Goal: Task Accomplishment & Management: Manage account settings

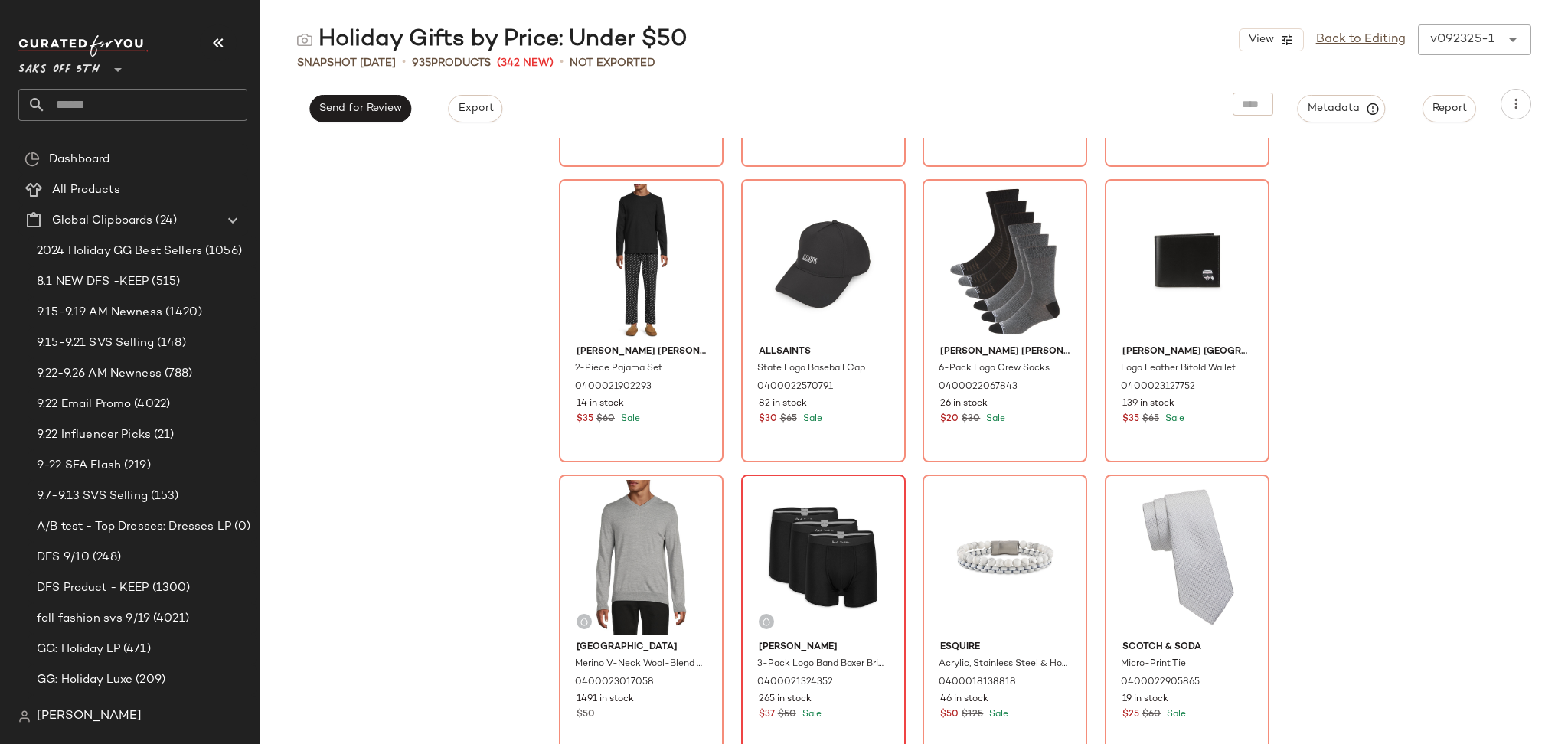
scroll to position [1746, 0]
click at [1339, 40] on link "Back to Editing" at bounding box center [1359, 39] width 89 height 18
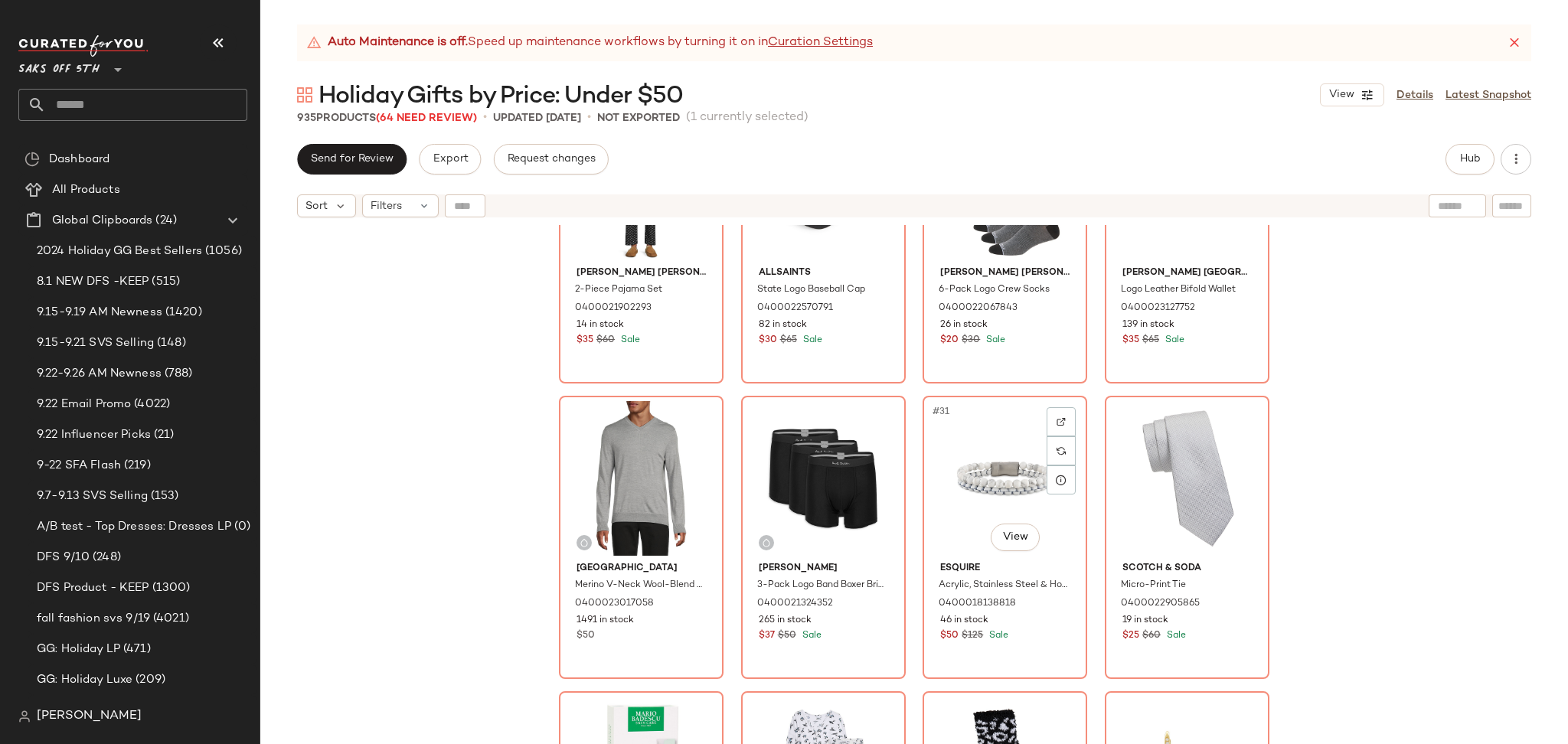
scroll to position [1943, 0]
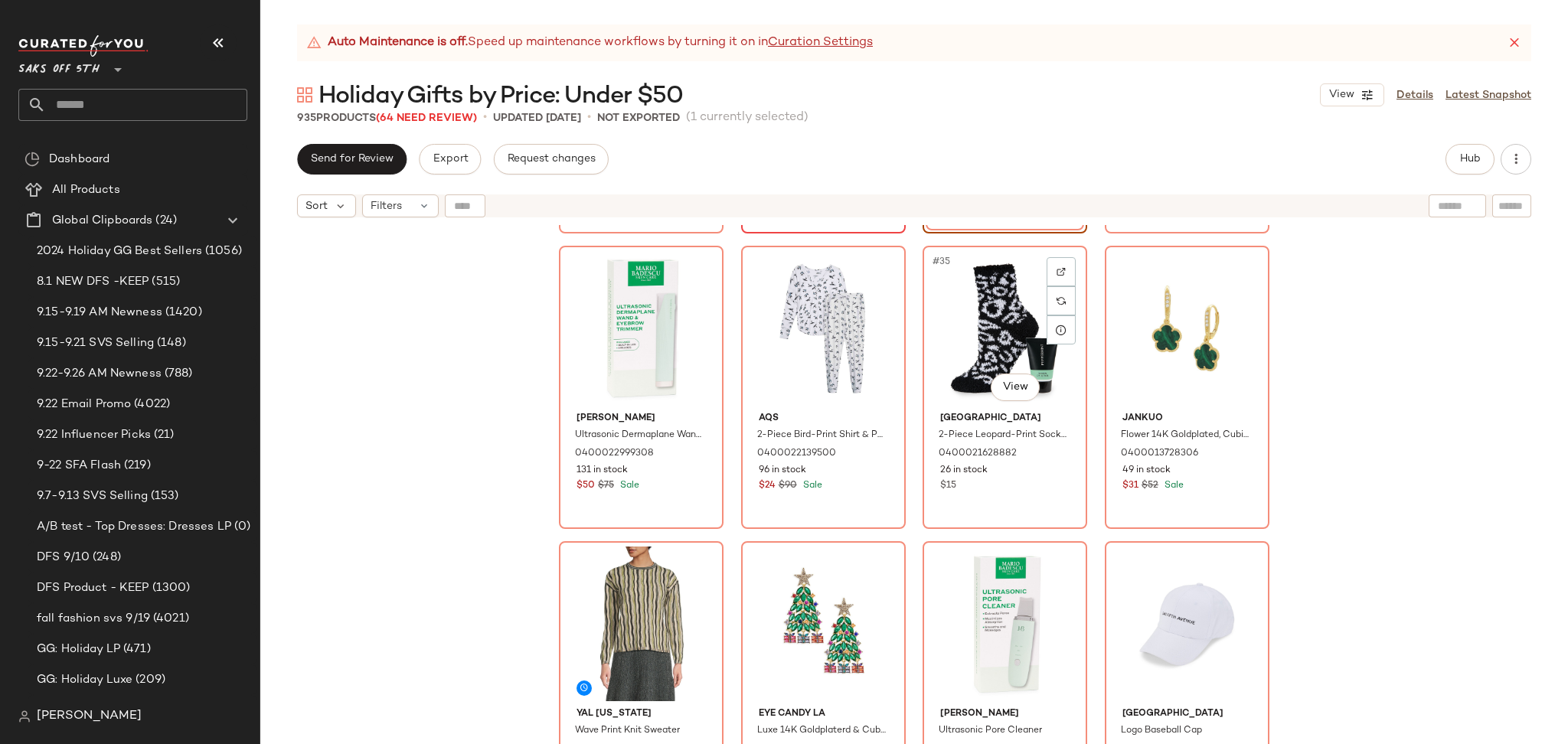
scroll to position [2359, 0]
click at [355, 163] on span "Send for Review" at bounding box center [351, 159] width 84 height 12
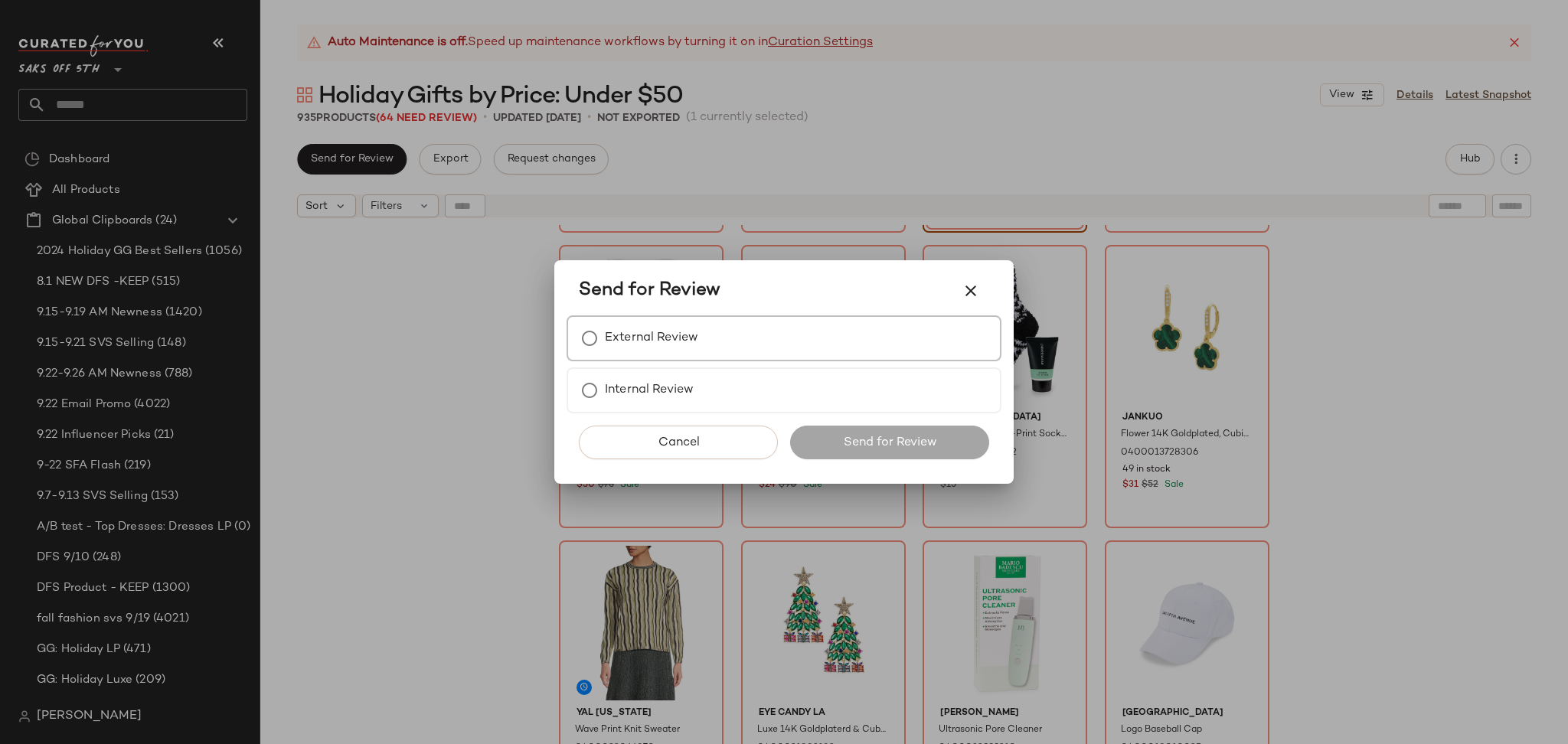
click at [618, 341] on label "External Review" at bounding box center [651, 338] width 94 height 30
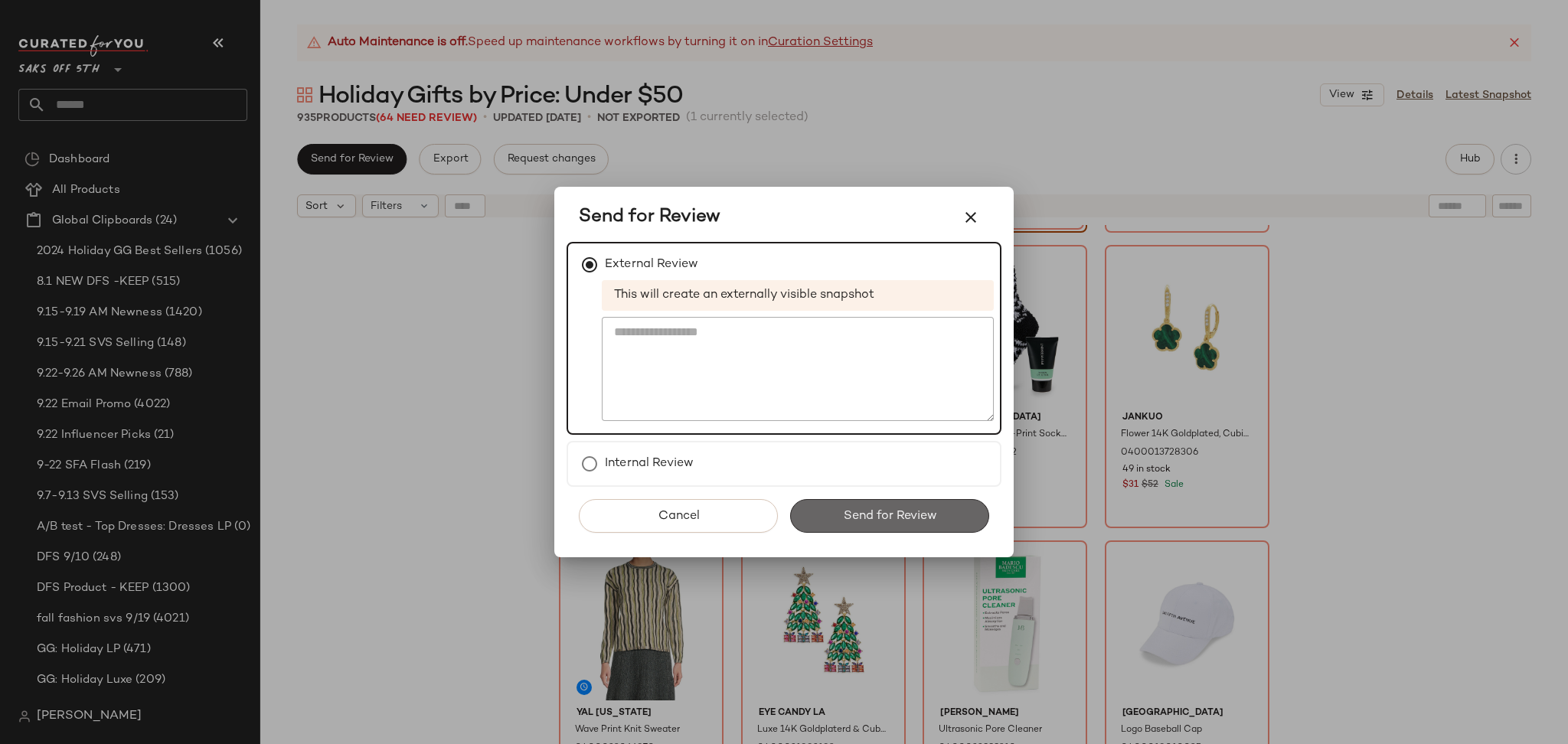
click at [829, 507] on button "Send for Review" at bounding box center [889, 515] width 199 height 34
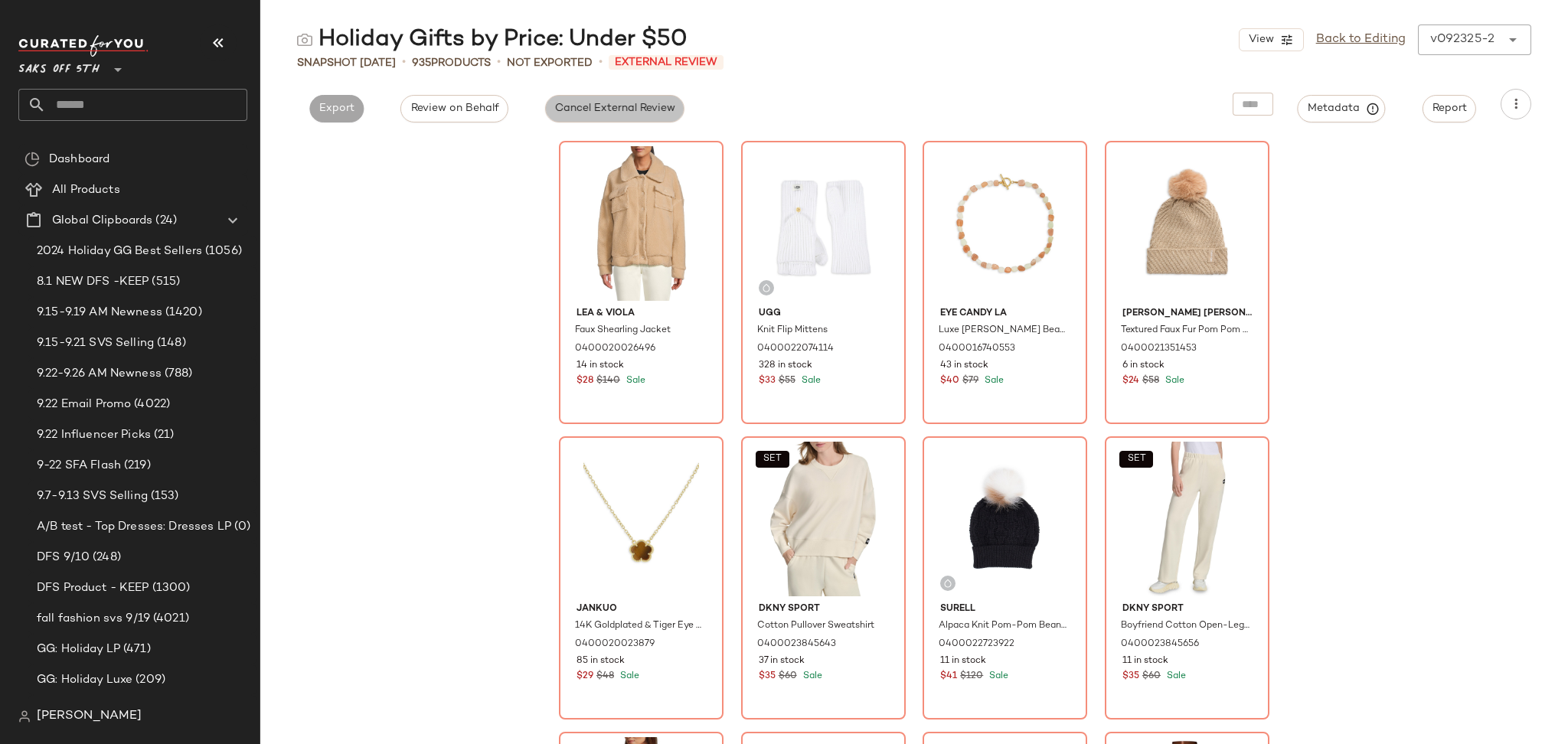
click at [585, 107] on span "Cancel External Review" at bounding box center [615, 108] width 121 height 12
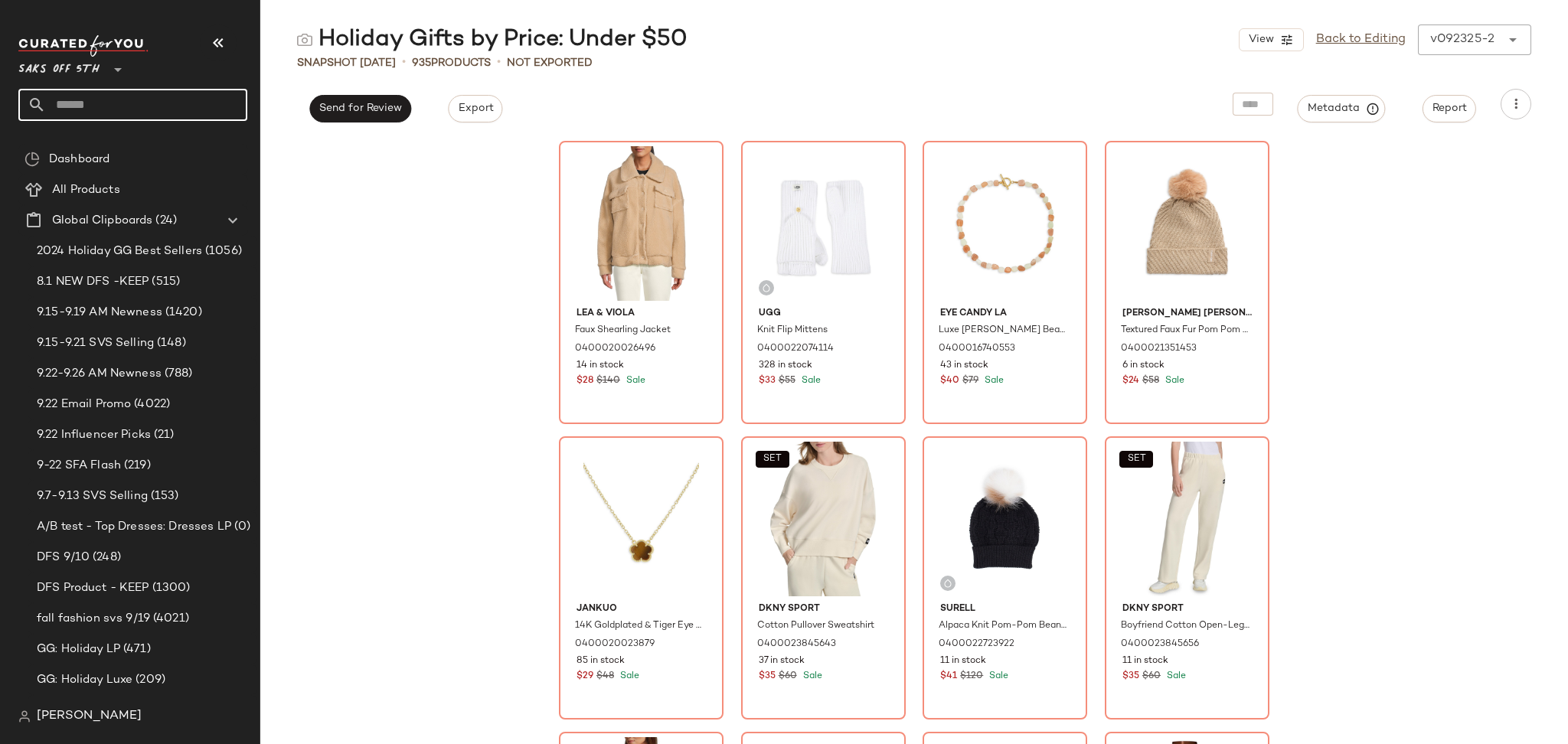
click at [138, 102] on input "text" at bounding box center [146, 105] width 201 height 32
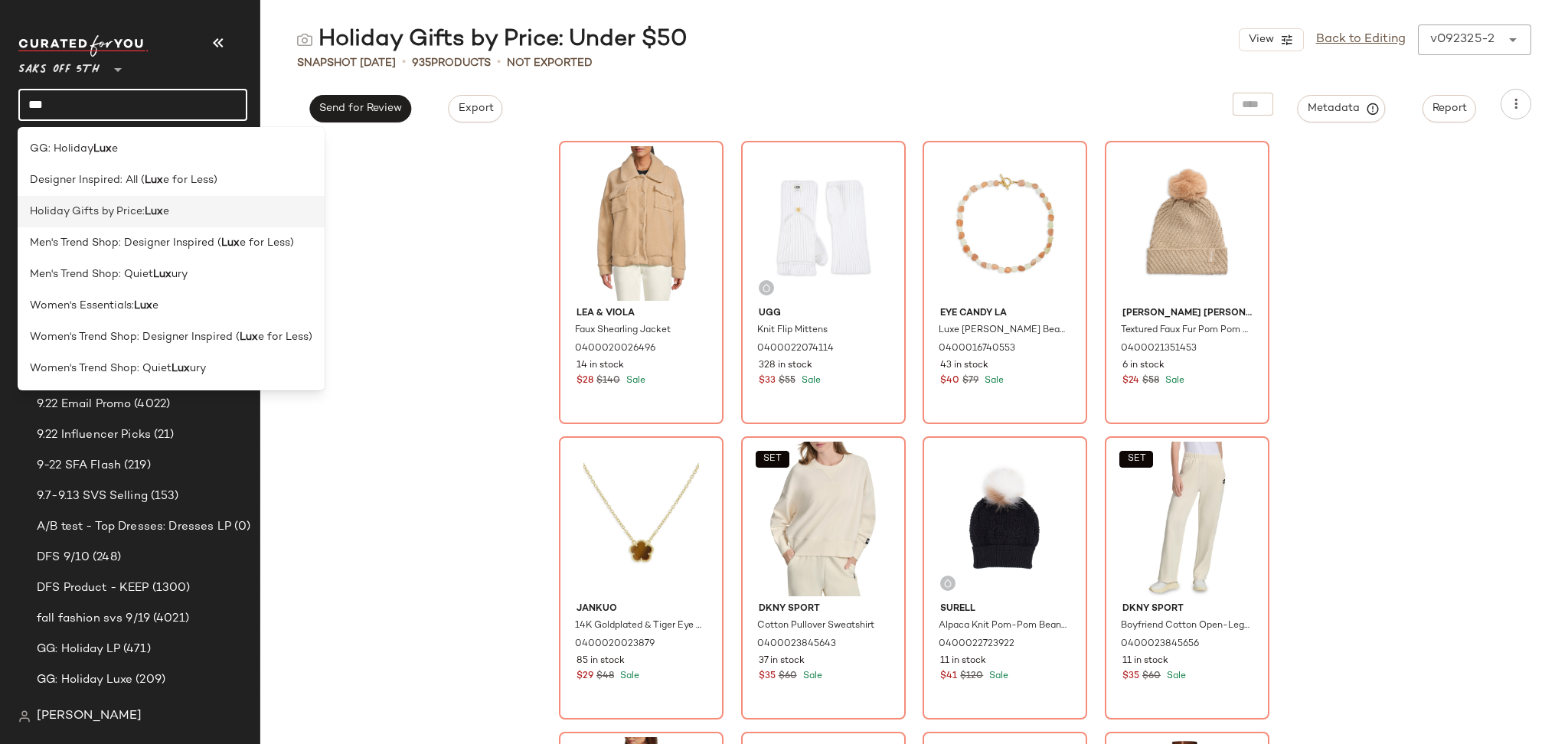
type input "***"
click at [103, 208] on span "Holiday Gifts by Price:" at bounding box center [86, 211] width 115 height 16
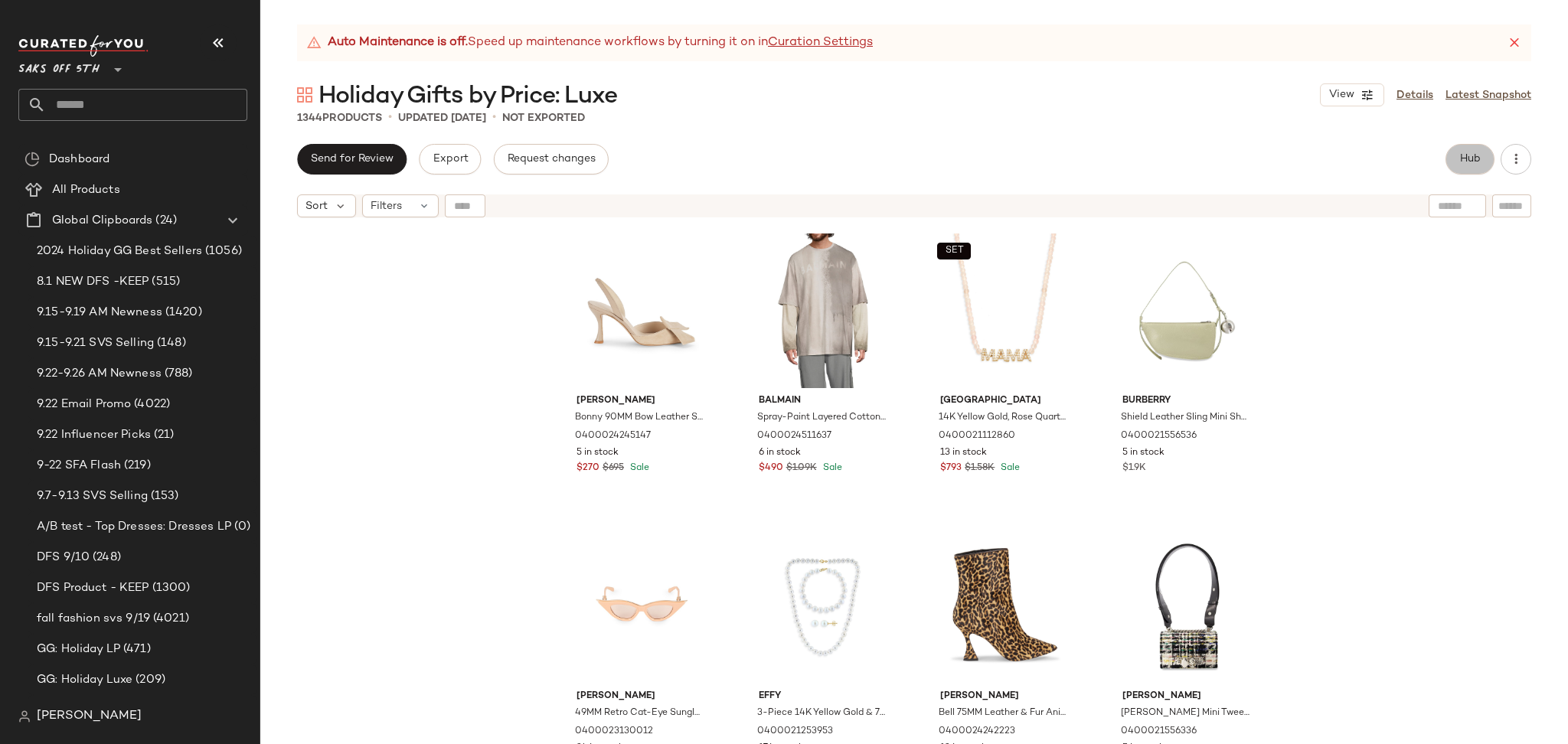
click at [1474, 163] on span "Hub" at bounding box center [1469, 159] width 21 height 12
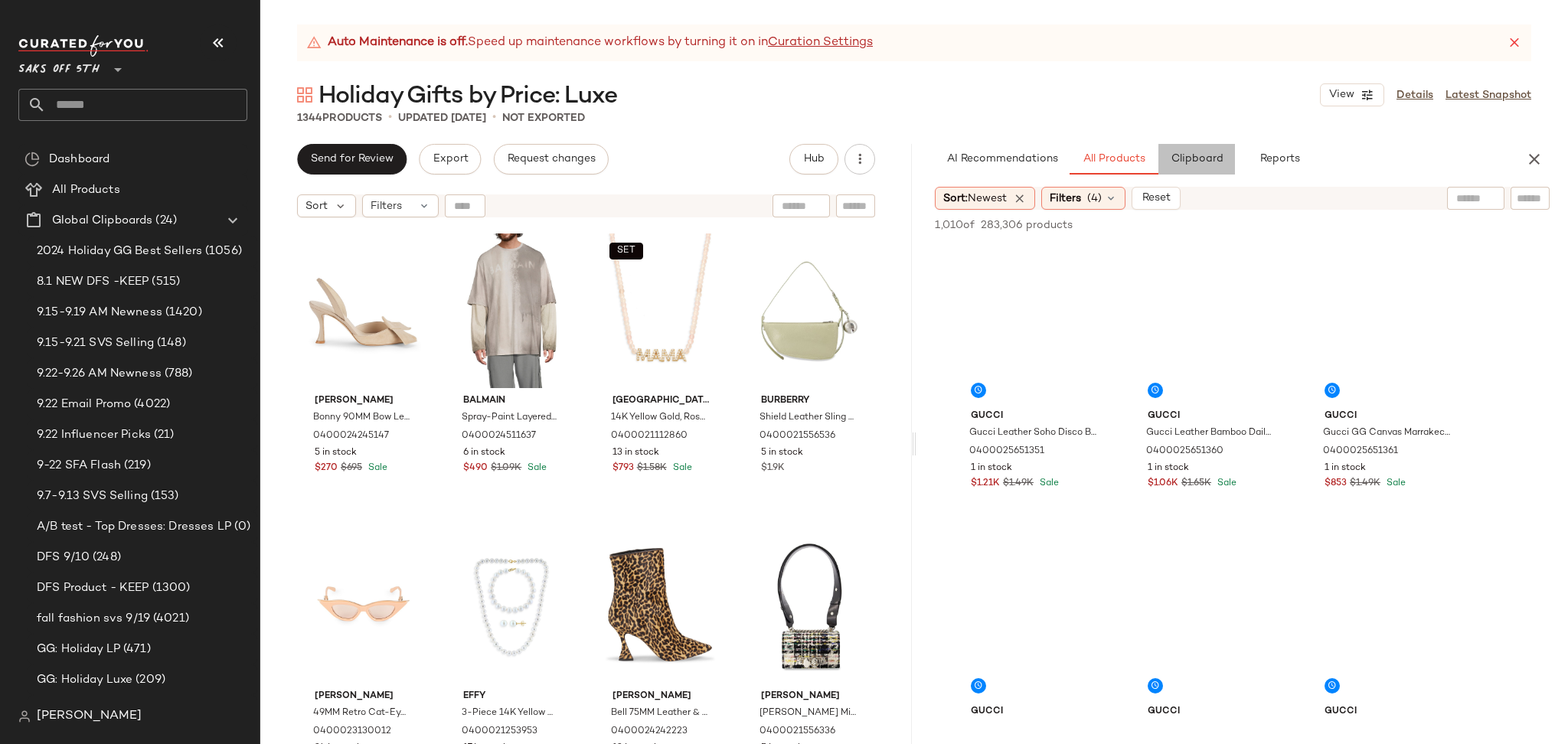
click at [1203, 154] on span "Clipboard" at bounding box center [1195, 159] width 52 height 12
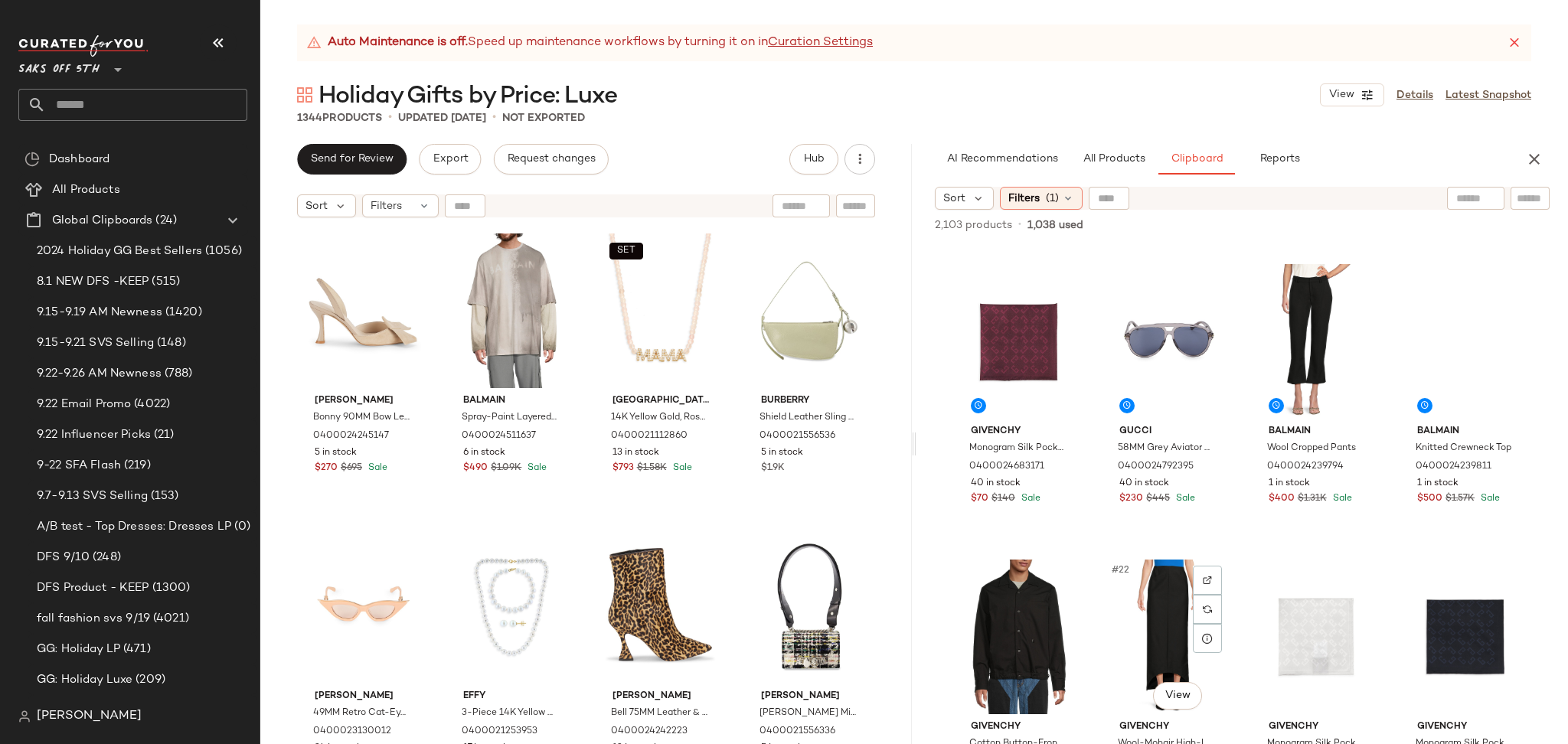
scroll to position [1180, 0]
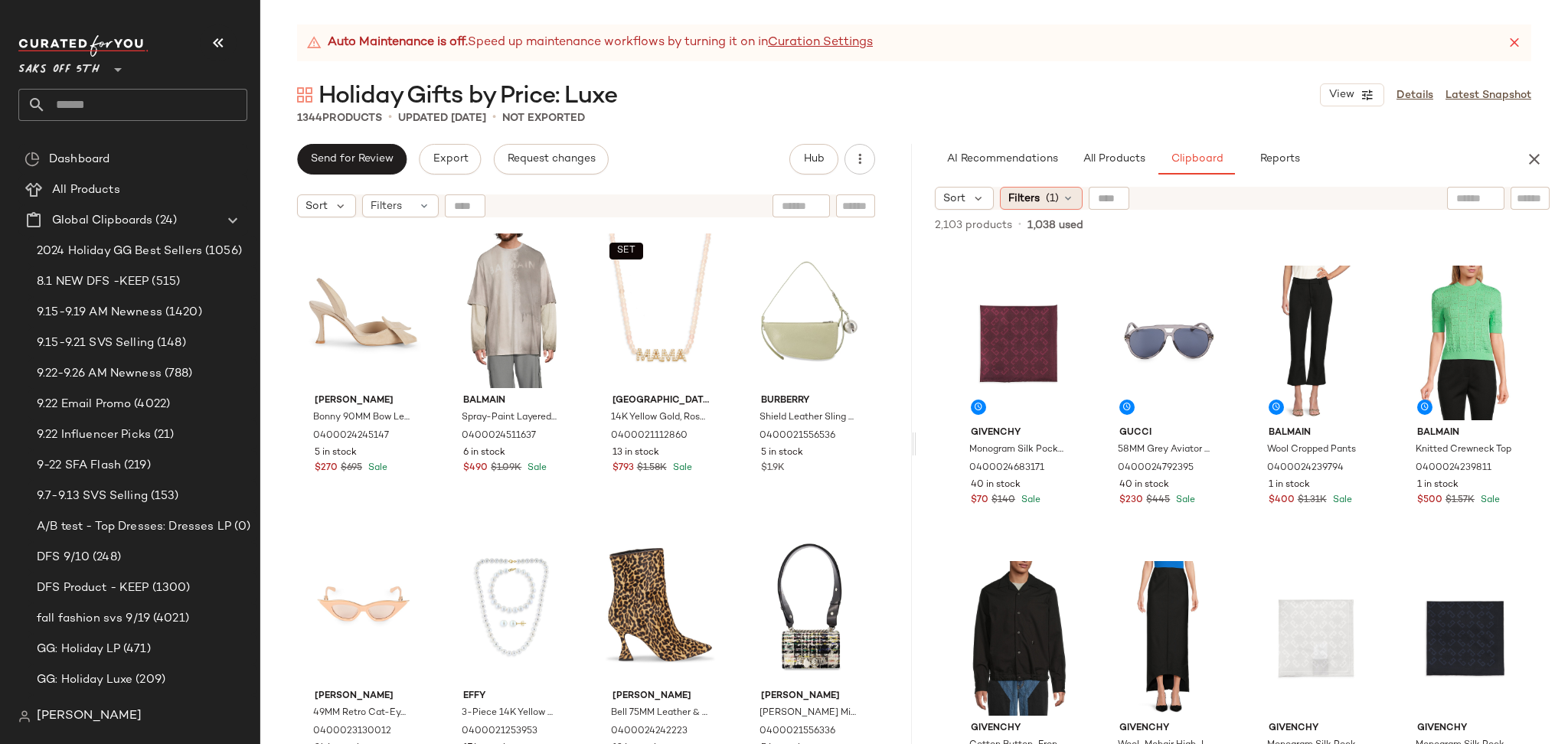
click at [1067, 208] on div "Filters (1)" at bounding box center [1041, 197] width 83 height 23
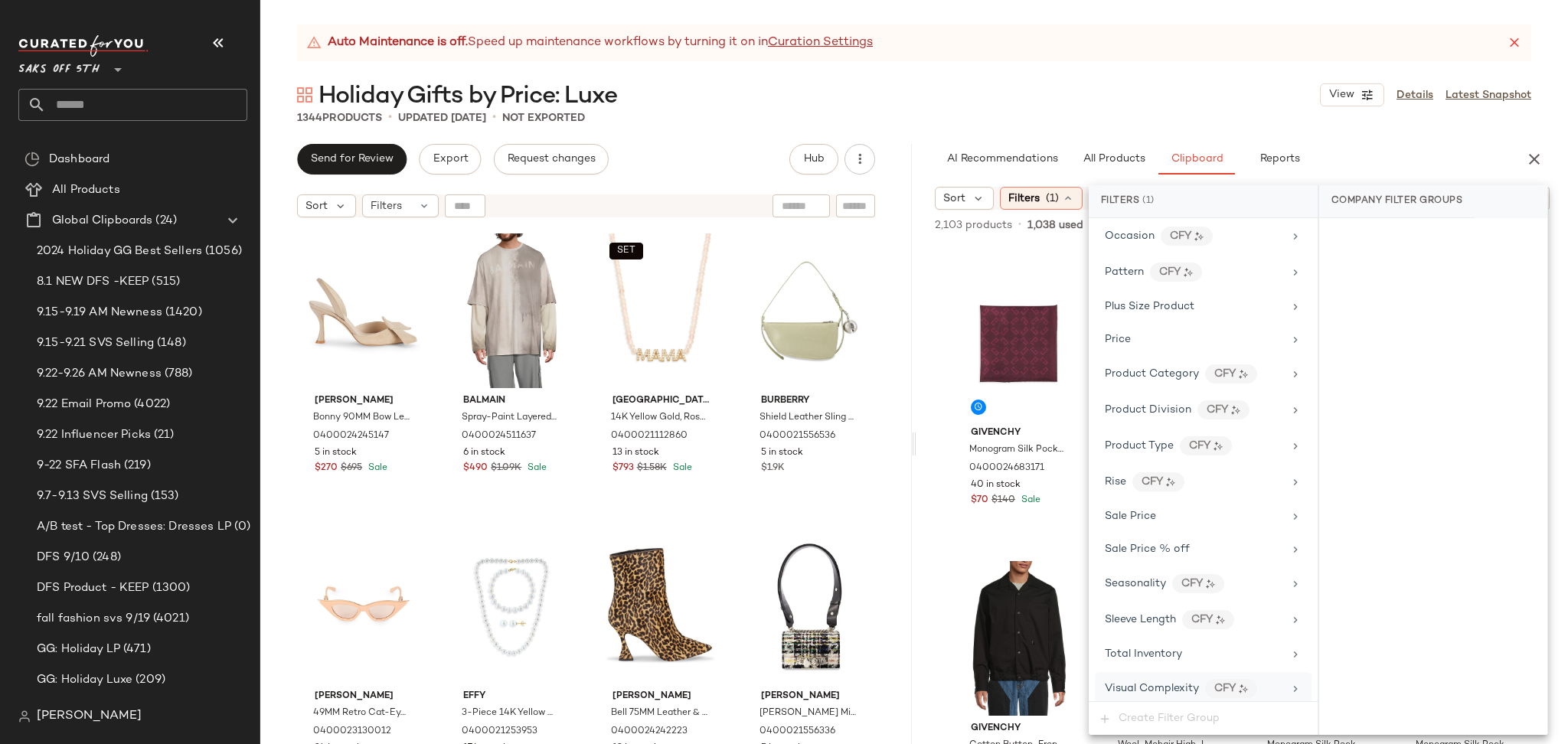
scroll to position [944, 0]
click at [1176, 647] on span "Total Inventory" at bounding box center [1143, 647] width 77 height 11
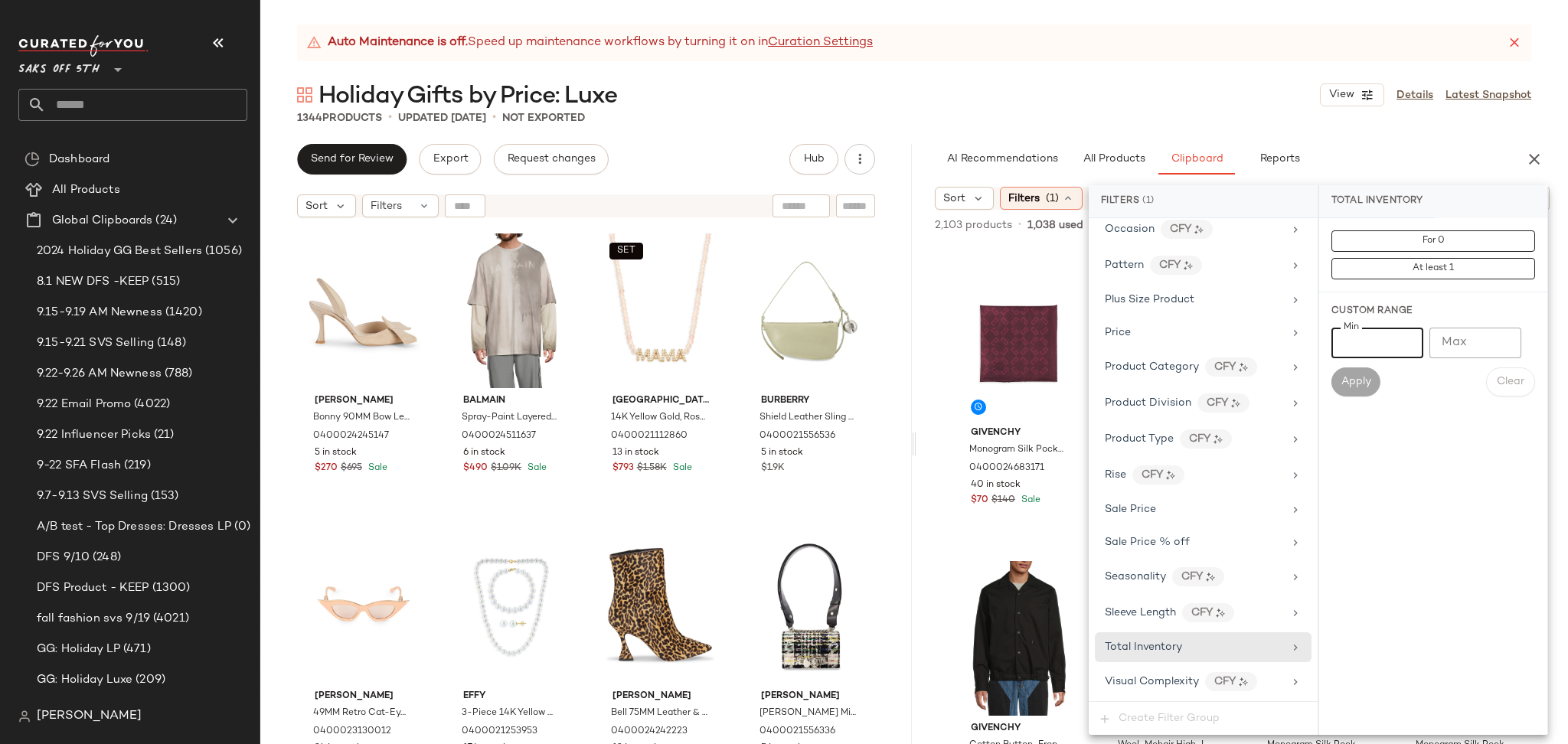
click at [1366, 337] on input "Min" at bounding box center [1377, 343] width 92 height 30
type input "*"
click at [1334, 392] on div "Apply" at bounding box center [1355, 382] width 49 height 29
click at [1348, 385] on span "Apply" at bounding box center [1355, 381] width 30 height 12
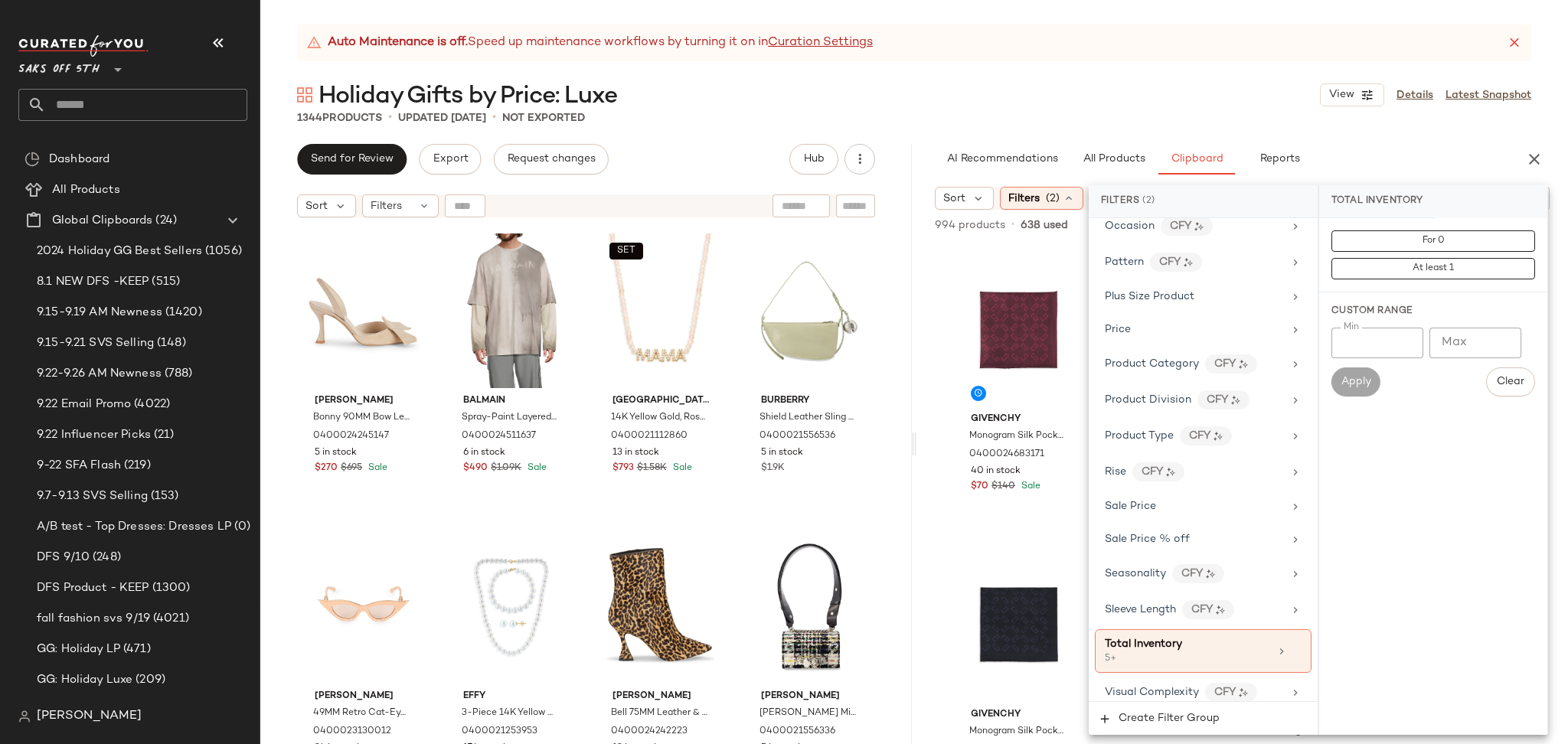
click at [1114, 123] on div "1344 Products • updated Sep 23rd • Not Exported" at bounding box center [913, 118] width 1307 height 16
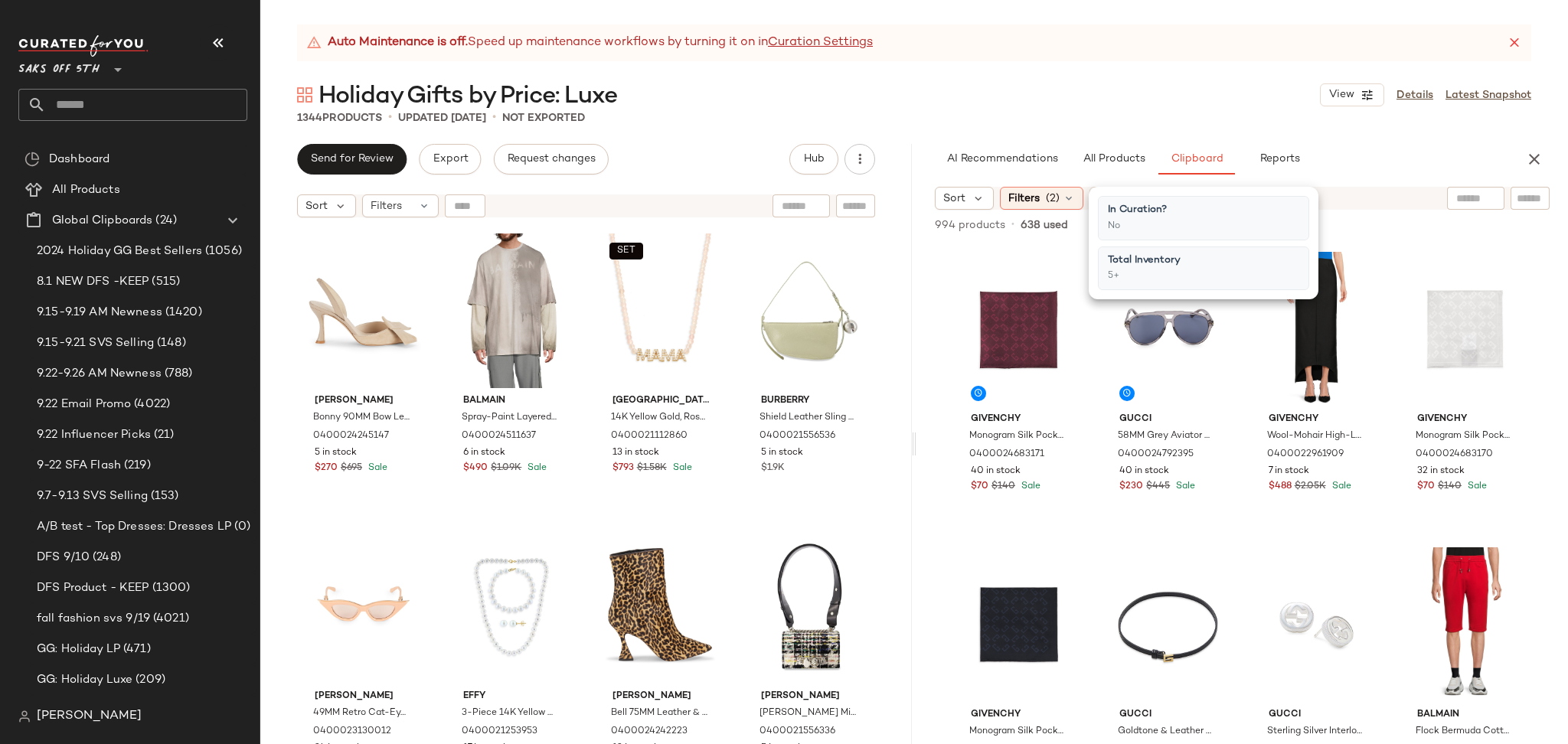
click at [1114, 123] on div "1344 Products • updated Sep 23rd • Not Exported" at bounding box center [913, 118] width 1307 height 16
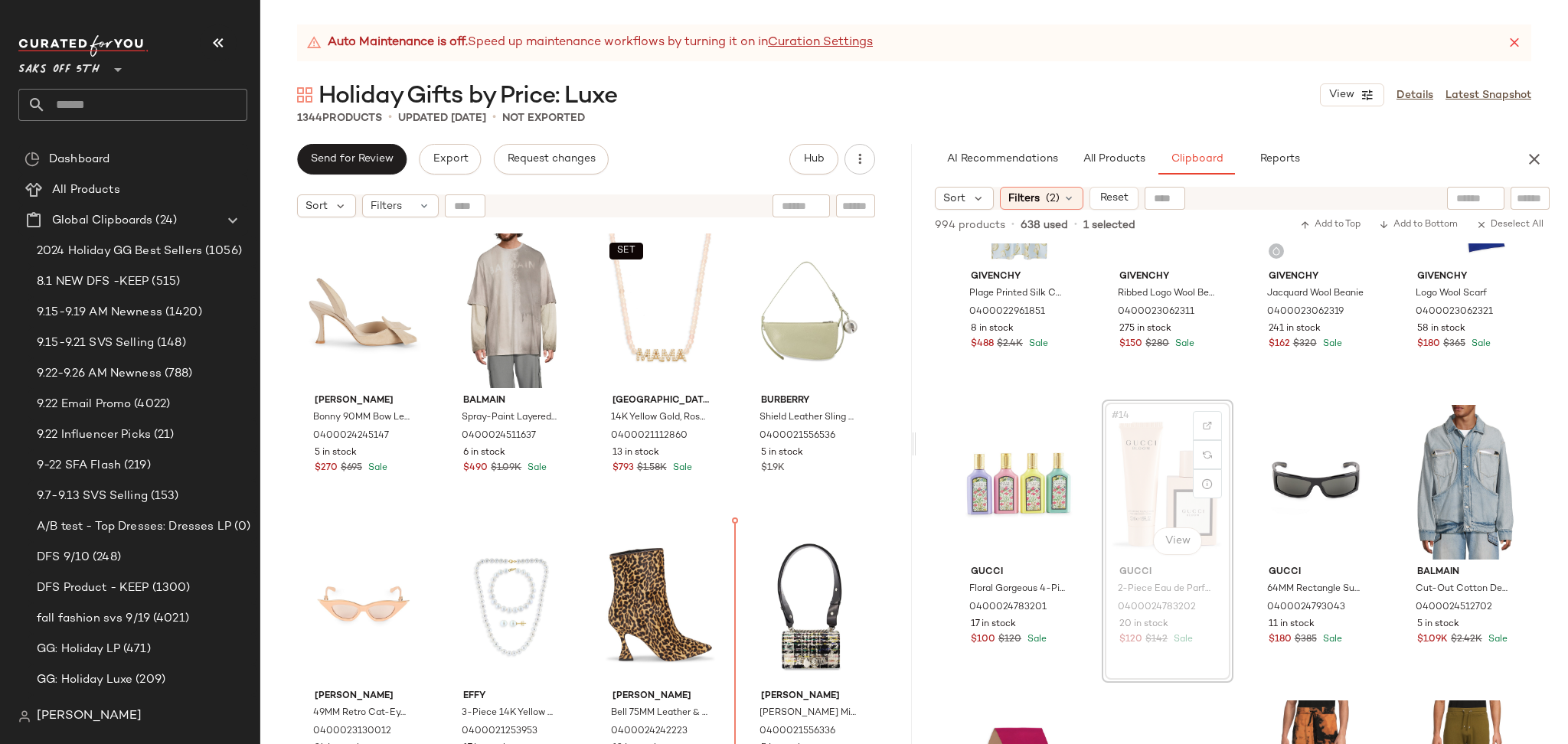
scroll to position [6, 0]
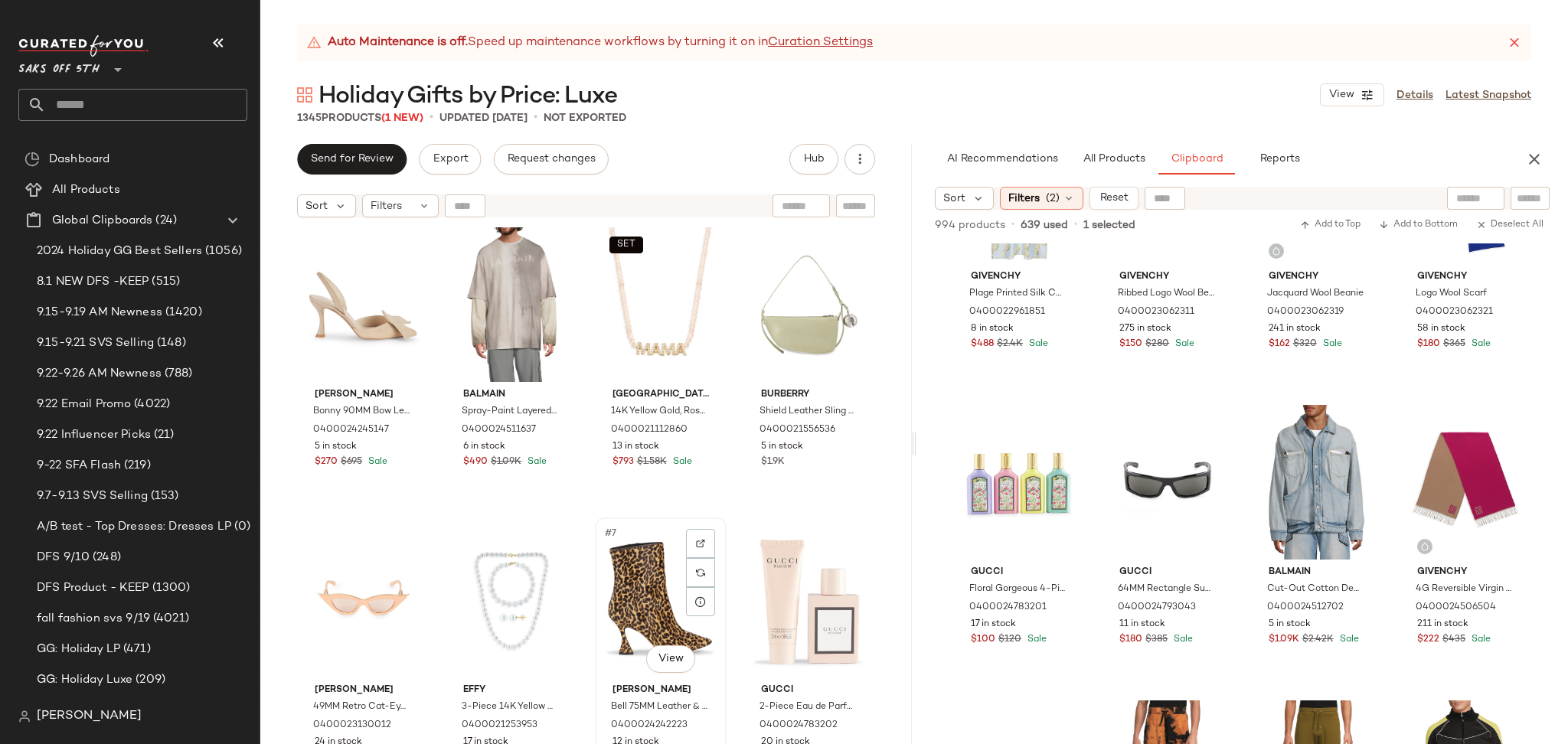
click at [628, 587] on div "#7 View" at bounding box center [660, 600] width 121 height 154
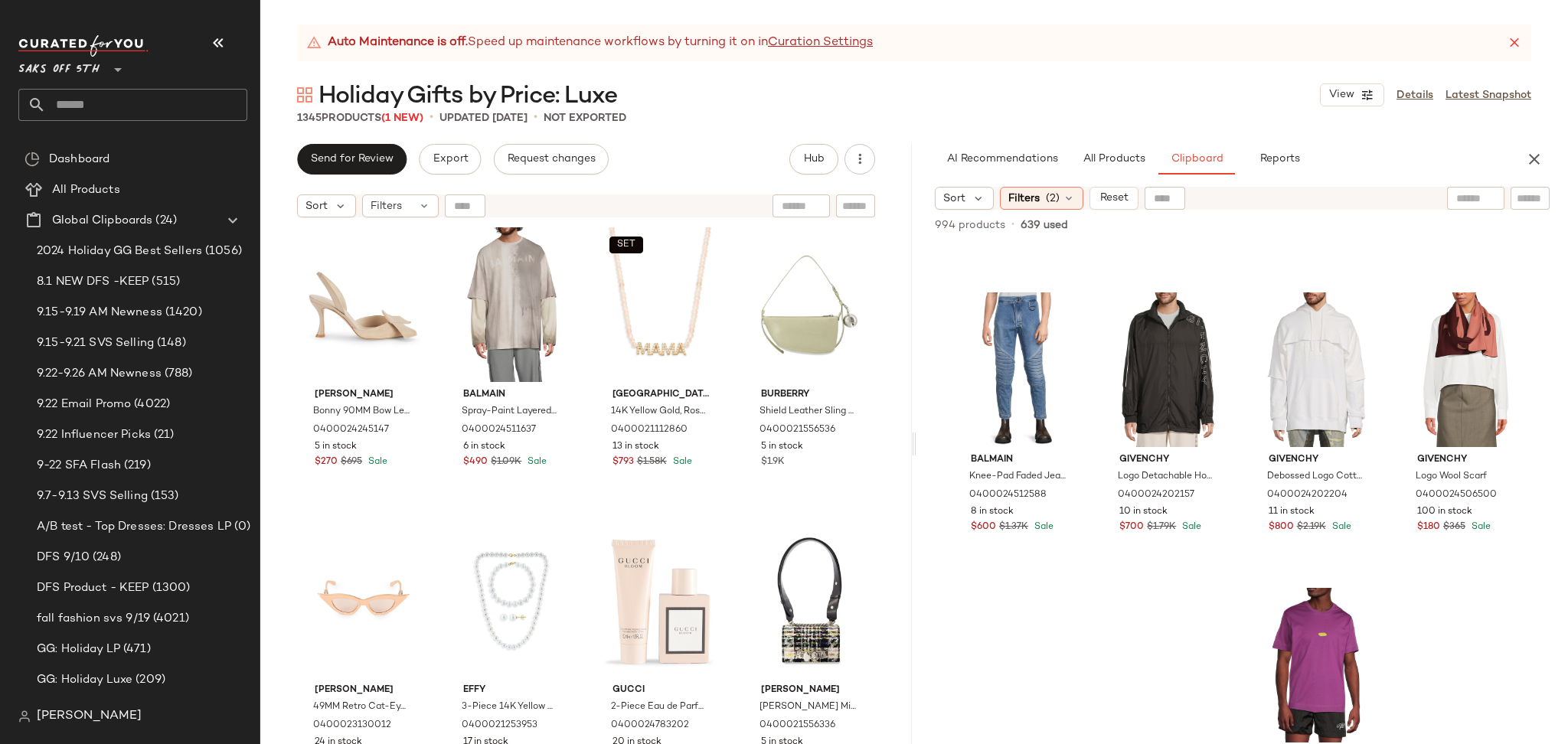
scroll to position [2050, 0]
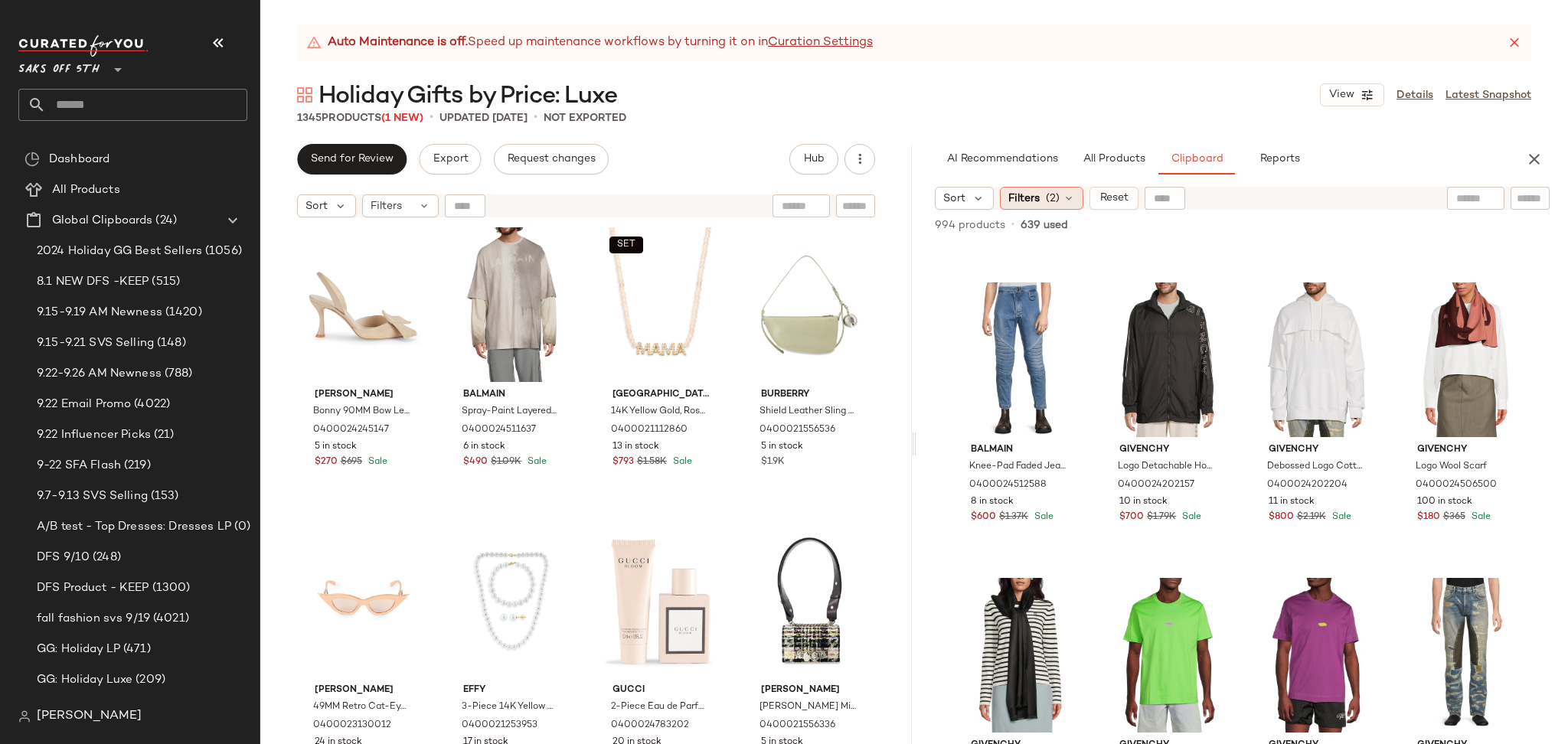
click at [1059, 191] on div "Filters (2)" at bounding box center [1041, 197] width 84 height 23
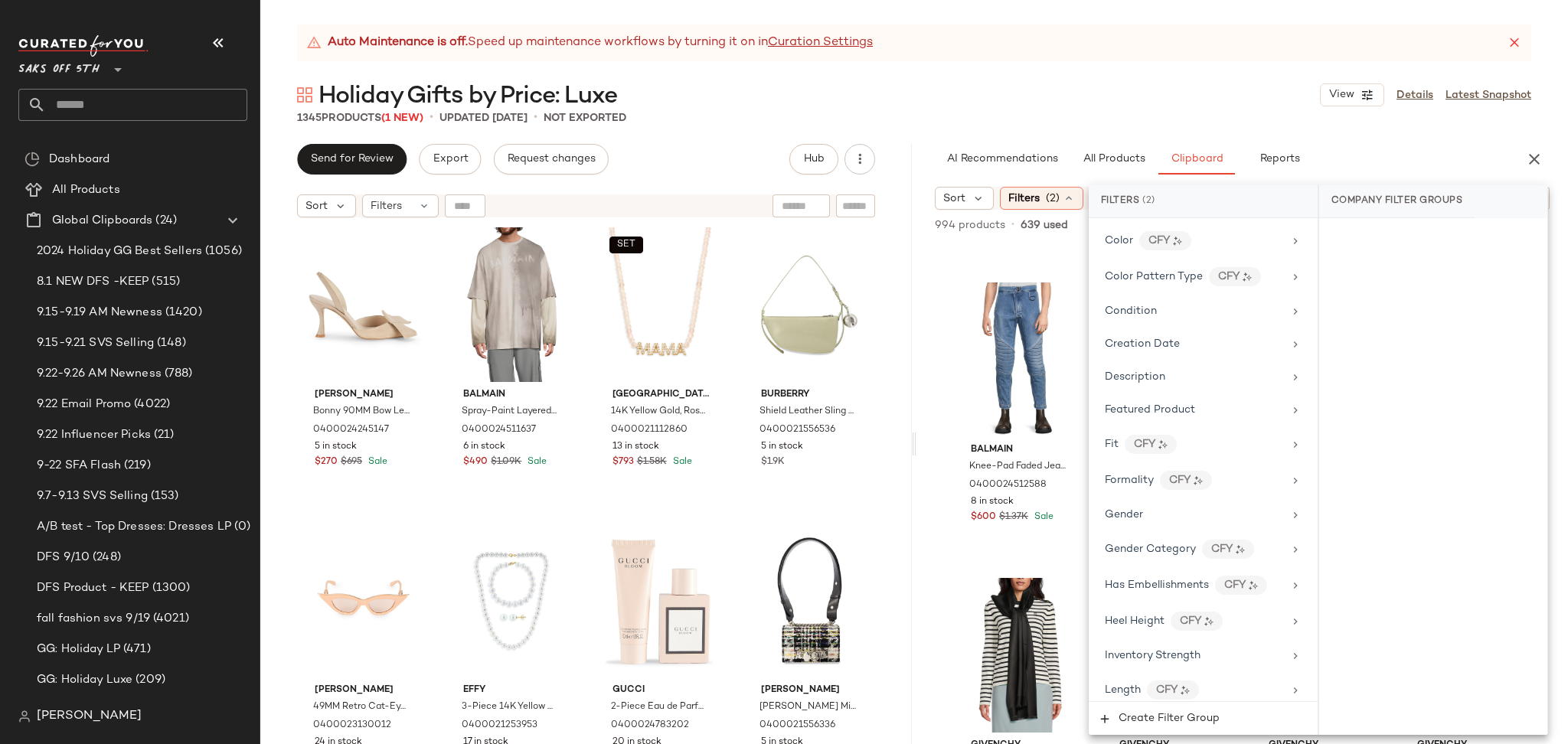
scroll to position [317, 0]
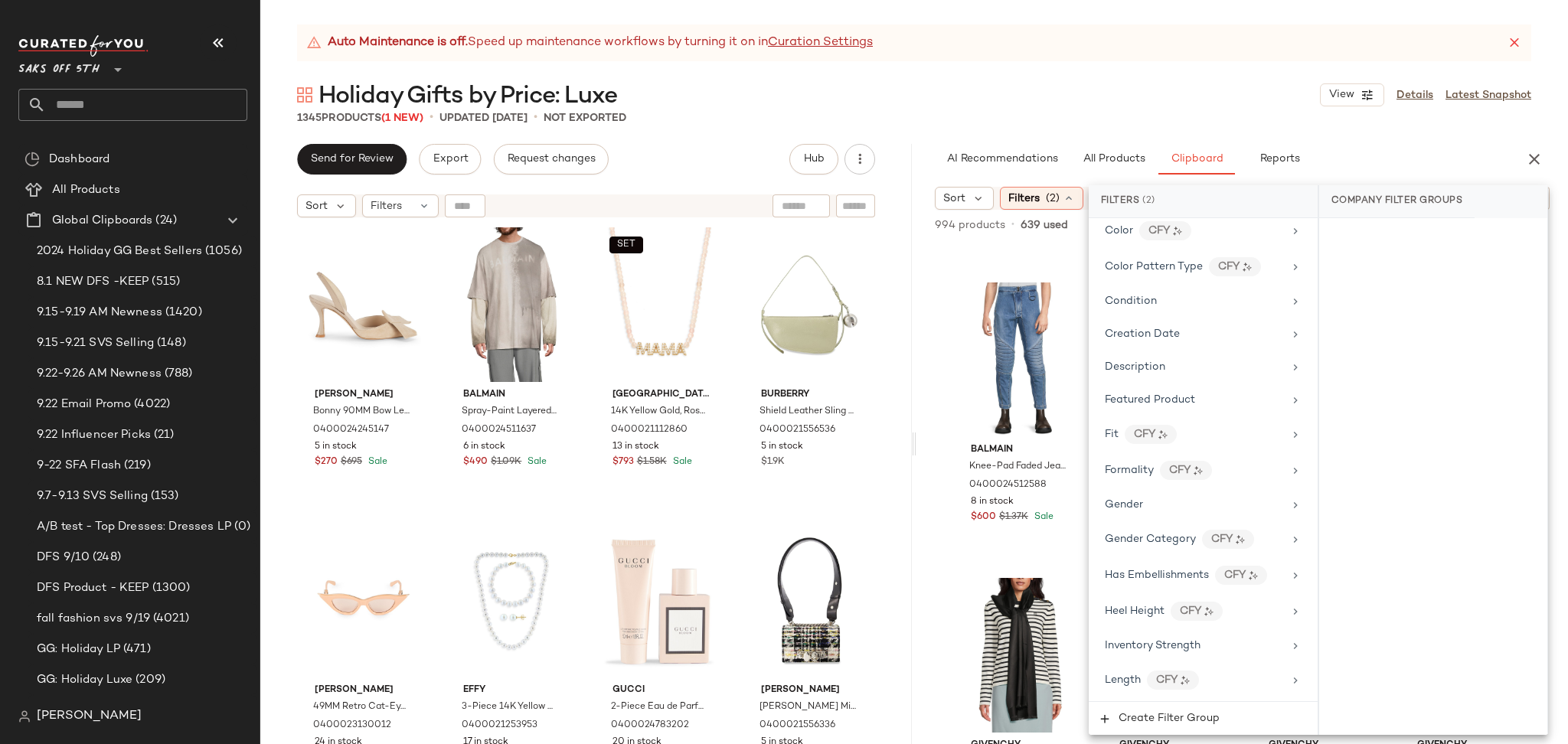
click at [1161, 495] on div "Gender" at bounding box center [1203, 504] width 217 height 29
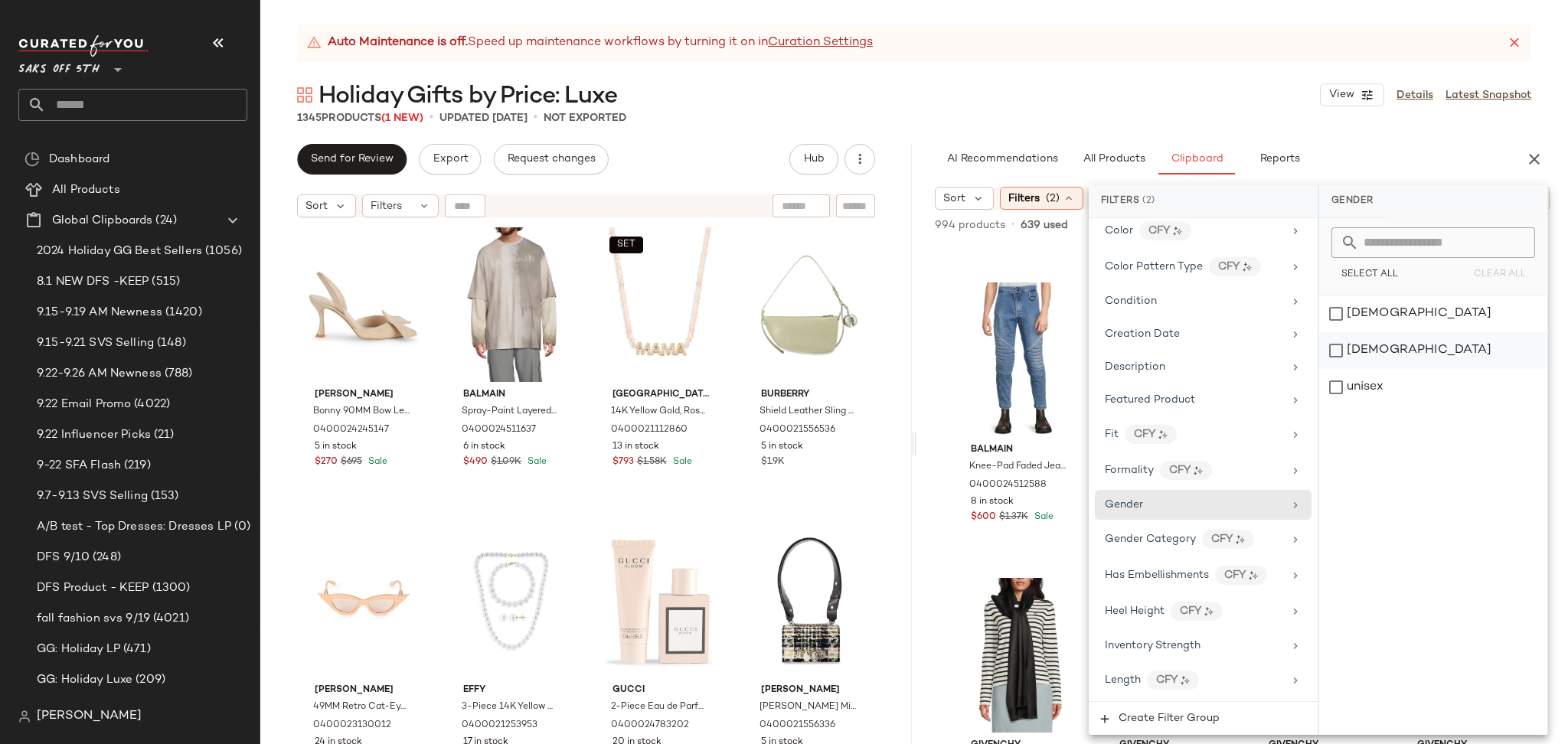
click at [1334, 346] on div "[DEMOGRAPHIC_DATA]" at bounding box center [1433, 351] width 228 height 37
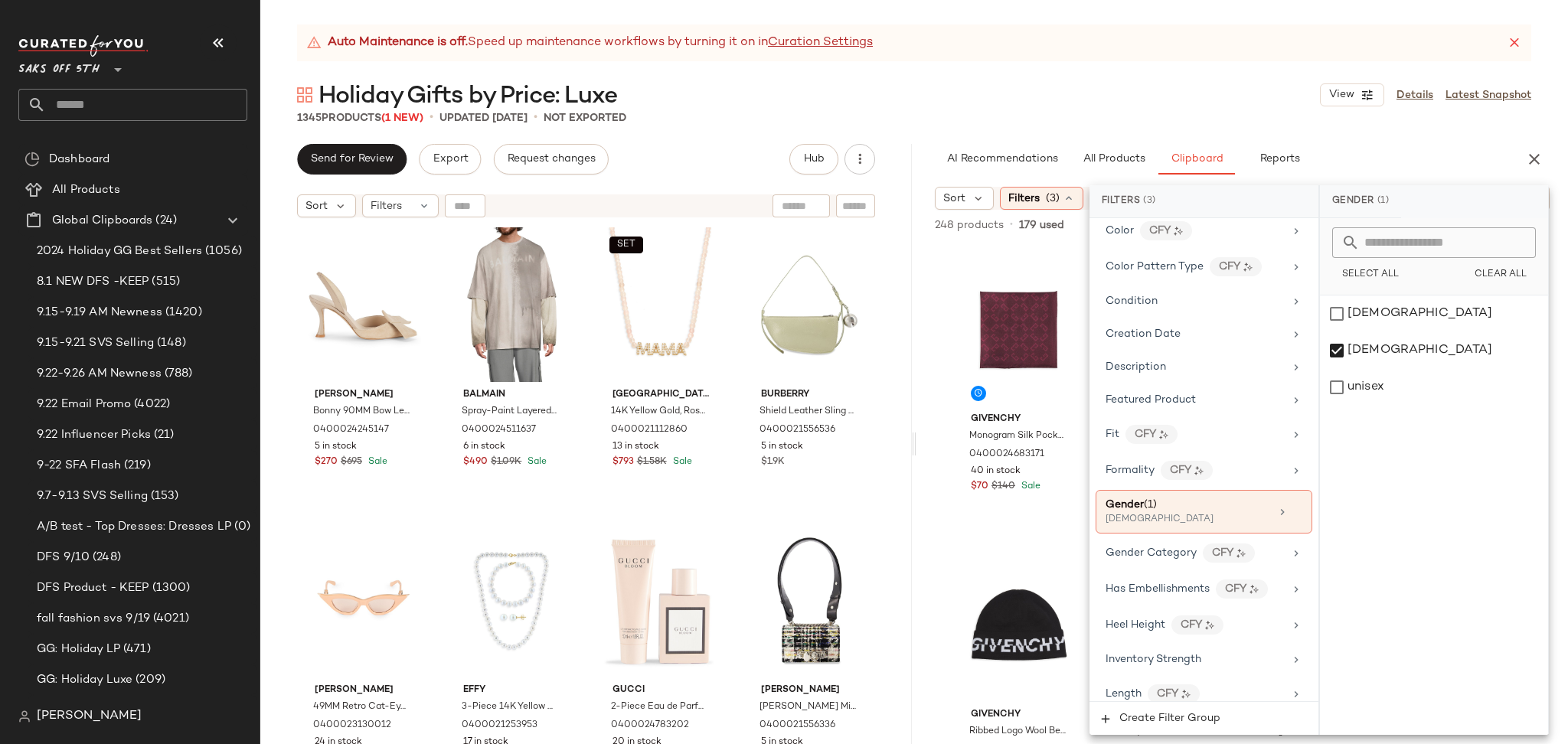
click at [1198, 121] on div "1345 Products (1 New) • updated Sep 23rd • Not Exported" at bounding box center [913, 118] width 1307 height 16
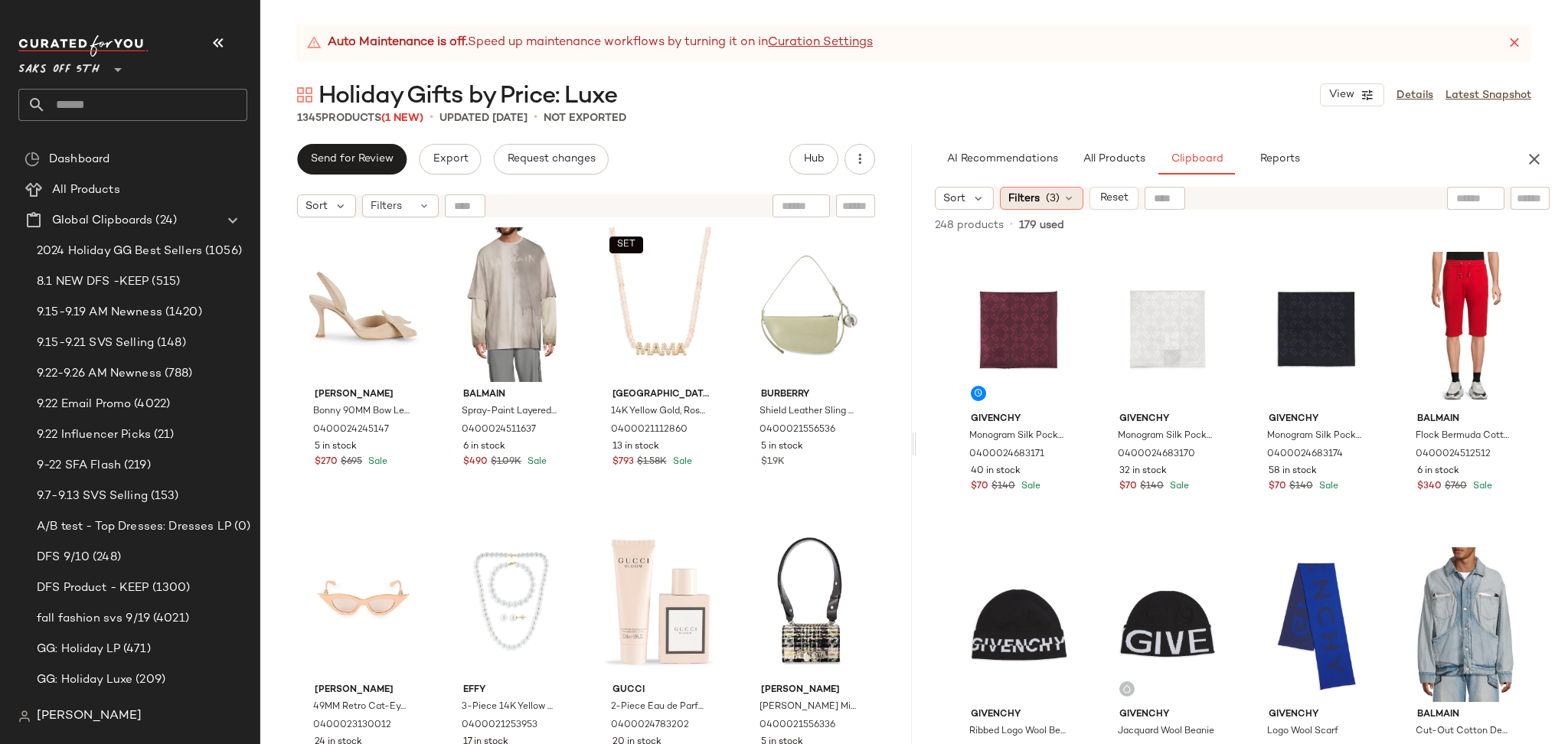
click at [1041, 203] on div "Filters (3)" at bounding box center [1041, 197] width 84 height 23
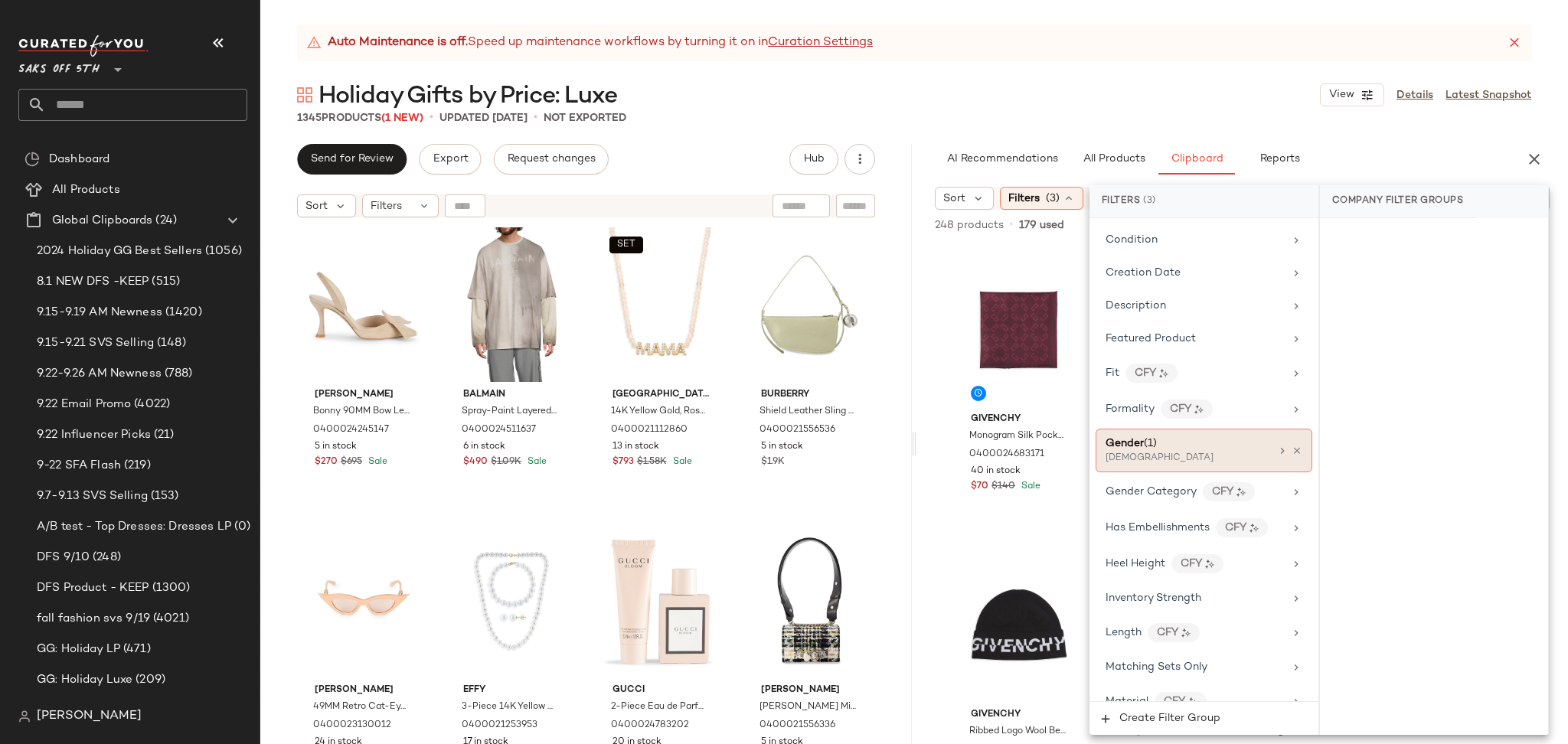
scroll to position [379, 0]
click at [1170, 446] on div "Gender (1)" at bounding box center [1187, 441] width 164 height 16
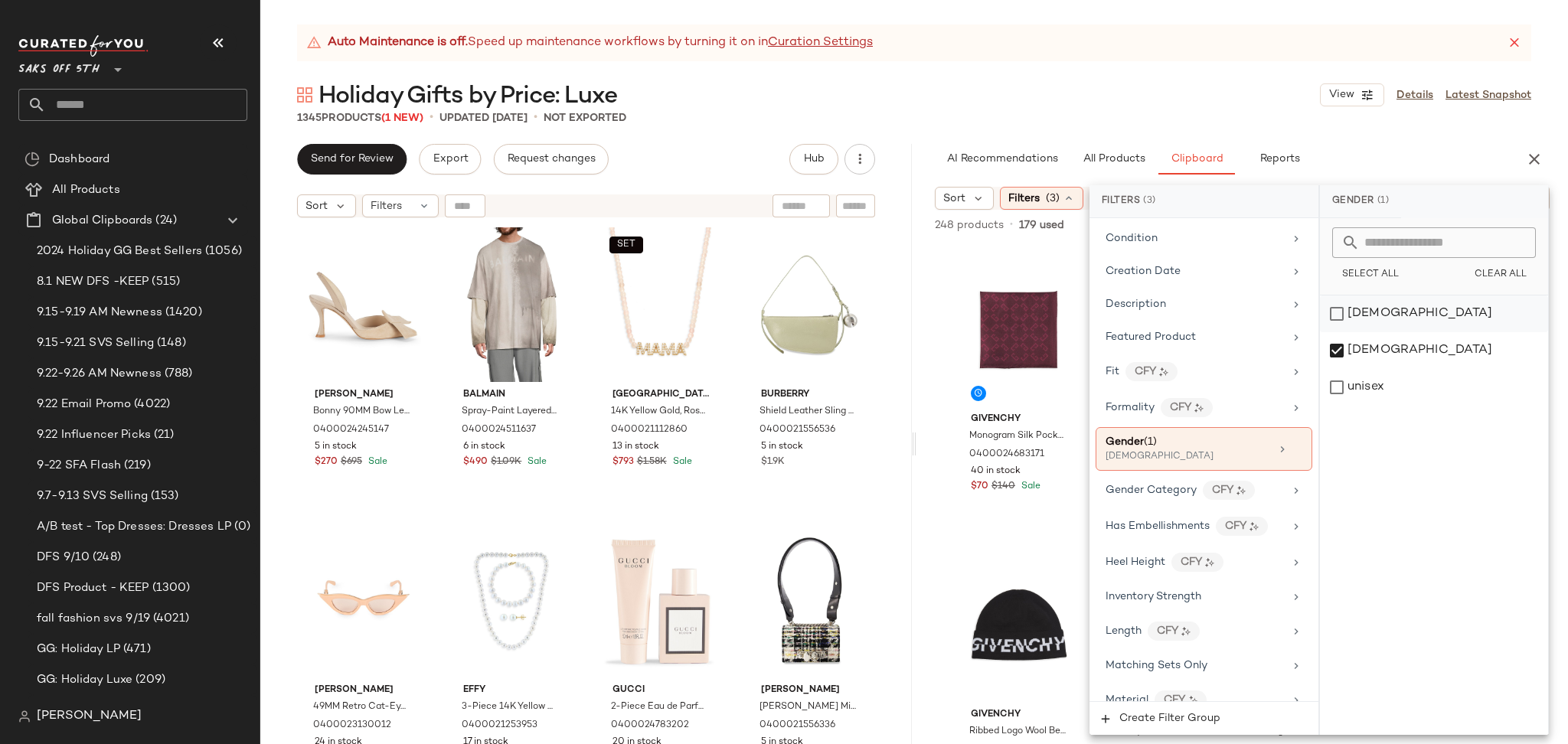
click at [1345, 317] on div "[DEMOGRAPHIC_DATA]" at bounding box center [1434, 314] width 228 height 37
click at [1333, 353] on div "[DEMOGRAPHIC_DATA]" at bounding box center [1434, 351] width 228 height 37
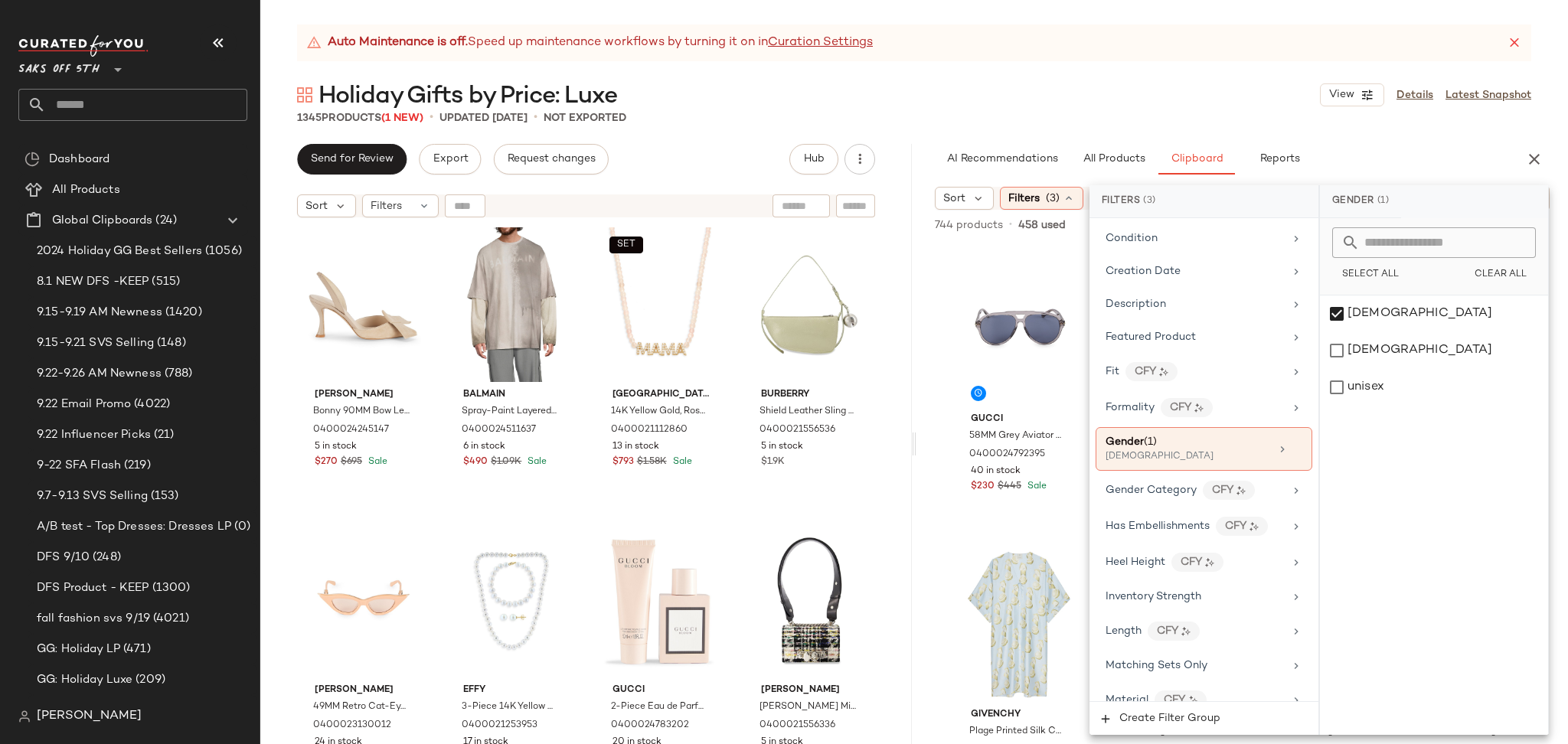
click at [1141, 94] on div "Holiday Gifts by Price: Luxe View Details Latest Snapshot" at bounding box center [913, 95] width 1307 height 30
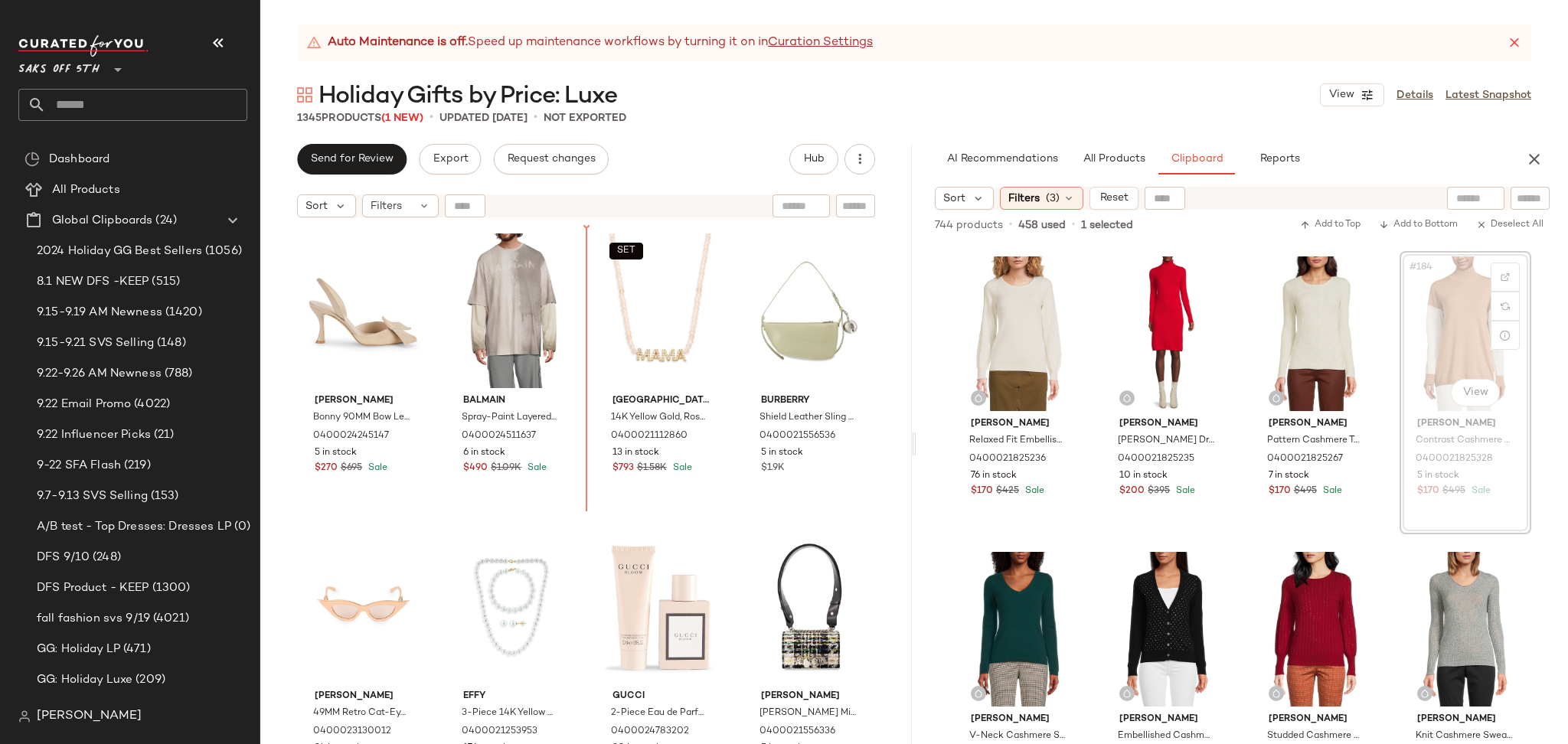
scroll to position [0, 0]
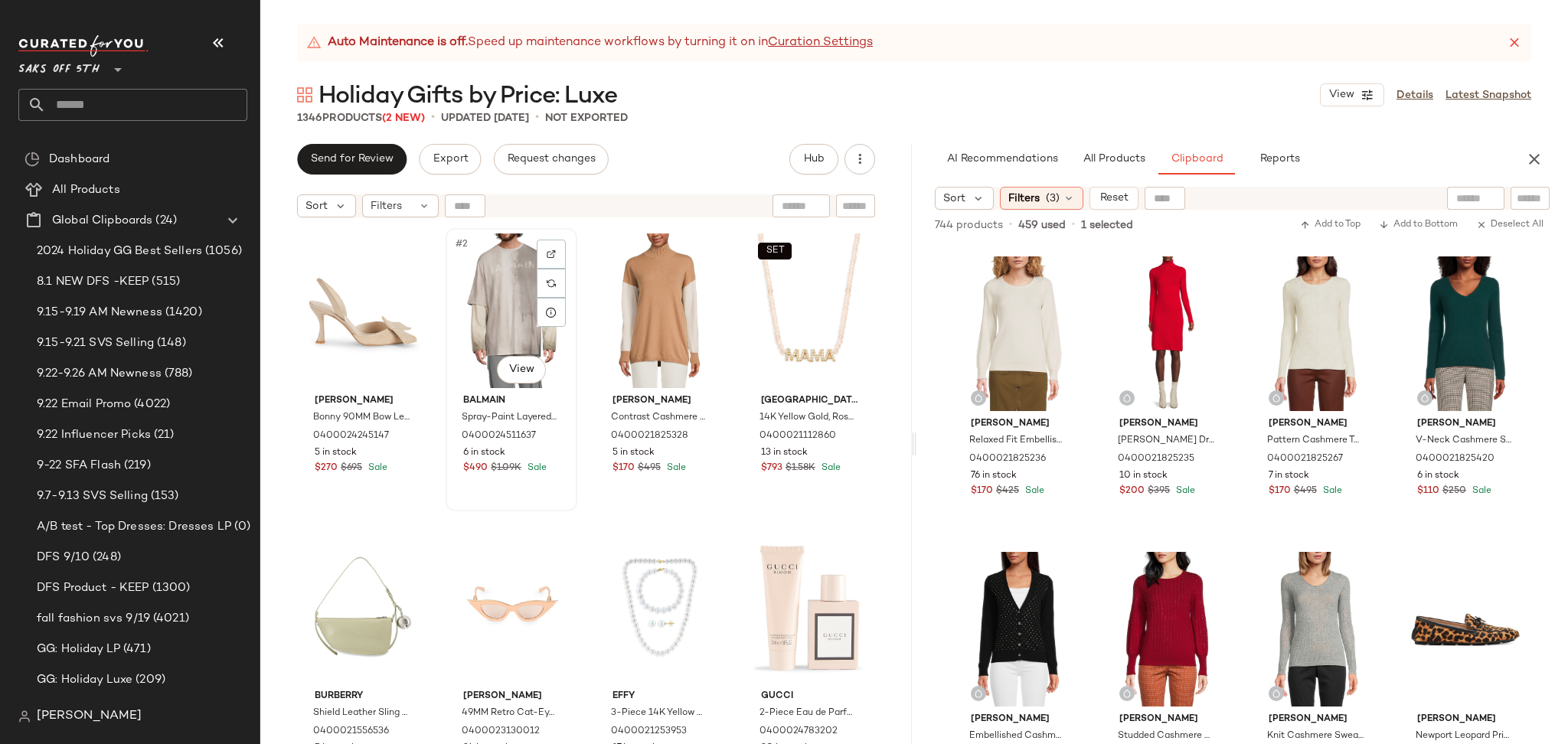
click at [500, 294] on div "#2 View" at bounding box center [512, 310] width 121 height 154
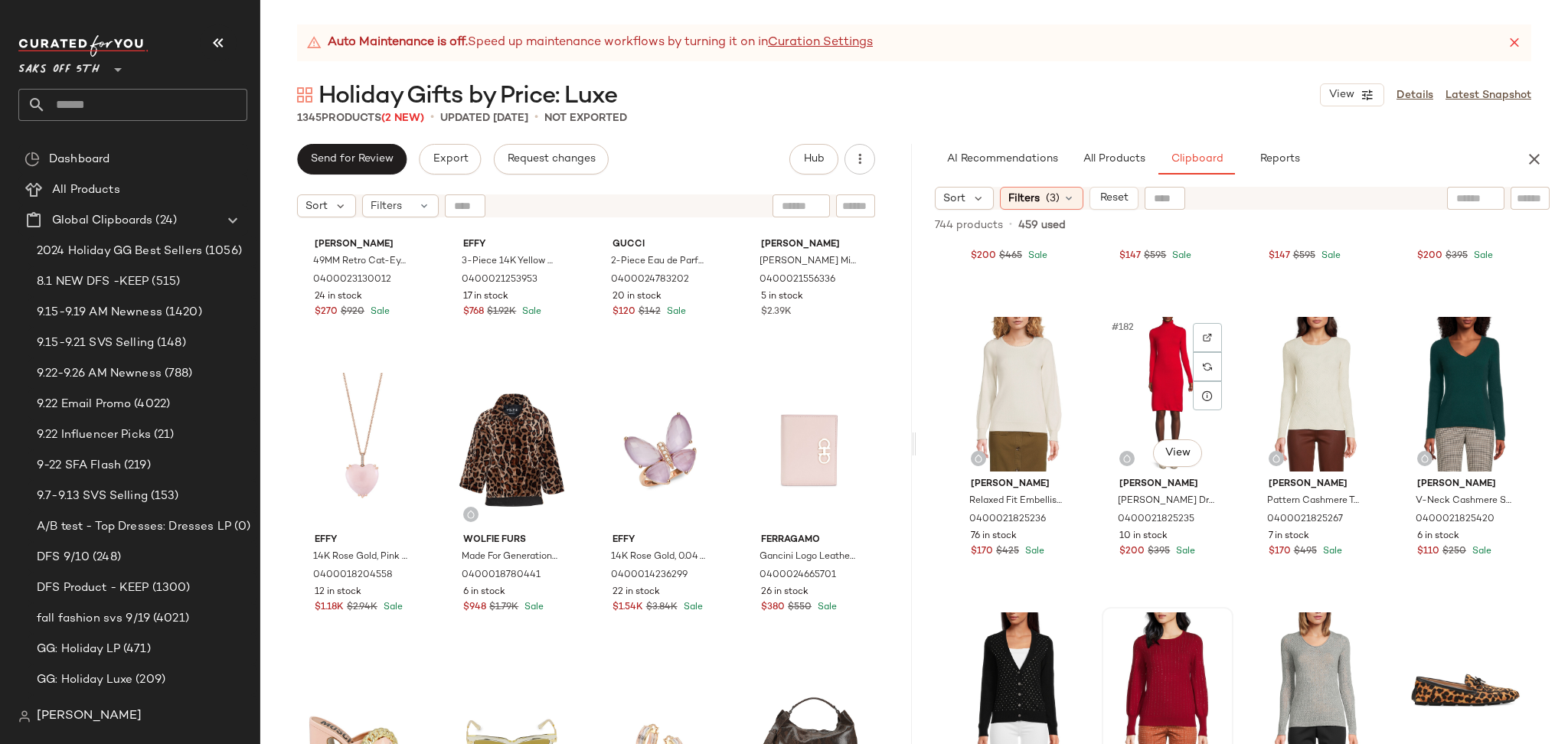
scroll to position [13233, 0]
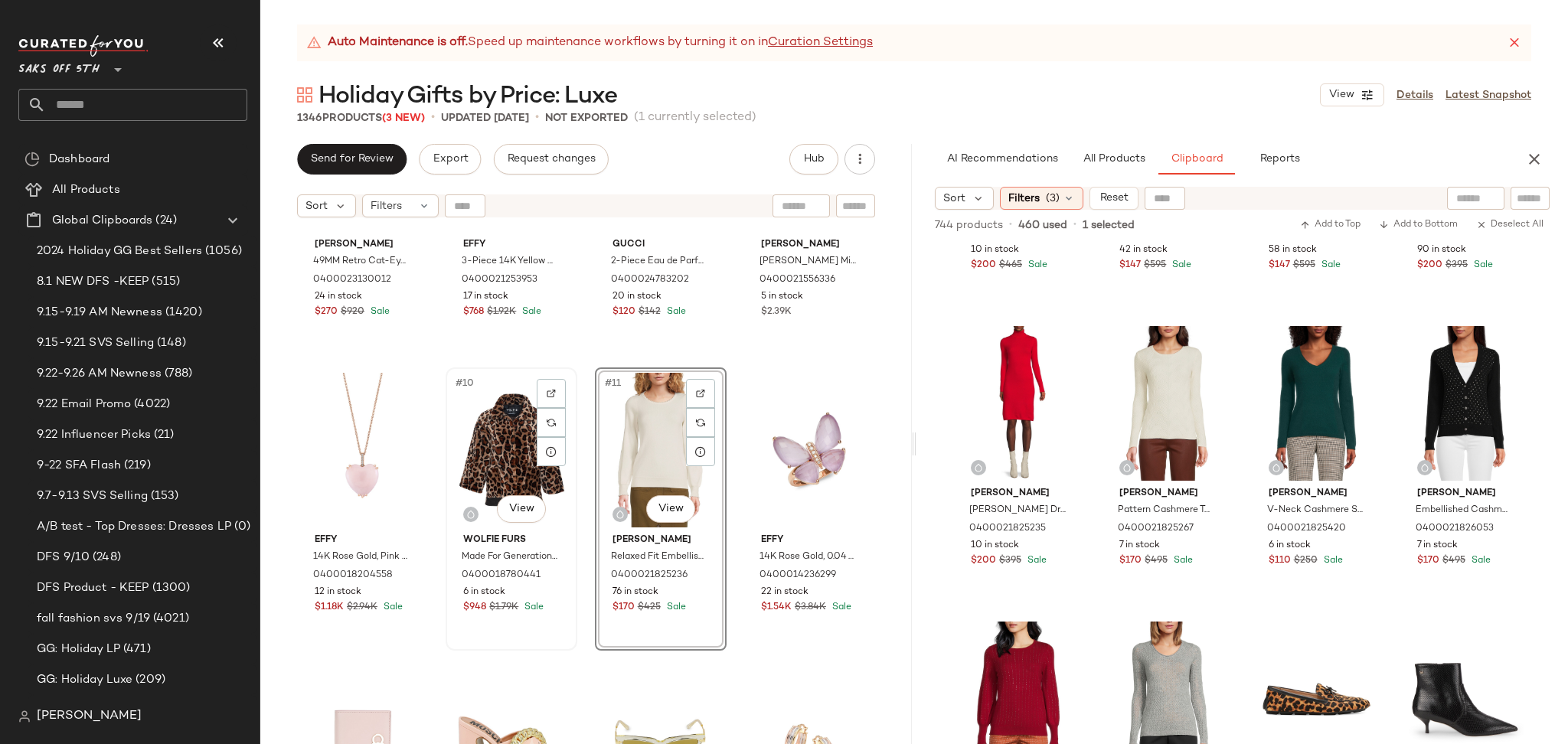
click at [496, 461] on div "#10 View" at bounding box center [512, 450] width 121 height 154
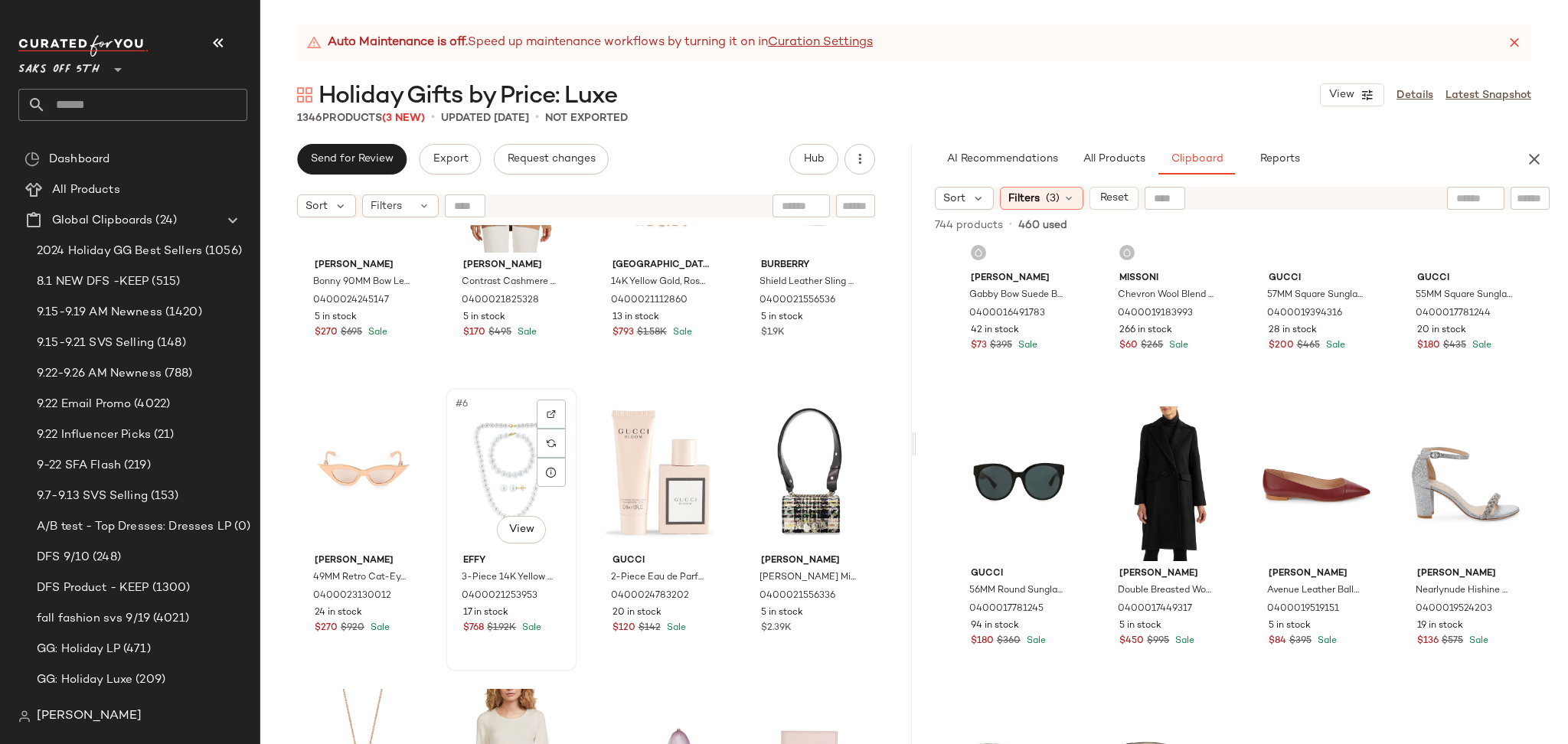
scroll to position [148, 0]
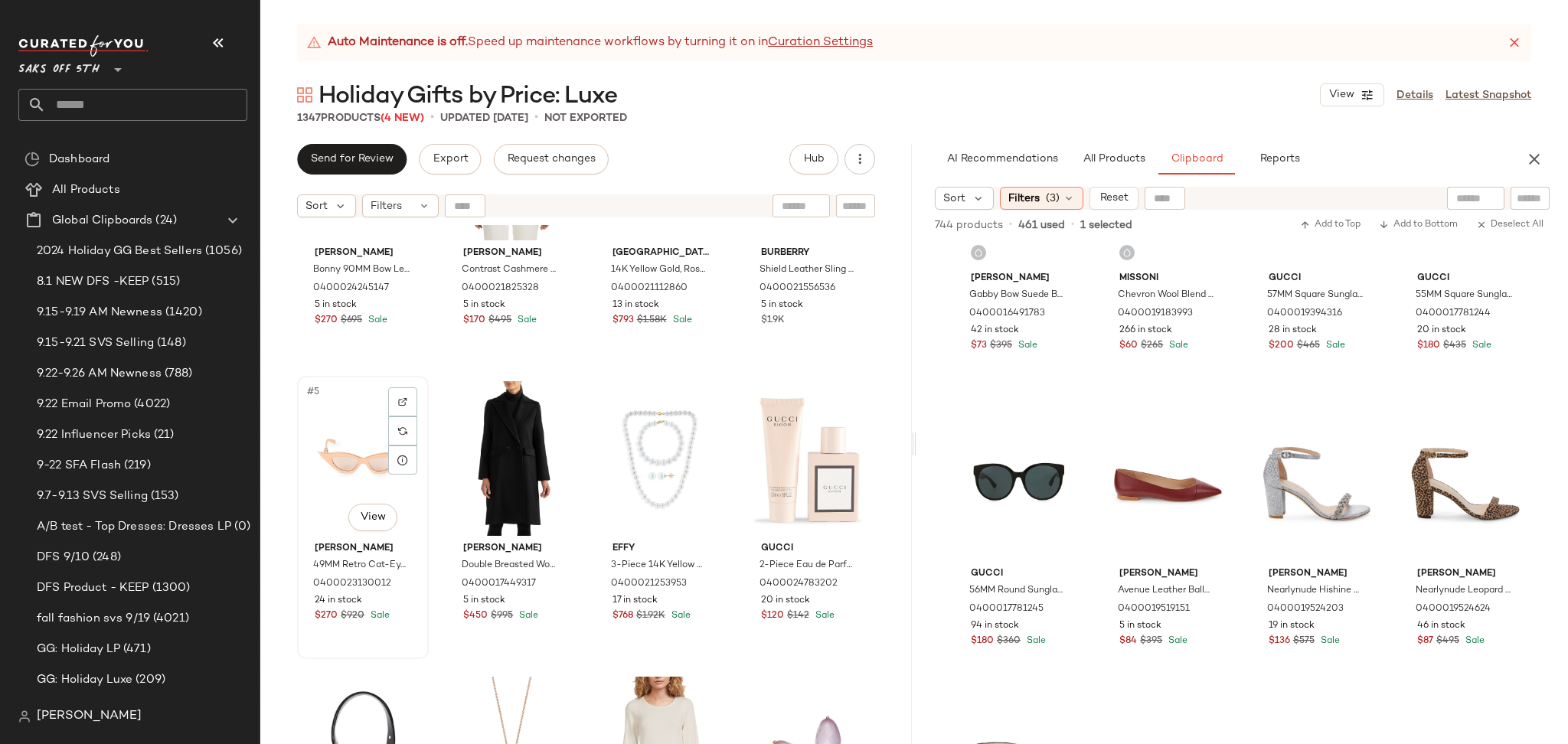
click at [342, 467] on div "#5 View" at bounding box center [363, 458] width 121 height 154
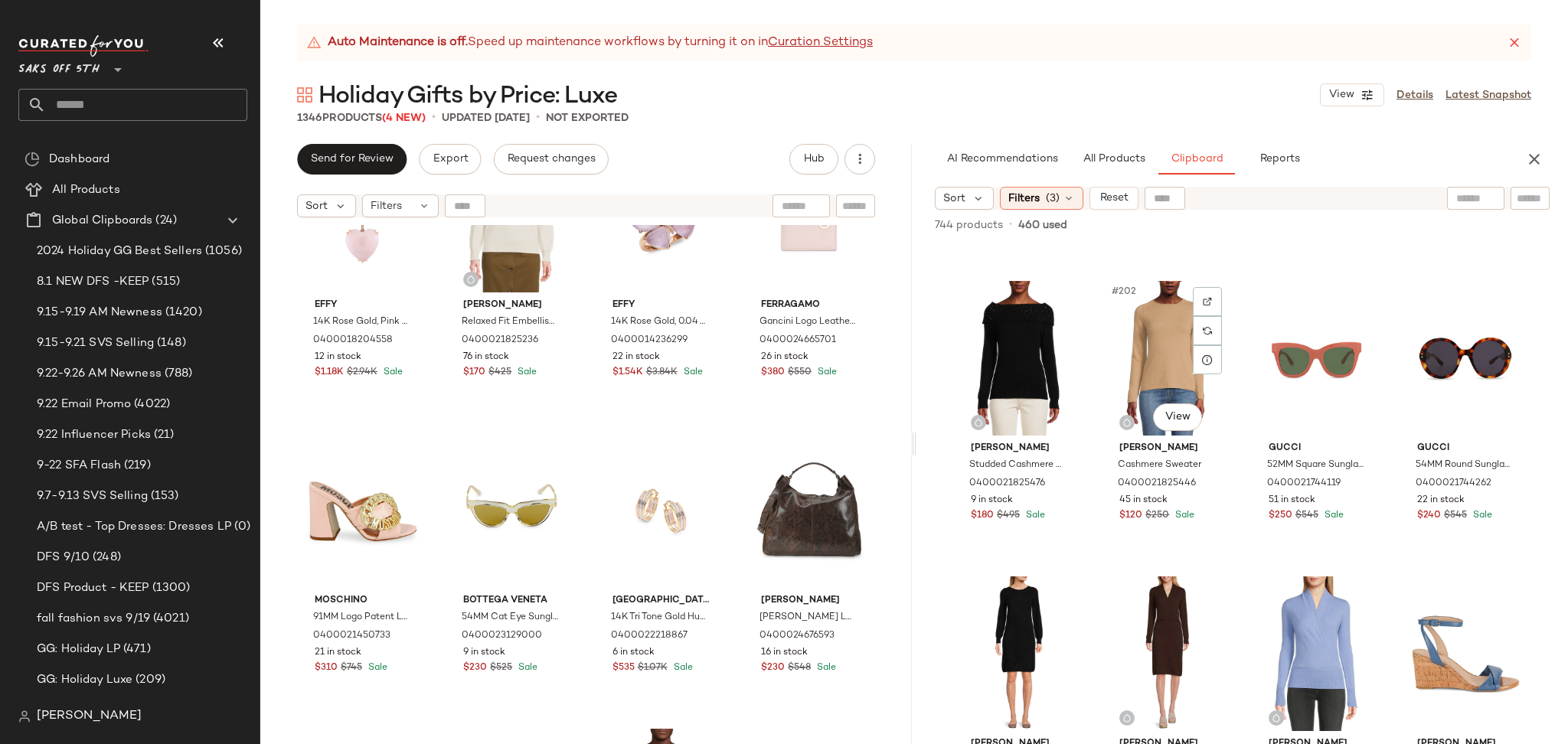
scroll to position [14780, 0]
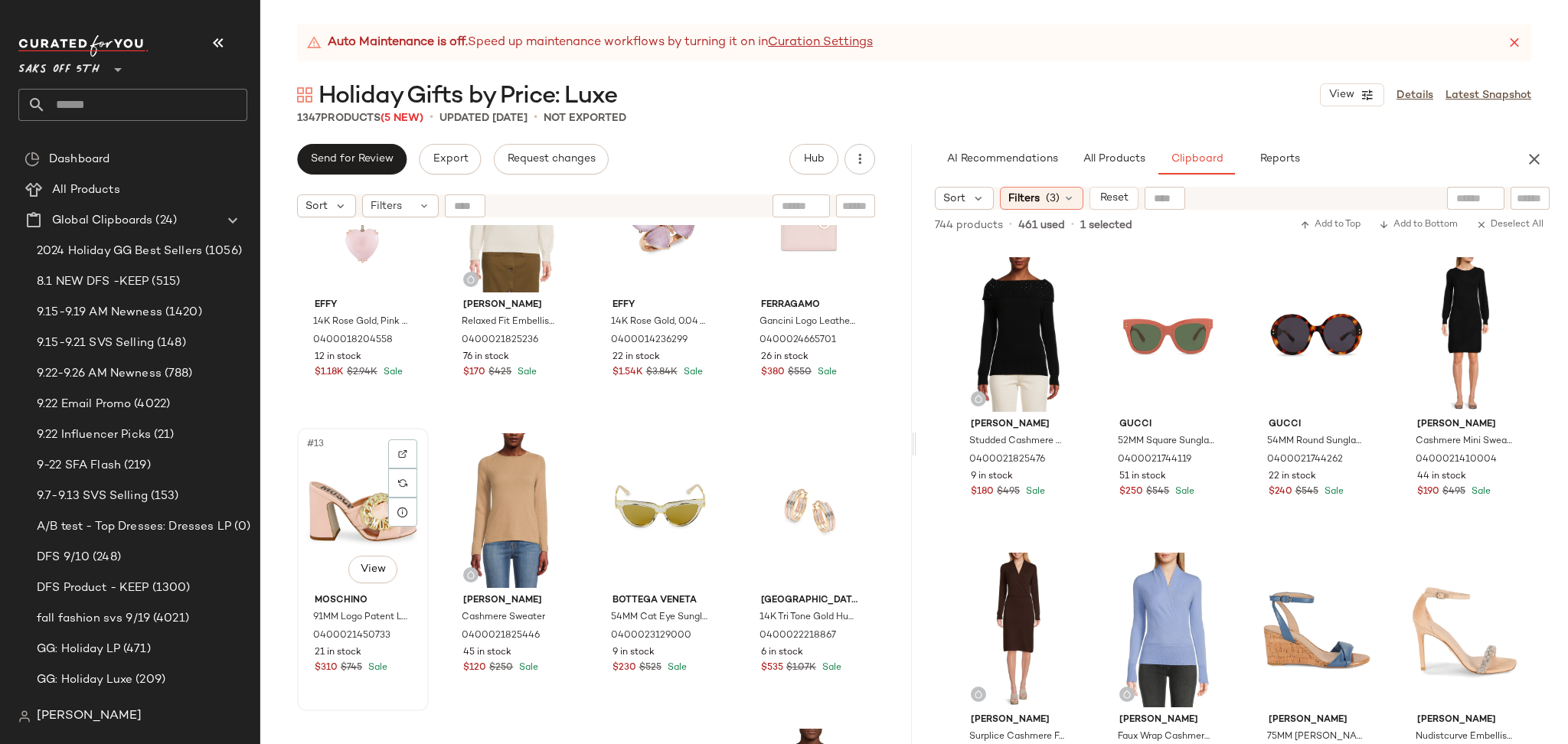
click at [344, 516] on div "#13 View" at bounding box center [363, 511] width 121 height 154
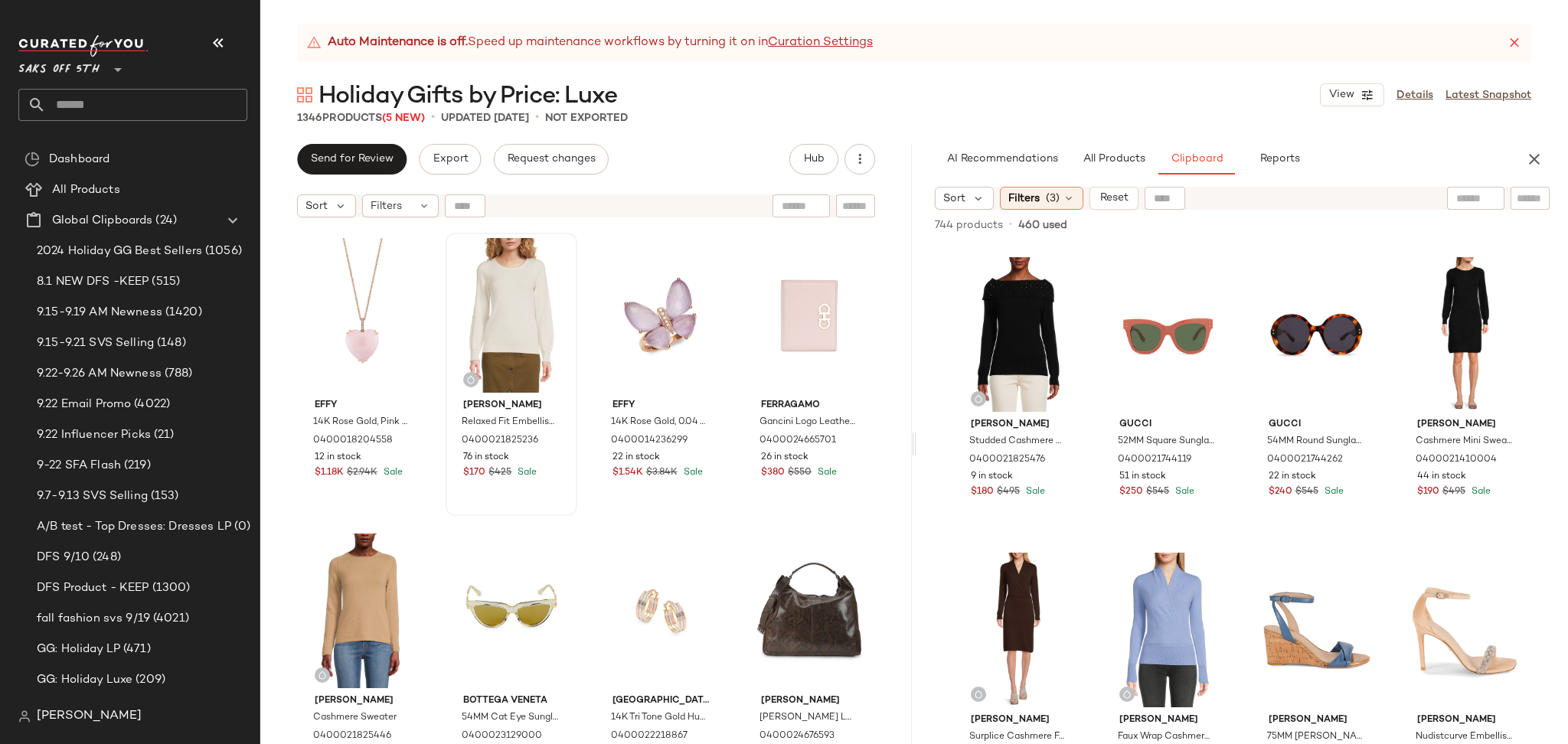
scroll to position [610, 0]
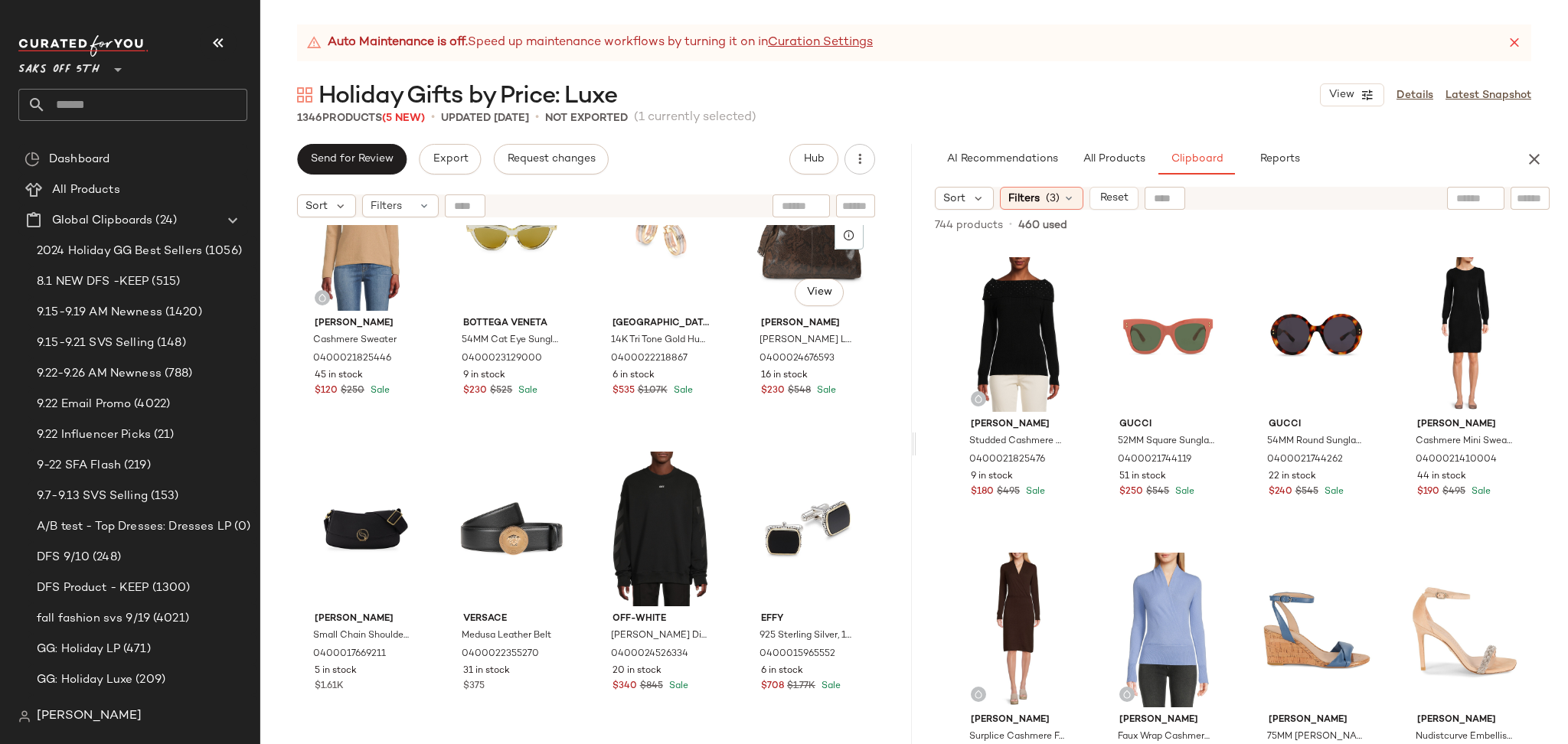
scroll to position [978, 0]
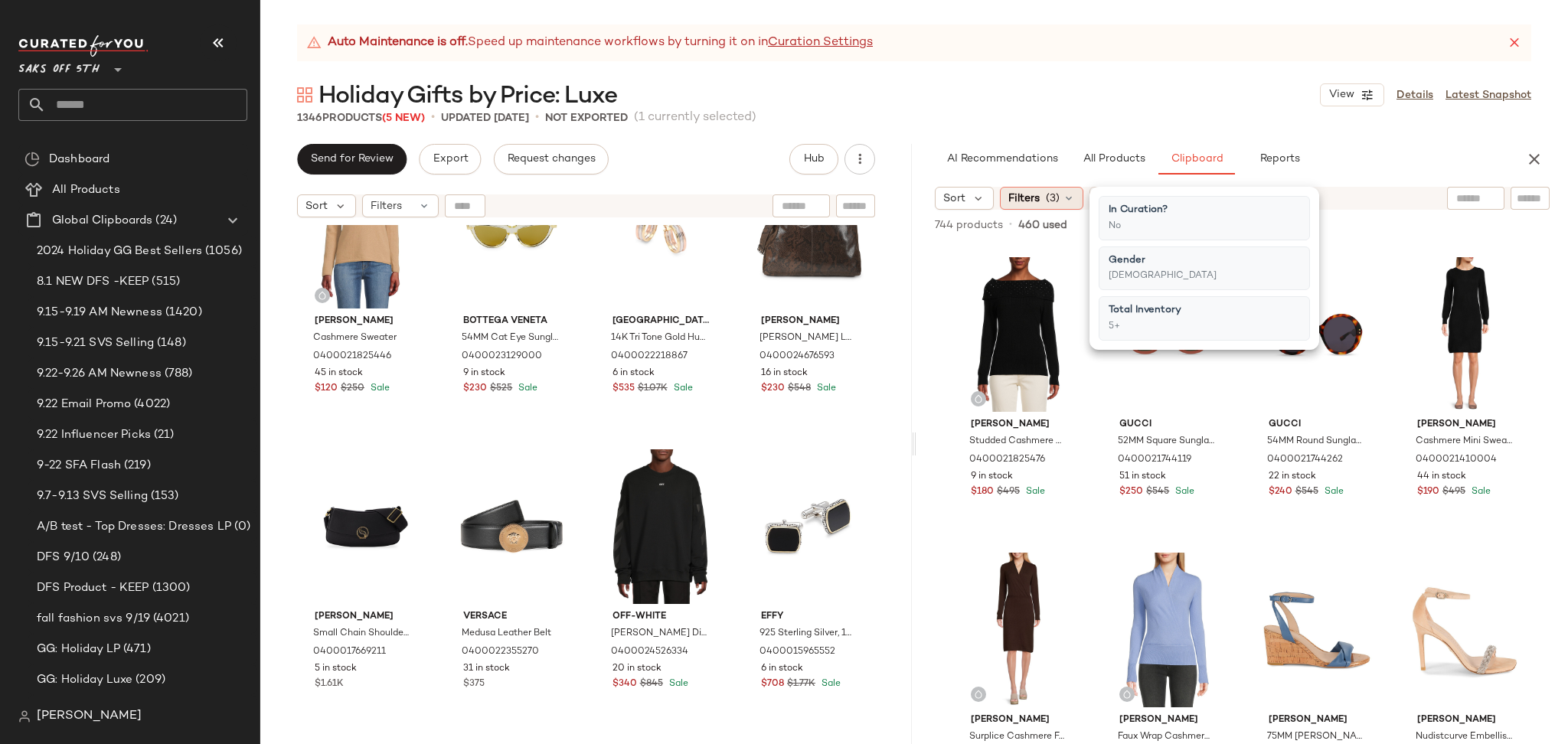
click at [1058, 198] on div "Filters (3)" at bounding box center [1041, 197] width 84 height 23
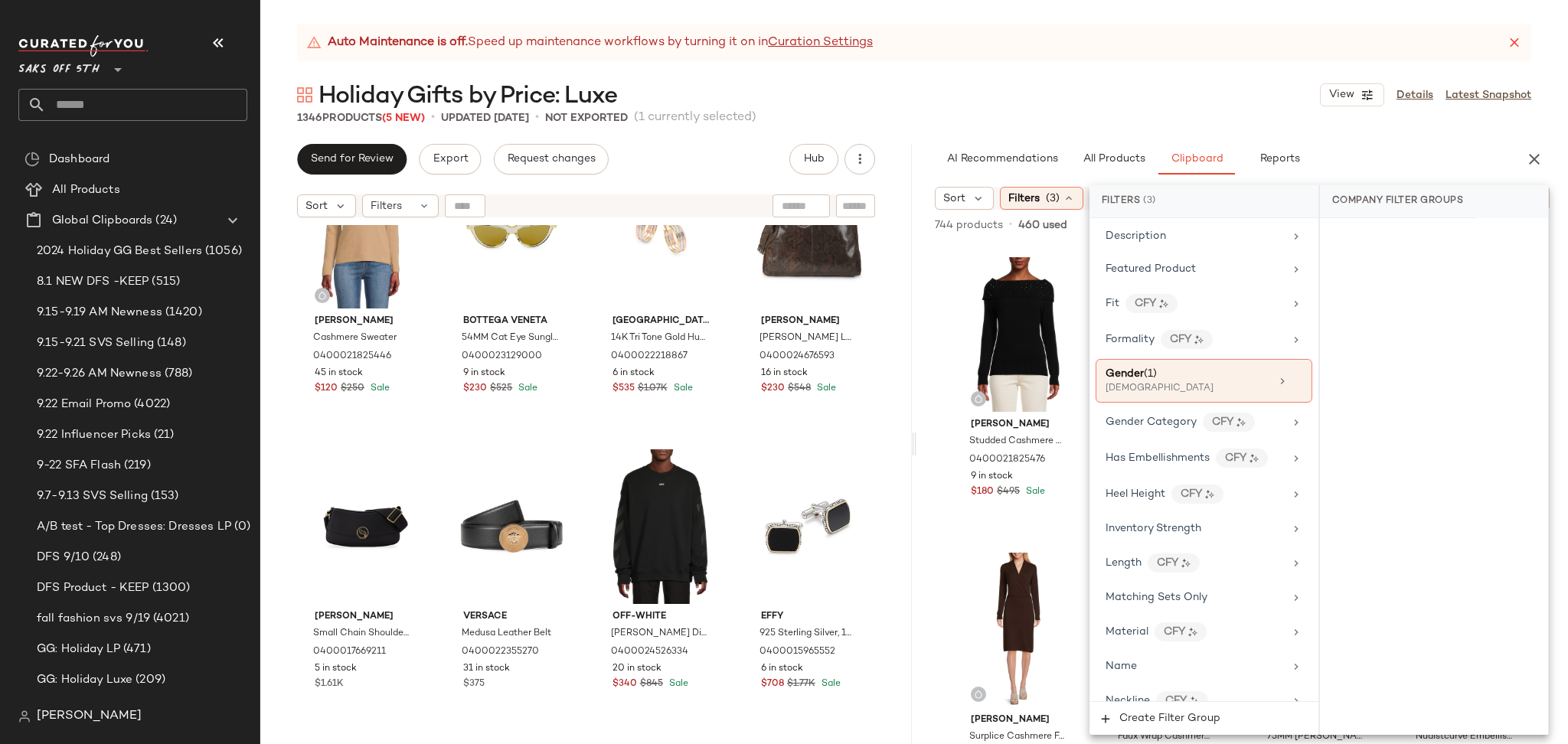
scroll to position [445, 0]
click at [1170, 379] on div "Gender (1)" at bounding box center [1187, 376] width 164 height 16
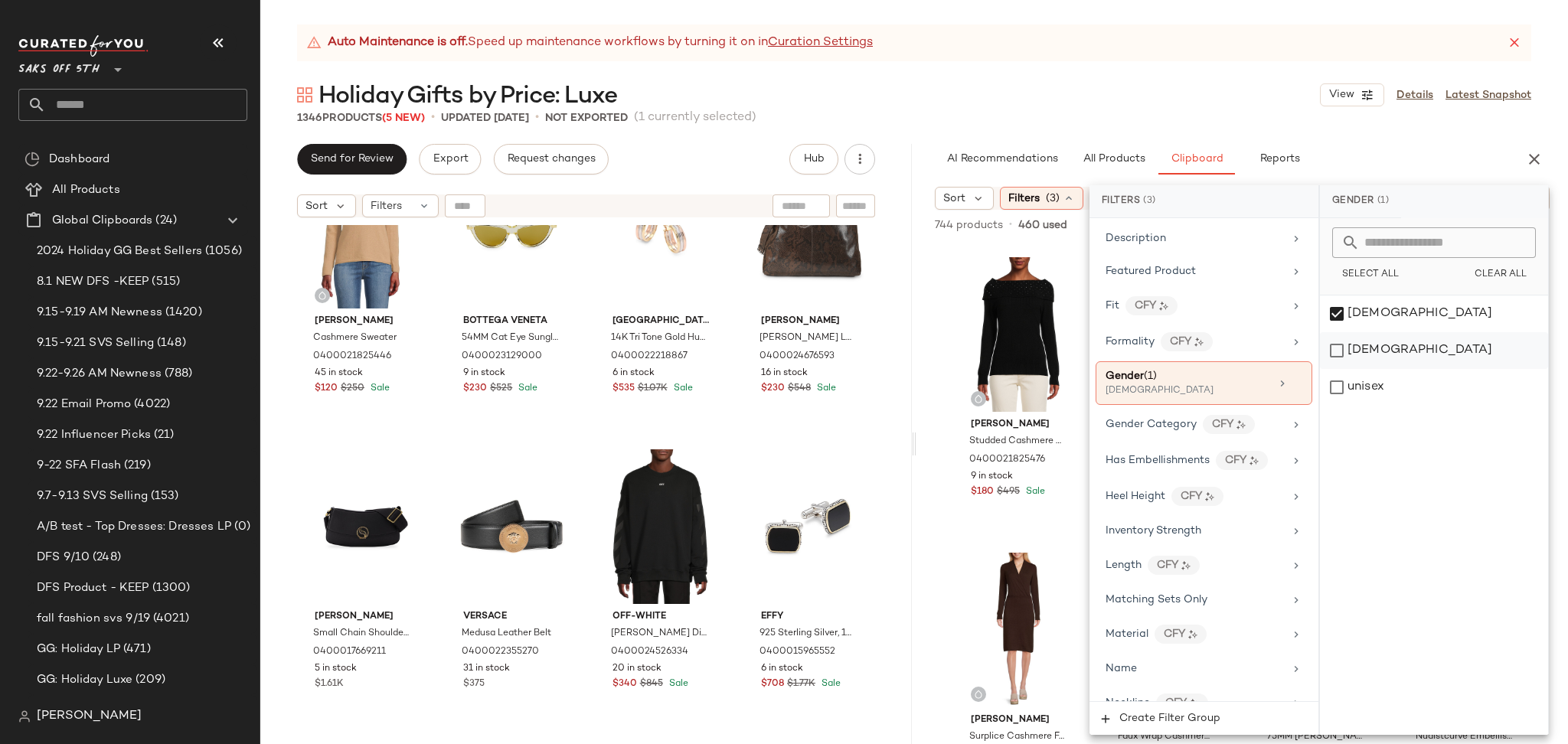
click at [1343, 346] on div "[DEMOGRAPHIC_DATA]" at bounding box center [1434, 351] width 228 height 37
click at [1340, 319] on div "[DEMOGRAPHIC_DATA]" at bounding box center [1434, 314] width 228 height 37
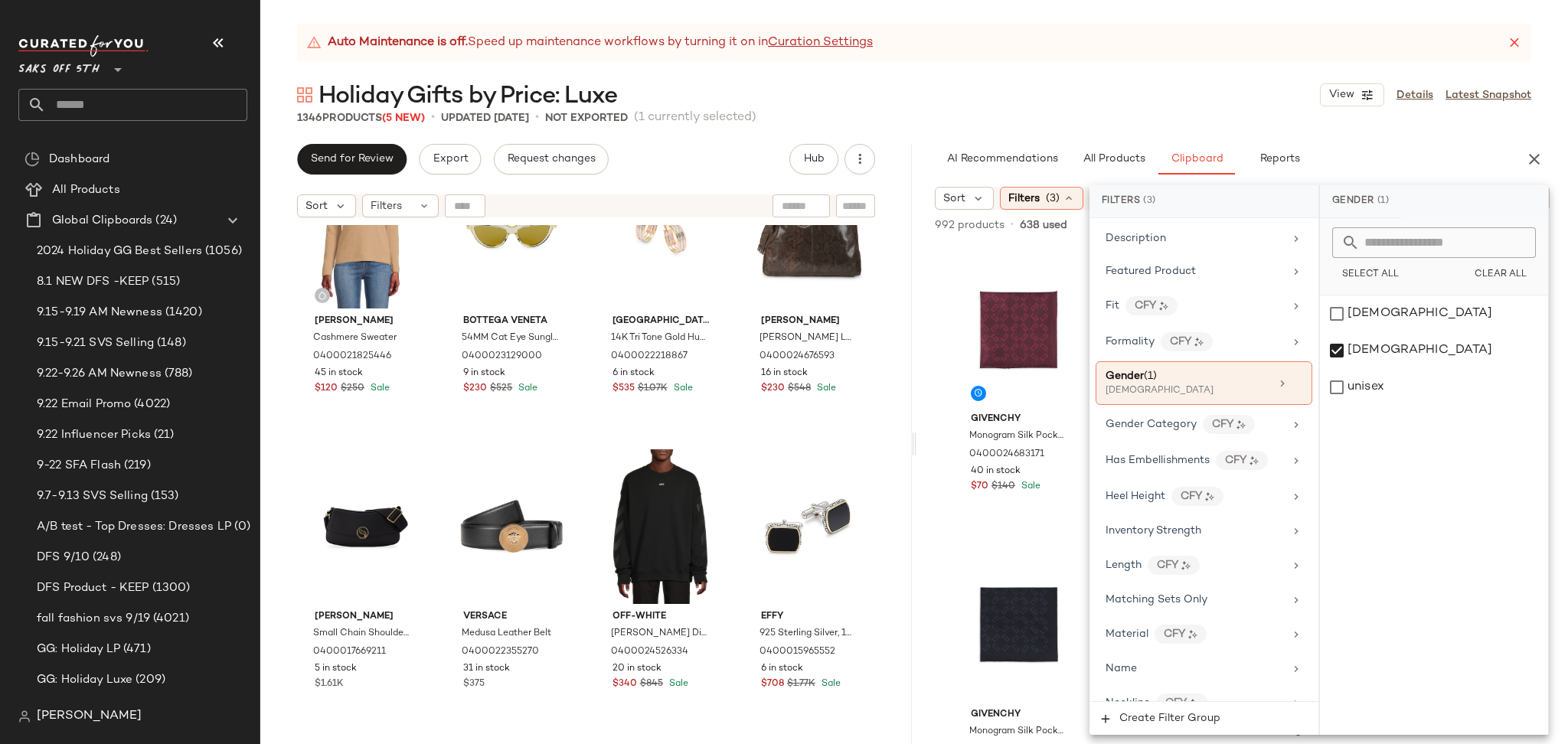
click at [1097, 105] on div "Holiday Gifts by Price: Luxe View Details Latest Snapshot" at bounding box center [913, 95] width 1307 height 30
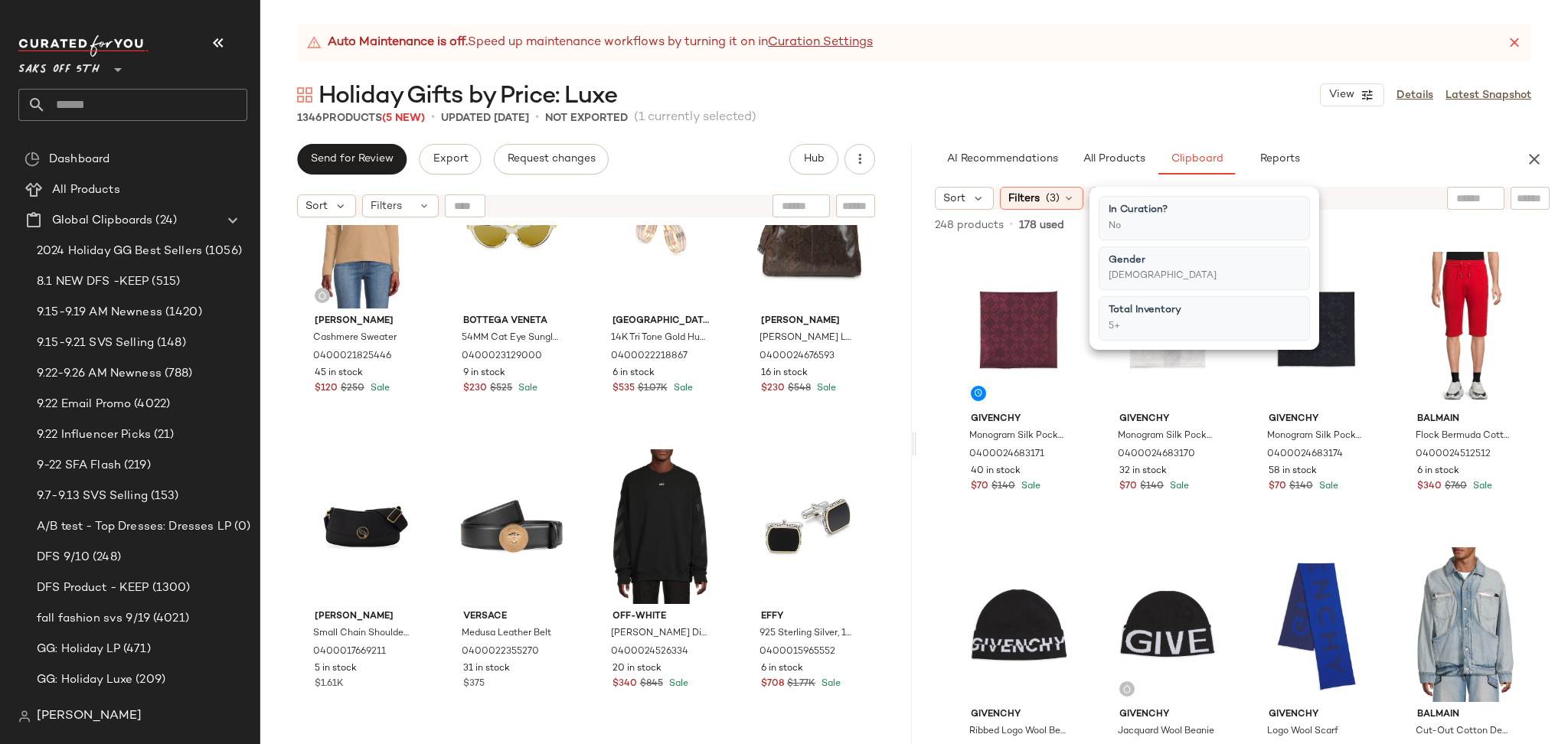
click at [1097, 105] on div "Holiday Gifts by Price: Luxe View Details Latest Snapshot" at bounding box center [913, 95] width 1307 height 30
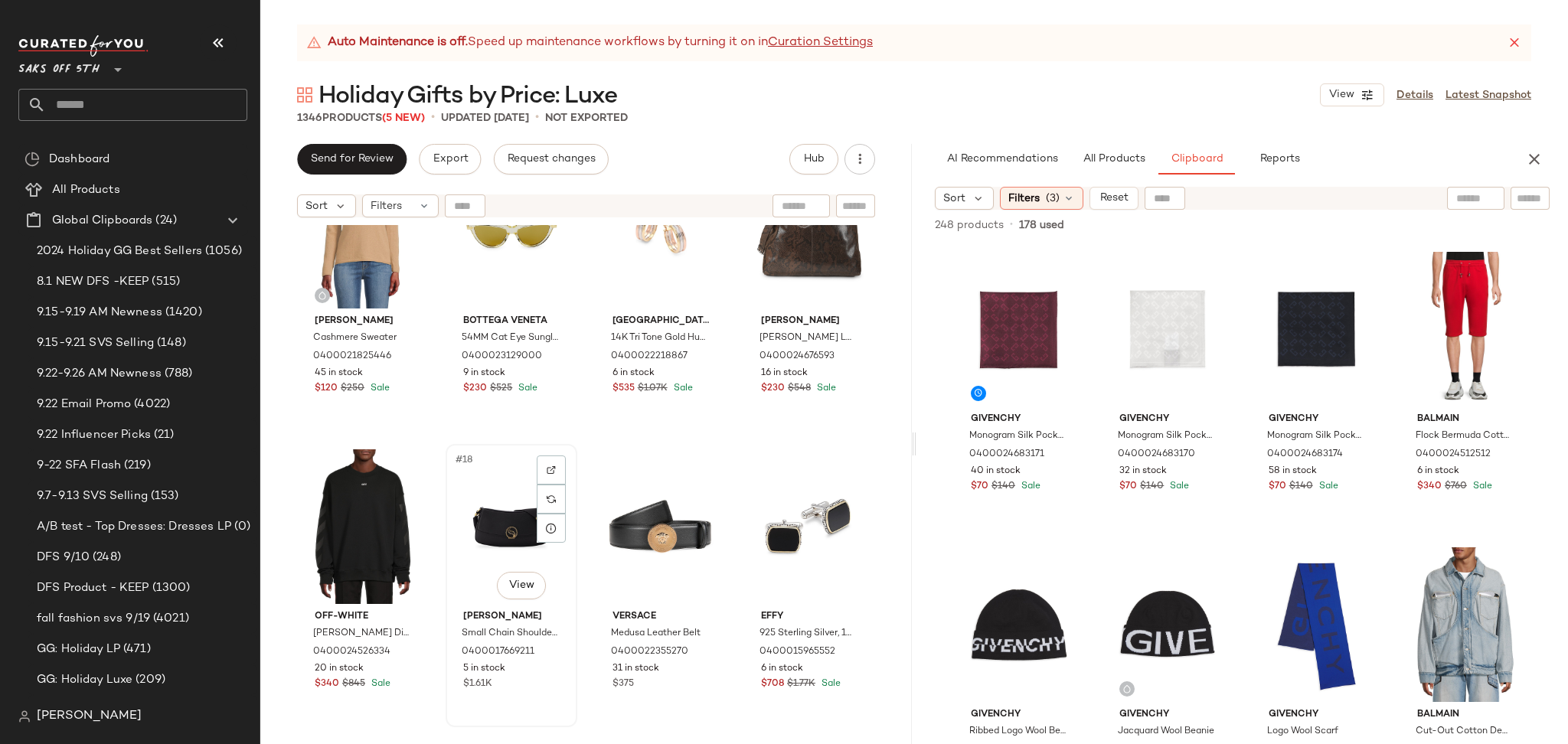
click at [511, 541] on div "#18 View" at bounding box center [512, 526] width 121 height 154
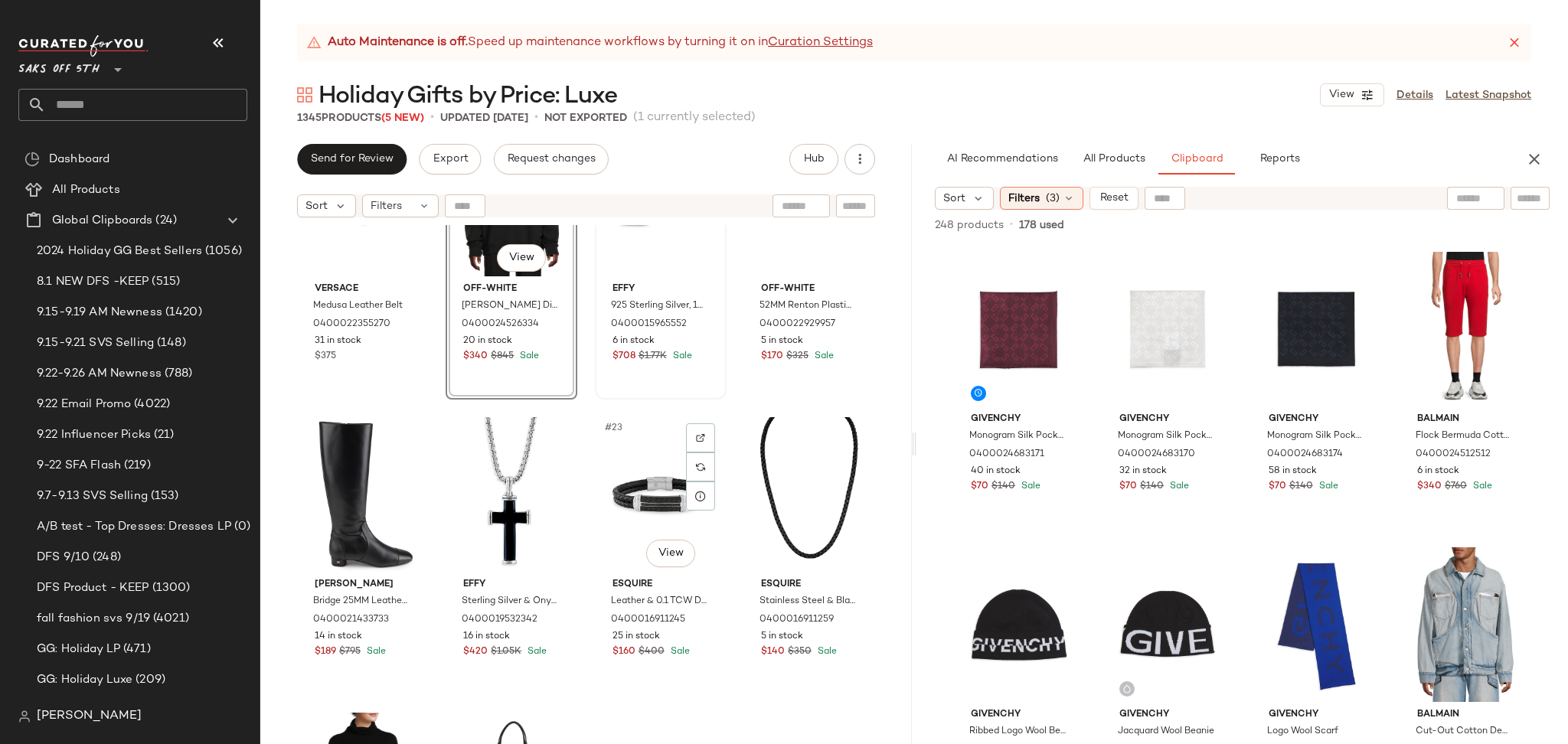
scroll to position [1309, 0]
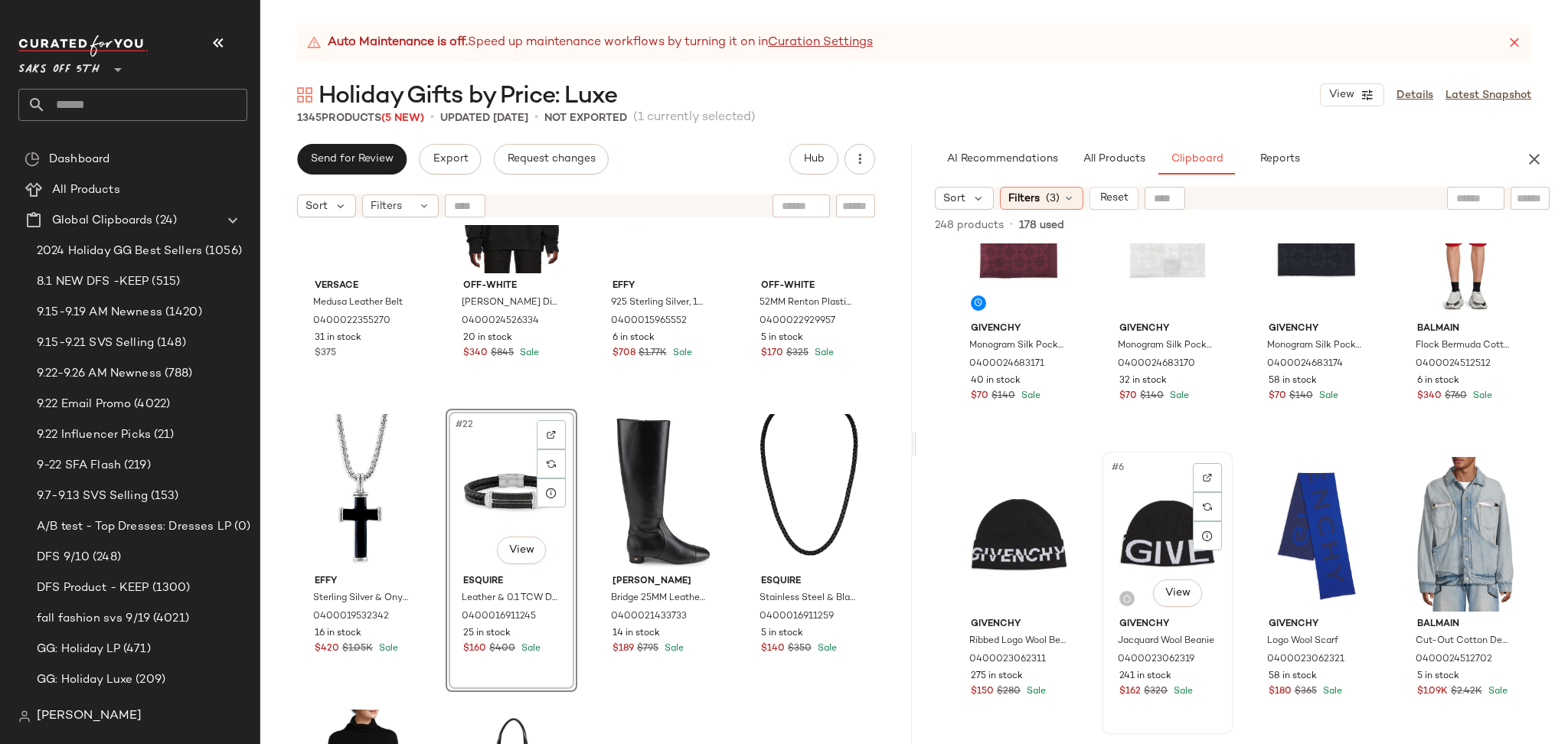
scroll to position [81, 0]
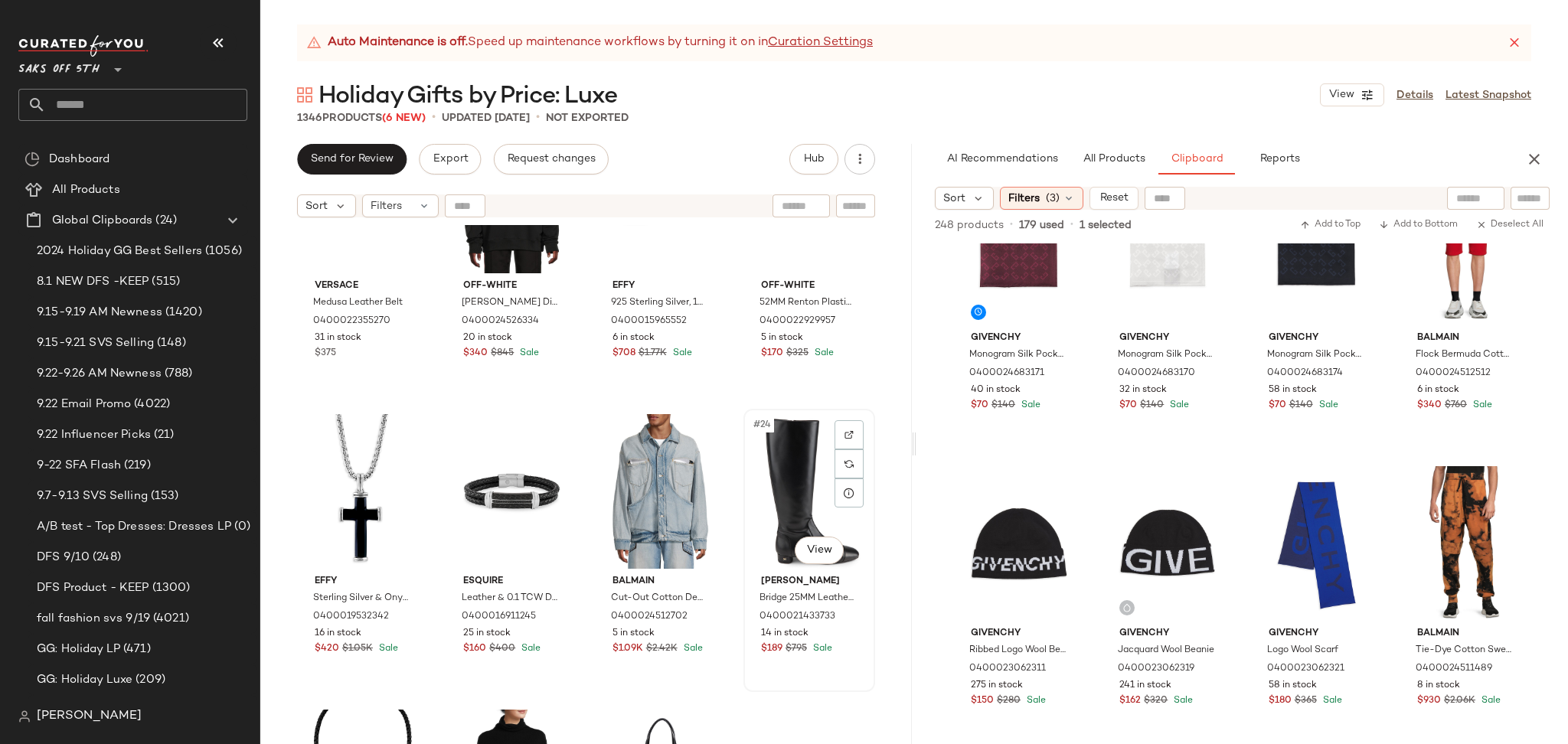
click at [769, 498] on div "#24 View" at bounding box center [809, 491] width 121 height 154
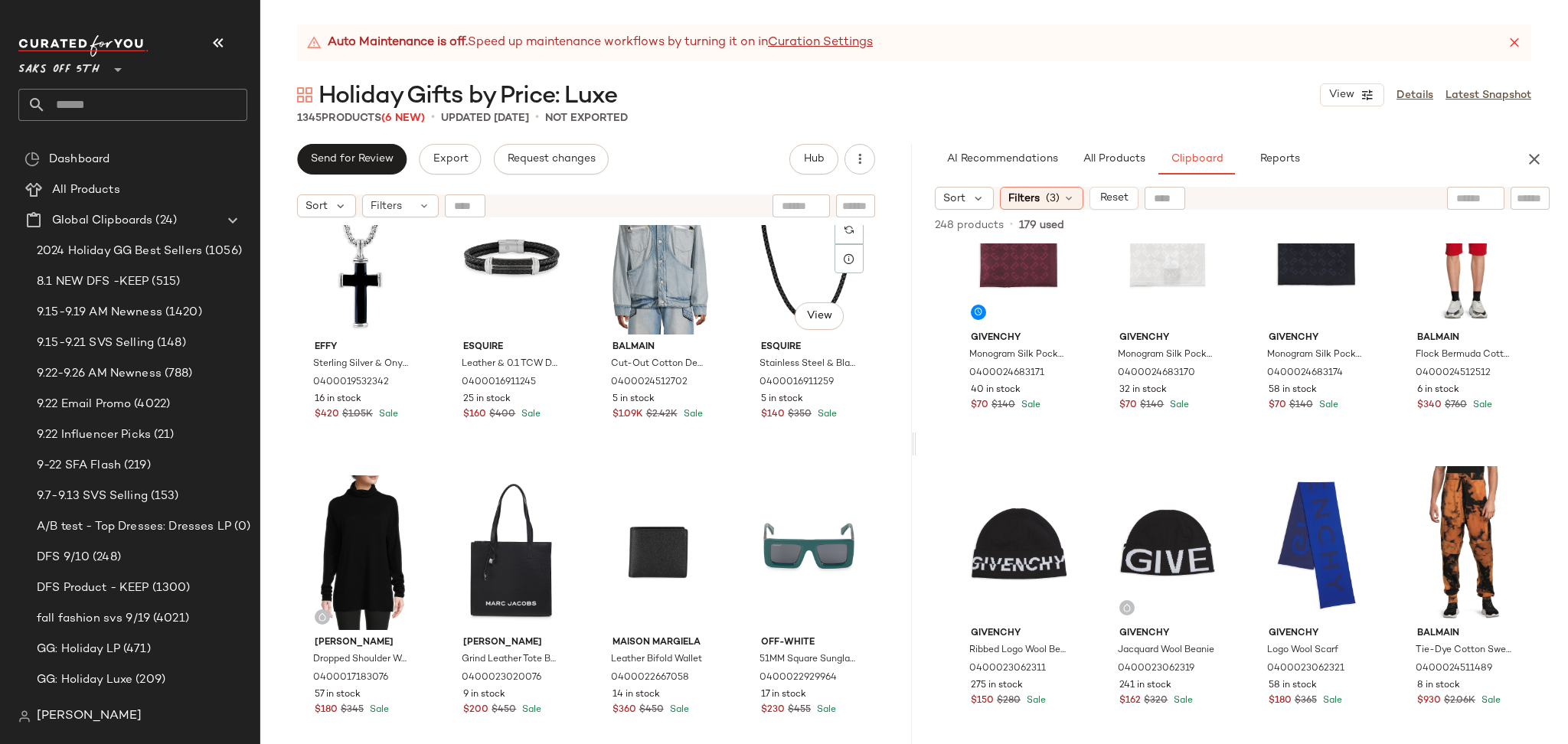
scroll to position [1544, 0]
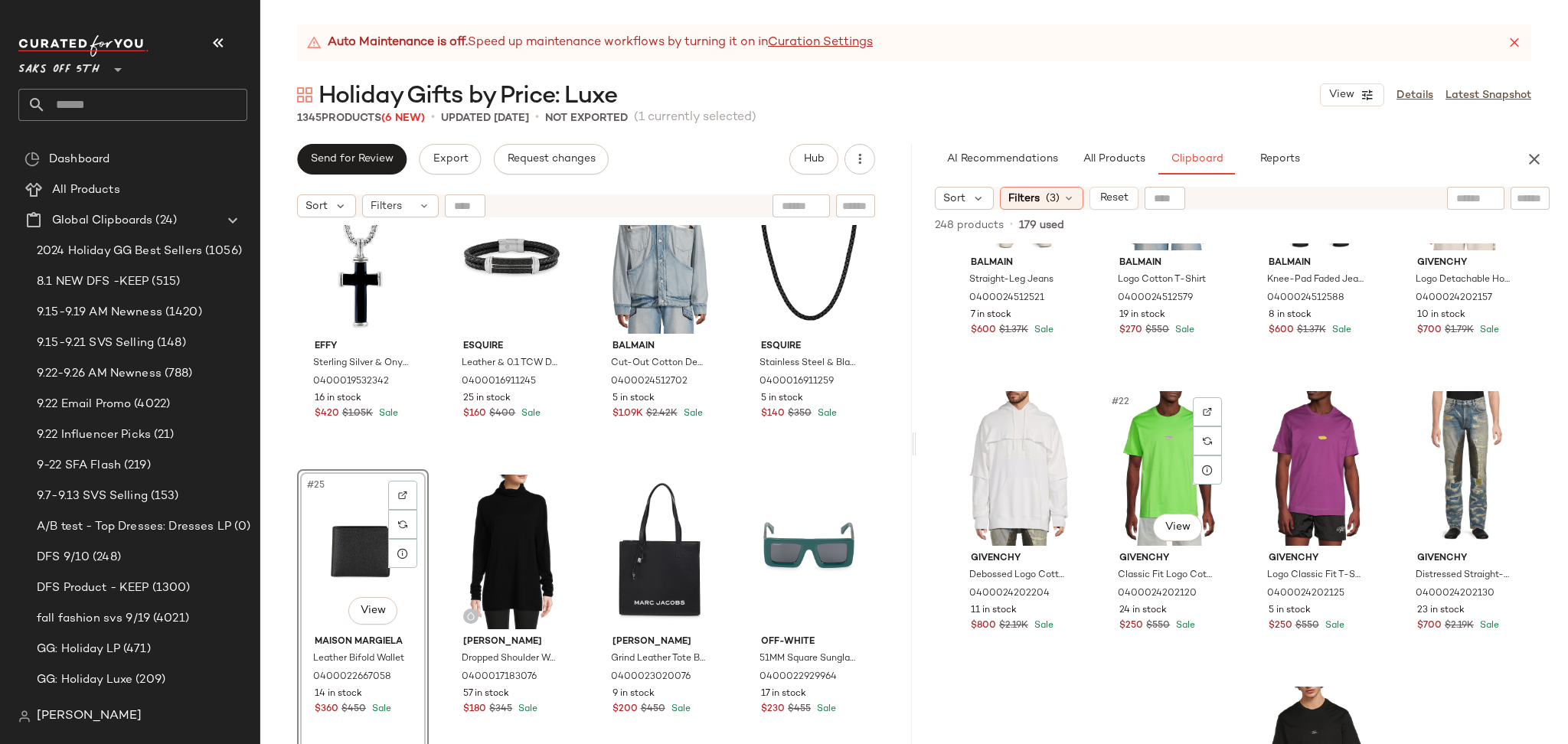
scroll to position [1366, 0]
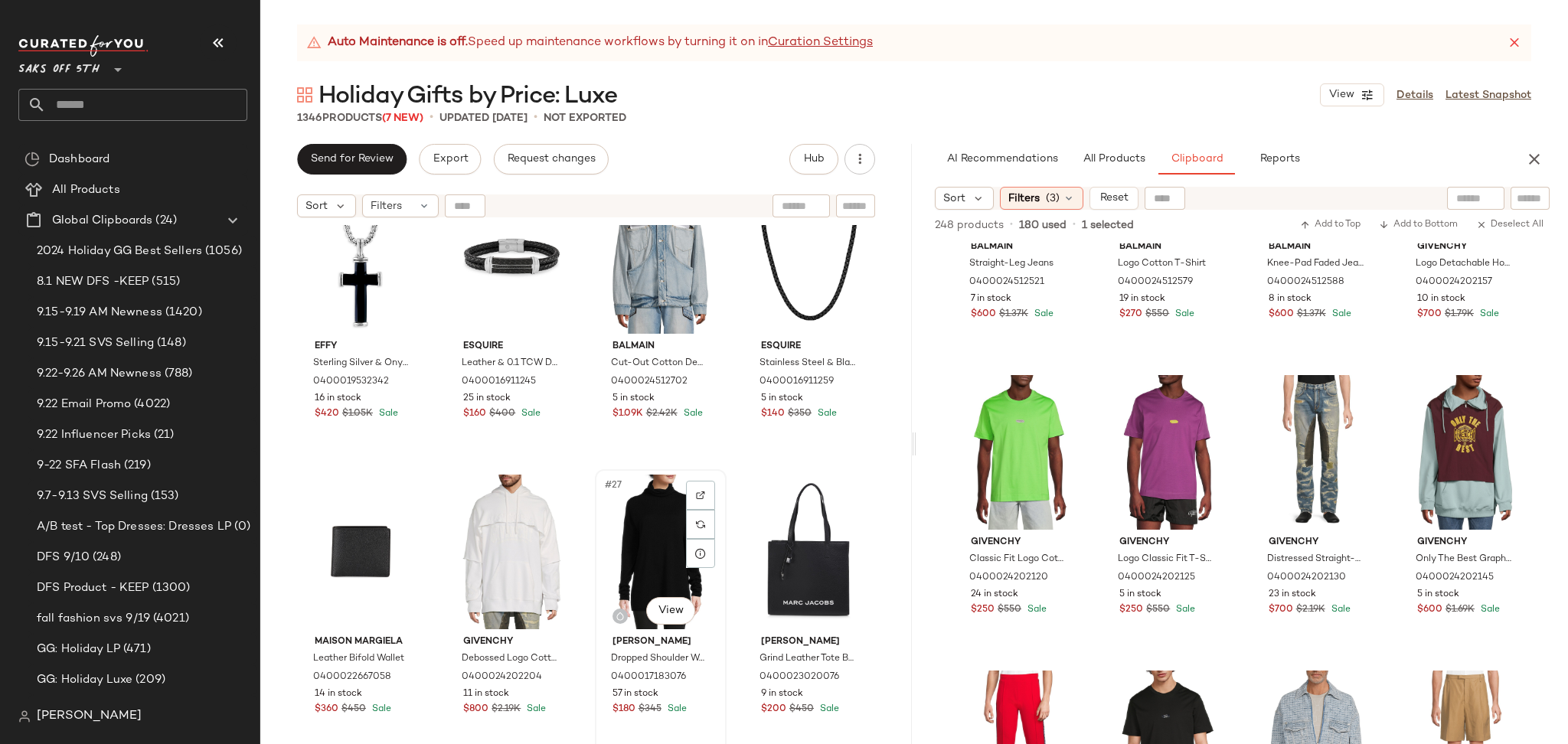
click at [645, 535] on div "#27 View" at bounding box center [660, 552] width 121 height 154
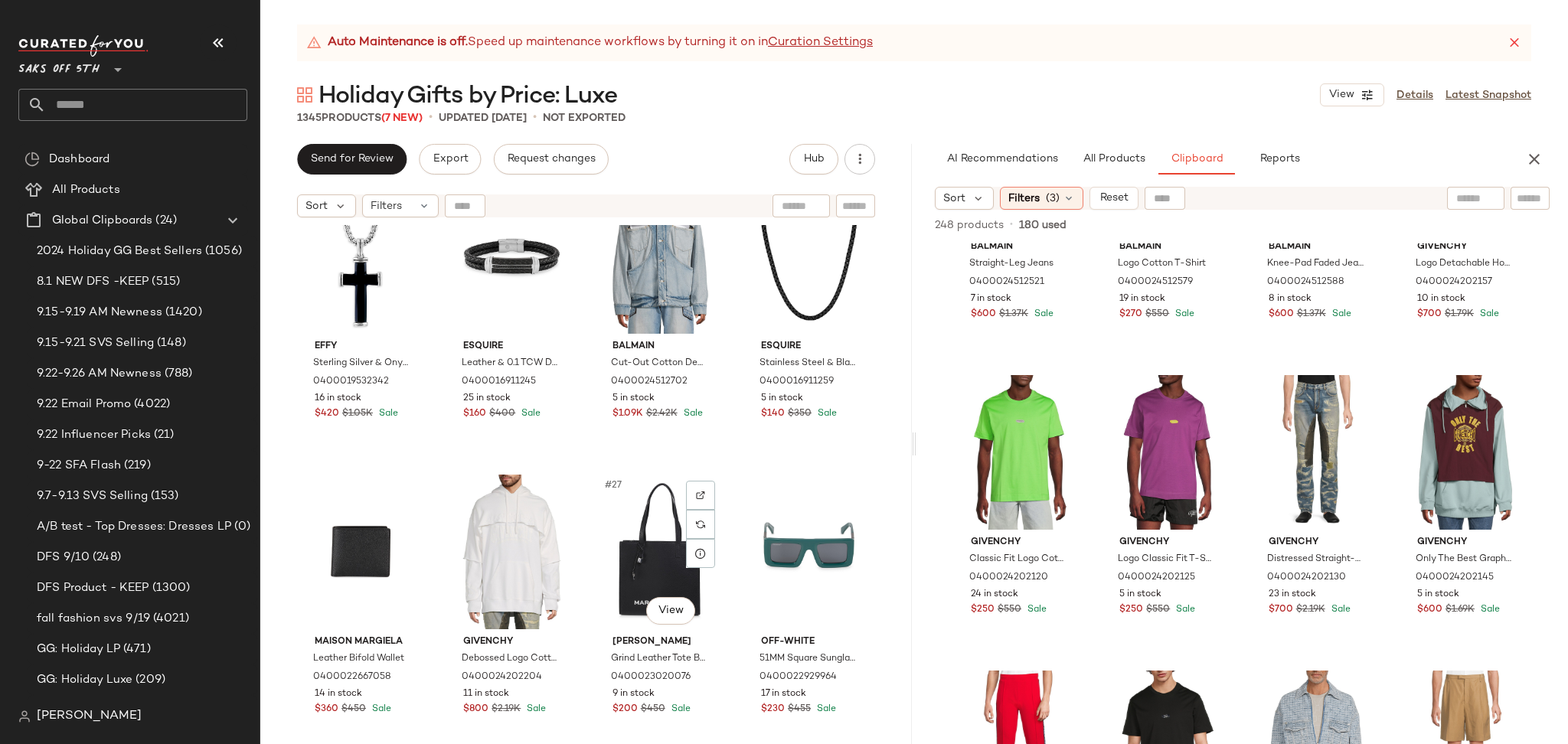
click at [645, 535] on div "#27 View" at bounding box center [660, 552] width 121 height 154
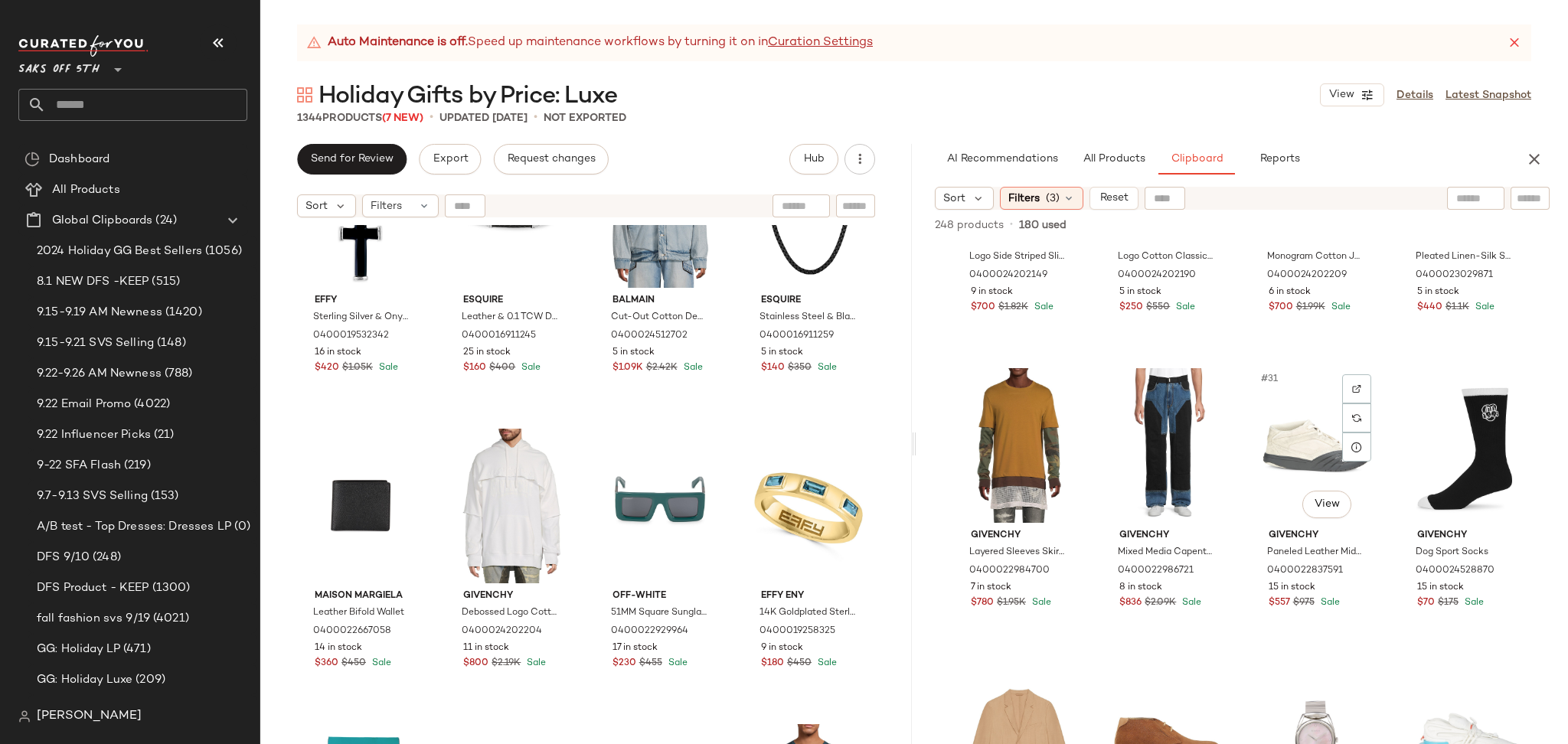
scroll to position [1966, 0]
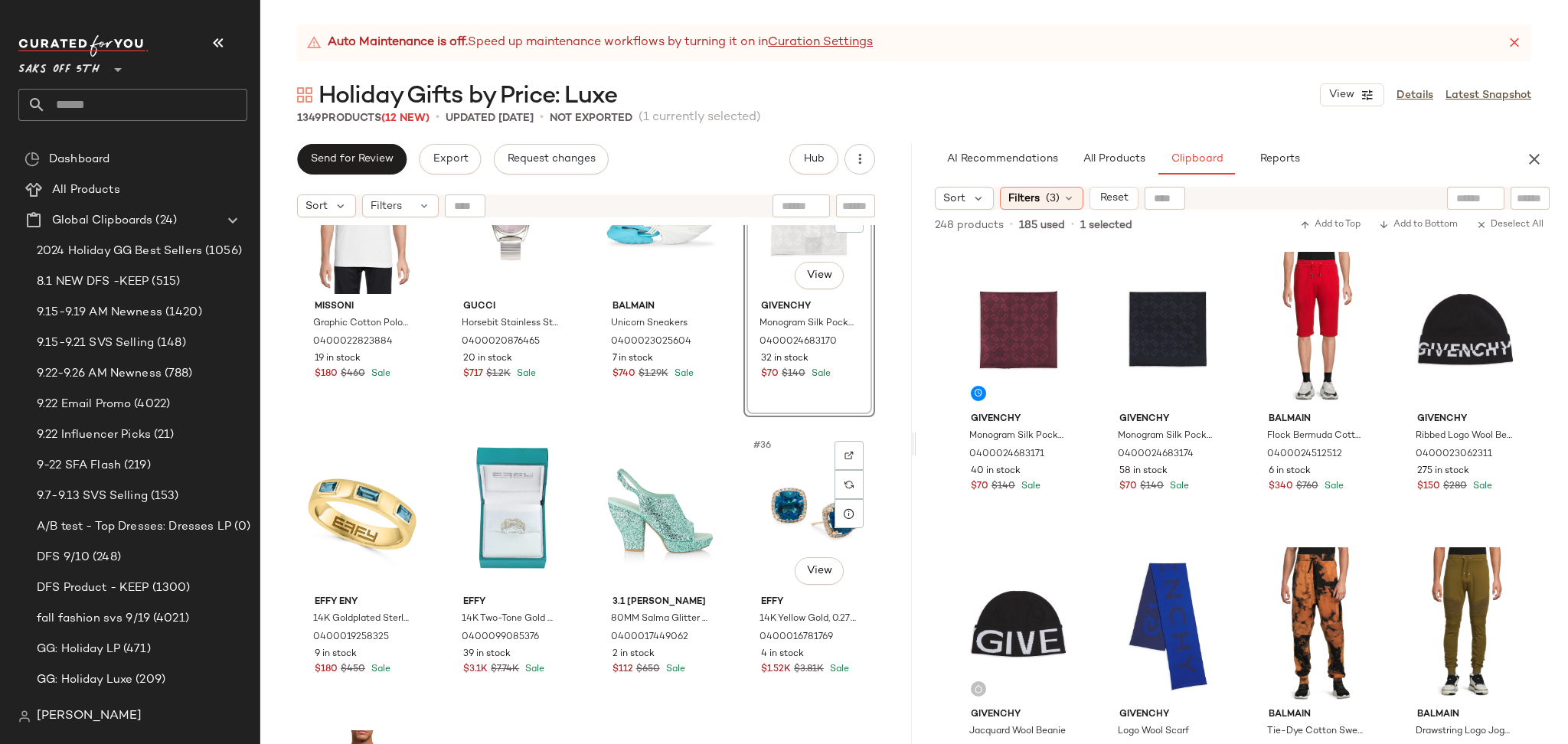
scroll to position [2181, 0]
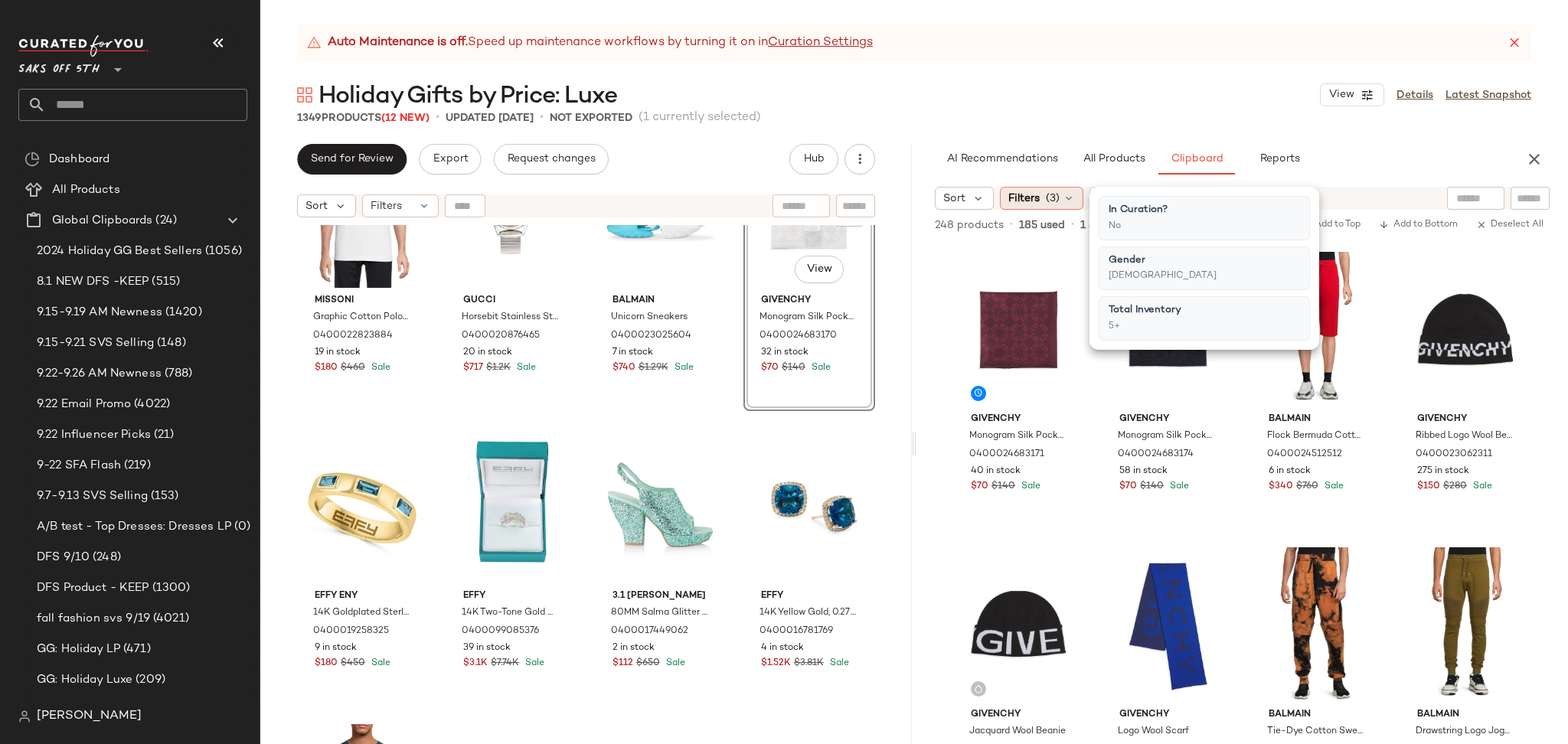
click at [1058, 200] on span "(3)" at bounding box center [1052, 197] width 14 height 16
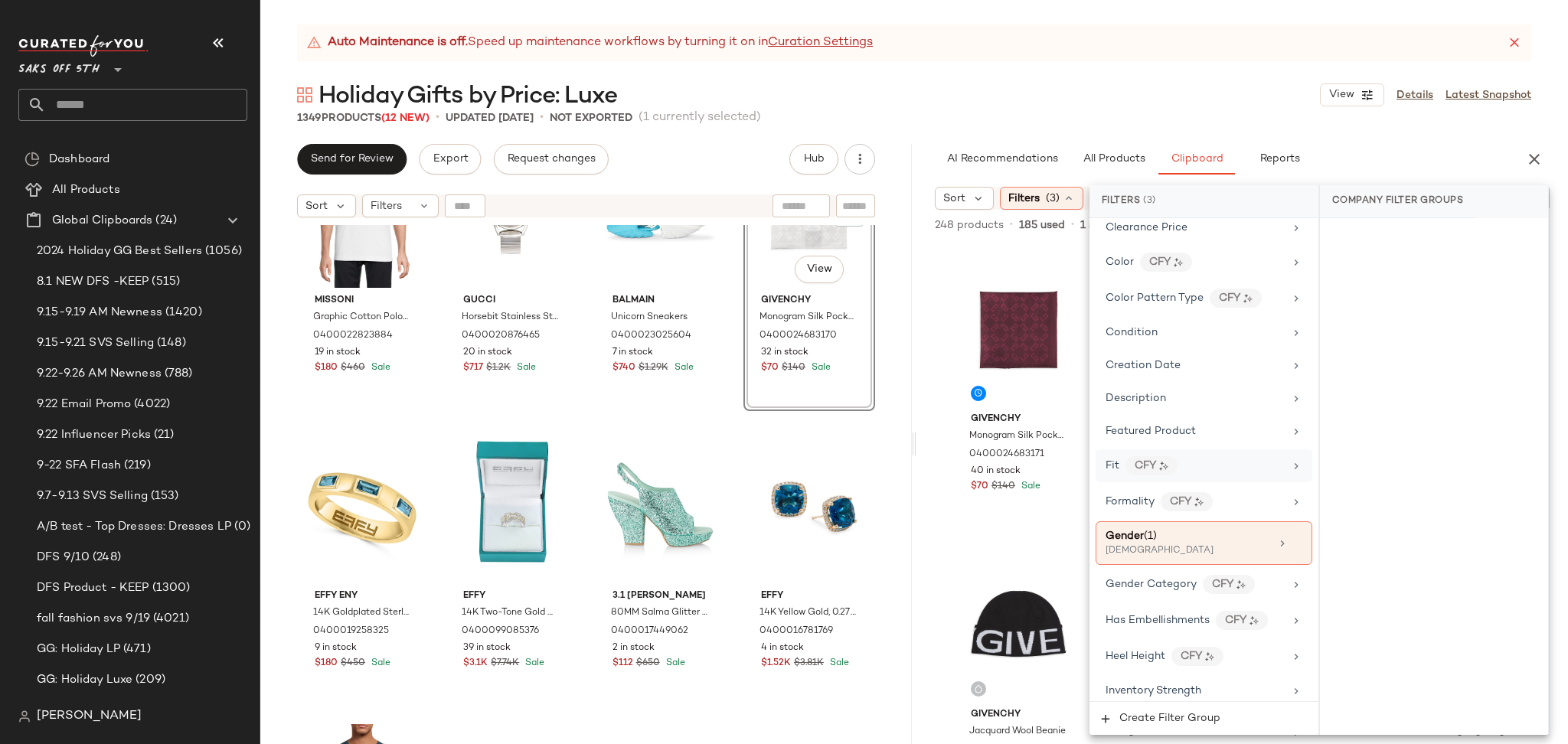
scroll to position [276, 0]
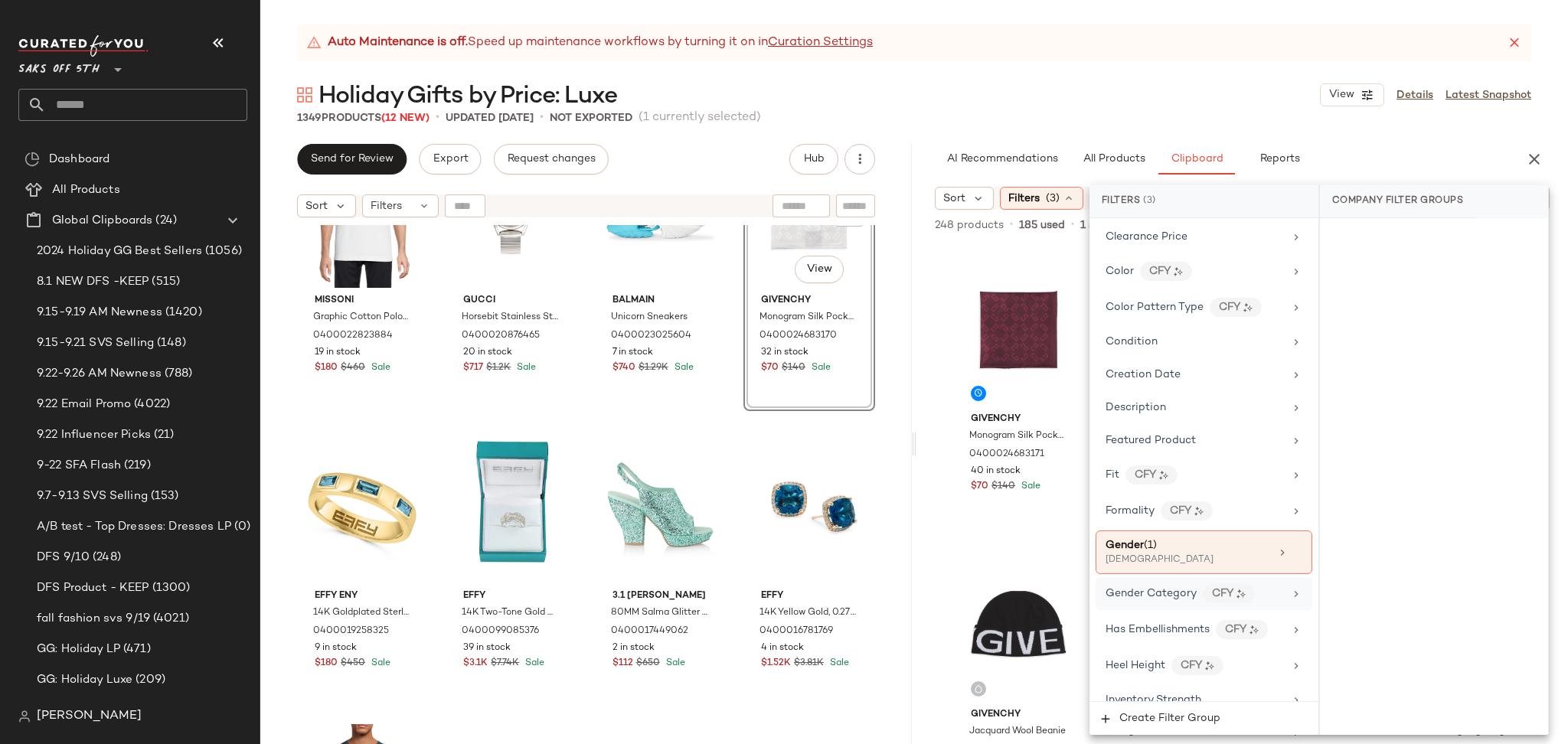
click at [1176, 580] on div "Gender Category CFY" at bounding box center [1203, 593] width 217 height 33
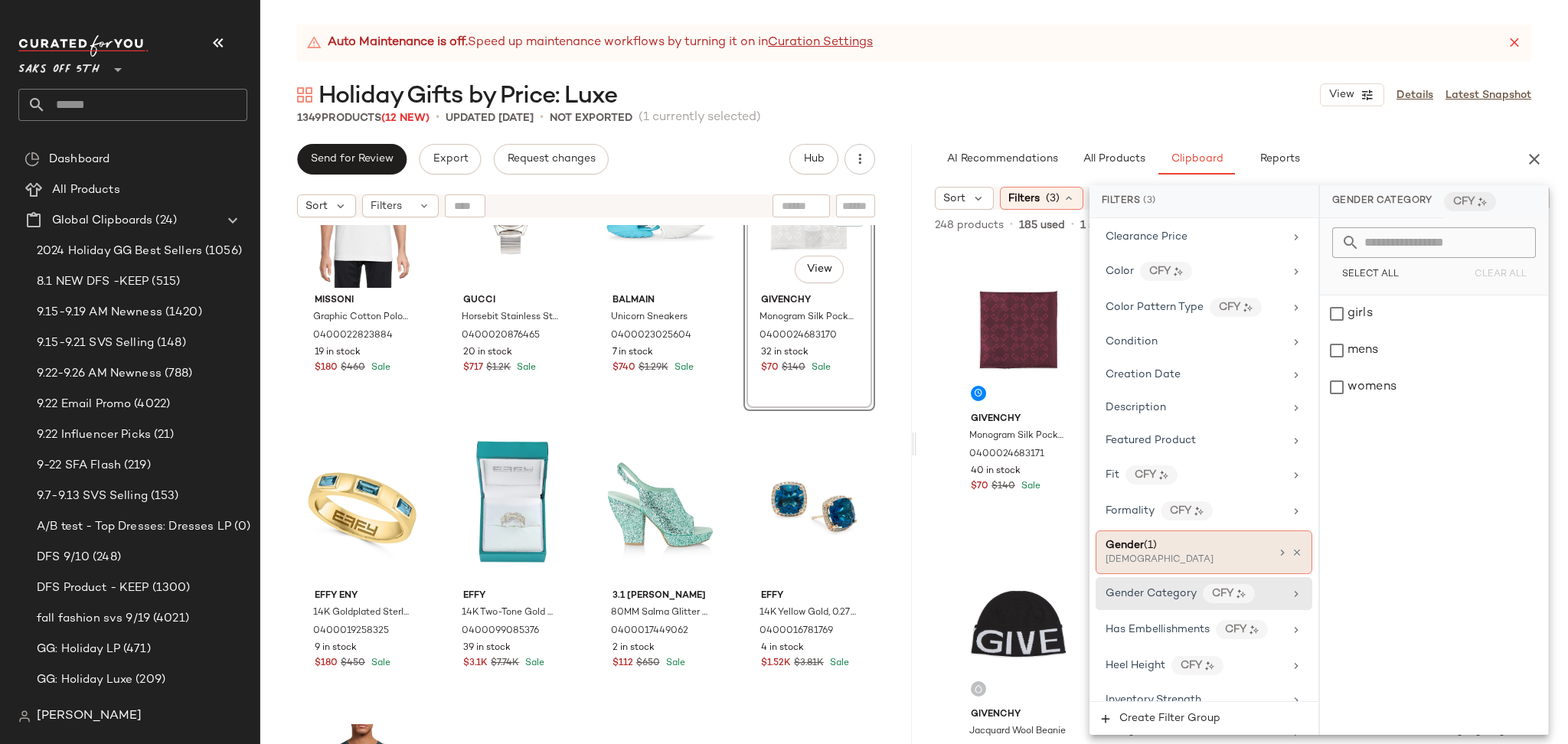
click at [1186, 560] on div "[DEMOGRAPHIC_DATA]" at bounding box center [1181, 559] width 153 height 14
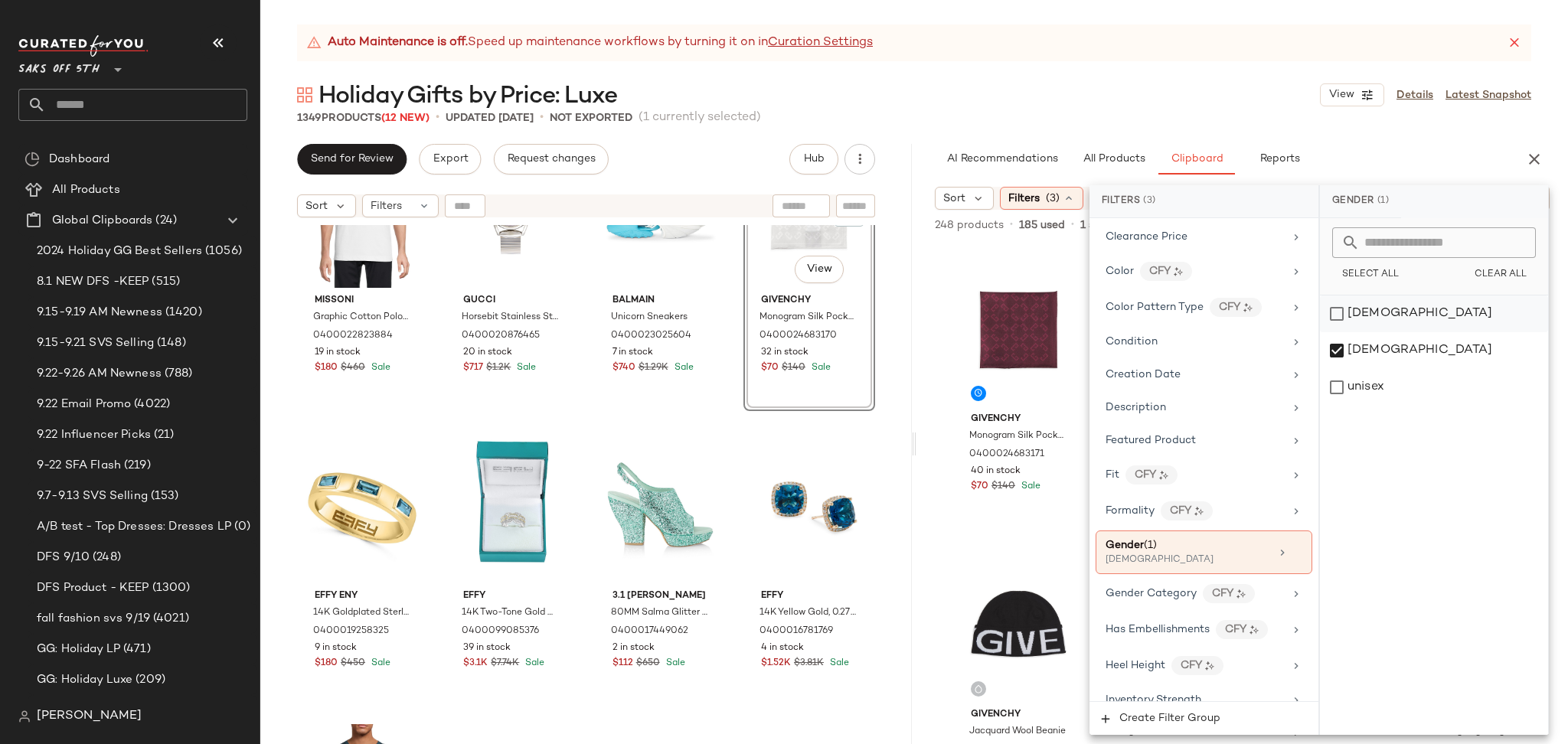
click at [1340, 313] on div "[DEMOGRAPHIC_DATA]" at bounding box center [1434, 314] width 228 height 37
click at [1340, 347] on div "[DEMOGRAPHIC_DATA]" at bounding box center [1434, 351] width 228 height 37
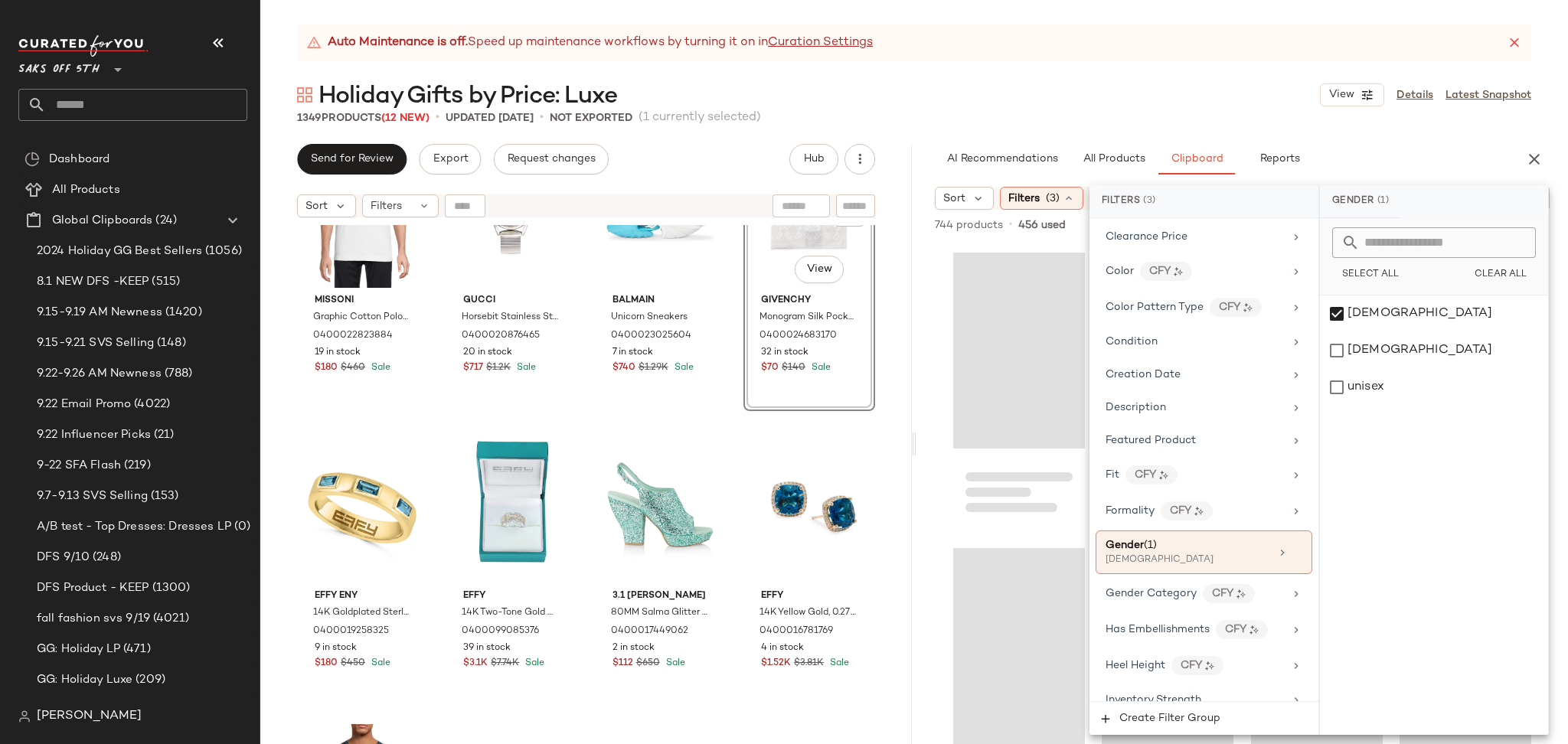
click at [1166, 126] on div "Auto Maintenance is off. Speed up maintenance workflows by turning it on in Cur…" at bounding box center [913, 384] width 1307 height 719
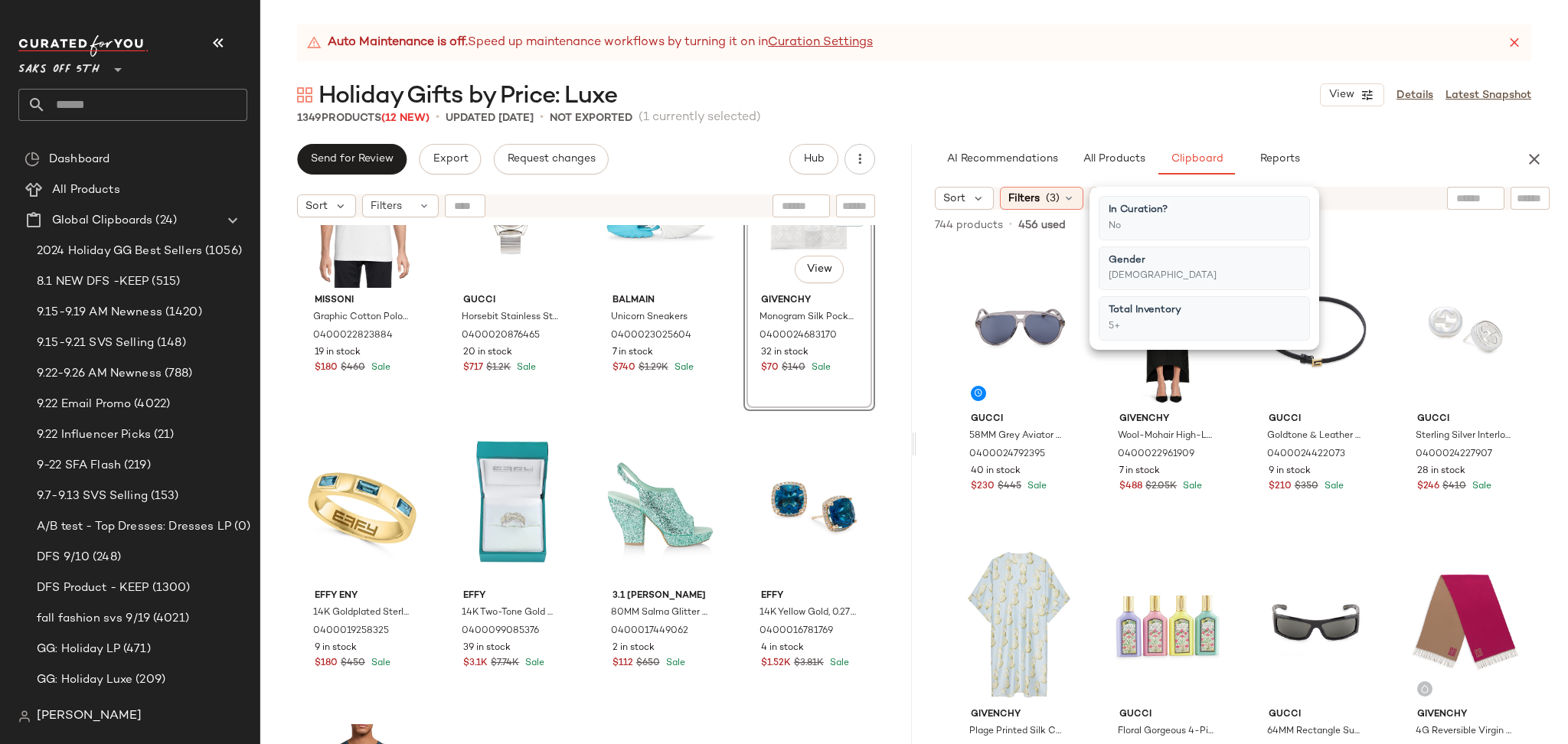
click at [1166, 126] on div "Auto Maintenance is off. Speed up maintenance workflows by turning it on in Cur…" at bounding box center [913, 384] width 1307 height 719
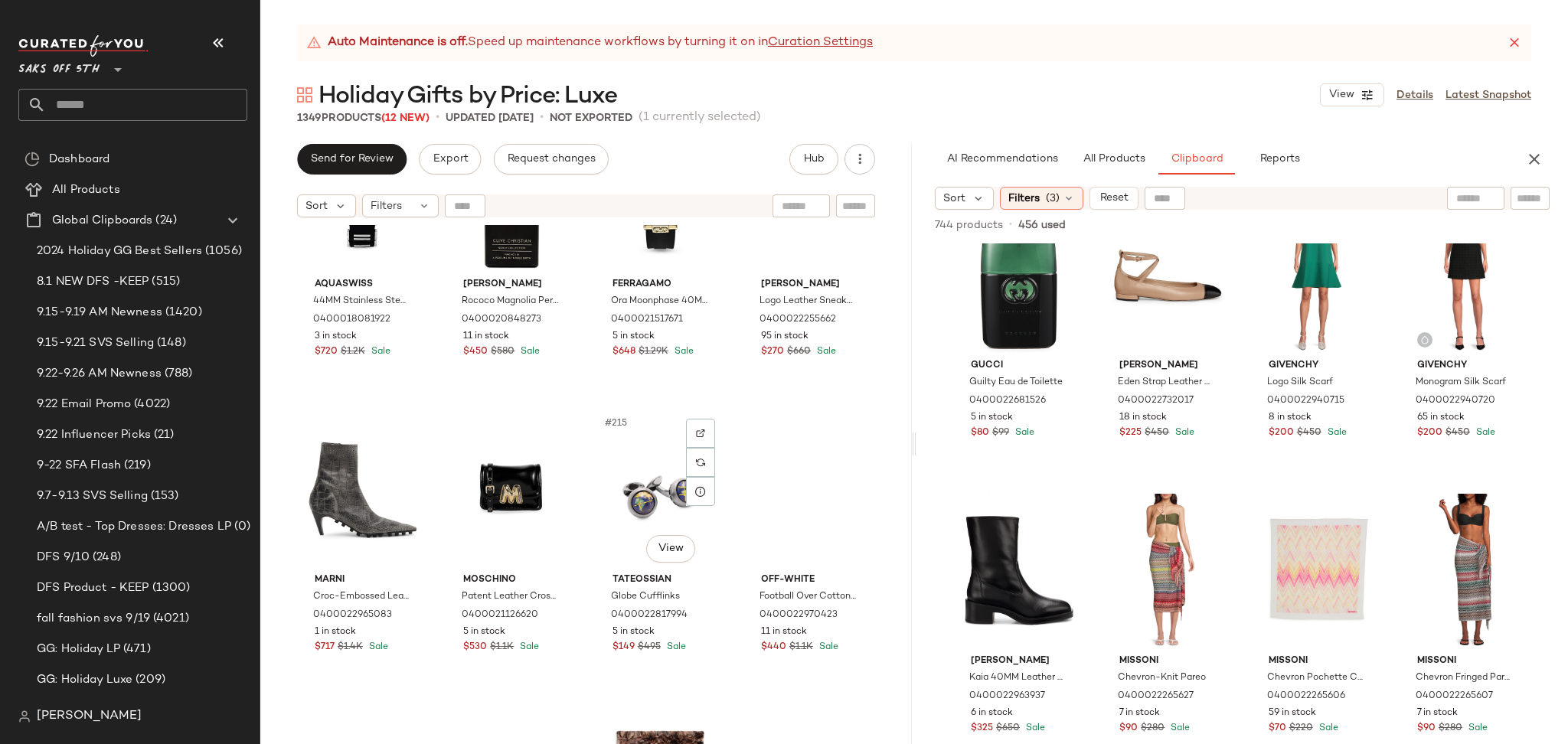
scroll to position [15497, 0]
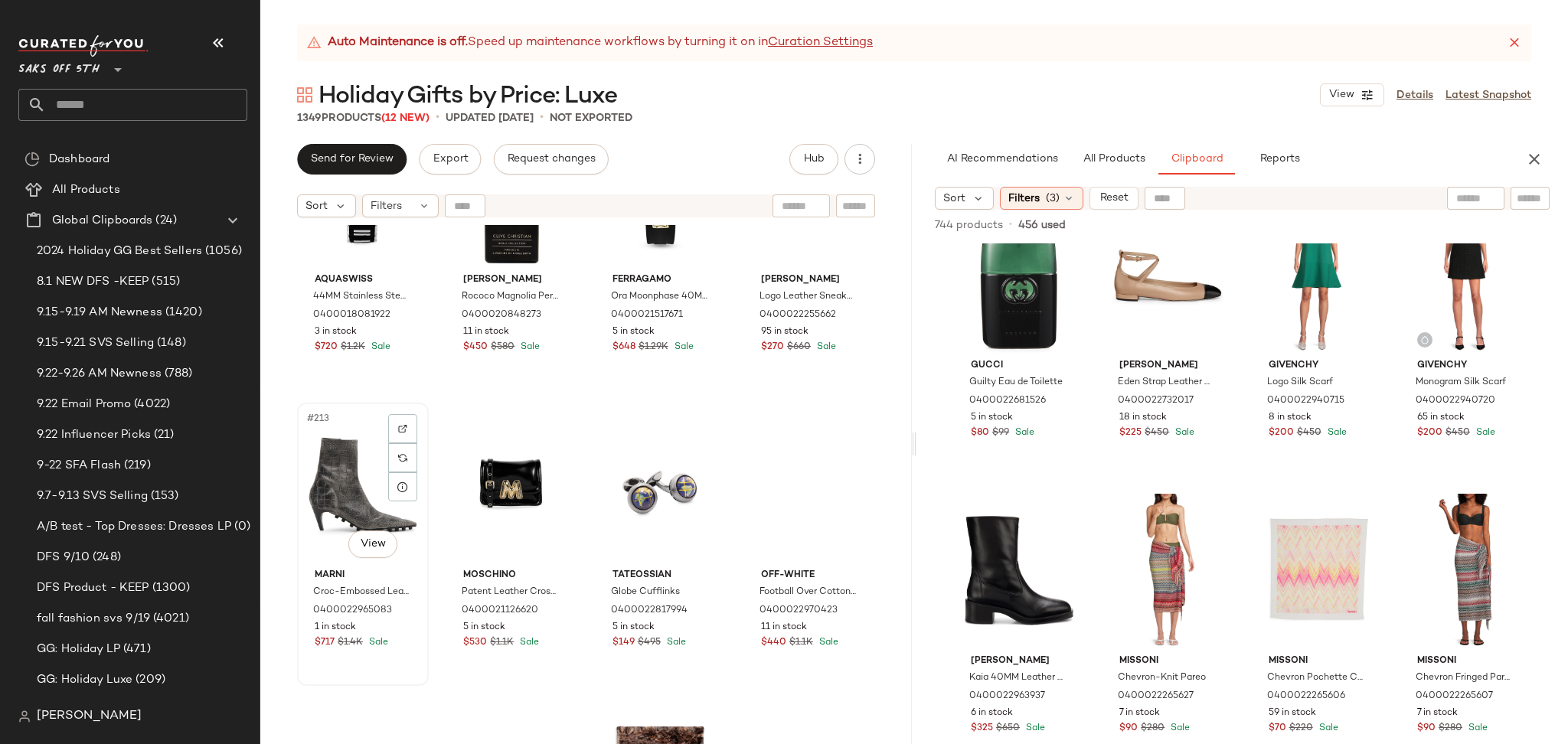
click at [344, 456] on div "#213 View" at bounding box center [363, 485] width 121 height 154
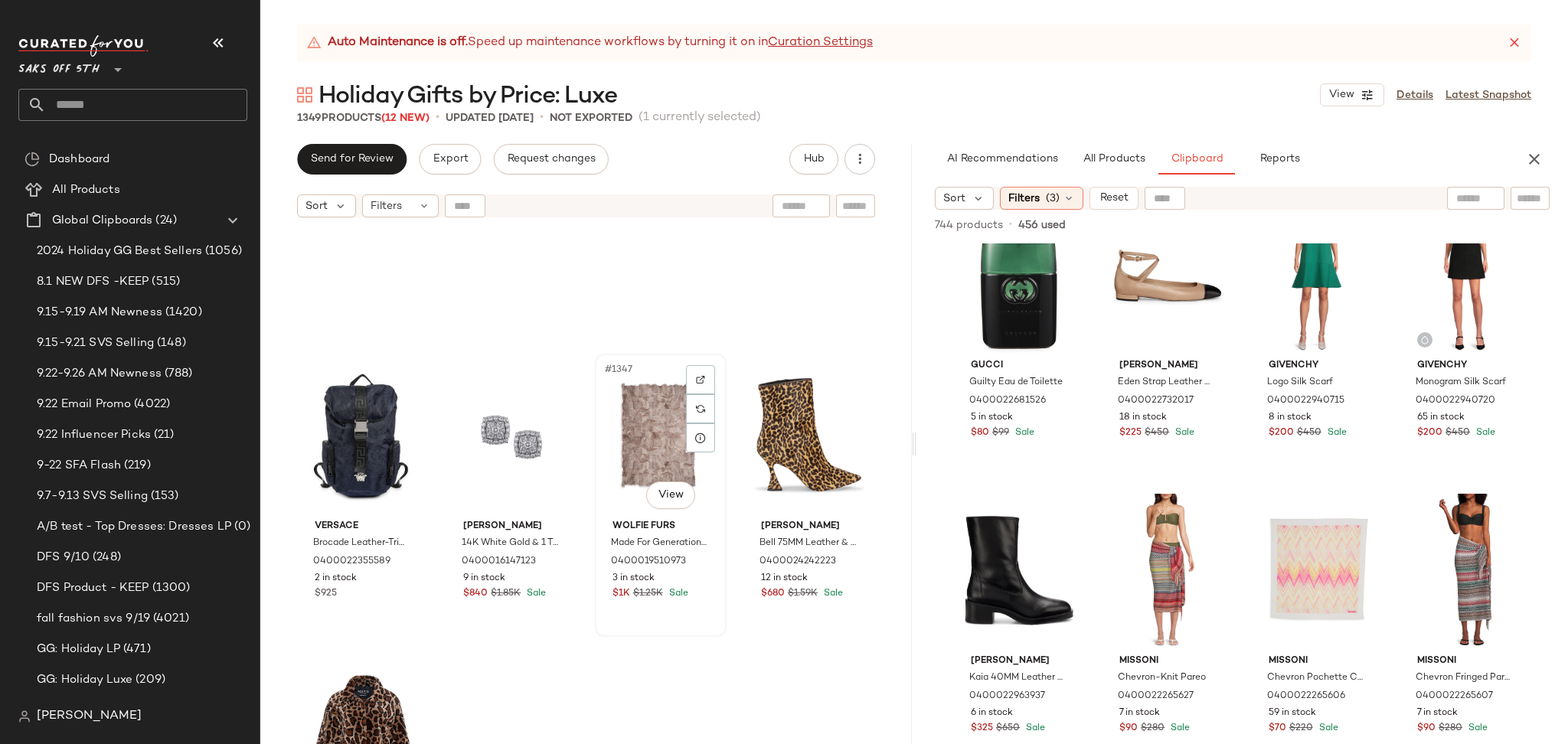
scroll to position [99308, 0]
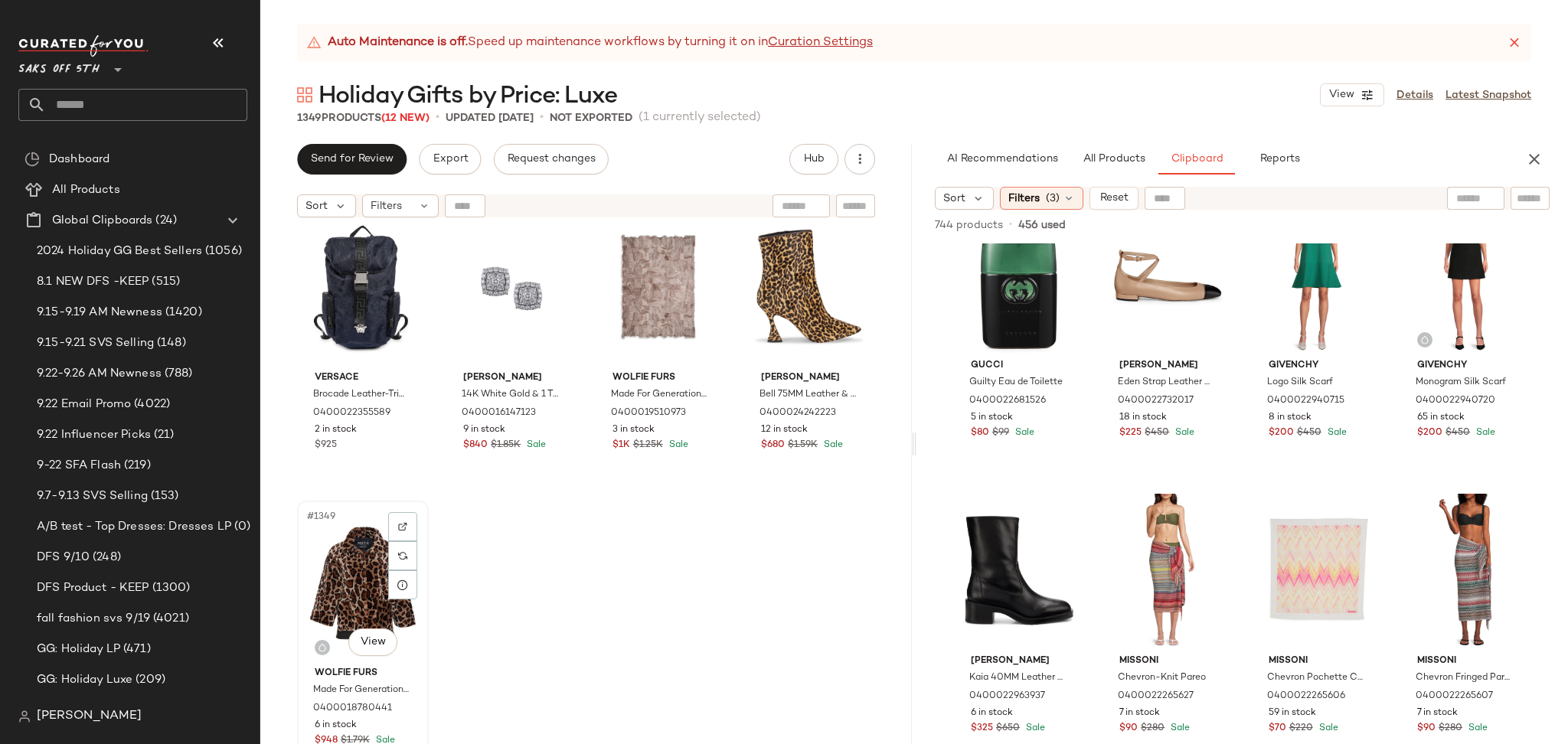
click at [362, 554] on div "#1349 View" at bounding box center [363, 583] width 121 height 154
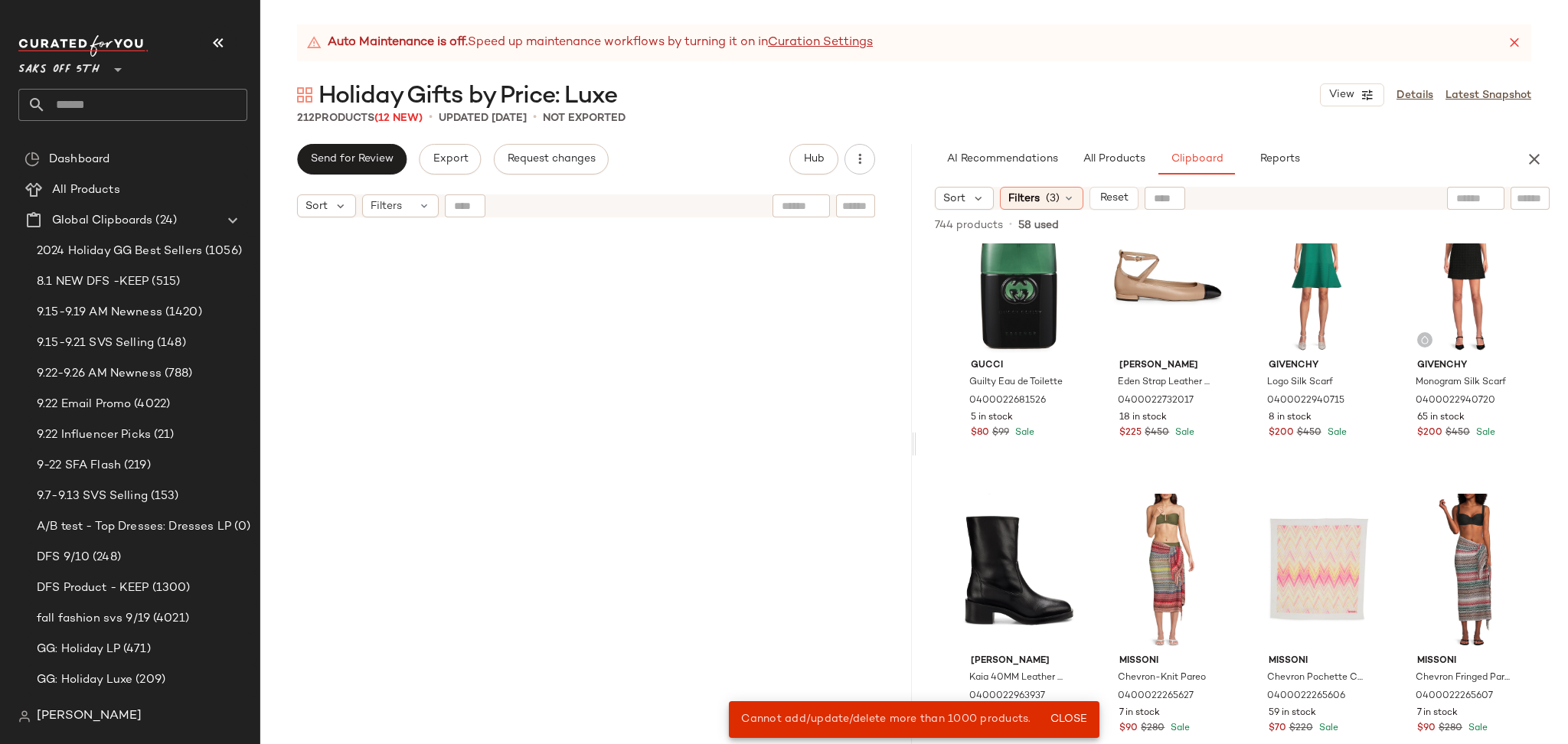
scroll to position [15104, 0]
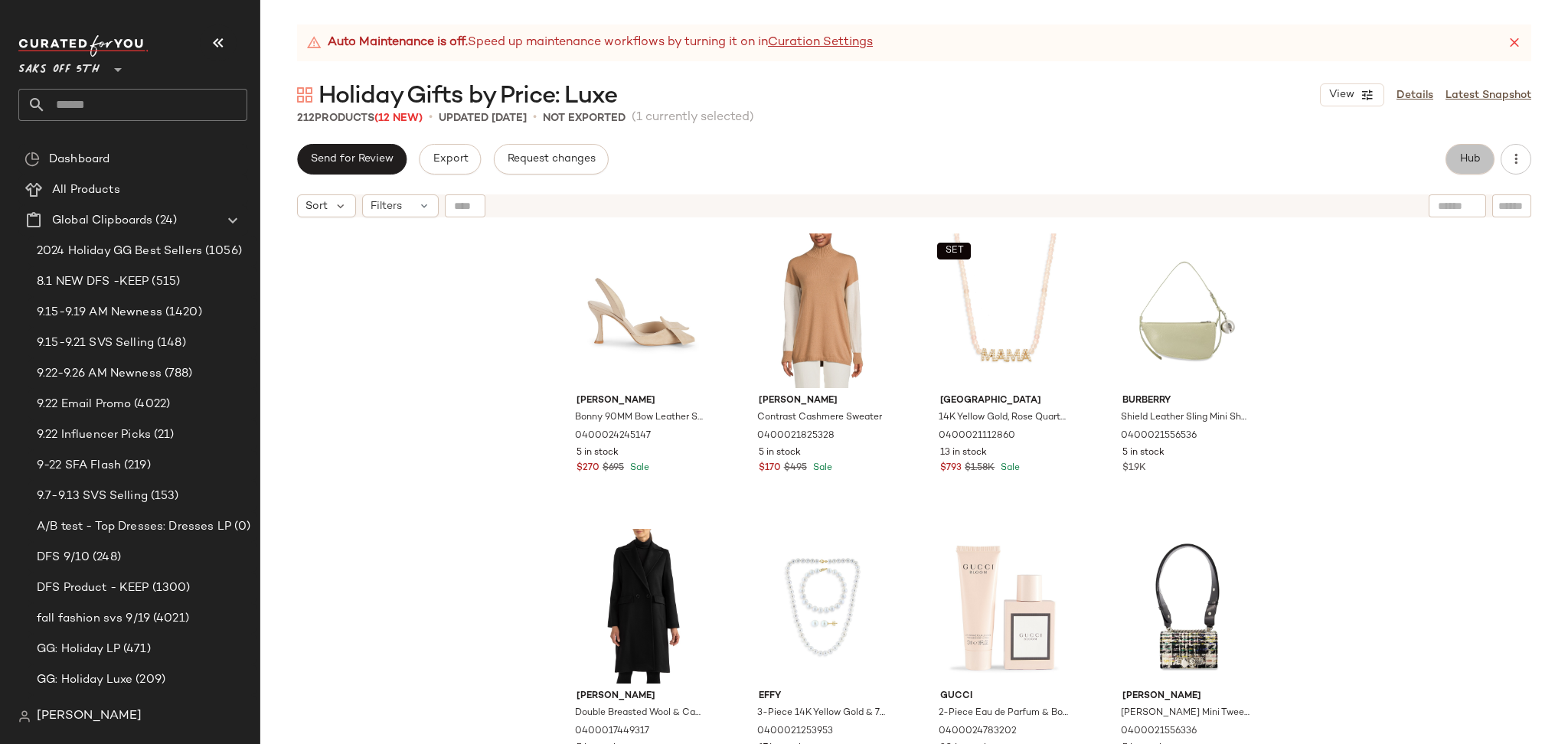
click at [1462, 160] on span "Hub" at bounding box center [1469, 159] width 21 height 12
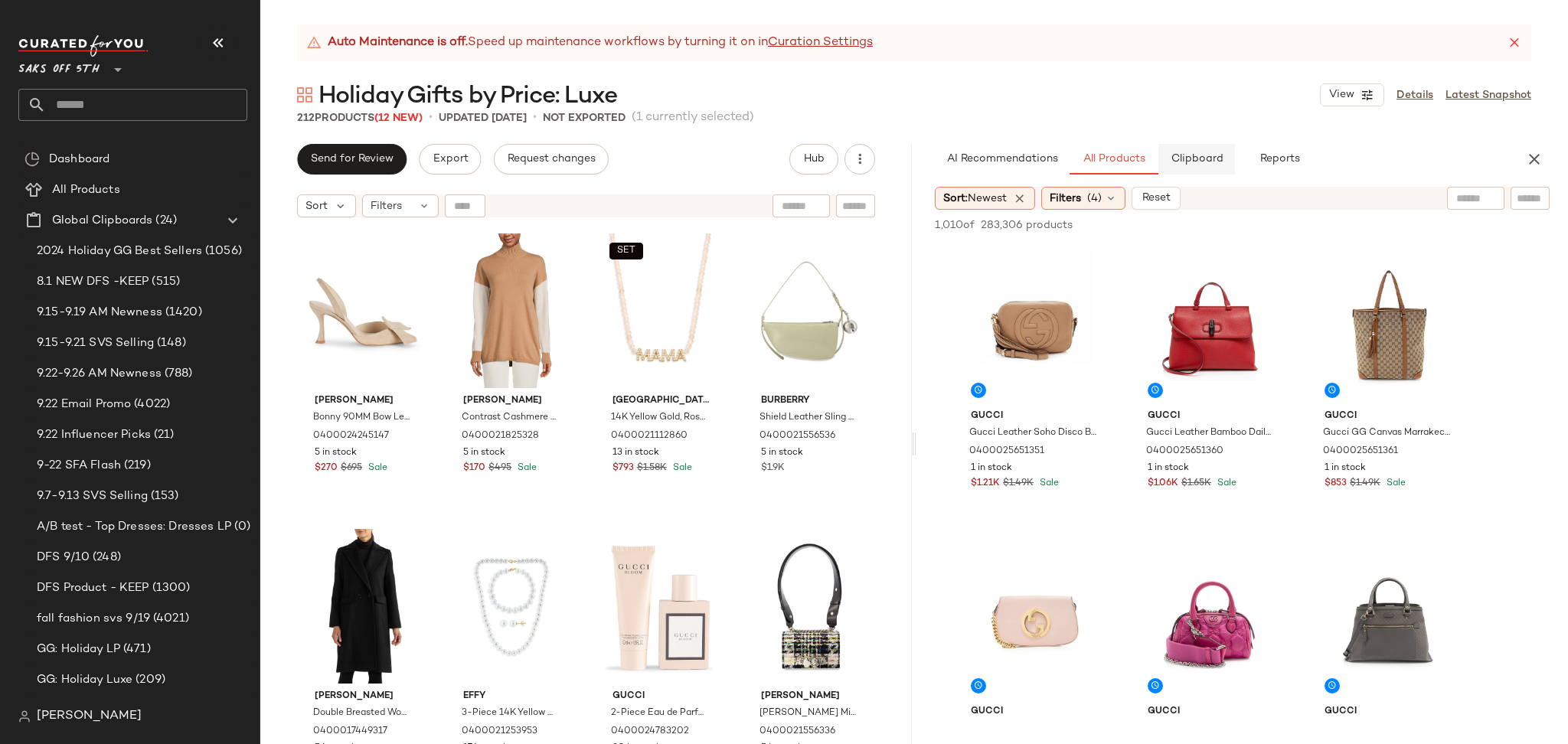
click at [1186, 151] on button "Clipboard" at bounding box center [1196, 159] width 76 height 30
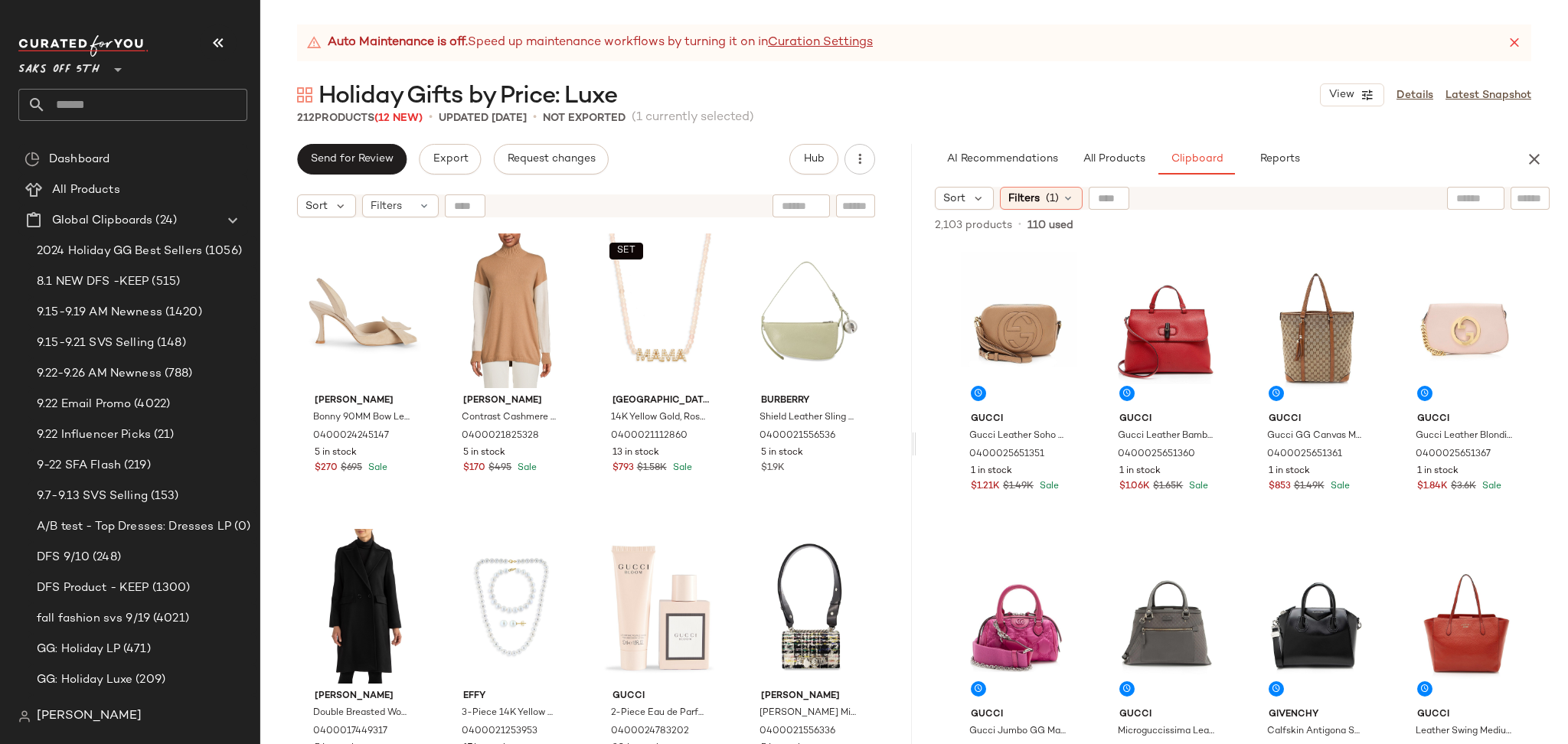
click at [1045, 197] on span "(1)" at bounding box center [1052, 197] width 13 height 16
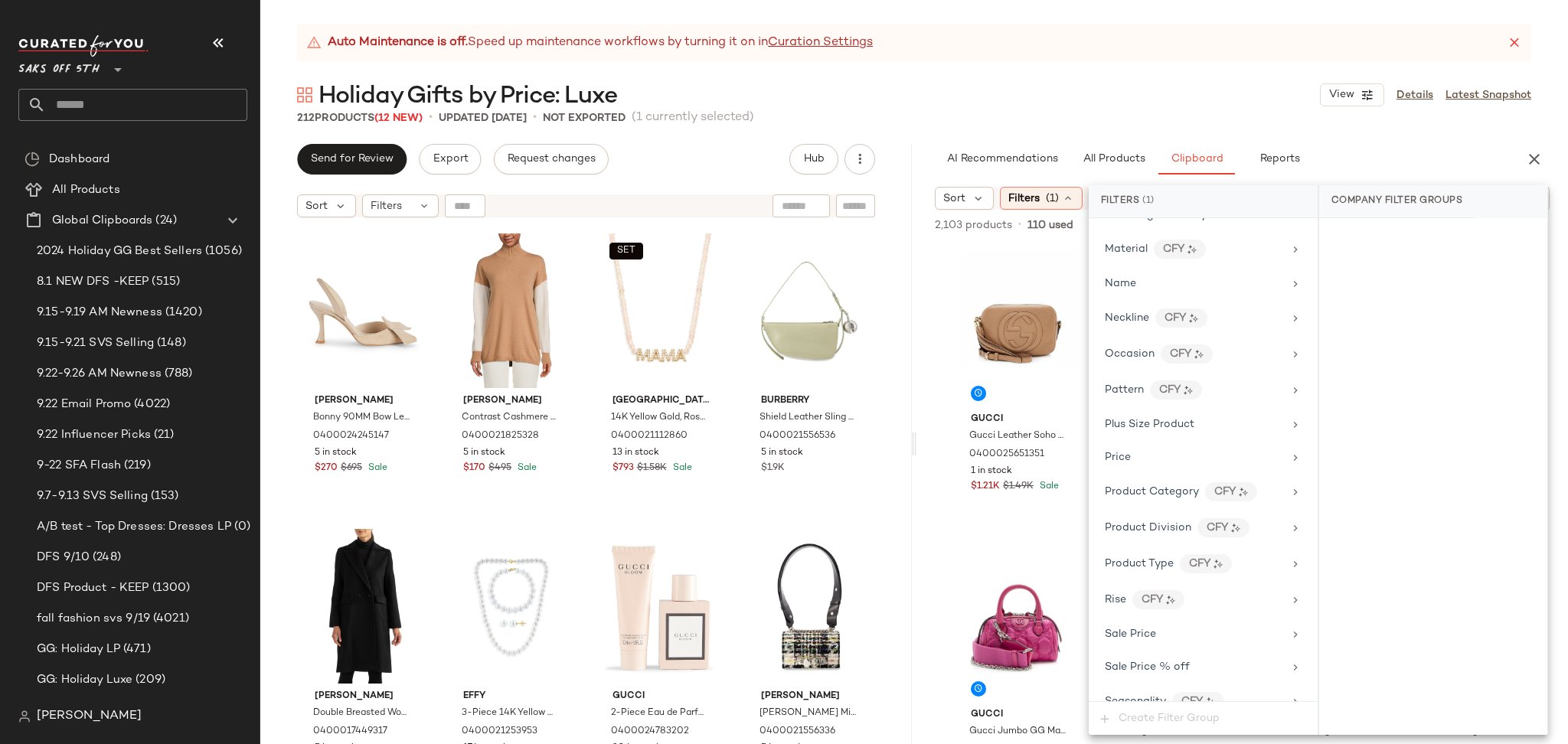
scroll to position [944, 0]
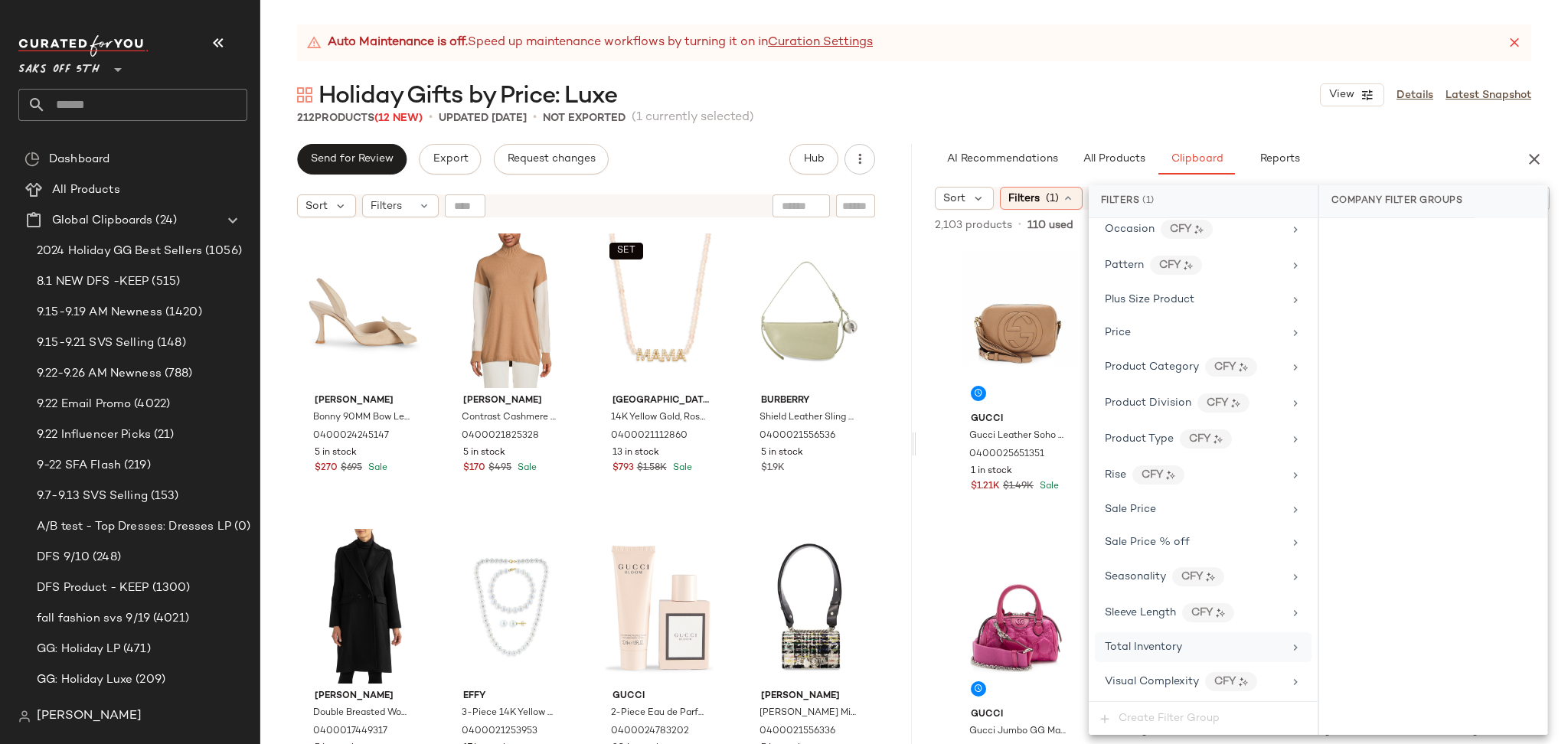
click at [1148, 649] on span "Total Inventory" at bounding box center [1143, 647] width 77 height 11
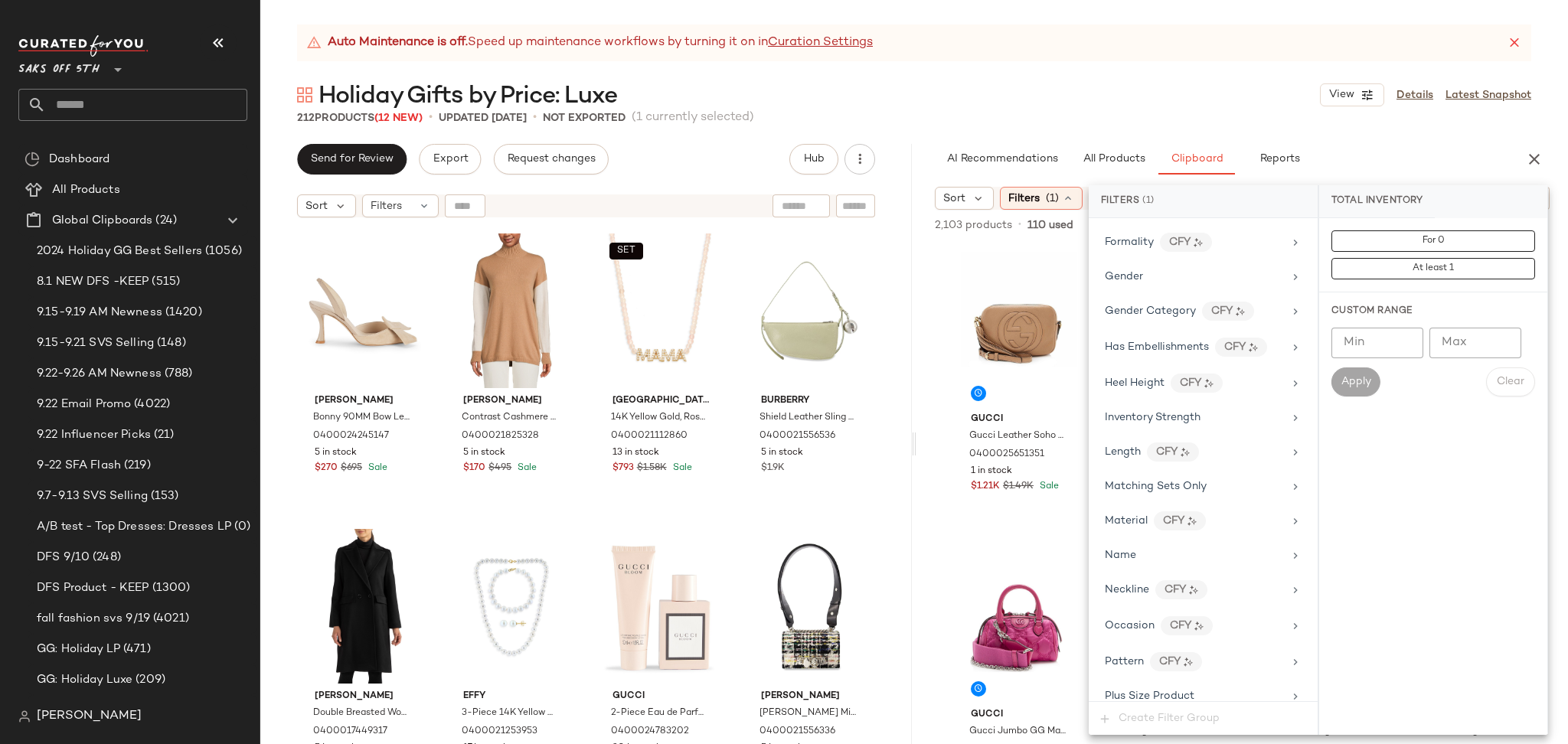
scroll to position [536, 0]
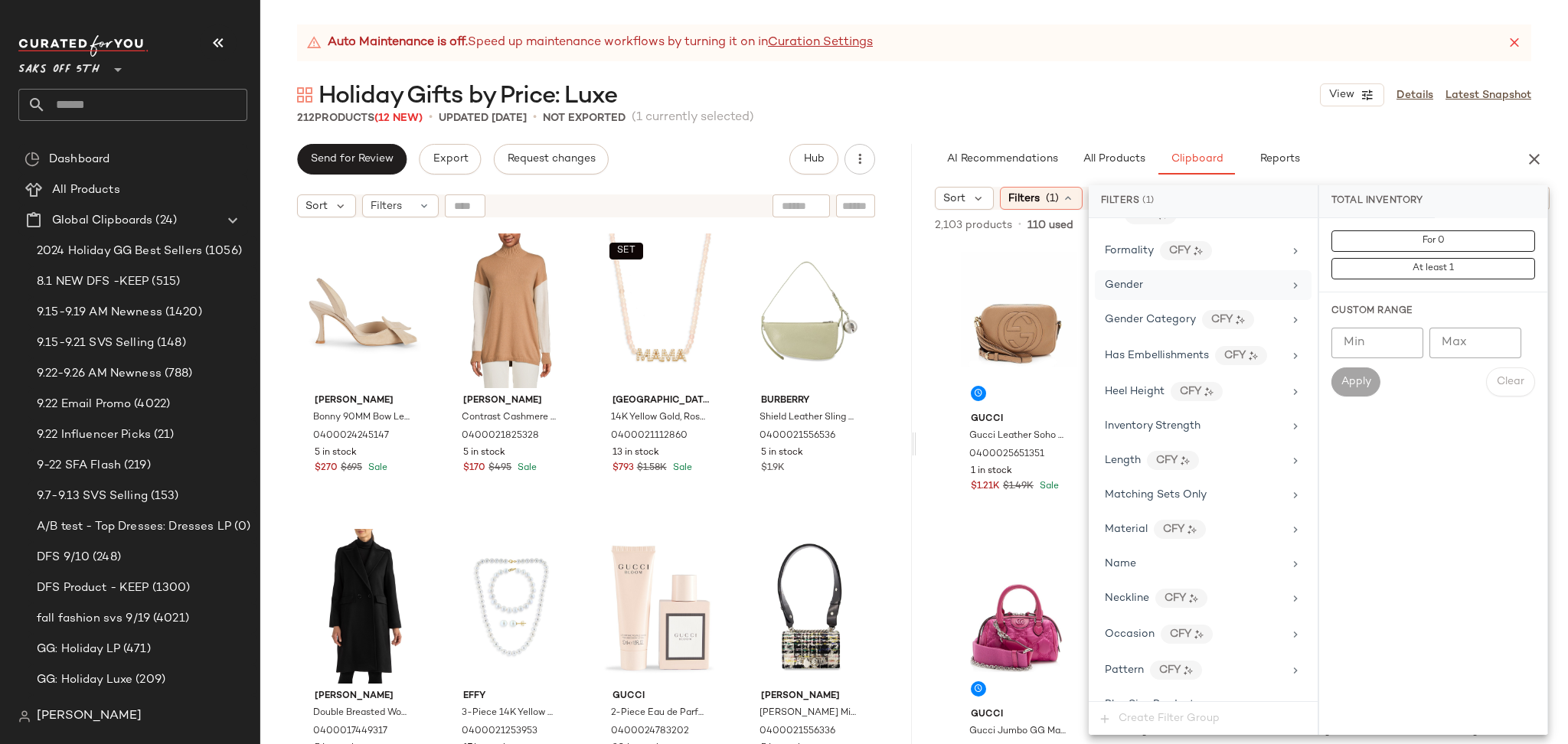
click at [1141, 293] on div "Gender" at bounding box center [1123, 285] width 39 height 16
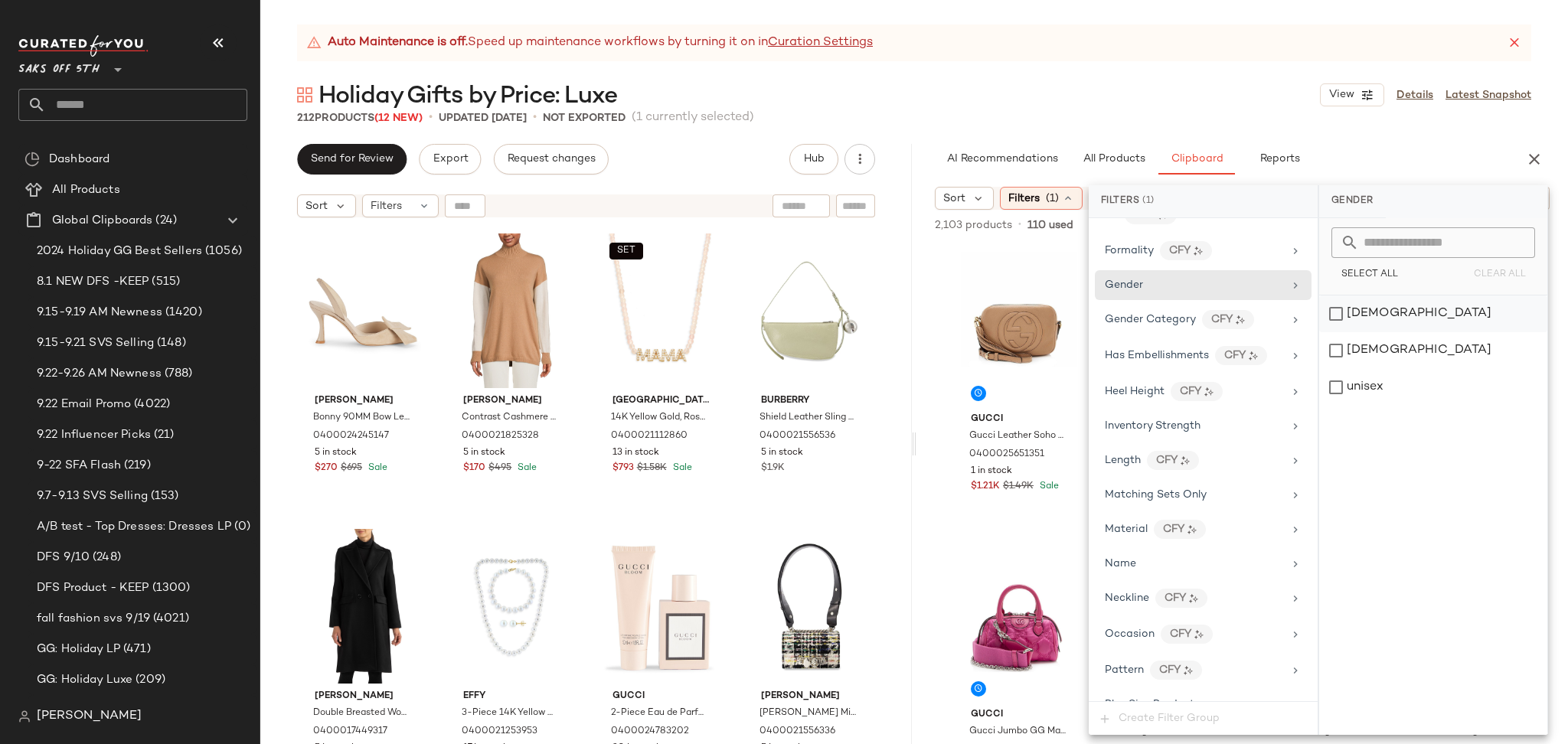
click at [1343, 312] on div "[DEMOGRAPHIC_DATA]" at bounding box center [1433, 314] width 228 height 37
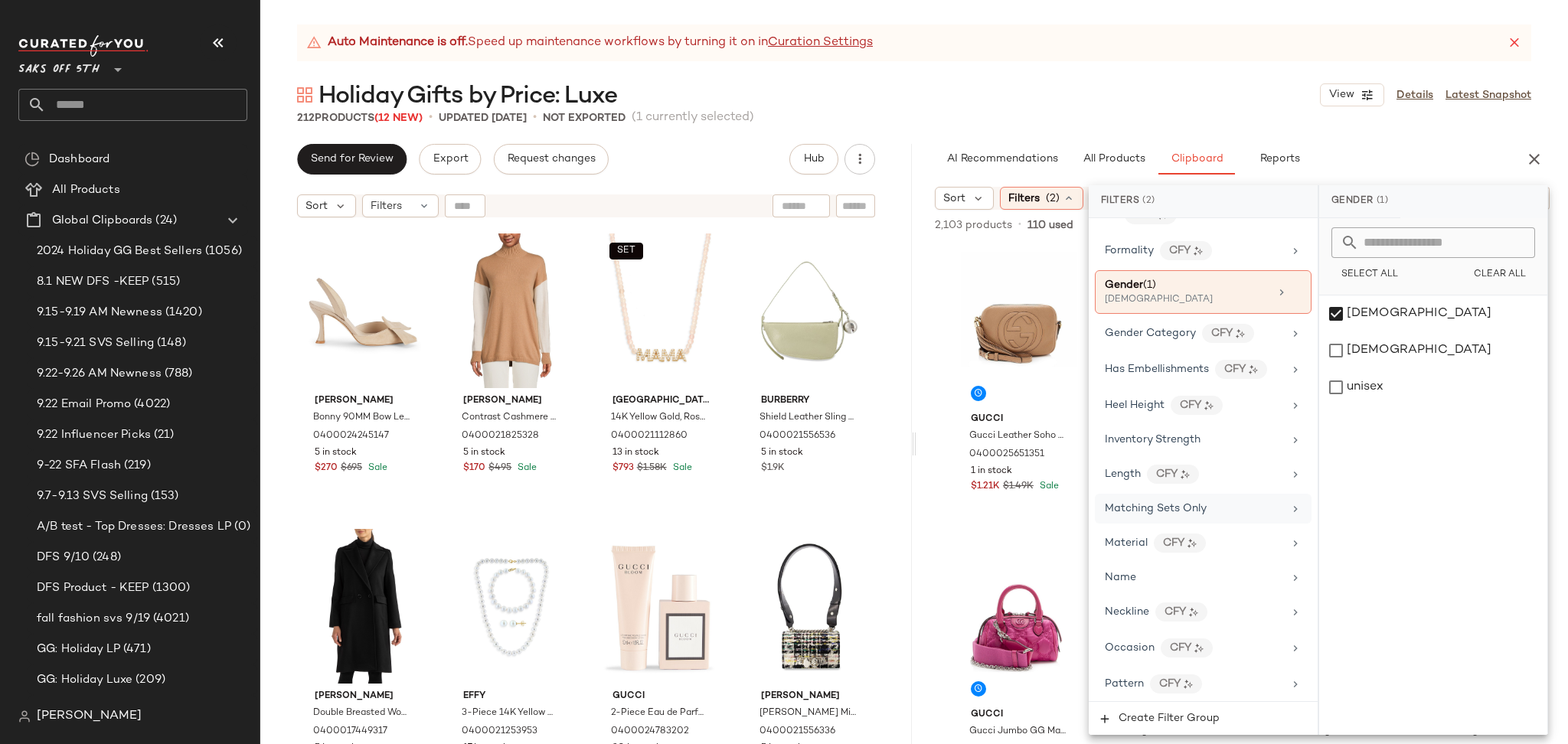
scroll to position [958, 0]
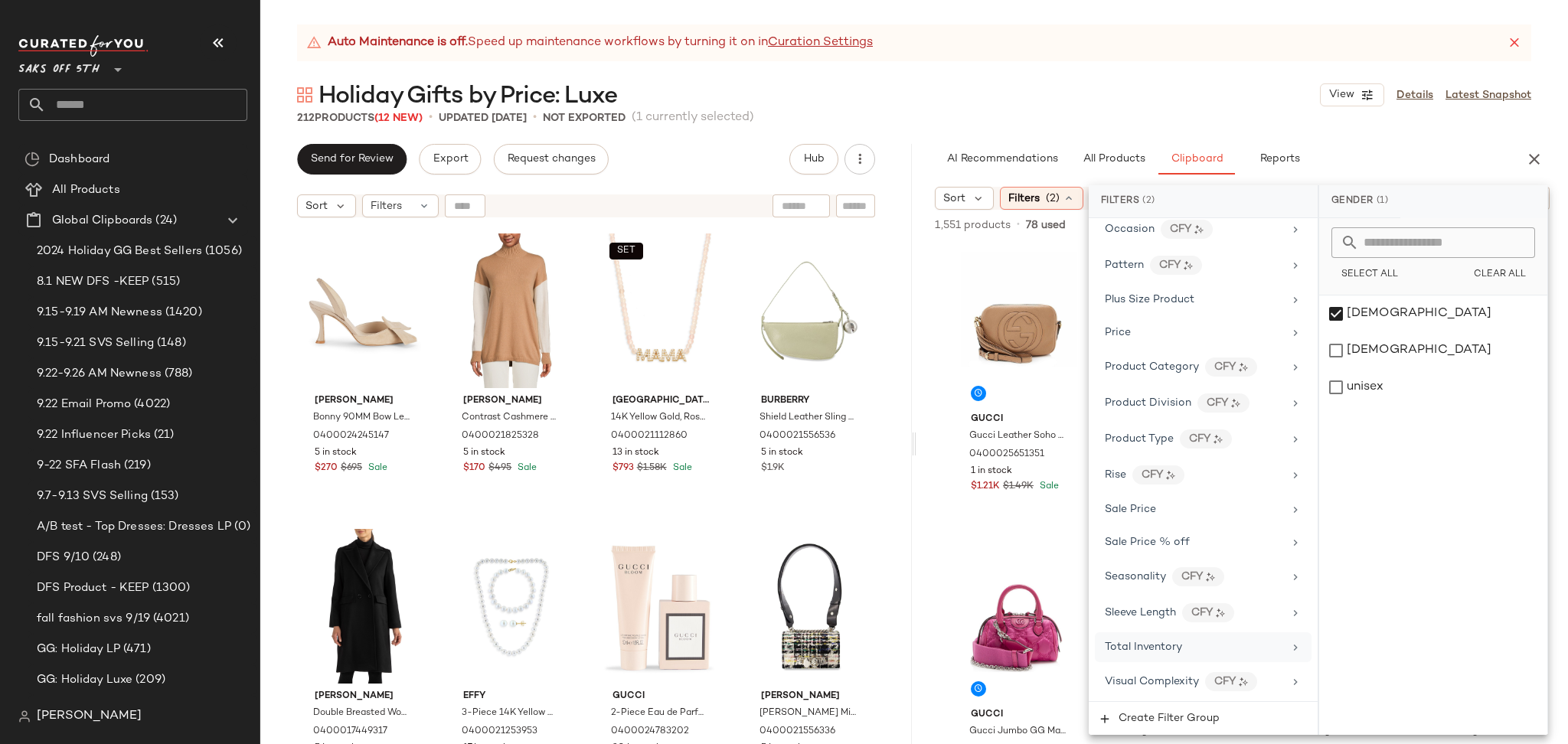
click at [1187, 643] on div "Total Inventory" at bounding box center [1193, 647] width 178 height 16
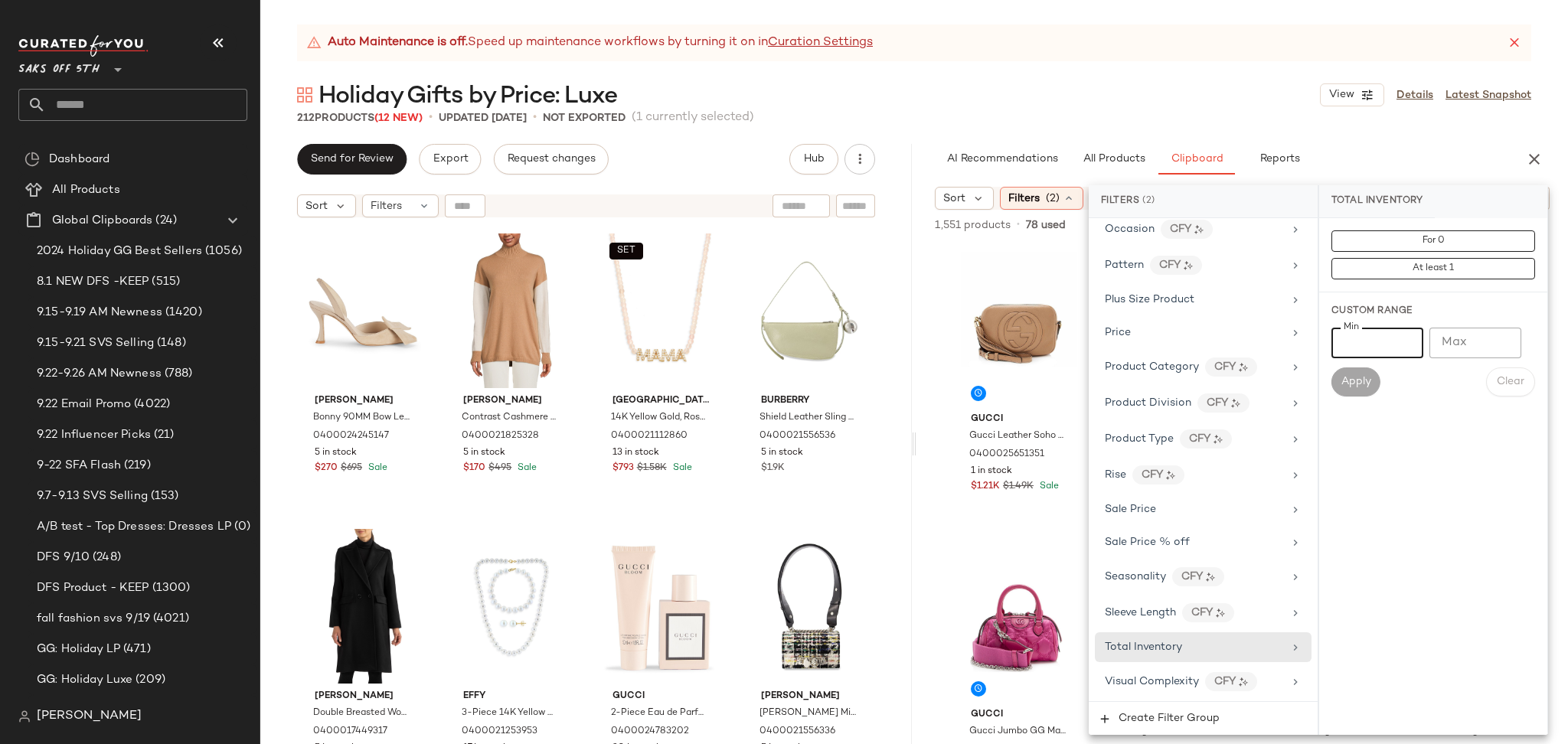
click at [1371, 346] on input "Min" at bounding box center [1377, 343] width 92 height 30
type input "*"
click at [1349, 395] on button "Apply" at bounding box center [1355, 382] width 49 height 29
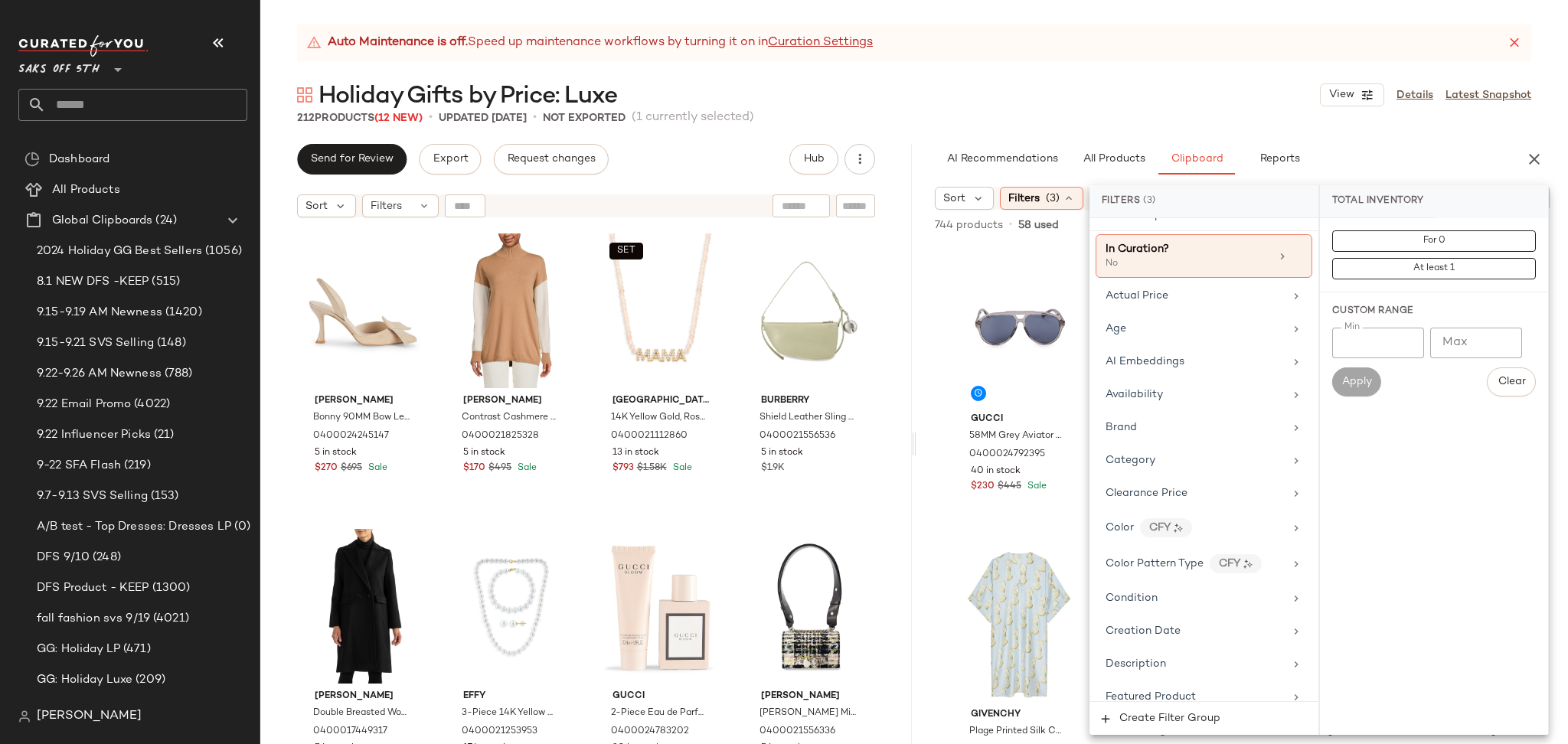
scroll to position [0, 0]
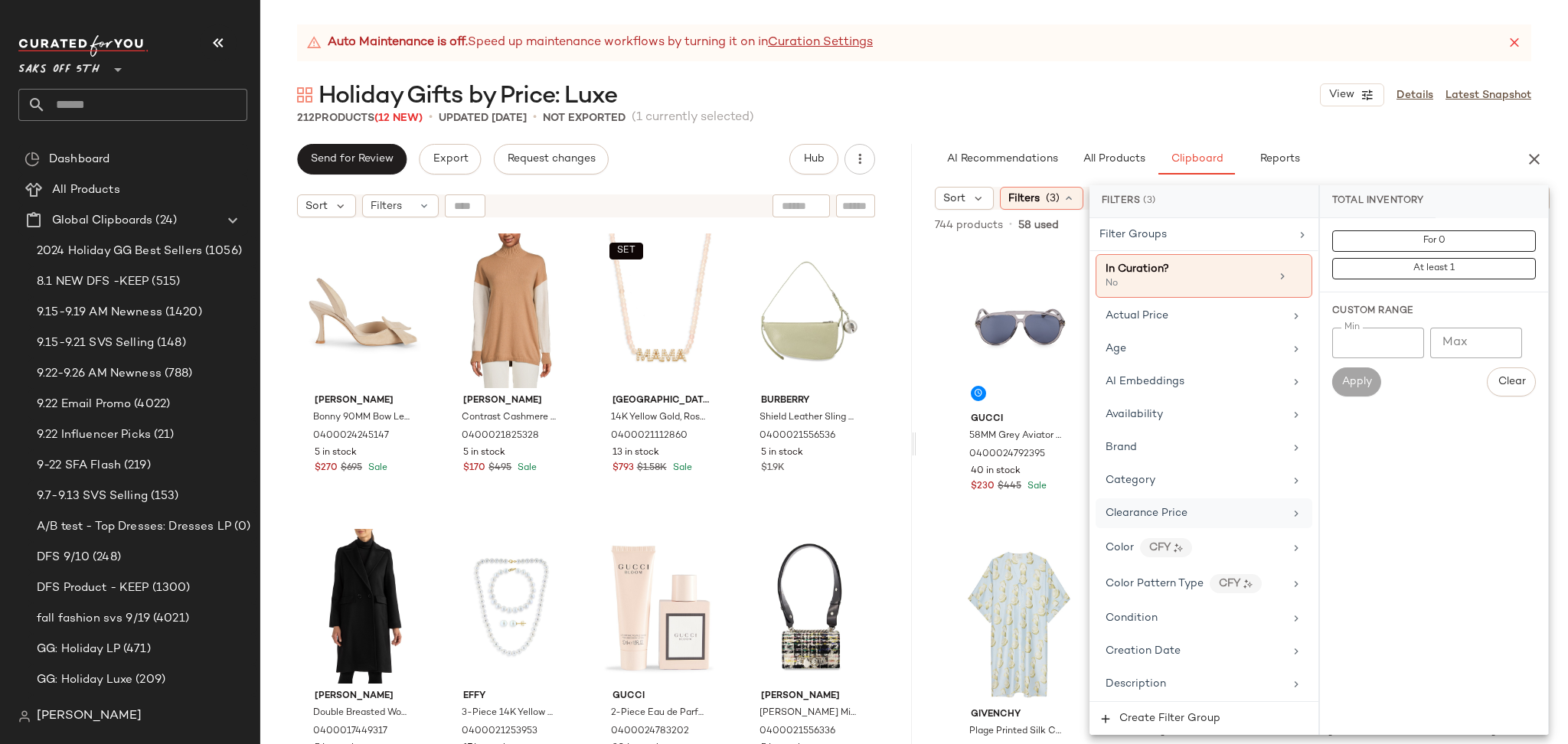
click at [1191, 519] on div "Clearance Price" at bounding box center [1194, 513] width 178 height 16
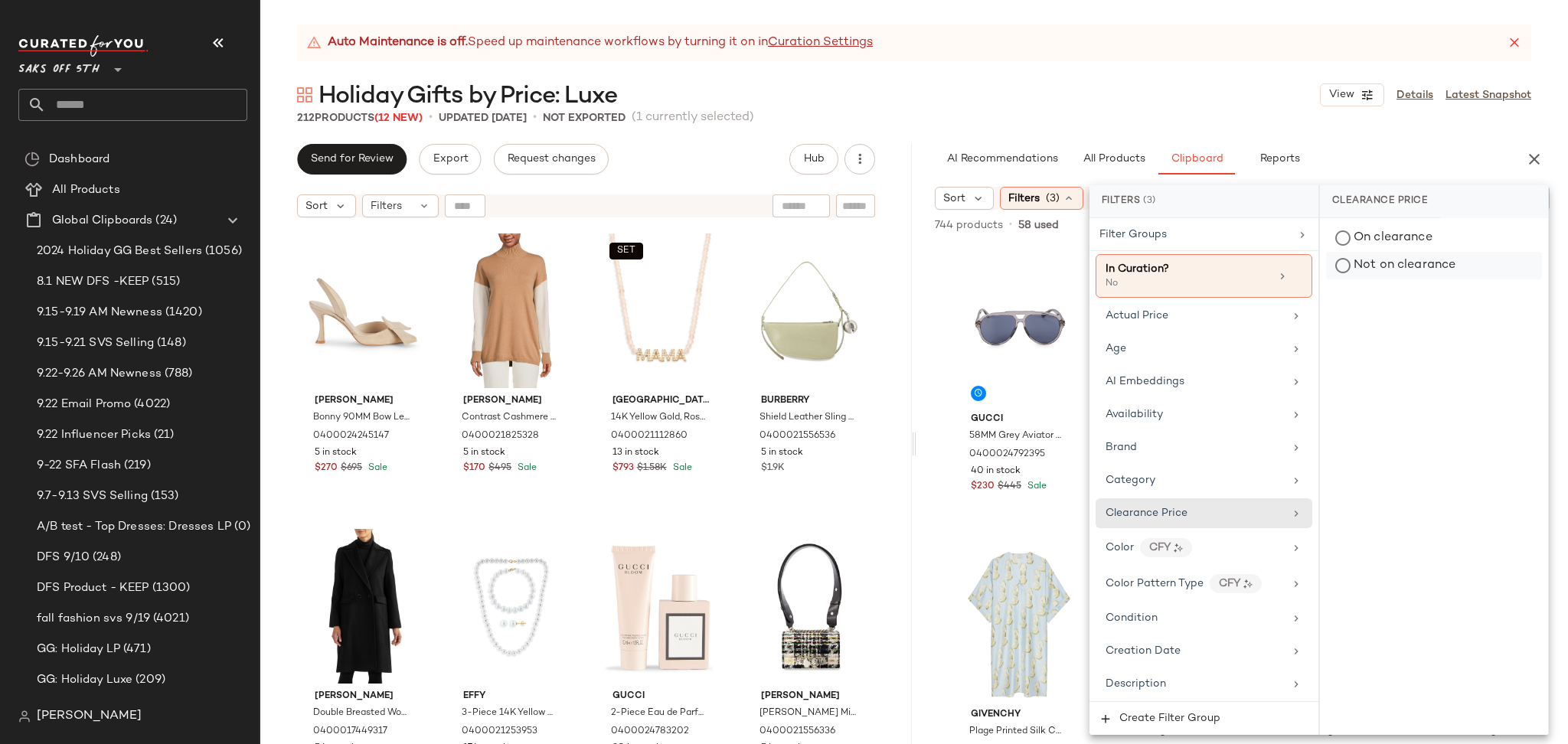
click at [1384, 266] on div "Not on clearance" at bounding box center [1433, 265] width 216 height 28
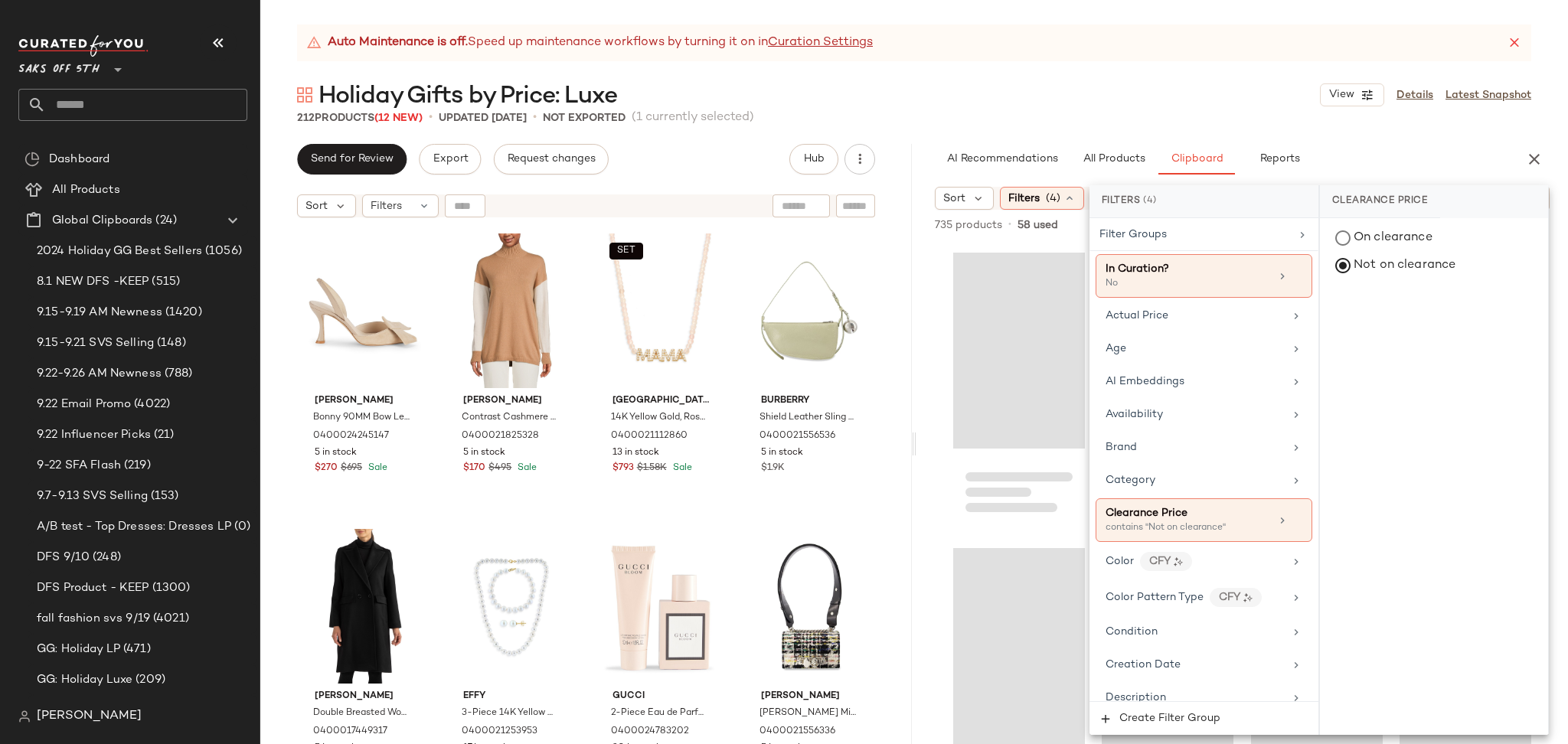
click at [1152, 126] on div "Auto Maintenance is off. Speed up maintenance workflows by turning it on in Cur…" at bounding box center [913, 384] width 1307 height 719
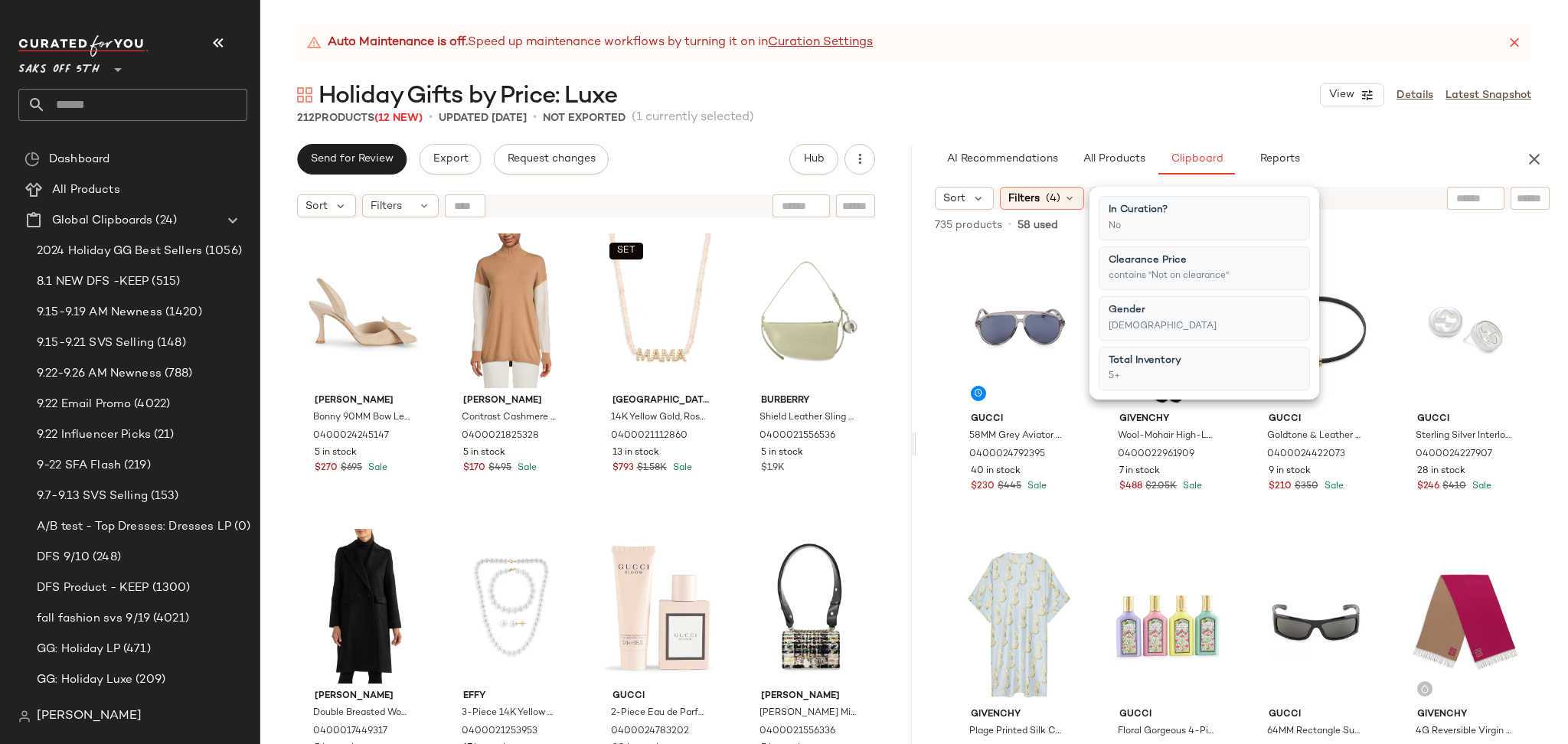
click at [1152, 126] on div "Auto Maintenance is off. Speed up maintenance workflows by turning it on in Cur…" at bounding box center [913, 384] width 1307 height 719
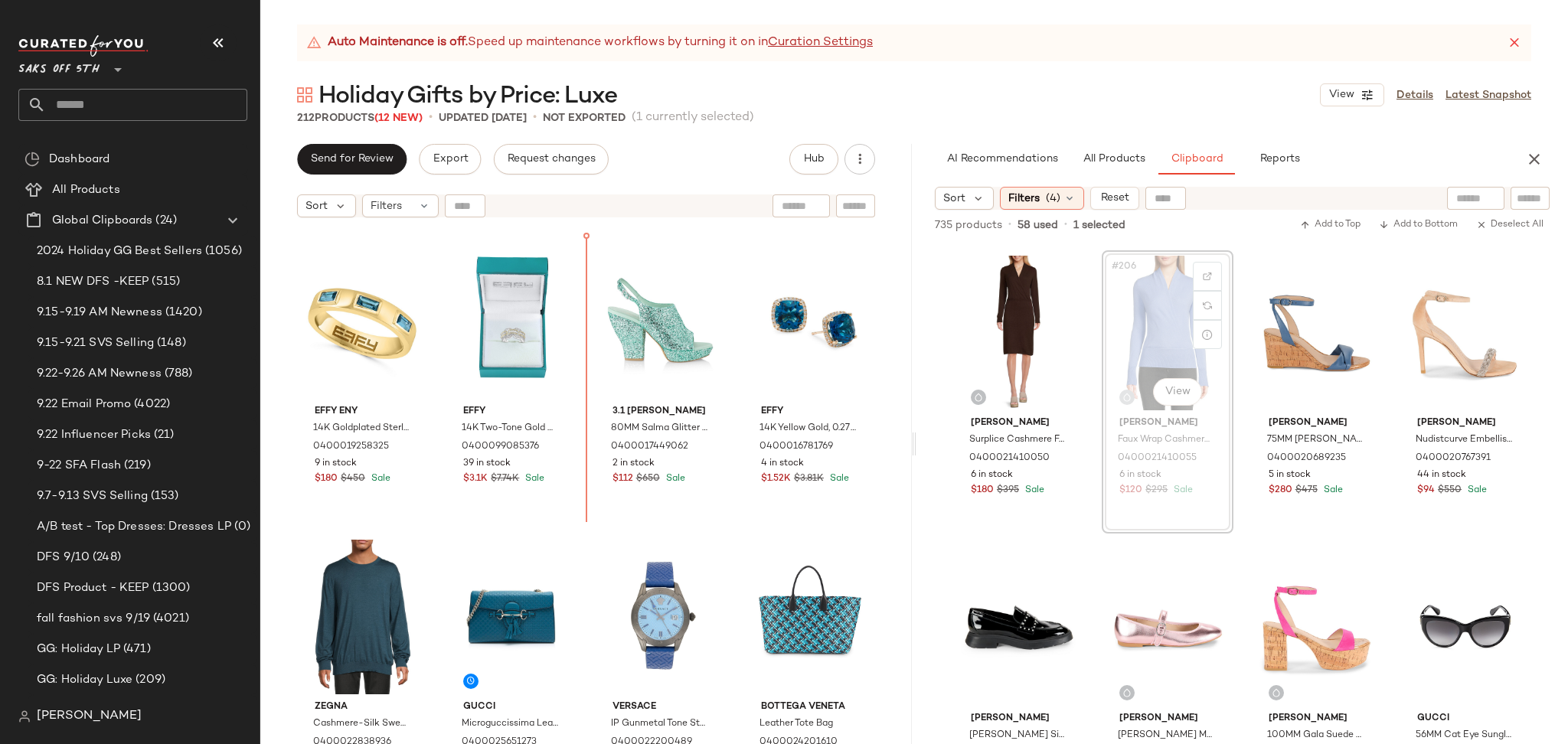
scroll to position [2365, 0]
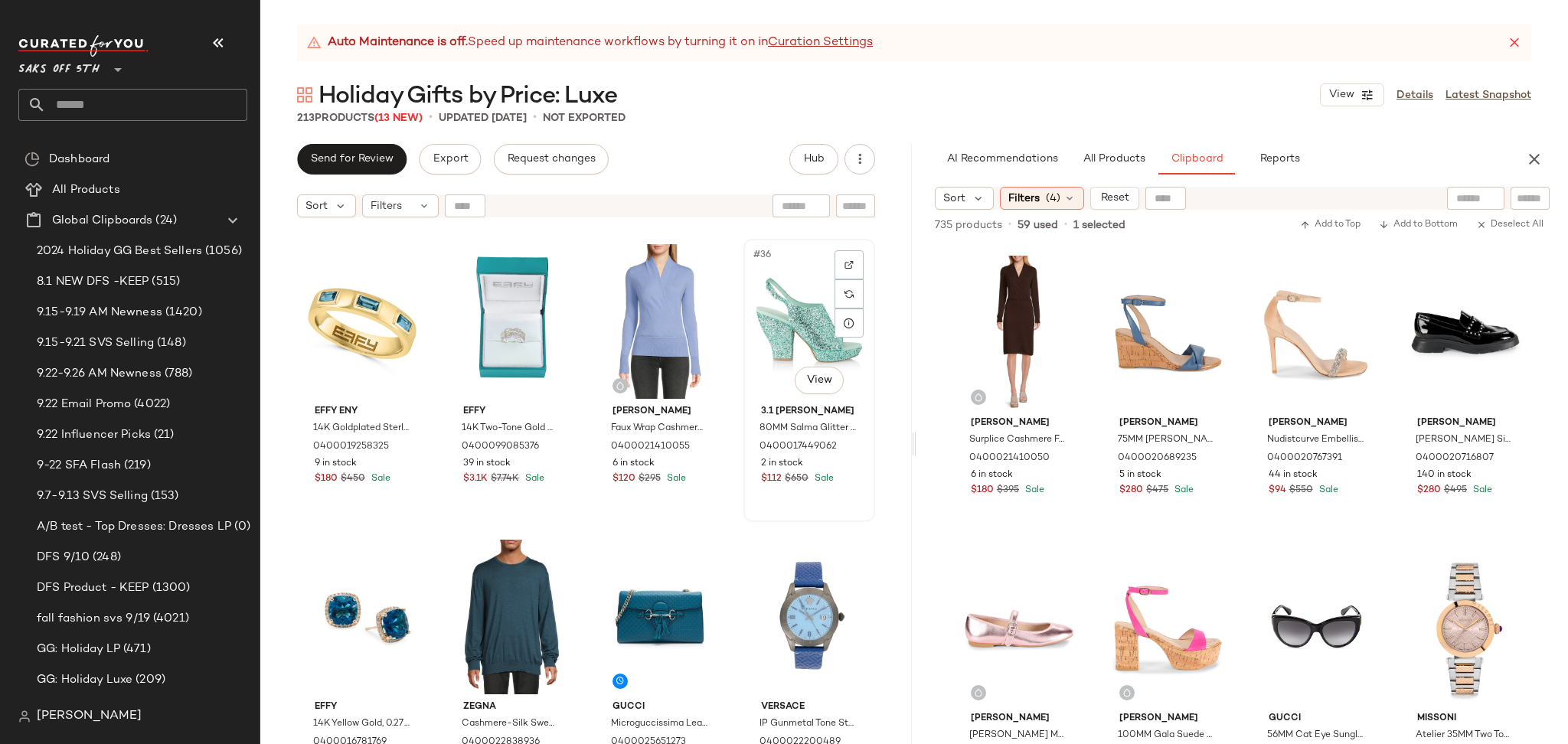
click at [765, 333] on div "#36 View" at bounding box center [809, 321] width 121 height 154
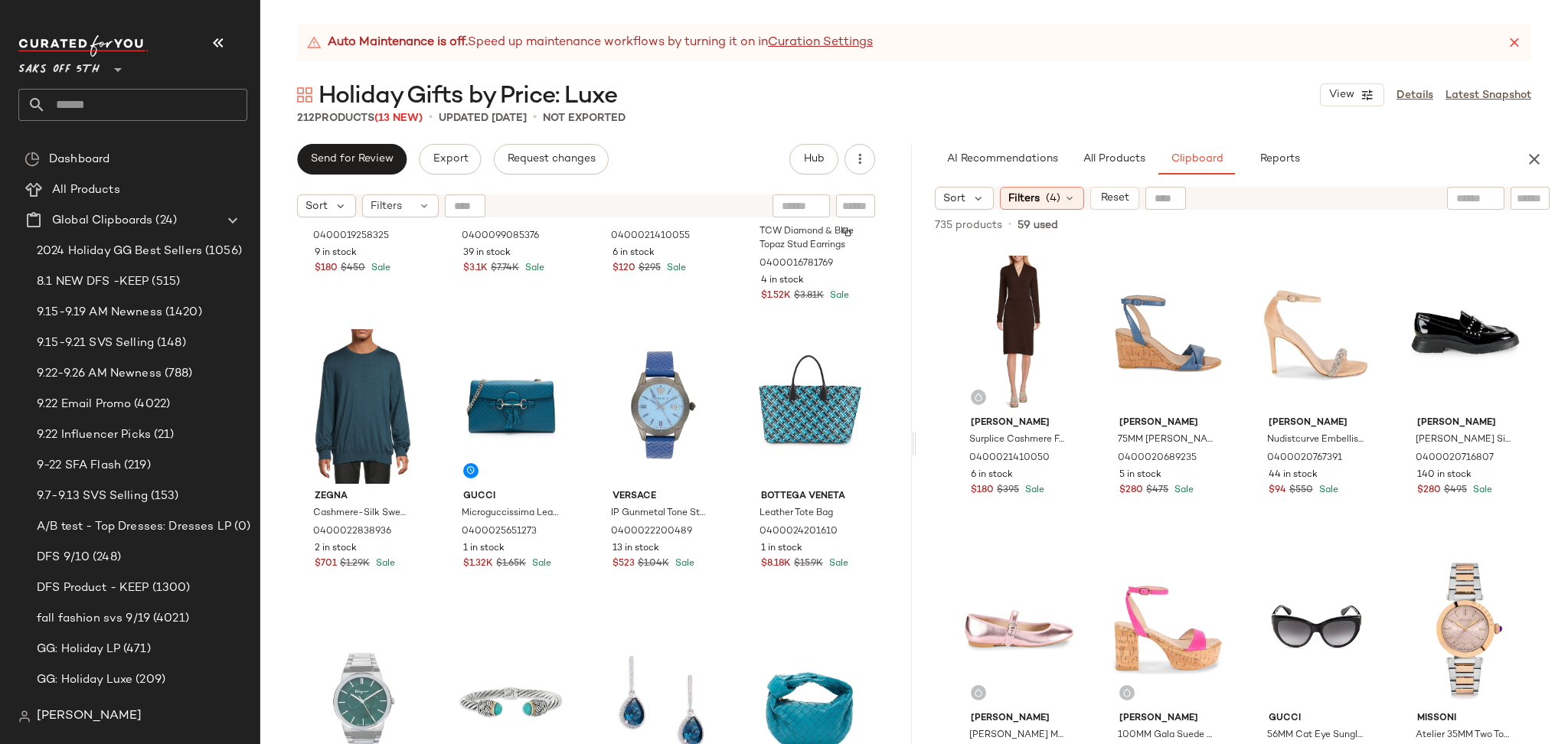
scroll to position [2585, 0]
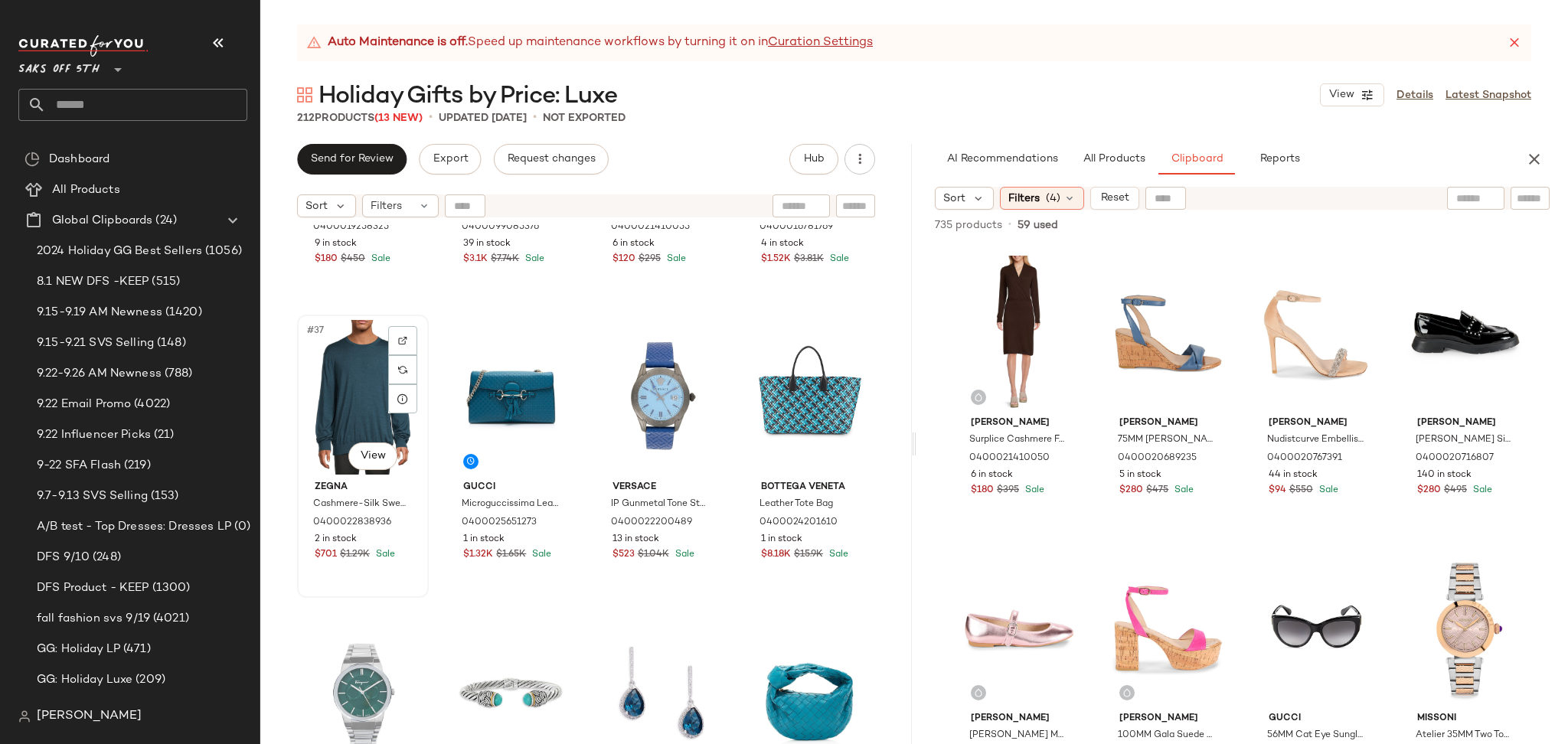
click at [385, 388] on div "#37 View" at bounding box center [363, 397] width 121 height 154
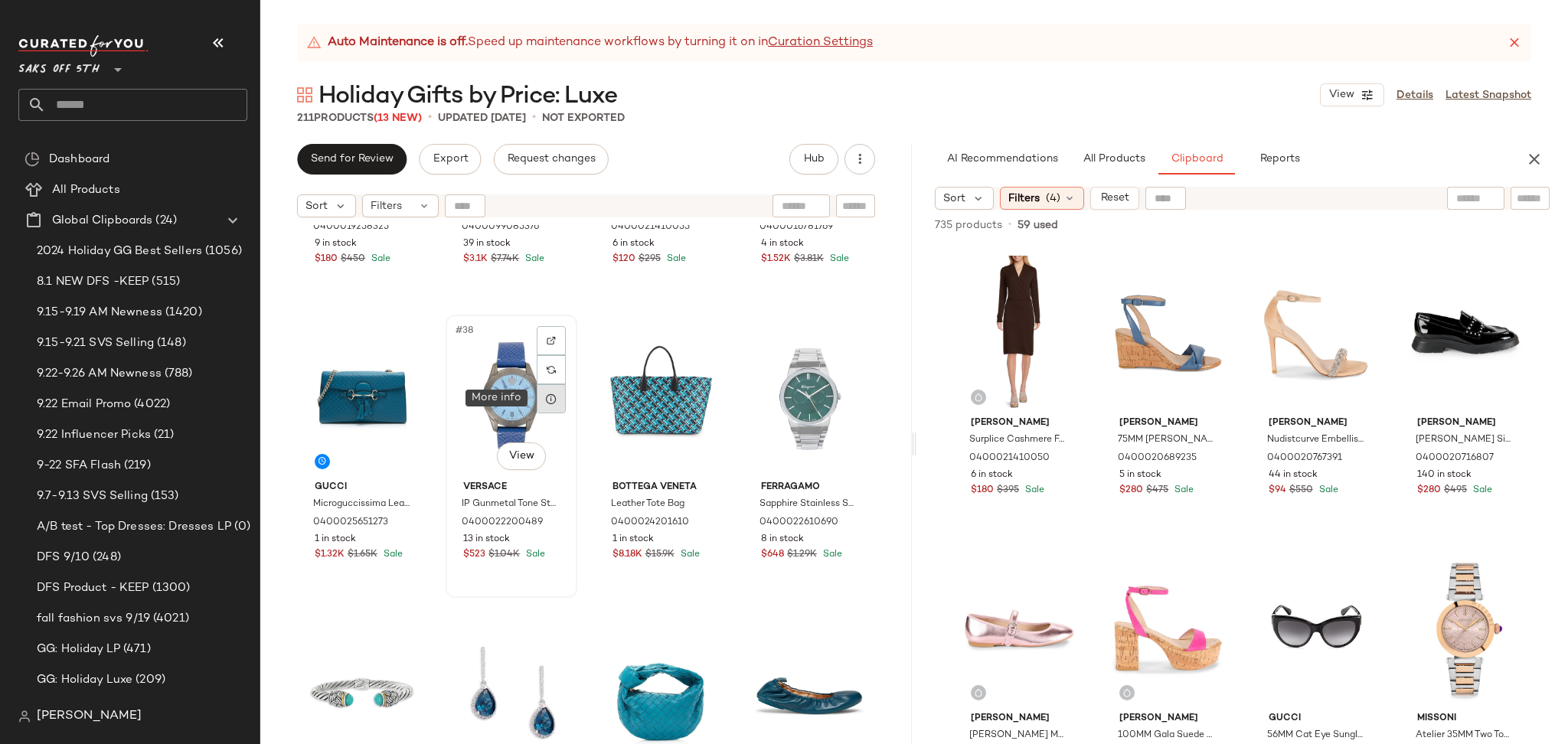
click at [547, 397] on icon at bounding box center [550, 398] width 12 height 12
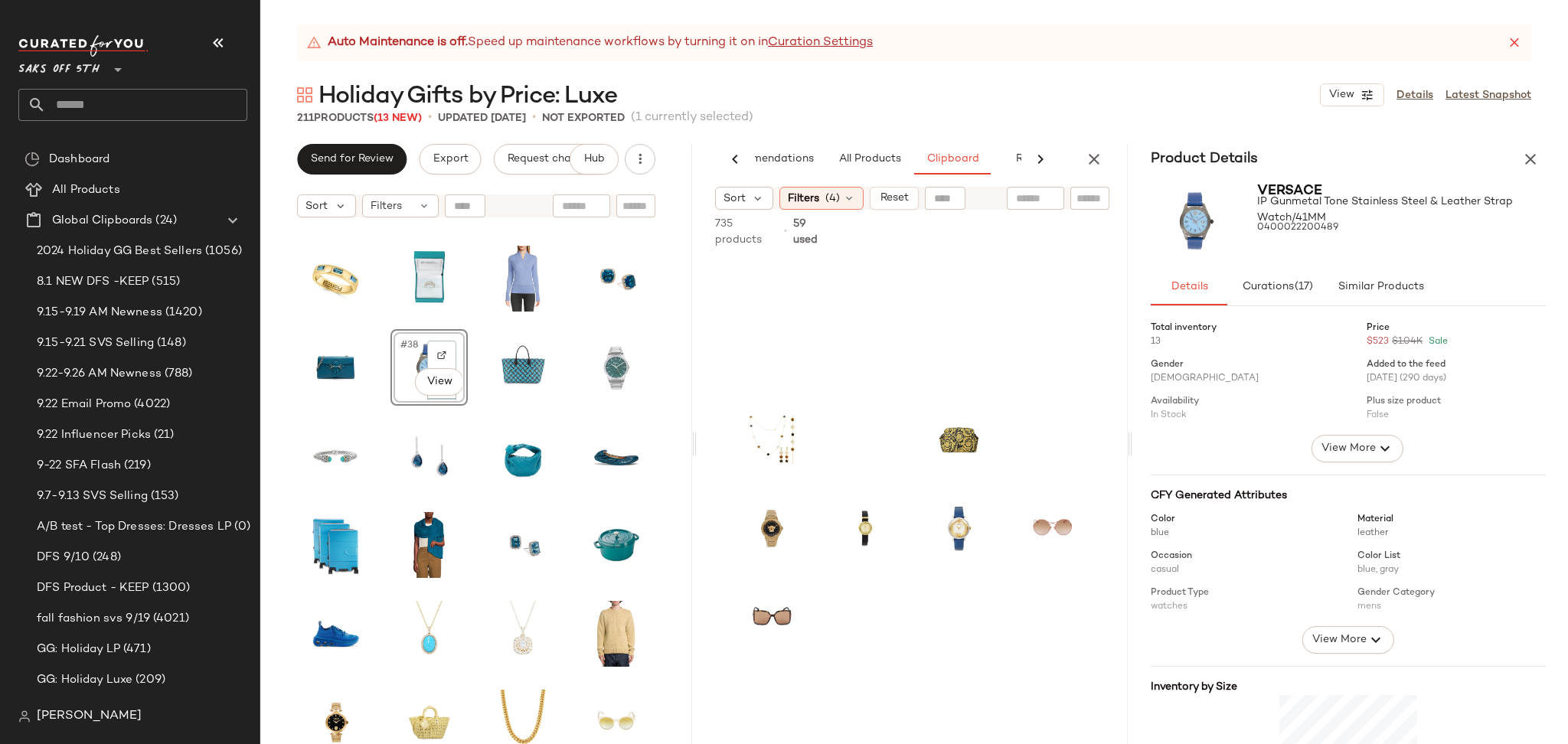
scroll to position [14521, 0]
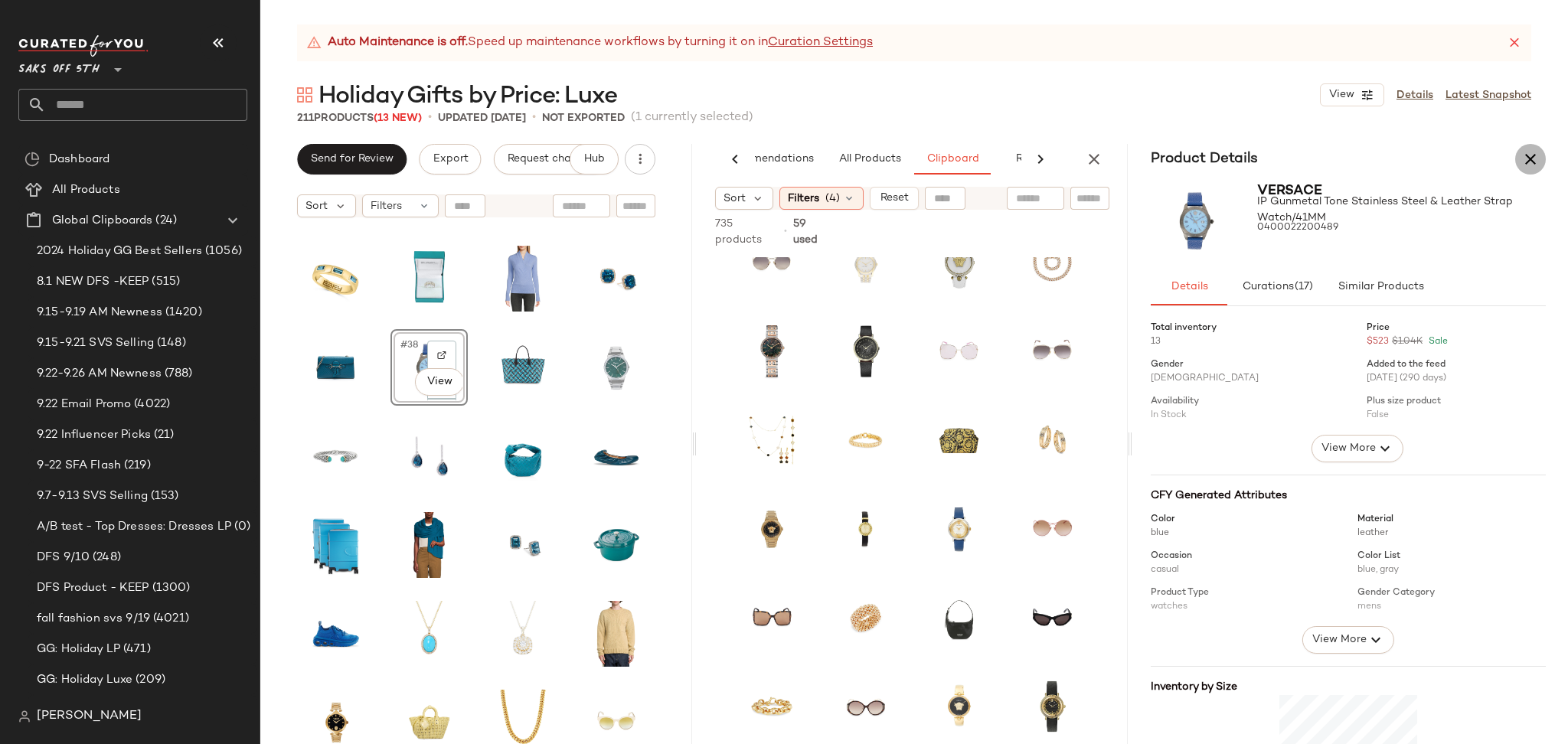
click at [1527, 153] on icon "button" at bounding box center [1530, 159] width 18 height 18
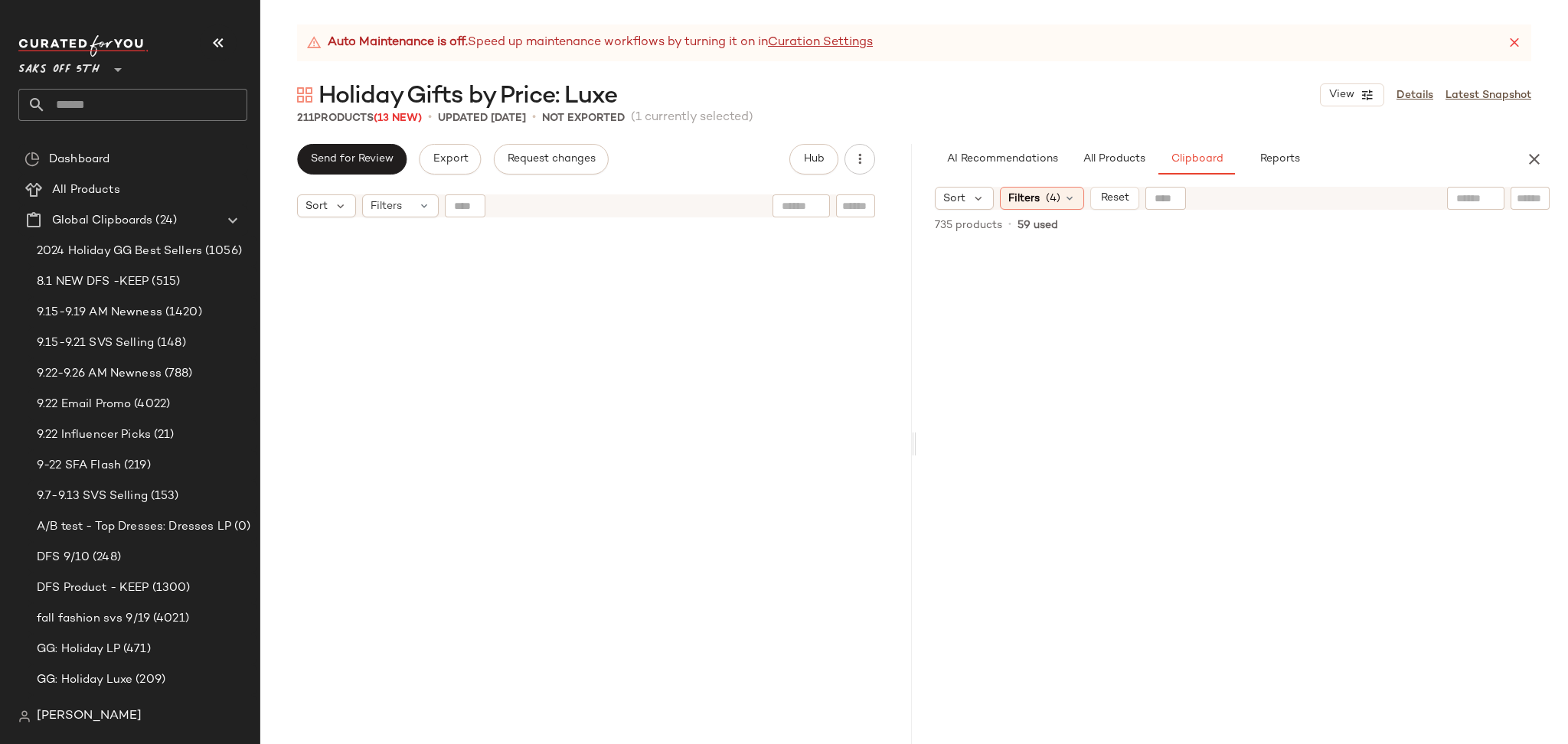
scroll to position [2659, 0]
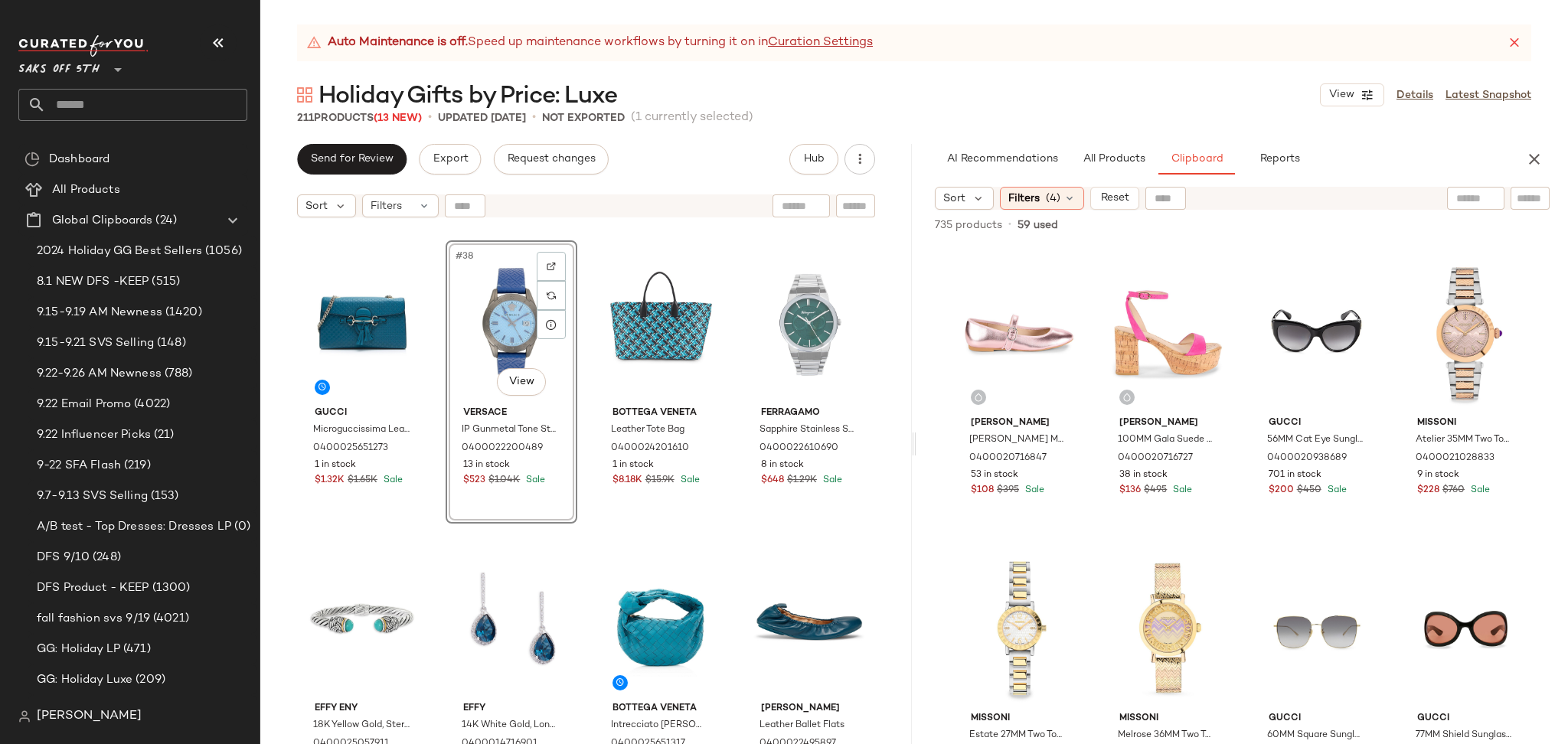
click at [501, 313] on div "#38 View" at bounding box center [512, 322] width 121 height 154
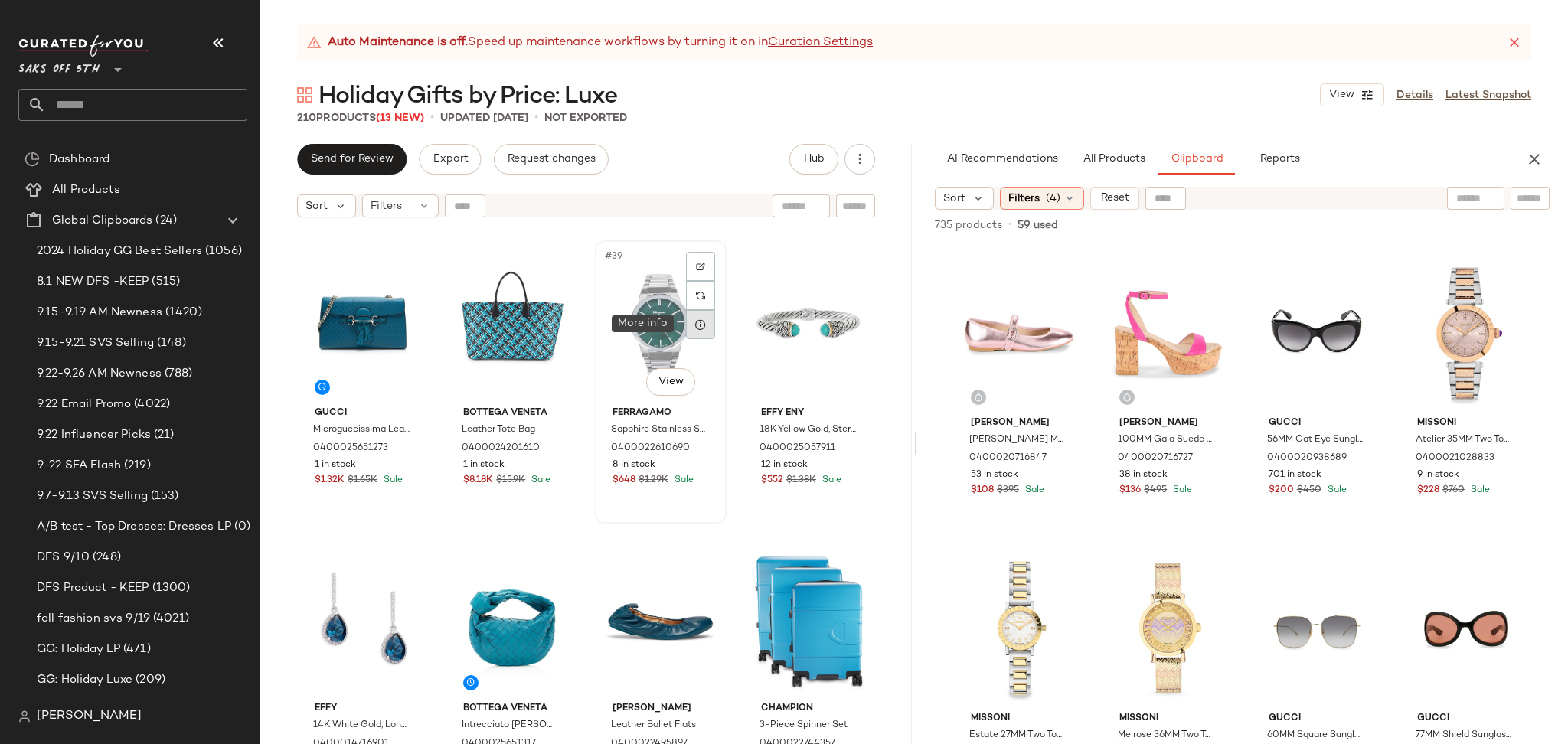
click at [695, 323] on icon at bounding box center [700, 324] width 12 height 12
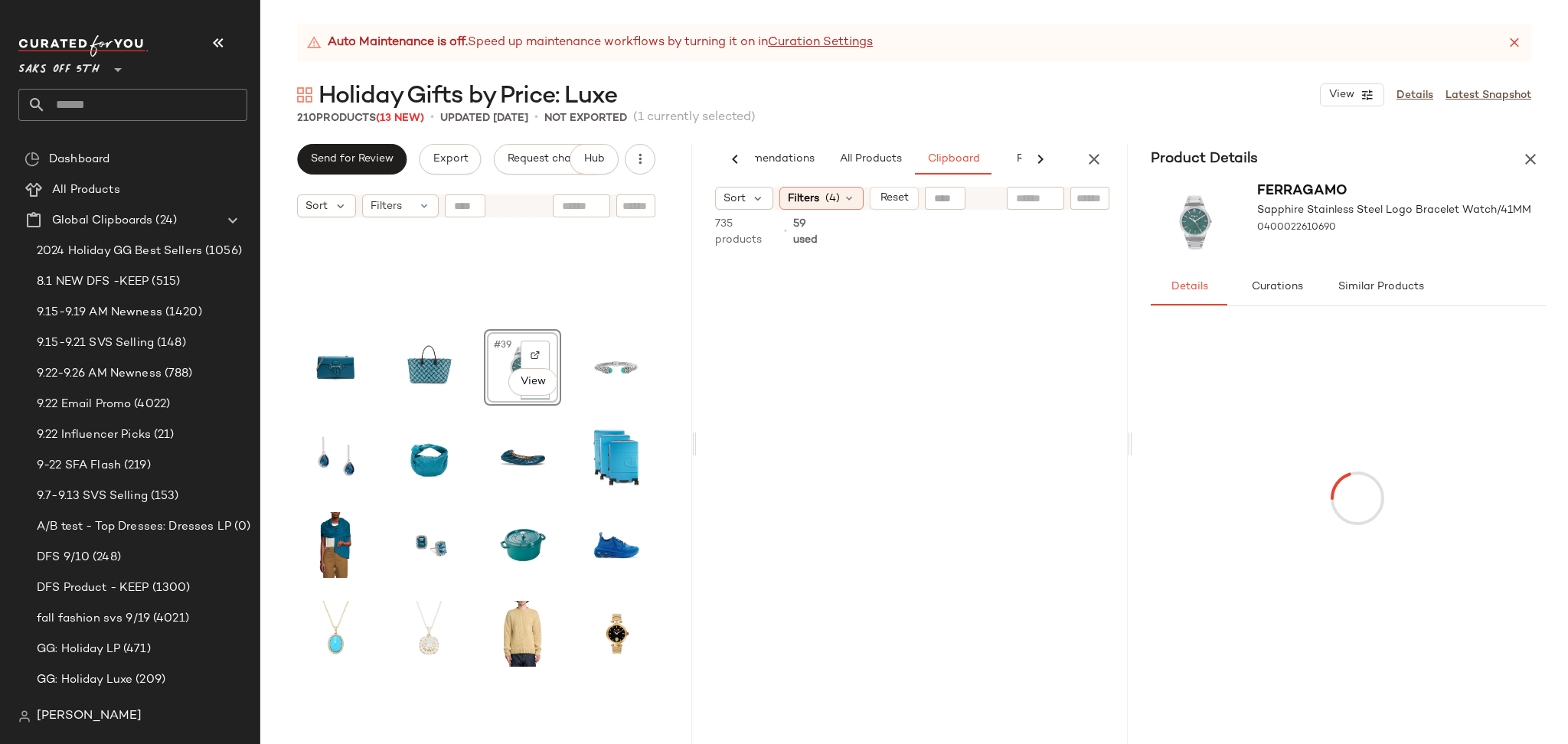
scroll to position [0, 64]
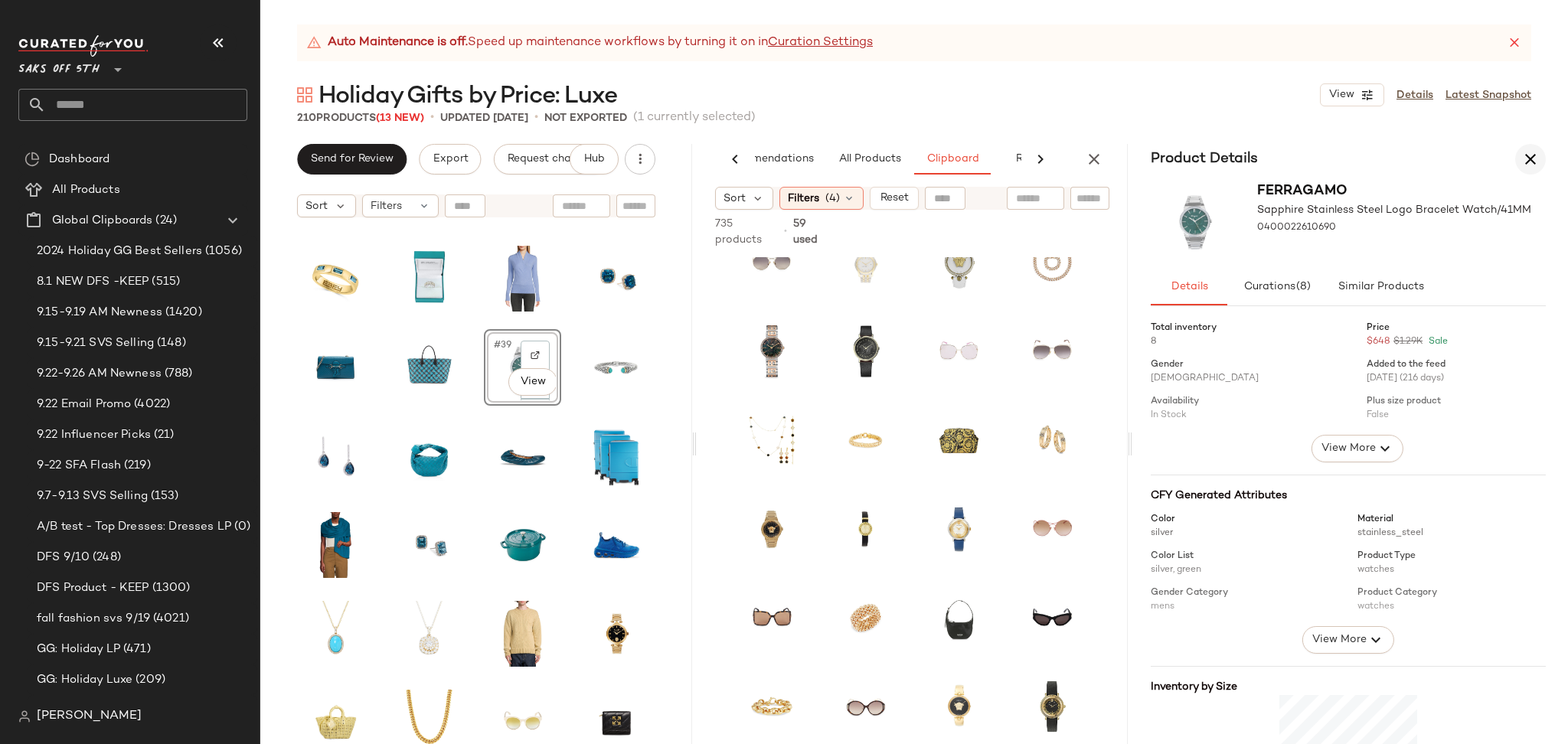
click at [1533, 162] on icon "button" at bounding box center [1530, 159] width 18 height 18
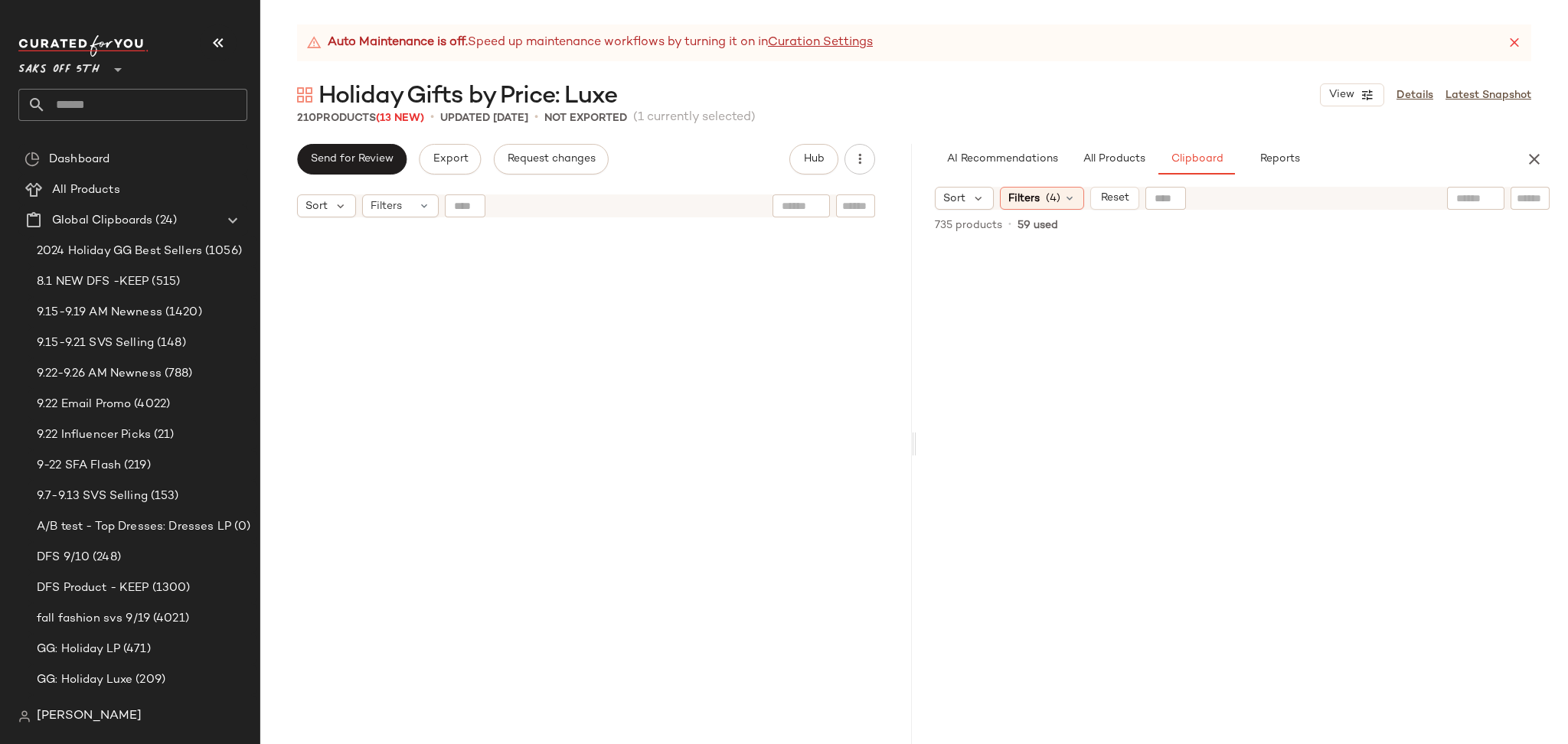
scroll to position [2659, 0]
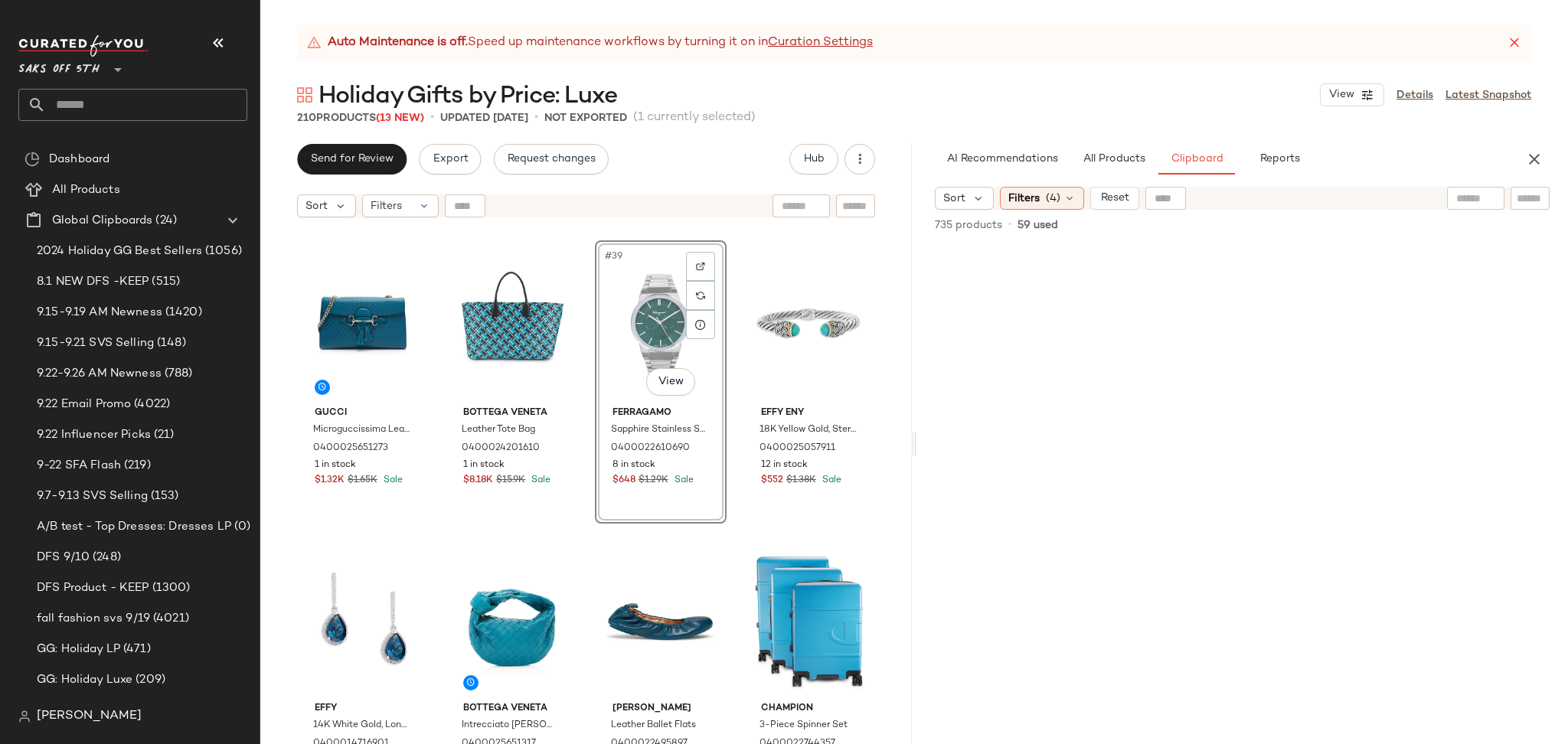
click at [657, 325] on div "#39 View" at bounding box center [660, 322] width 121 height 154
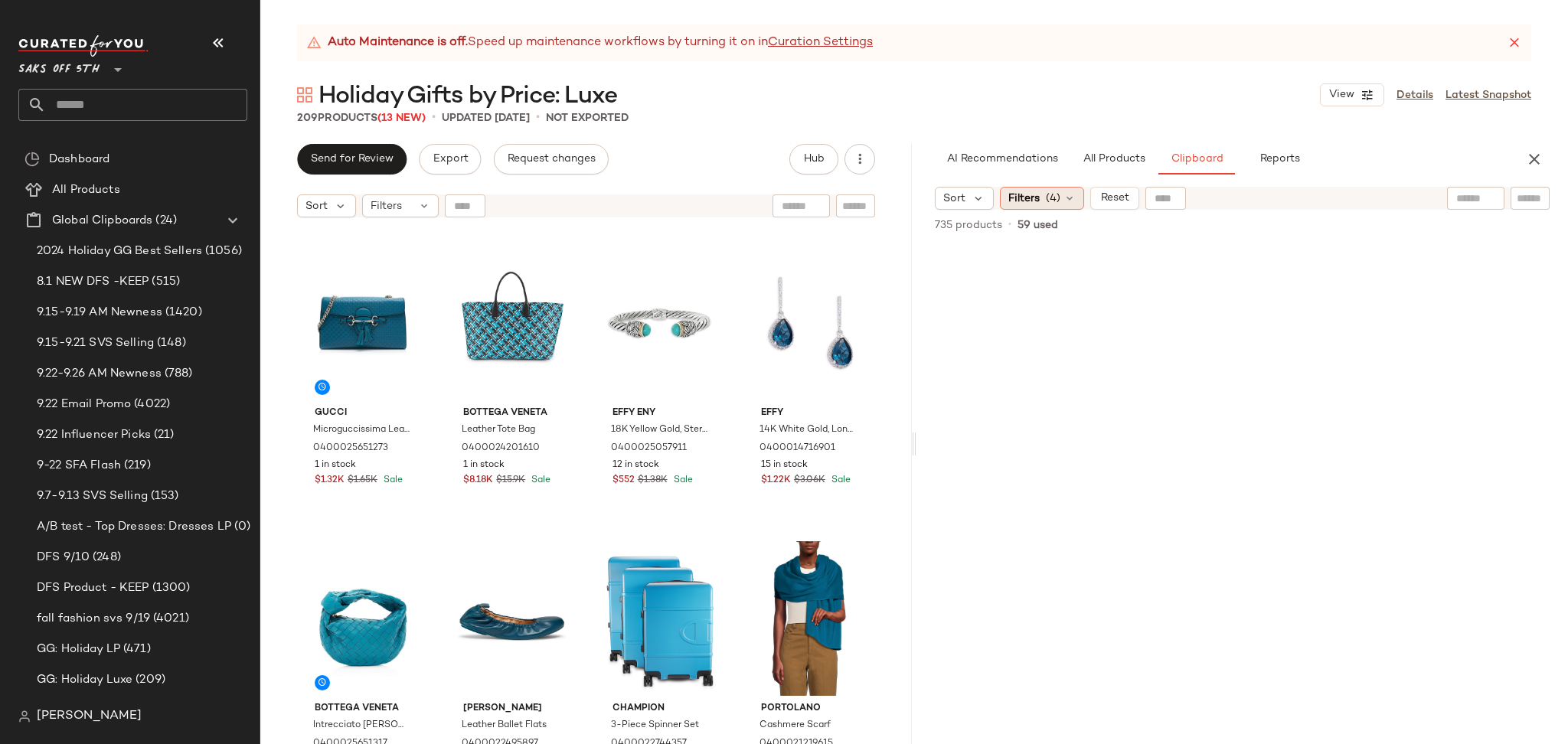
click at [1052, 186] on div "Filters (4)" at bounding box center [1042, 197] width 85 height 23
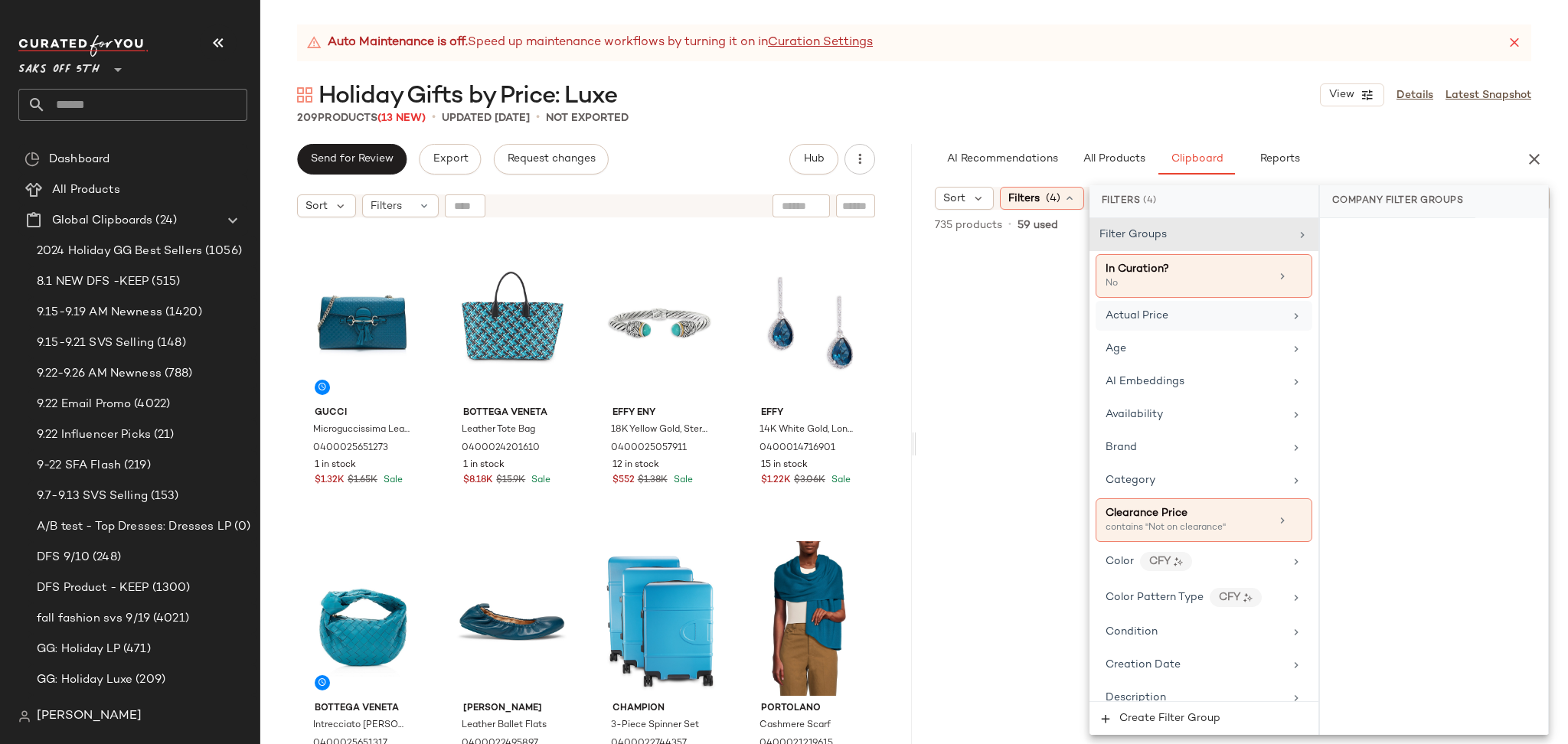
click at [1127, 321] on span "Actual Price" at bounding box center [1136, 315] width 62 height 11
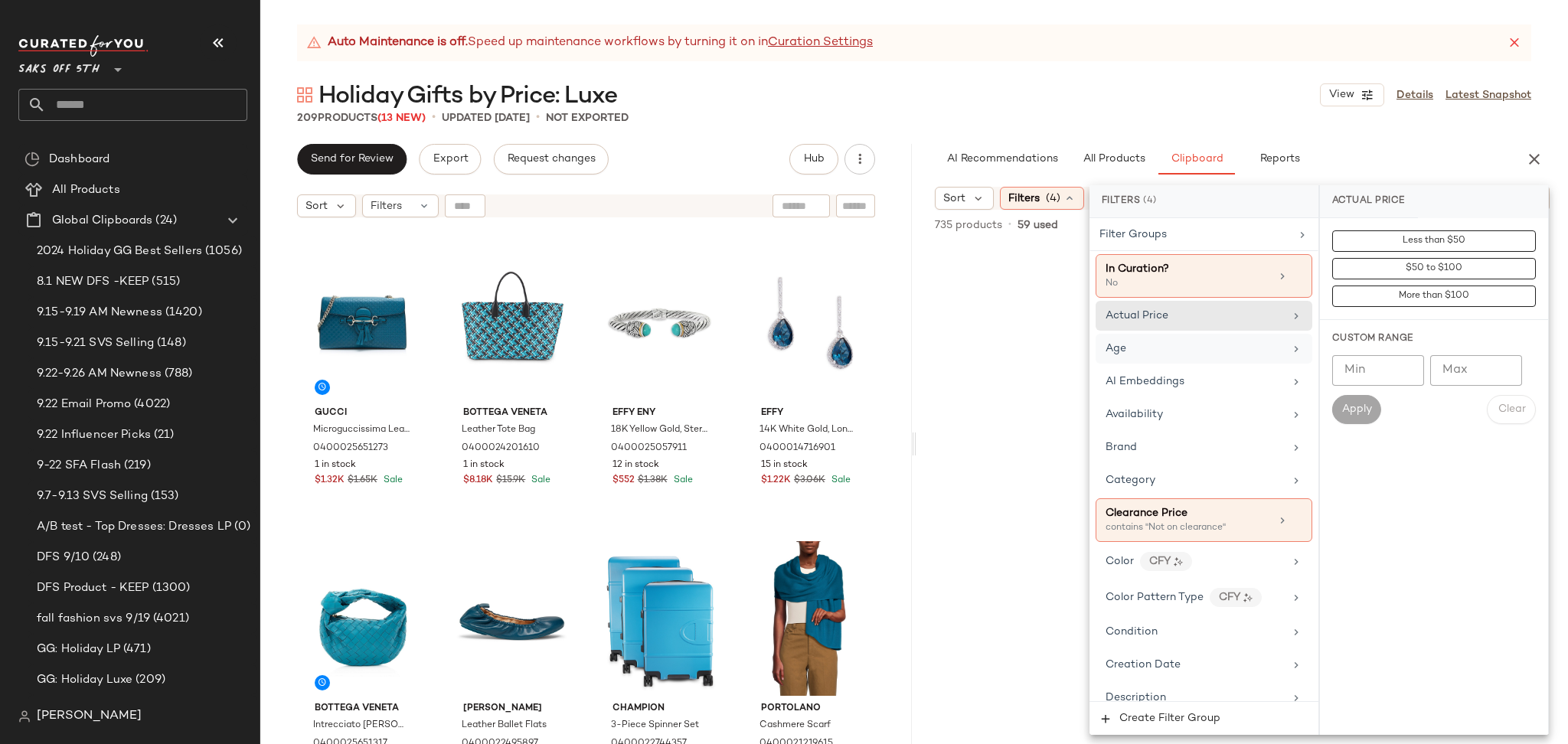
click at [1258, 351] on div "Age" at bounding box center [1194, 348] width 178 height 16
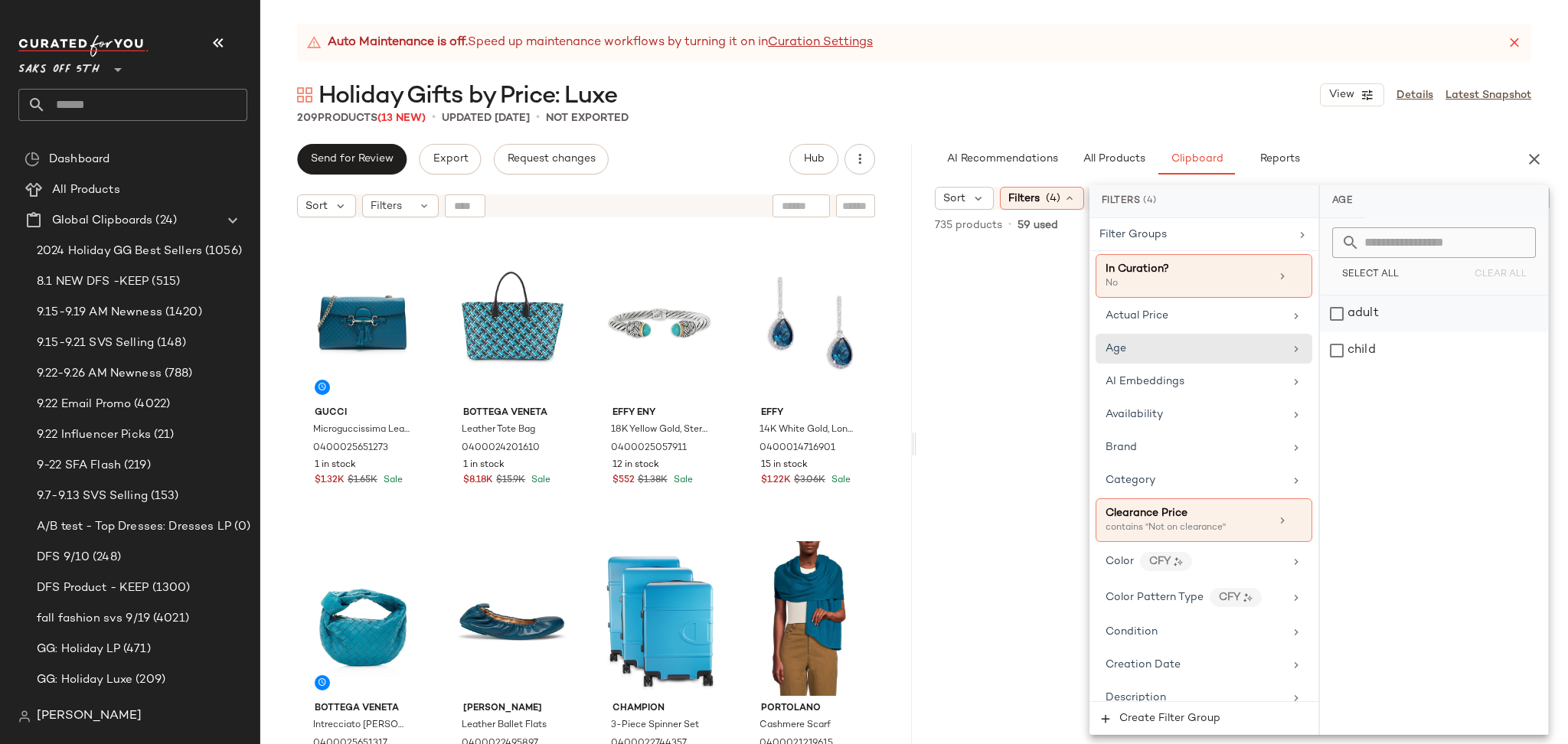
click at [1375, 311] on div "adult" at bounding box center [1434, 314] width 228 height 37
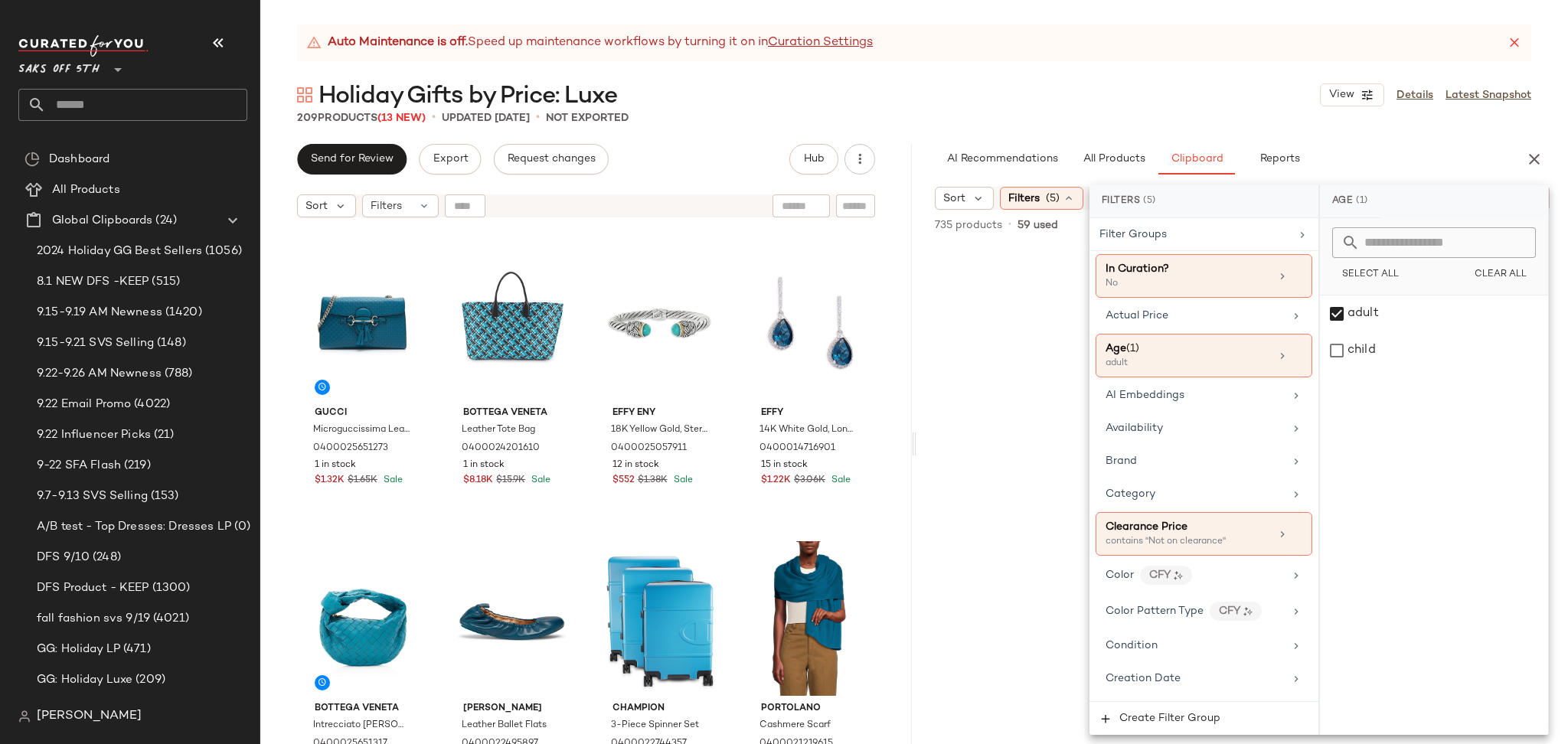
click at [1261, 113] on div "209 Products (13 New) • updated [DATE] • Not Exported" at bounding box center [913, 118] width 1307 height 16
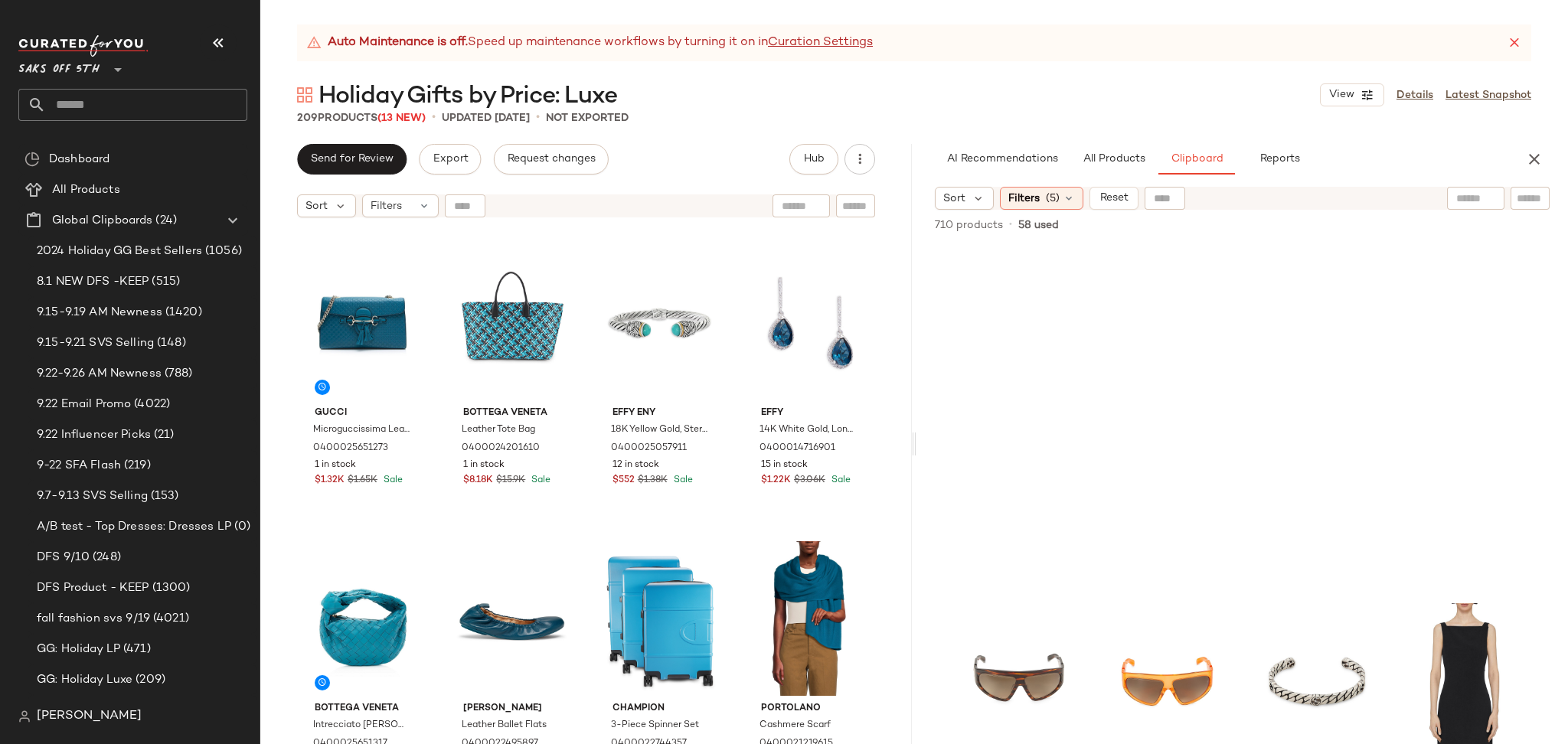
scroll to position [3583, 0]
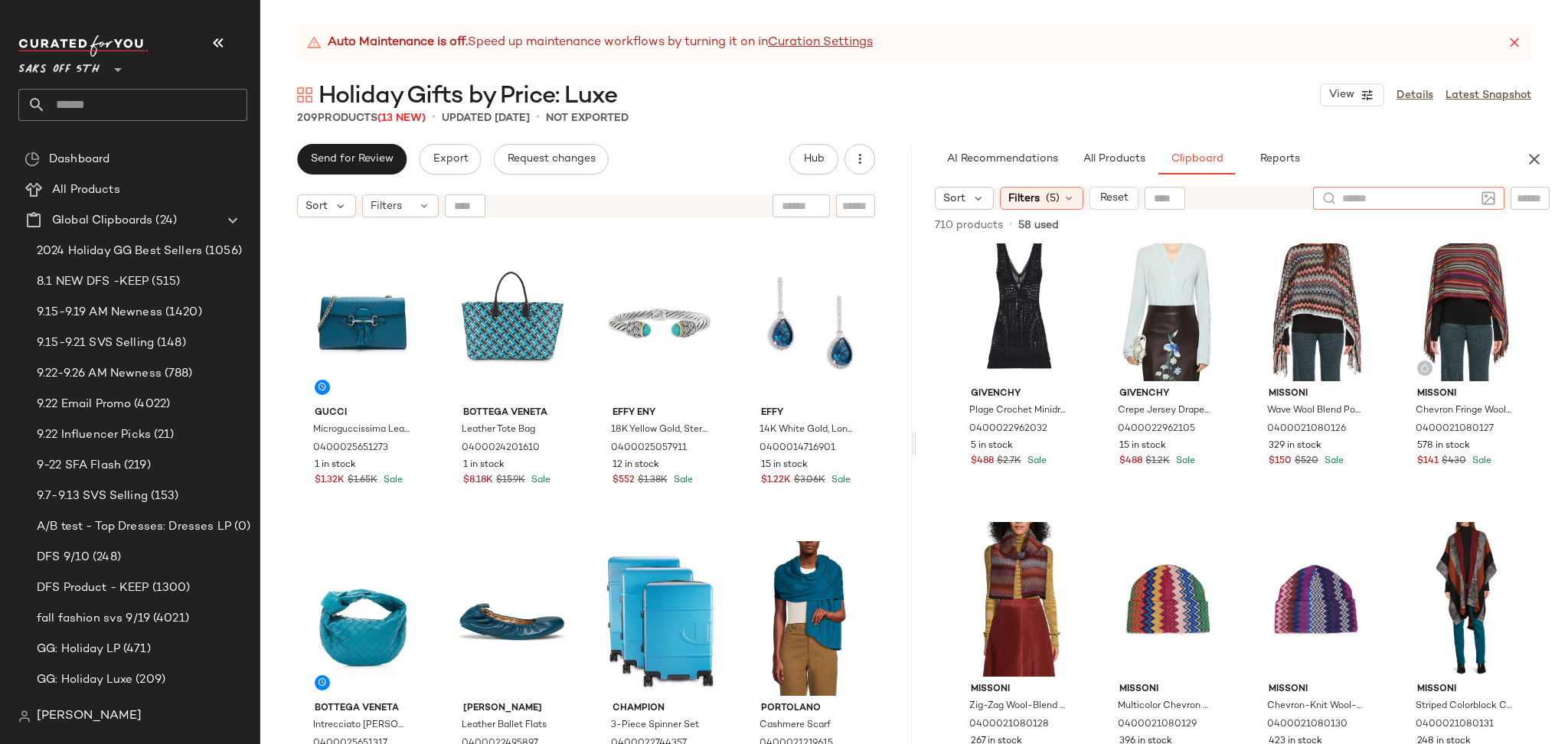
click at [1472, 193] on input "text" at bounding box center [1408, 197] width 133 height 16
type input "****"
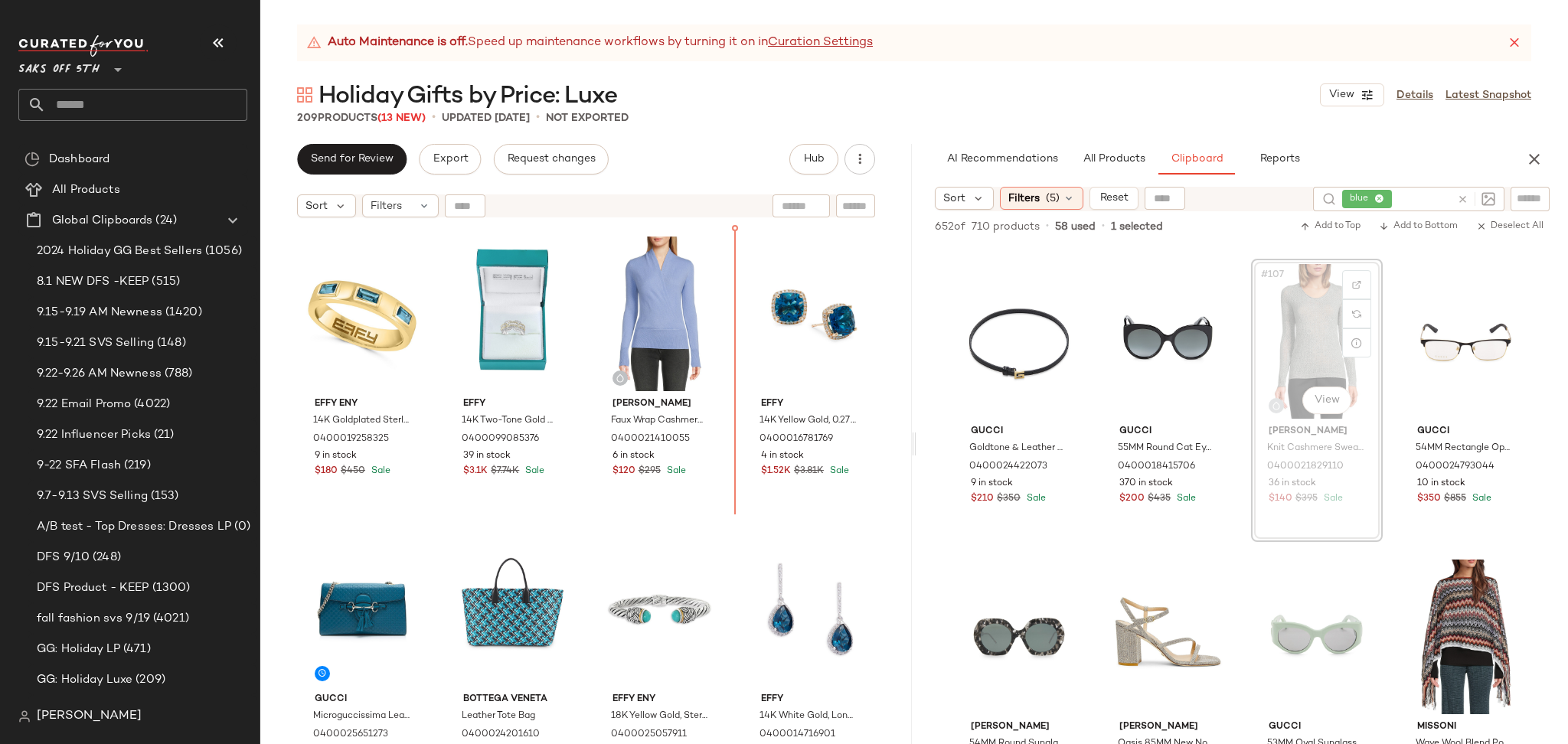
scroll to position [7682, 0]
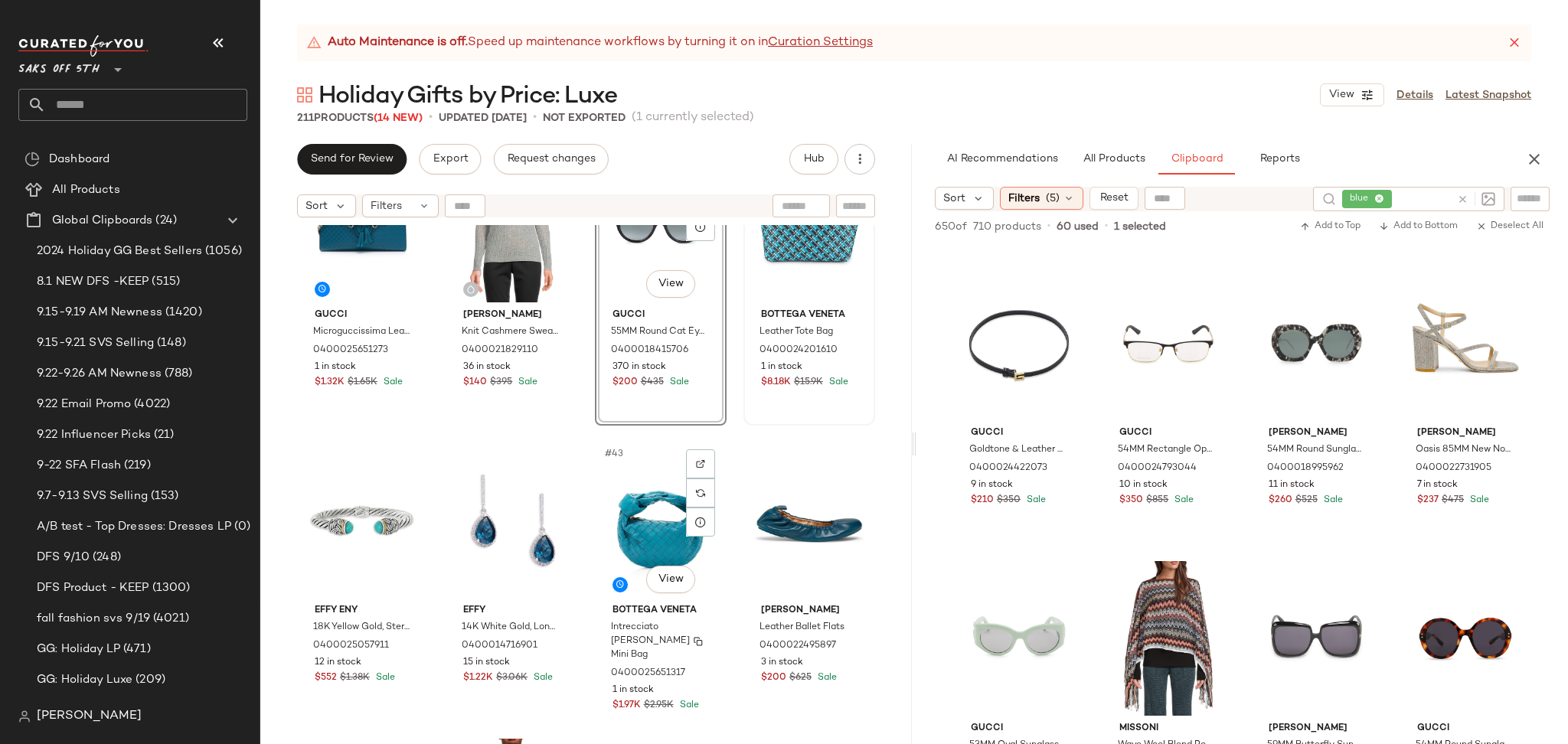
scroll to position [2761, 0]
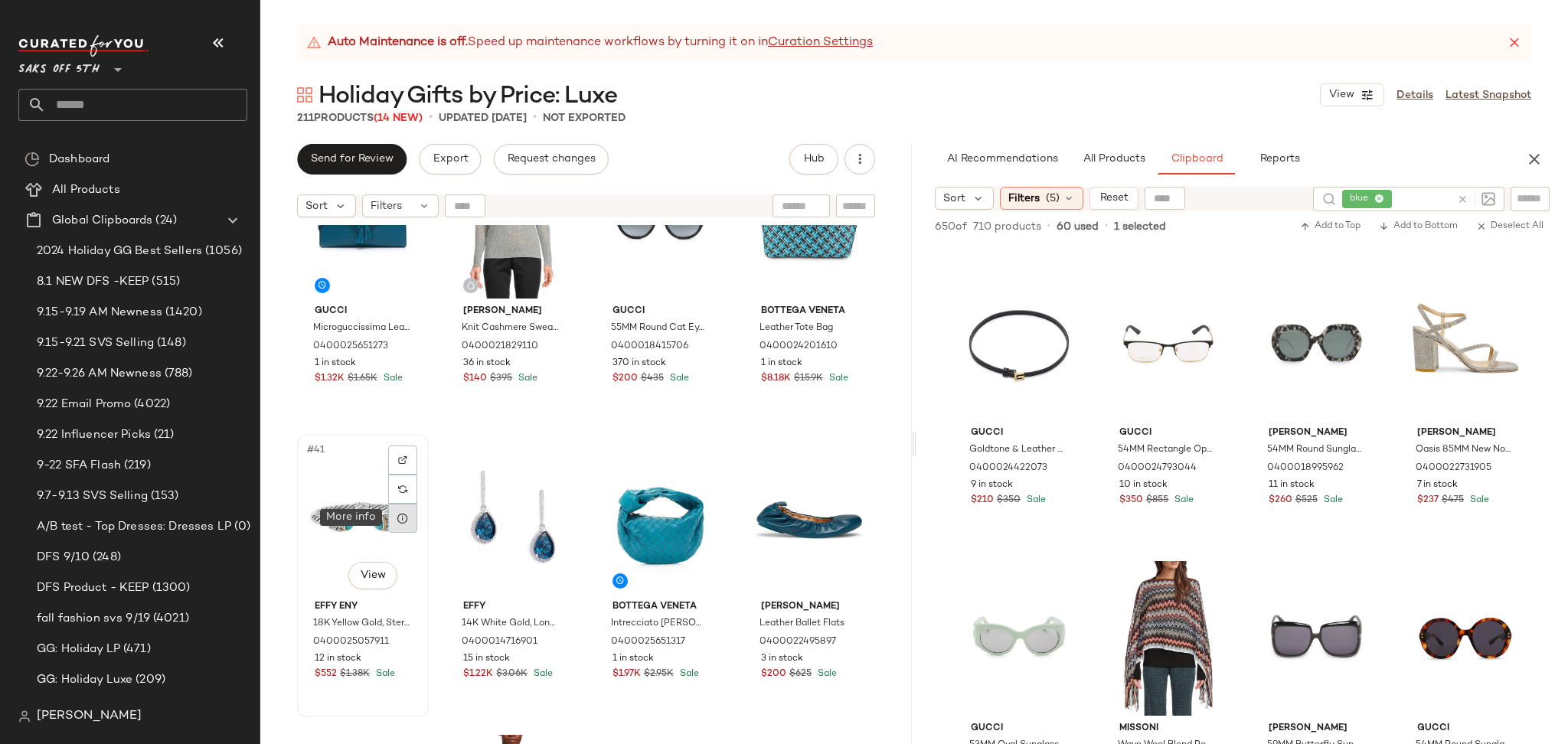
click at [407, 522] on icon at bounding box center [402, 517] width 12 height 12
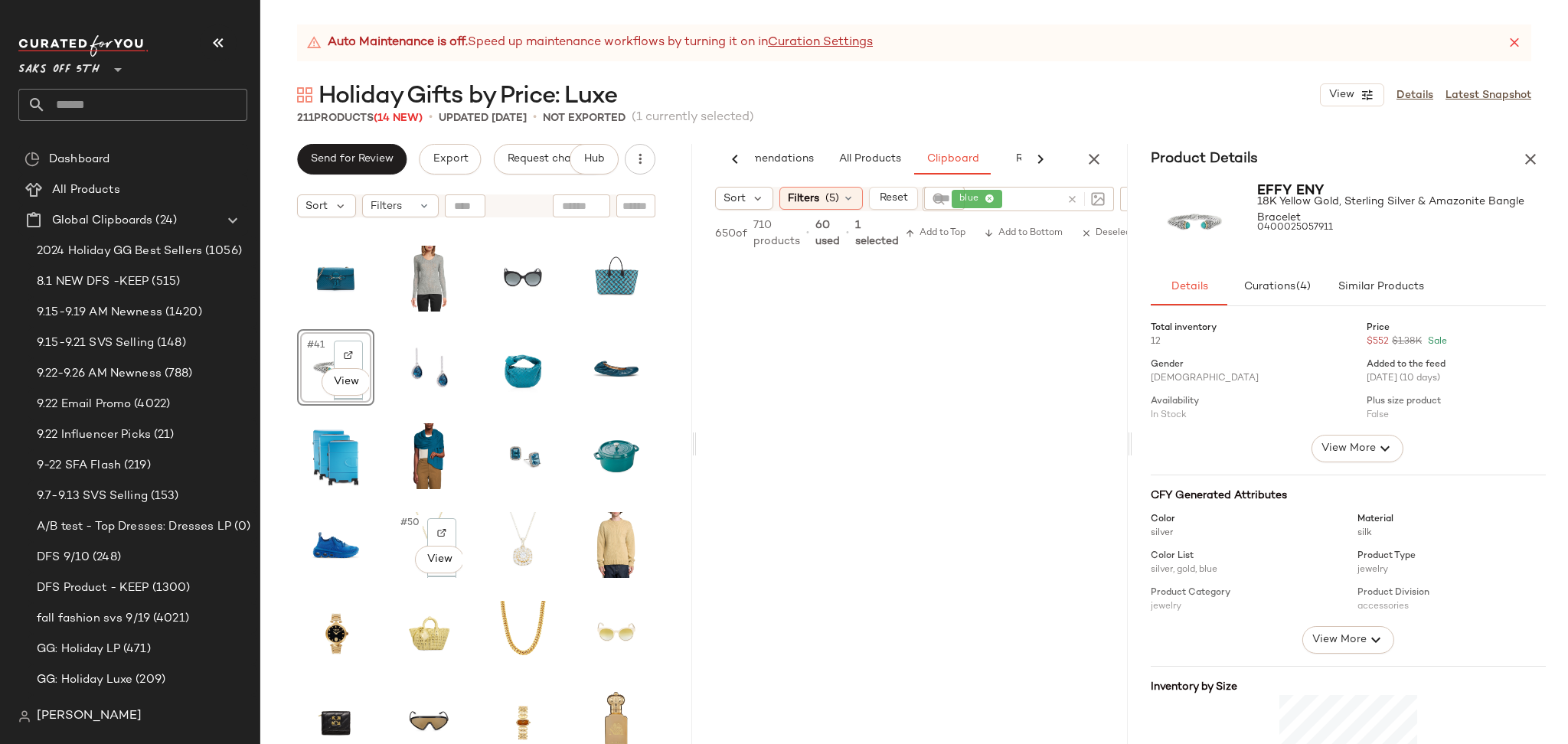
scroll to position [0, 64]
click at [1523, 162] on icon "button" at bounding box center [1530, 159] width 18 height 18
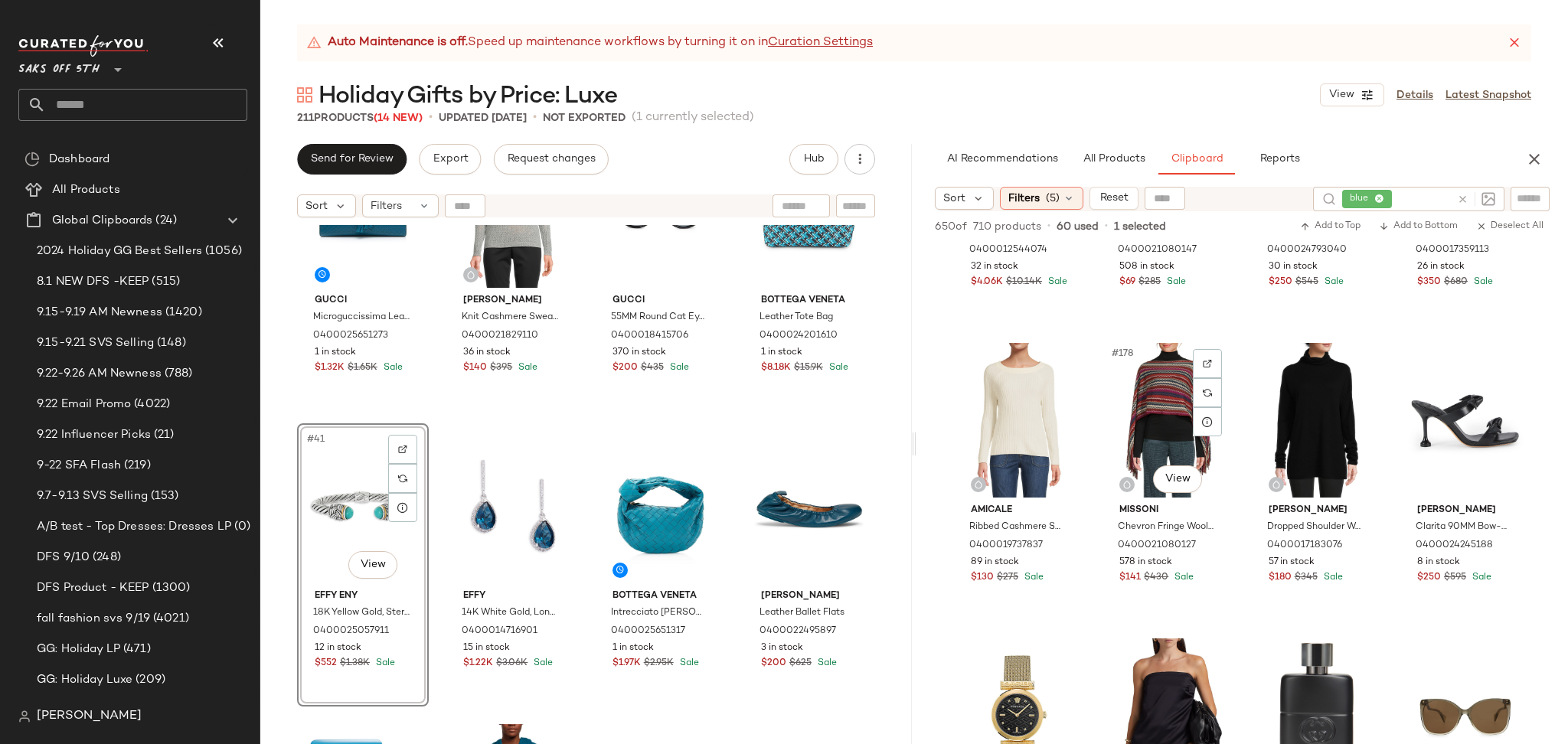
scroll to position [12922, 0]
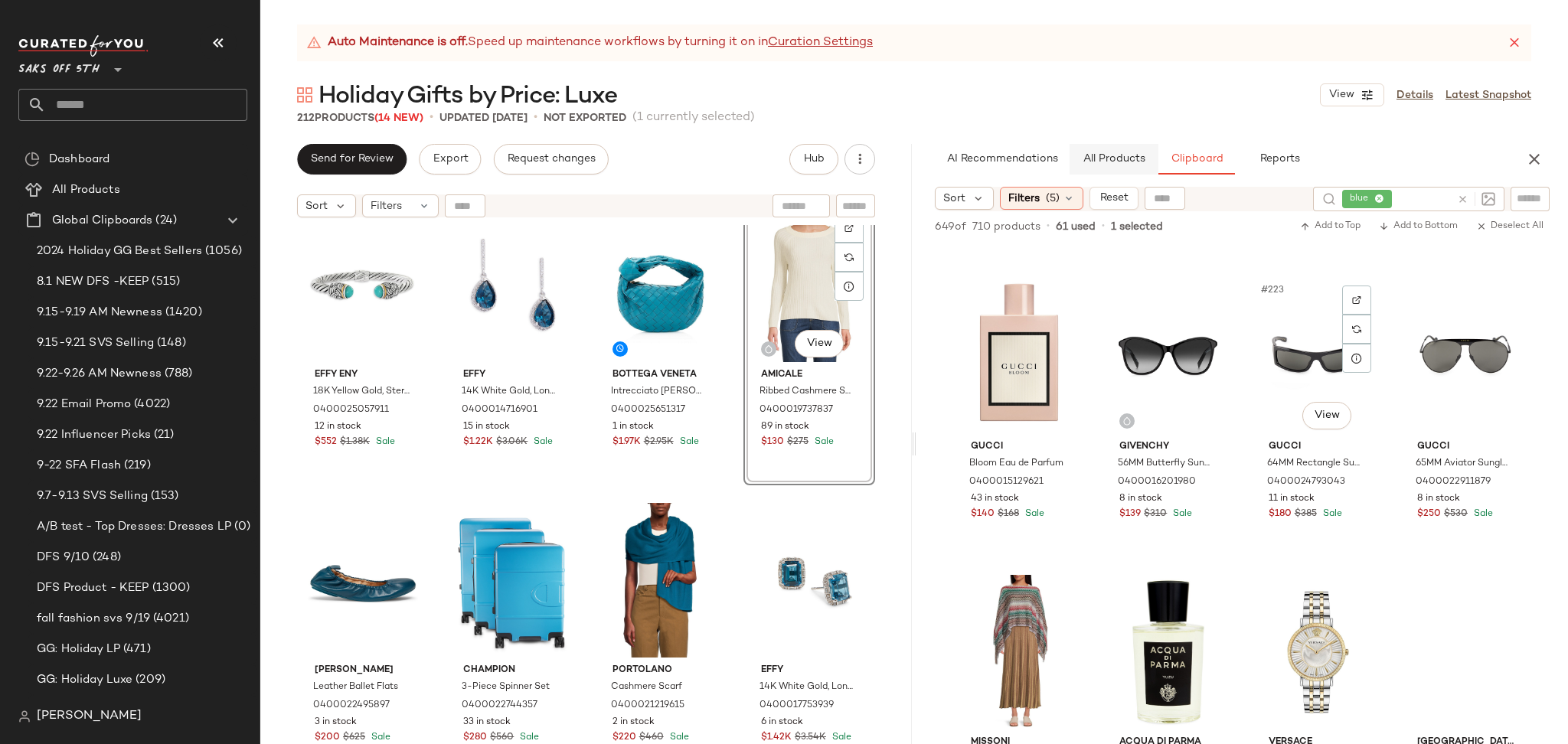
scroll to position [16240, 0]
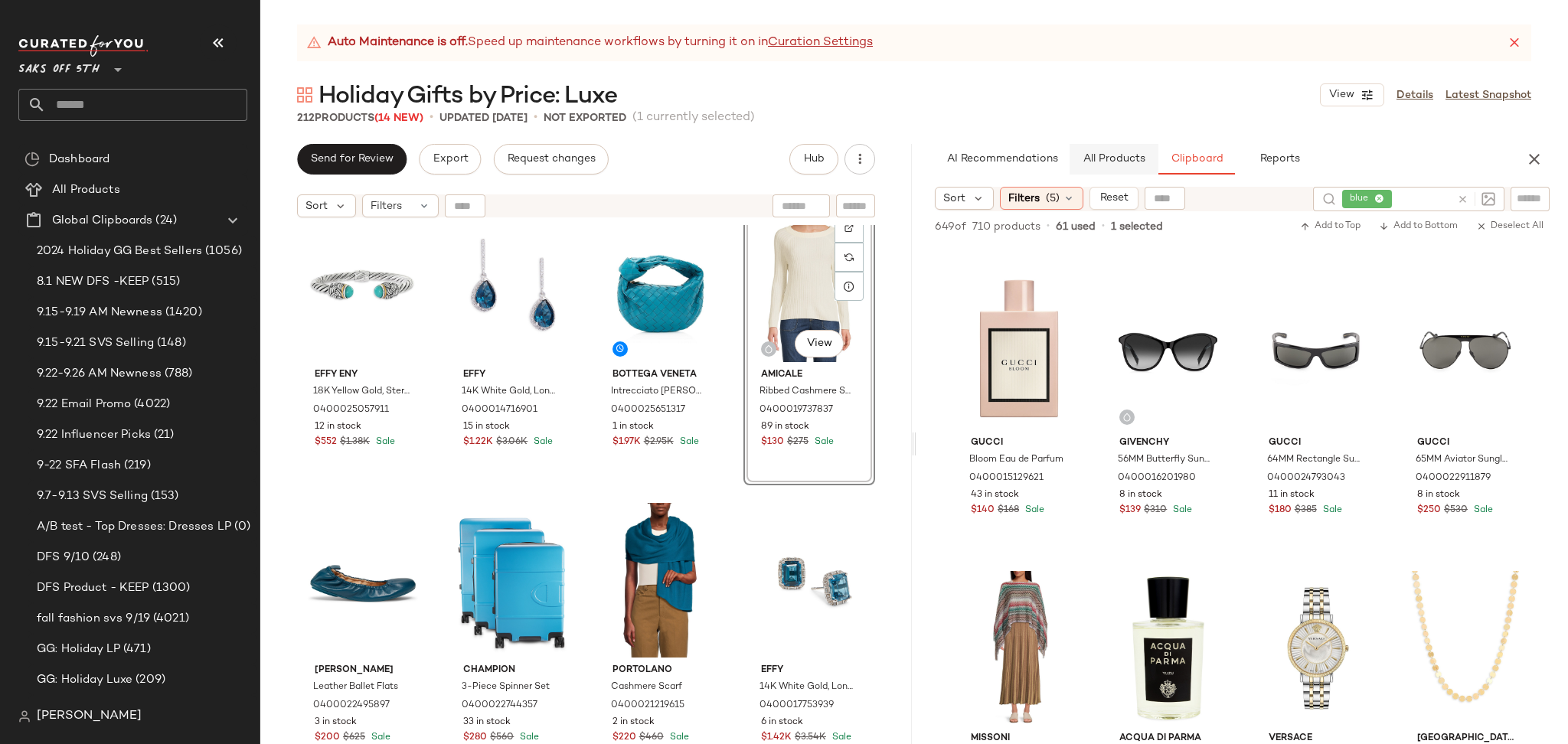
click at [1121, 163] on span "All Products" at bounding box center [1113, 159] width 62 height 12
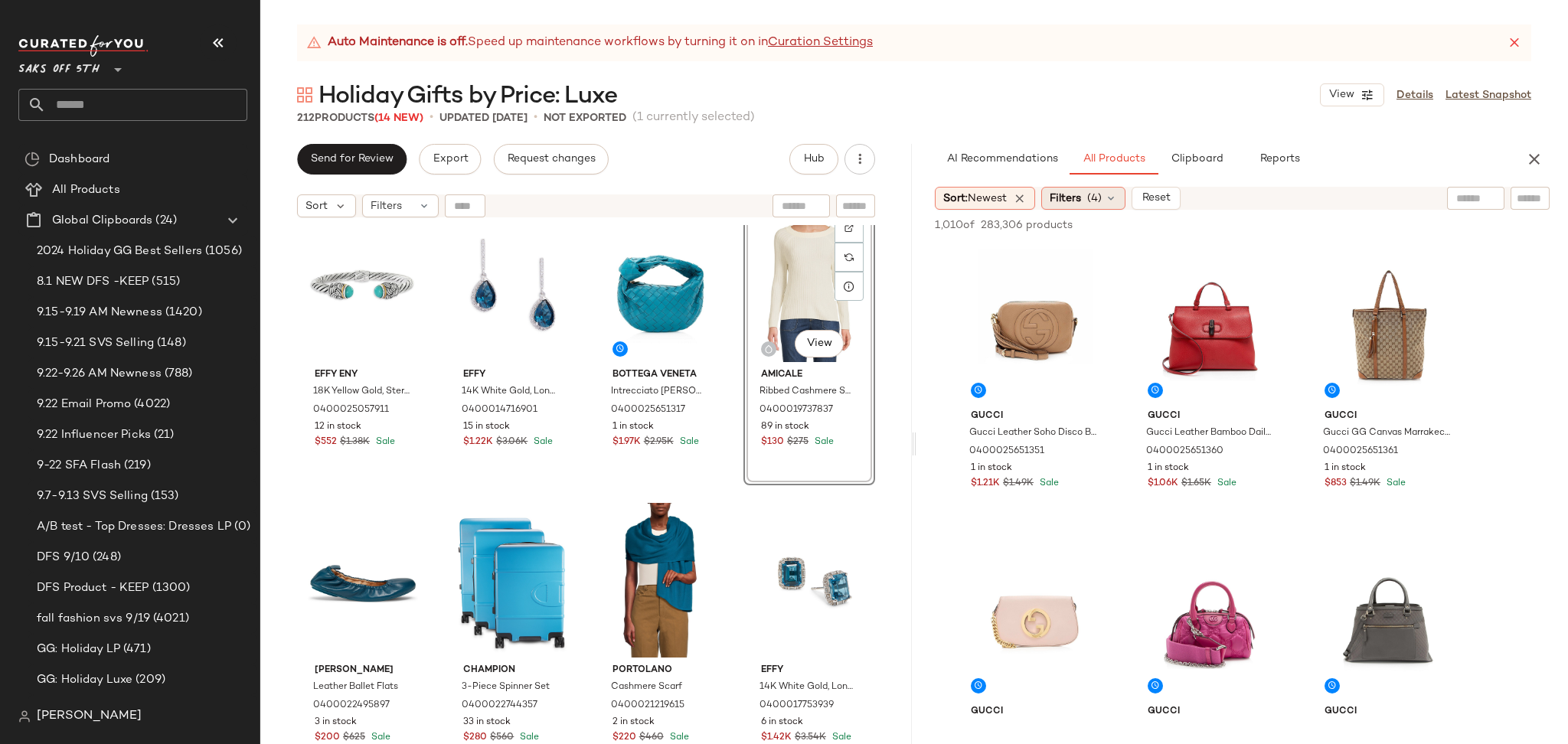
click at [1081, 196] on span "Filters" at bounding box center [1065, 197] width 31 height 16
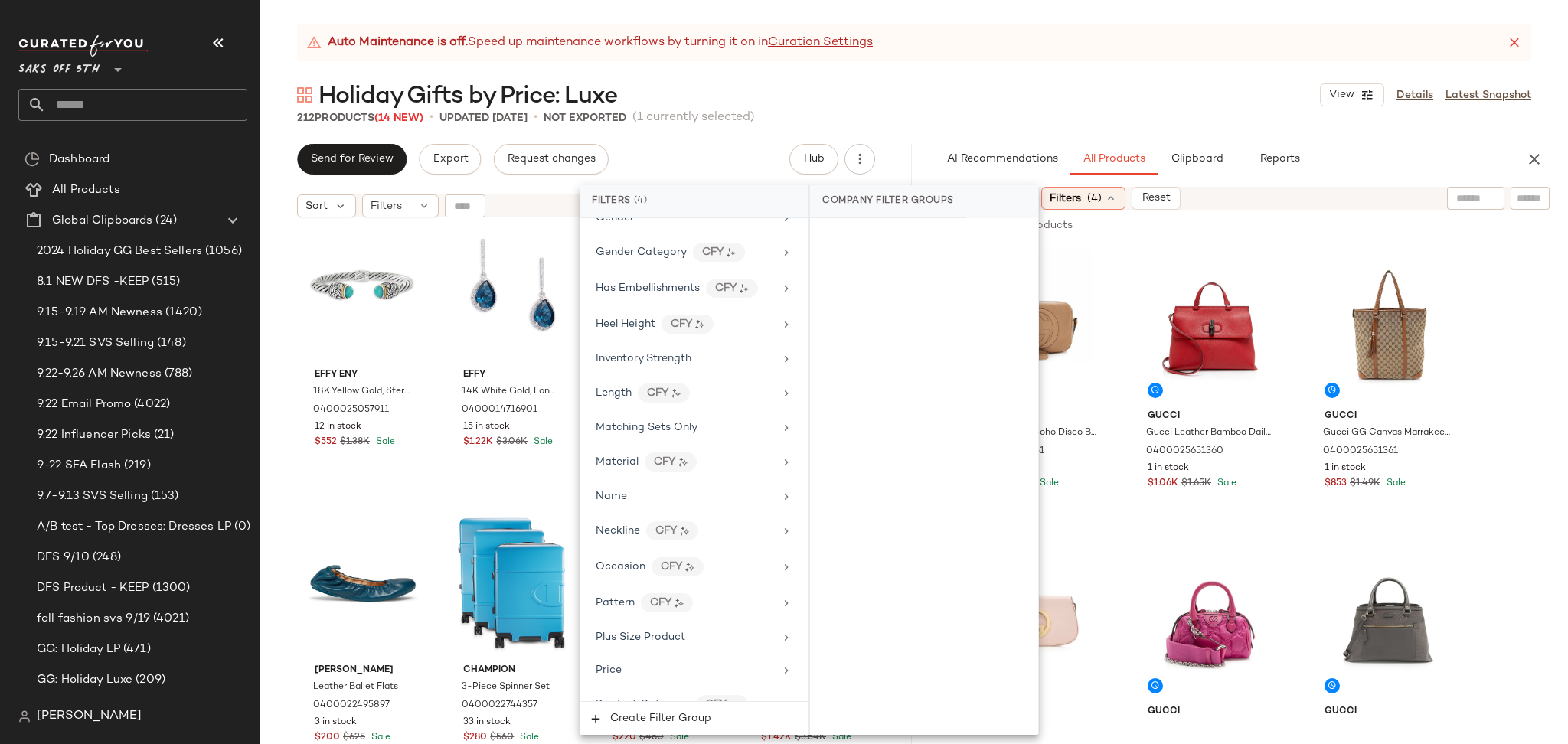
scroll to position [953, 0]
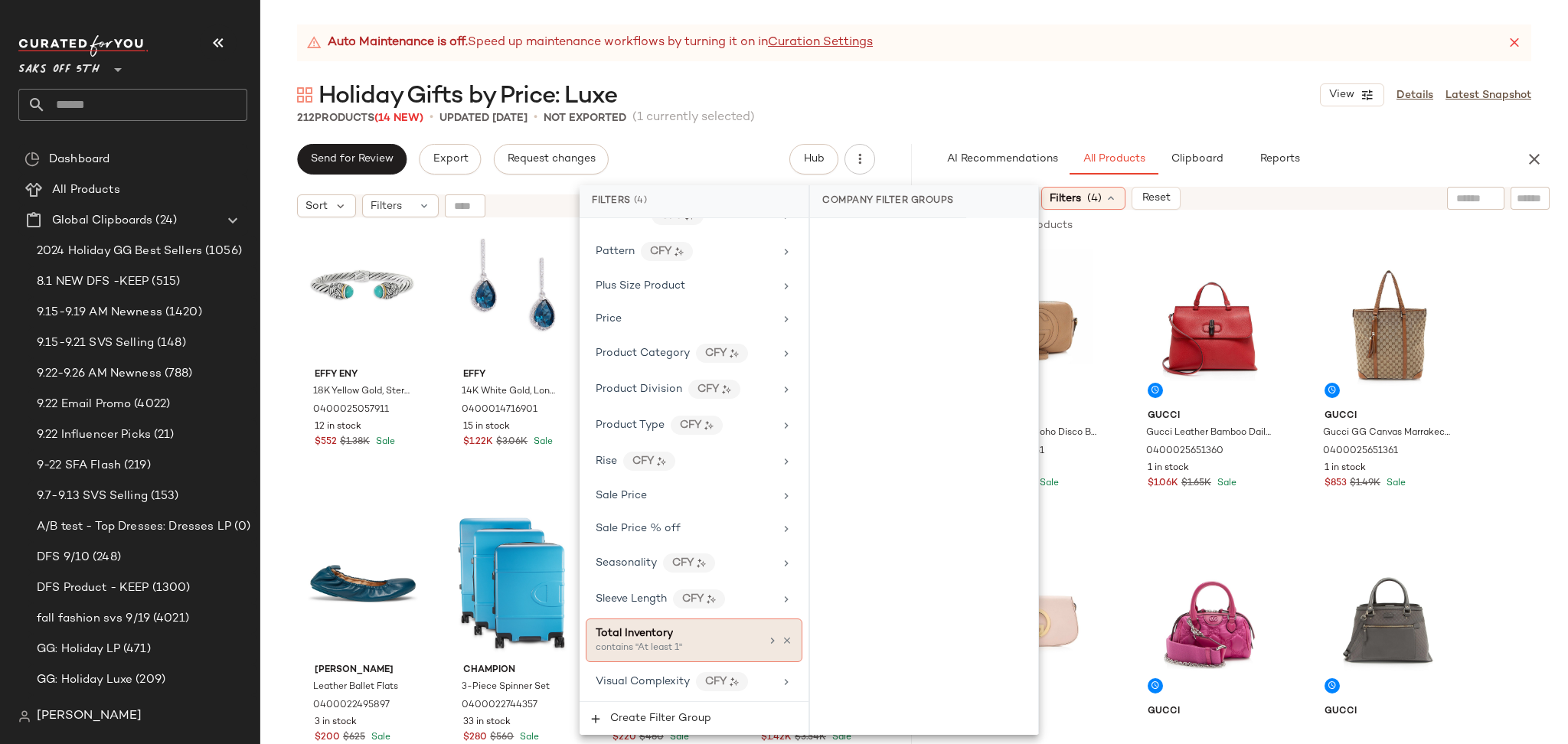
click at [661, 648] on div "contains "At least 1"" at bounding box center [671, 648] width 153 height 14
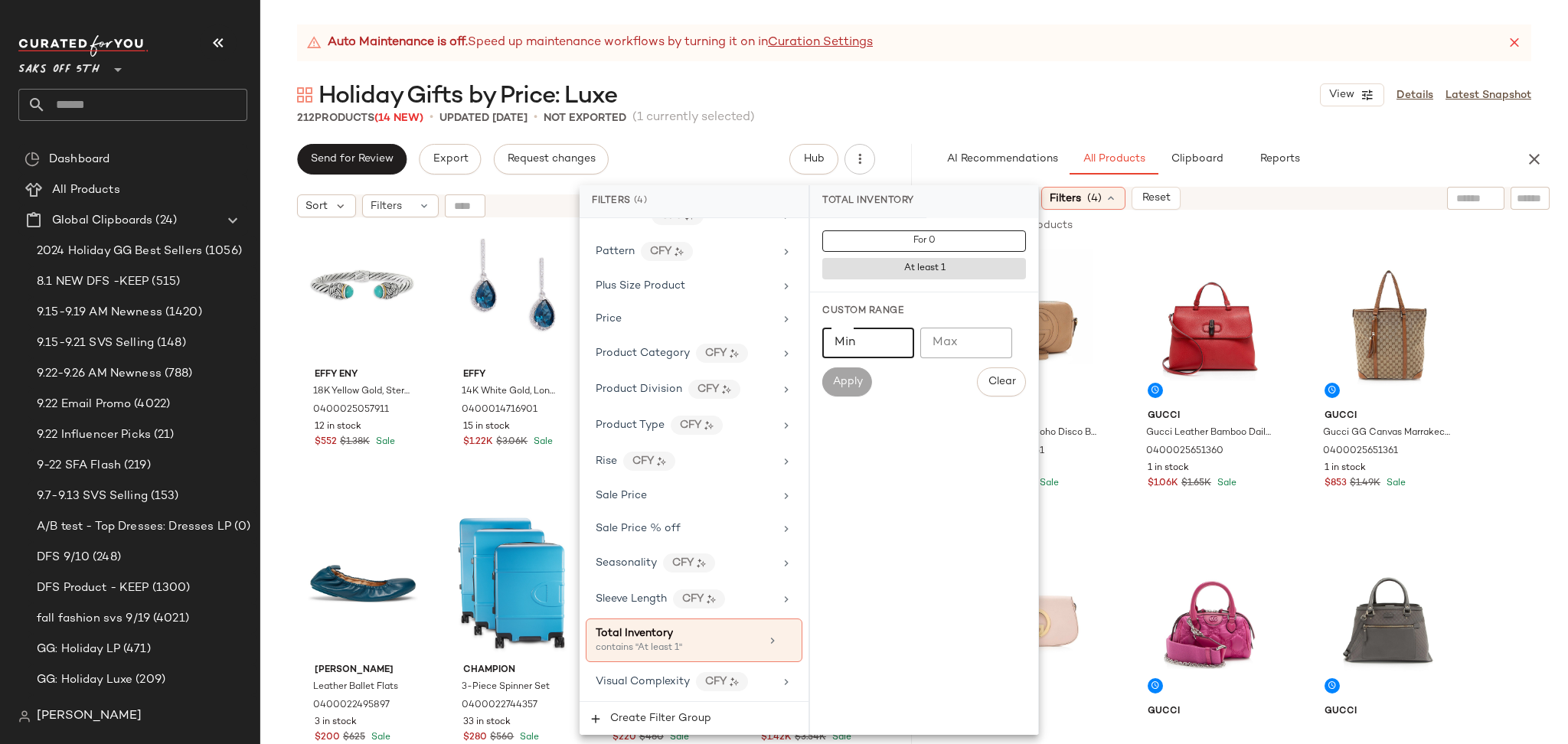
click at [860, 343] on input "Min" at bounding box center [868, 343] width 92 height 30
type input "*"
click at [857, 380] on span "Apply" at bounding box center [846, 381] width 30 height 12
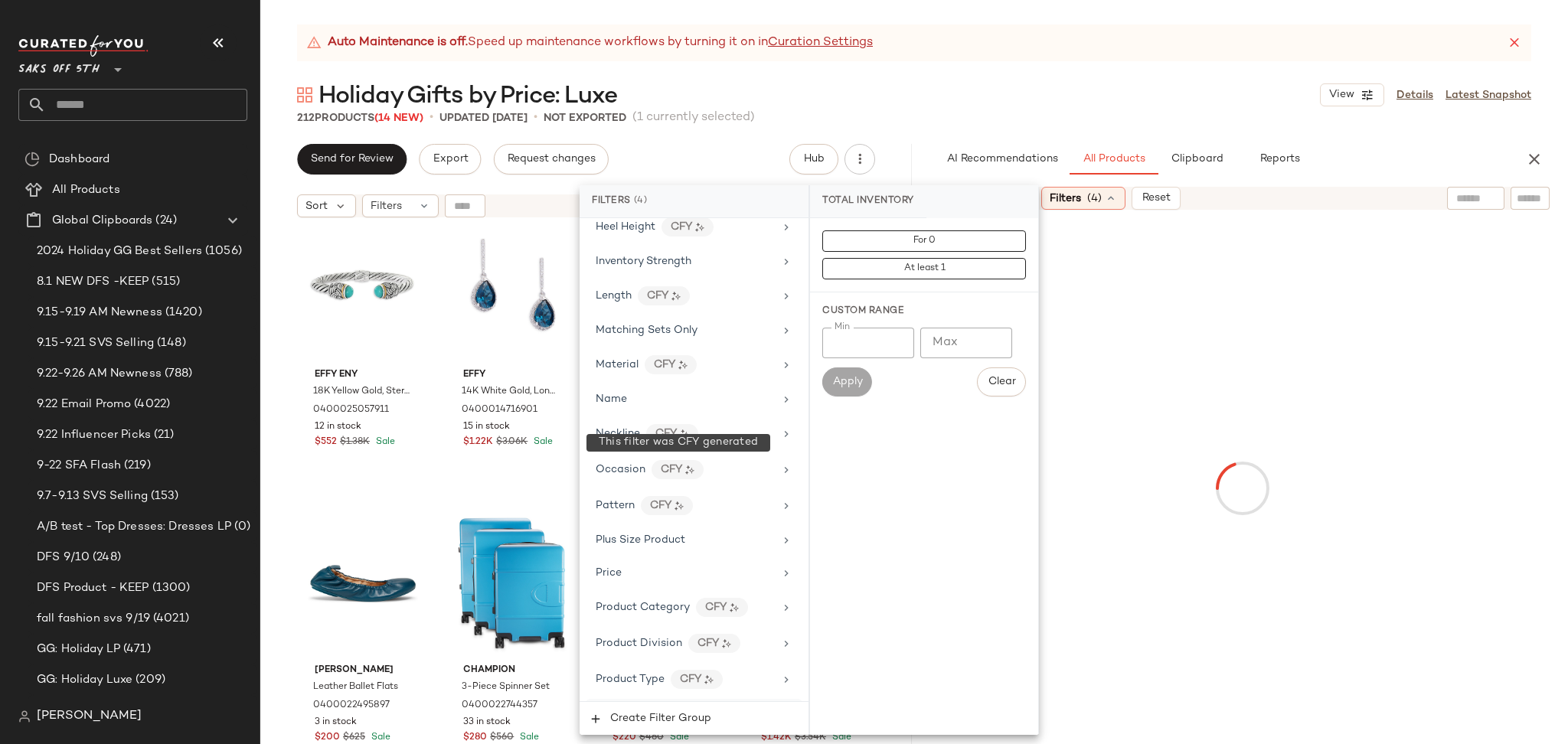
scroll to position [694, 0]
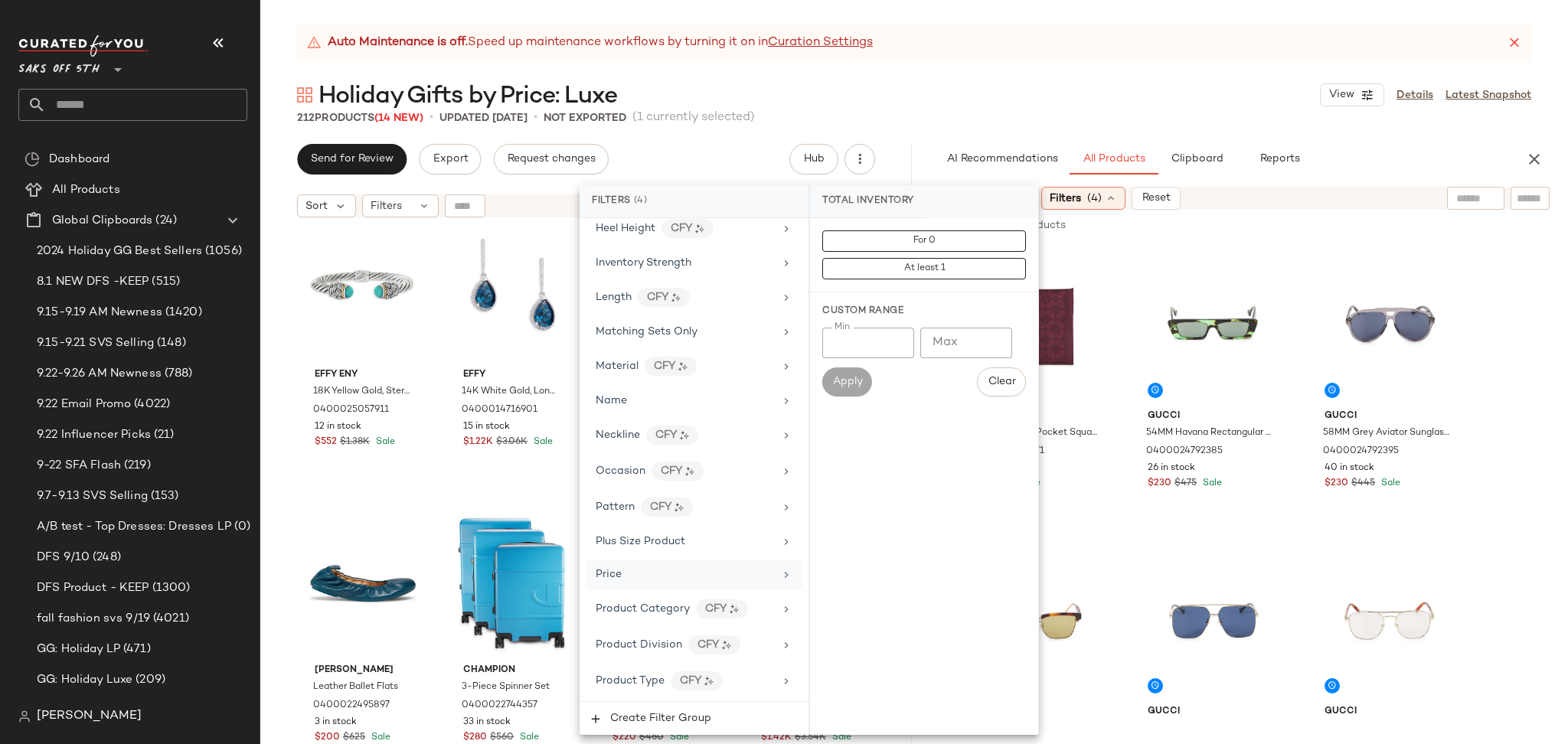
click at [667, 578] on div "Price" at bounding box center [684, 574] width 178 height 16
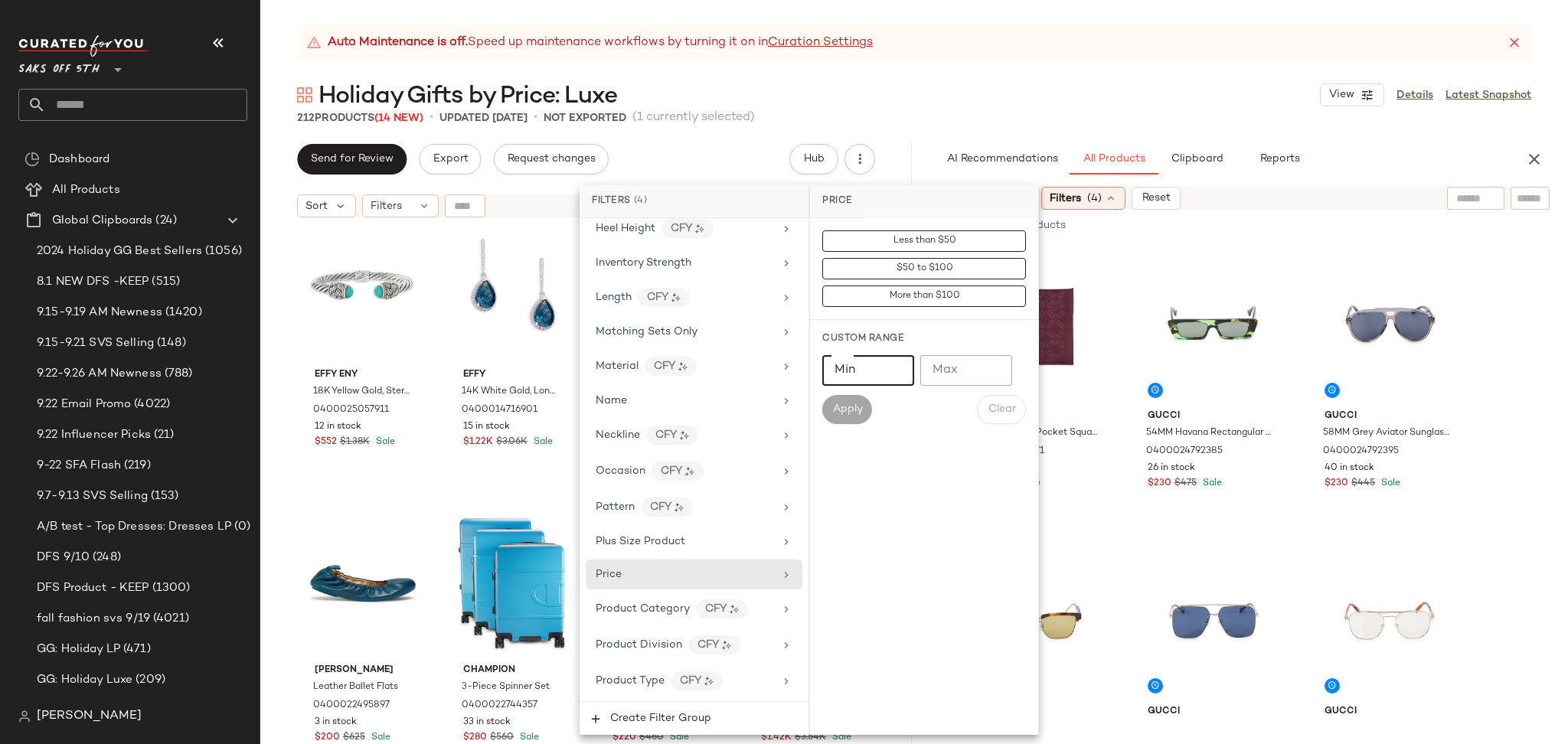
click at [868, 369] on input "Min" at bounding box center [868, 370] width 92 height 30
type input "***"
click at [852, 407] on span "Apply" at bounding box center [846, 409] width 30 height 12
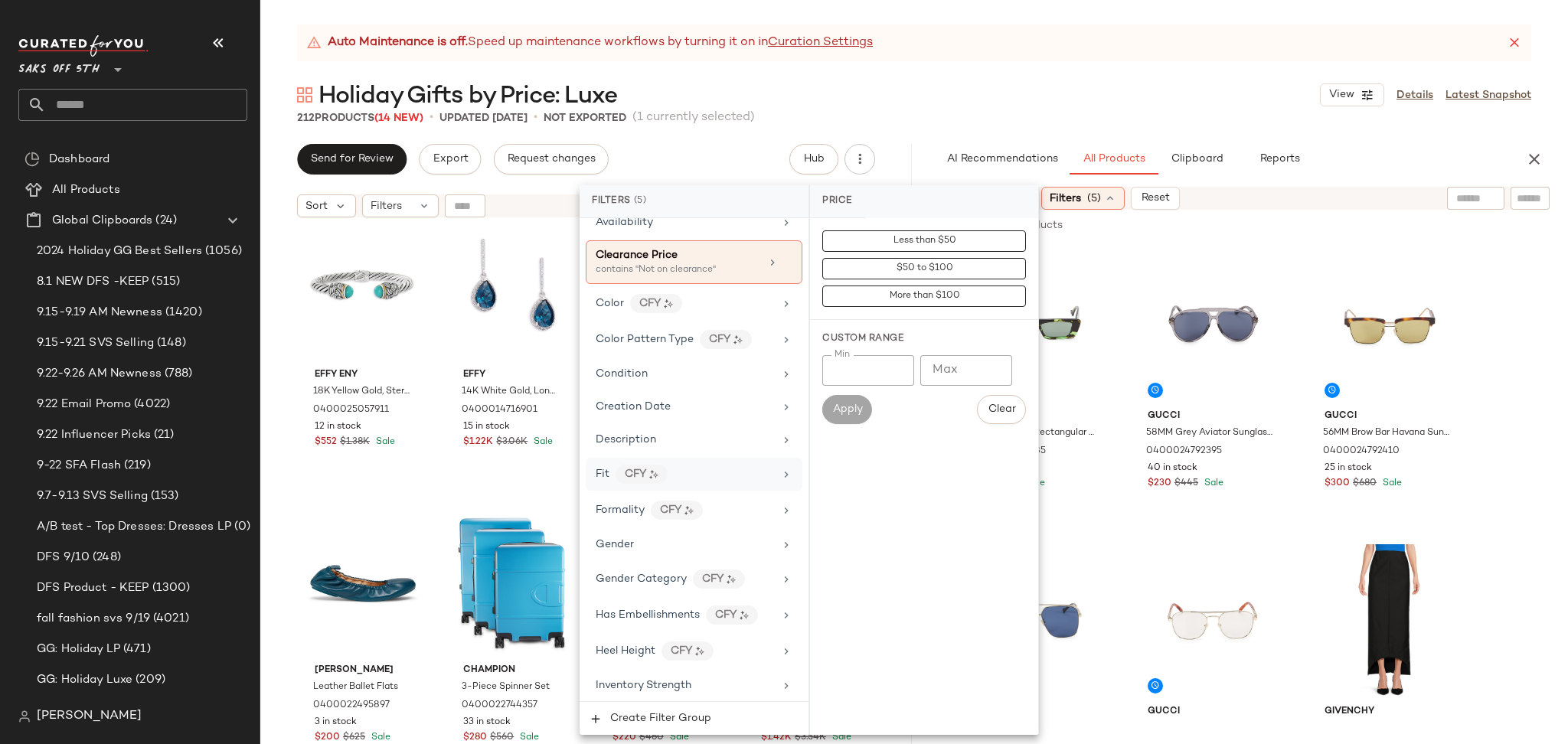
scroll to position [275, 0]
click at [660, 556] on div "Gender" at bounding box center [694, 541] width 217 height 29
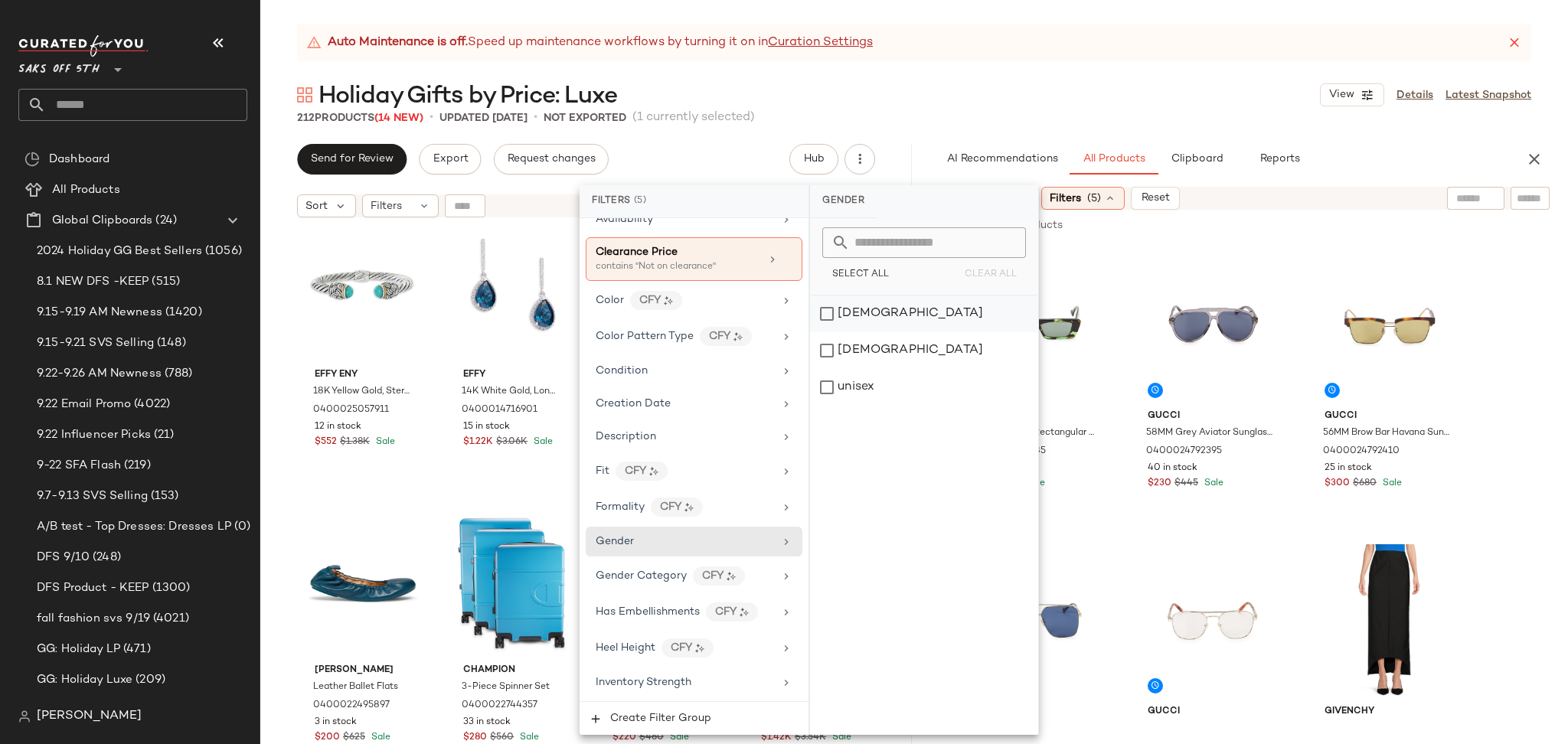
click at [838, 307] on div "[DEMOGRAPHIC_DATA]" at bounding box center [924, 314] width 228 height 37
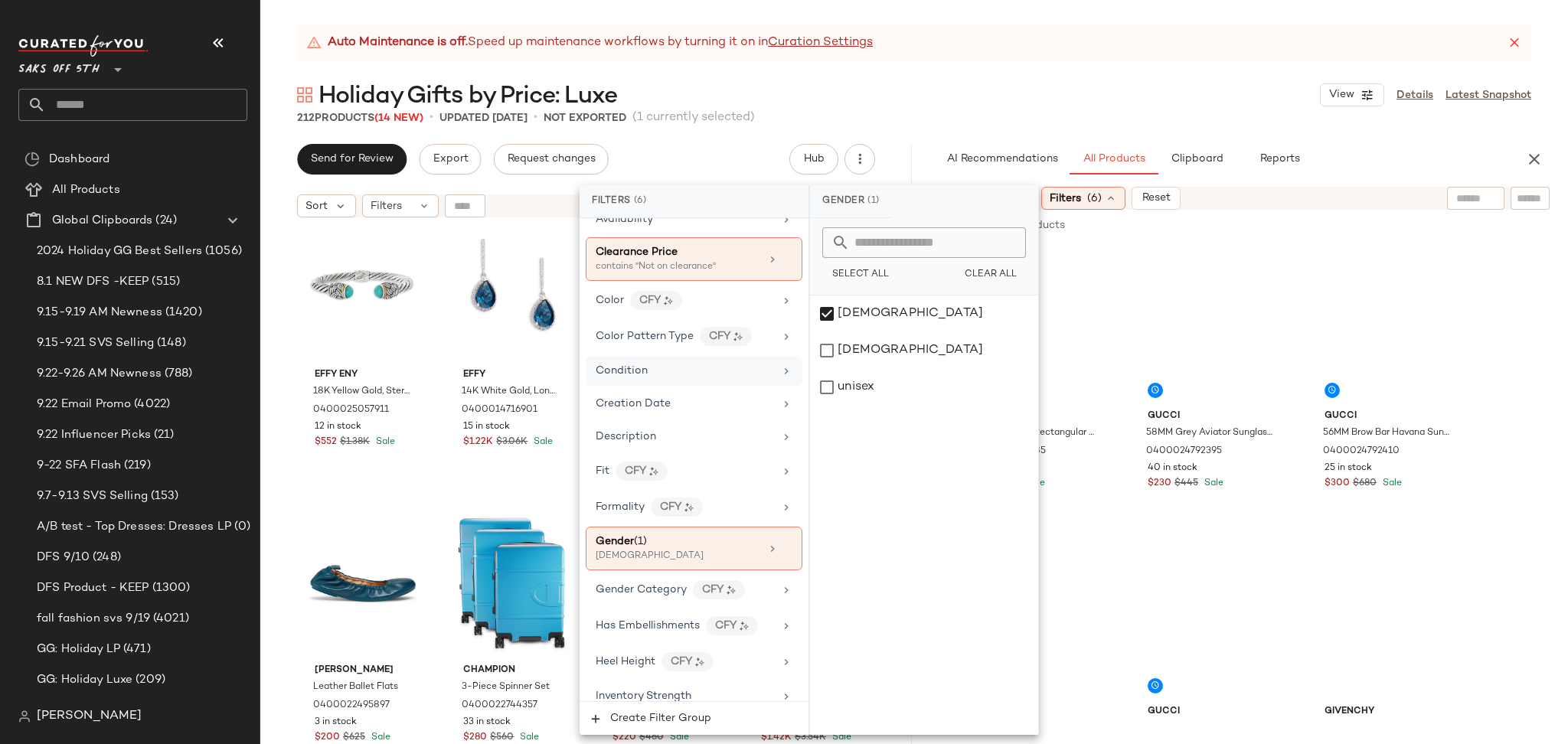
scroll to position [0, 0]
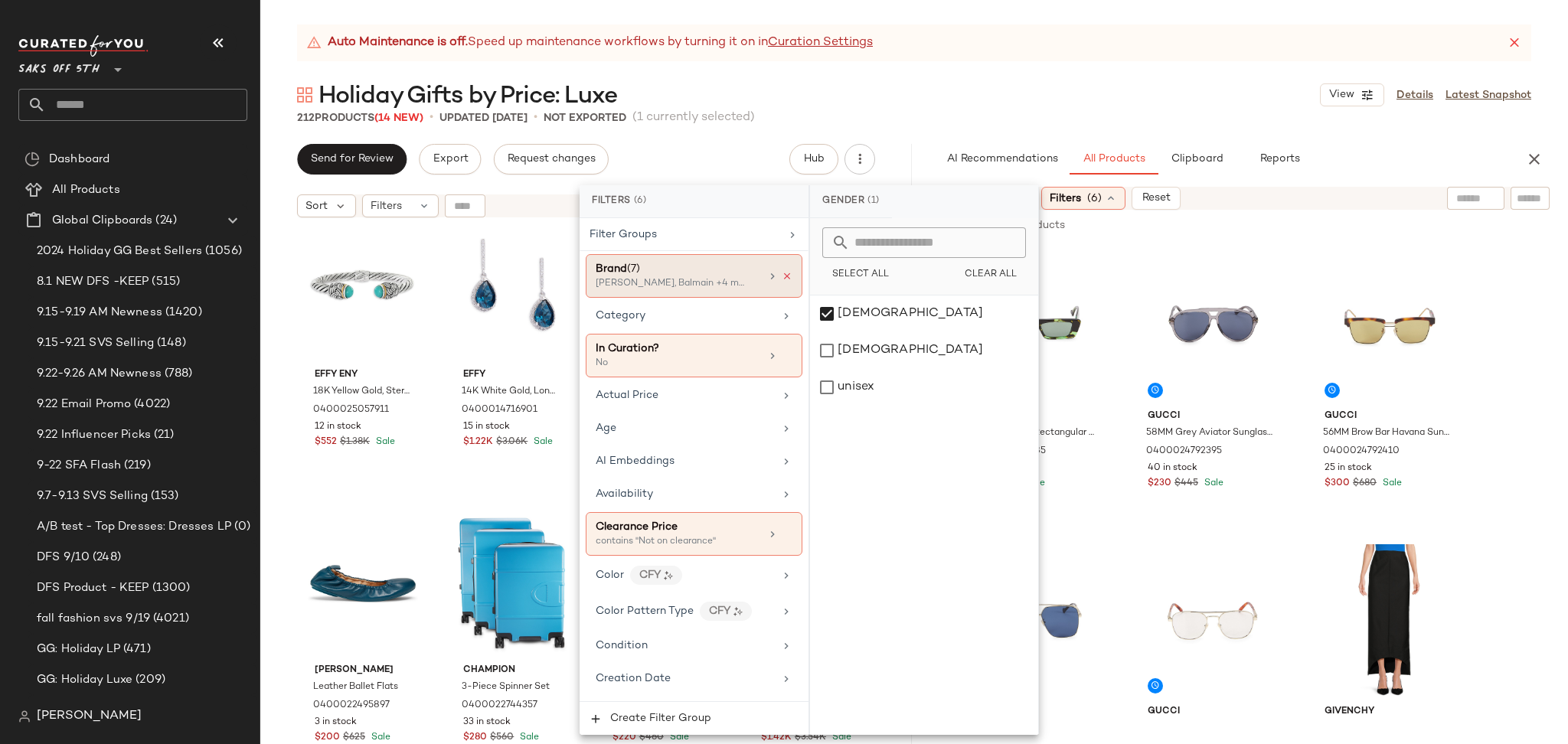
click at [782, 274] on icon at bounding box center [787, 276] width 11 height 11
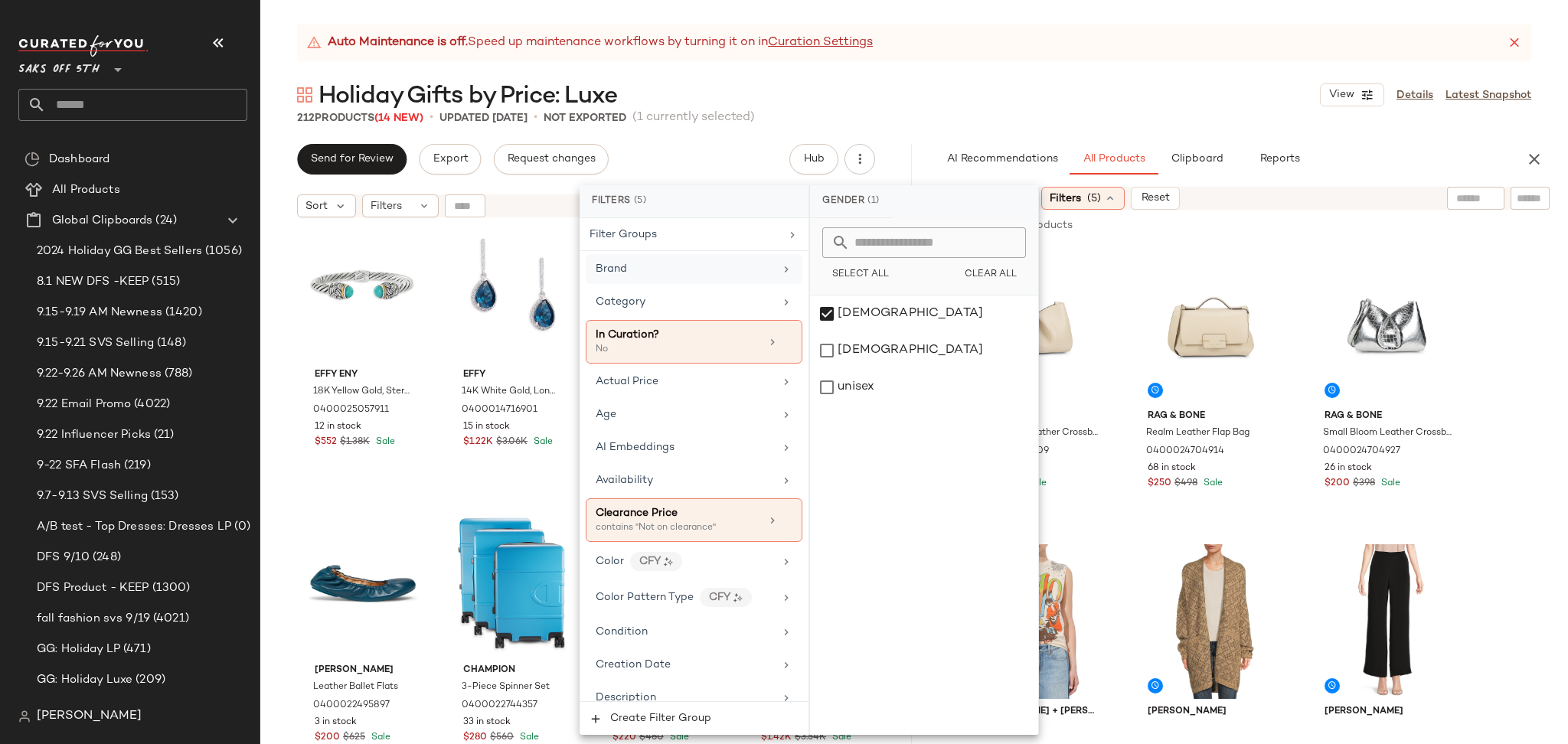
click at [1230, 135] on div "Auto Maintenance is off. Speed up maintenance workflows by turning it on in Cur…" at bounding box center [913, 384] width 1307 height 719
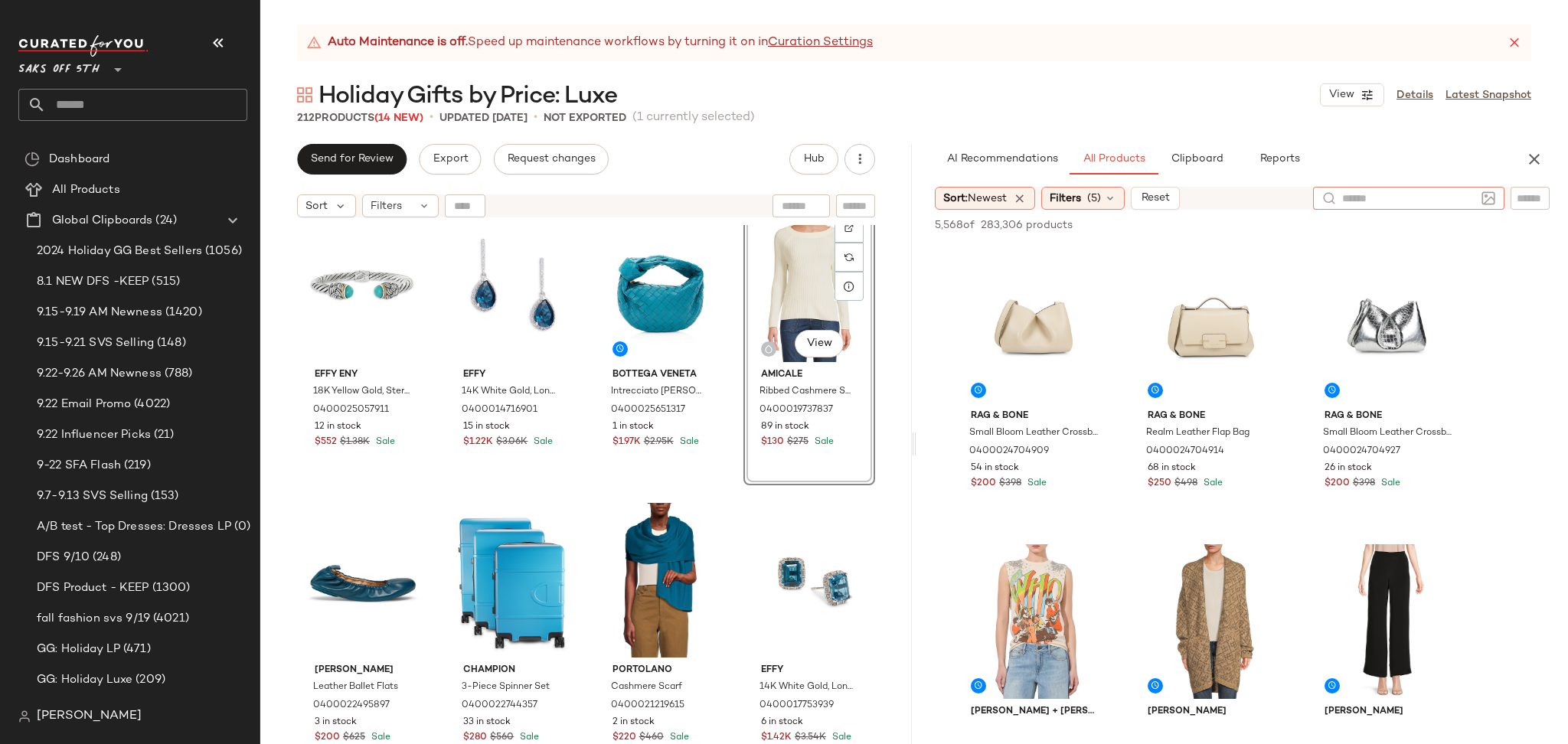
click at [1462, 197] on input "text" at bounding box center [1408, 197] width 133 height 16
type input "*******"
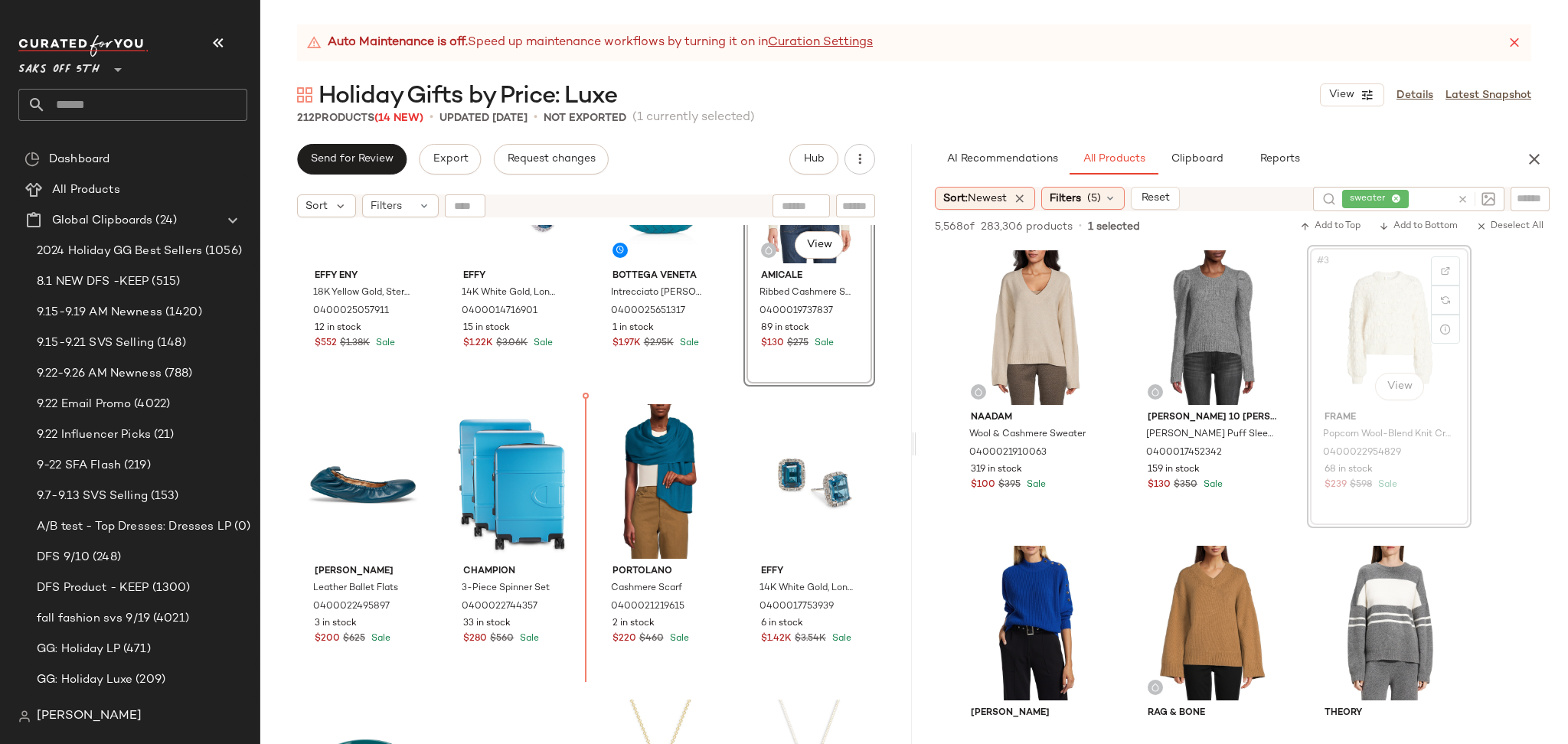
scroll to position [3092, 0]
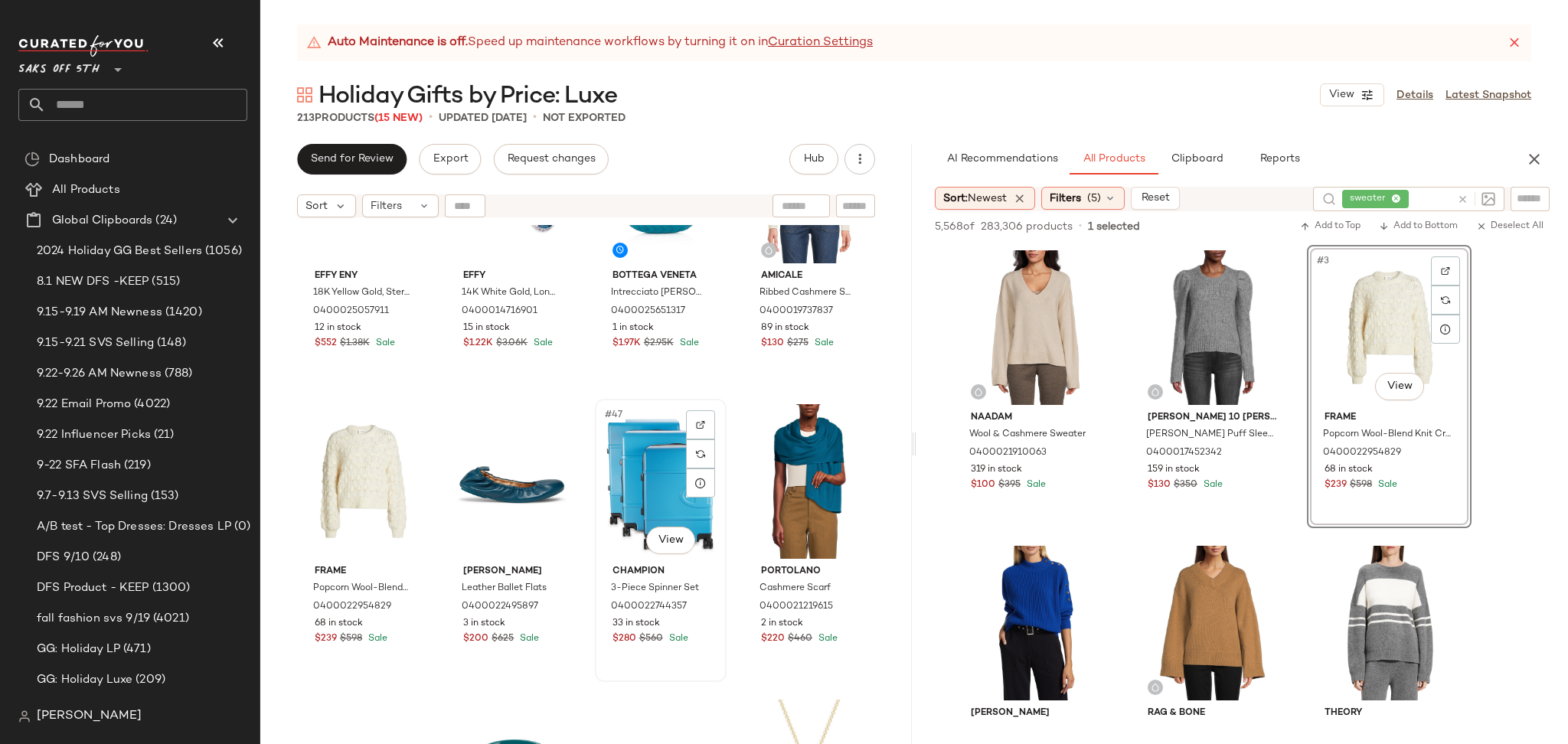
click at [662, 452] on div "#47 View" at bounding box center [660, 481] width 121 height 154
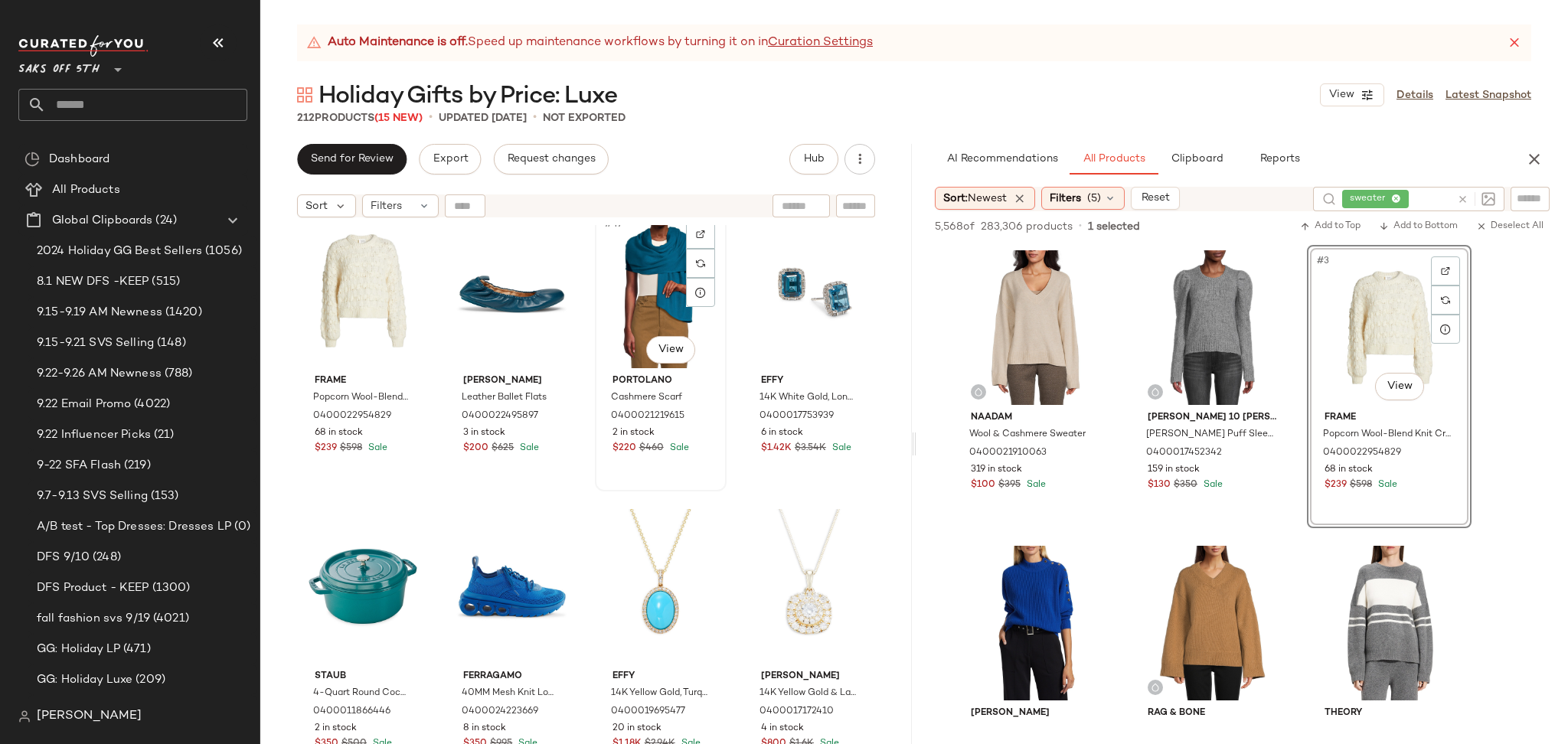
scroll to position [3289, 0]
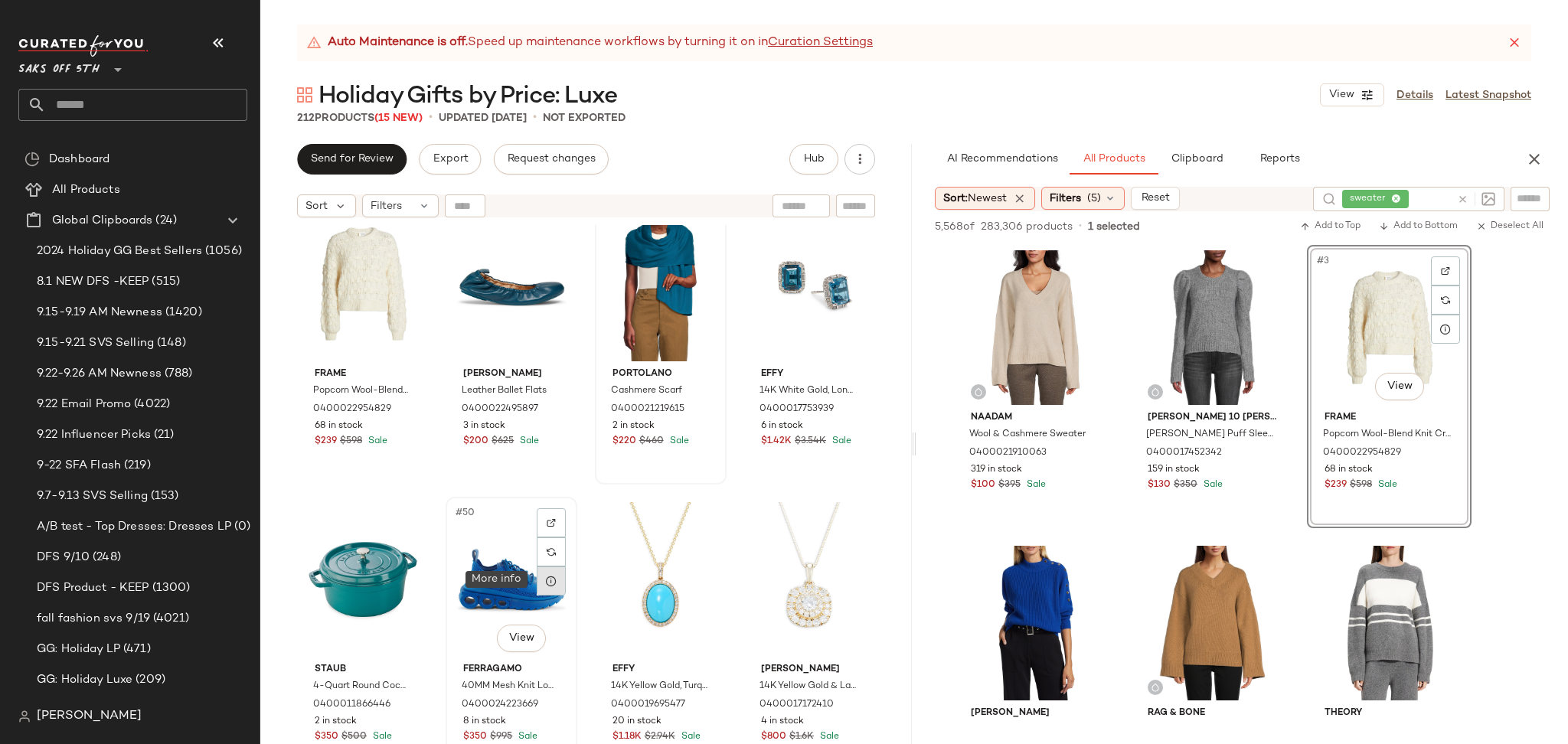
click at [553, 578] on icon at bounding box center [550, 581] width 12 height 12
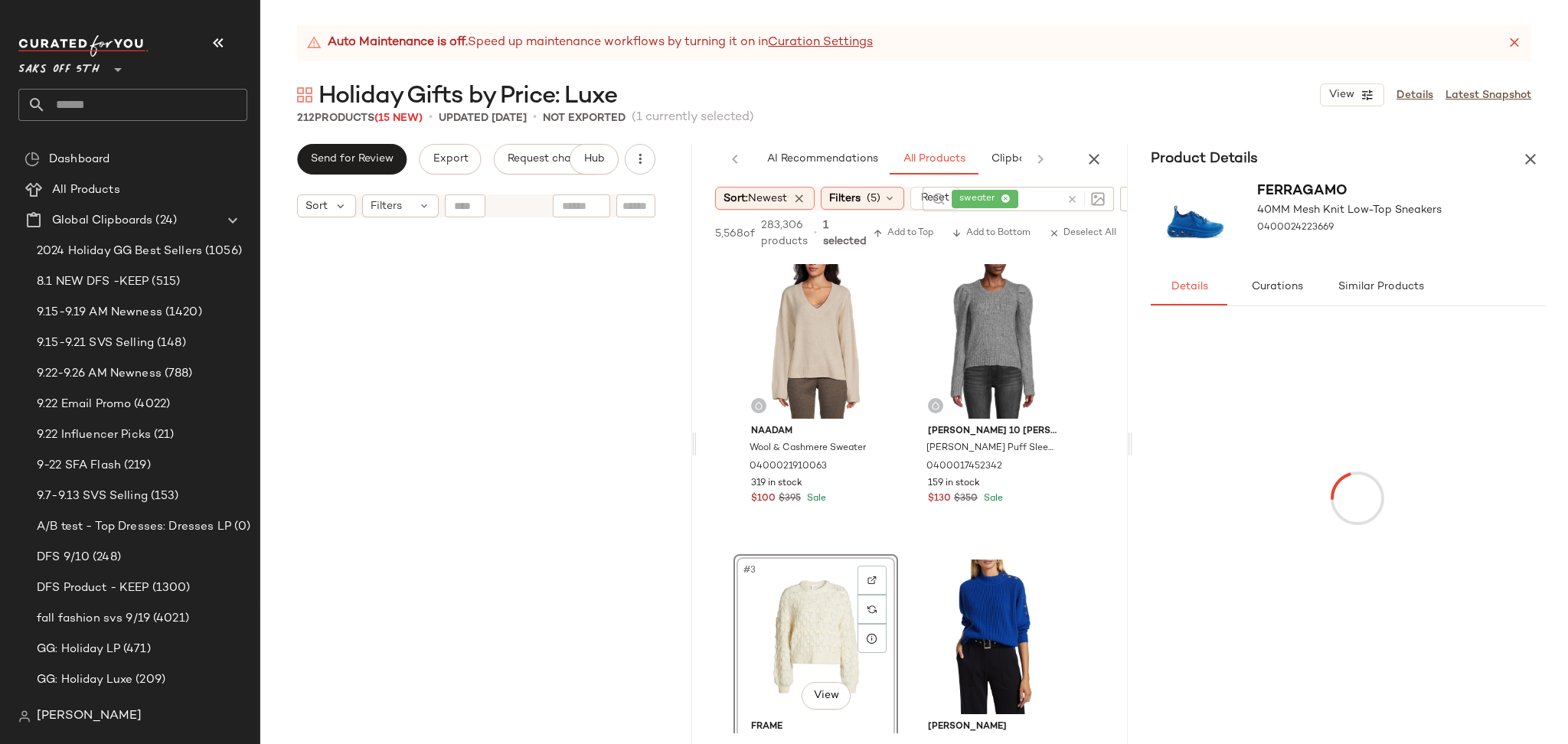
scroll to position [975, 0]
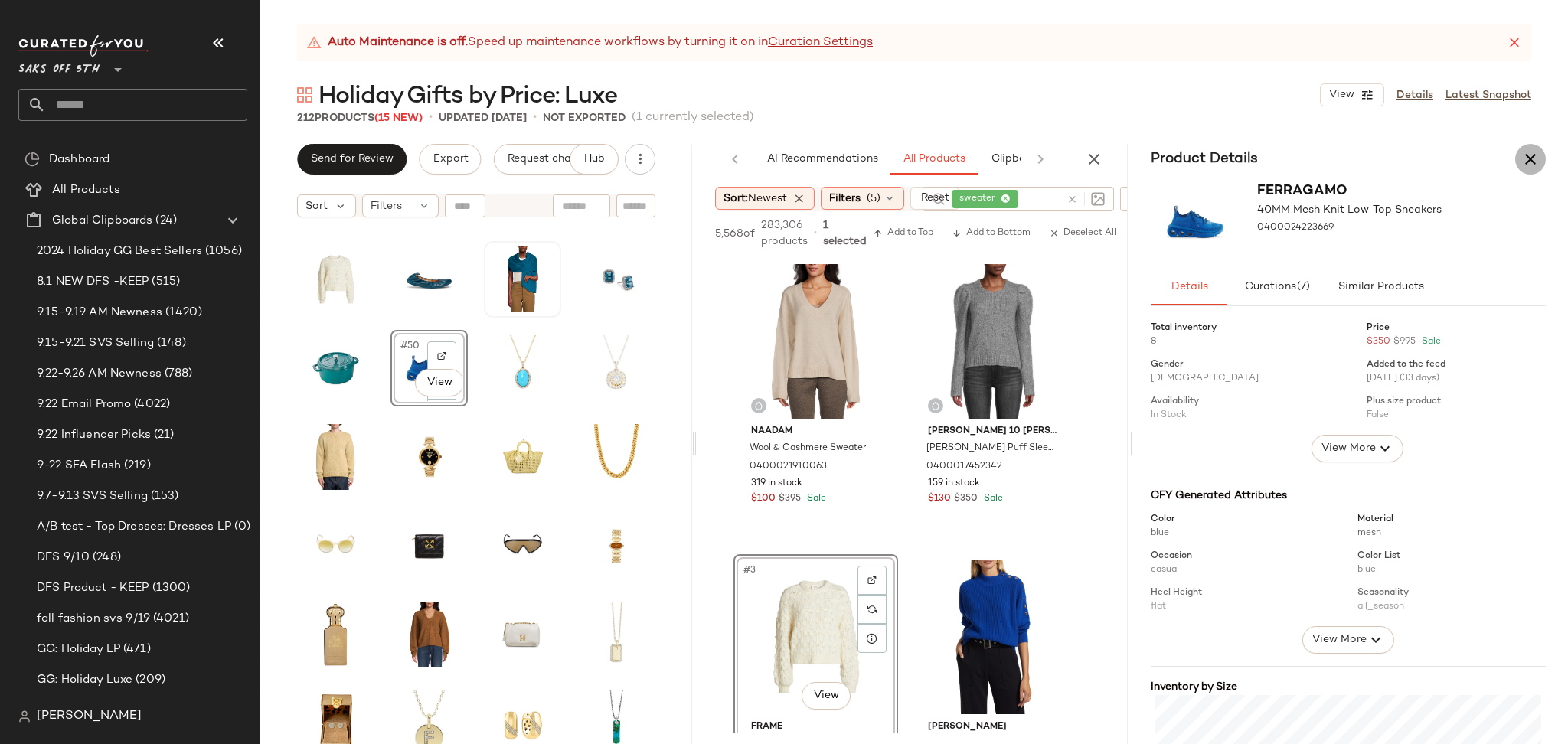
click at [1532, 166] on icon "button" at bounding box center [1530, 159] width 18 height 18
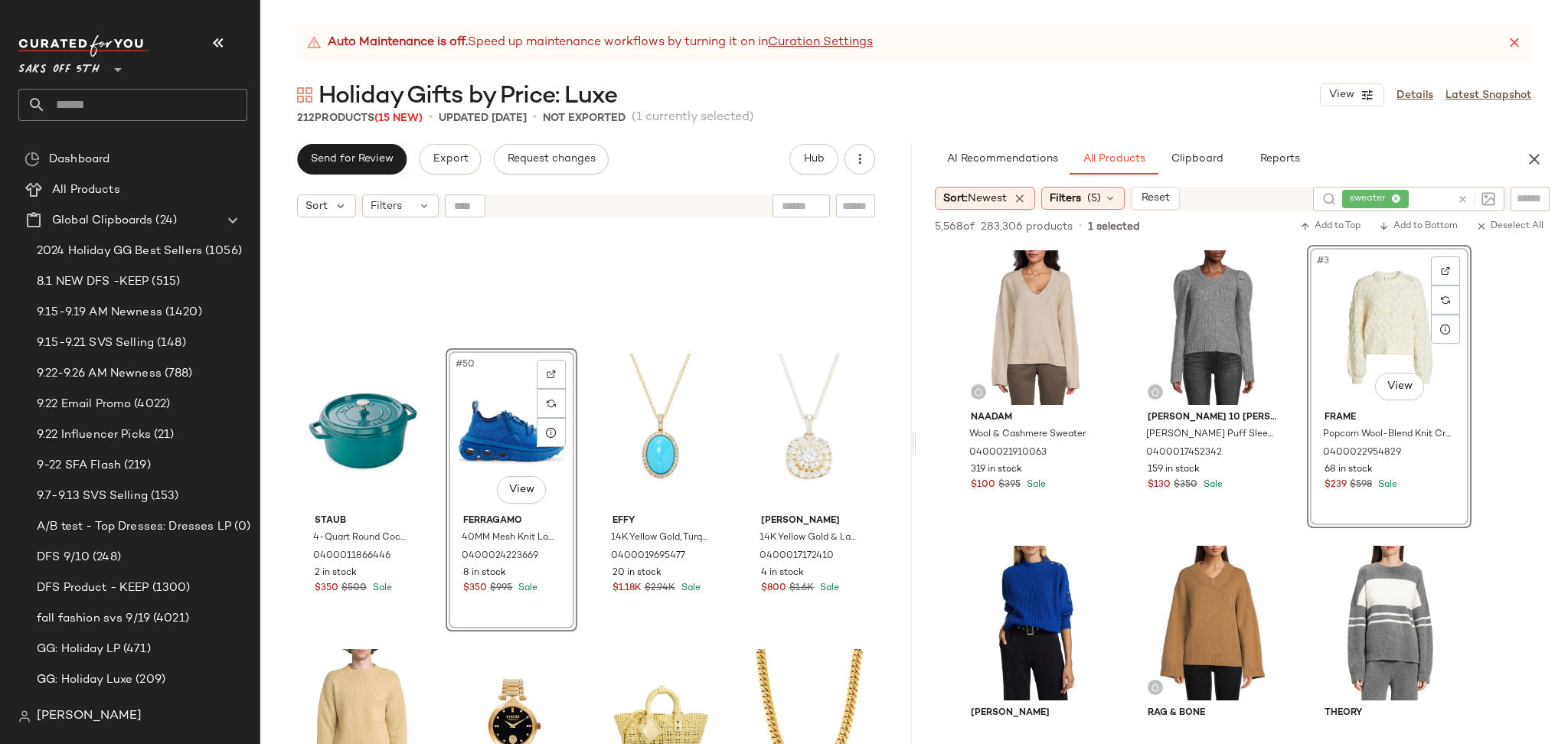
scroll to position [3437, 0]
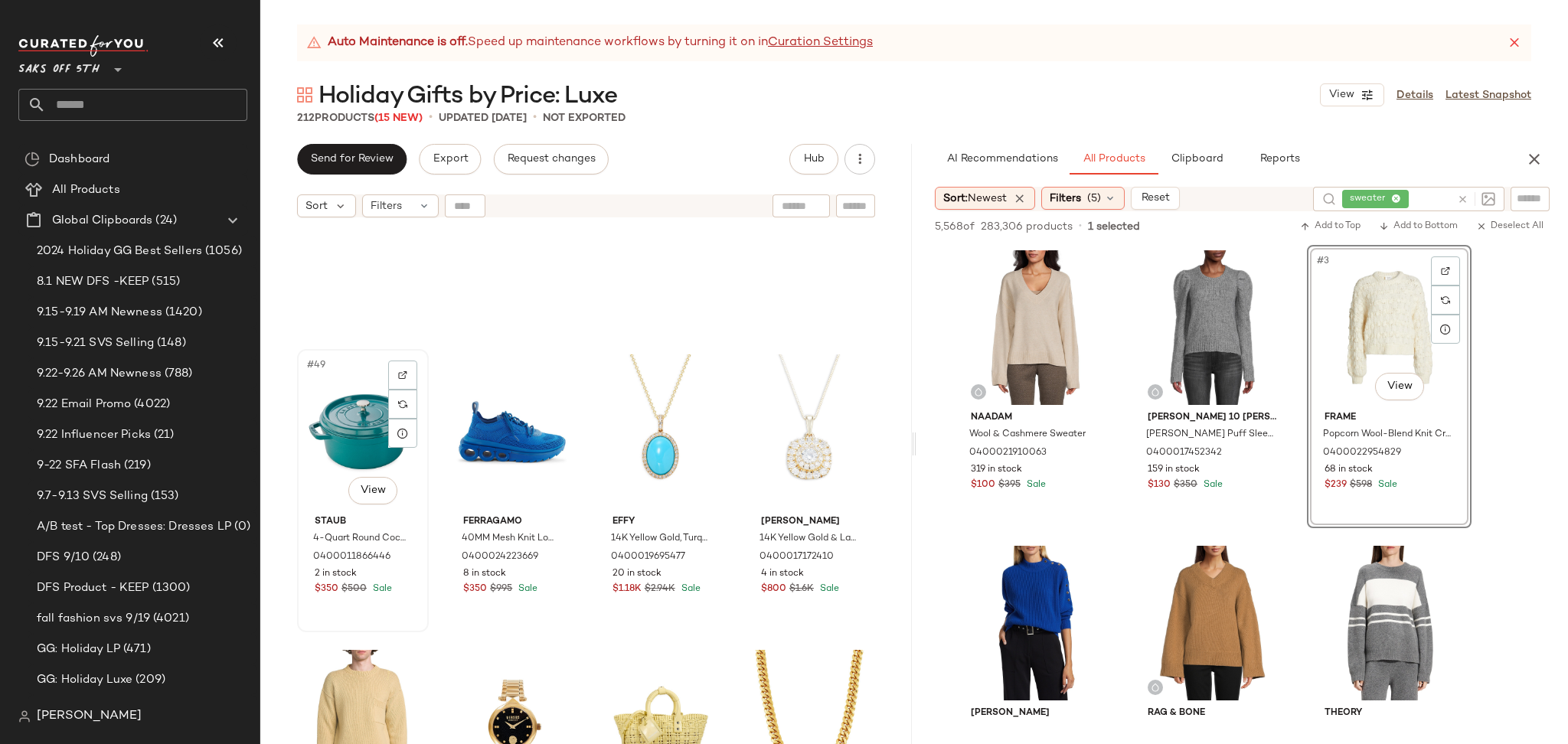
click at [353, 404] on div "#49 View" at bounding box center [363, 432] width 121 height 154
click at [790, 407] on div "#52 View" at bounding box center [809, 432] width 121 height 154
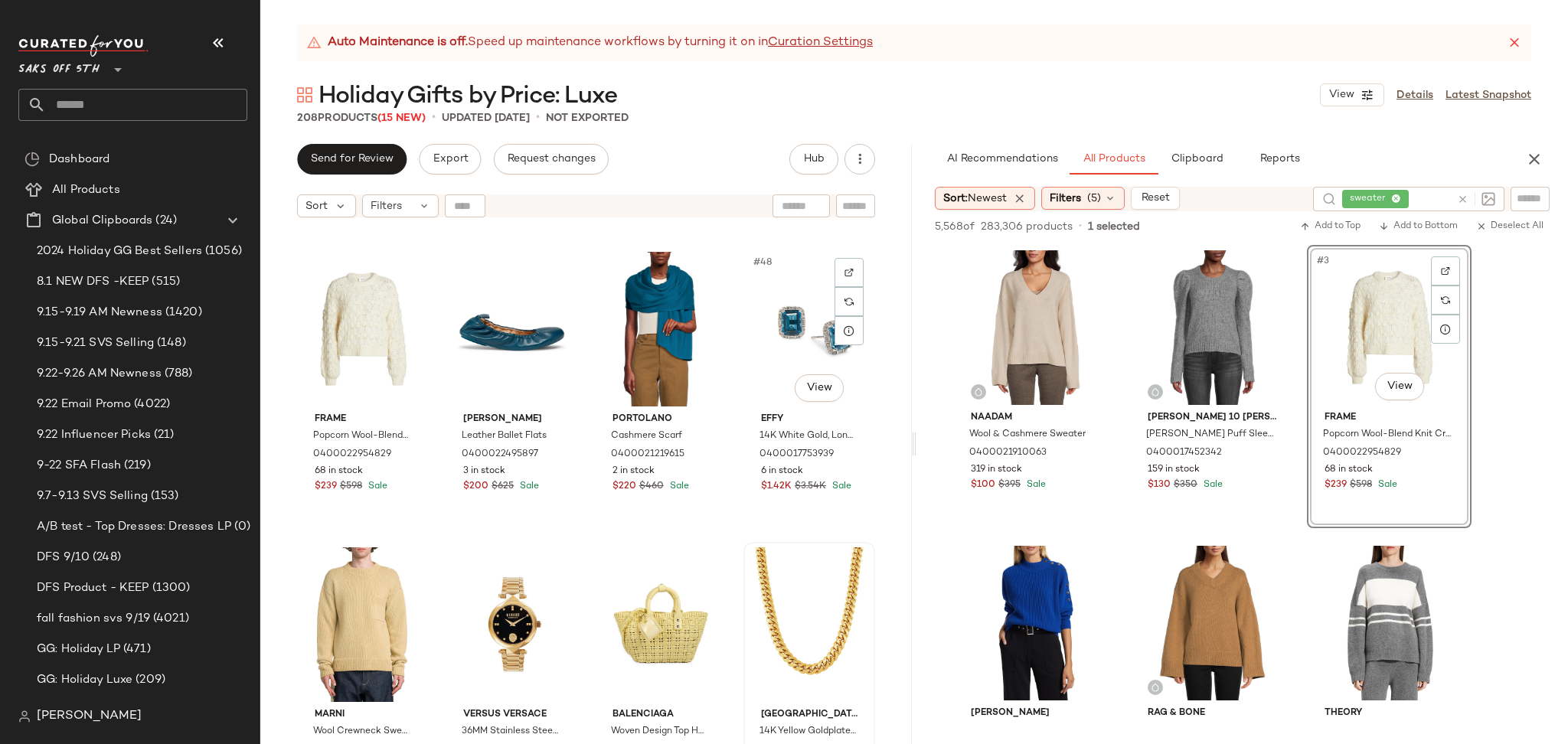
scroll to position [3243, 0]
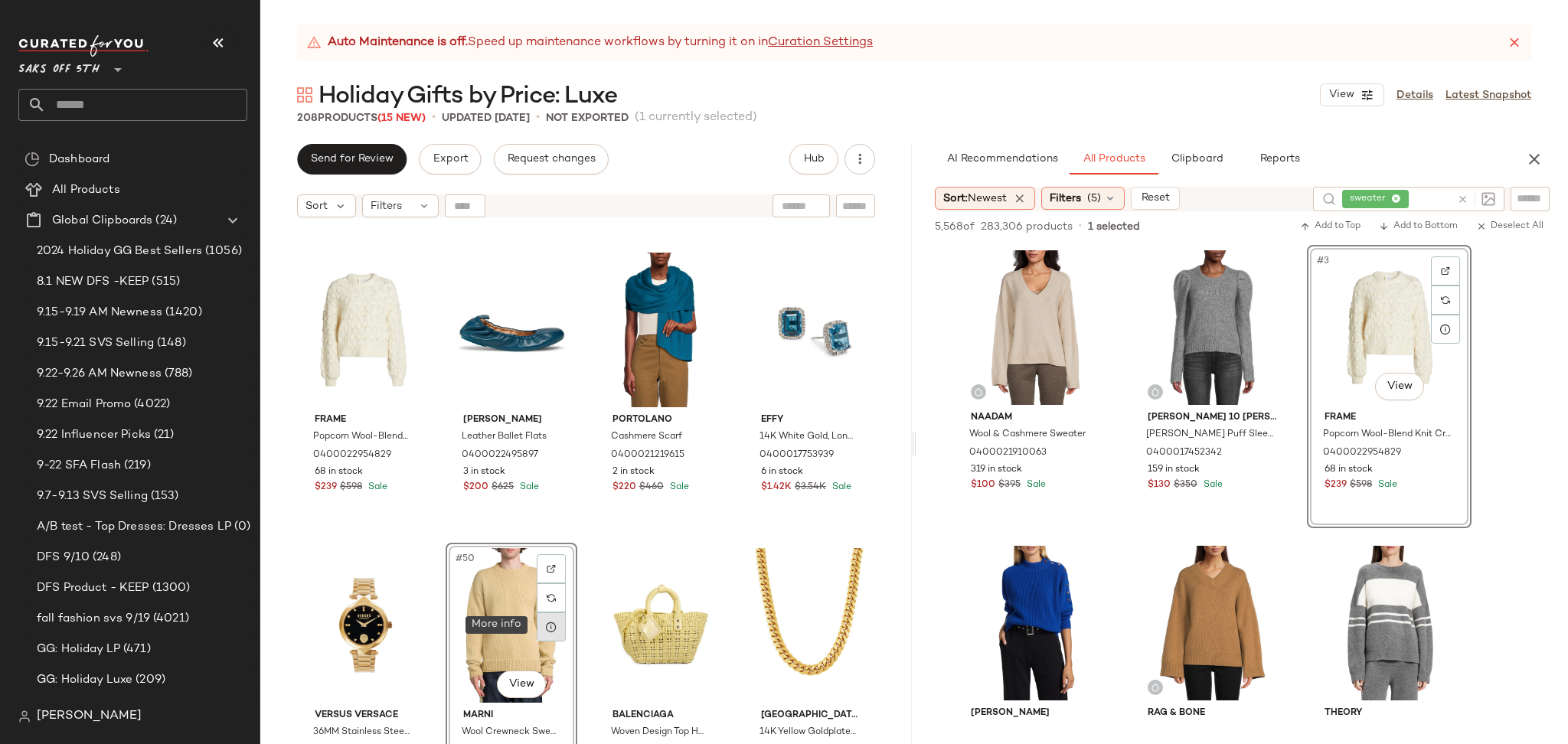
click at [541, 636] on div at bounding box center [551, 627] width 29 height 29
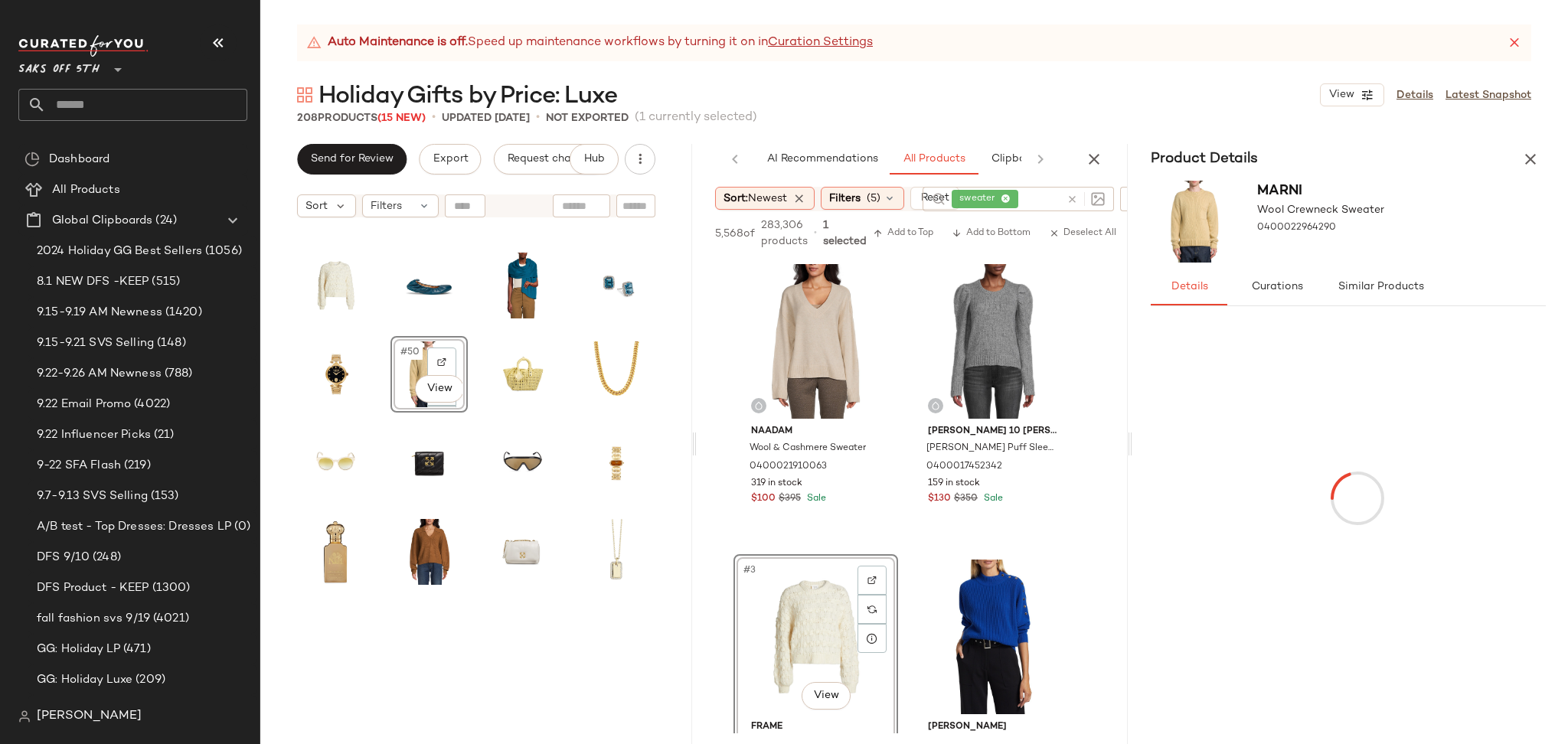
scroll to position [975, 0]
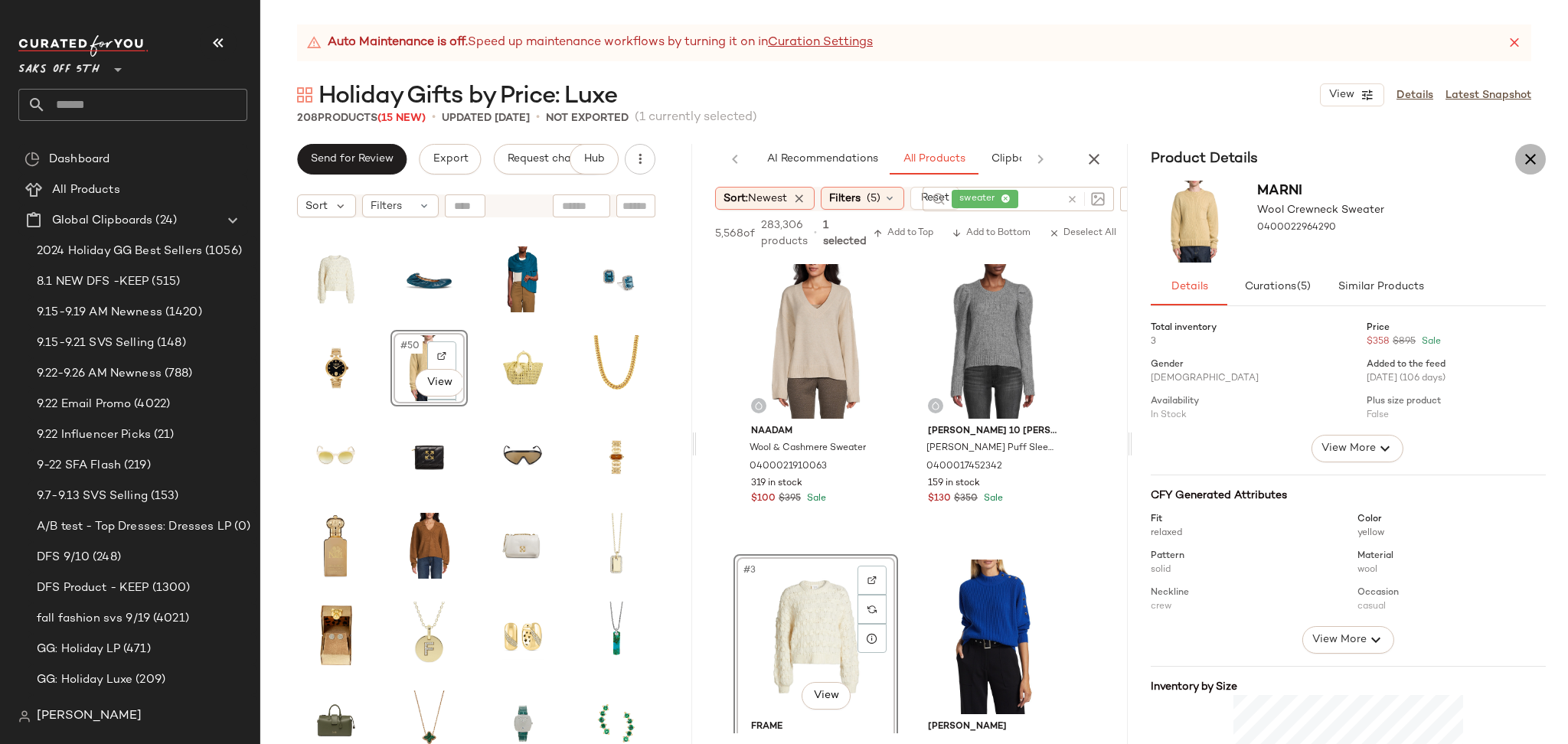
click at [1535, 158] on icon "button" at bounding box center [1530, 159] width 18 height 18
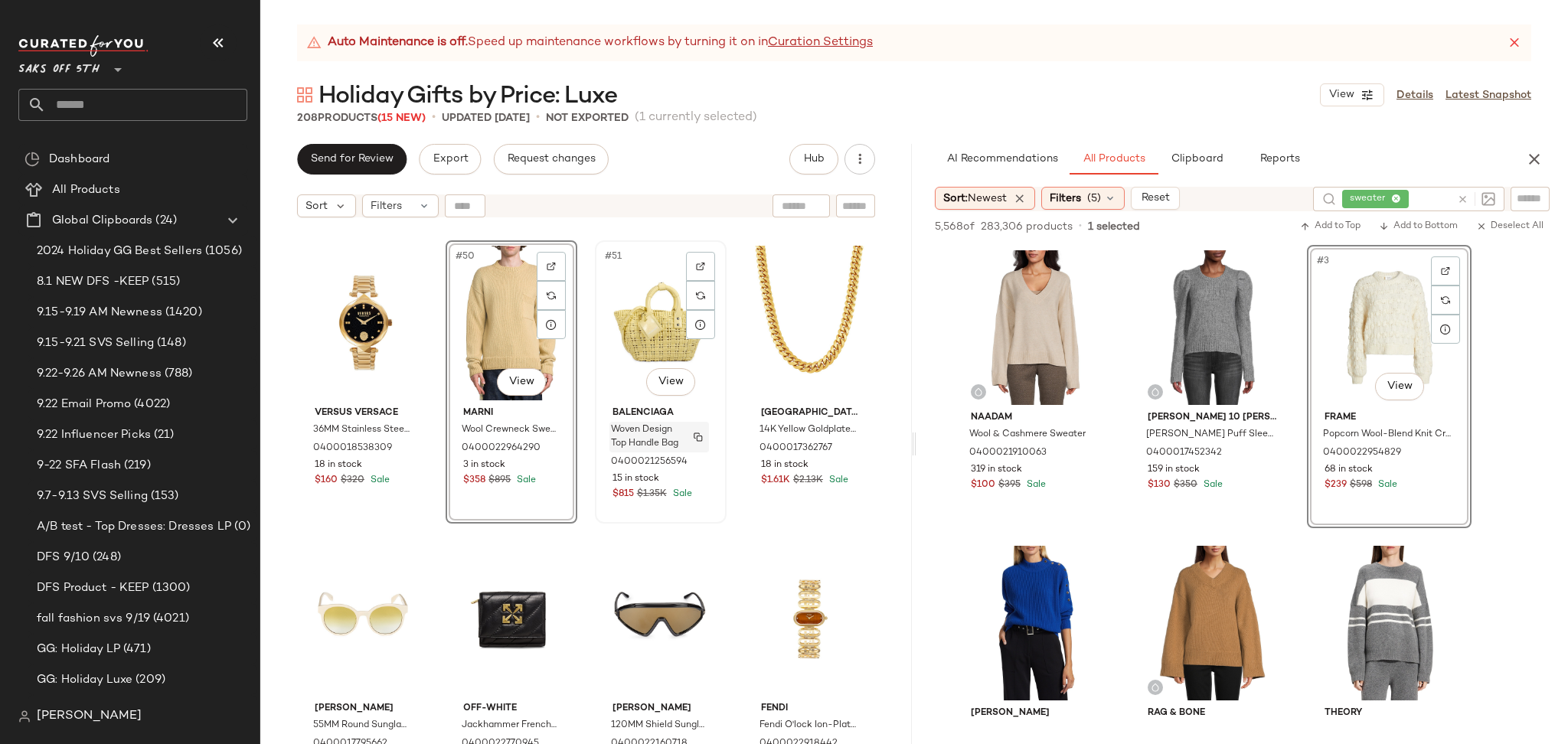
scroll to position [3437, 0]
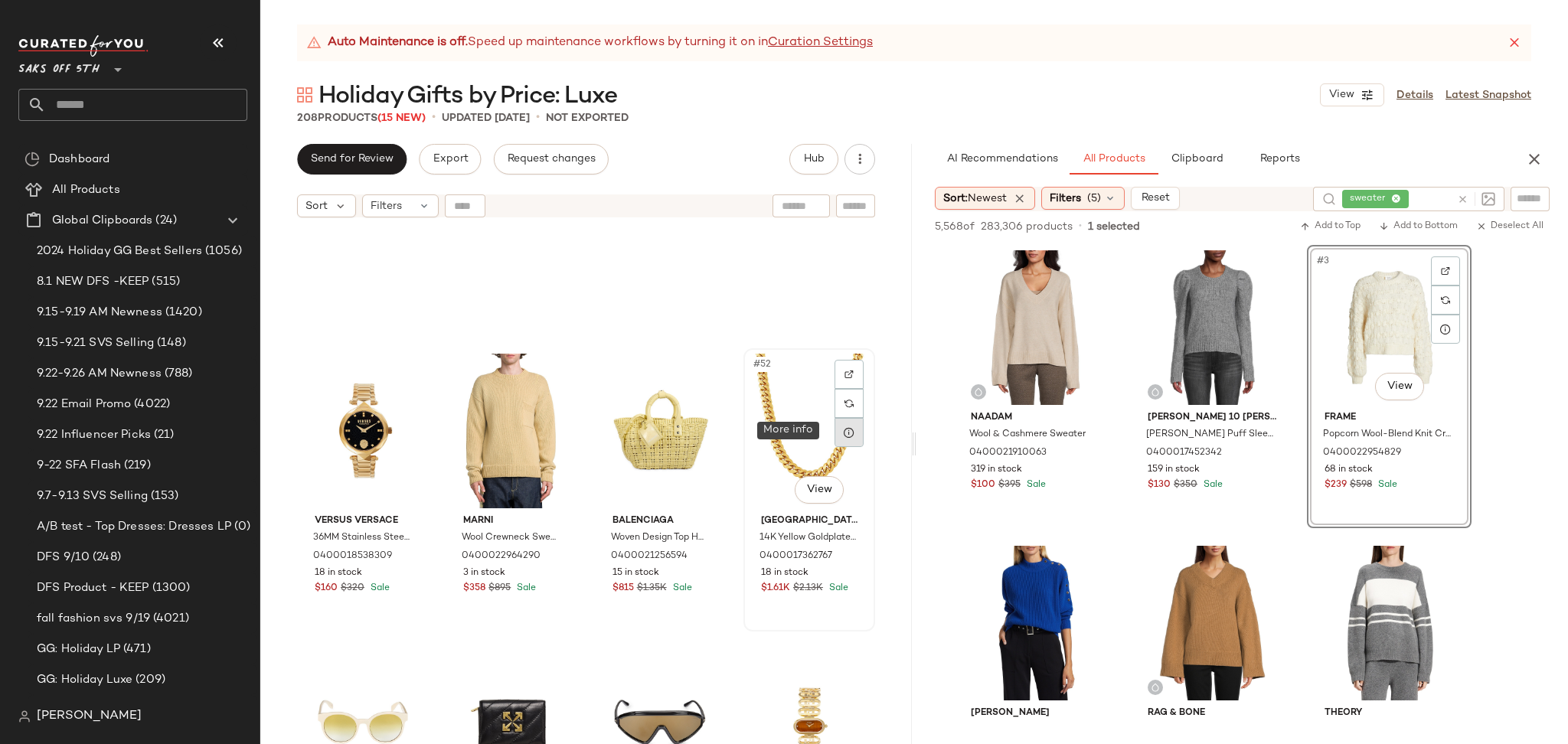
click at [842, 434] on icon at bounding box center [848, 432] width 12 height 12
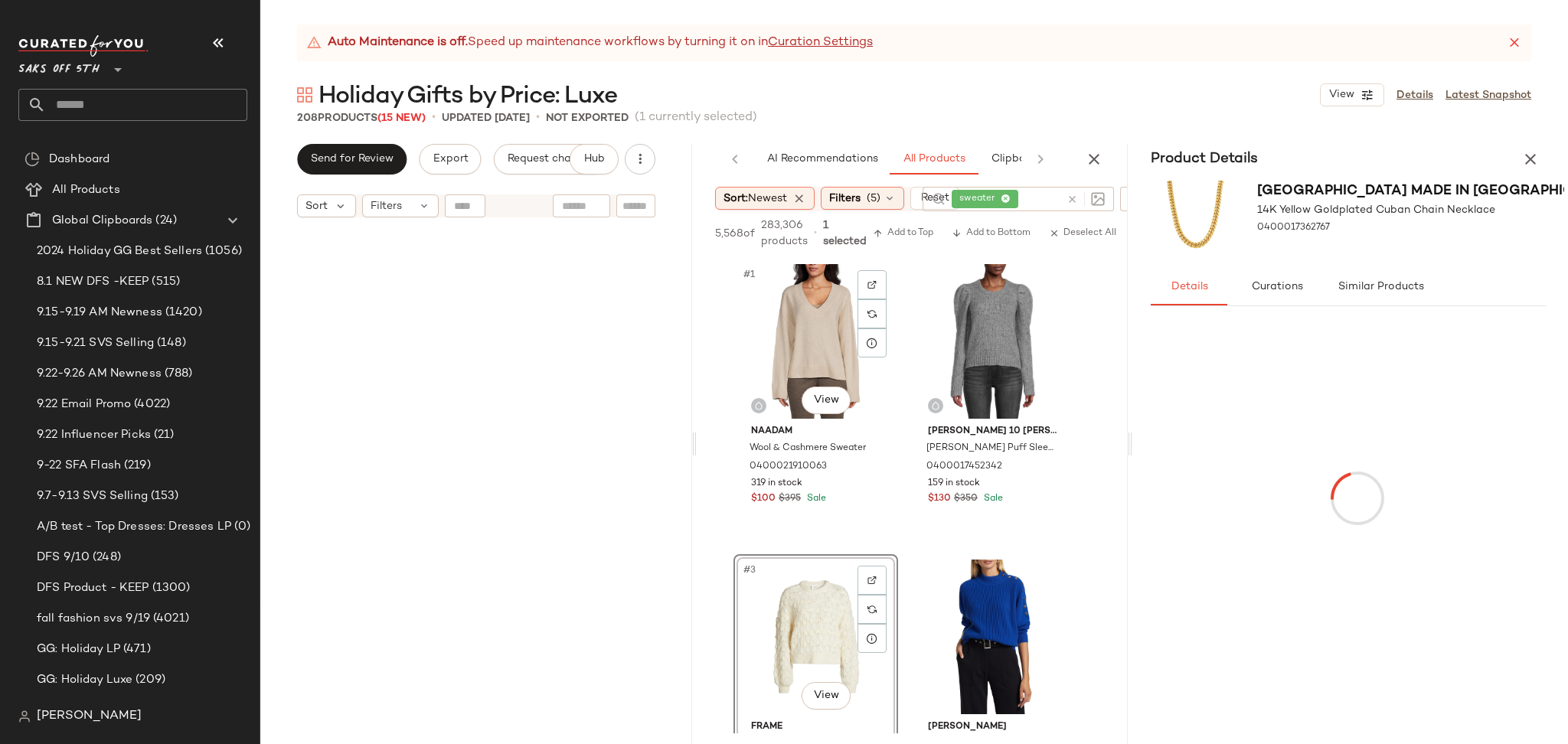
scroll to position [975, 0]
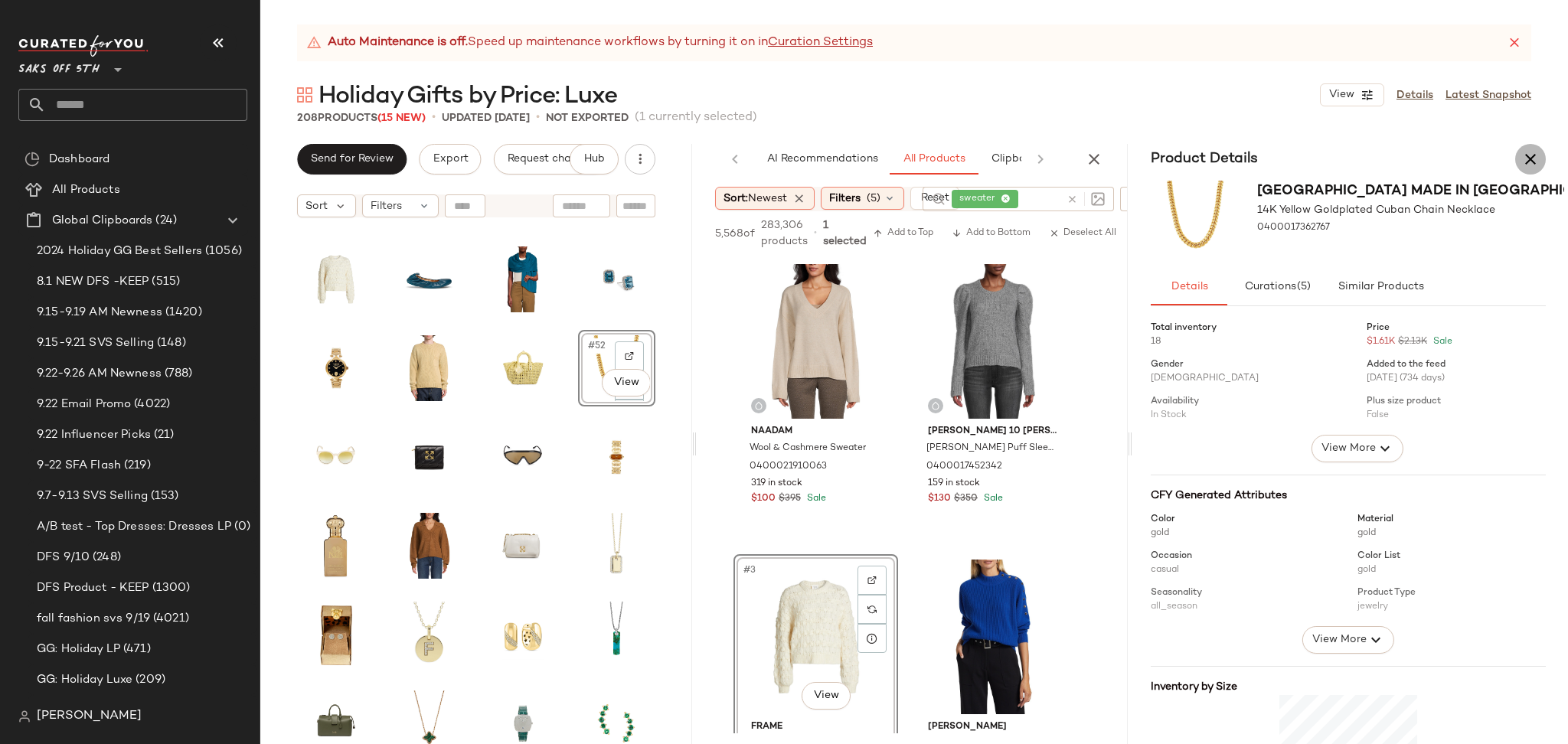
click at [1527, 159] on icon "button" at bounding box center [1530, 159] width 18 height 18
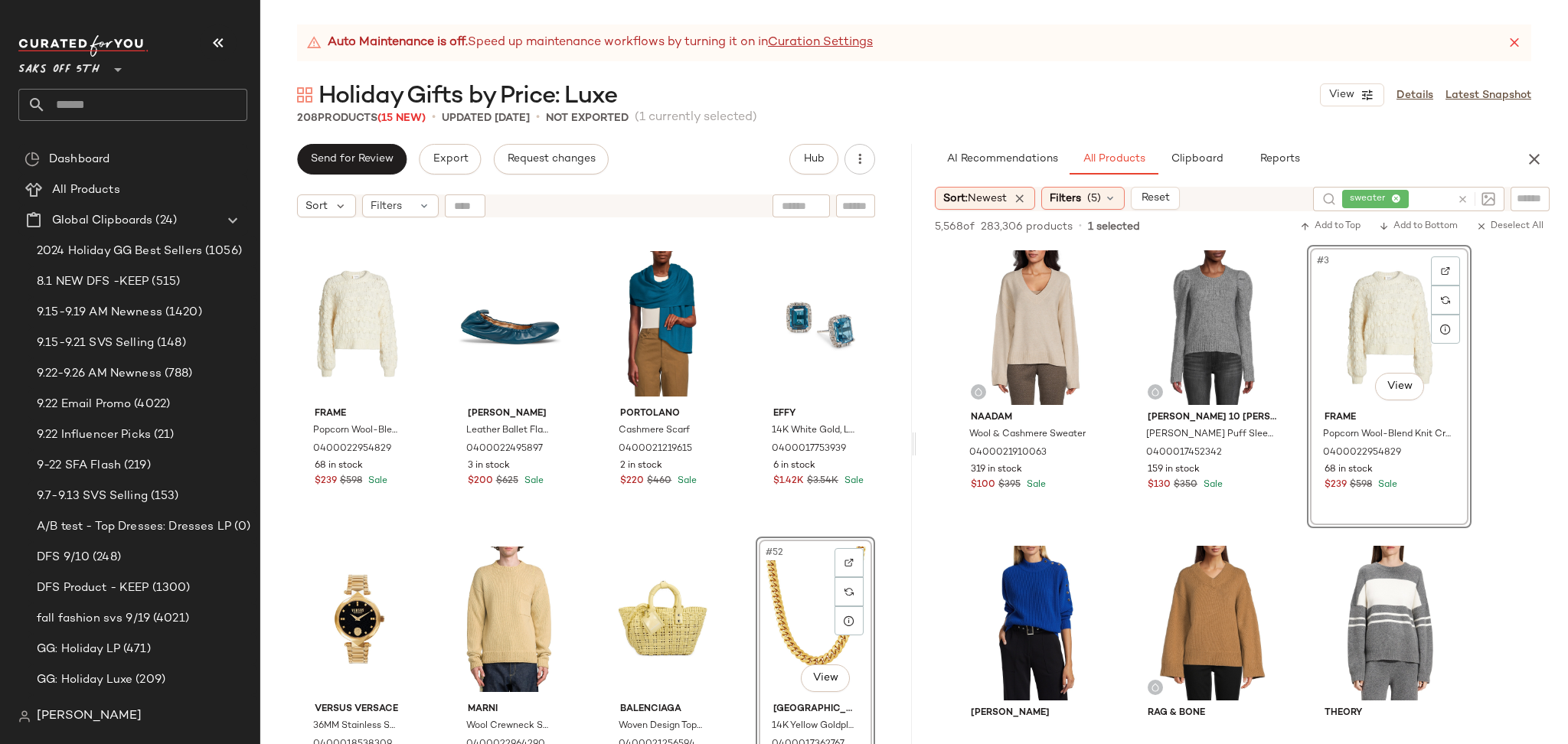
scroll to position [3545, 0]
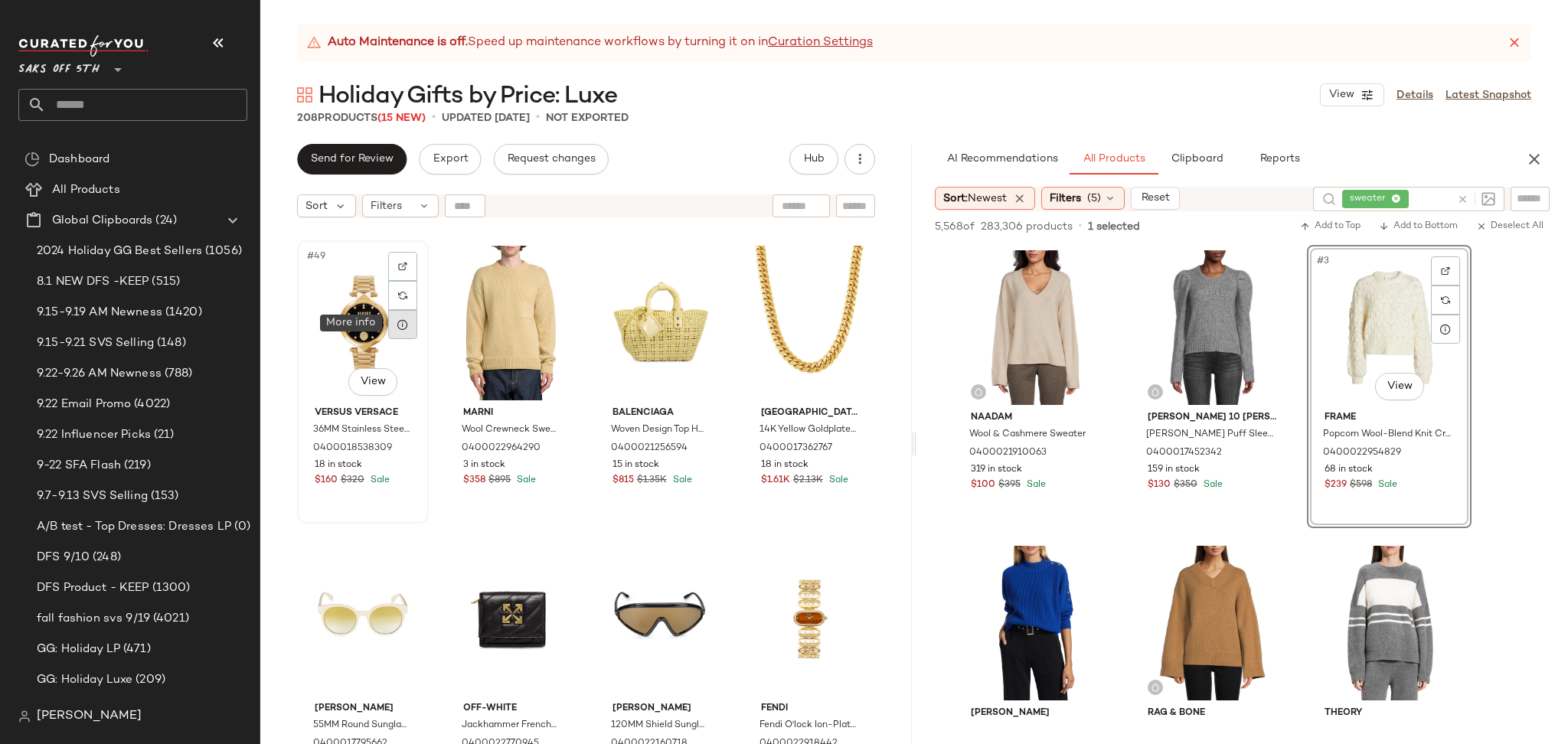
click at [399, 323] on icon at bounding box center [402, 324] width 12 height 12
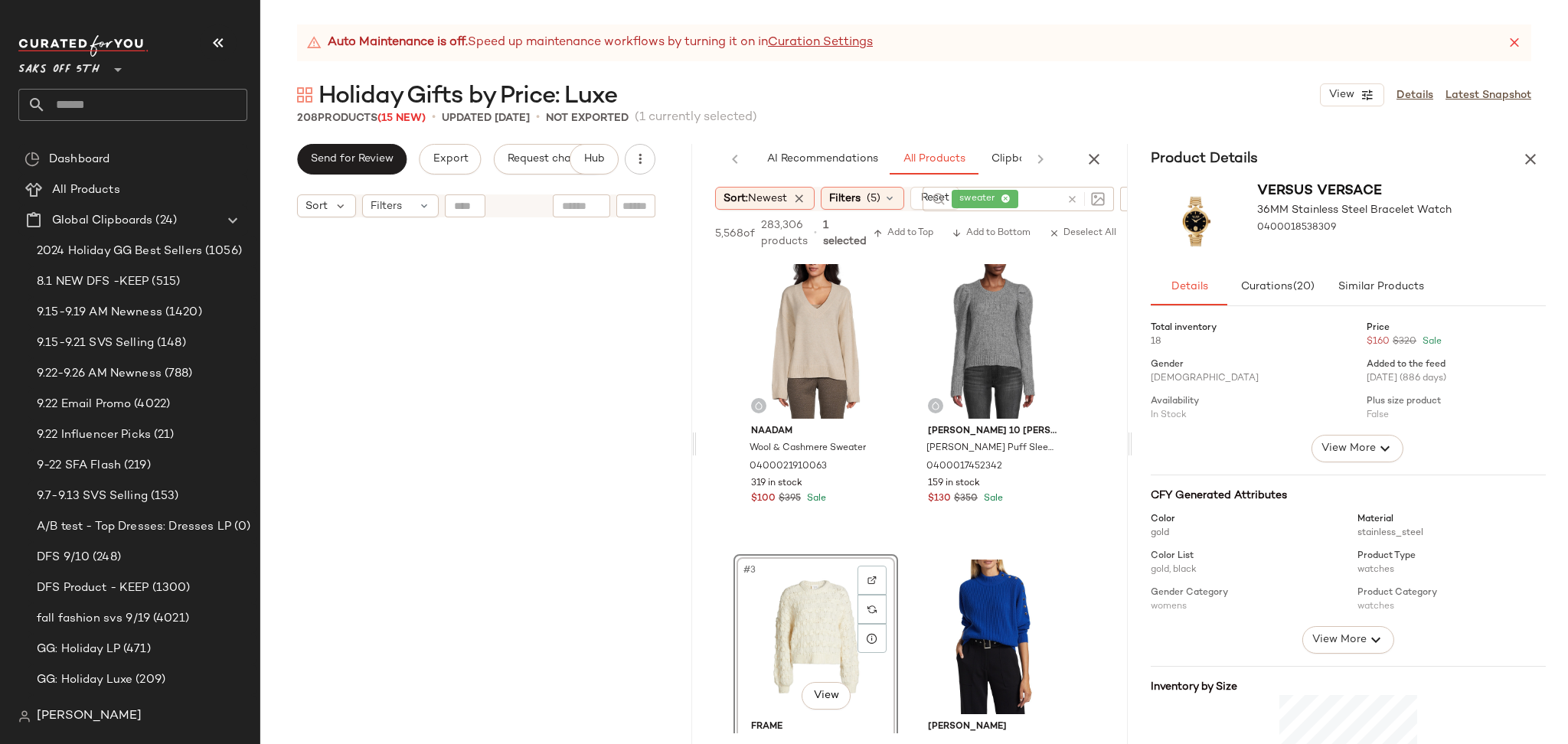
scroll to position [975, 0]
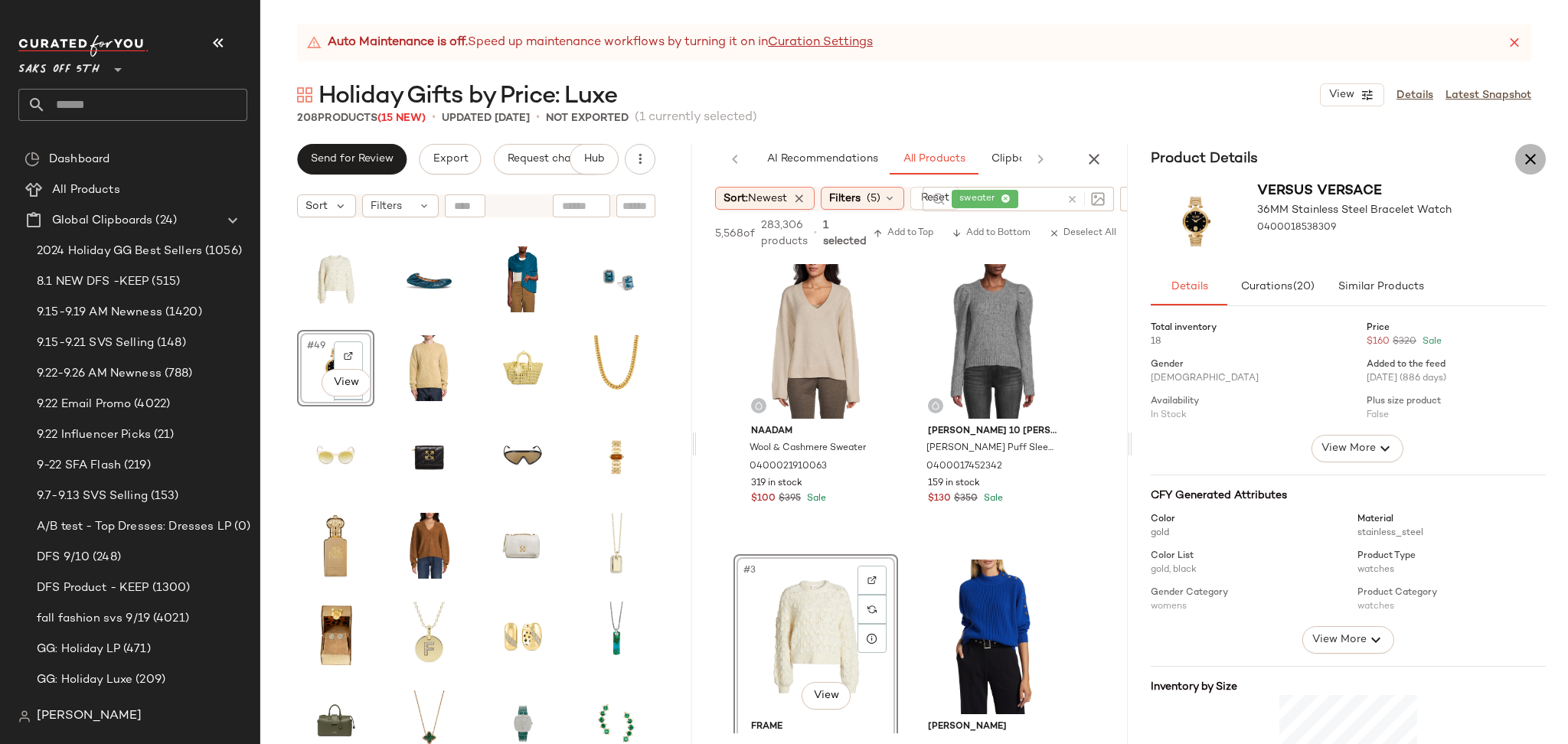
click at [1534, 156] on icon "button" at bounding box center [1530, 159] width 18 height 18
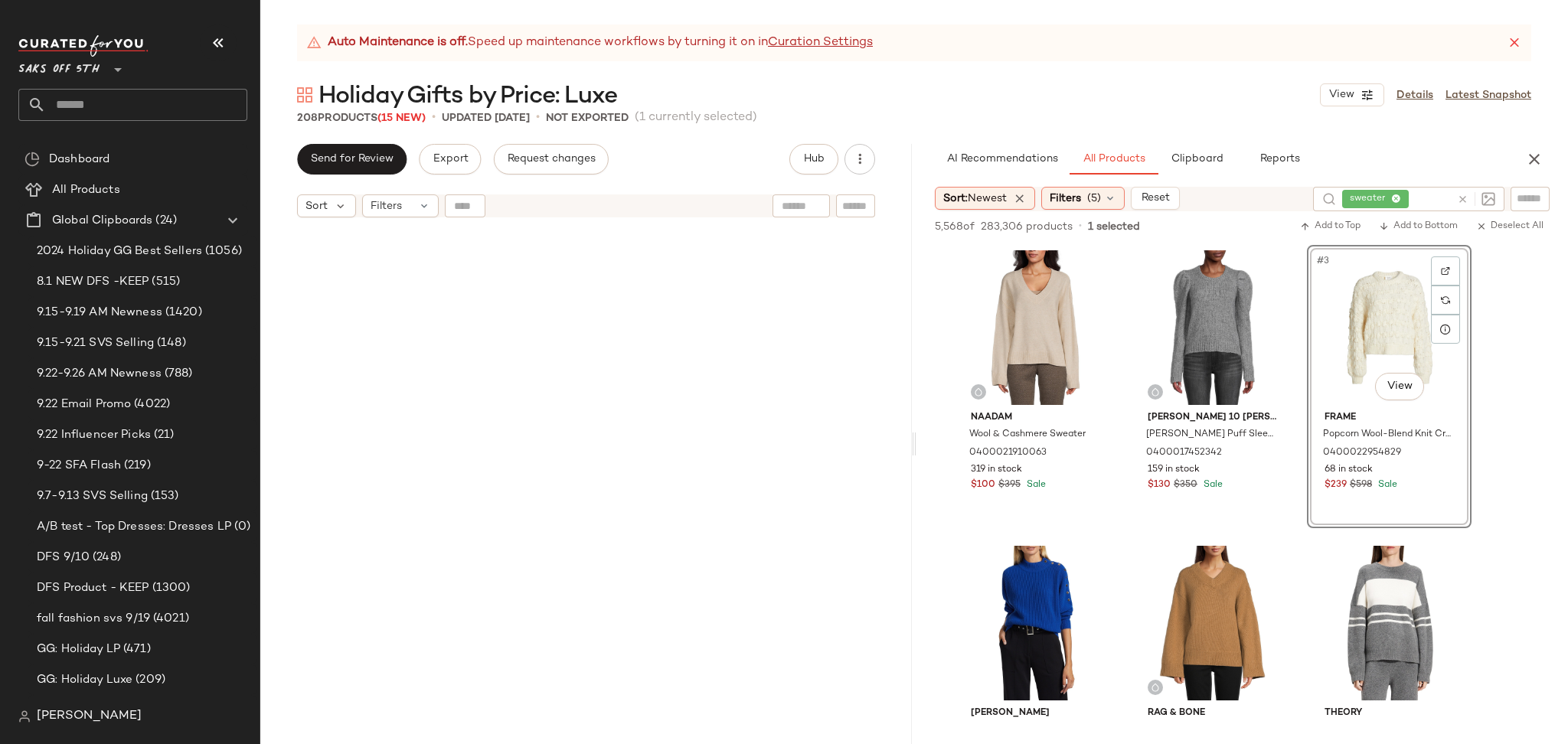
scroll to position [3545, 0]
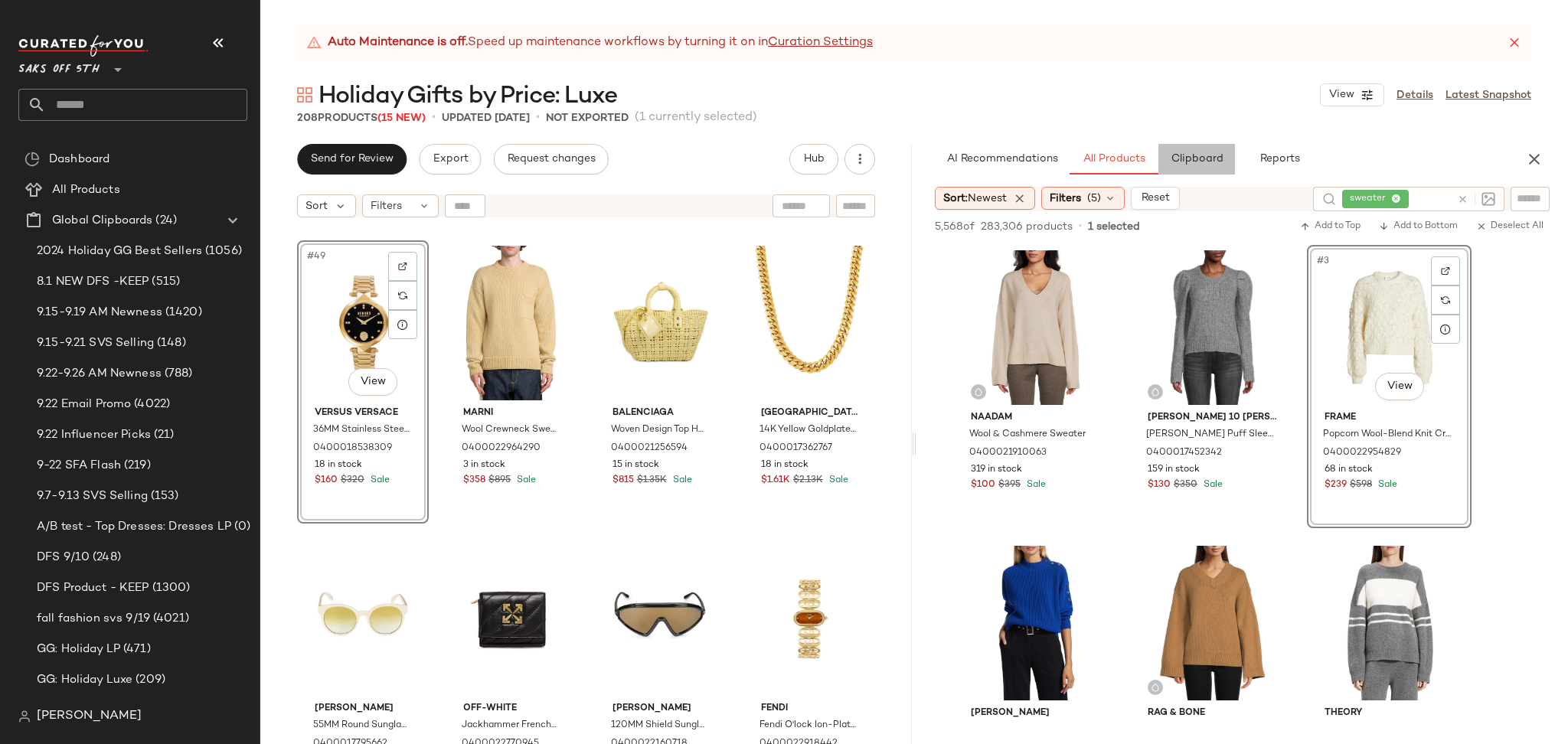
click at [1190, 145] on button "Clipboard" at bounding box center [1196, 159] width 76 height 30
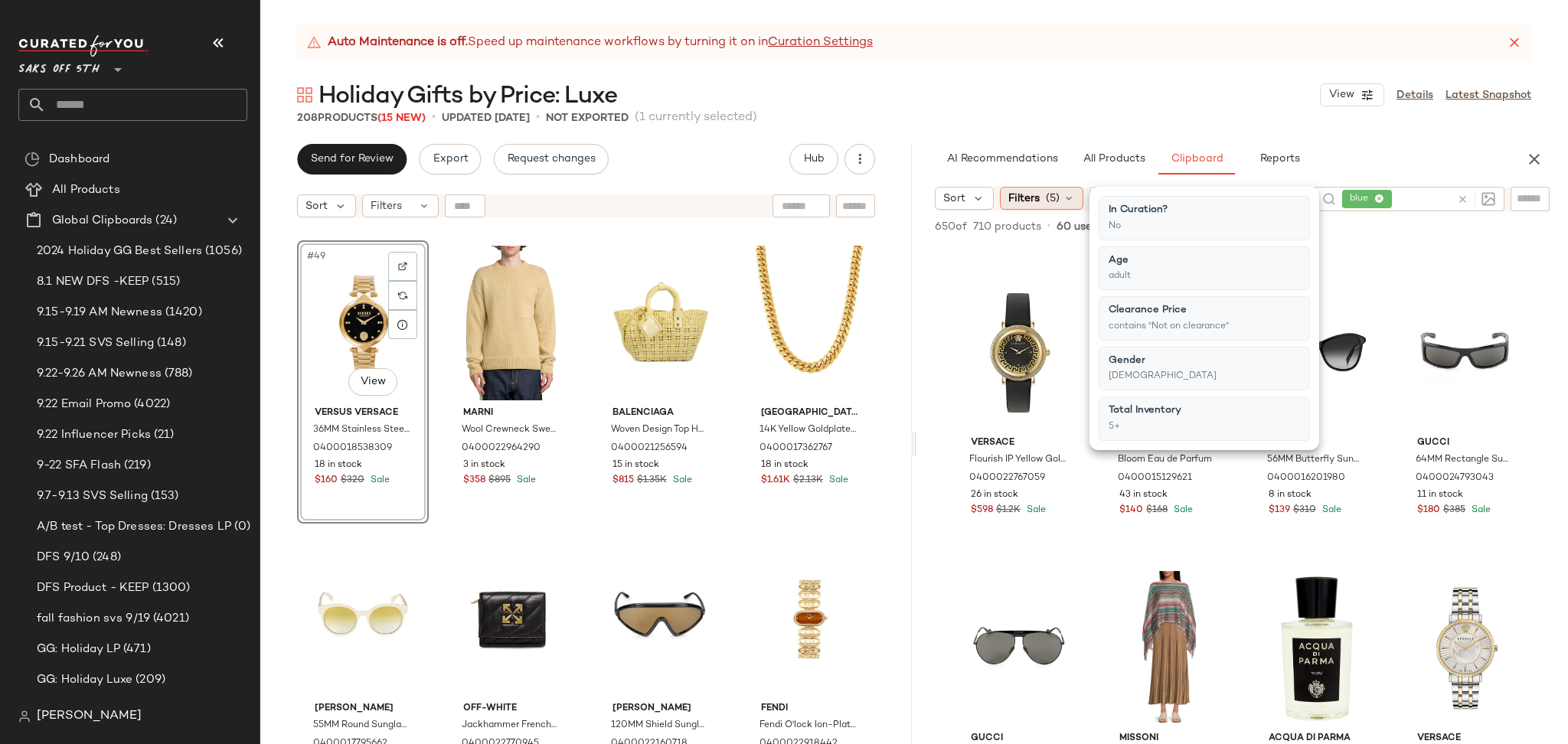
click at [1054, 194] on span "(5)" at bounding box center [1052, 197] width 14 height 16
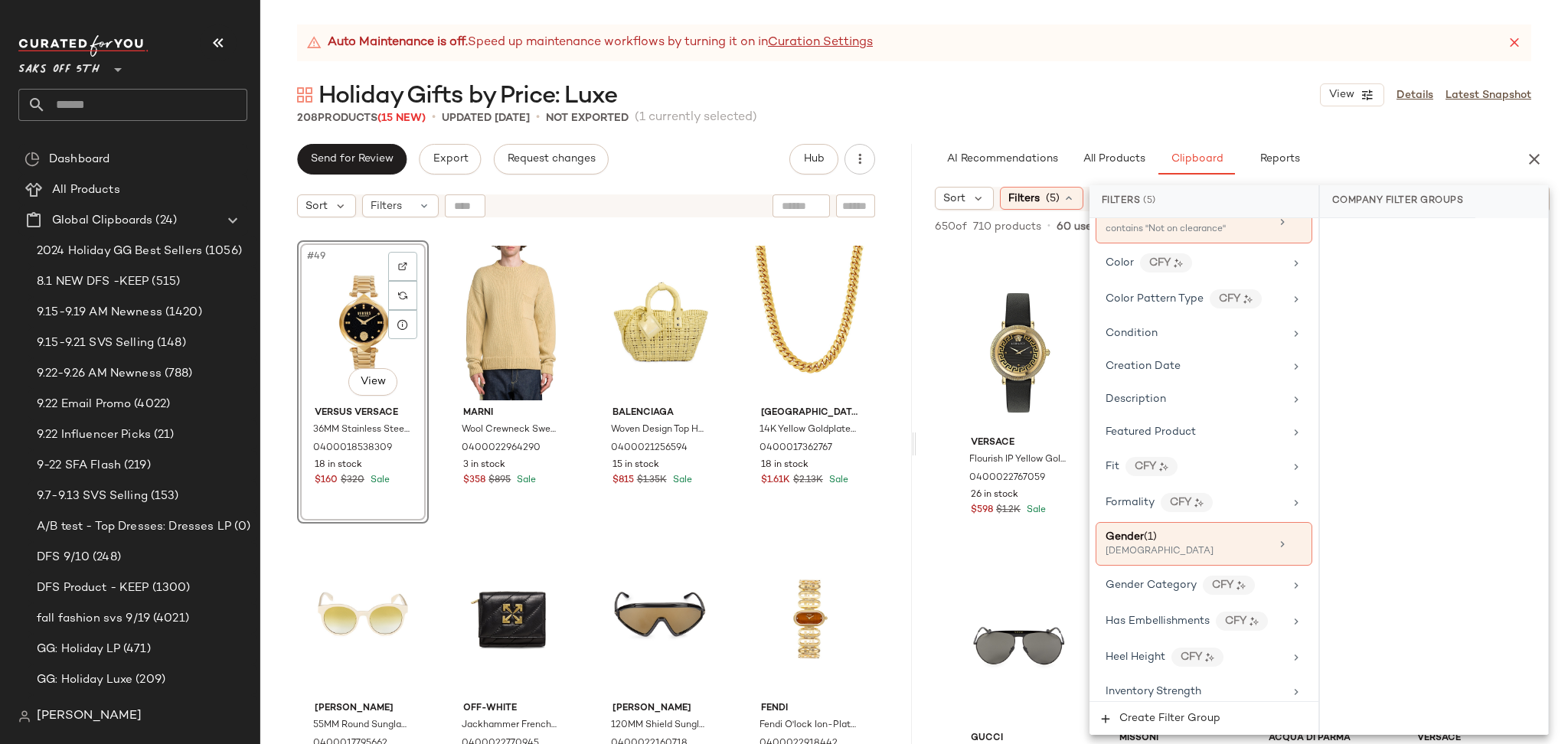
scroll to position [310, 0]
click at [1190, 539] on div "Gender (1)" at bounding box center [1187, 538] width 164 height 16
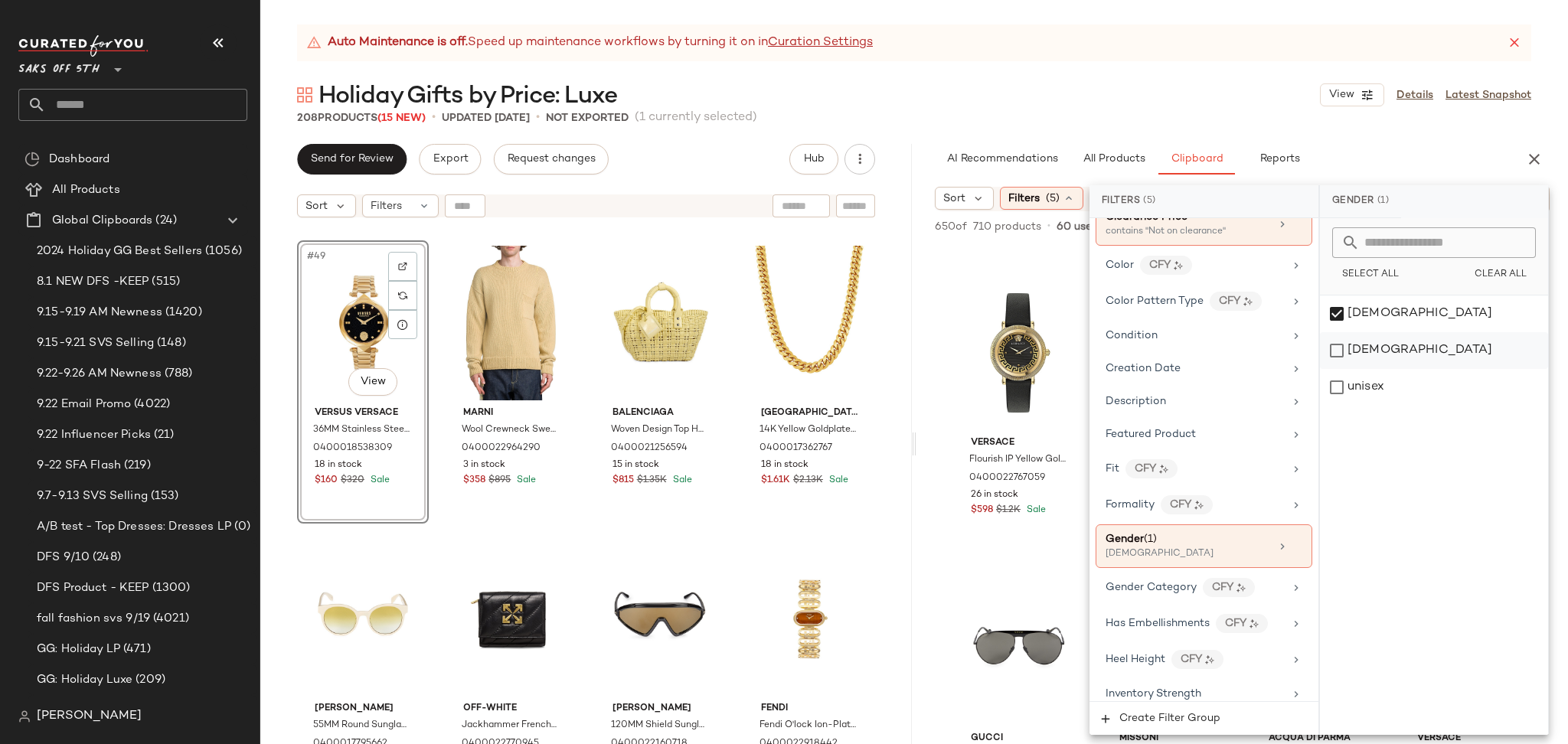
click at [1338, 347] on div "[DEMOGRAPHIC_DATA]" at bounding box center [1434, 351] width 228 height 37
click at [1338, 317] on div "[DEMOGRAPHIC_DATA]" at bounding box center [1434, 314] width 228 height 37
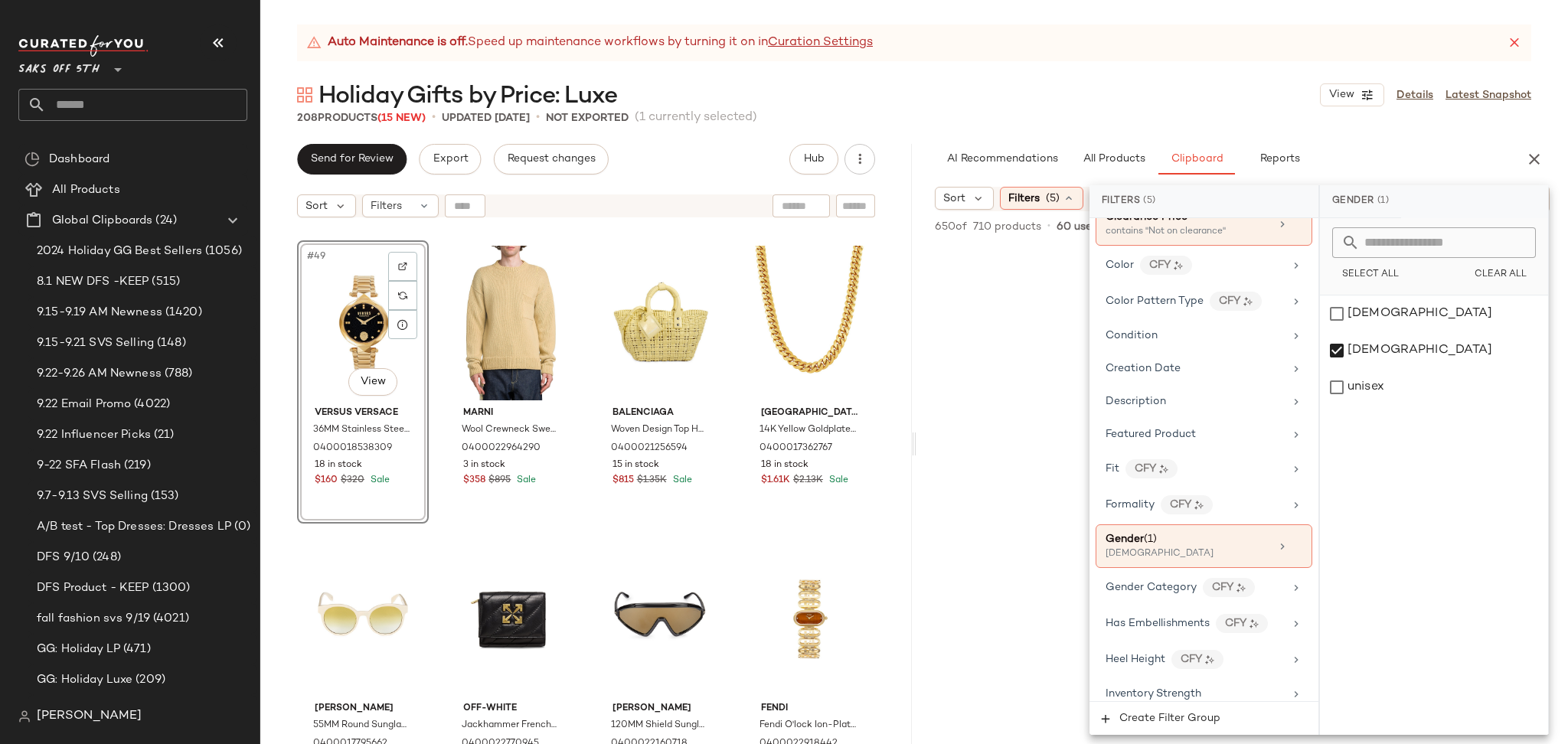
click at [1220, 119] on div "208 Products (15 New) • updated [DATE] • Not Exported (1 currently selected)" at bounding box center [913, 118] width 1307 height 16
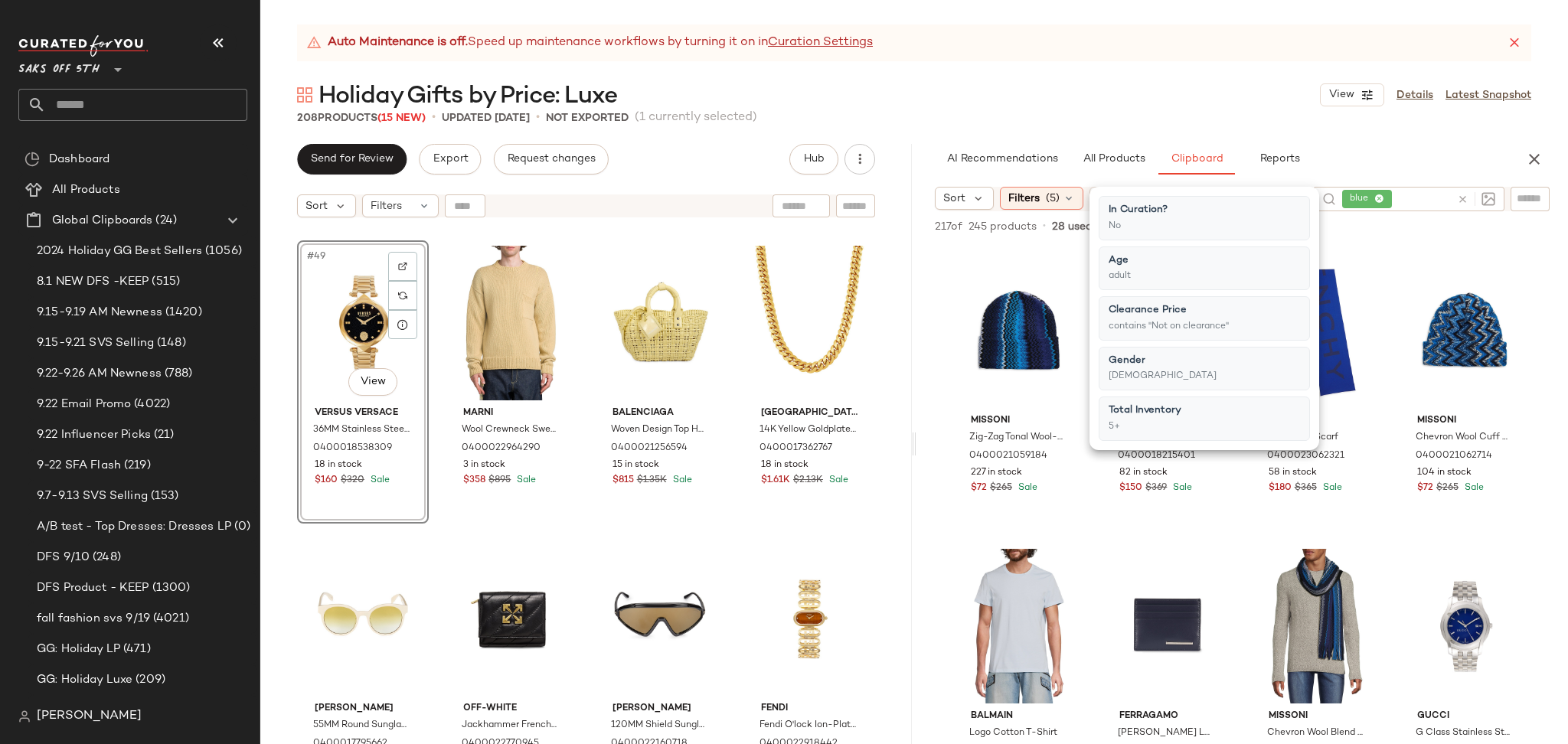
click at [1220, 119] on div "208 Products (15 New) • updated [DATE] • Not Exported (1 currently selected)" at bounding box center [913, 118] width 1307 height 16
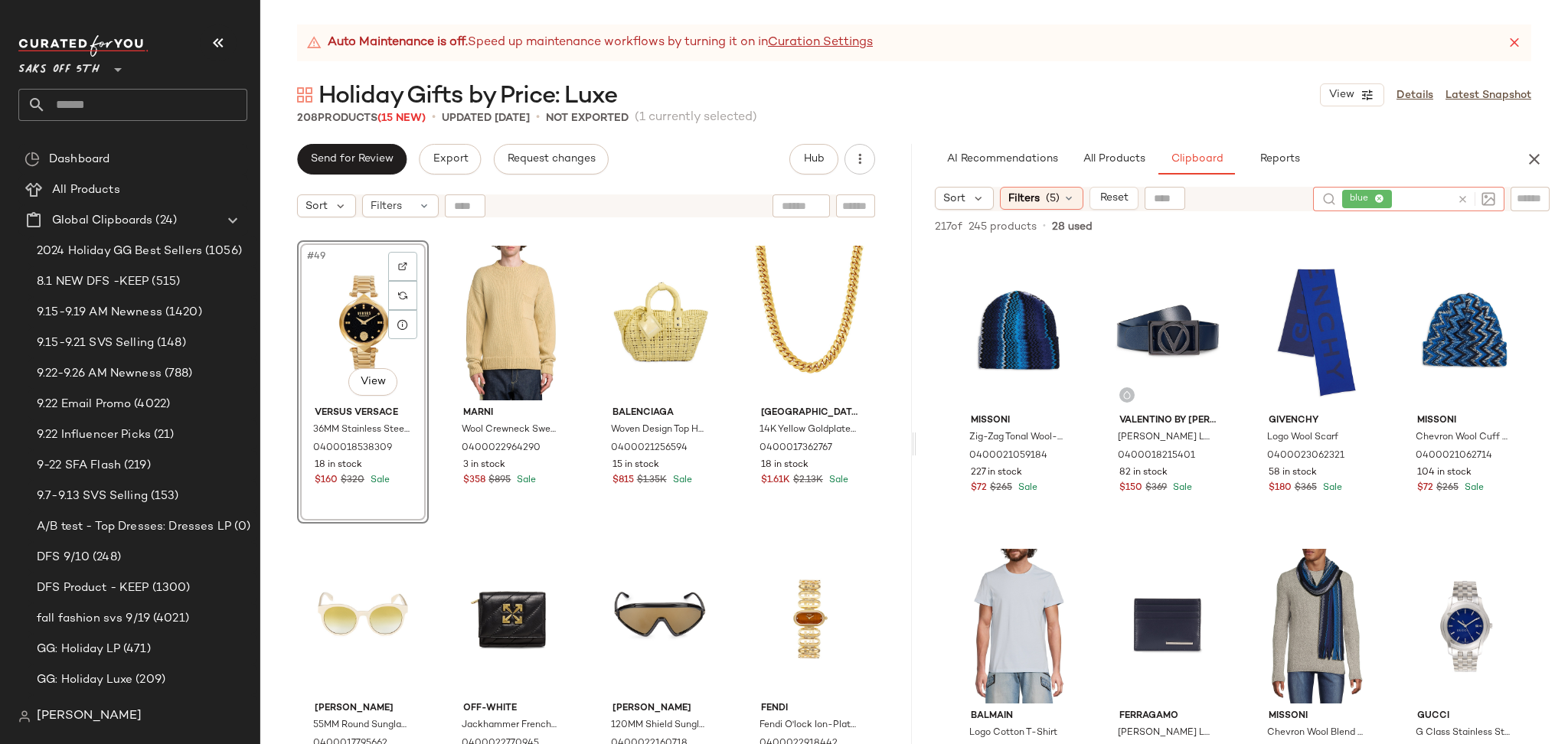
click at [1455, 198] on div at bounding box center [1472, 198] width 44 height 25
click at [1462, 198] on icon at bounding box center [1462, 199] width 11 height 11
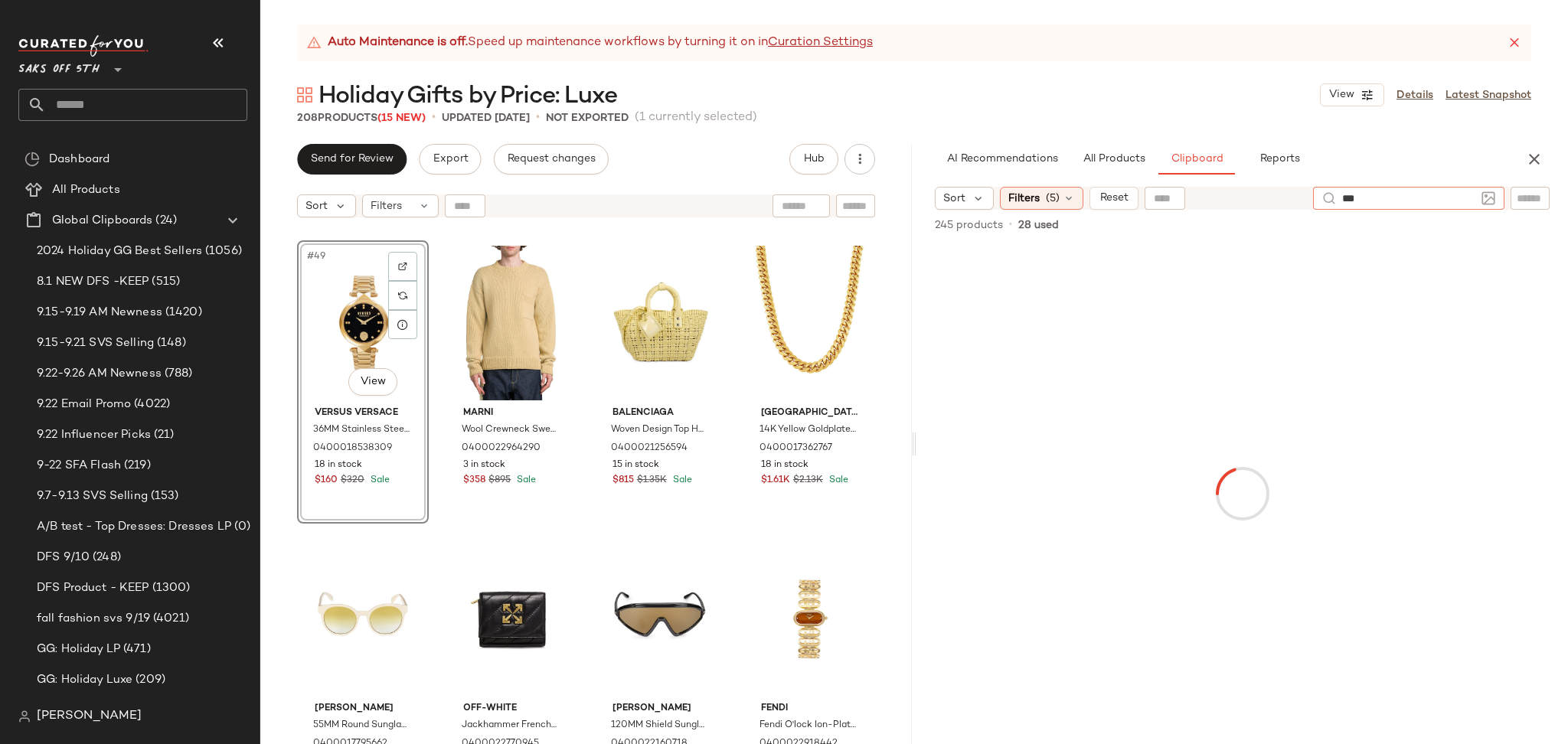
type input "****"
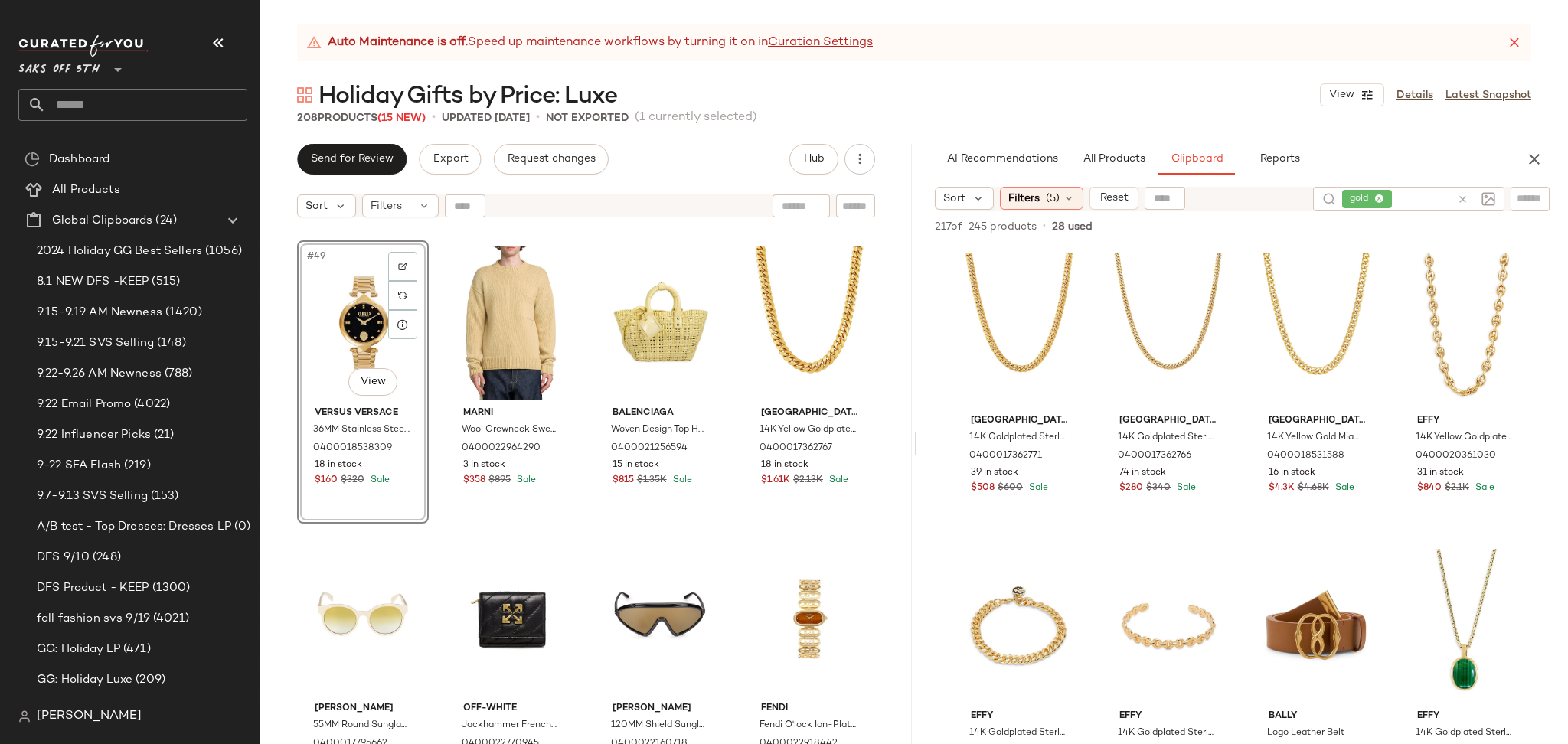
click at [341, 320] on div "#49 View" at bounding box center [363, 322] width 121 height 154
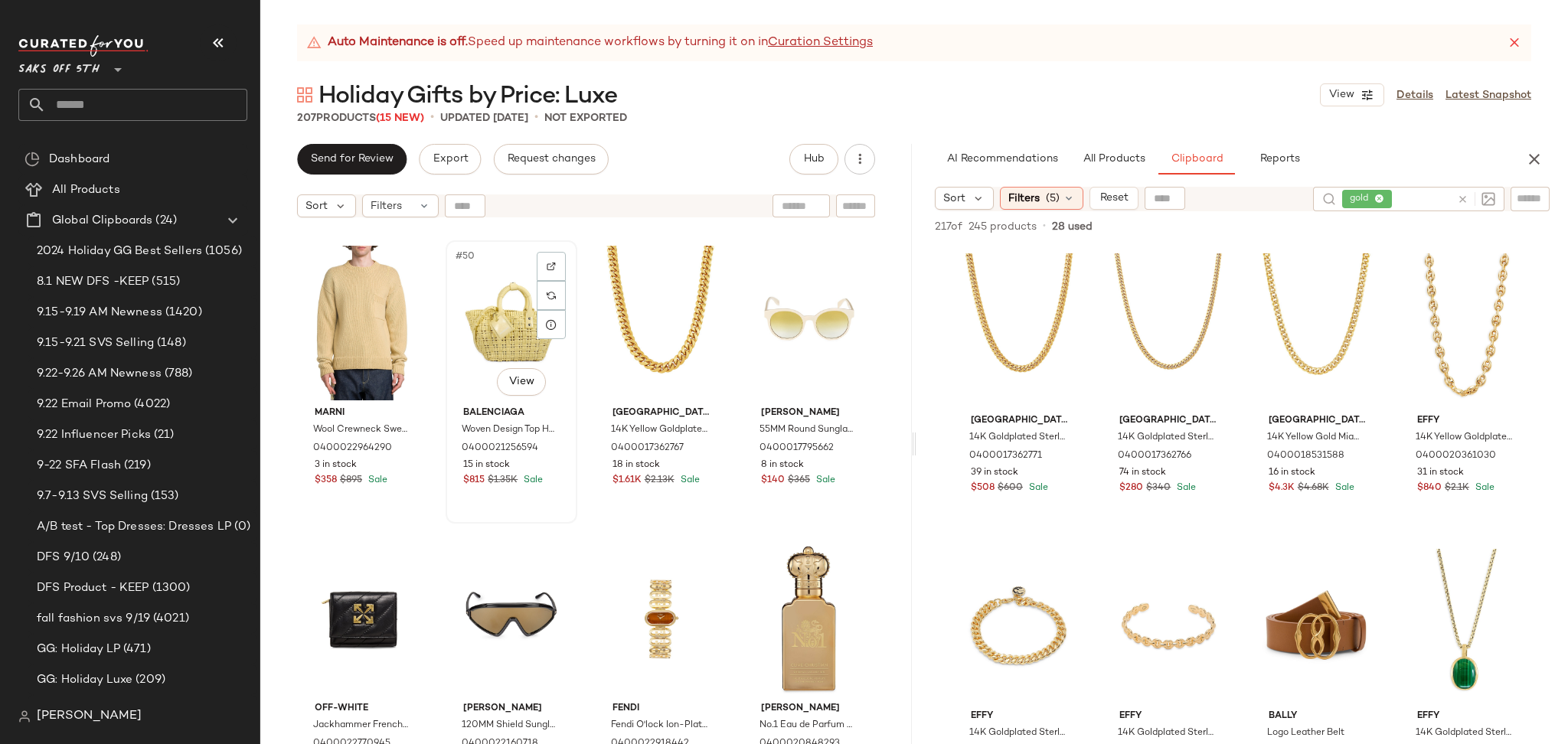
click at [473, 316] on div "#50 View" at bounding box center [512, 322] width 121 height 154
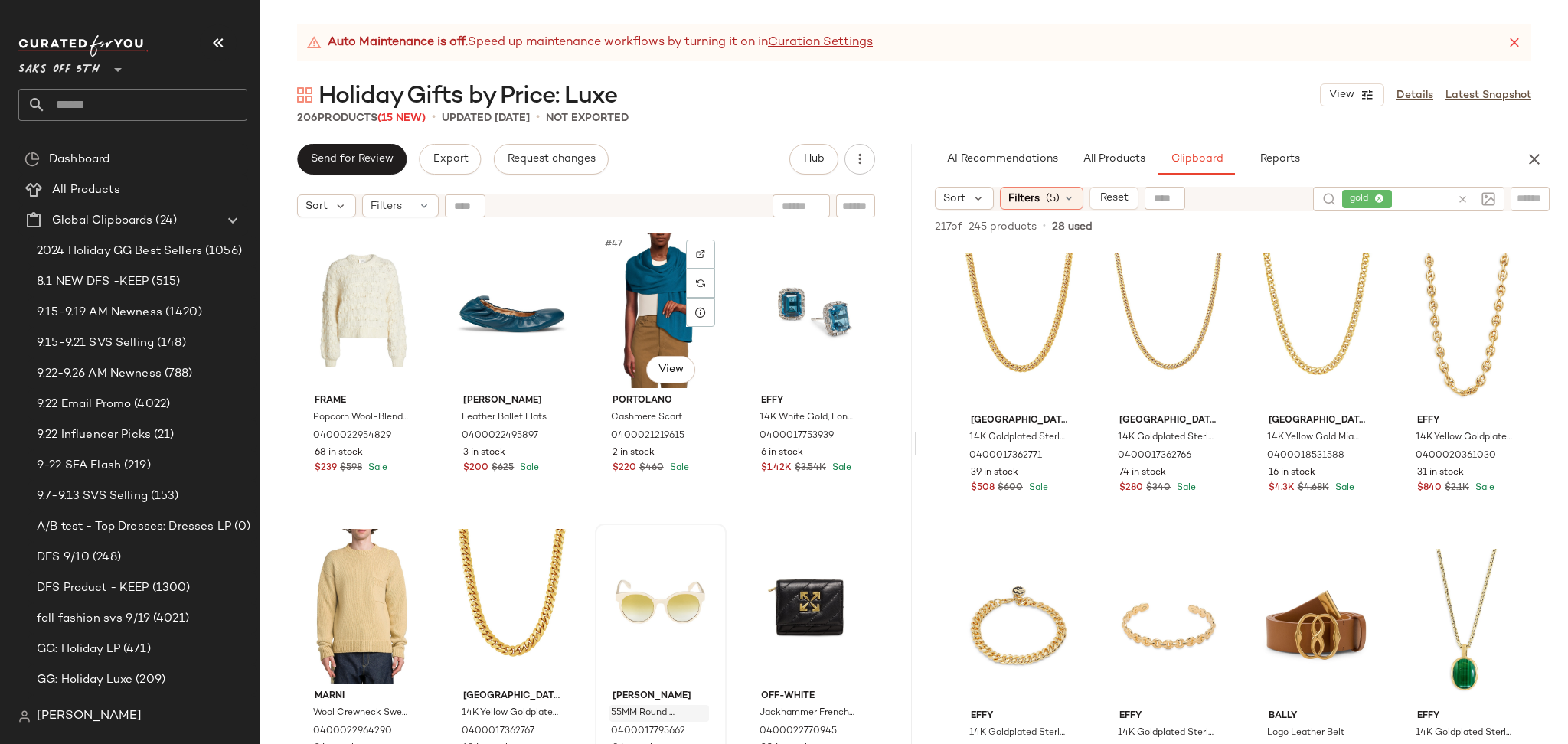
scroll to position [3246, 0]
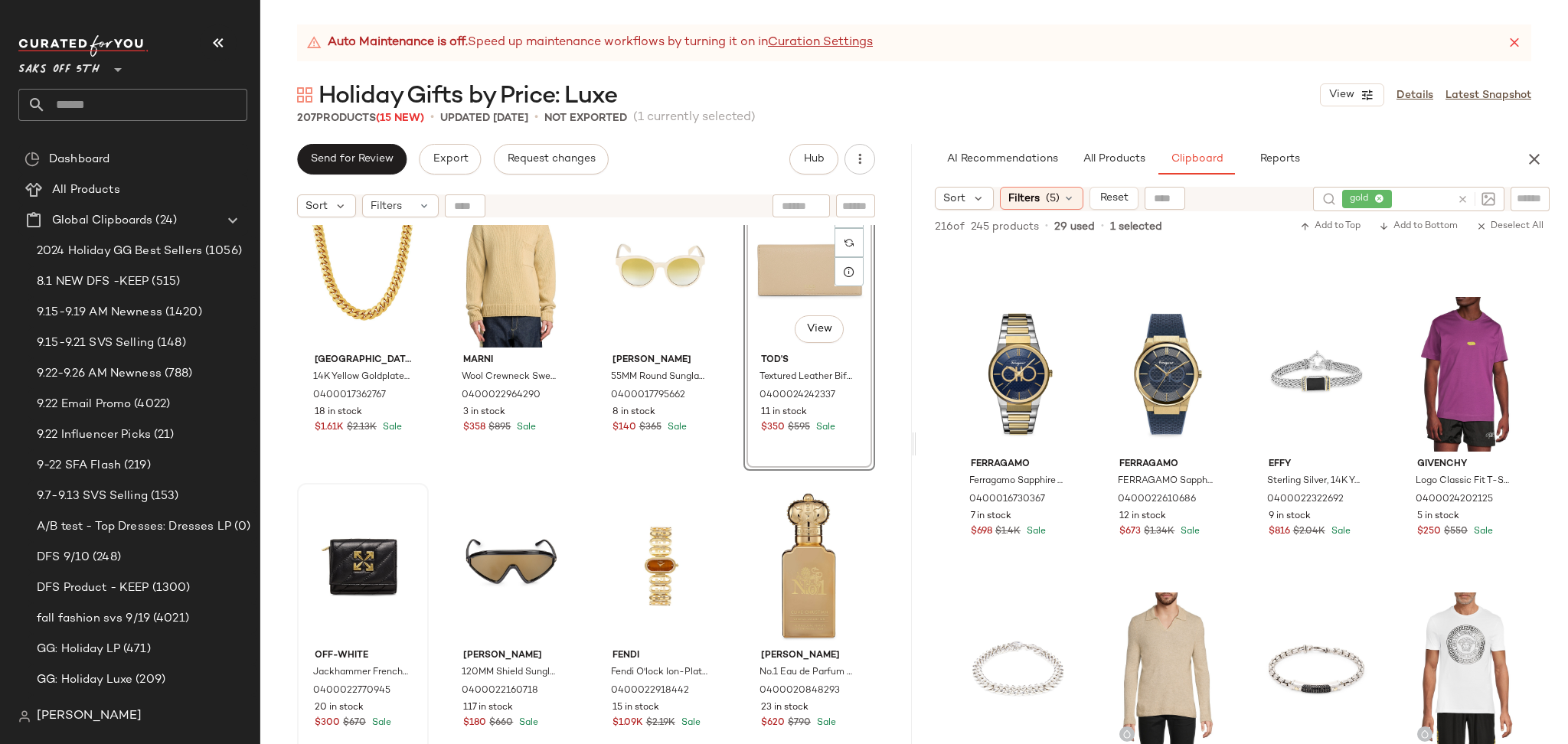
scroll to position [3614, 0]
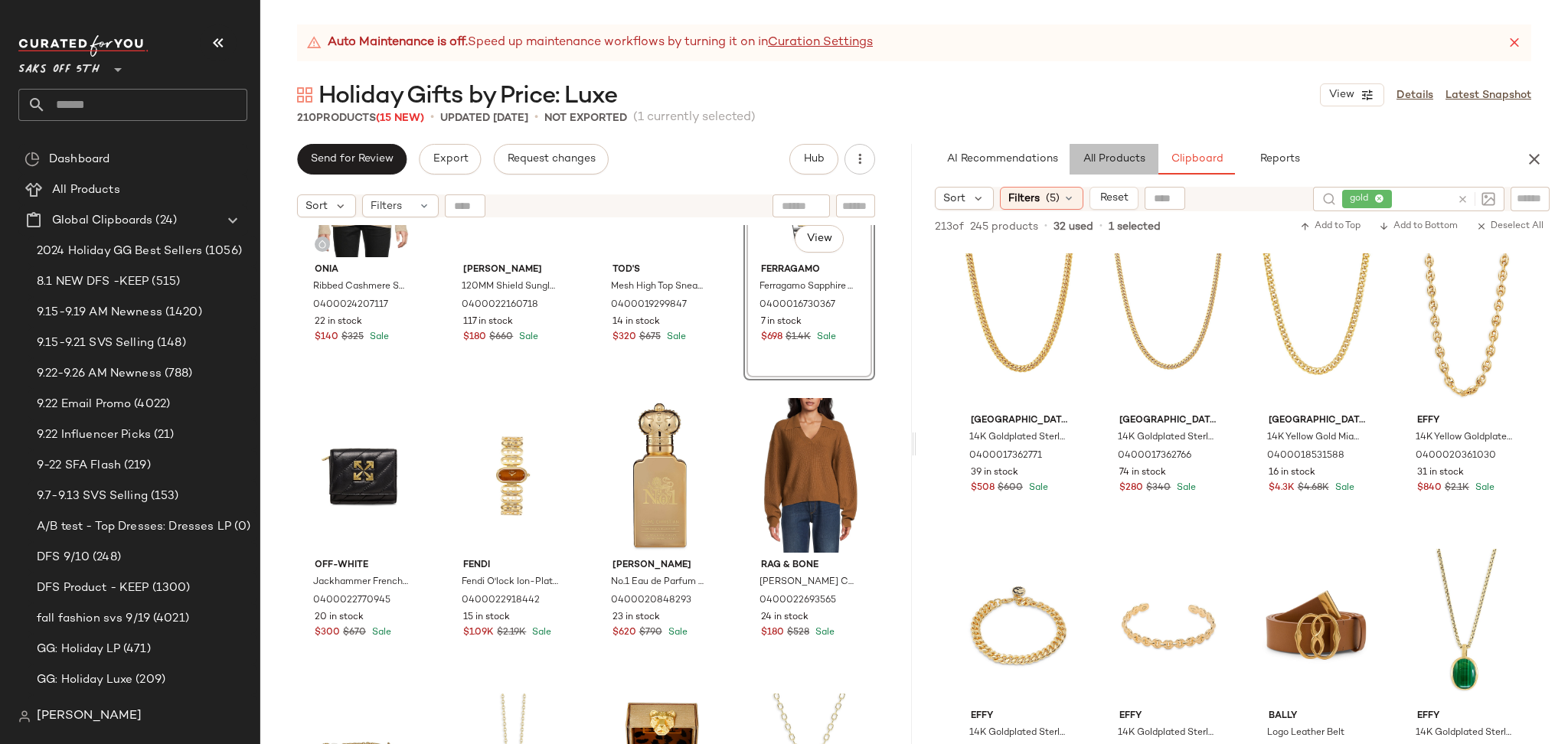
click at [1127, 163] on span "All Products" at bounding box center [1113, 159] width 62 height 12
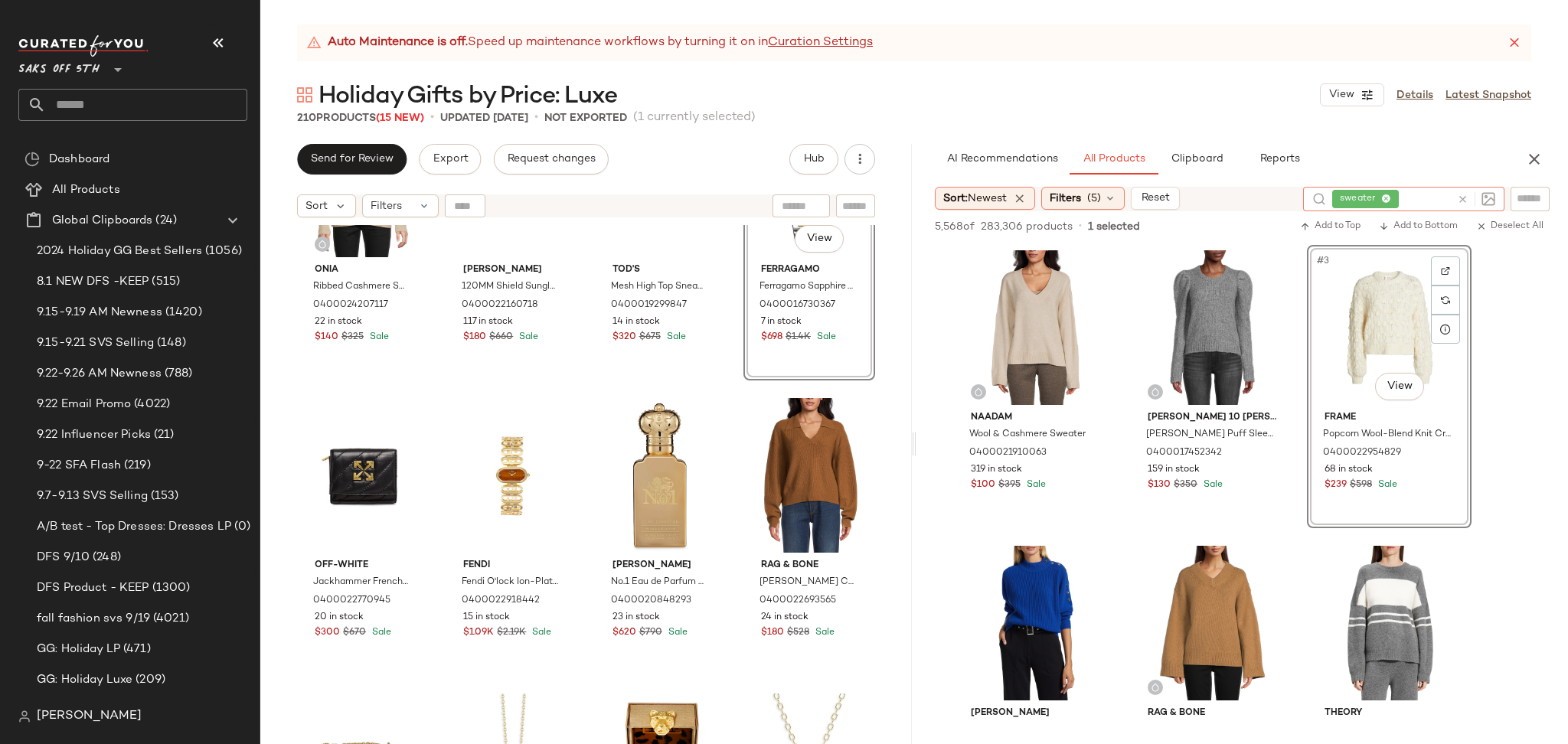
click at [1464, 198] on icon at bounding box center [1462, 199] width 11 height 11
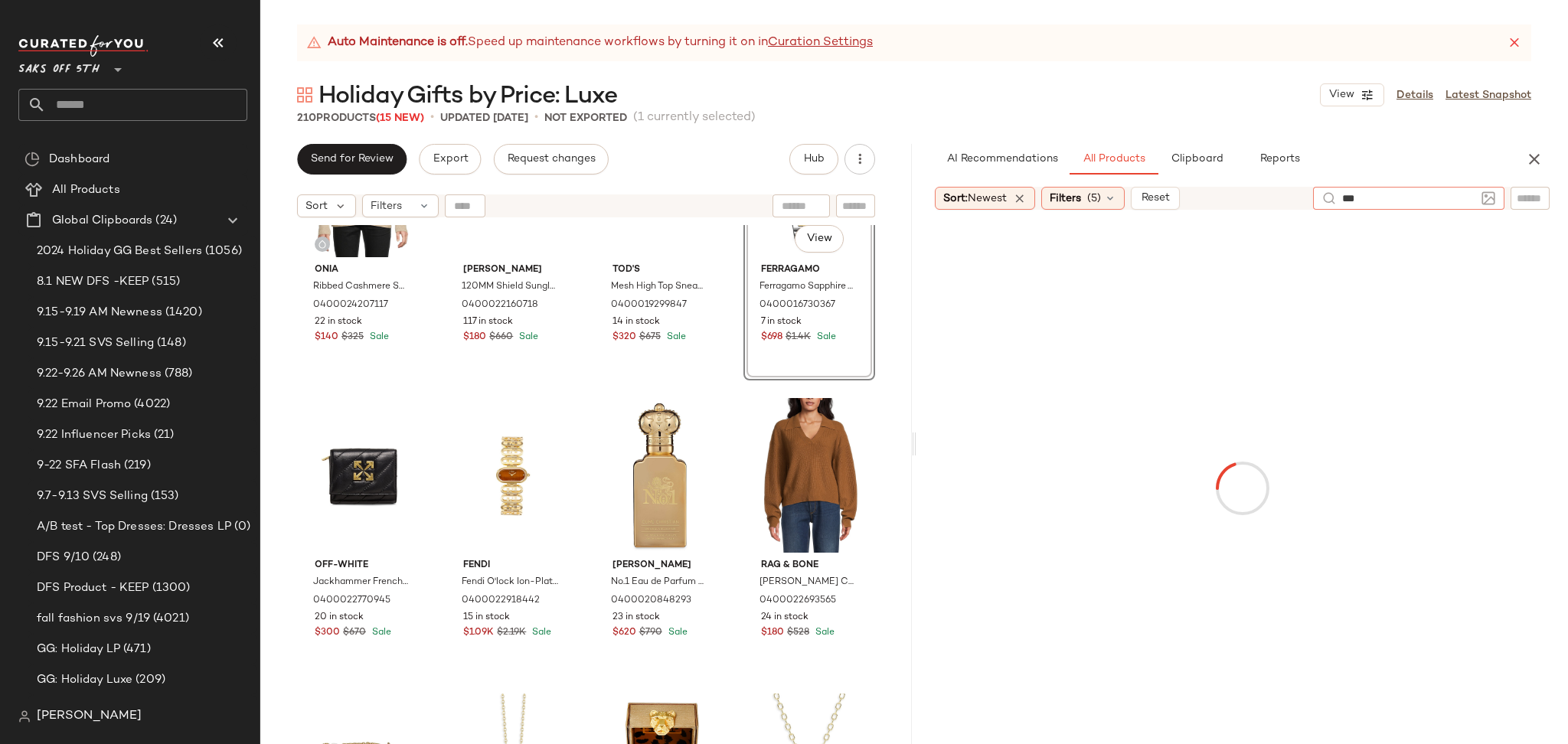
type input "****"
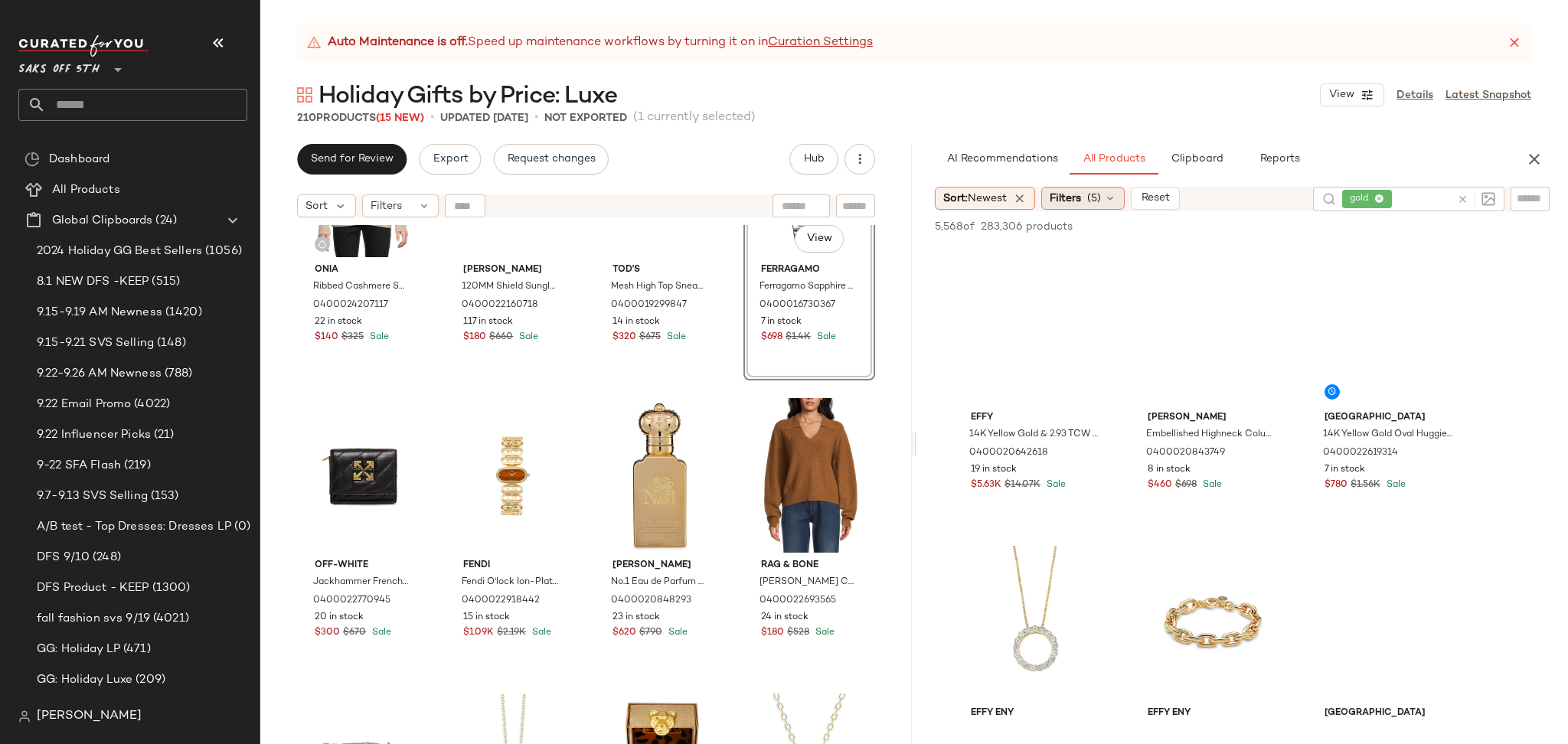
click at [1100, 196] on span "(5)" at bounding box center [1093, 197] width 14 height 16
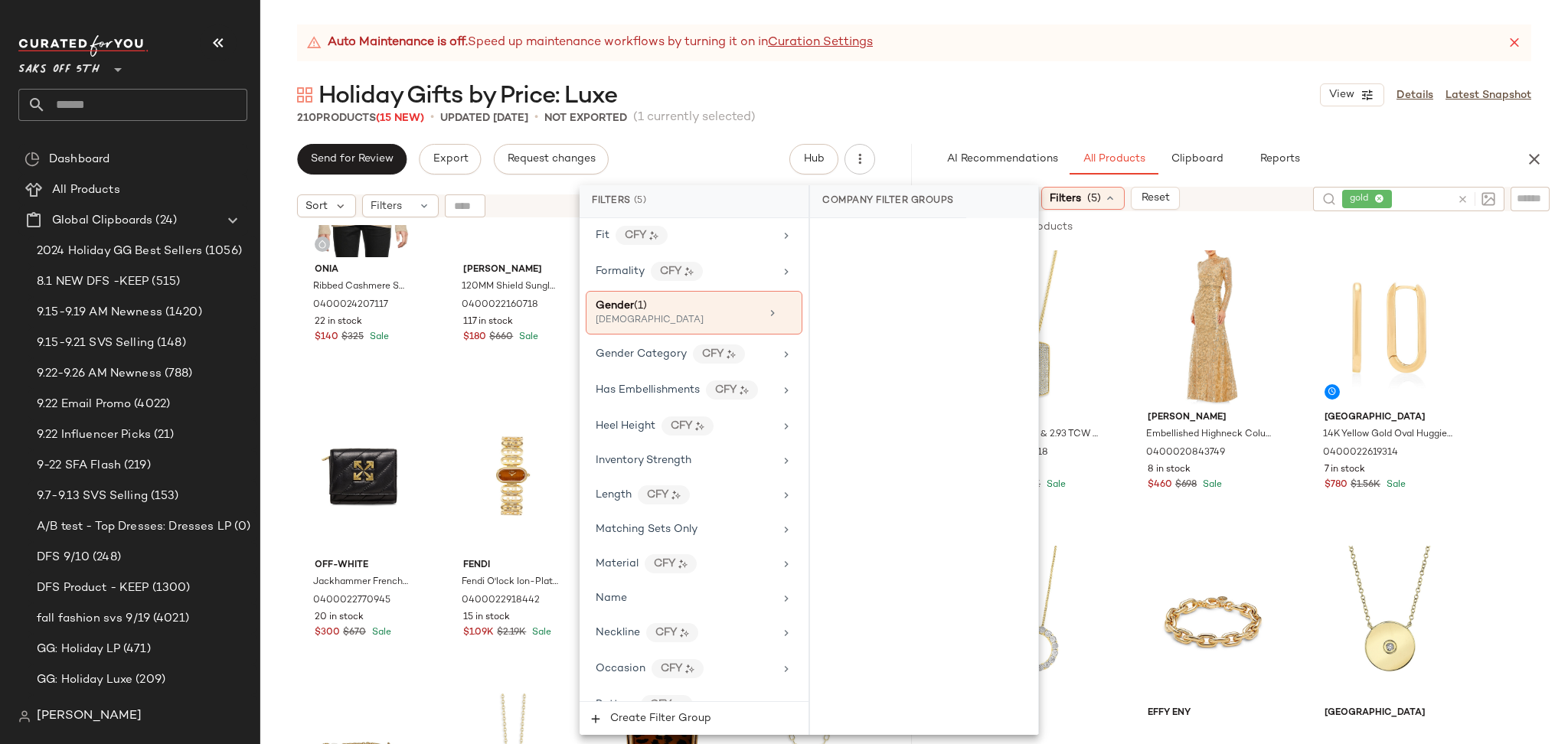
scroll to position [498, 0]
click at [706, 314] on div "[DEMOGRAPHIC_DATA]" at bounding box center [671, 320] width 153 height 14
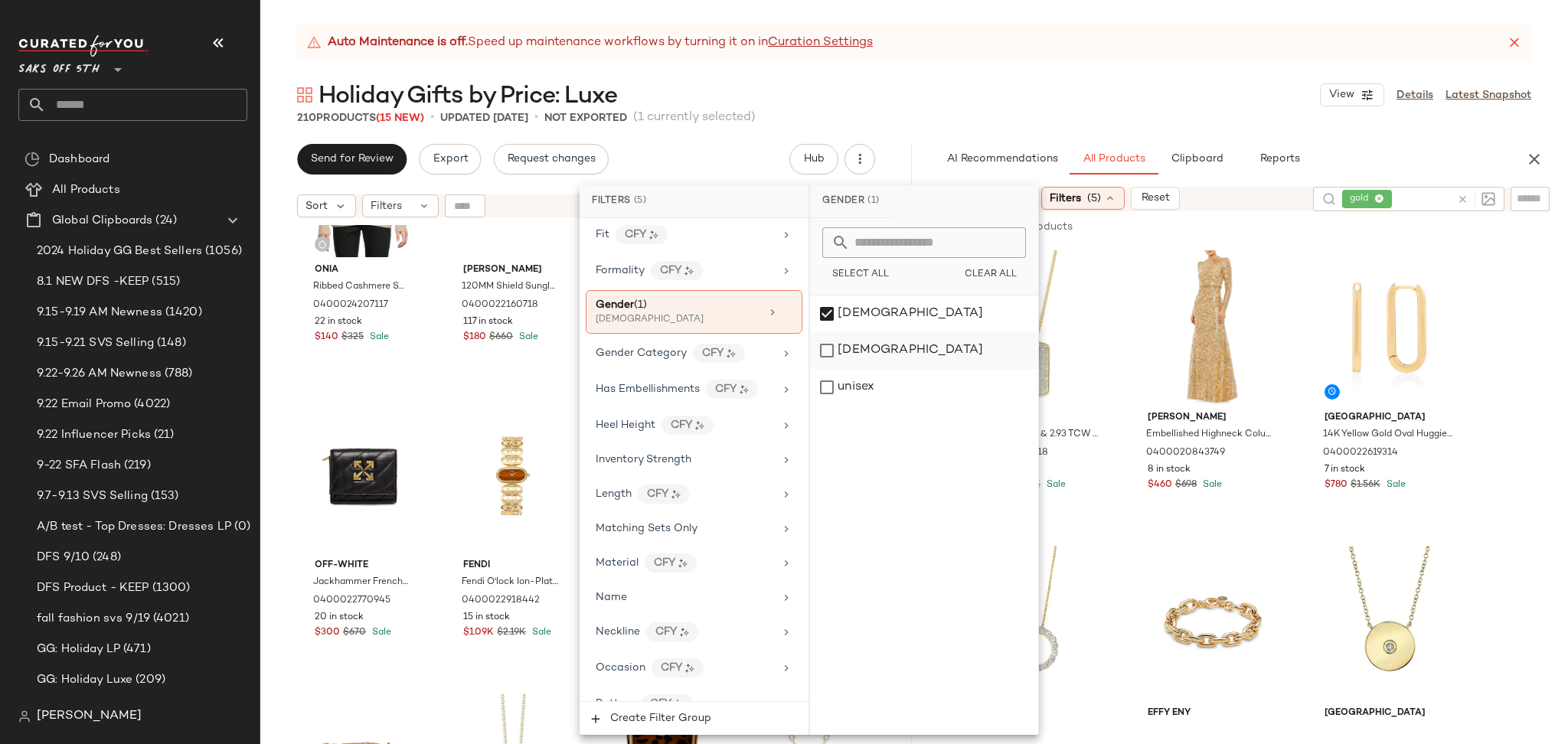
click at [829, 347] on div "[DEMOGRAPHIC_DATA]" at bounding box center [924, 351] width 228 height 37
click at [828, 319] on div "[DEMOGRAPHIC_DATA]" at bounding box center [924, 314] width 228 height 37
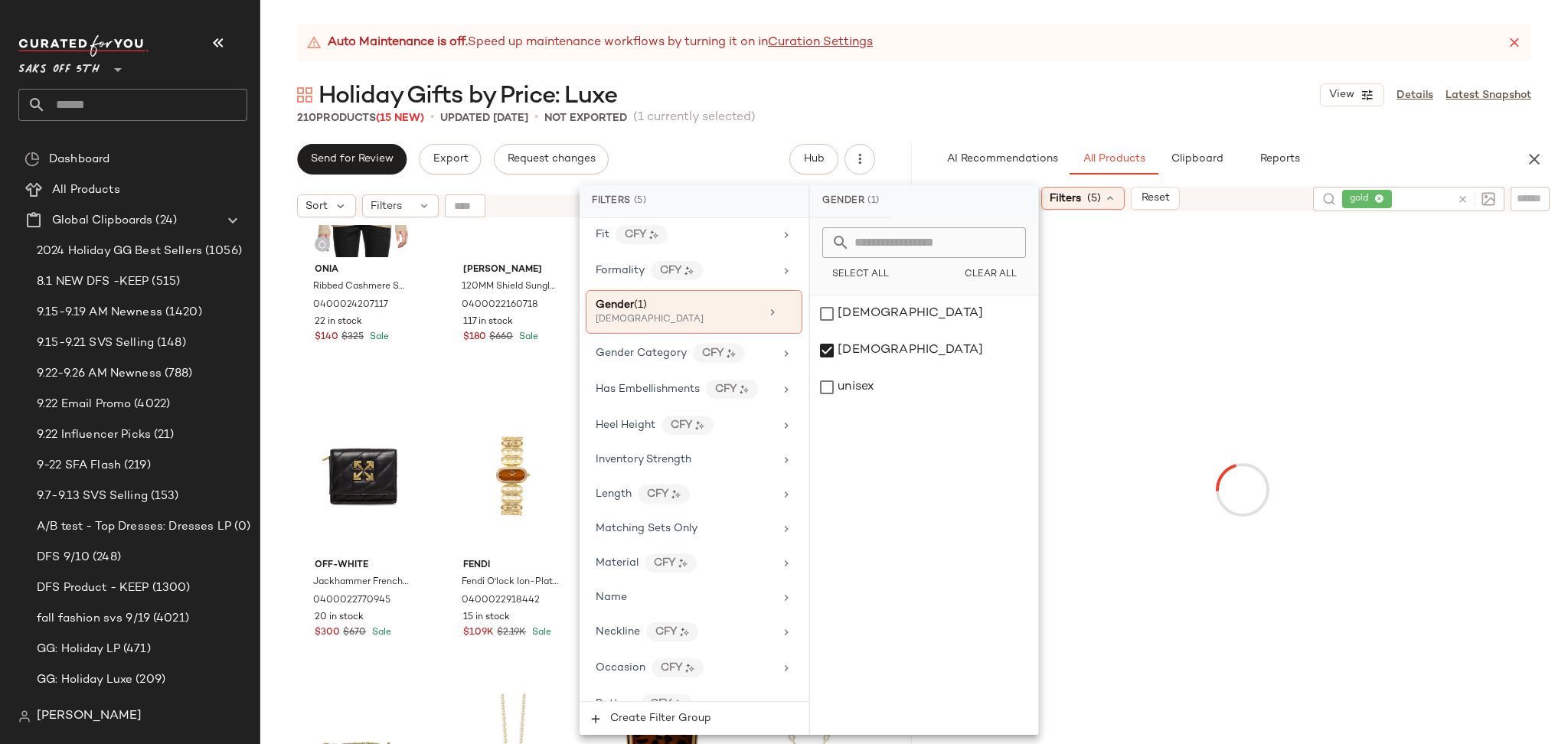
click at [1077, 115] on div "210 Products (15 New) • updated [DATE] • Not Exported (1 currently selected)" at bounding box center [913, 118] width 1307 height 16
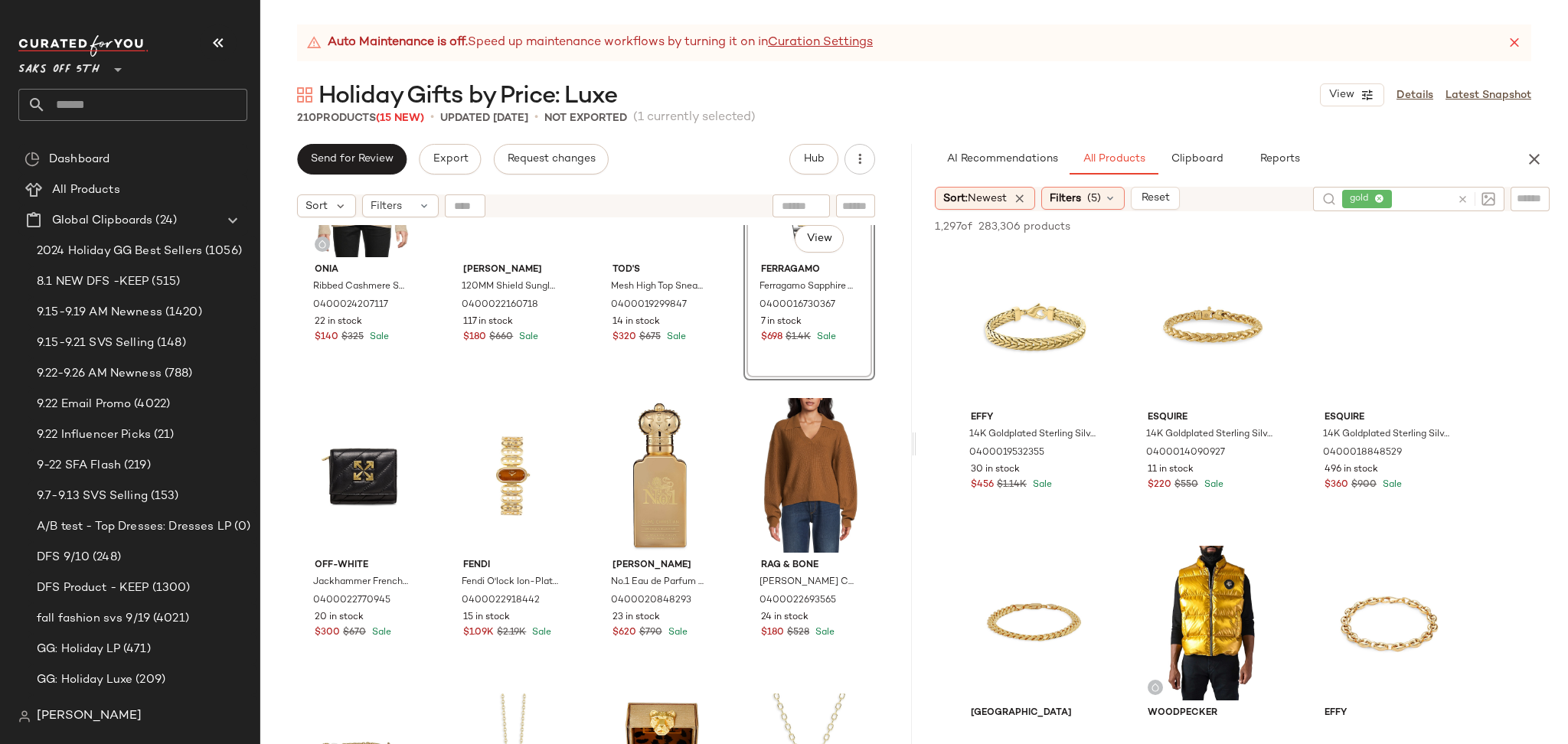
click at [1077, 115] on div "210 Products (15 New) • updated [DATE] • Not Exported (1 currently selected)" at bounding box center [913, 118] width 1307 height 16
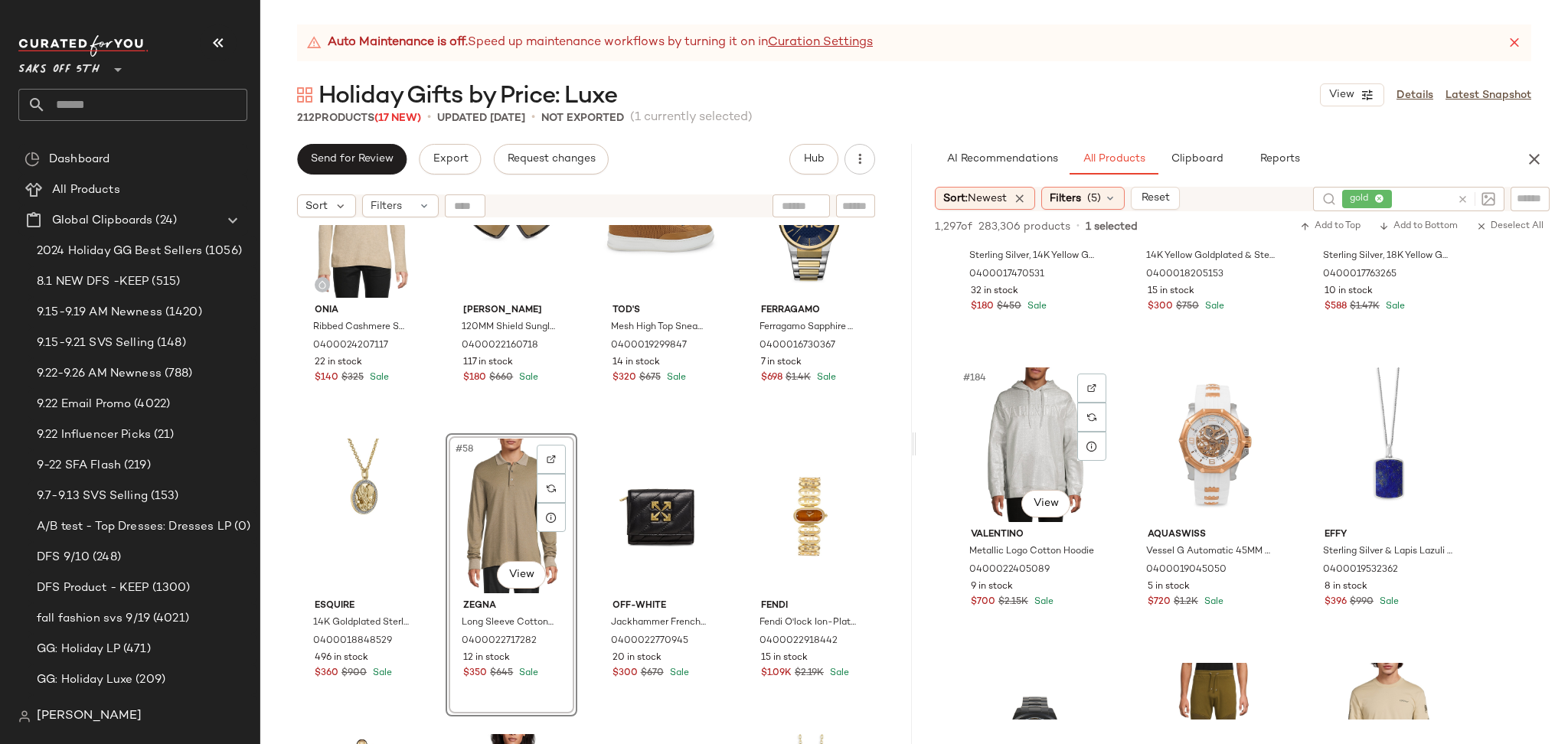
scroll to position [17894, 0]
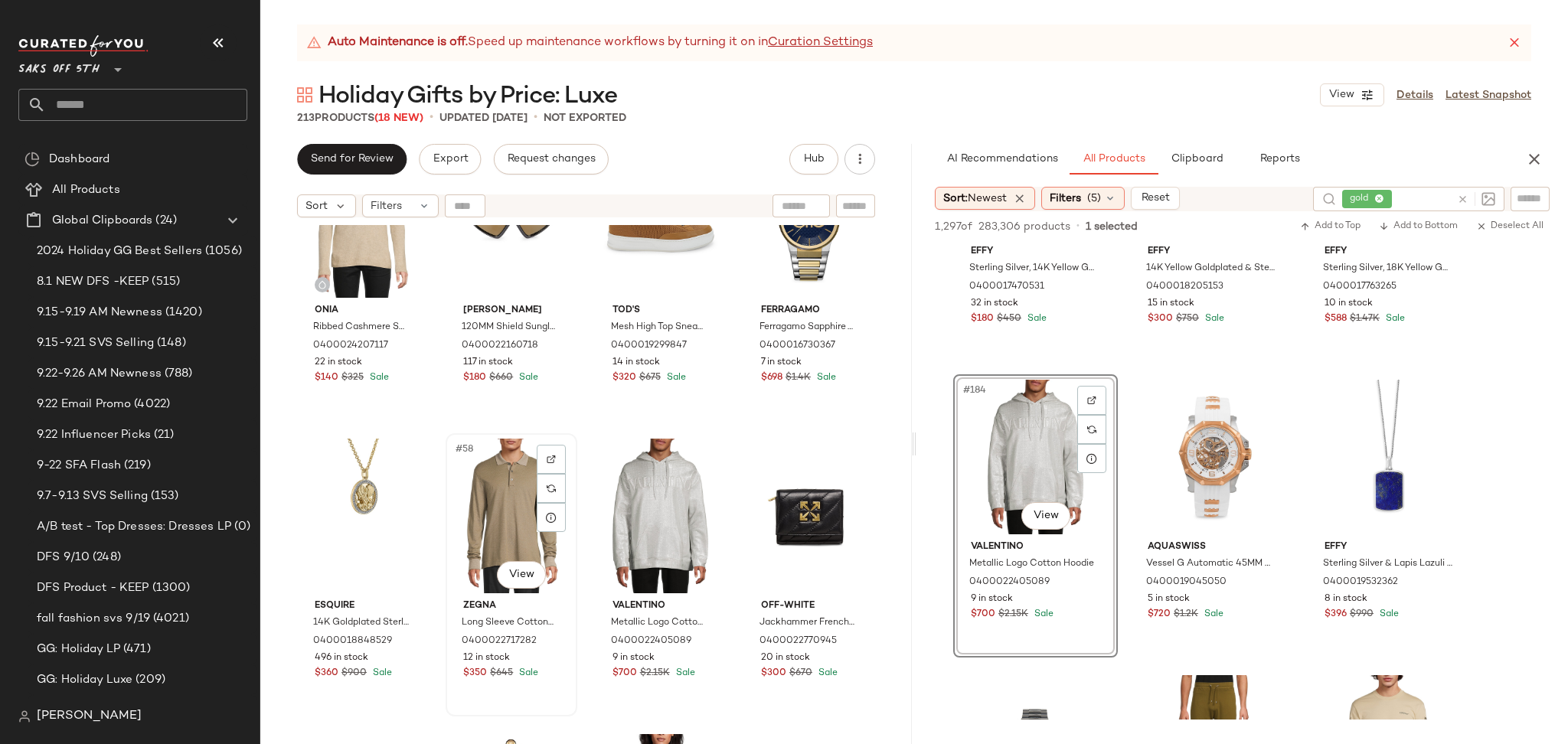
click at [503, 487] on div "#58 View" at bounding box center [512, 515] width 121 height 154
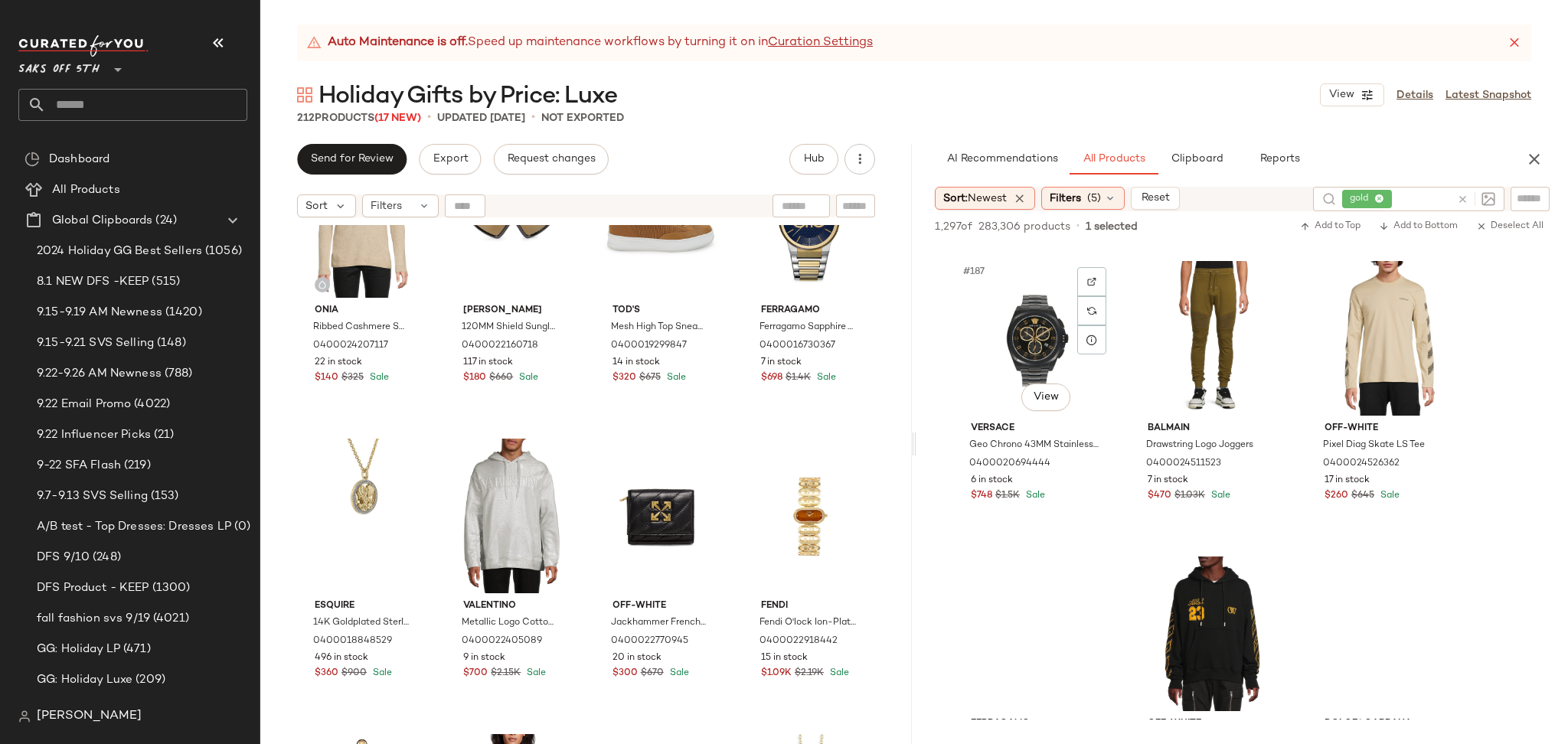
scroll to position [18310, 0]
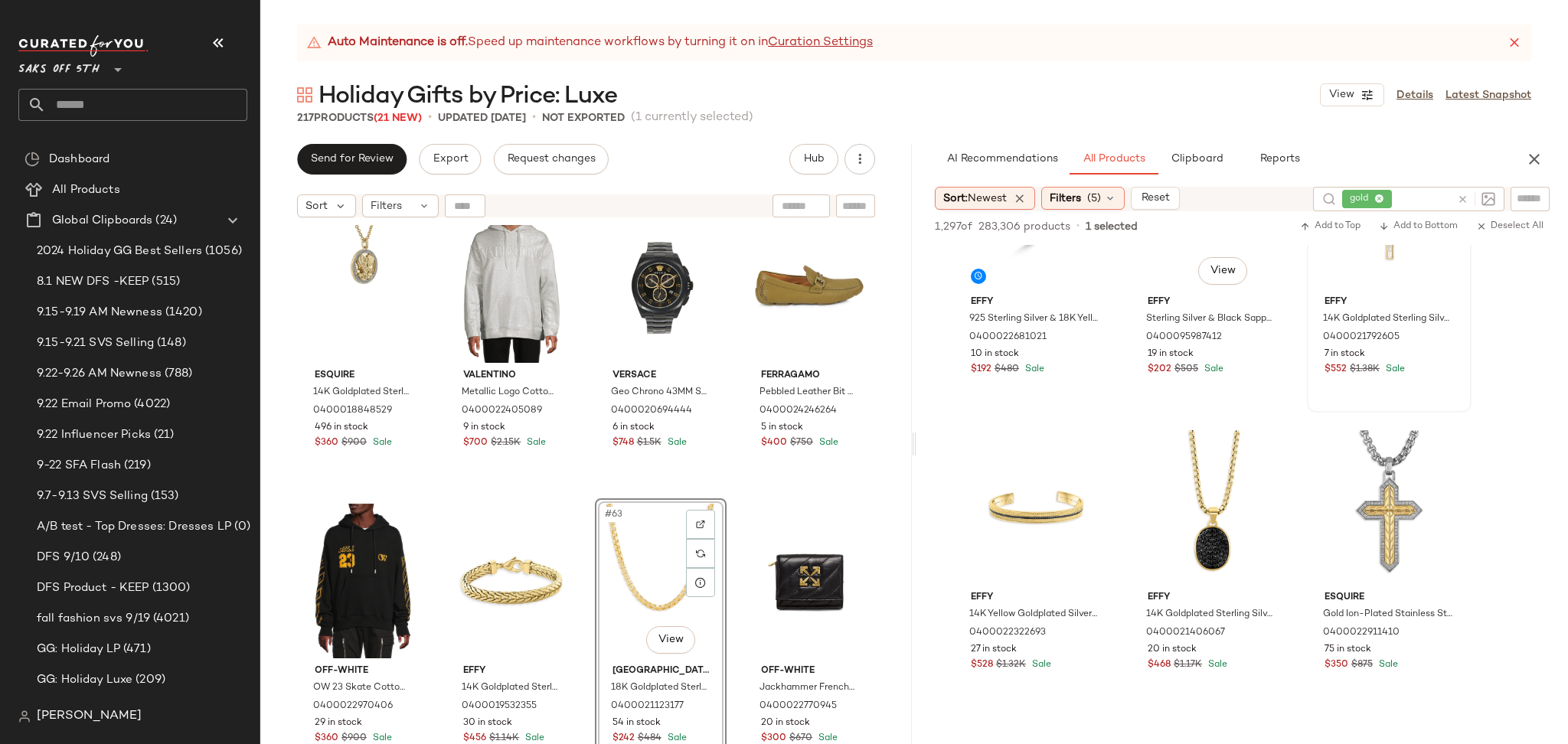
scroll to position [6626, 0]
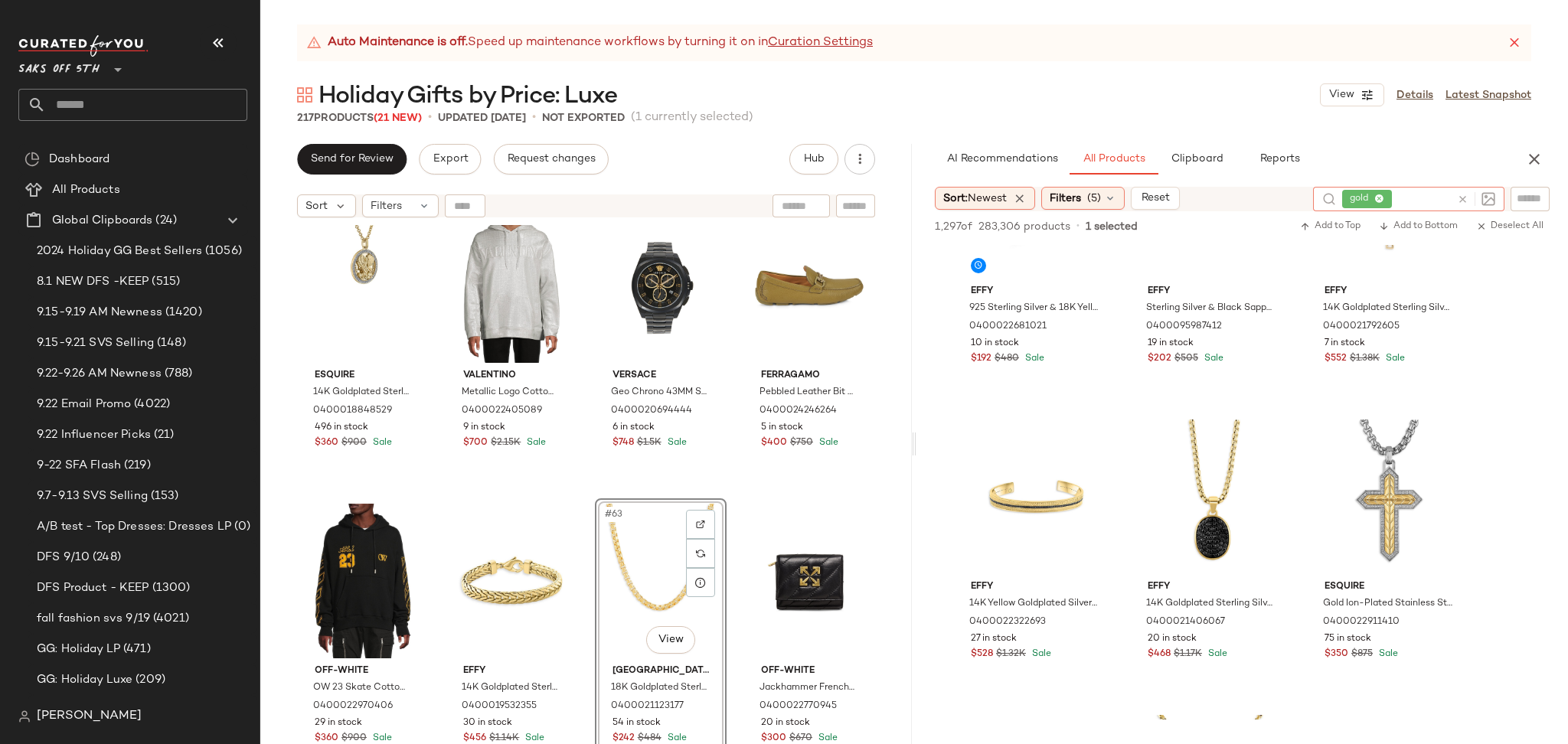
click at [1412, 193] on input "text" at bounding box center [1422, 198] width 56 height 16
type input "*****"
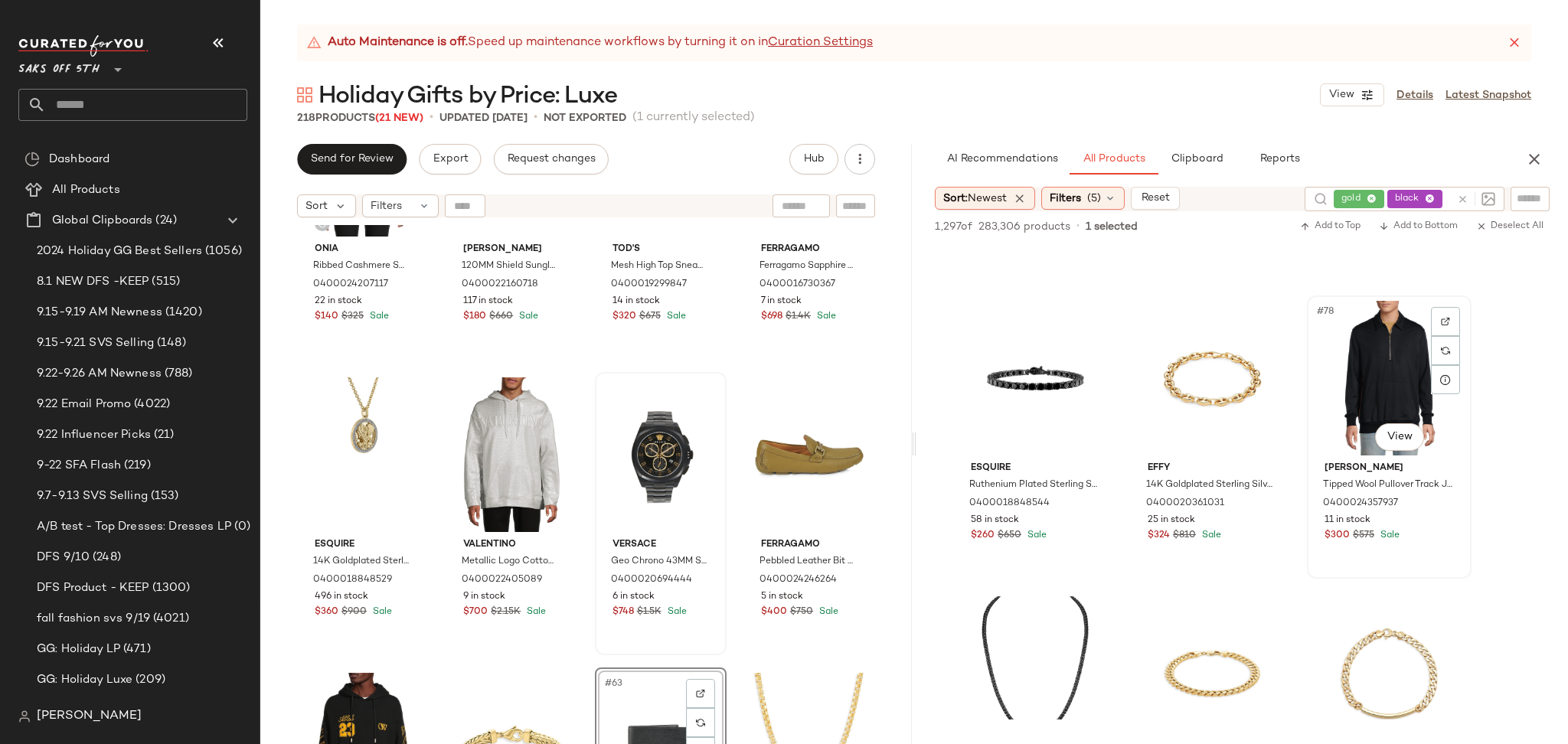
scroll to position [7336, 0]
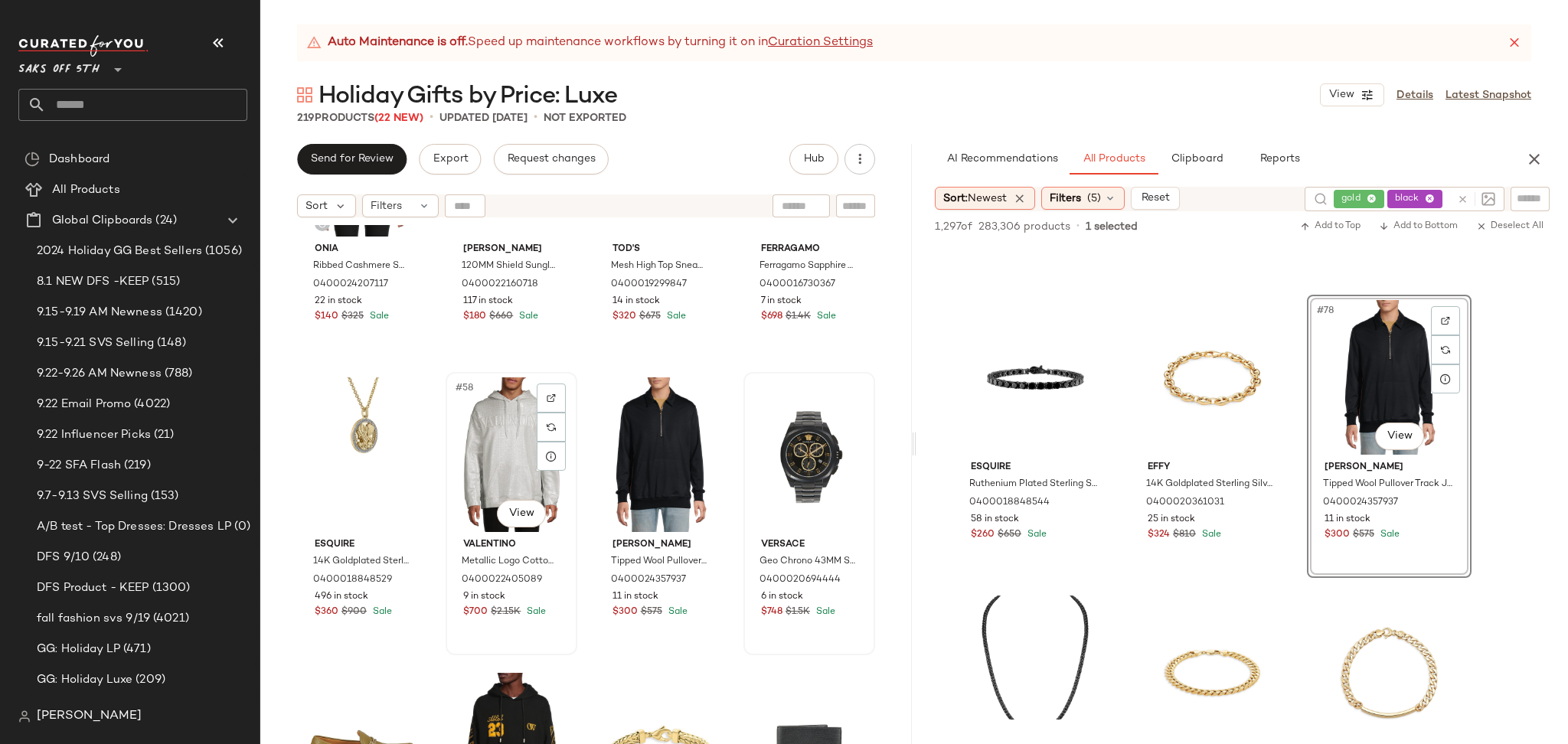
click at [501, 478] on div "#58 View" at bounding box center [512, 455] width 121 height 154
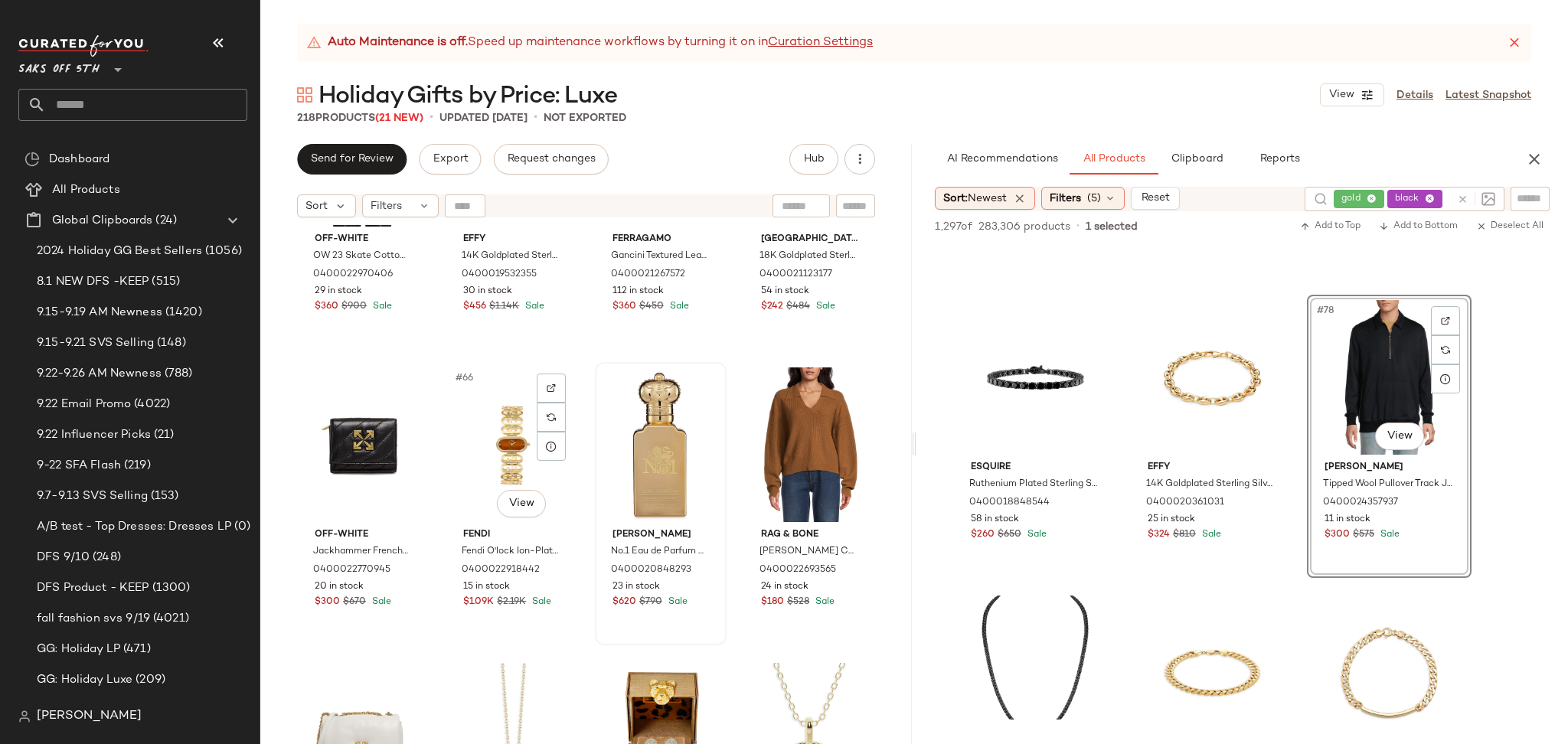
scroll to position [4608, 0]
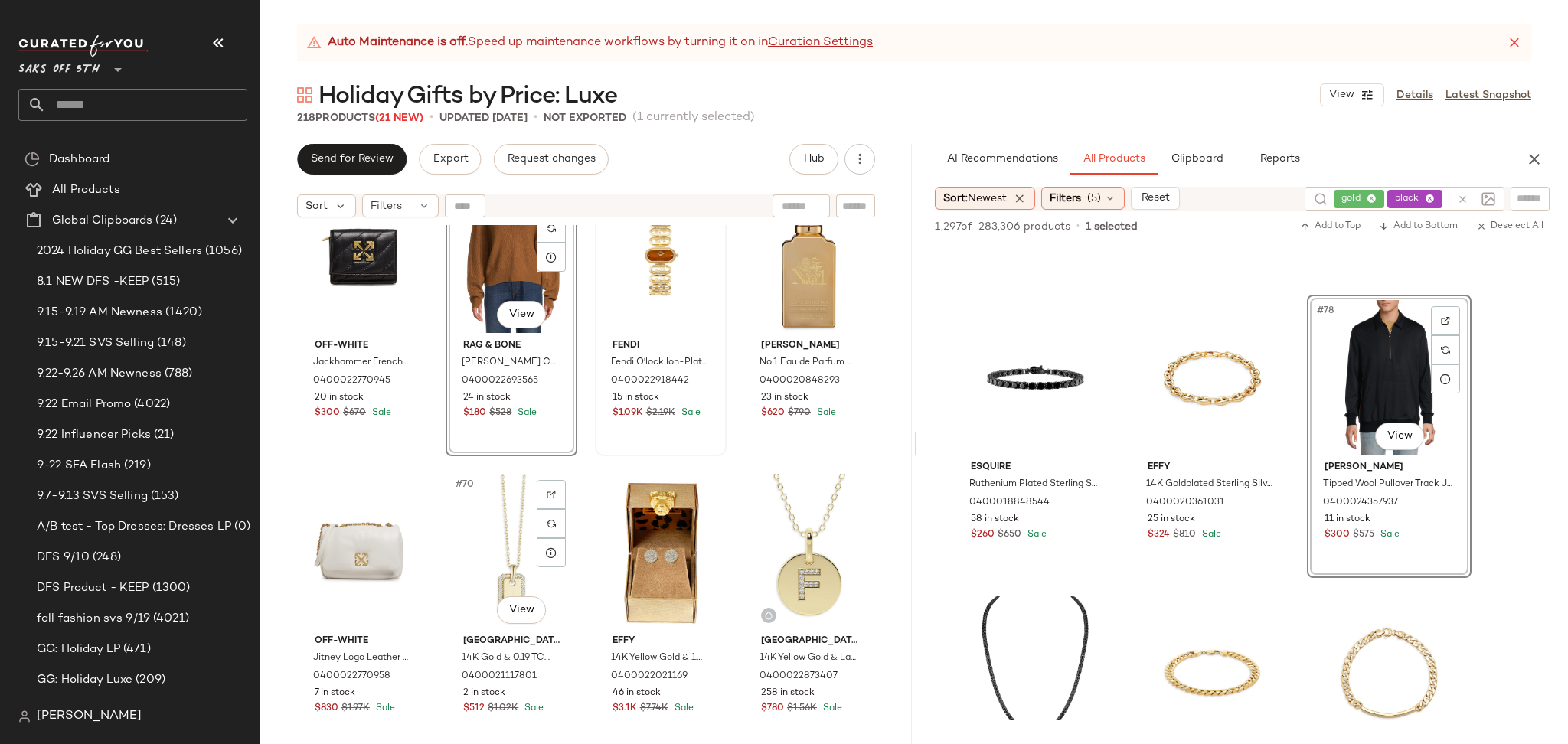
scroll to position [4797, 0]
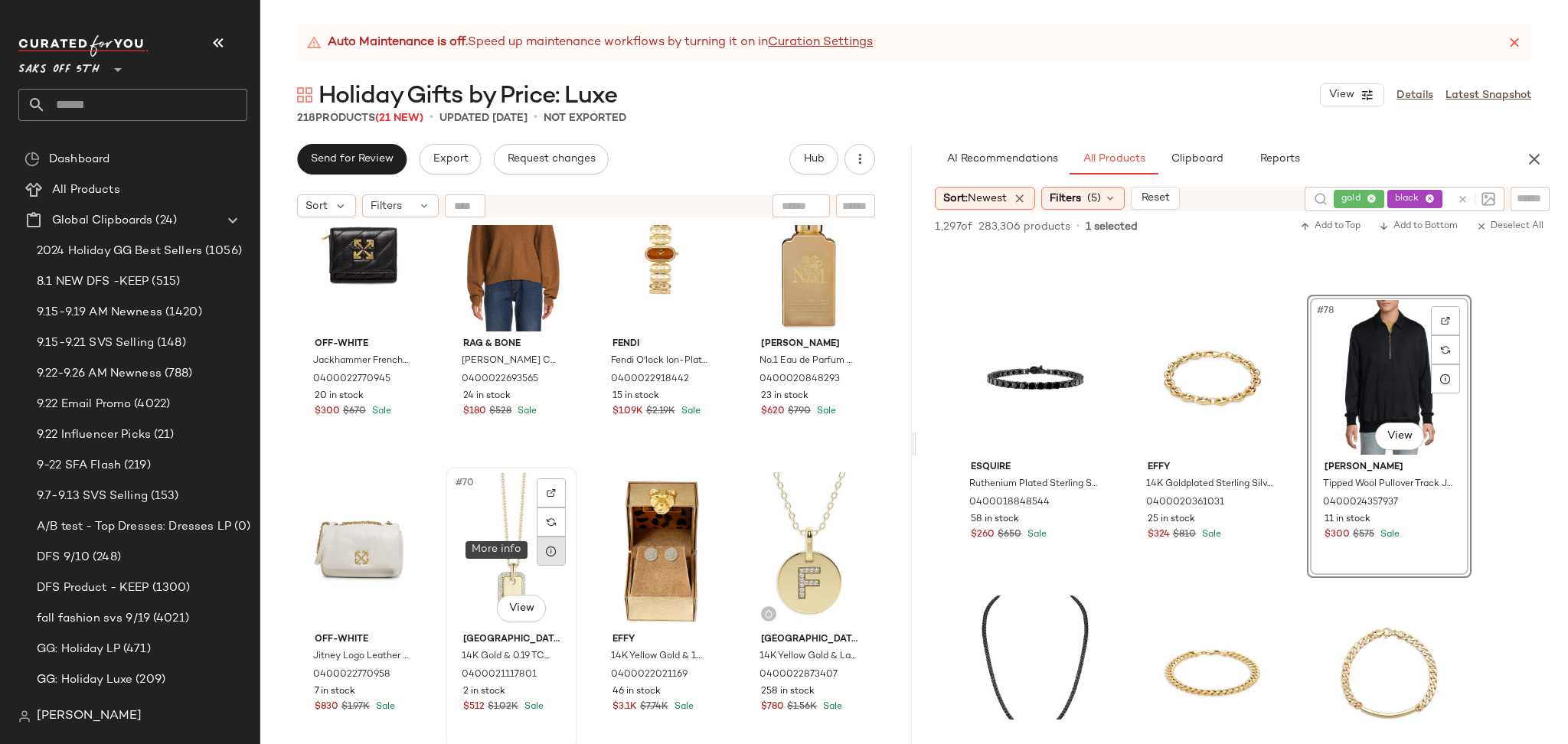
click at [549, 551] on icon at bounding box center [550, 550] width 12 height 12
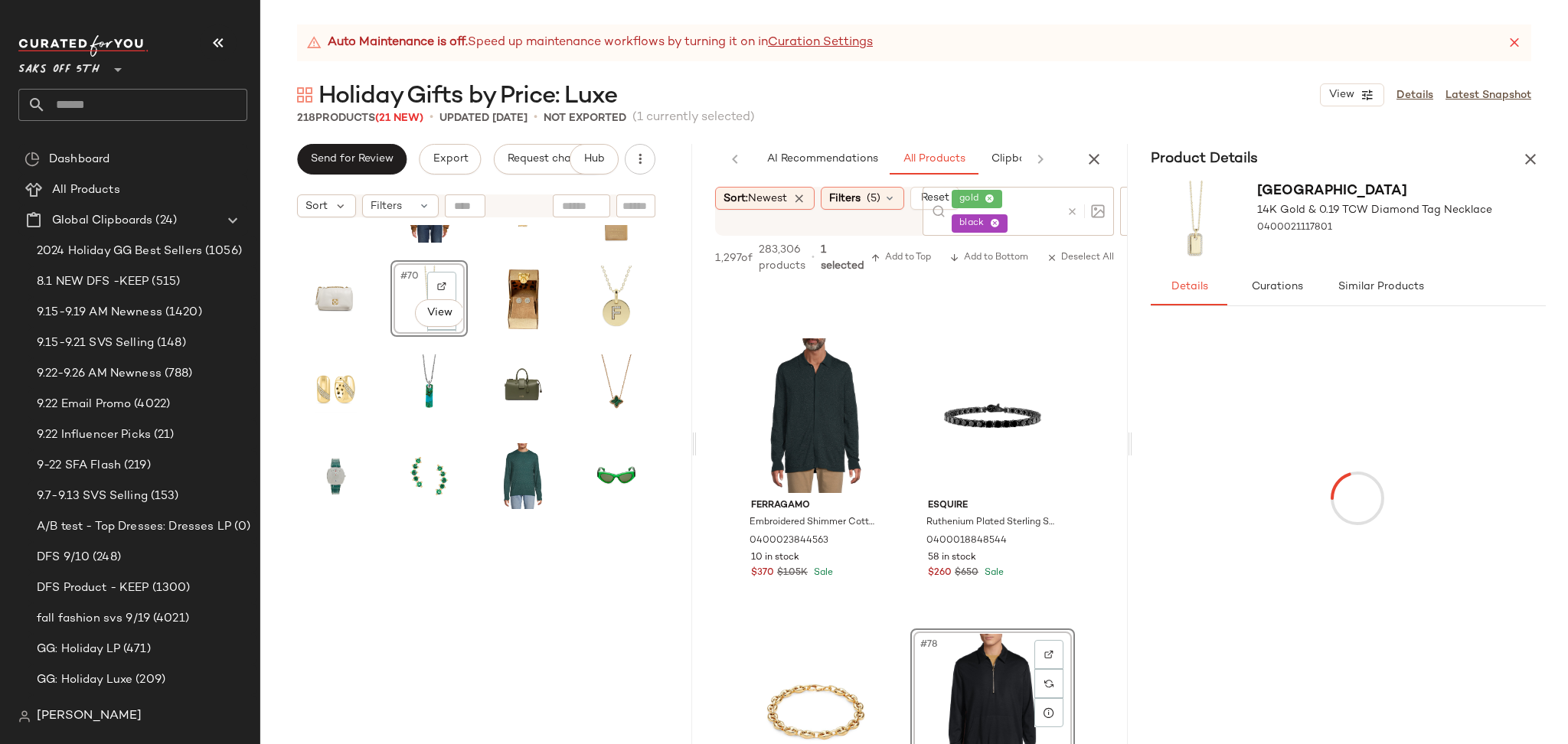
scroll to position [1421, 0]
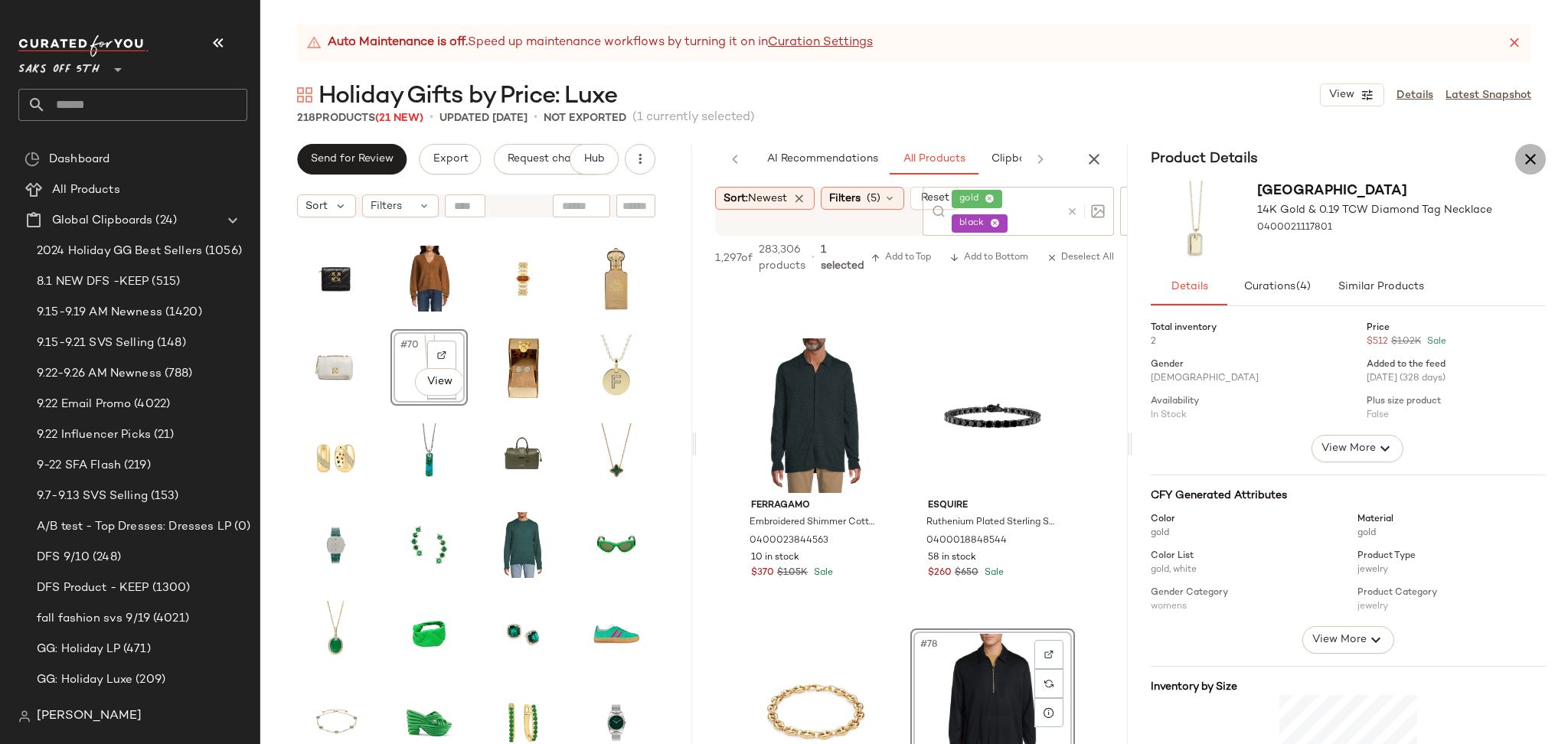
click at [1524, 158] on icon "button" at bounding box center [1530, 159] width 18 height 18
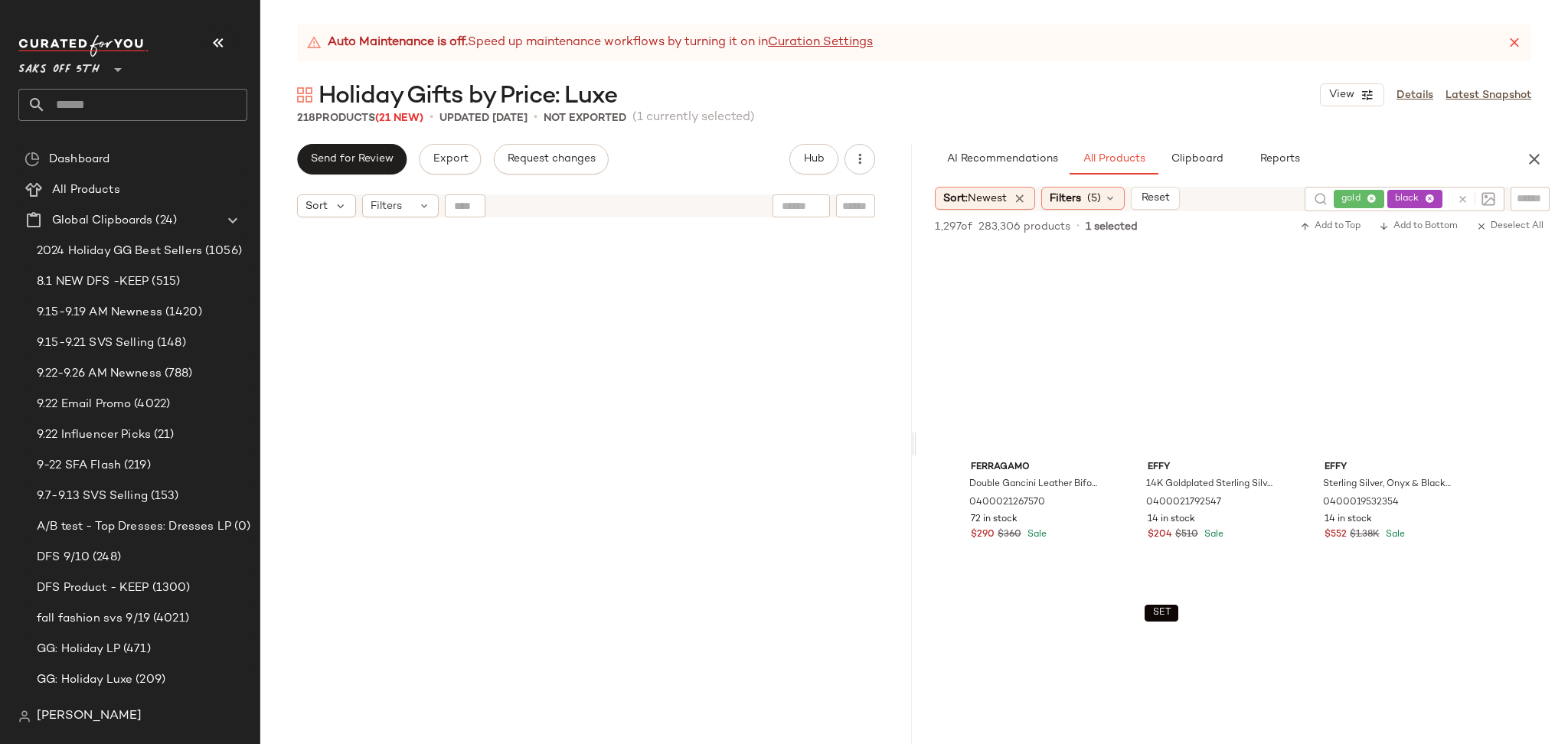
scroll to position [5022, 0]
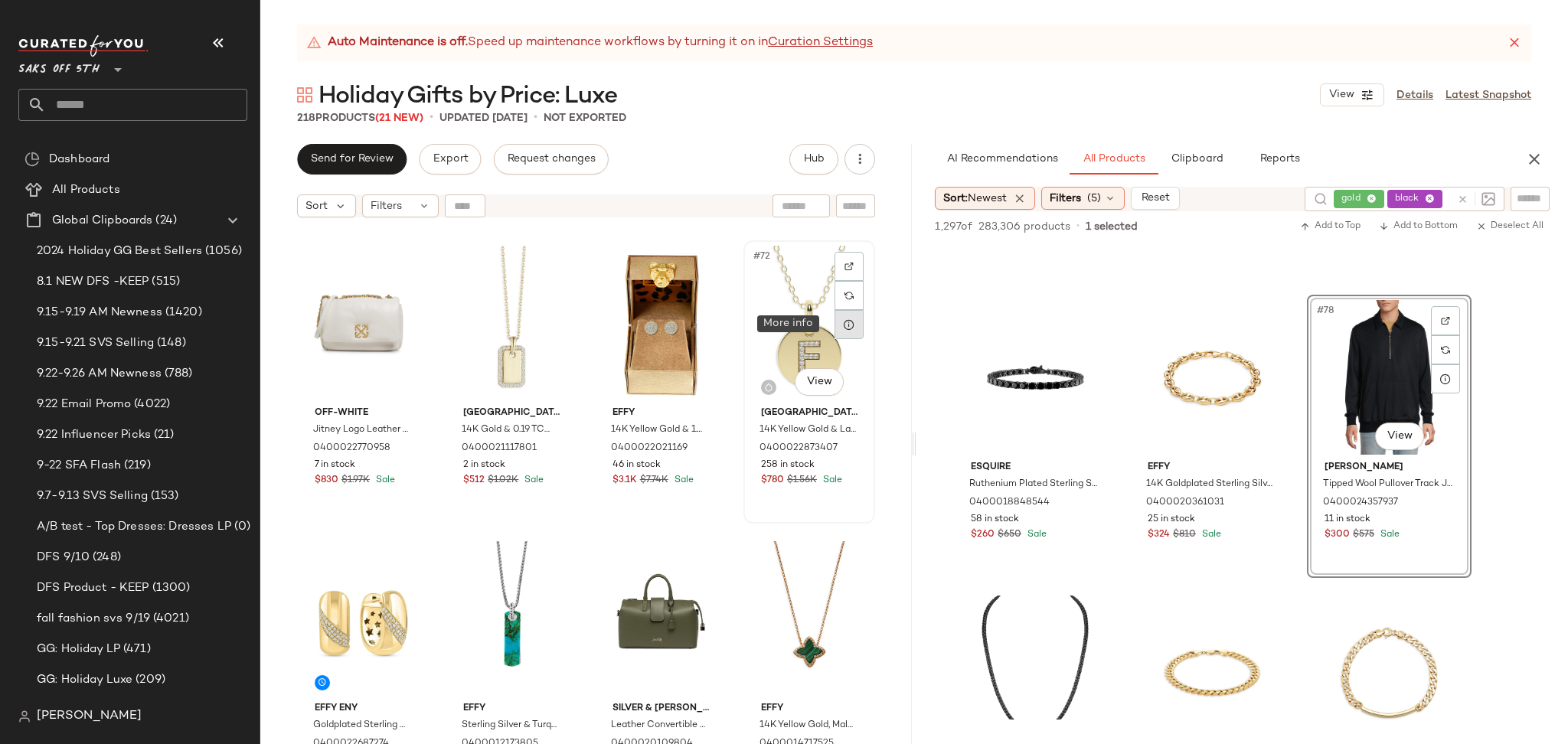
click at [841, 331] on div at bounding box center [849, 324] width 29 height 29
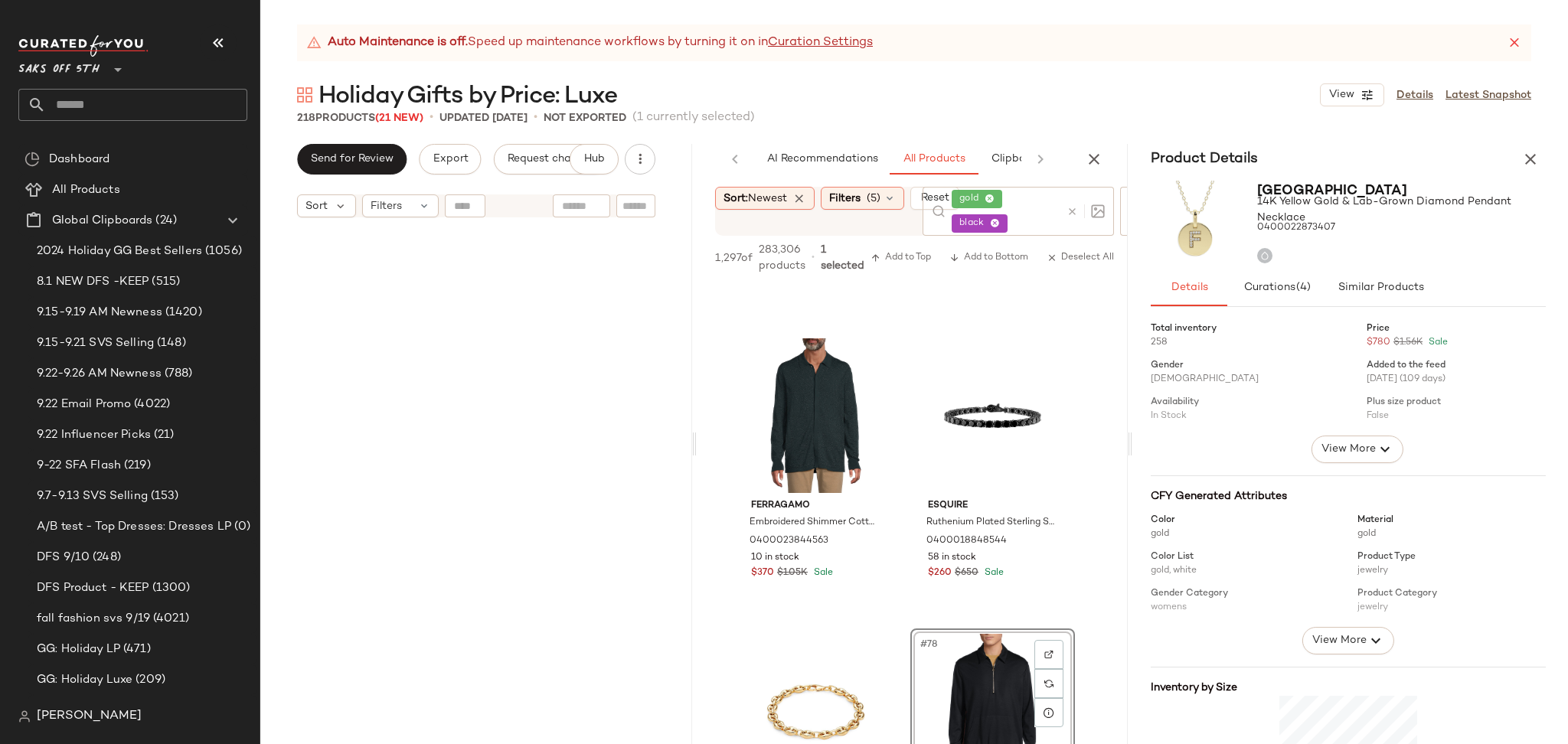
scroll to position [1421, 0]
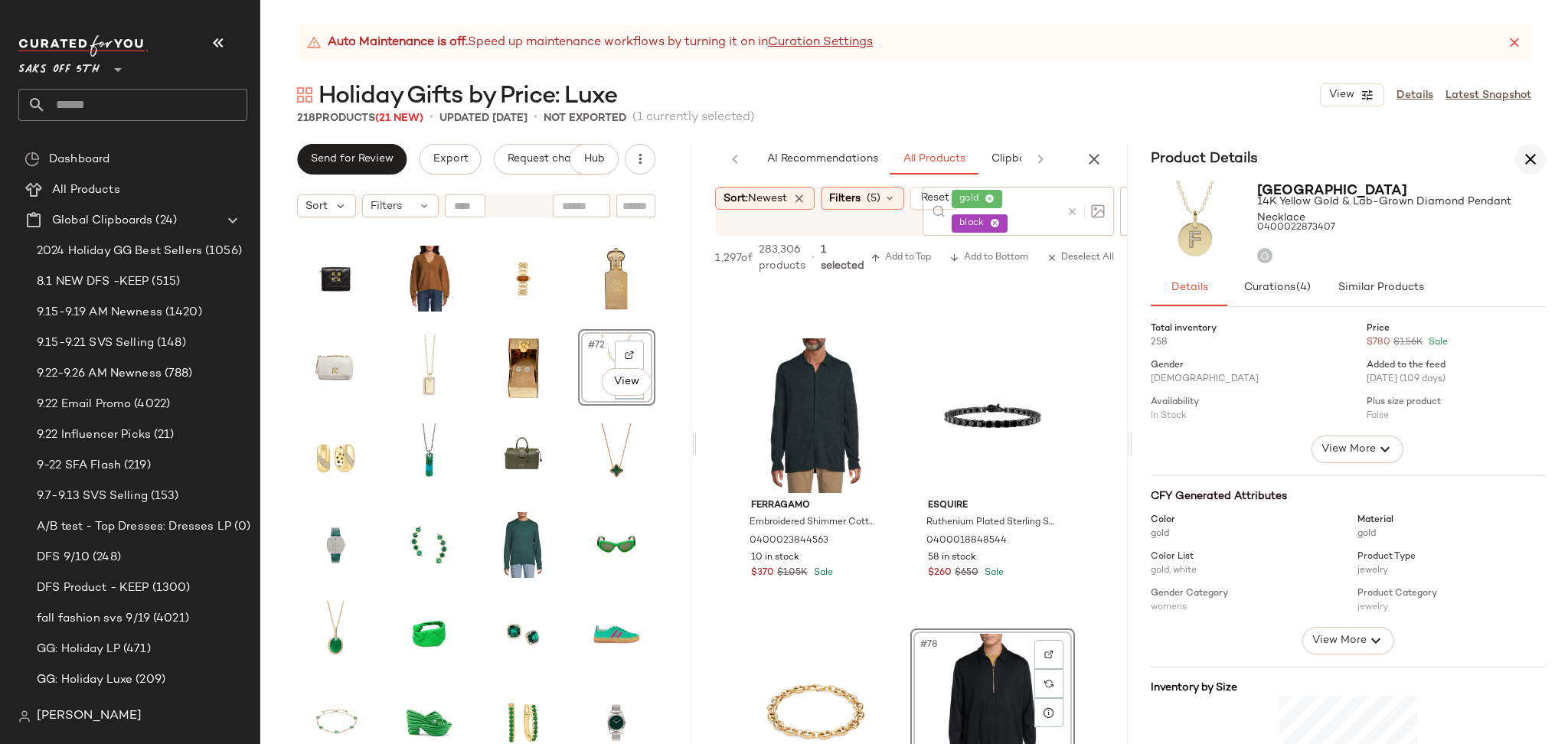
click at [1529, 156] on icon "button" at bounding box center [1530, 159] width 18 height 18
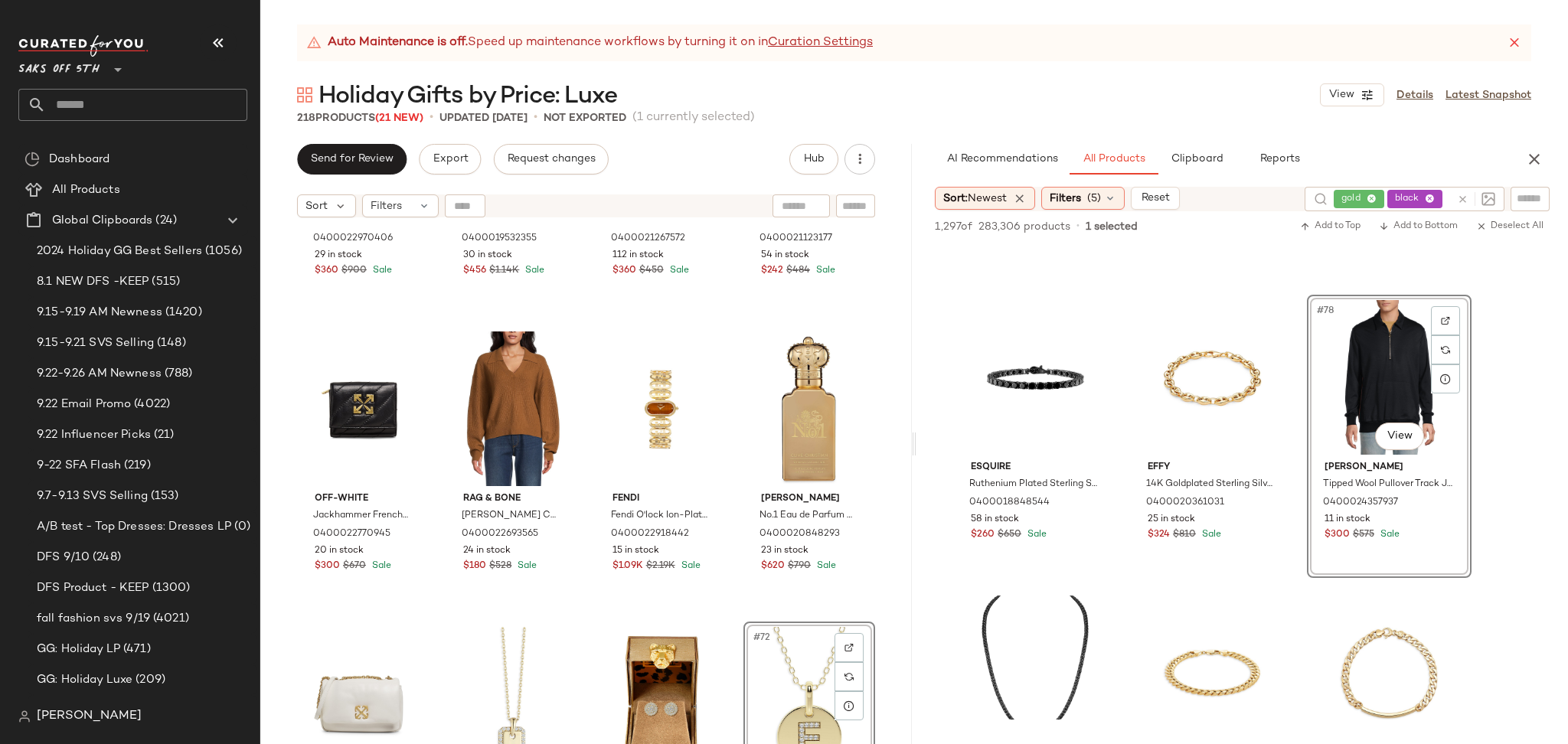
scroll to position [4652, 0]
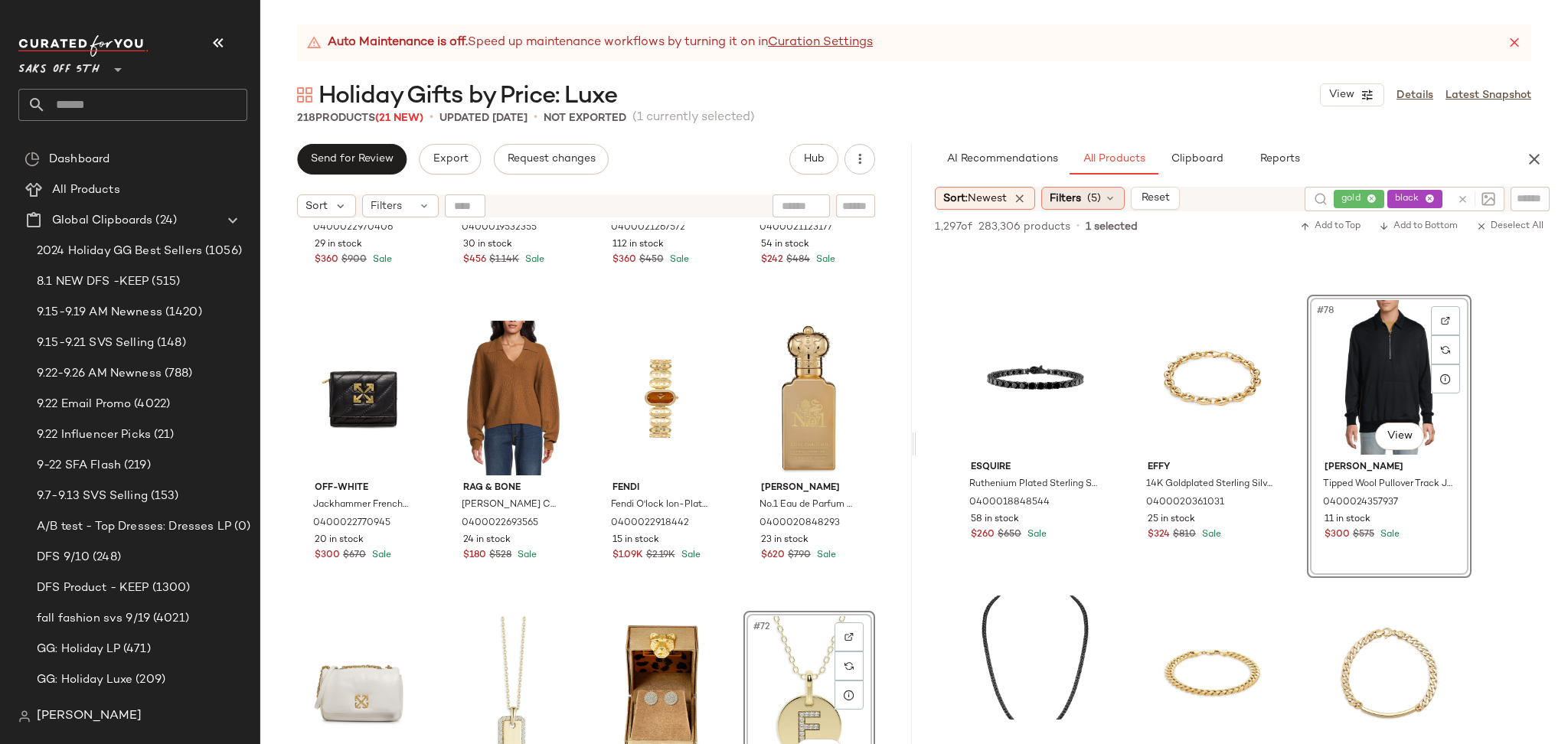
click at [1069, 190] on span "Filters" at bounding box center [1065, 197] width 31 height 16
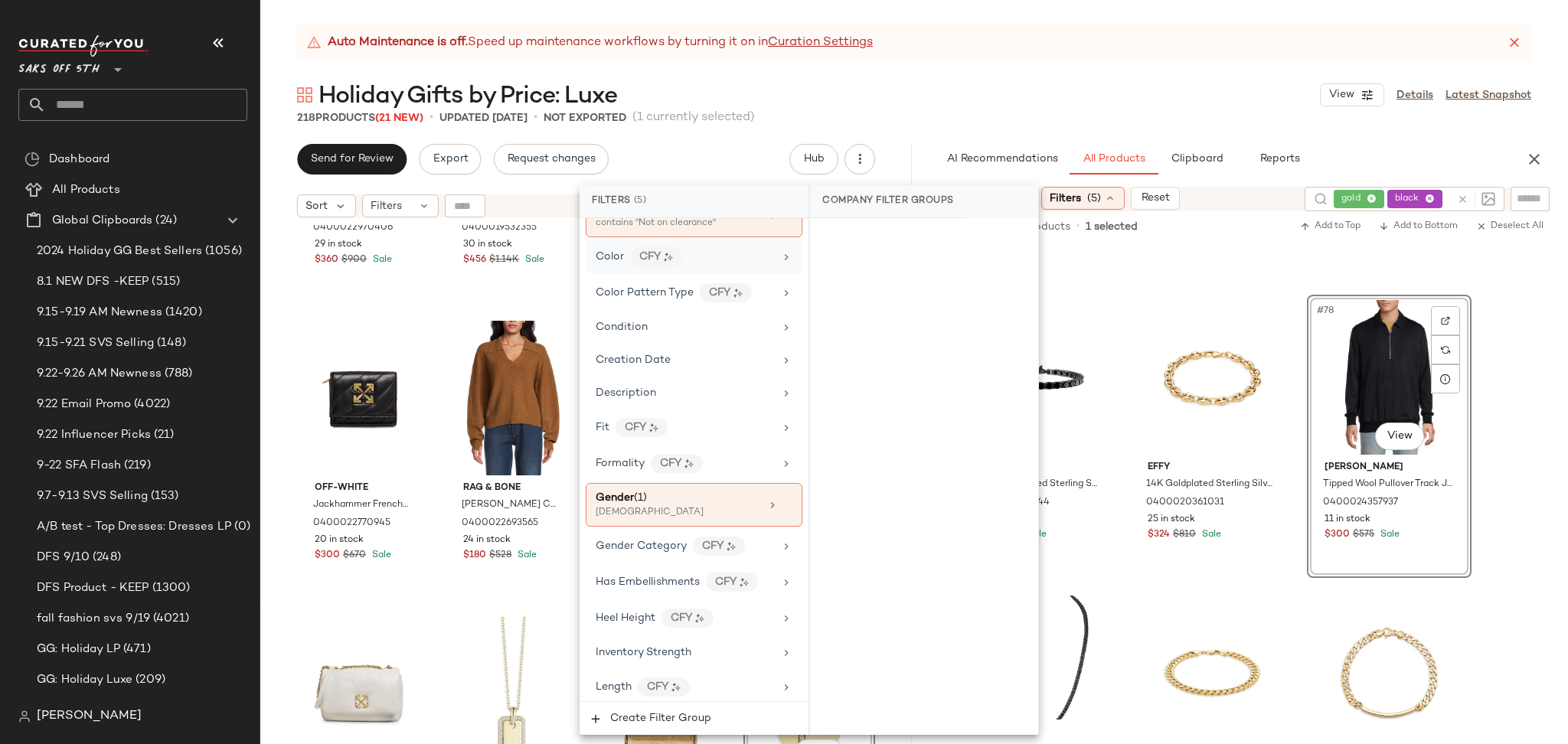
scroll to position [319, 0]
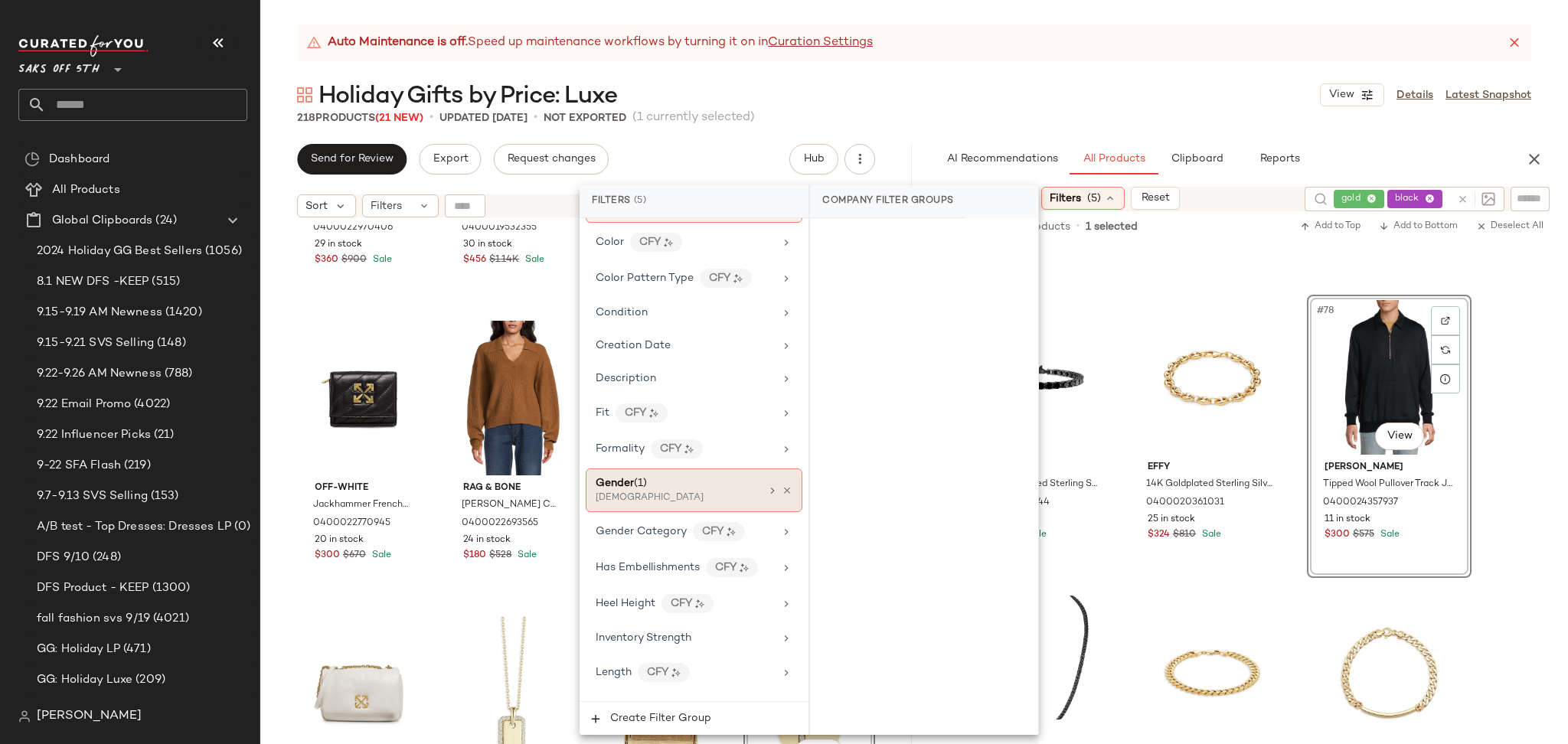
click at [687, 498] on div "[DEMOGRAPHIC_DATA]" at bounding box center [671, 498] width 153 height 14
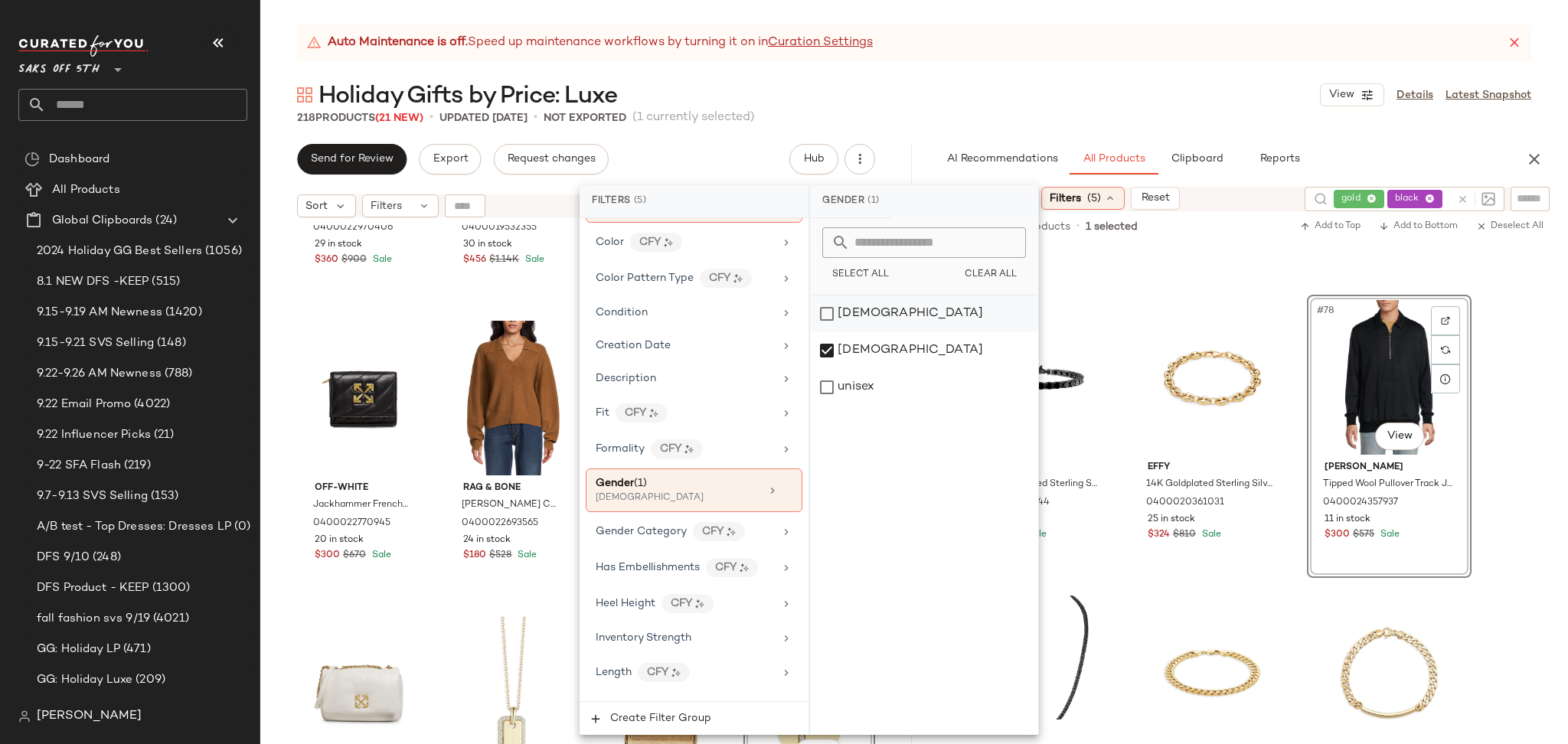
click at [817, 310] on div "[DEMOGRAPHIC_DATA]" at bounding box center [924, 314] width 228 height 37
click at [829, 341] on div "[DEMOGRAPHIC_DATA]" at bounding box center [924, 351] width 228 height 37
click at [1079, 121] on div "218 Products (21 New) • updated [DATE] • Not Exported (1 currently selected)" at bounding box center [913, 118] width 1307 height 16
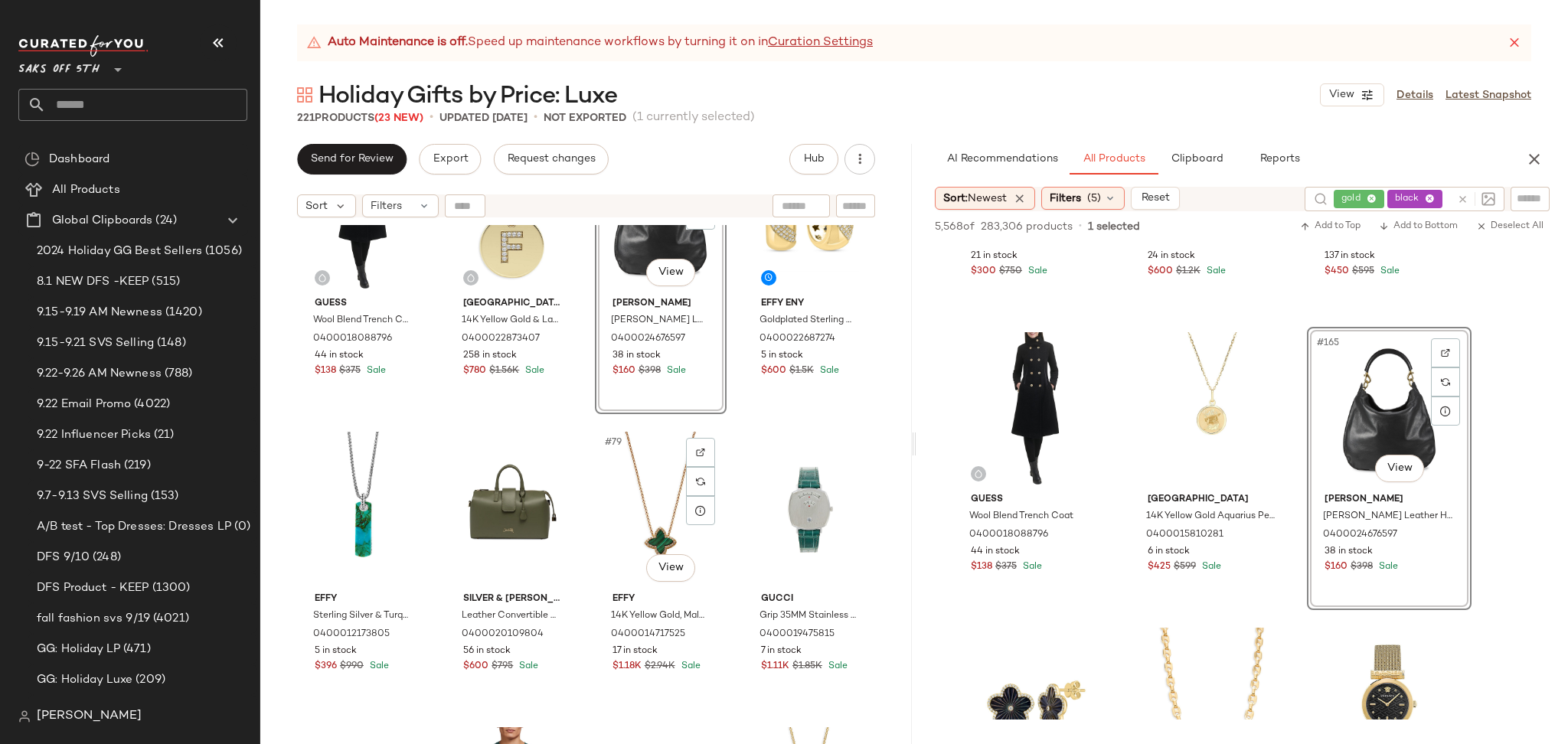
scroll to position [5430, 0]
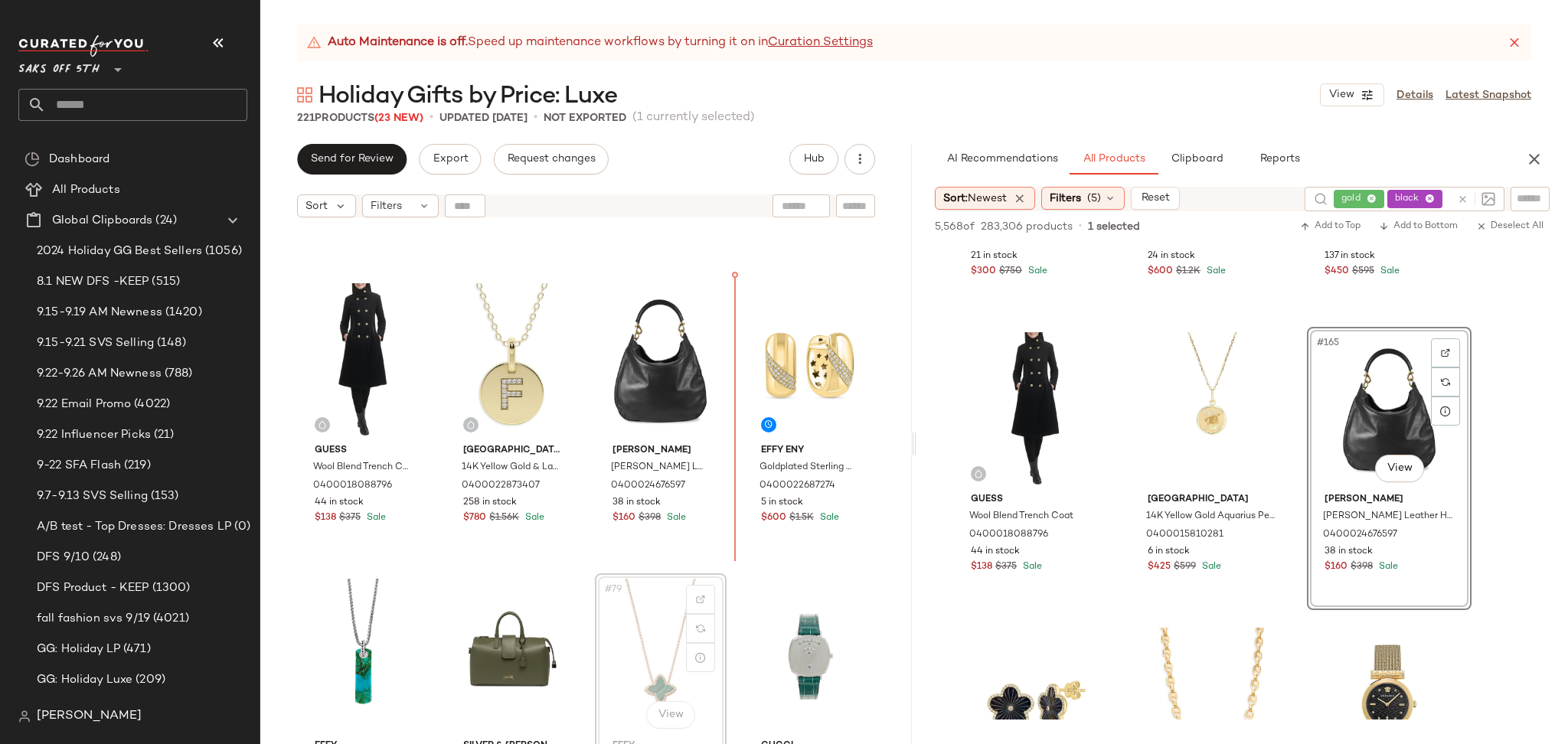
scroll to position [5277, 0]
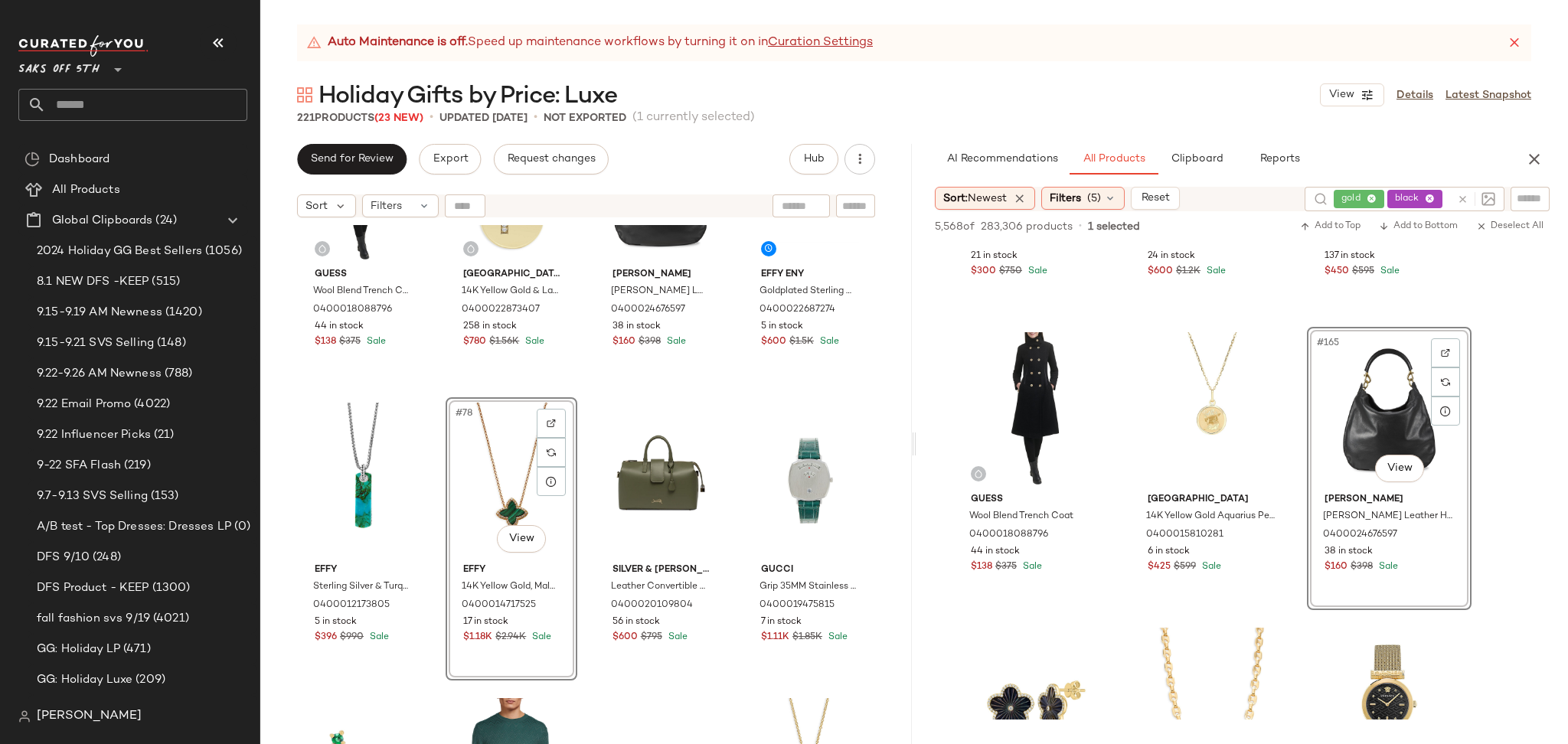
scroll to position [5460, 0]
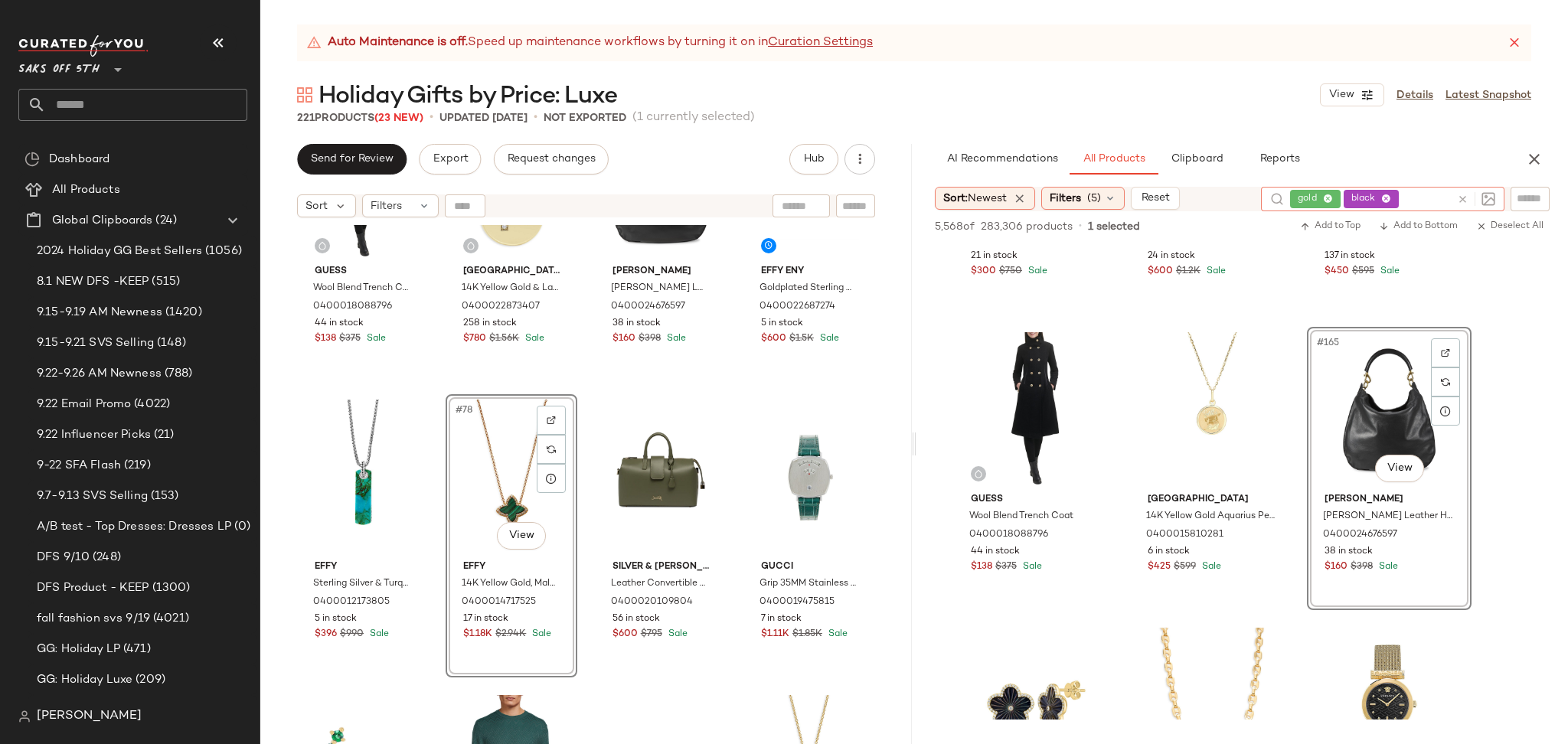
click at [1462, 195] on icon at bounding box center [1462, 199] width 11 height 11
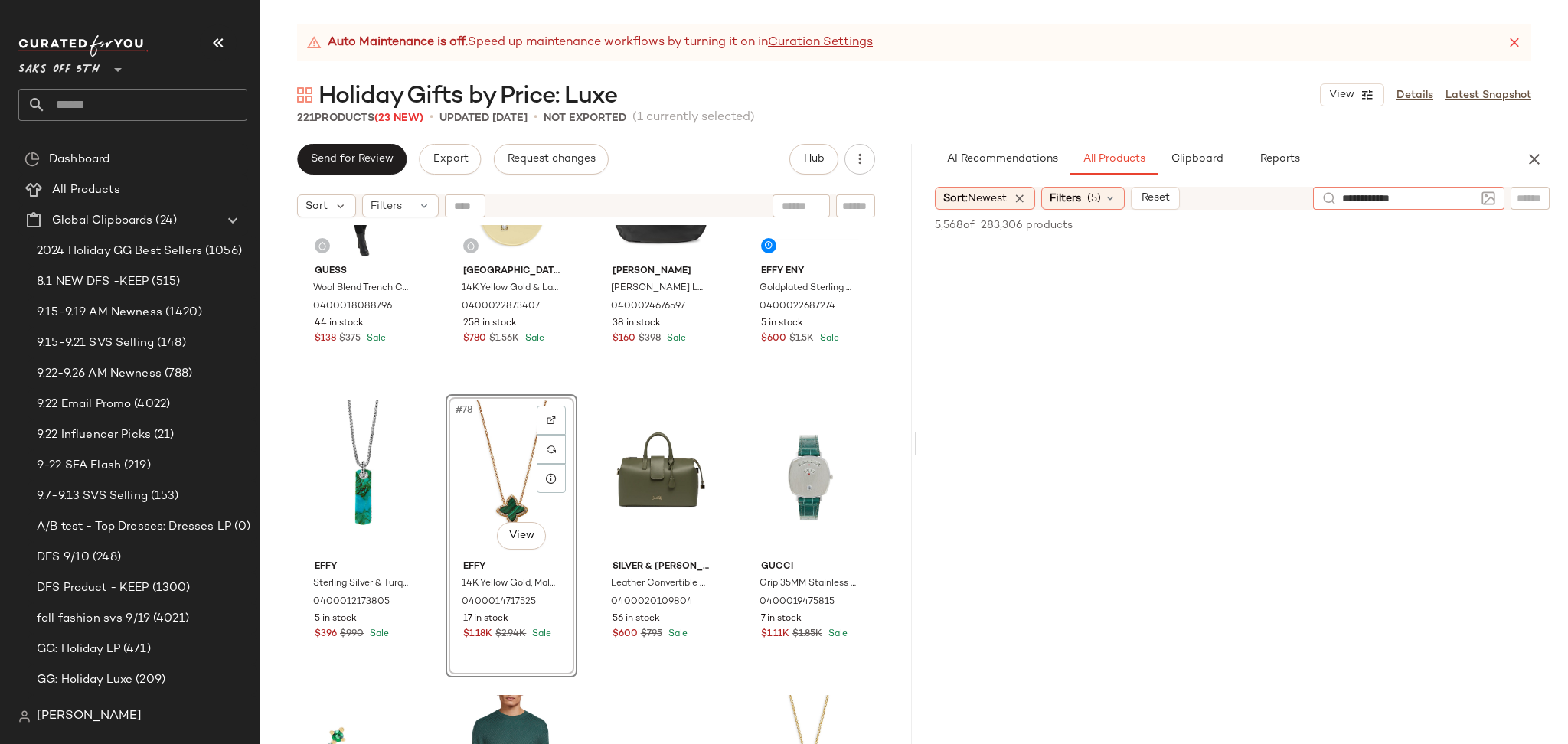
type input "**********"
click at [1197, 161] on span "Clipboard" at bounding box center [1195, 159] width 52 height 12
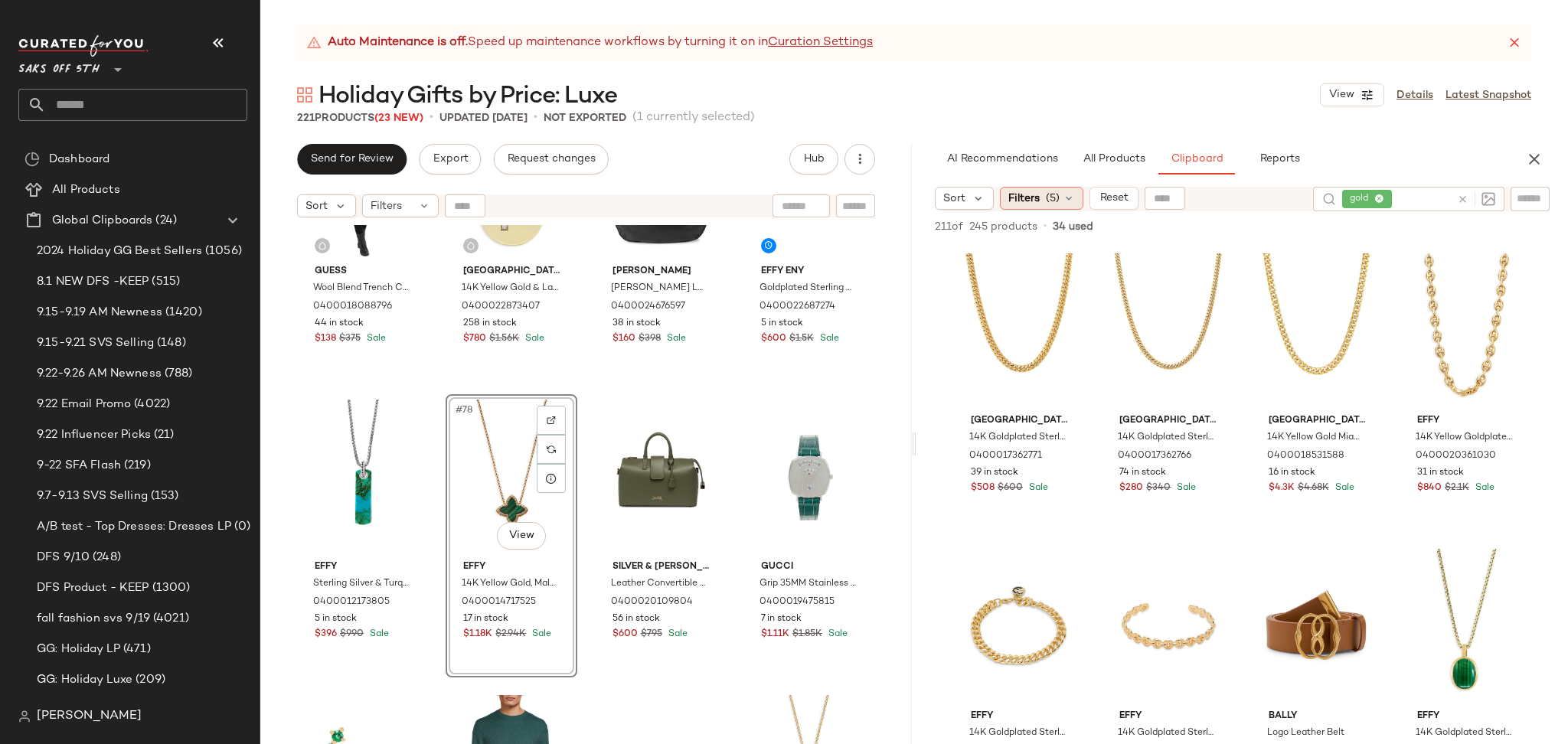
click at [1049, 197] on span "(5)" at bounding box center [1052, 197] width 14 height 16
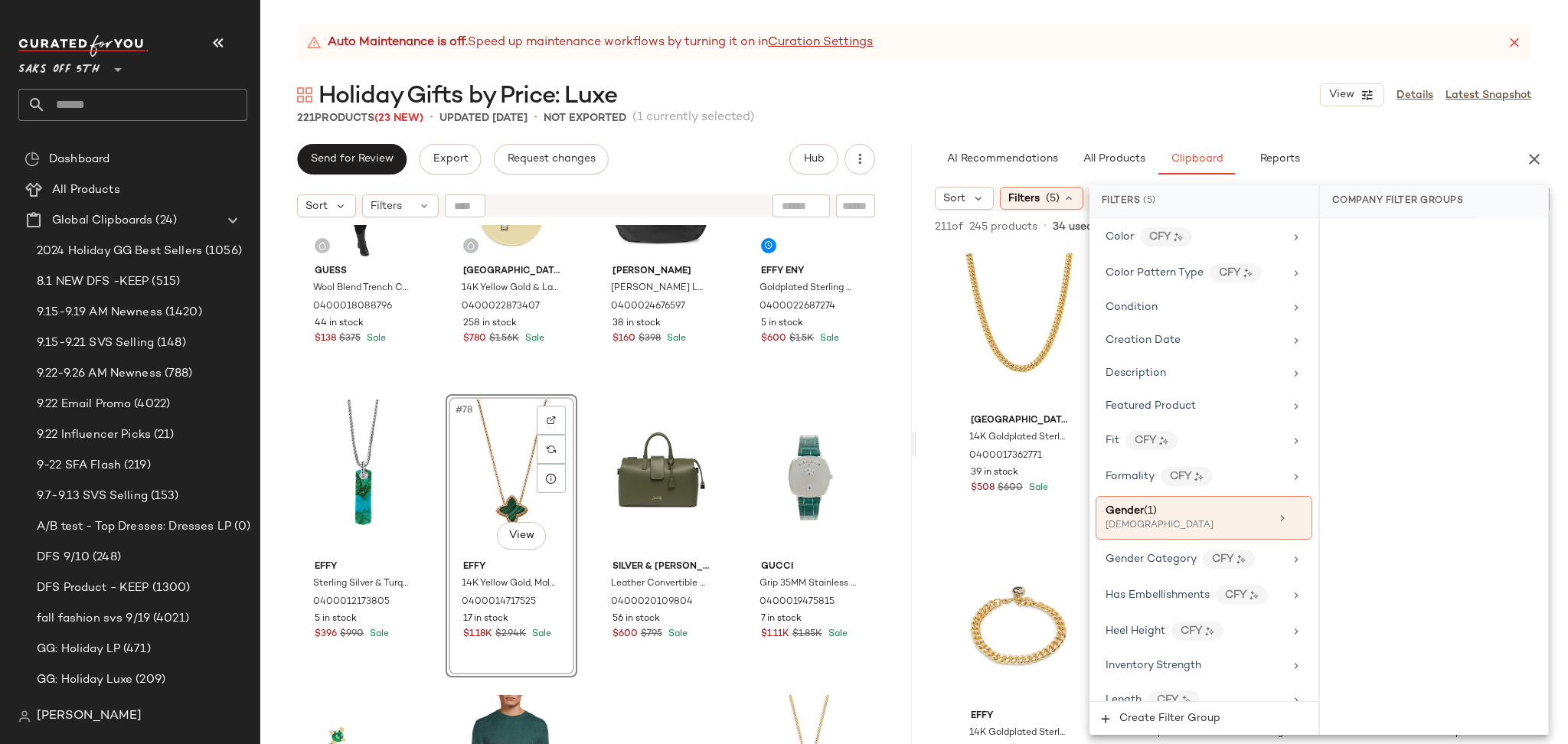
scroll to position [350, 0]
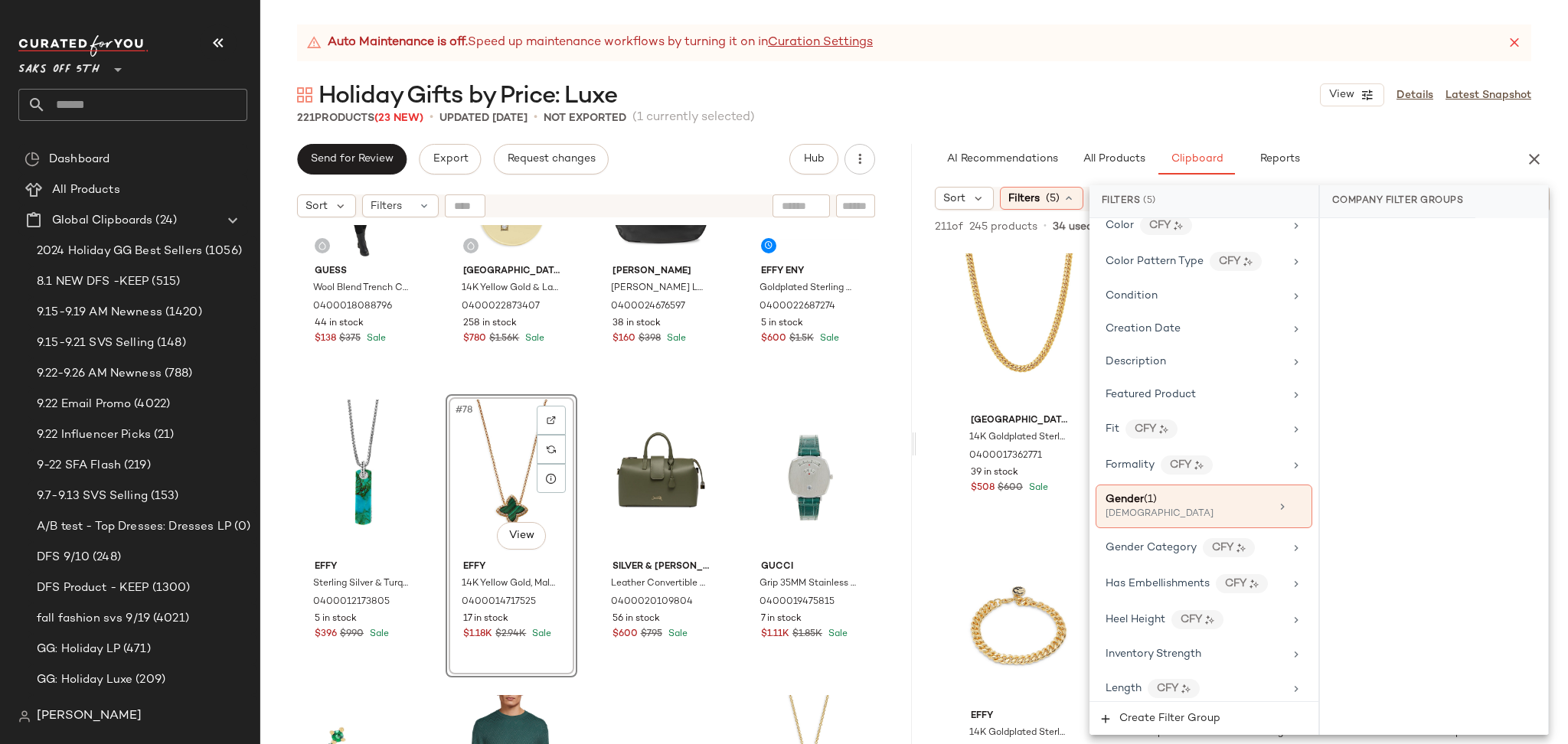
click at [1214, 516] on div "[DEMOGRAPHIC_DATA]" at bounding box center [1181, 513] width 153 height 14
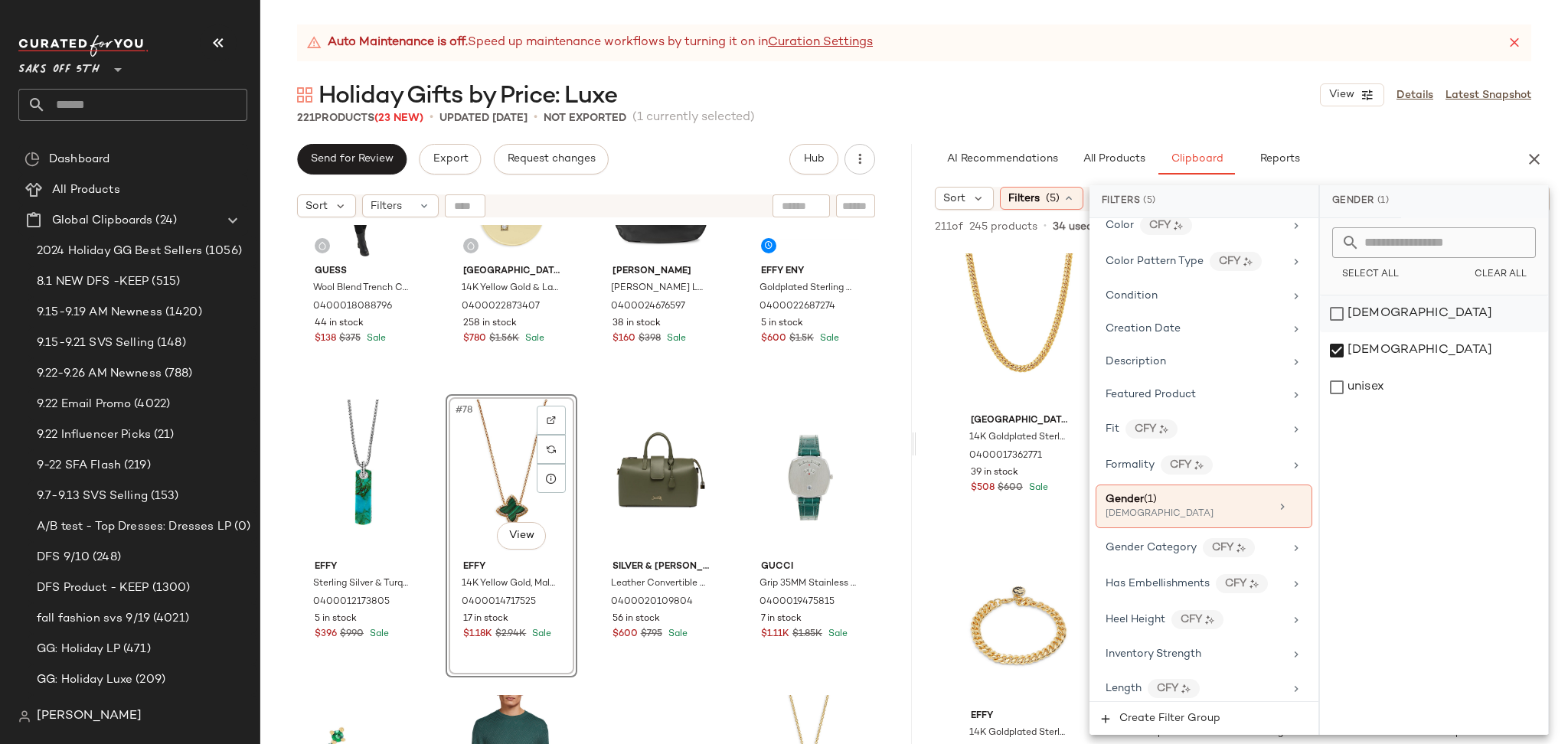
click at [1339, 309] on div "[DEMOGRAPHIC_DATA]" at bounding box center [1434, 314] width 228 height 37
click at [1339, 346] on div "[DEMOGRAPHIC_DATA]" at bounding box center [1434, 351] width 228 height 37
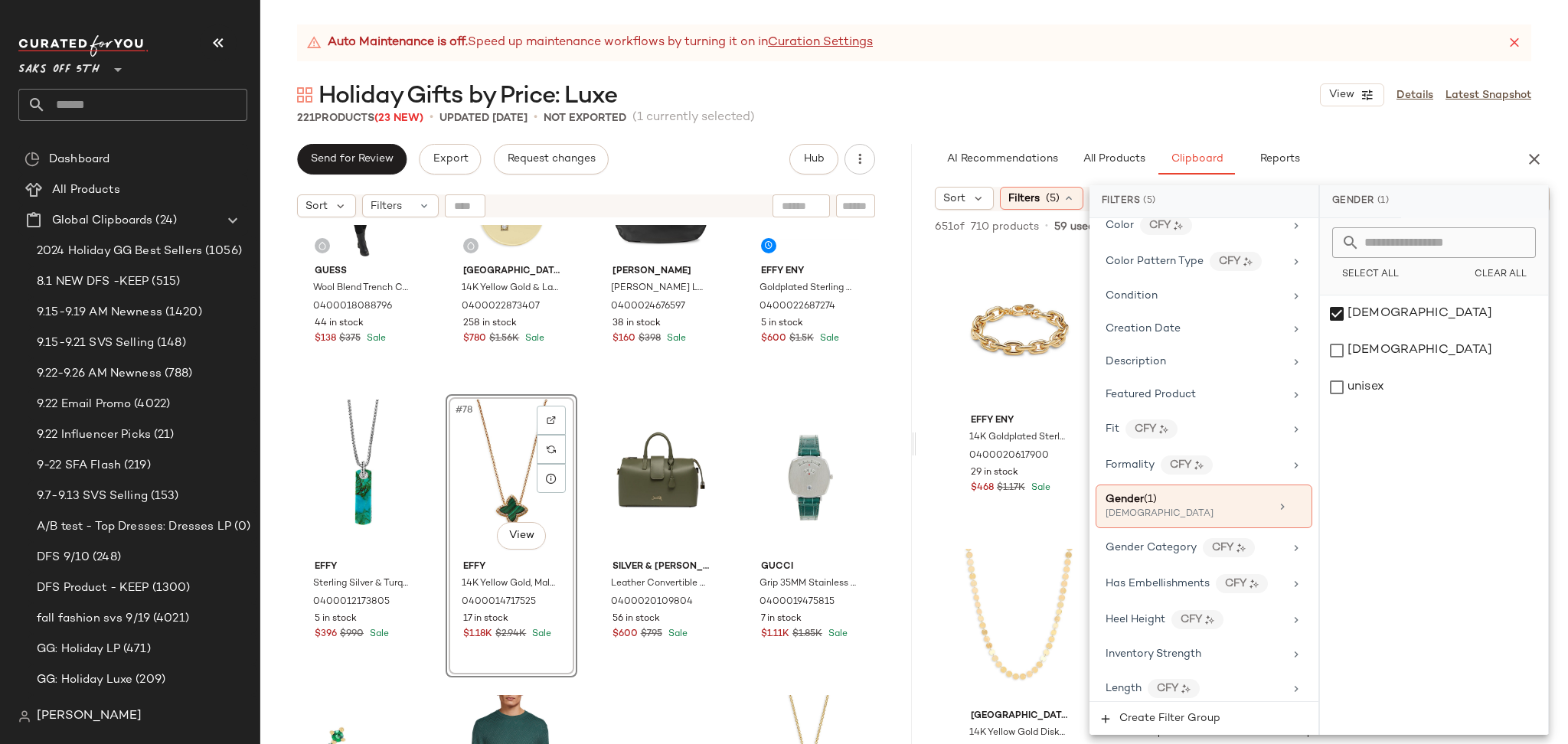
click at [1286, 134] on div "Auto Maintenance is off. Speed up maintenance workflows by turning it on in Cur…" at bounding box center [913, 384] width 1307 height 719
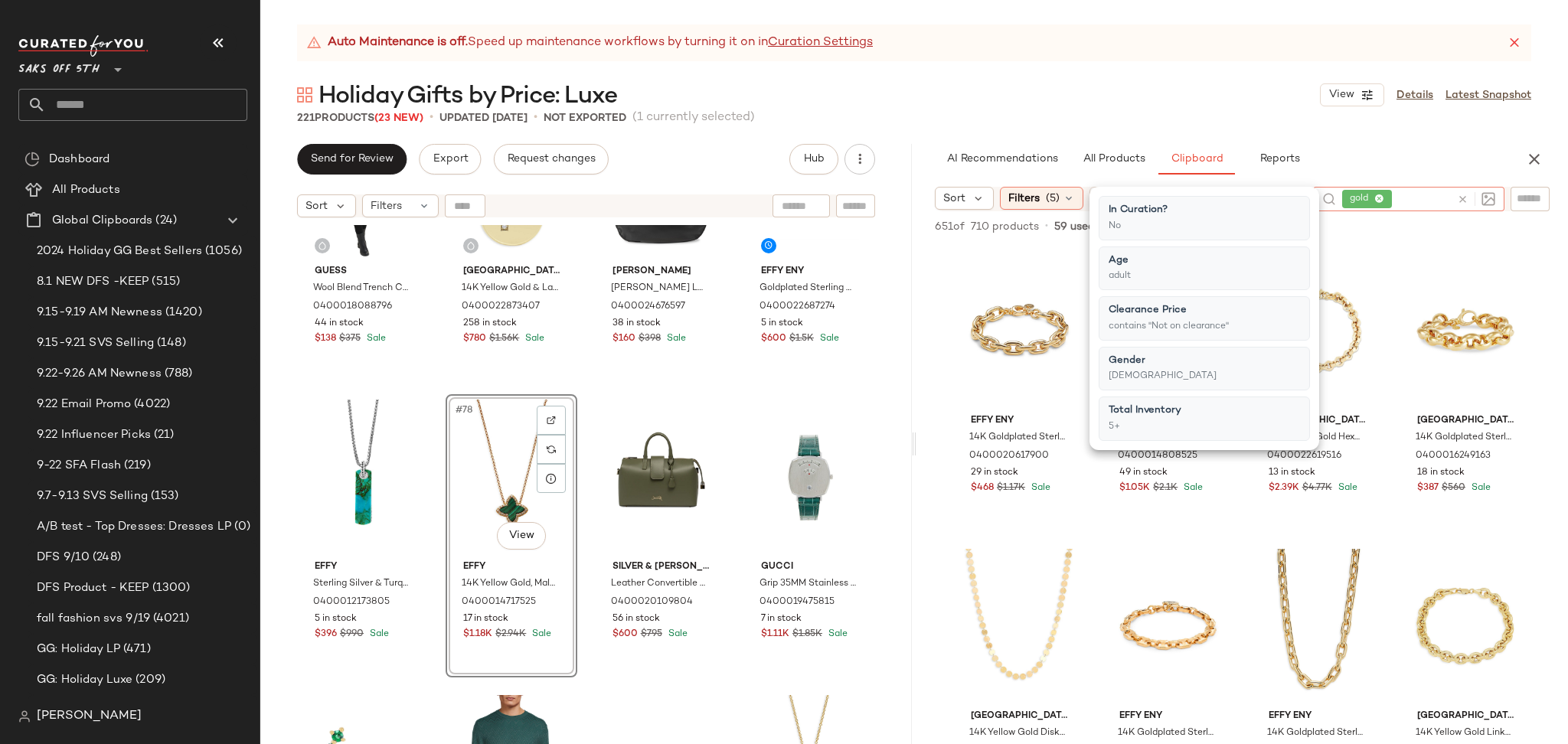
click at [1428, 196] on input "text" at bounding box center [1422, 198] width 56 height 16
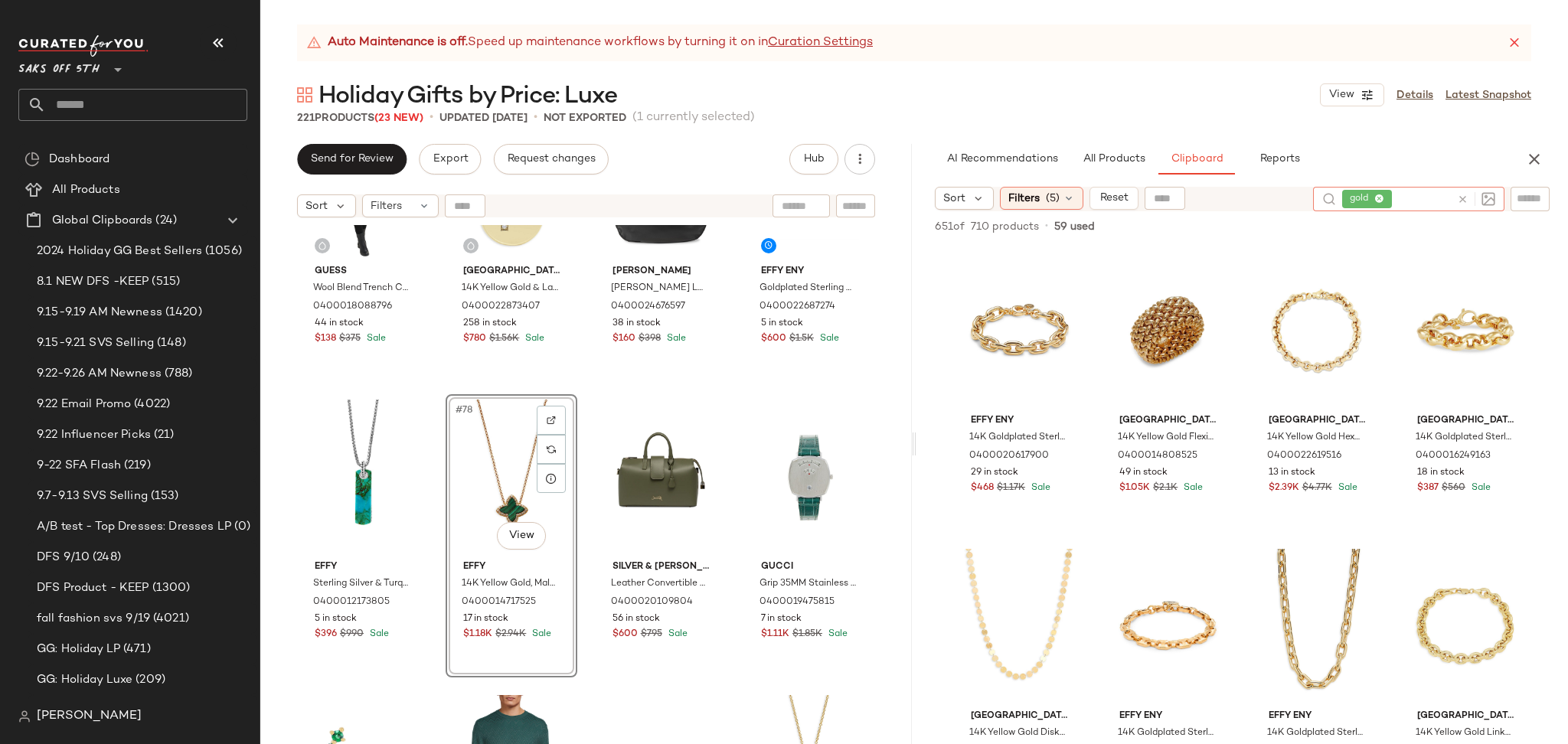
click at [1462, 197] on icon at bounding box center [1462, 199] width 11 height 11
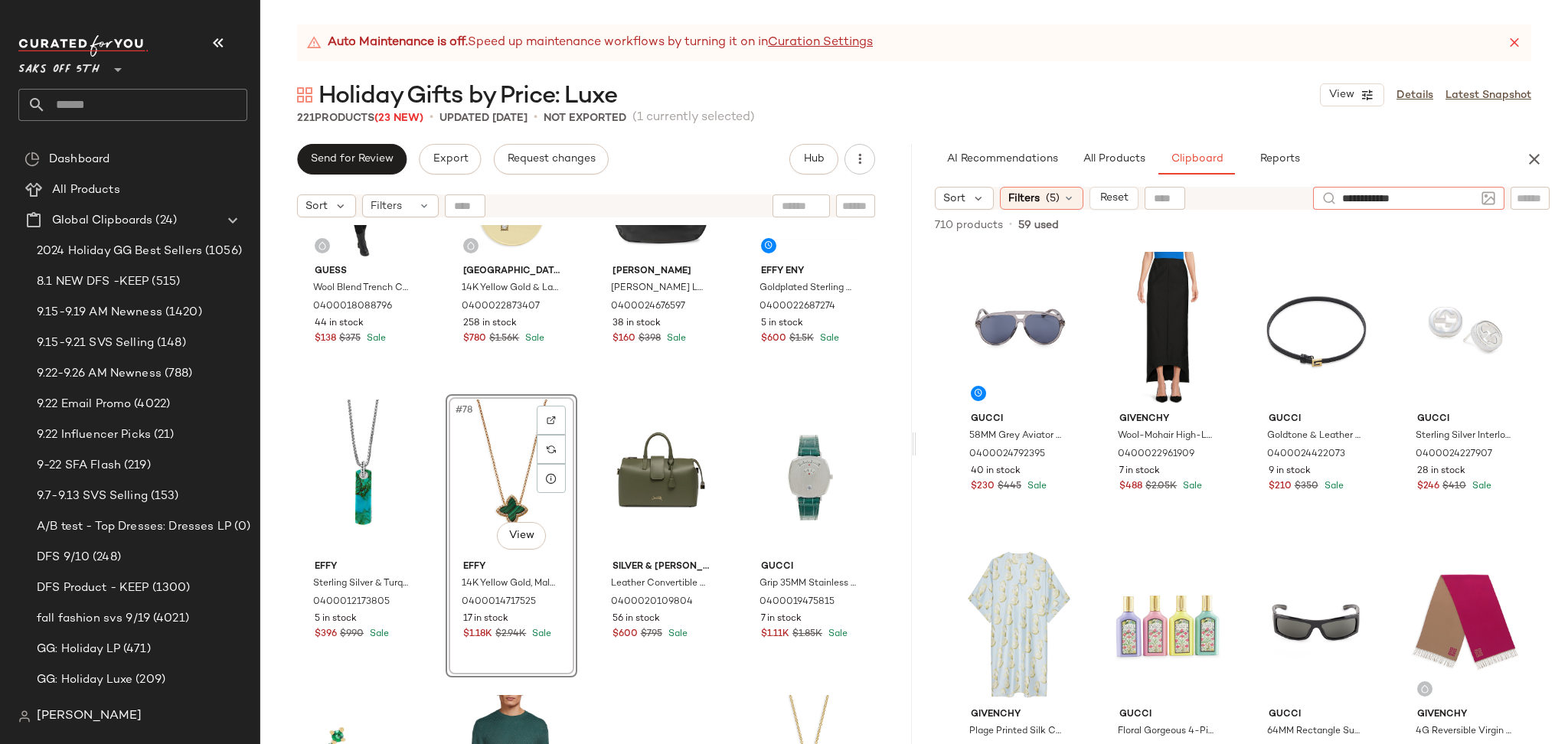
type input "**********"
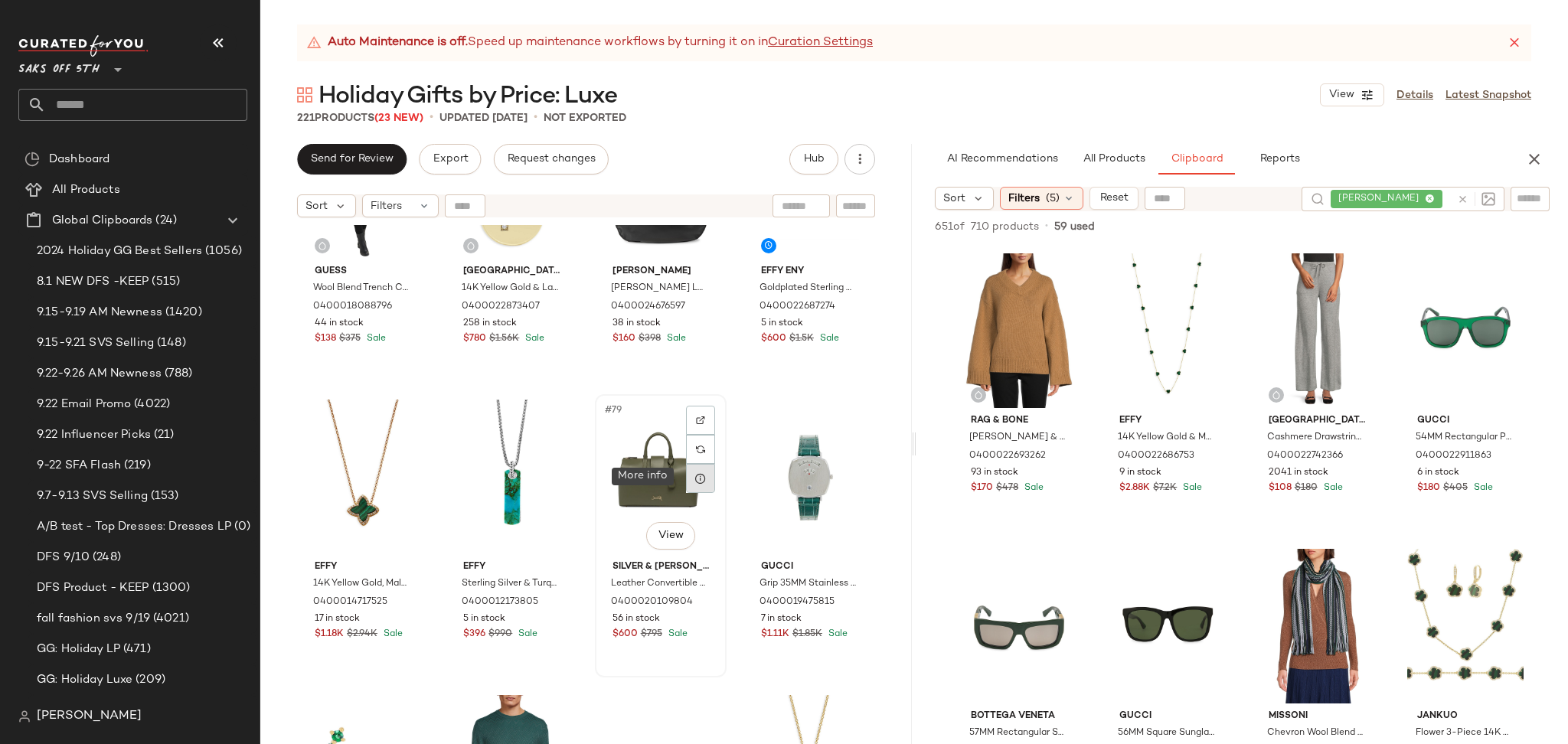
click at [694, 478] on icon at bounding box center [700, 478] width 12 height 12
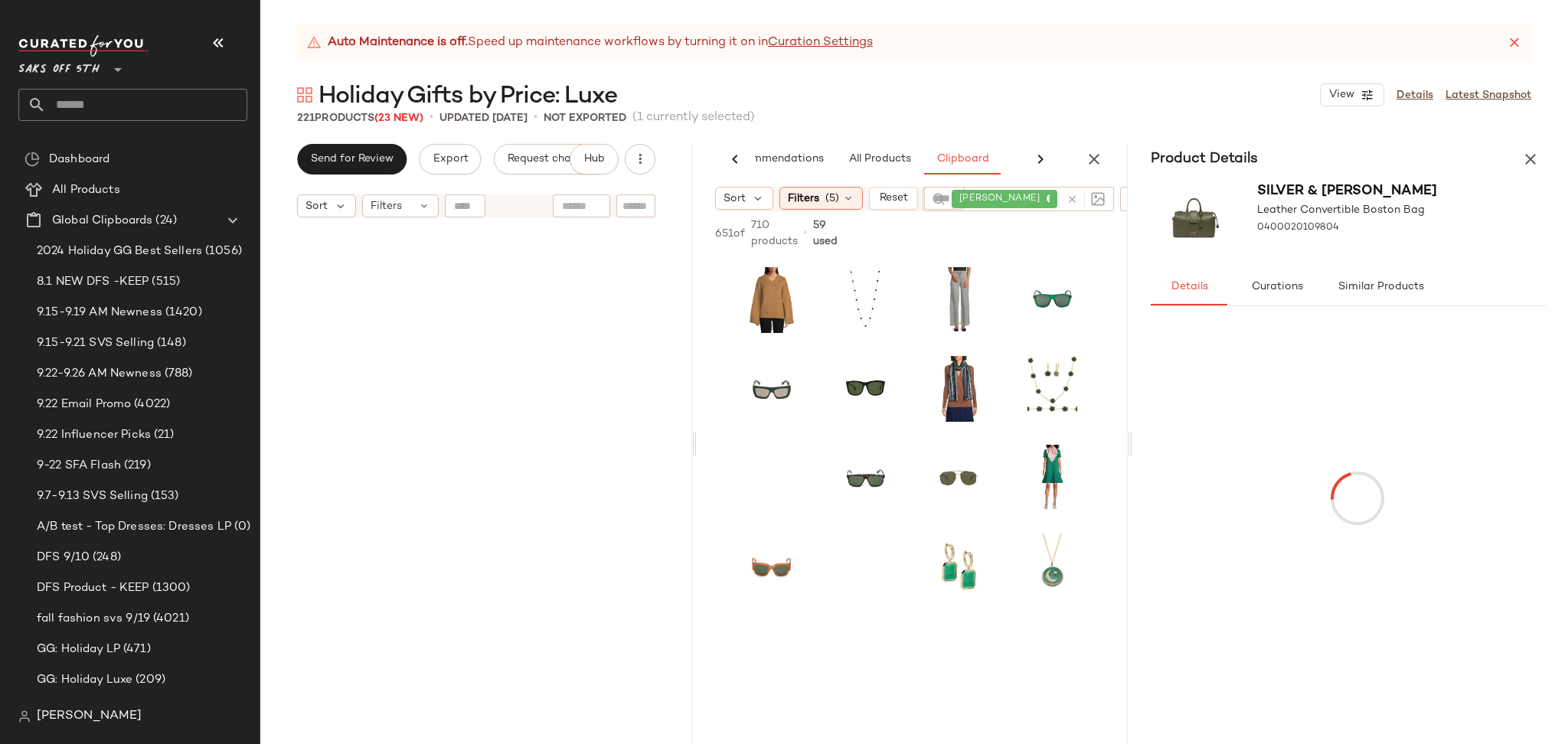
scroll to position [1598, 0]
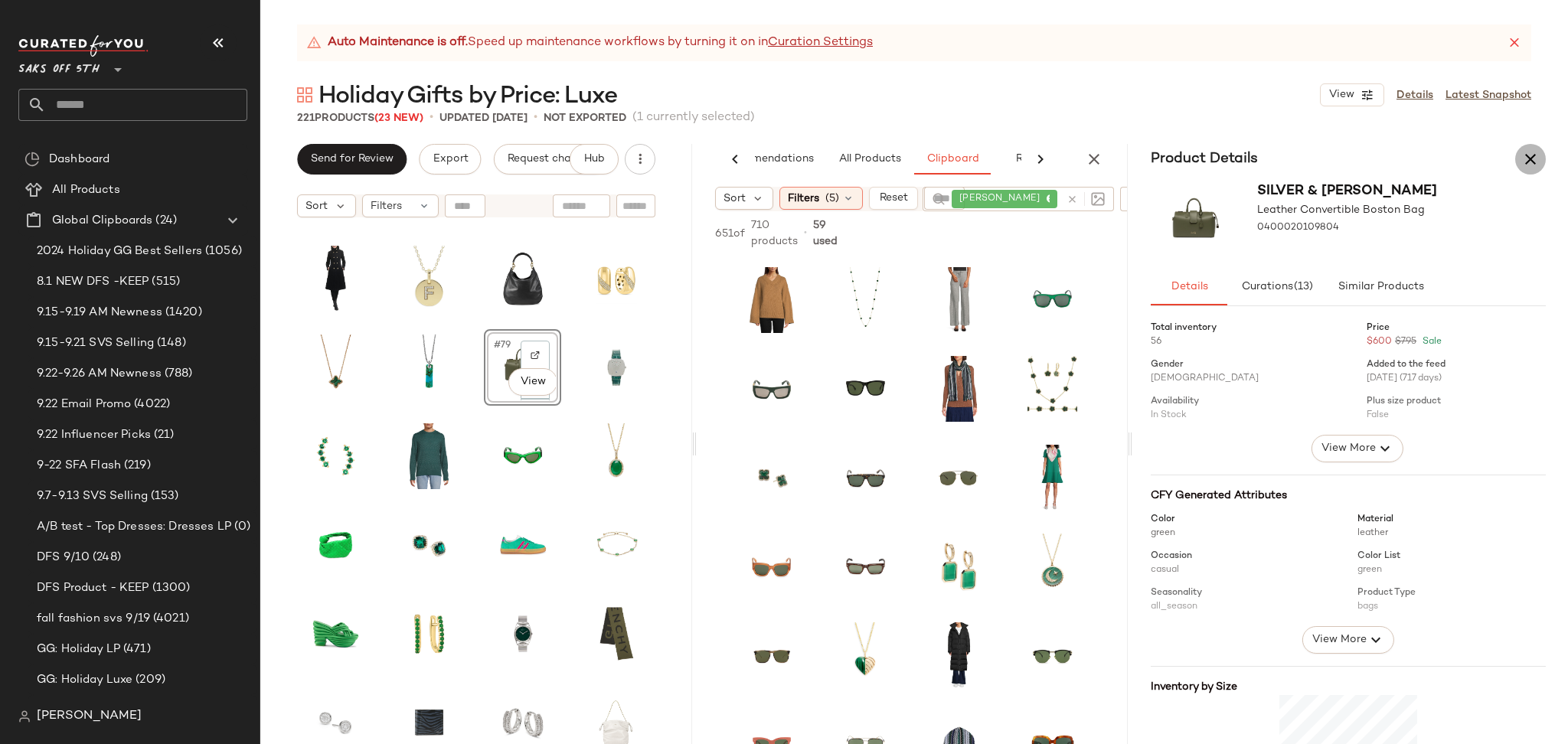
click at [1528, 152] on icon "button" at bounding box center [1530, 159] width 18 height 18
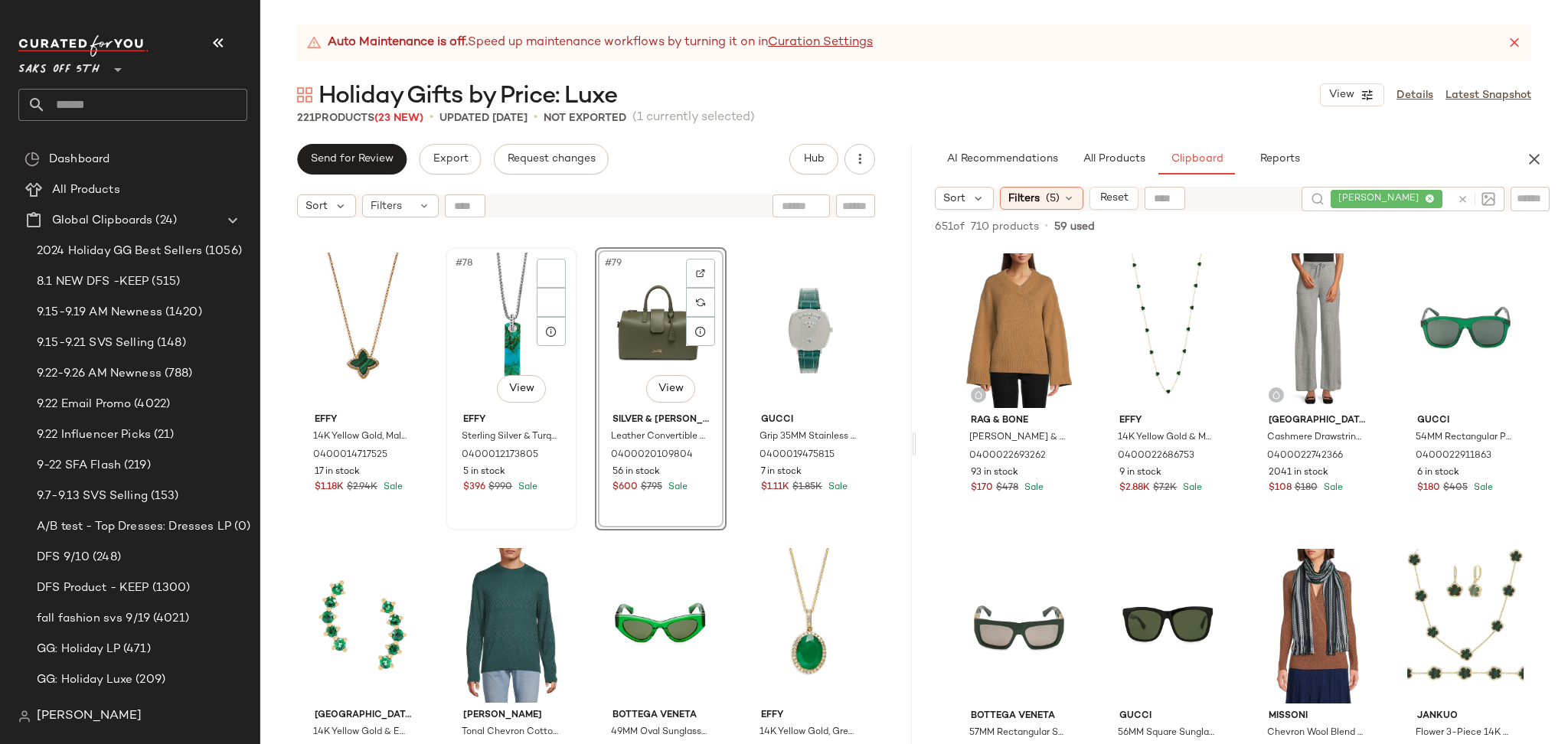
scroll to position [5607, 0]
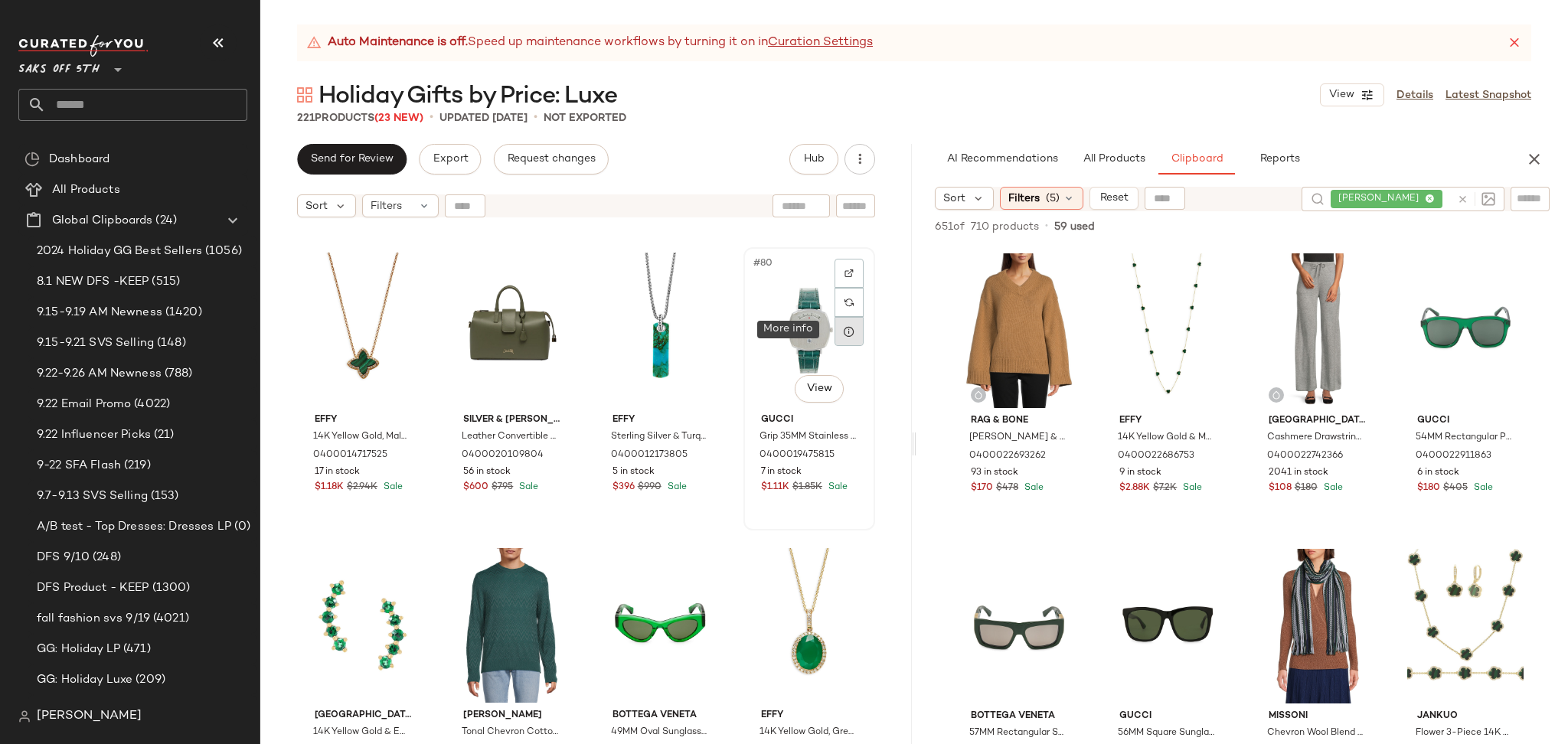
click at [842, 330] on icon at bounding box center [848, 331] width 12 height 12
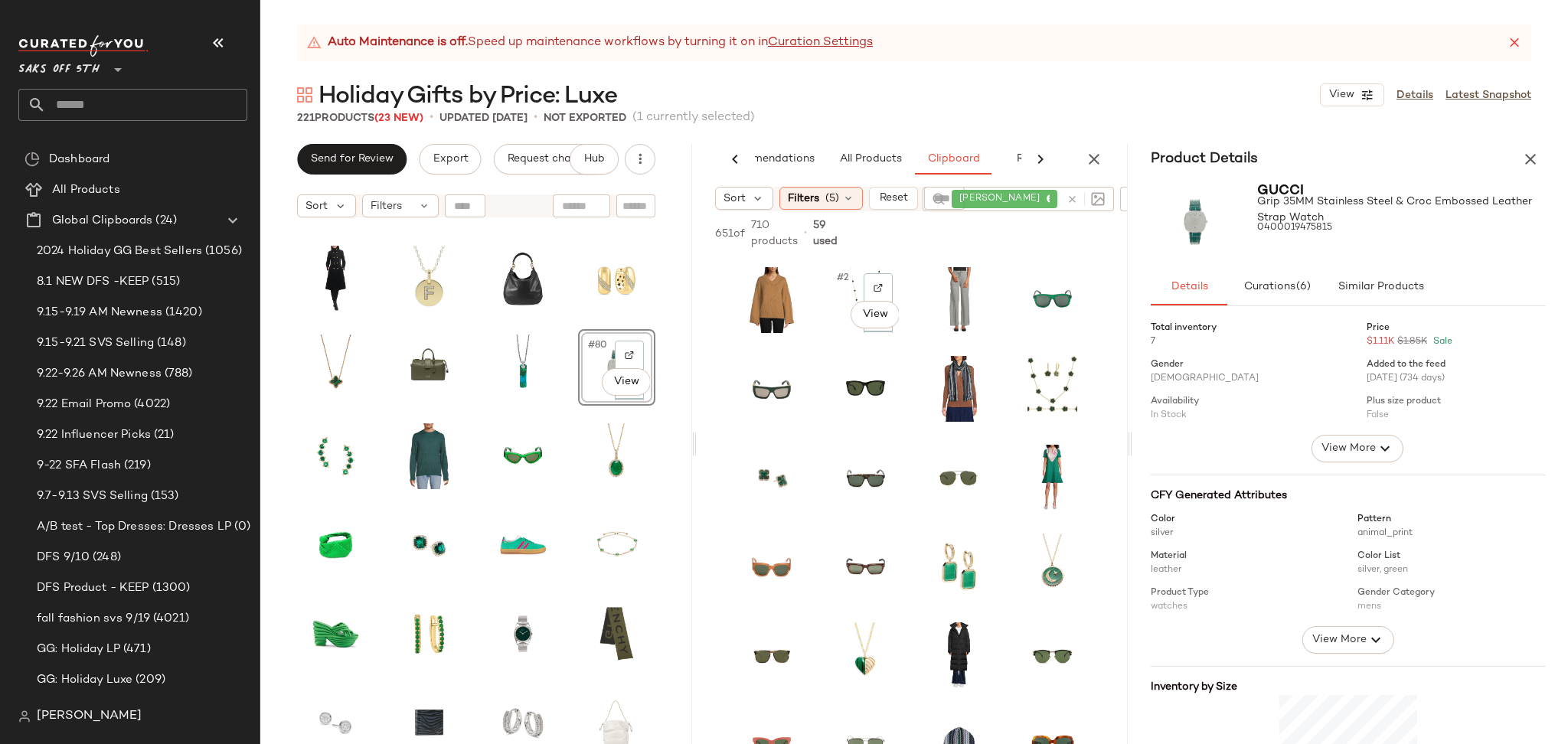
scroll to position [0, 64]
click at [1536, 160] on icon "button" at bounding box center [1530, 159] width 18 height 18
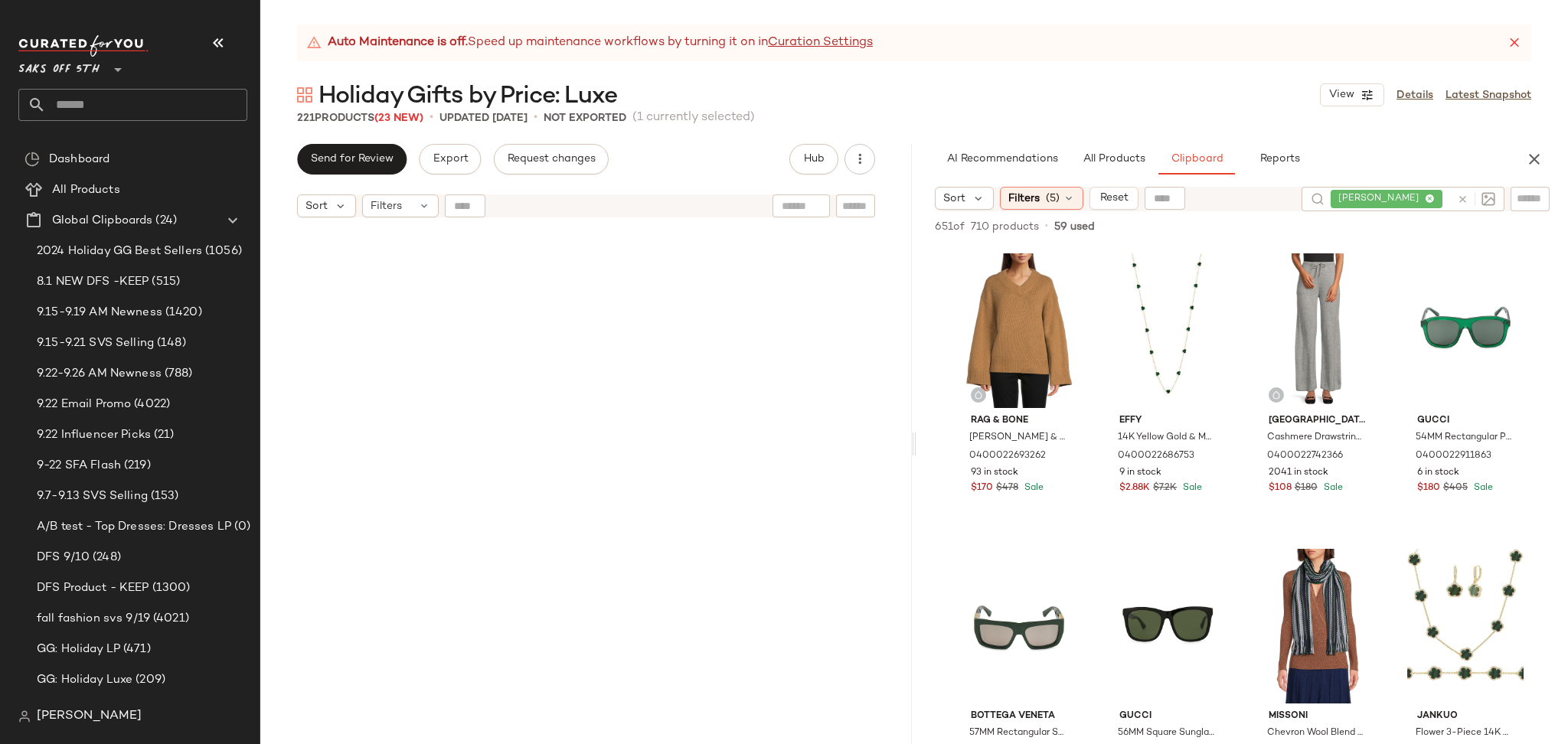
scroll to position [5614, 0]
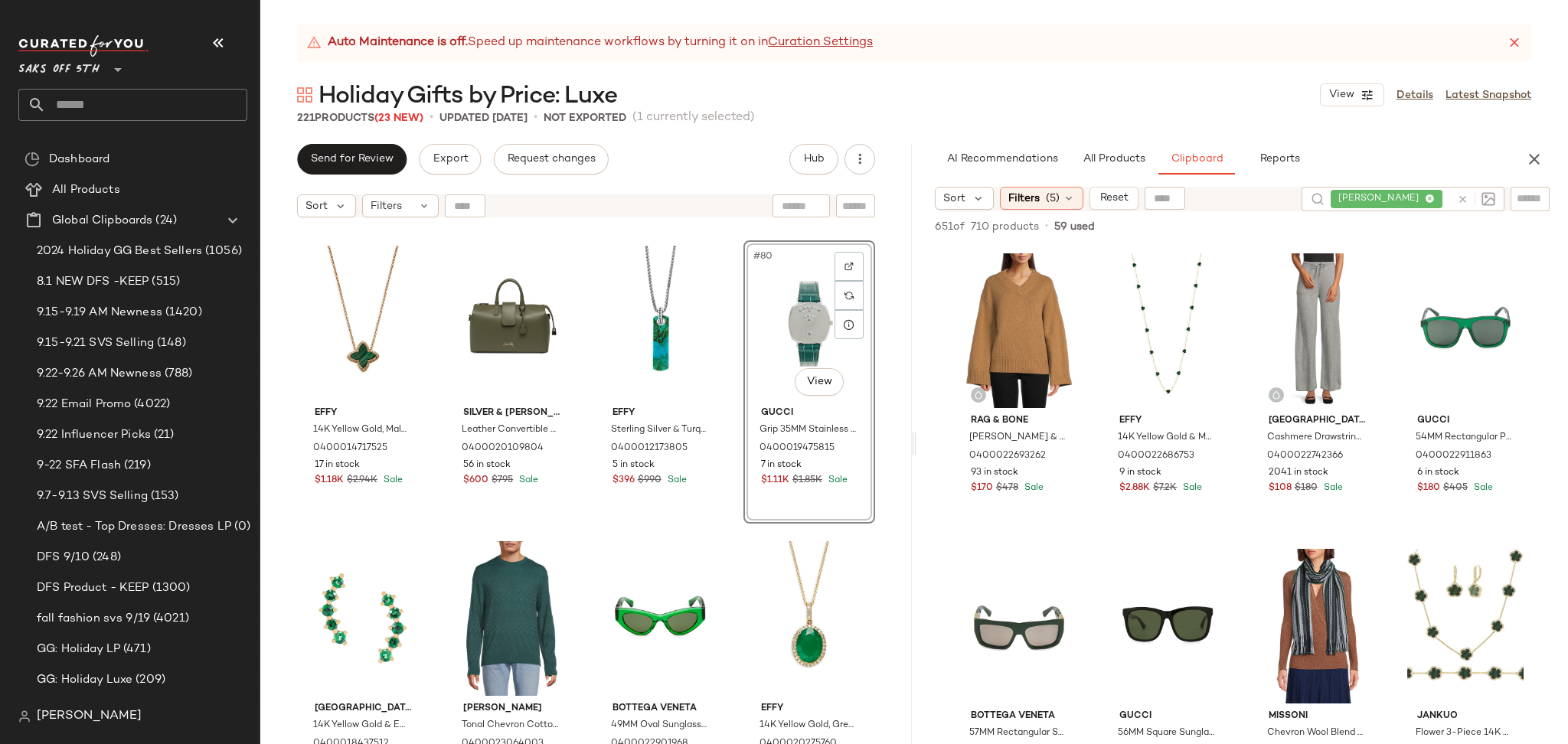
click at [781, 323] on div "#80 View" at bounding box center [809, 322] width 121 height 154
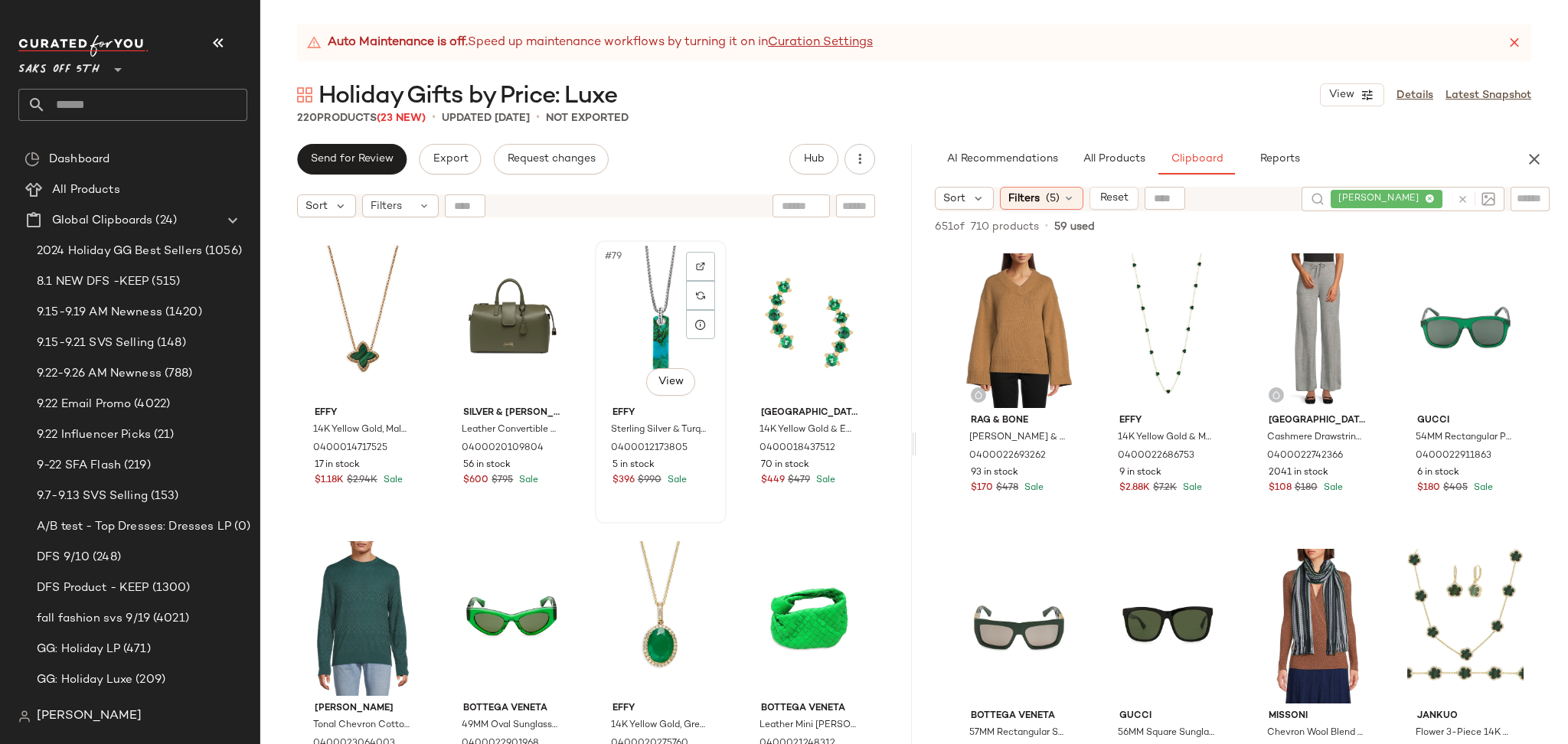
click at [637, 326] on div "#79 View" at bounding box center [660, 322] width 121 height 154
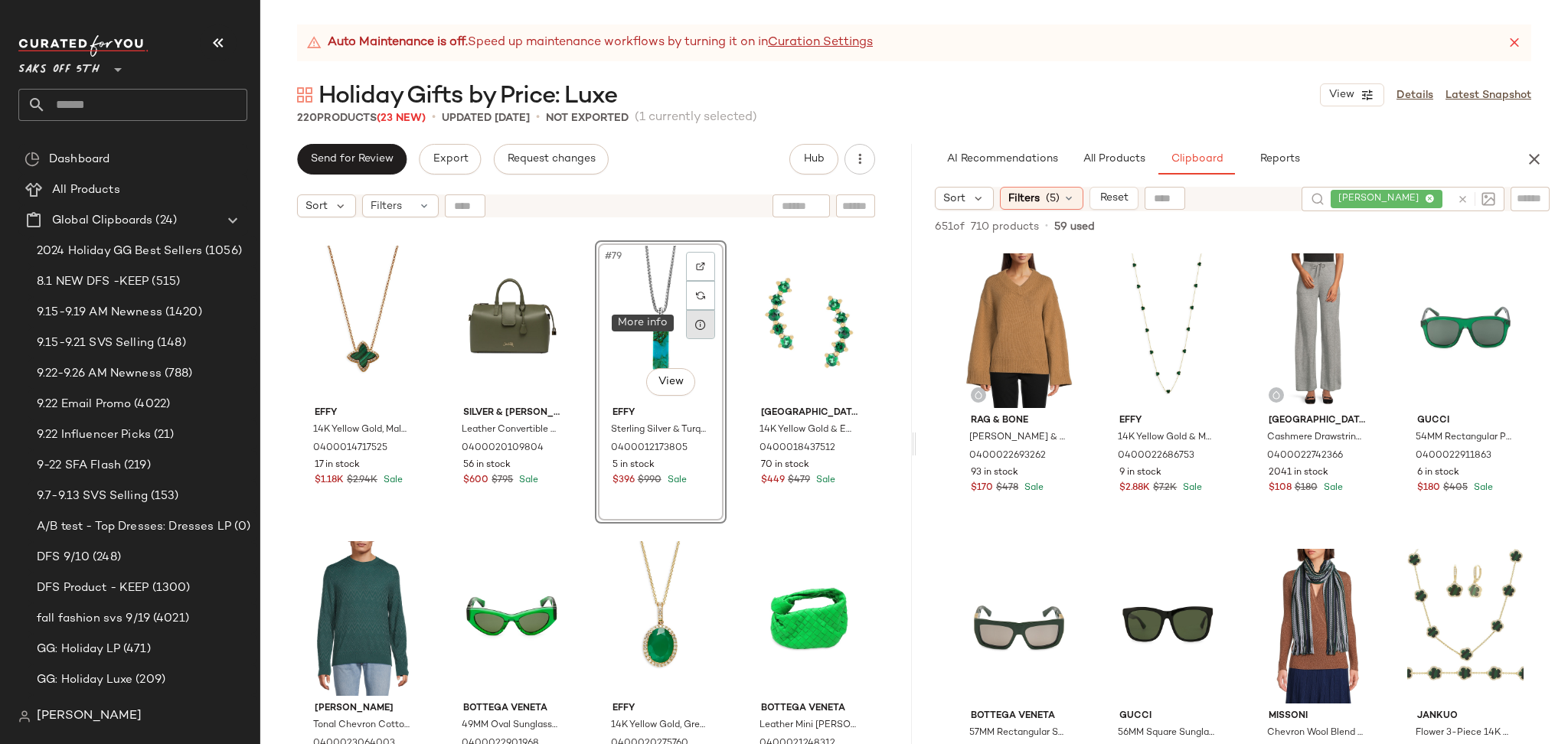
click at [694, 324] on icon at bounding box center [700, 324] width 12 height 12
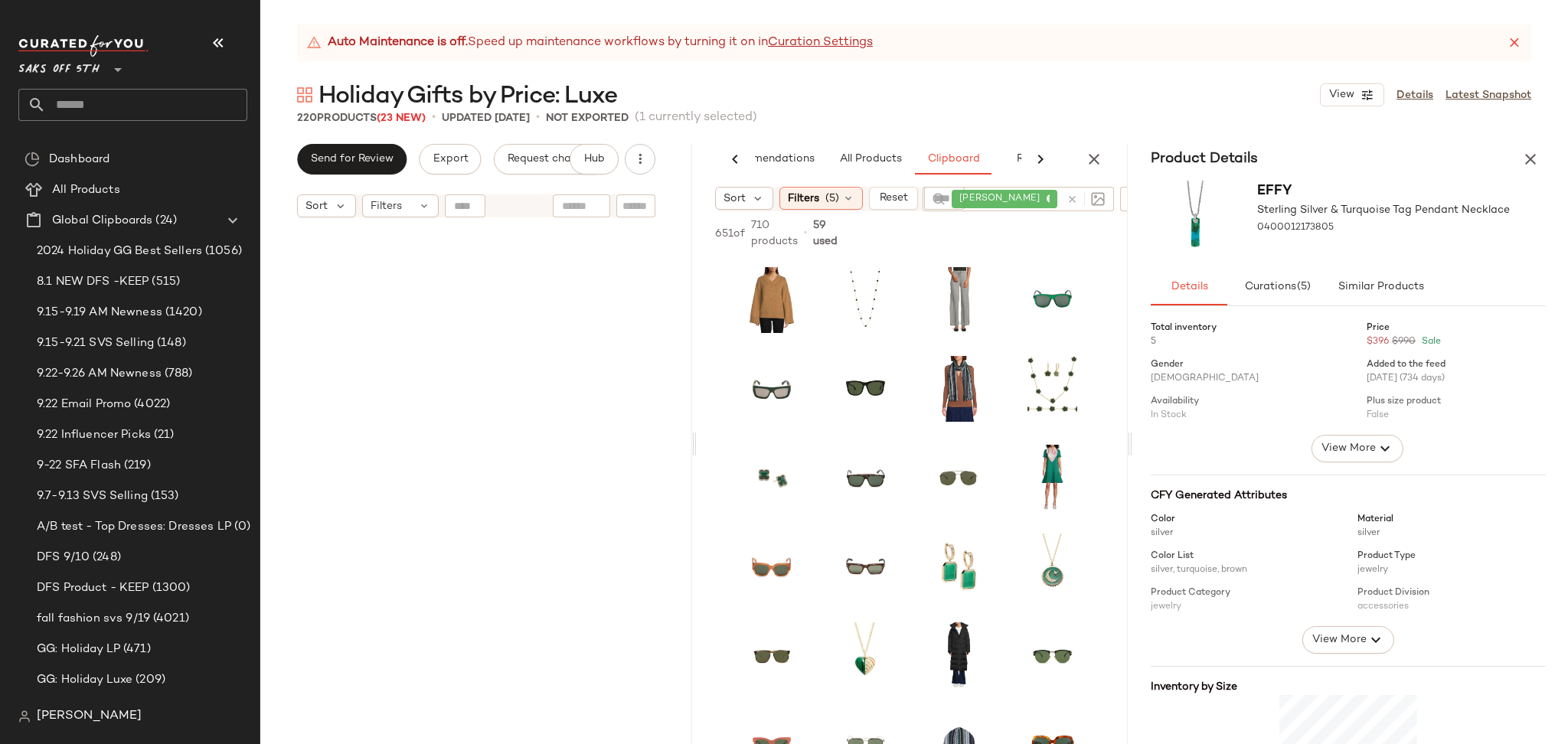
scroll to position [0, 64]
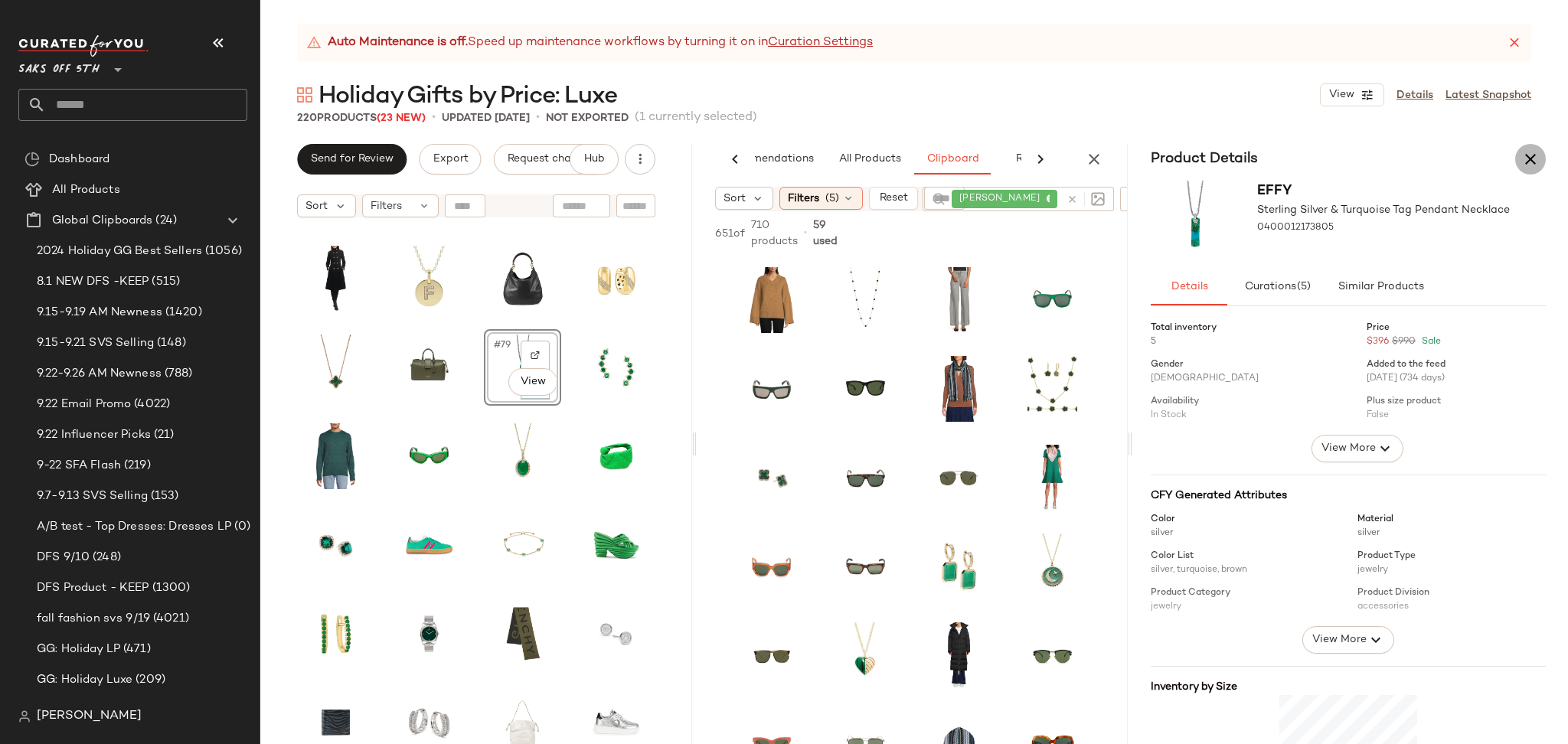
click at [1534, 163] on icon "button" at bounding box center [1530, 159] width 18 height 18
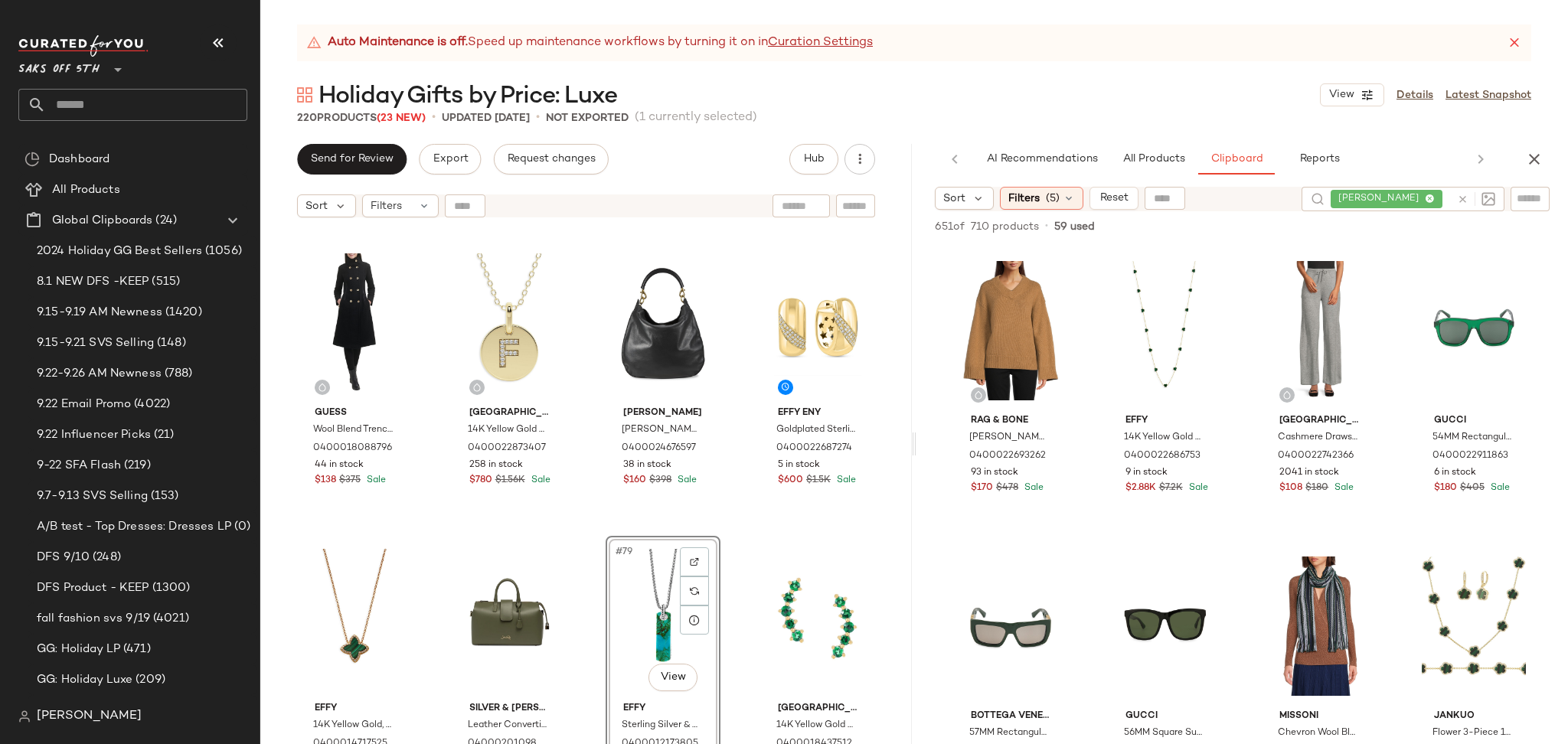
scroll to position [5614, 0]
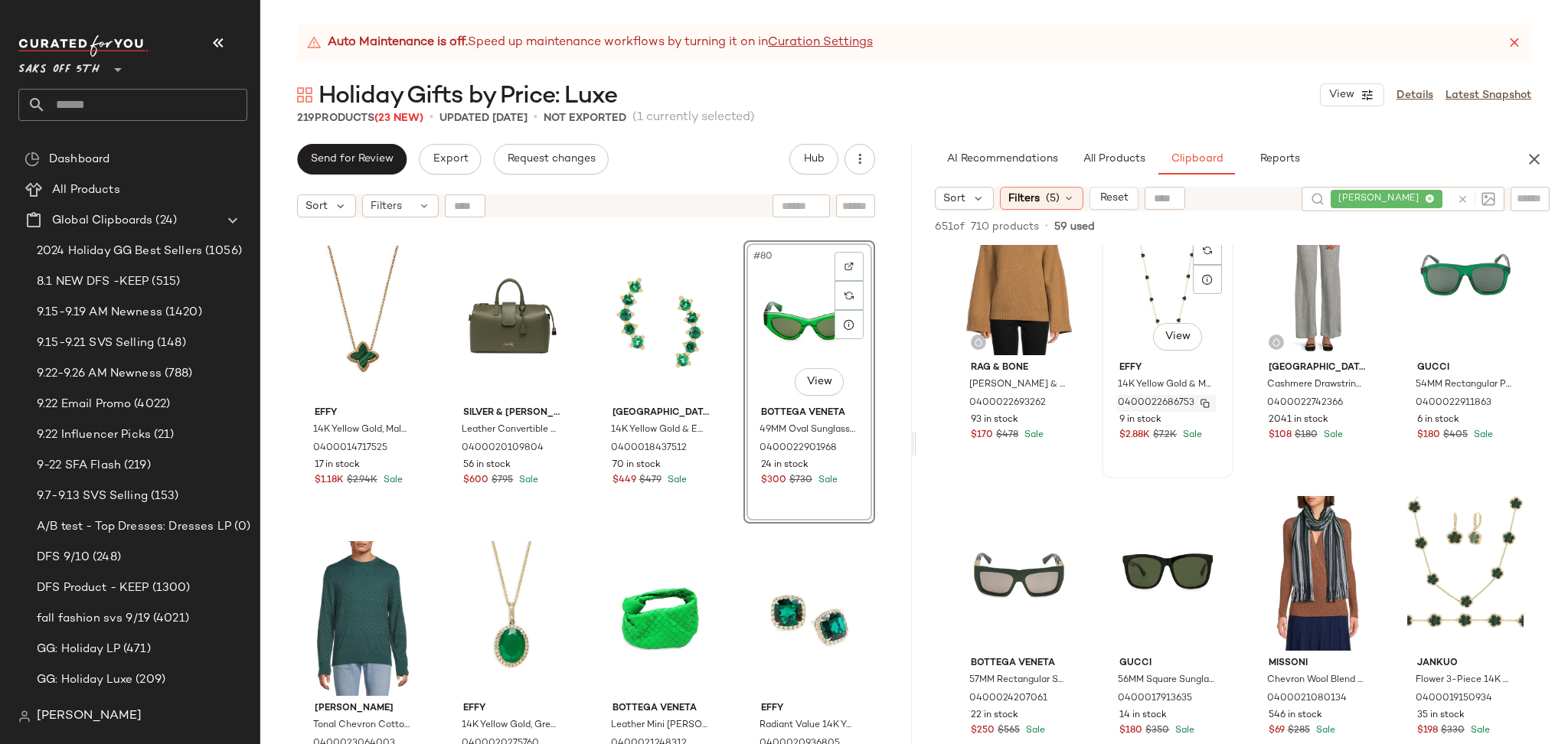
scroll to position [55, 0]
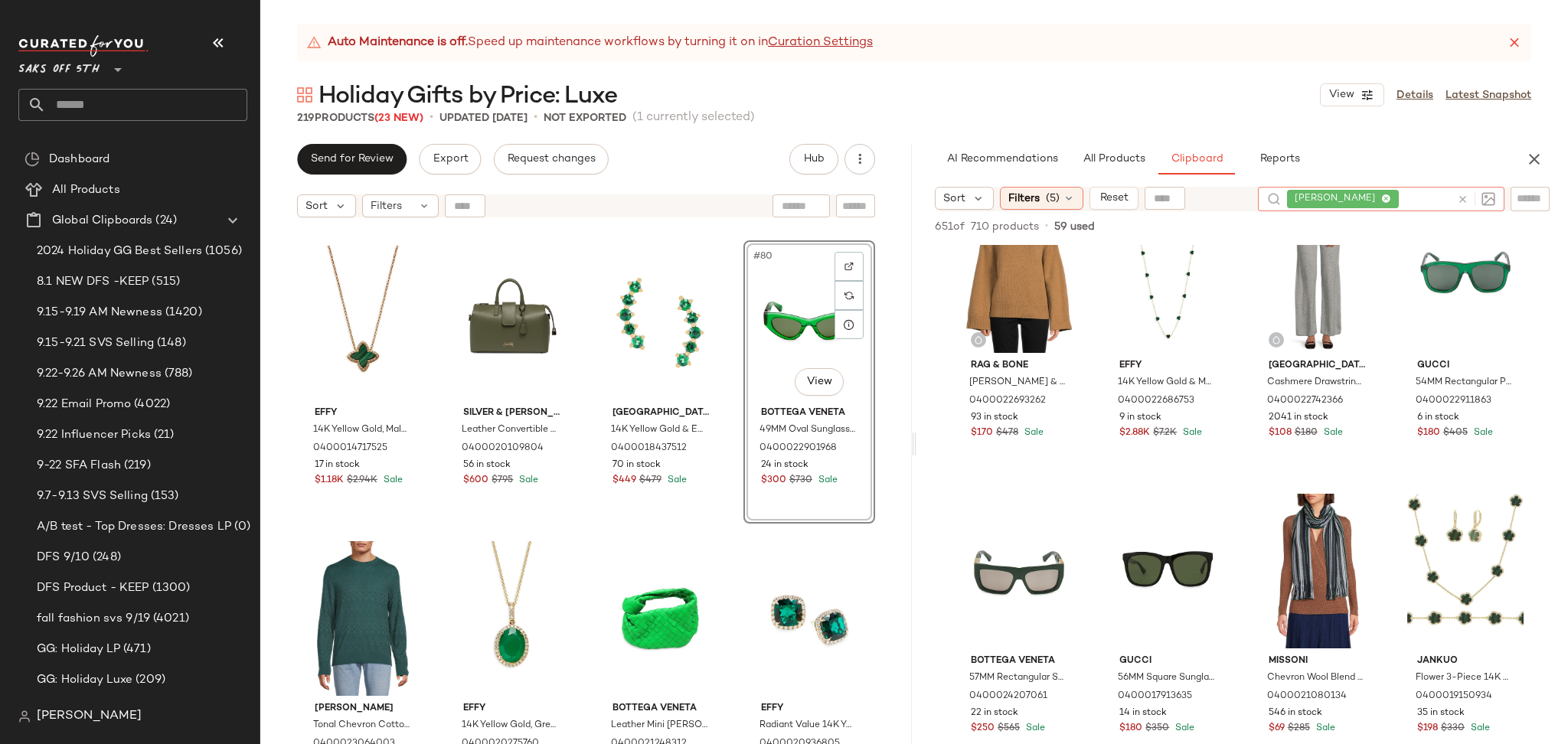
click at [1461, 194] on icon at bounding box center [1462, 199] width 11 height 11
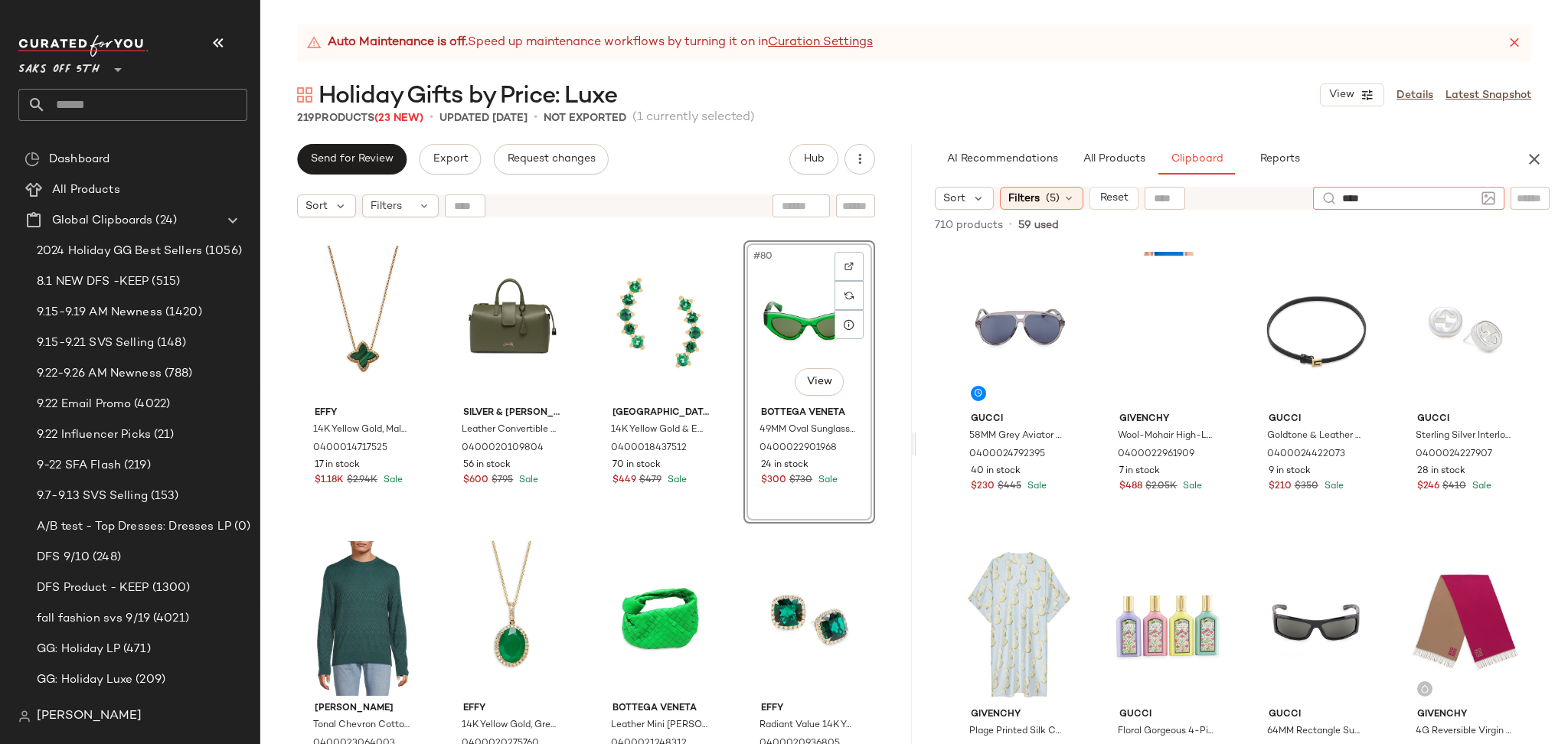
type input "*****"
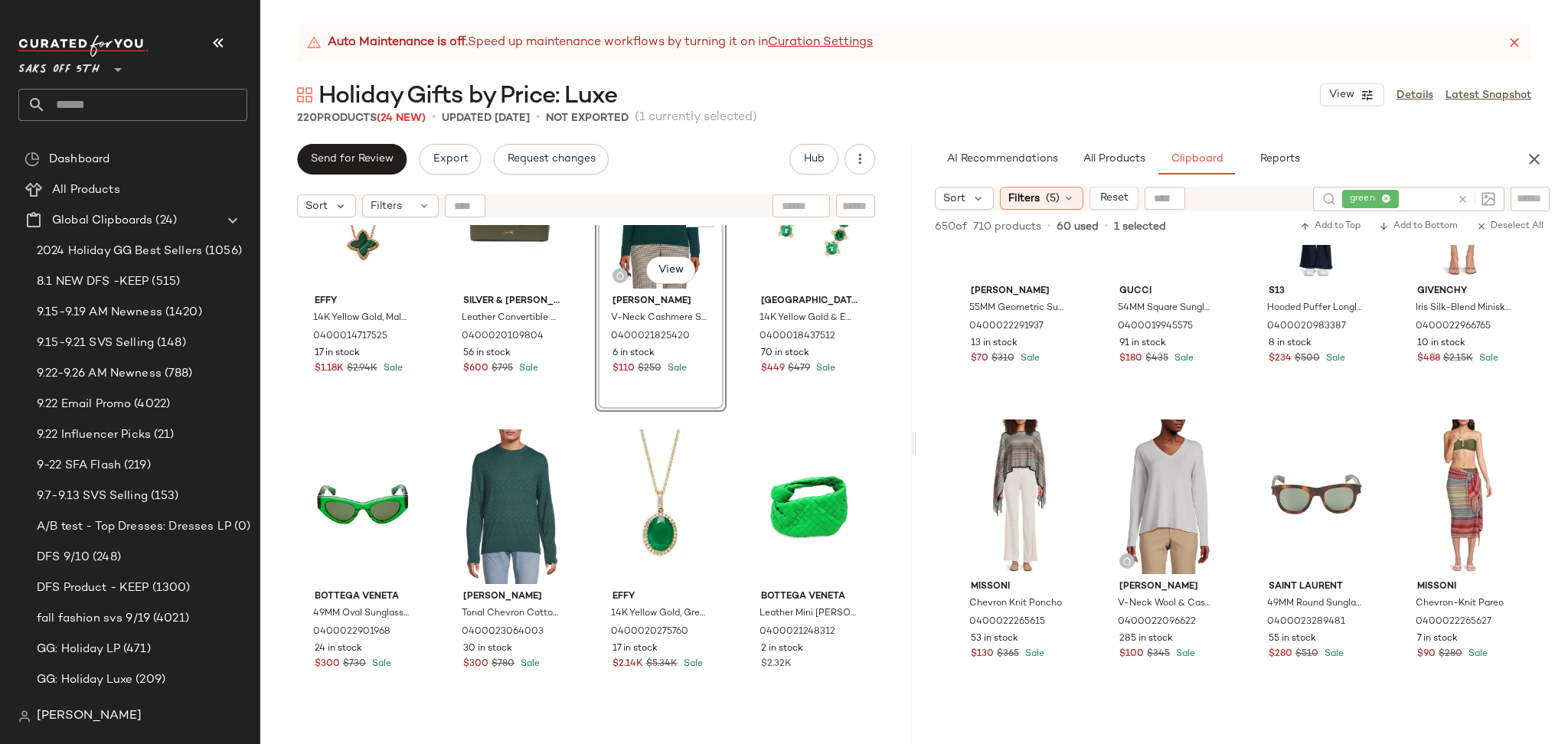
scroll to position [5743, 0]
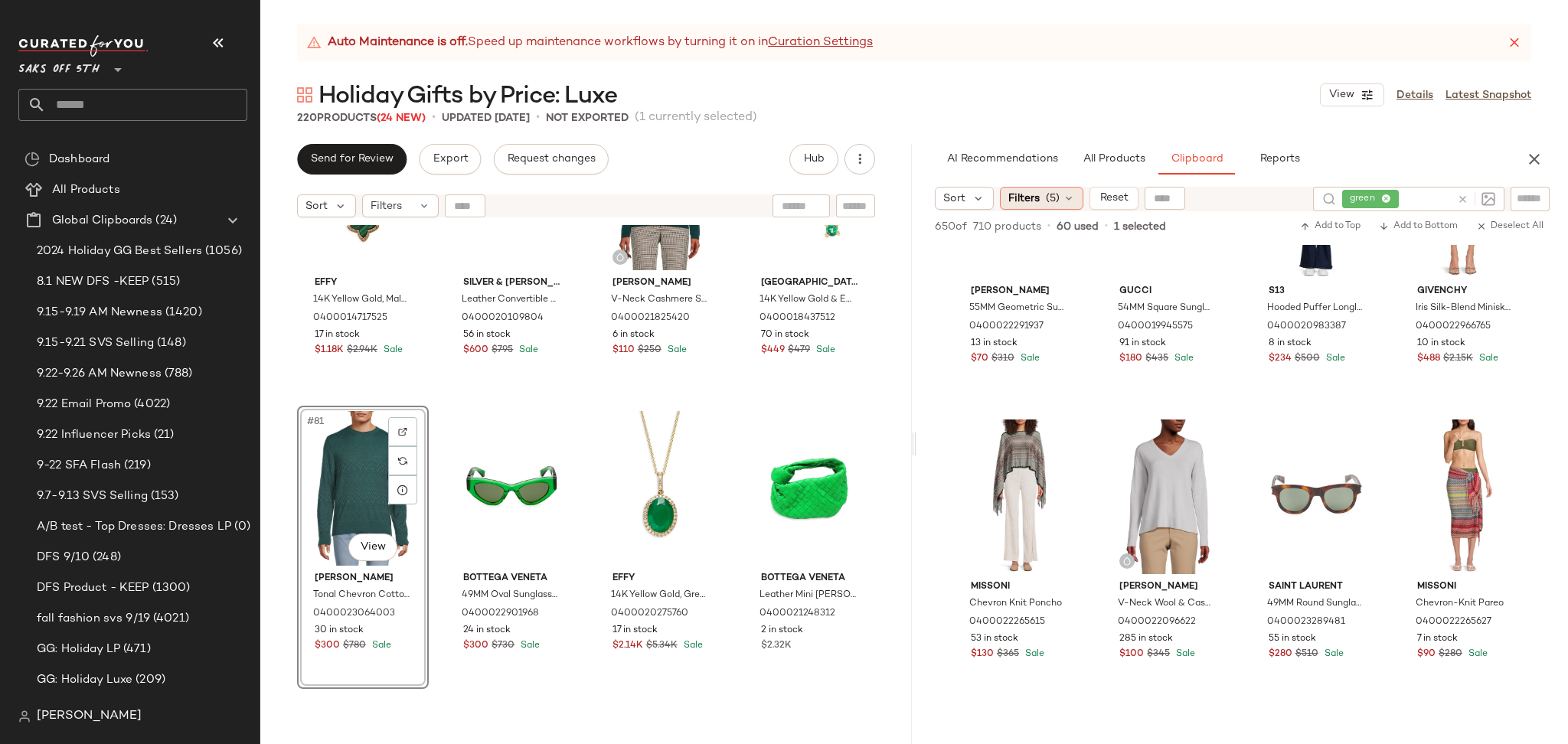
click at [1057, 194] on span "(5)" at bounding box center [1052, 197] width 14 height 16
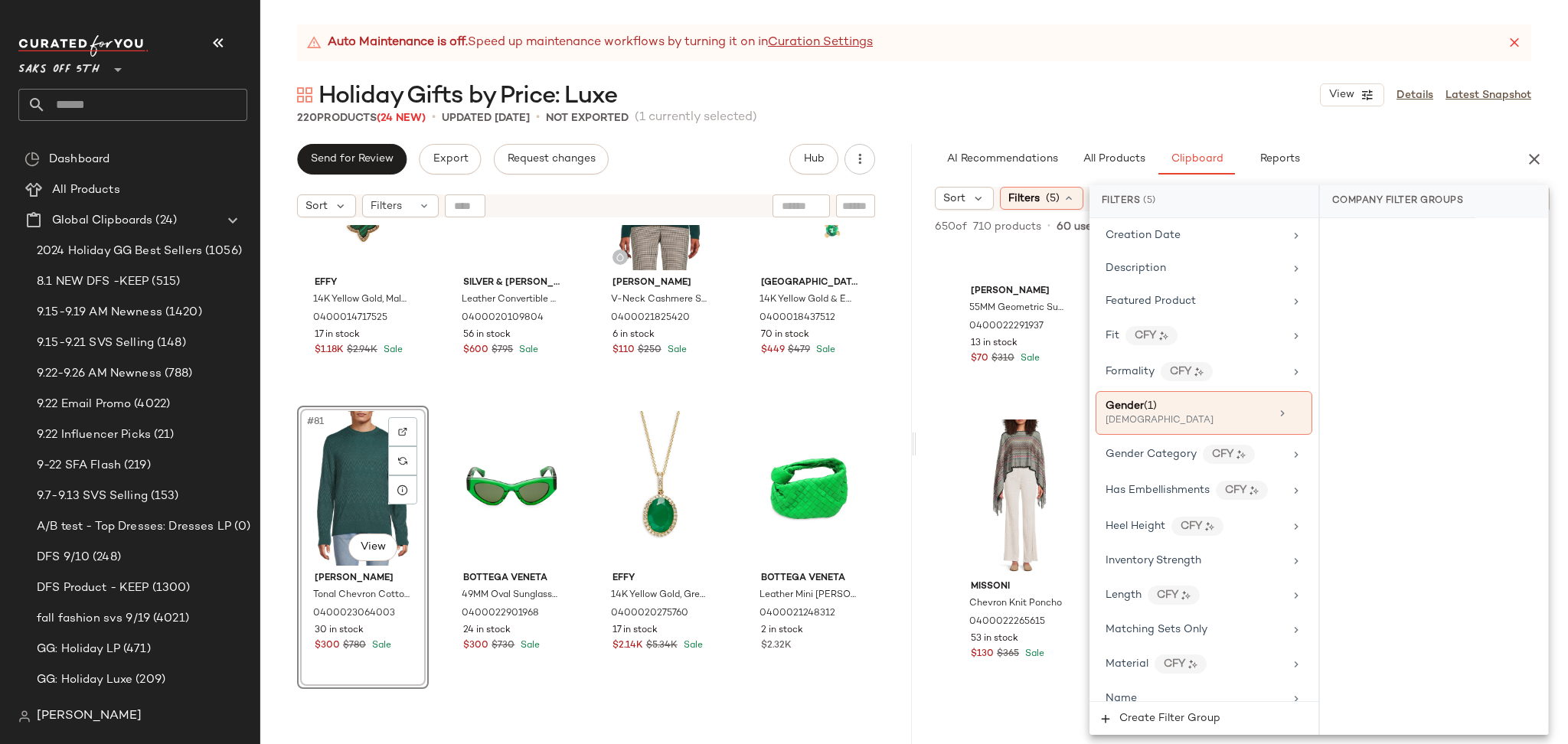
scroll to position [444, 0]
click at [1155, 423] on div "[DEMOGRAPHIC_DATA]" at bounding box center [1181, 420] width 153 height 14
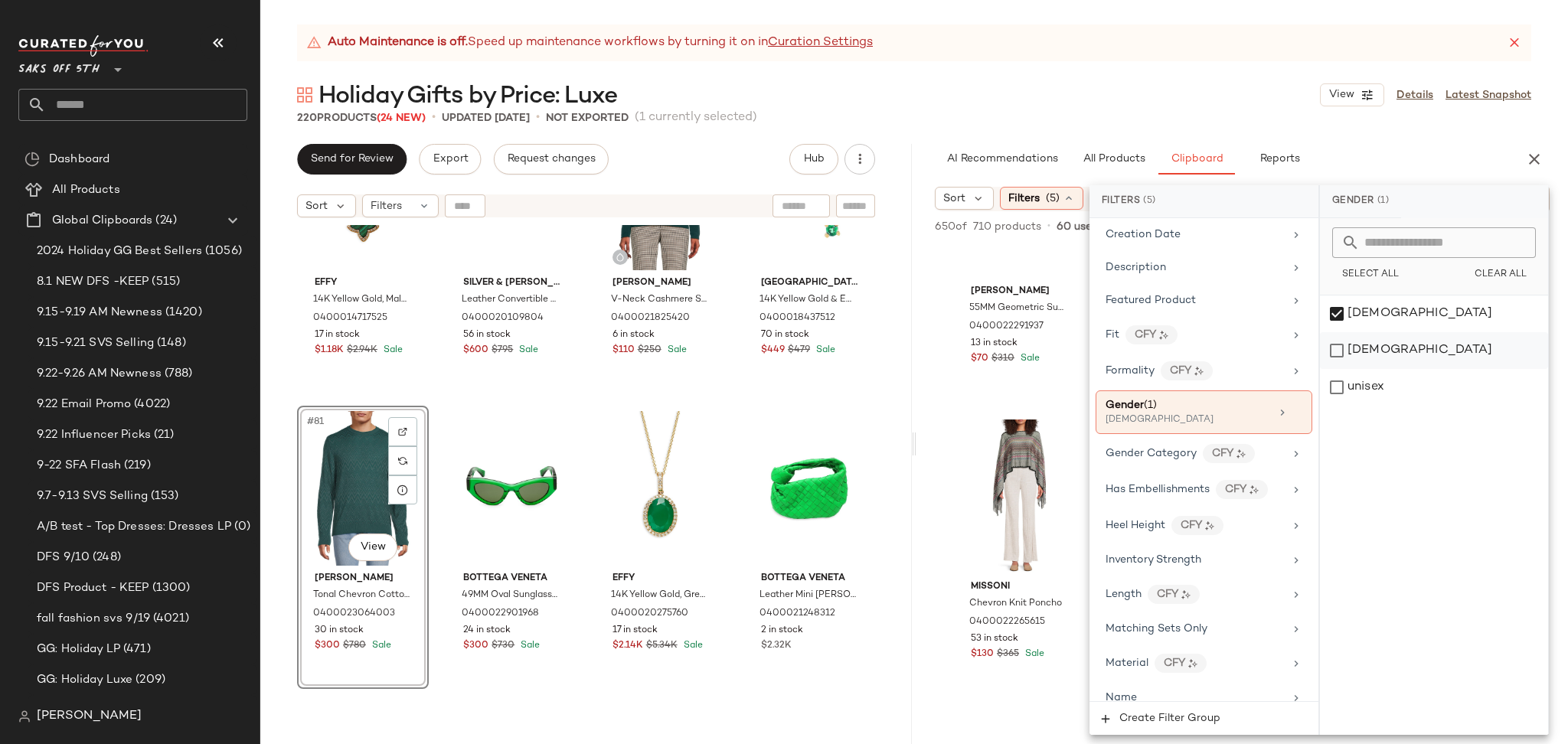
click at [1352, 348] on div "[DEMOGRAPHIC_DATA]" at bounding box center [1434, 351] width 228 height 37
click at [1333, 312] on div "[DEMOGRAPHIC_DATA]" at bounding box center [1434, 314] width 228 height 37
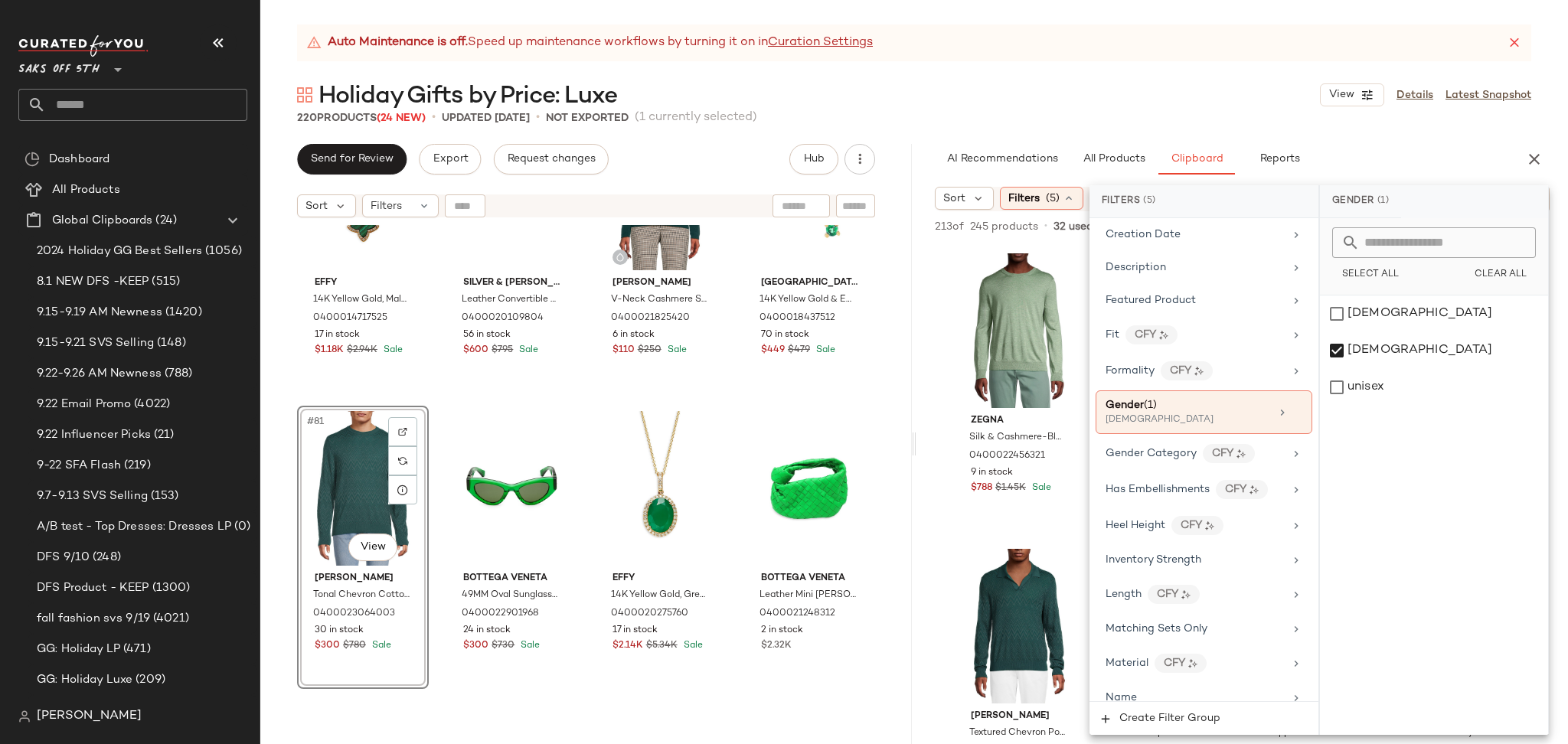
click at [1191, 116] on div "220 Products (24 New) • updated Sep 23rd • Not Exported (1 currently selected)" at bounding box center [913, 118] width 1307 height 16
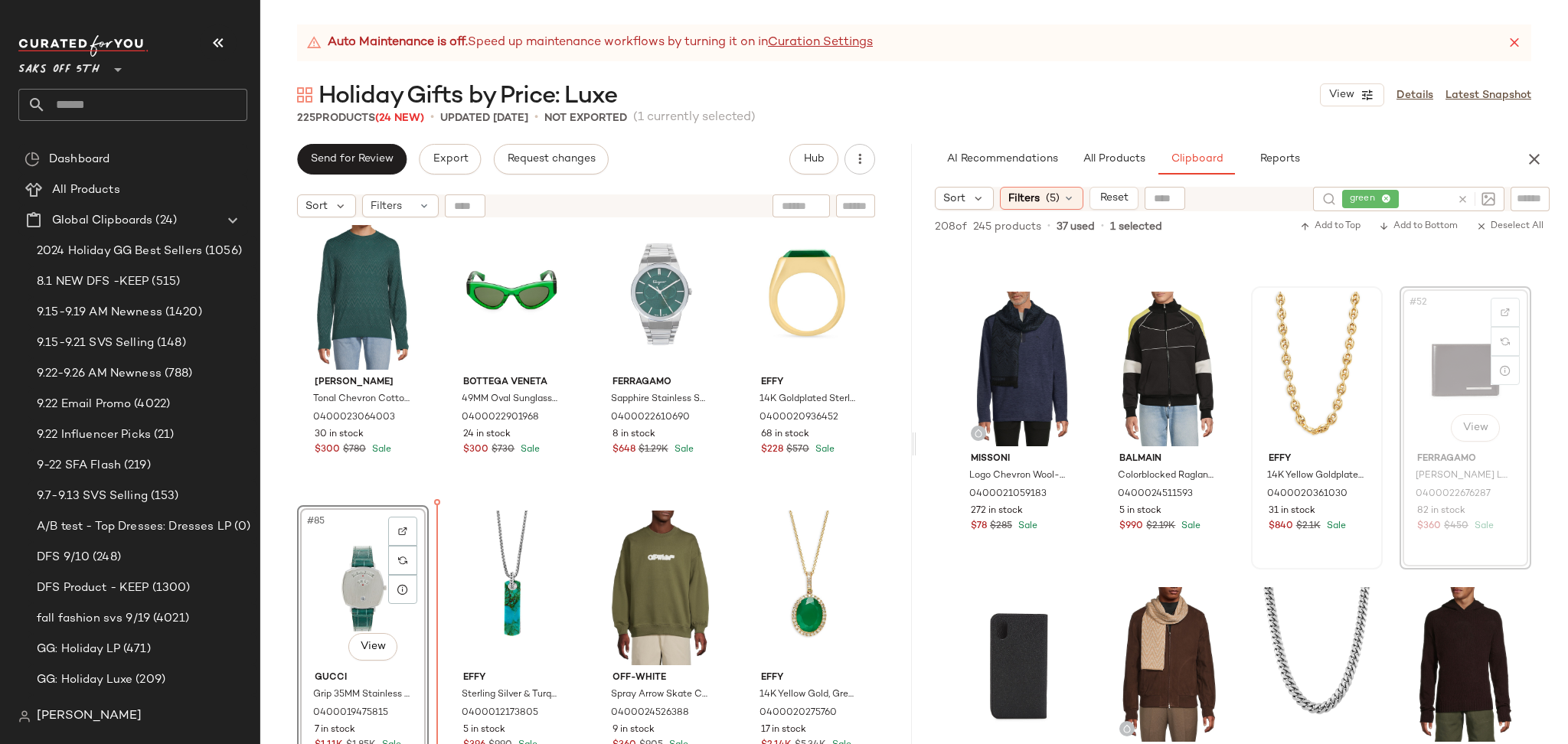
scroll to position [3519, 0]
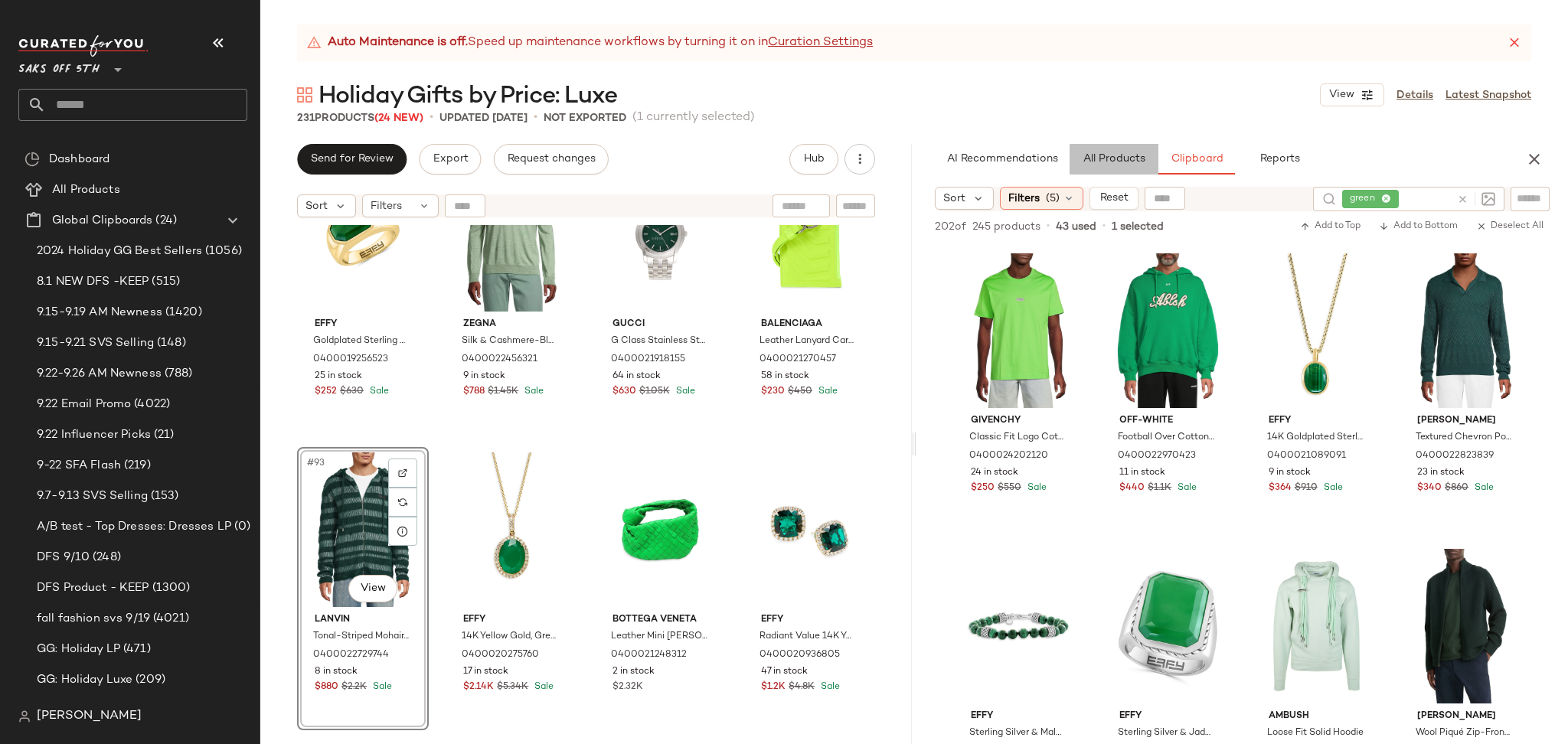
click at [1119, 158] on span "All Products" at bounding box center [1113, 159] width 62 height 12
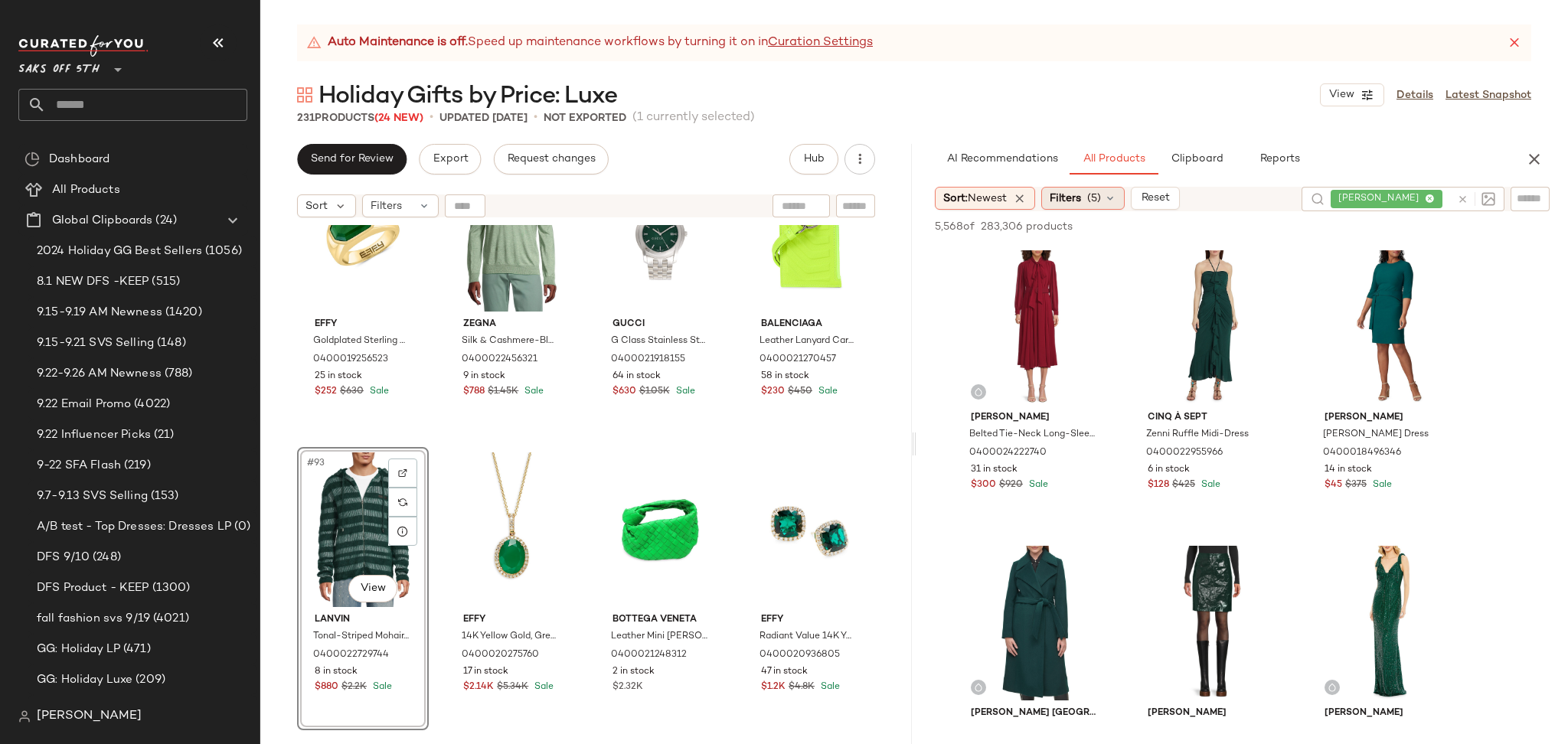
click at [1098, 205] on span "(5)" at bounding box center [1093, 197] width 14 height 16
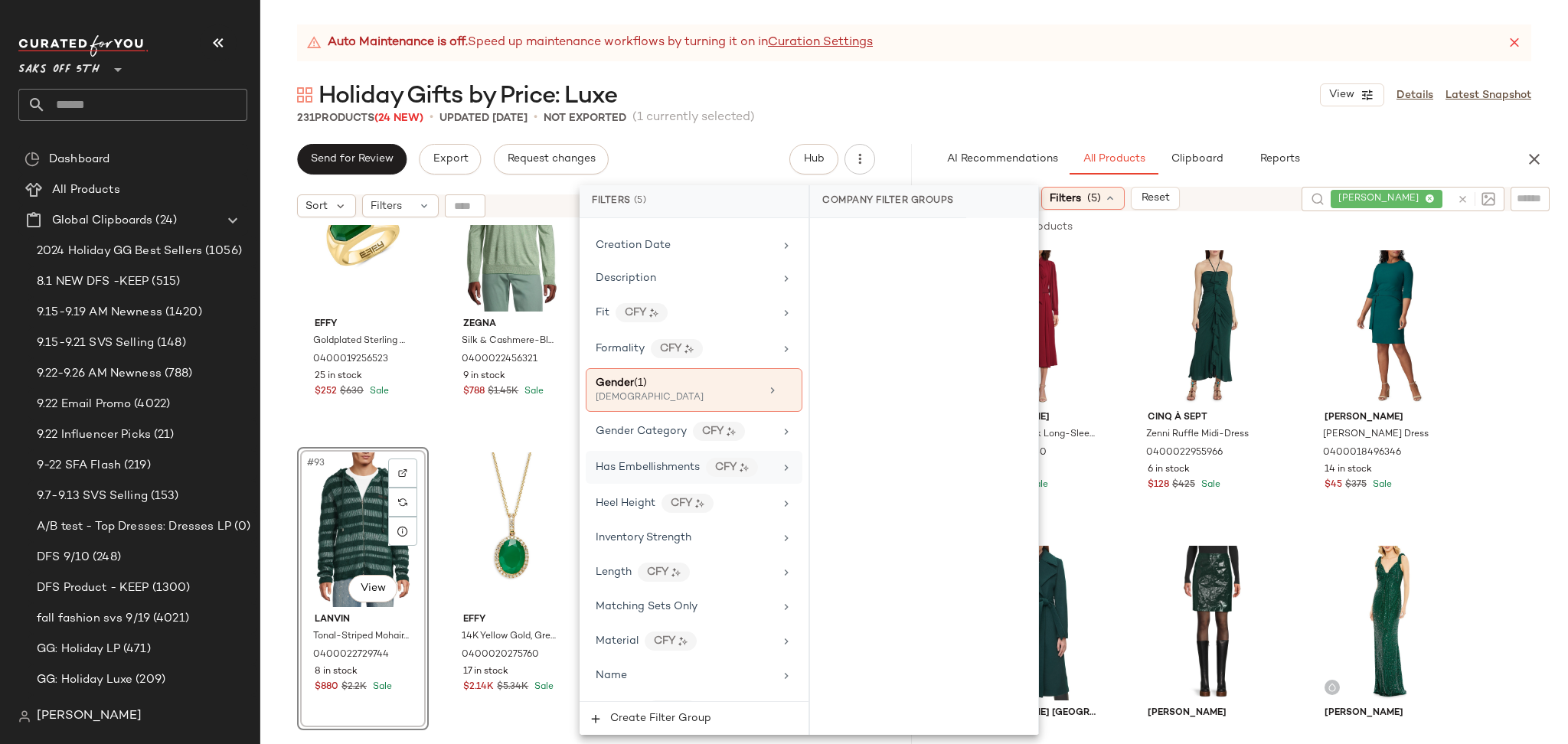
scroll to position [421, 0]
click at [664, 392] on div "[DEMOGRAPHIC_DATA]" at bounding box center [671, 396] width 153 height 14
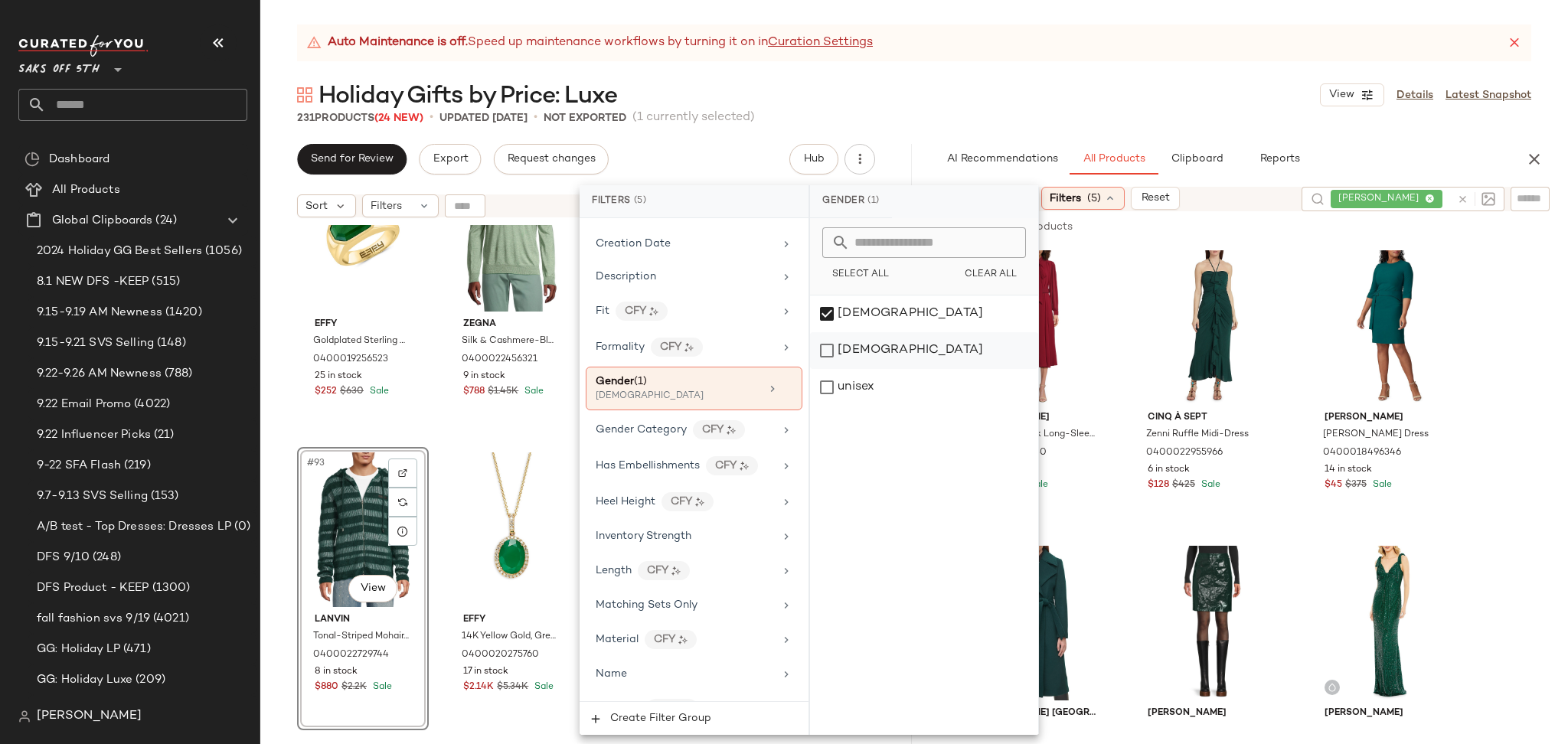
click at [837, 355] on div "[DEMOGRAPHIC_DATA]" at bounding box center [924, 351] width 228 height 37
click at [827, 318] on div "[DEMOGRAPHIC_DATA]" at bounding box center [924, 314] width 228 height 37
click at [1054, 114] on div "231 Products (24 New) • updated Sep 23rd • Not Exported (1 currently selected)" at bounding box center [913, 118] width 1307 height 16
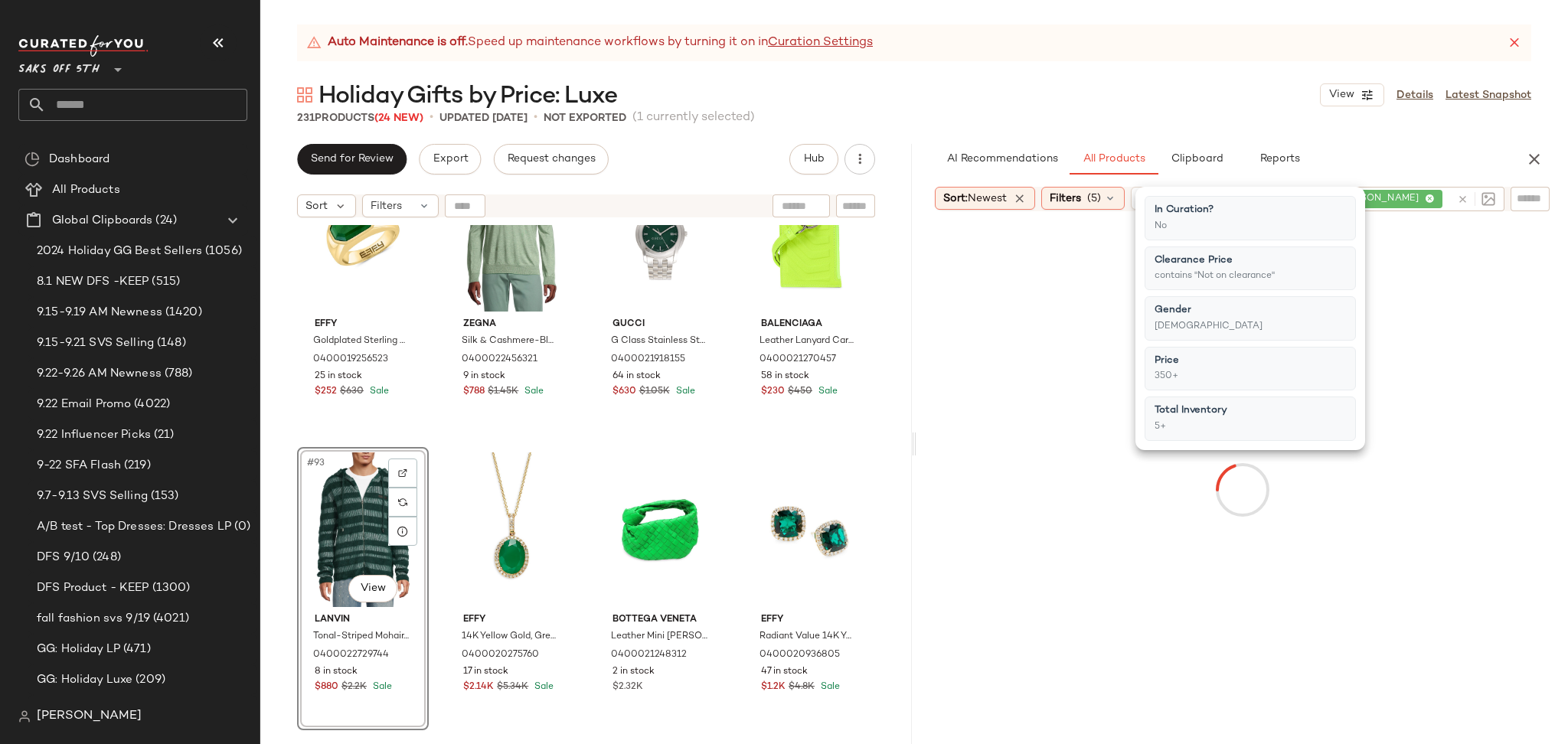
click at [1054, 114] on div "231 Products (24 New) • updated Sep 23rd • Not Exported (1 currently selected)" at bounding box center [913, 118] width 1307 height 16
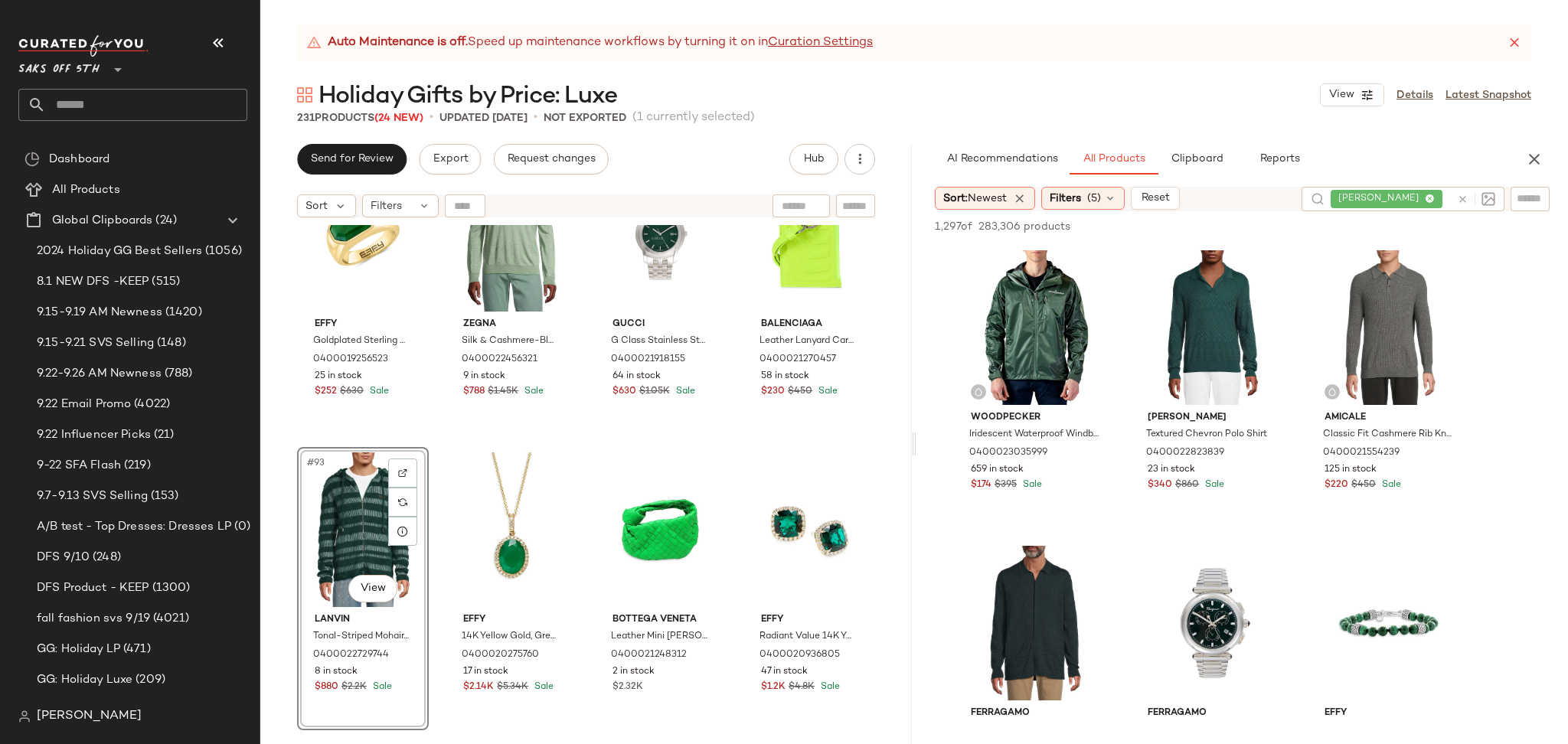
click at [1054, 114] on div "231 Products (24 New) • updated Sep 23rd • Not Exported (1 currently selected)" at bounding box center [913, 118] width 1307 height 16
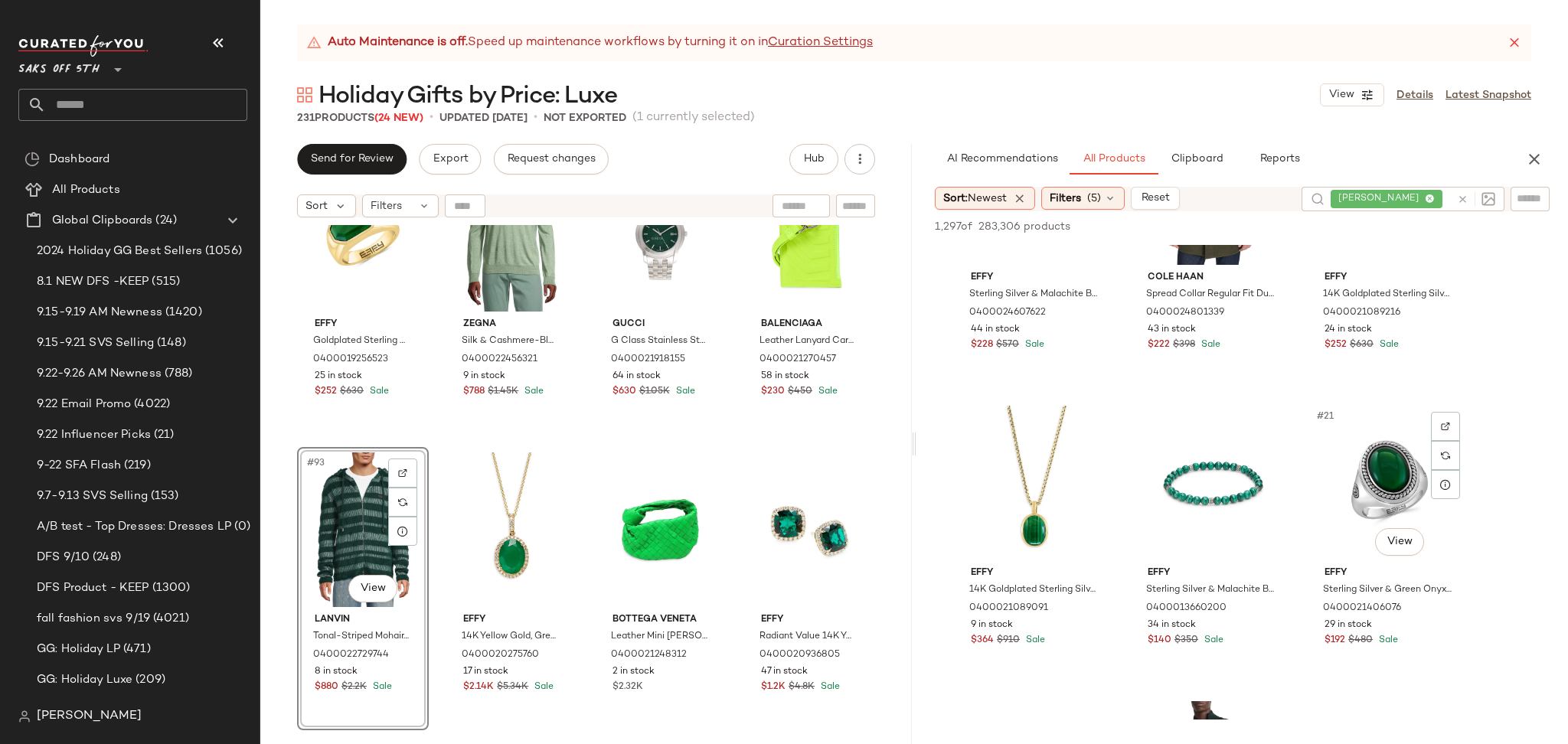
scroll to position [1620, 0]
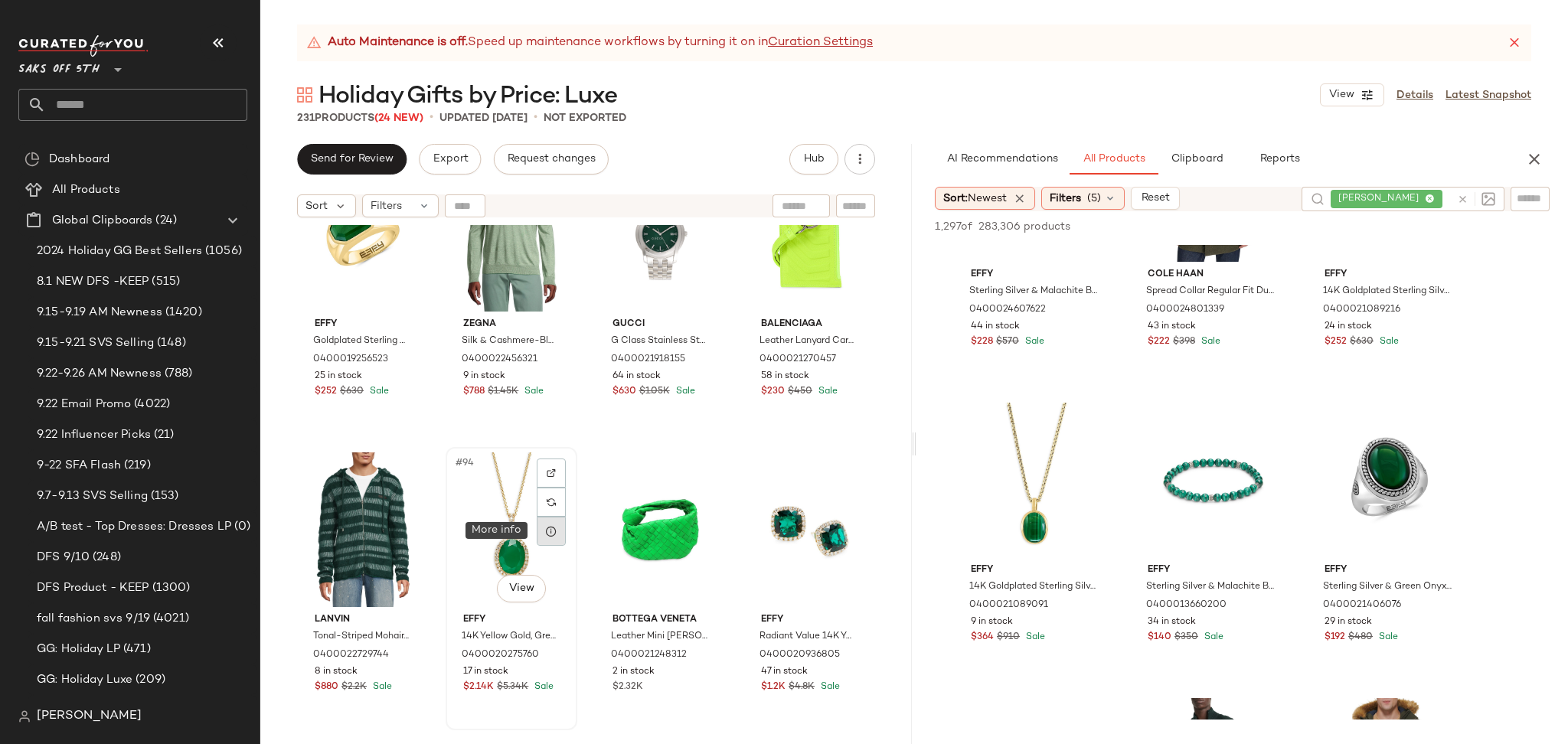
click at [552, 535] on icon at bounding box center [550, 531] width 12 height 12
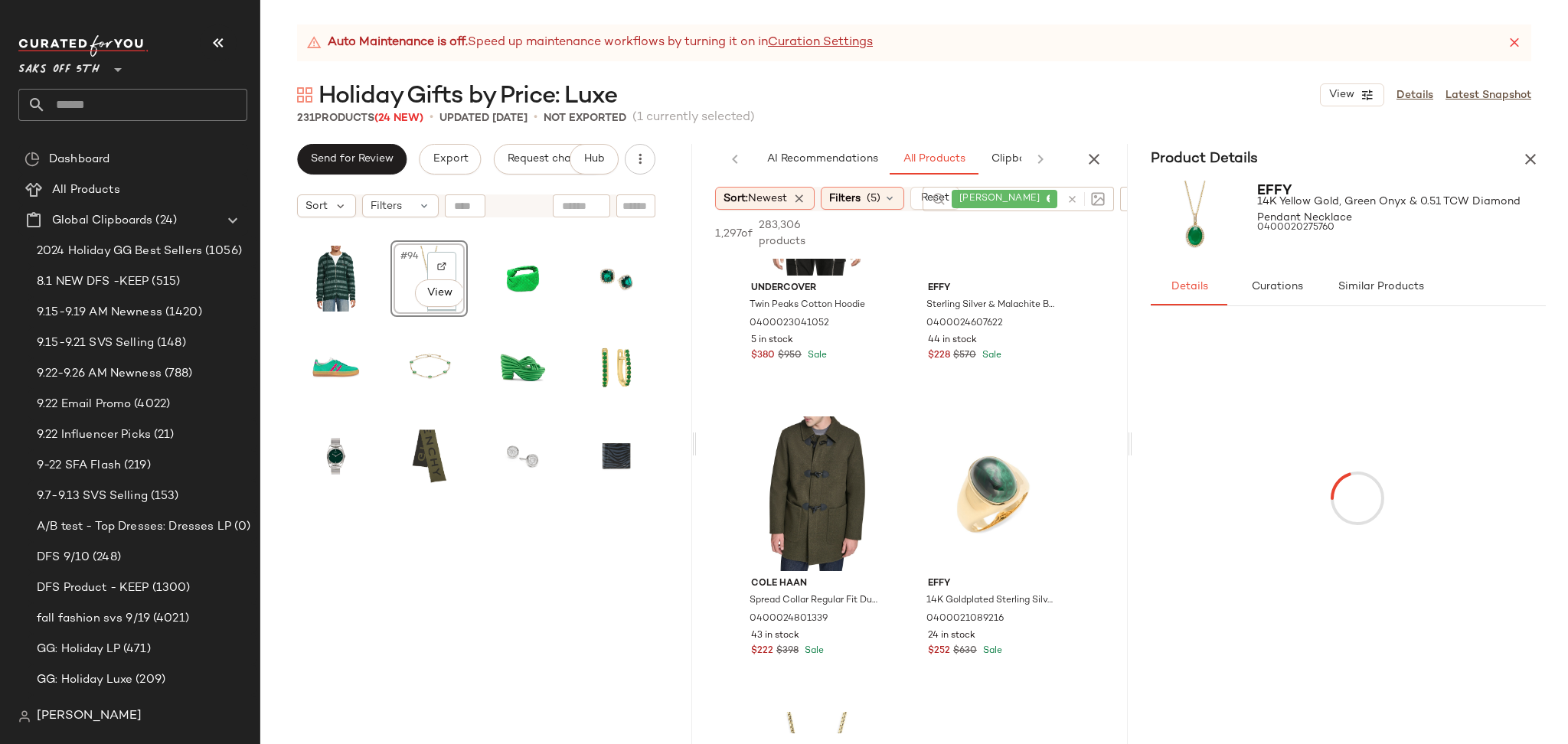
scroll to position [1954, 0]
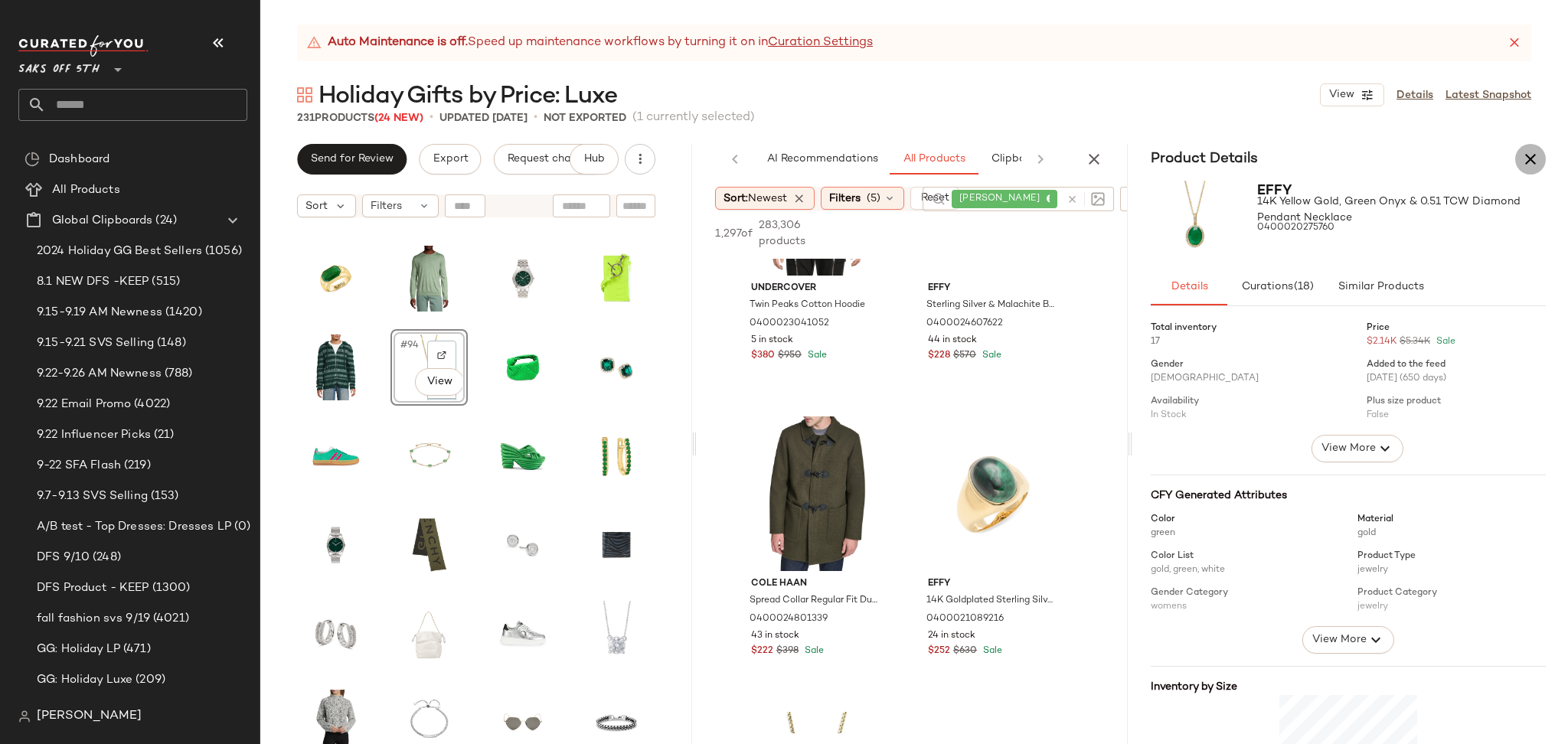
click at [1533, 164] on icon "button" at bounding box center [1530, 159] width 18 height 18
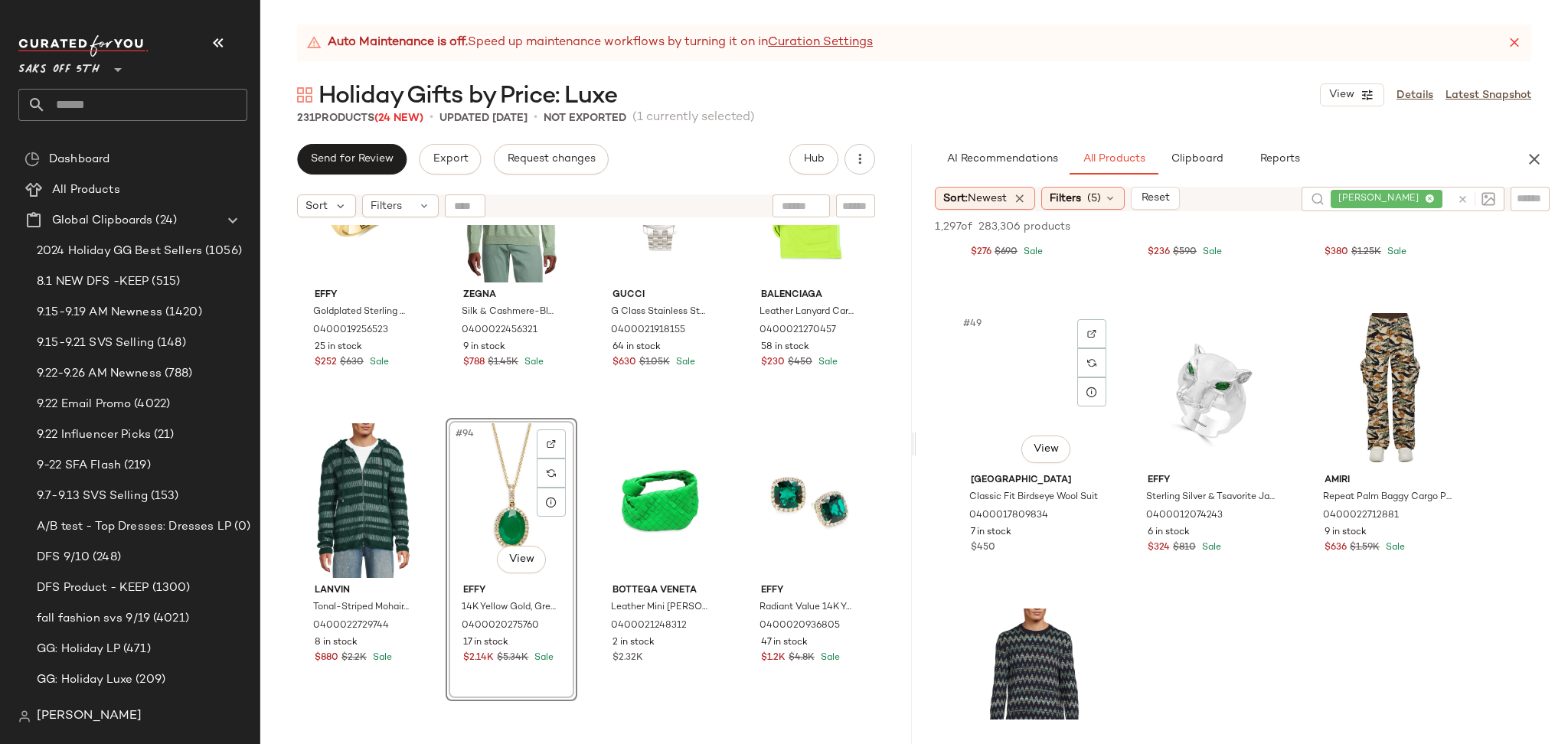
scroll to position [4666, 0]
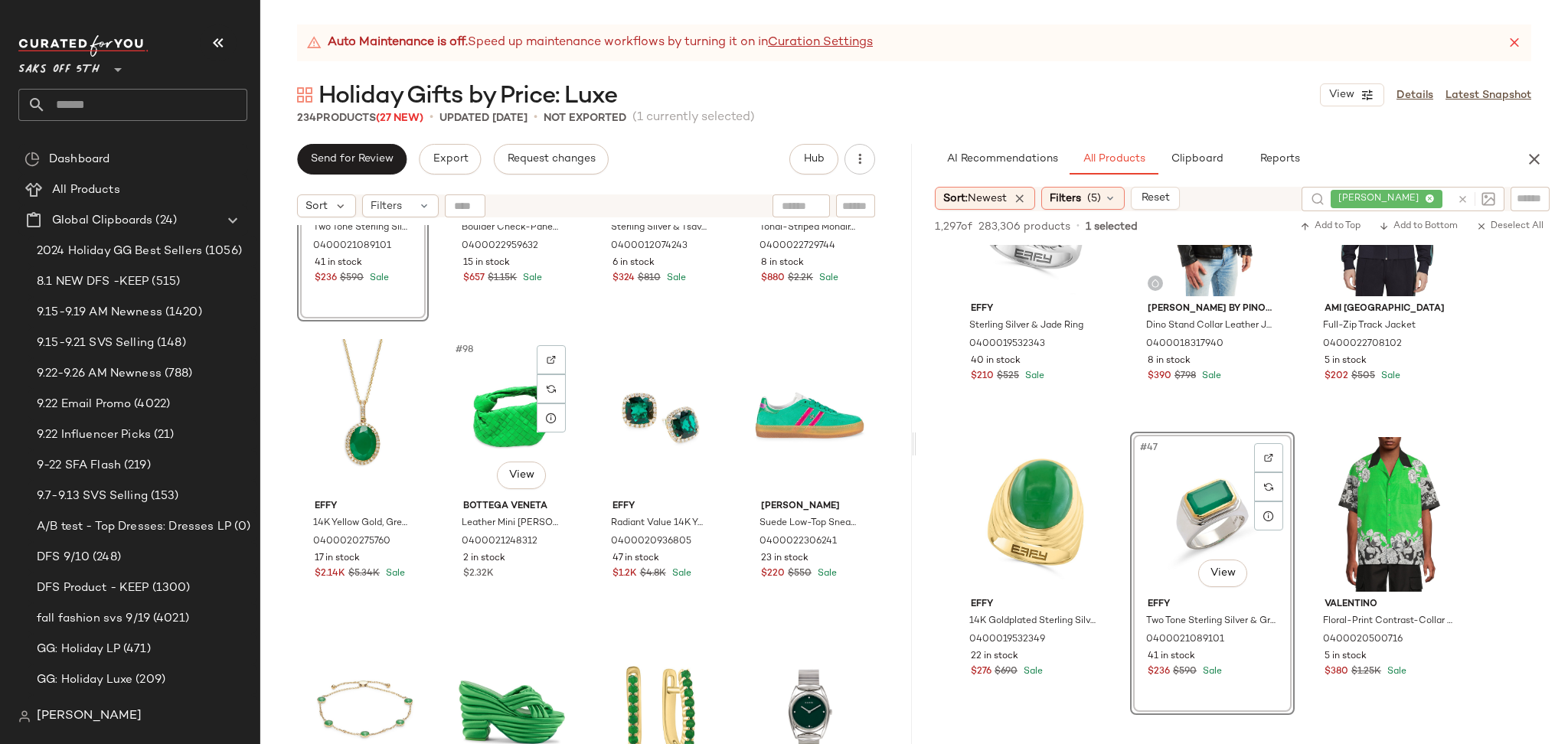
scroll to position [6996, 0]
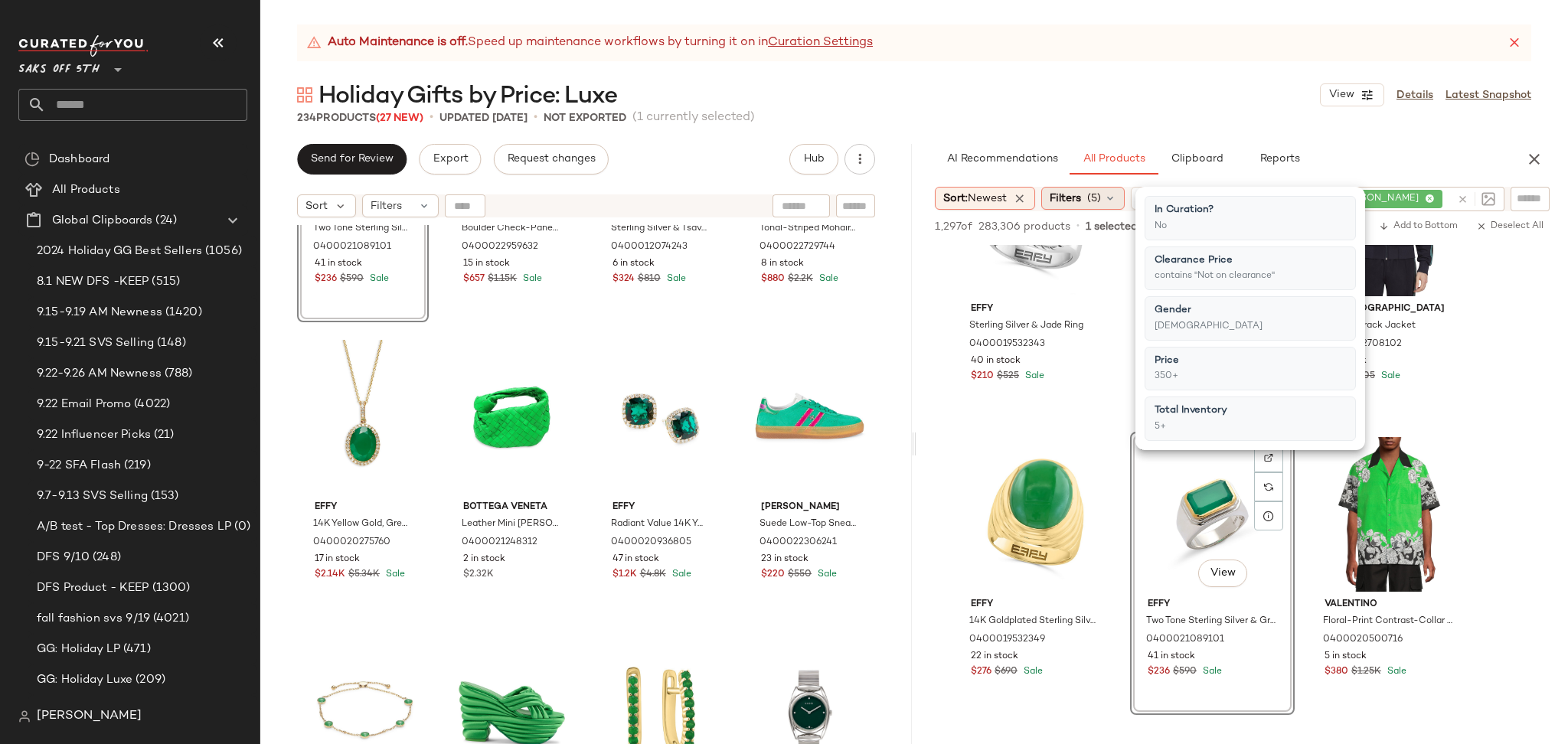
click at [1099, 199] on span "(5)" at bounding box center [1093, 197] width 14 height 16
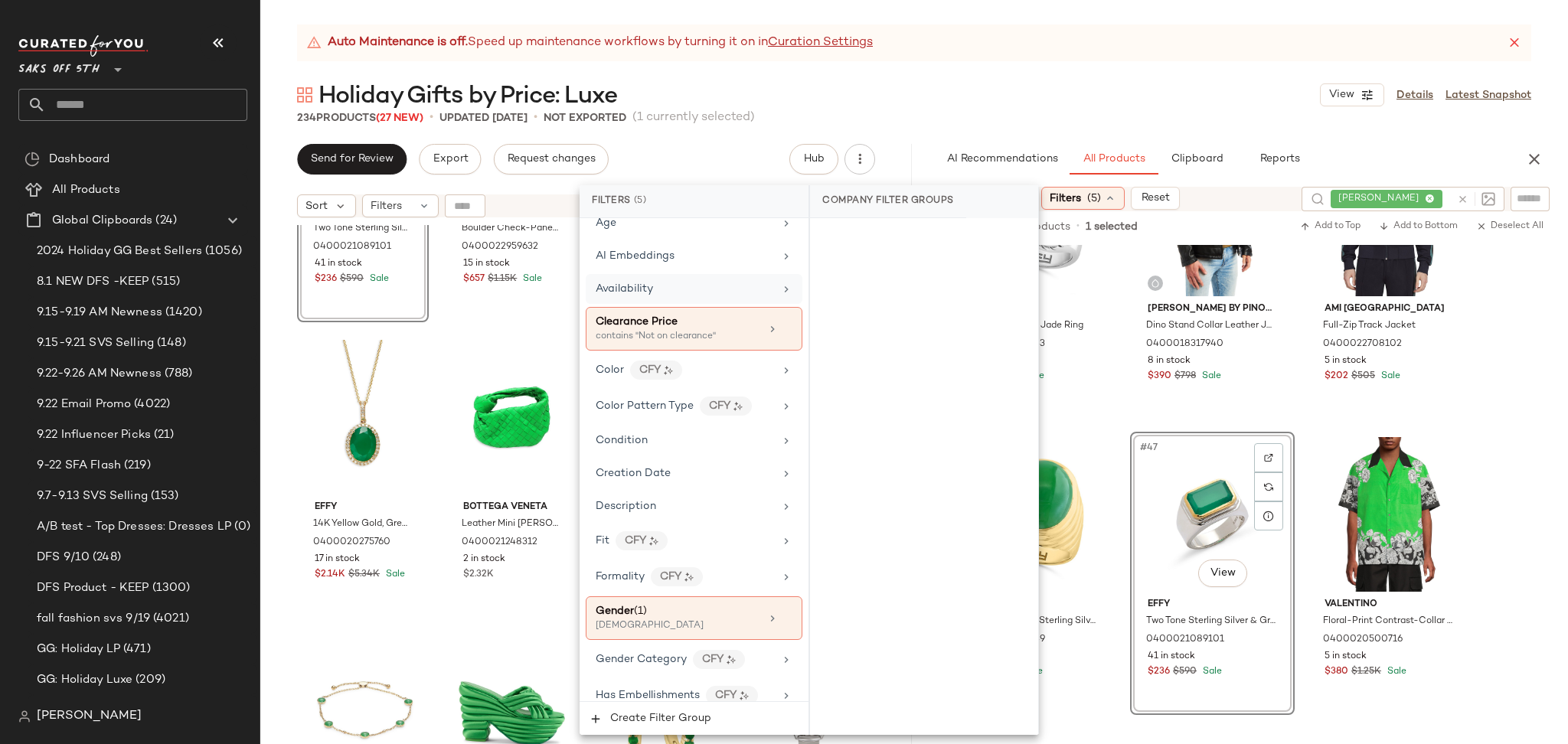
scroll to position [203, 0]
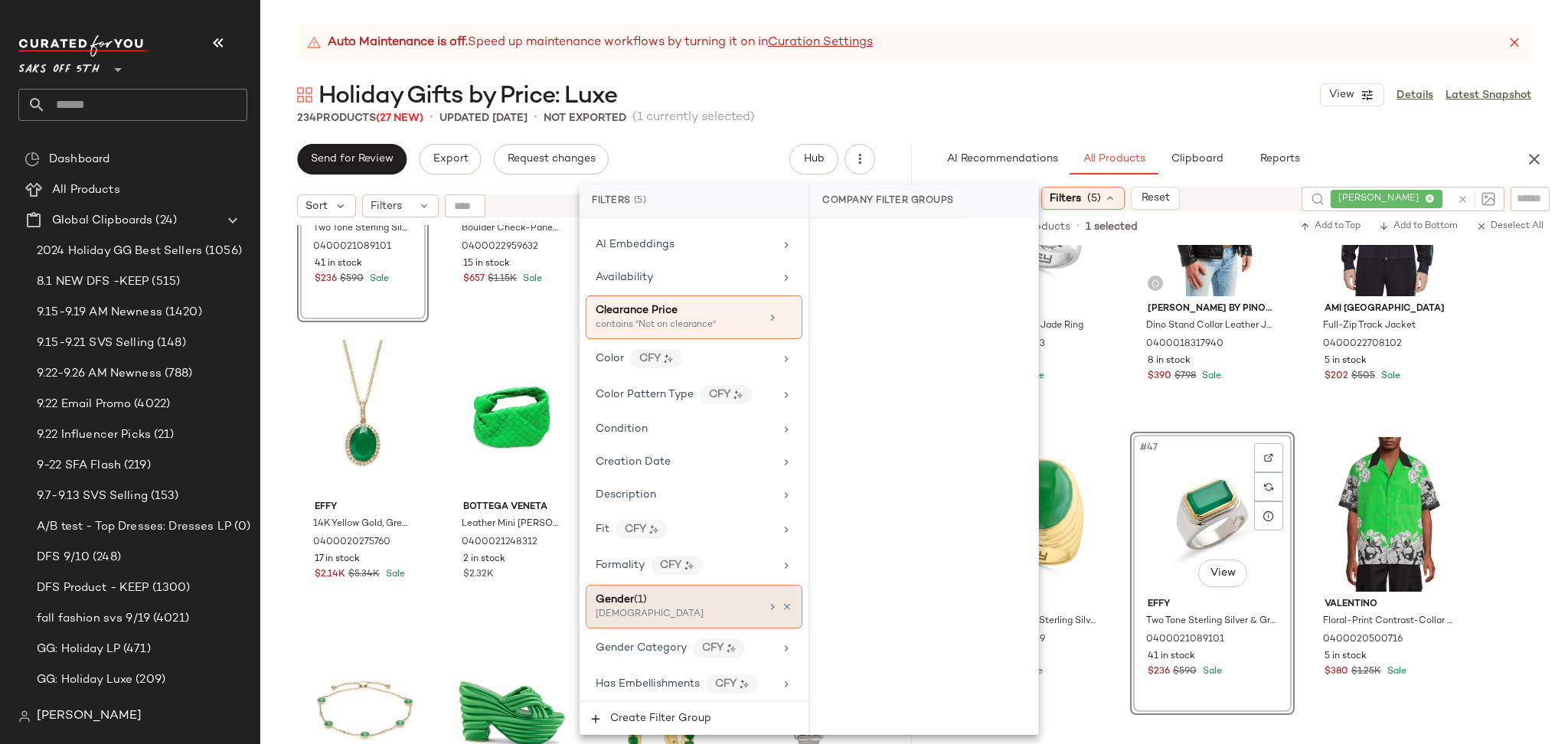
click at [648, 609] on div "[DEMOGRAPHIC_DATA]" at bounding box center [671, 614] width 153 height 14
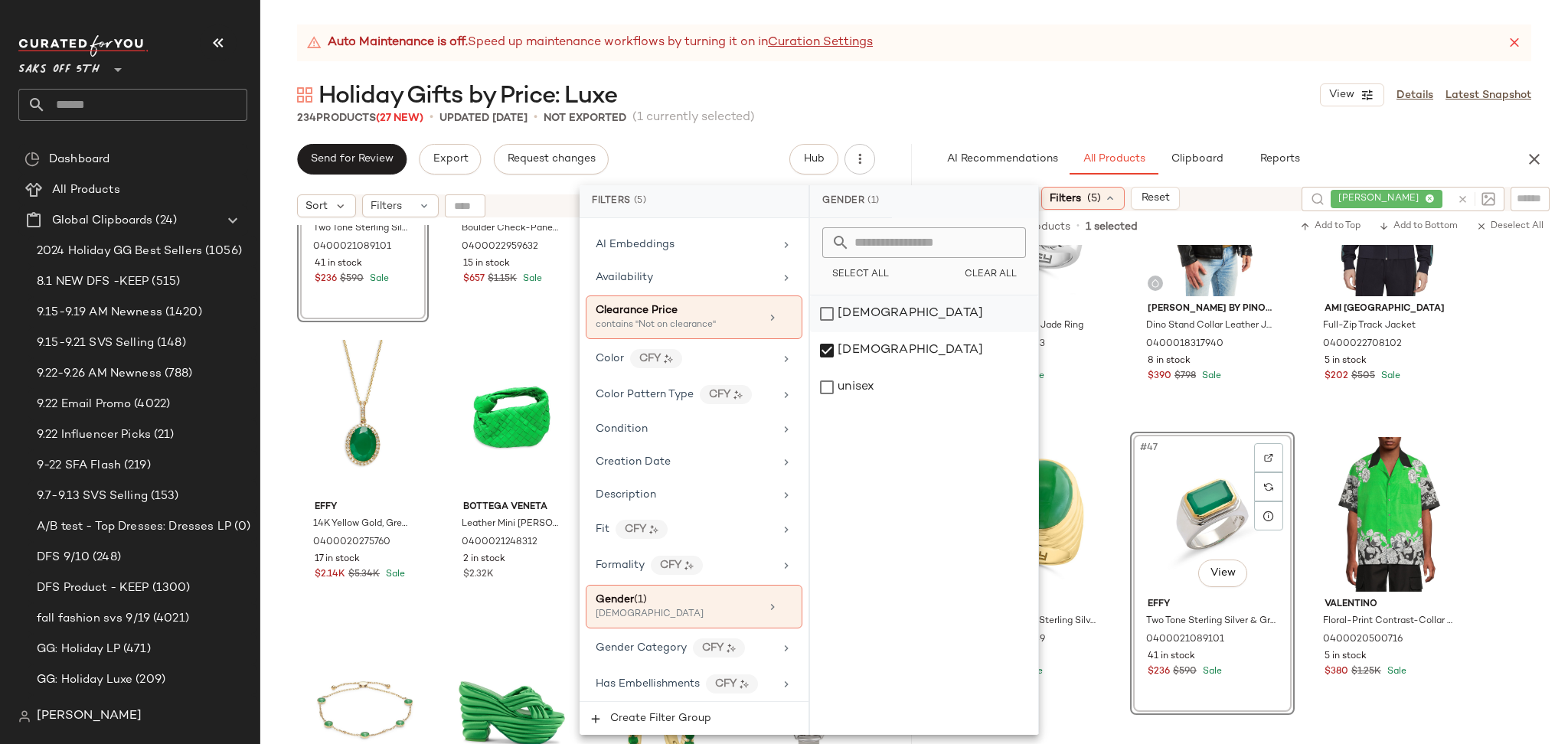
click at [836, 305] on div "[DEMOGRAPHIC_DATA]" at bounding box center [924, 314] width 228 height 37
click at [828, 342] on div "[DEMOGRAPHIC_DATA]" at bounding box center [924, 351] width 228 height 37
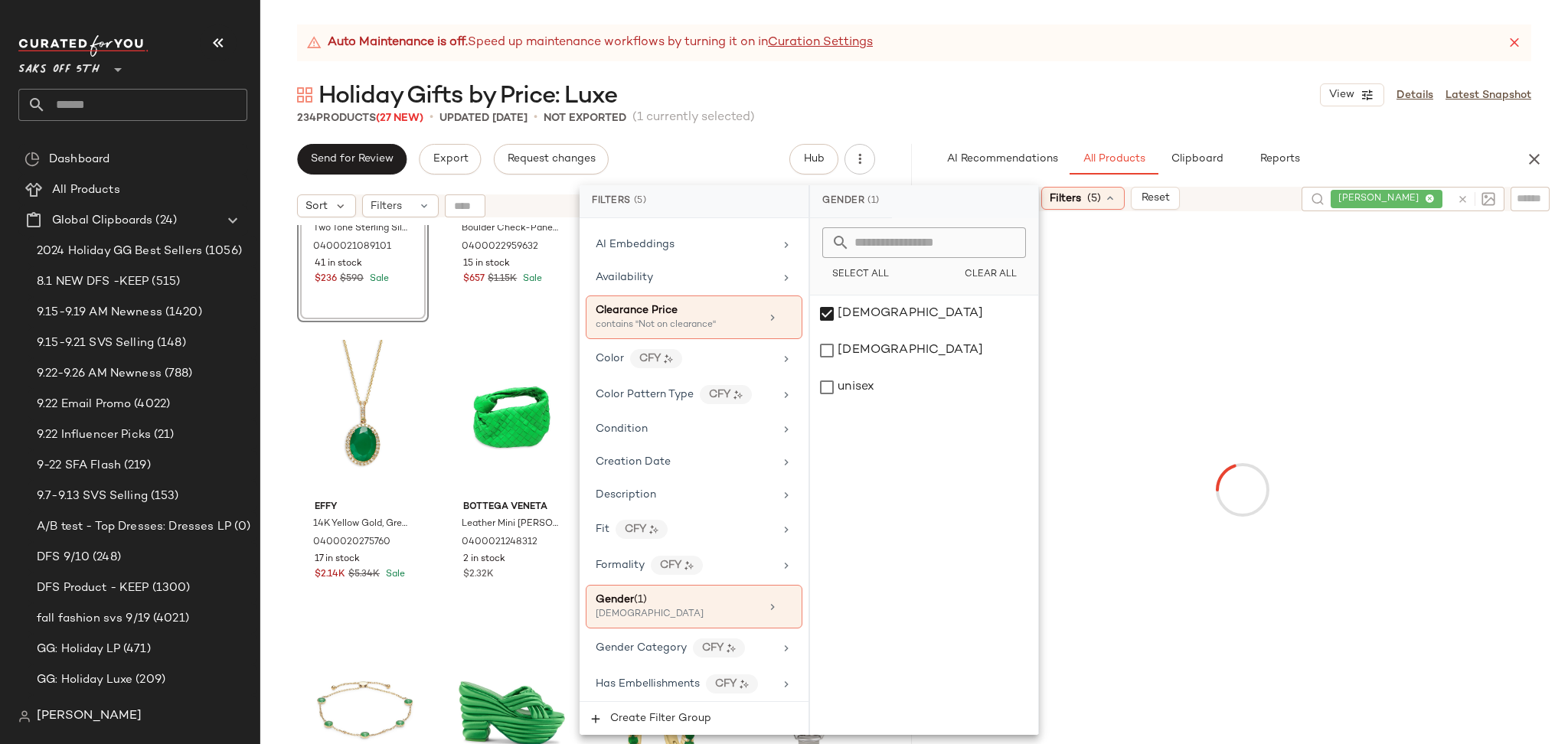
click at [996, 116] on div "234 Products (27 New) • updated Sep 23rd • Not Exported (1 currently selected)" at bounding box center [913, 118] width 1307 height 16
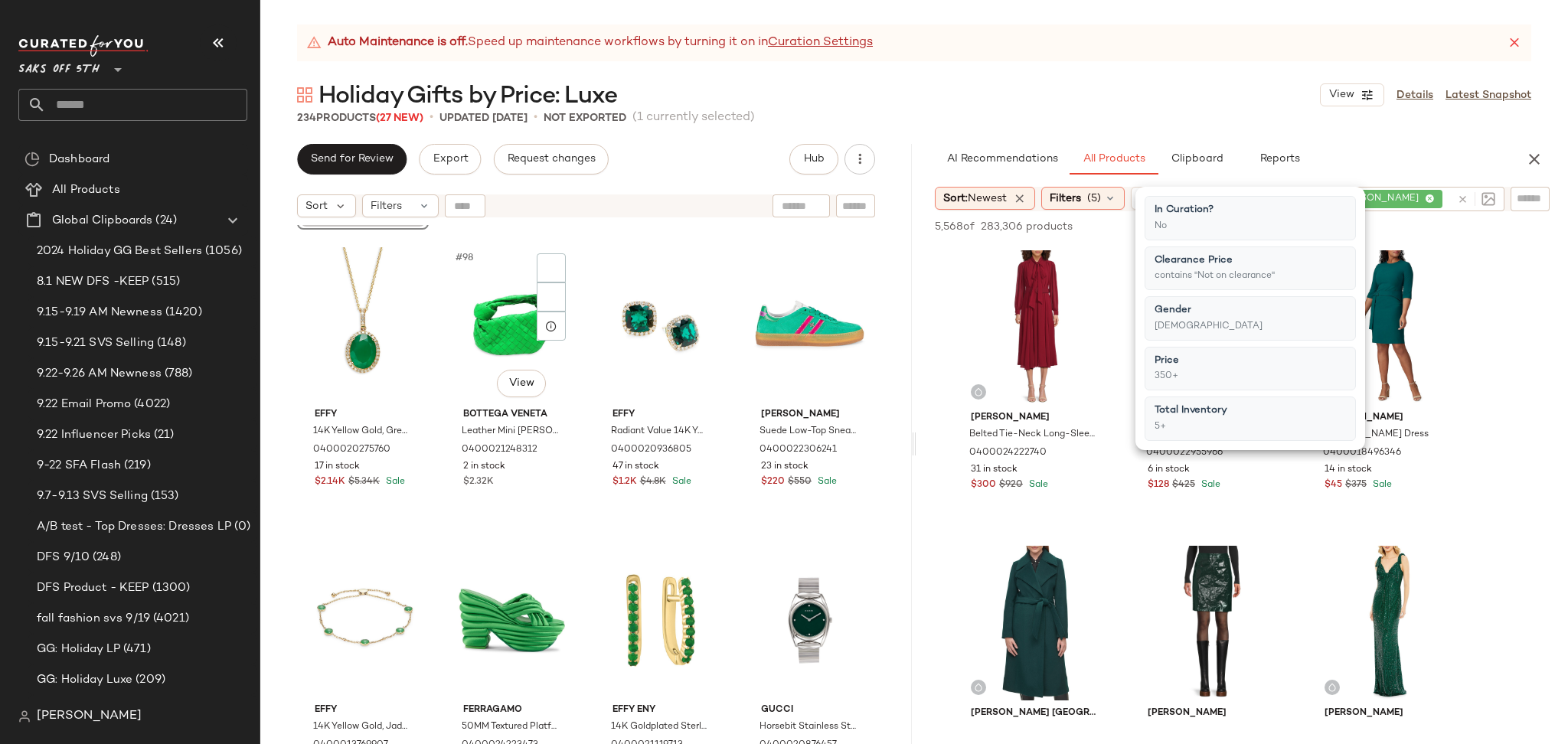
scroll to position [7091, 0]
click at [1072, 97] on div "Holiday Gifts by Price: Luxe View Details Latest Snapshot" at bounding box center [913, 95] width 1307 height 30
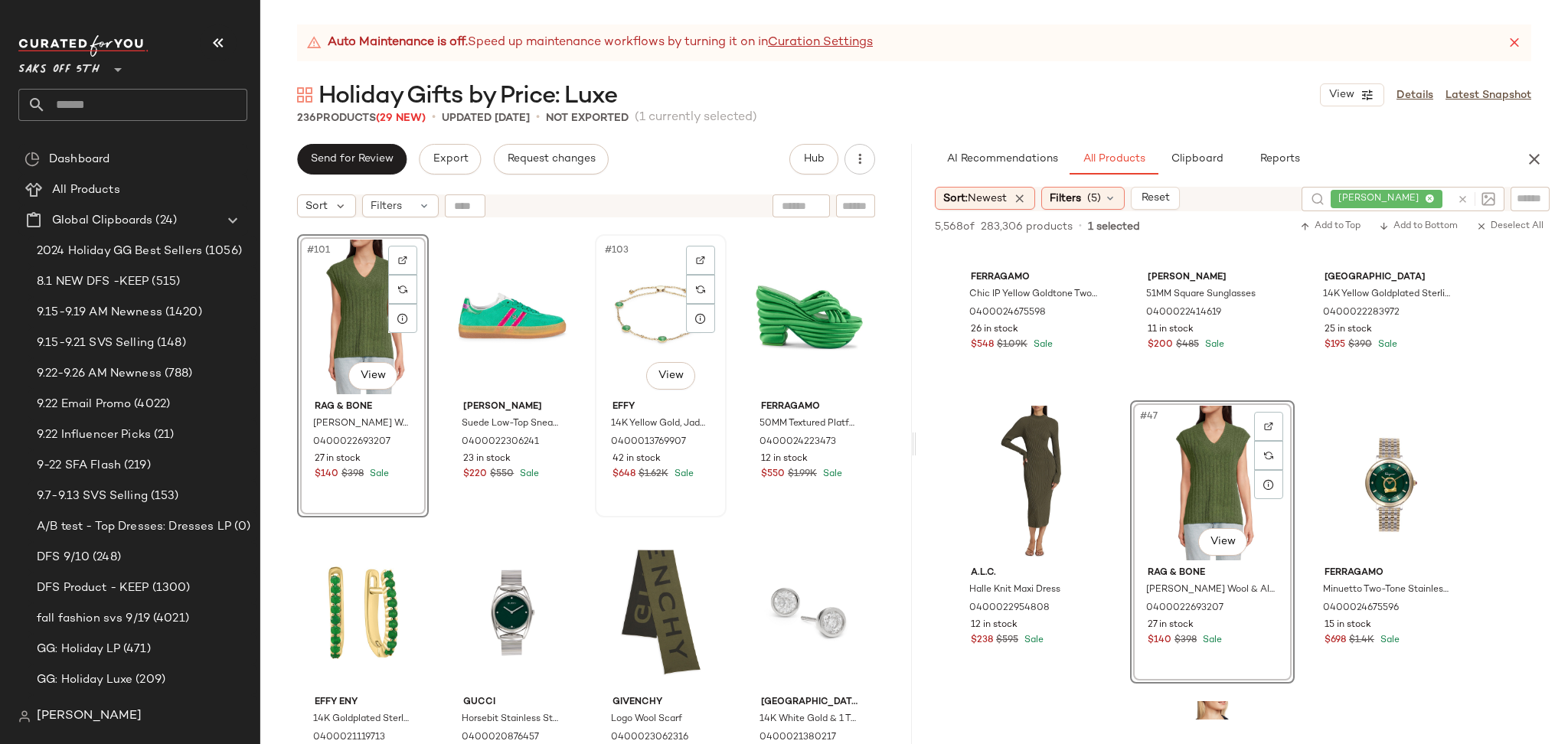
scroll to position [7429, 0]
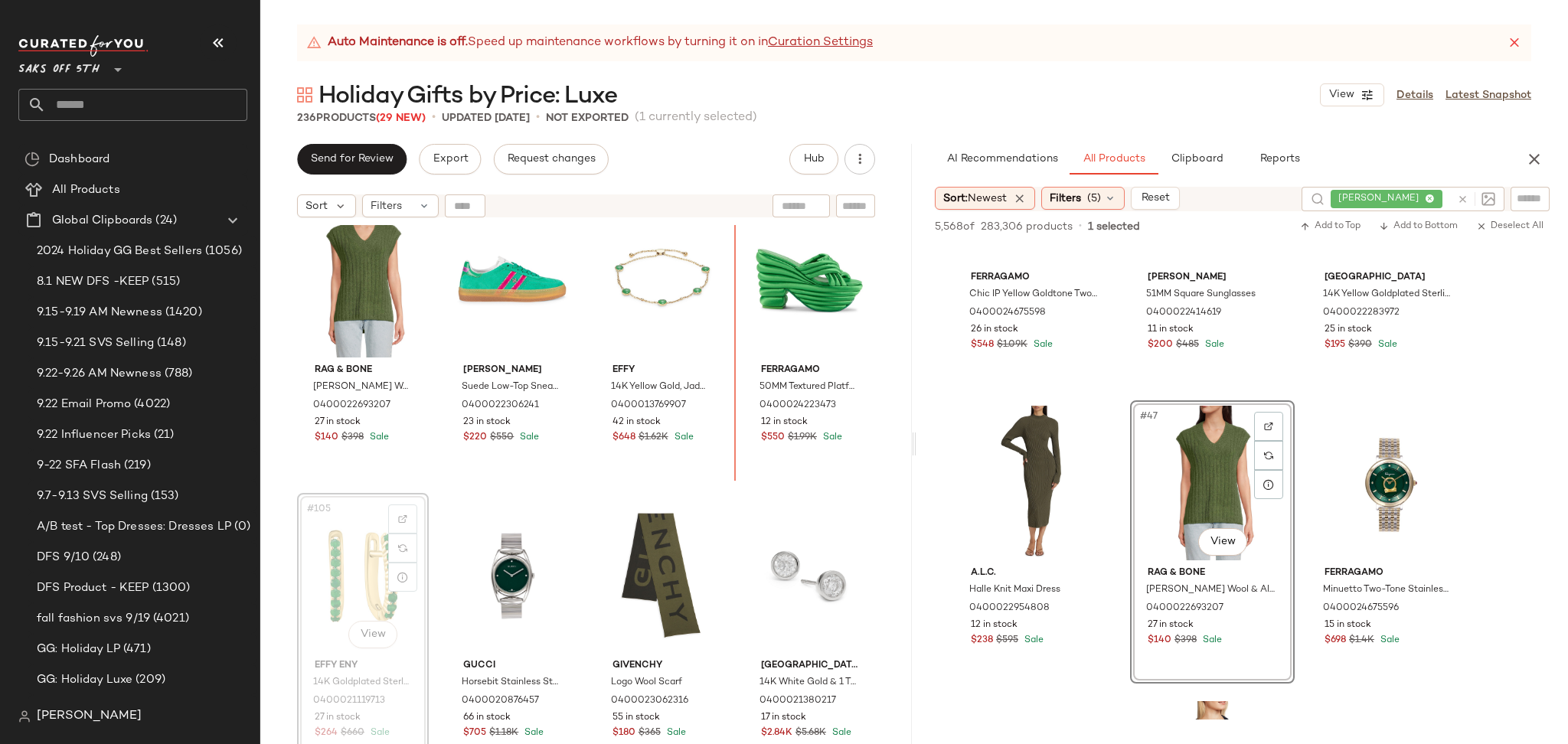
scroll to position [7355, 0]
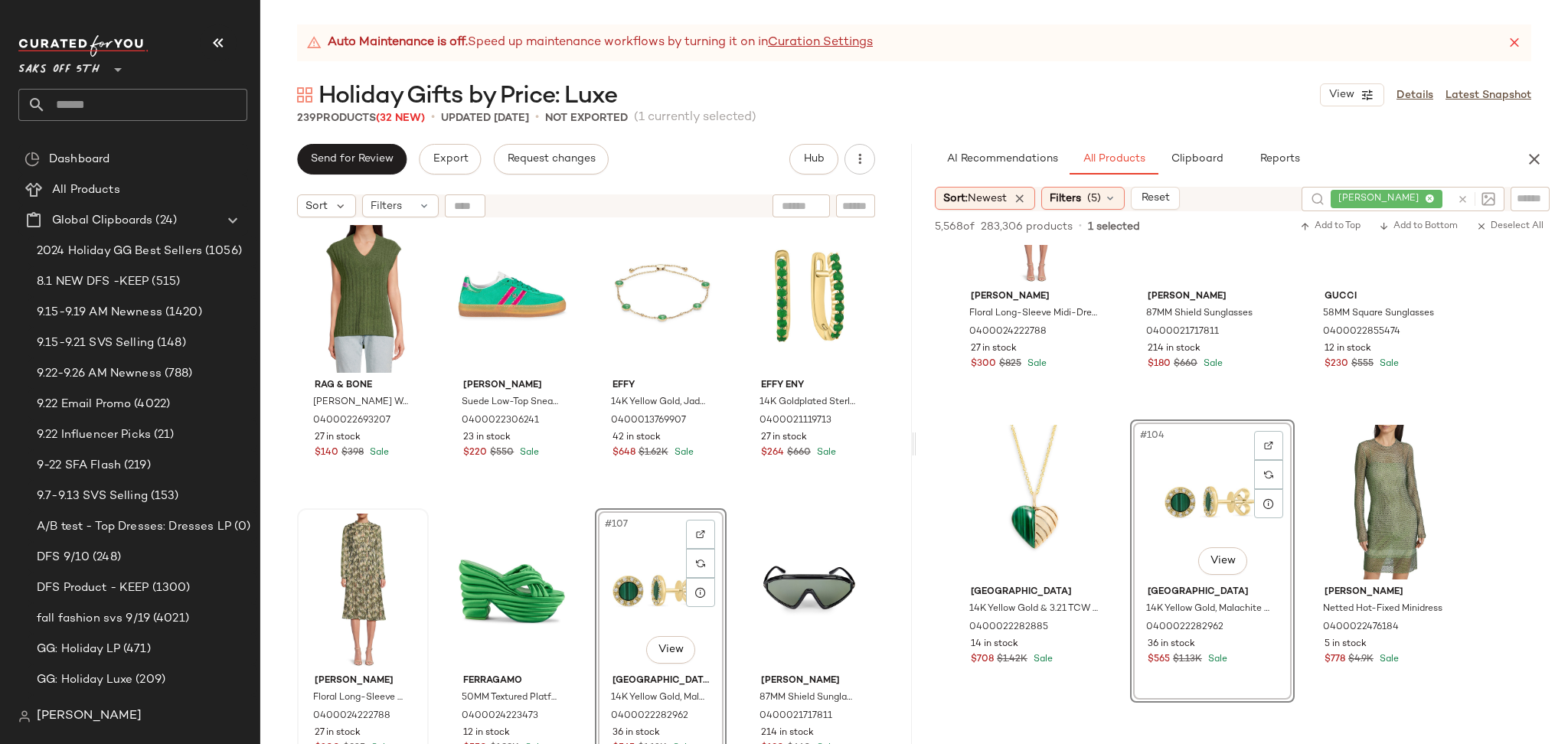
scroll to position [7413, 0]
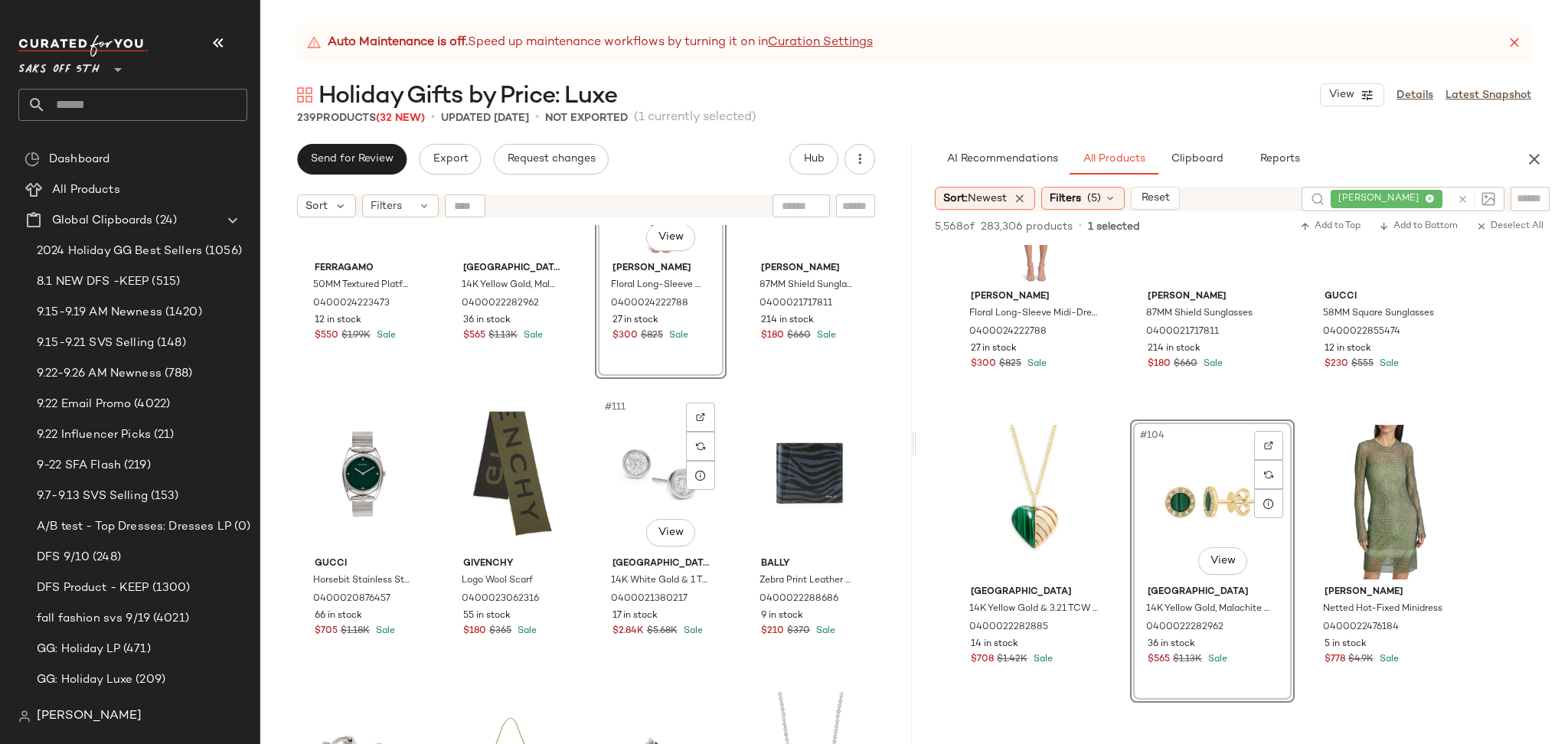
scroll to position [7823, 0]
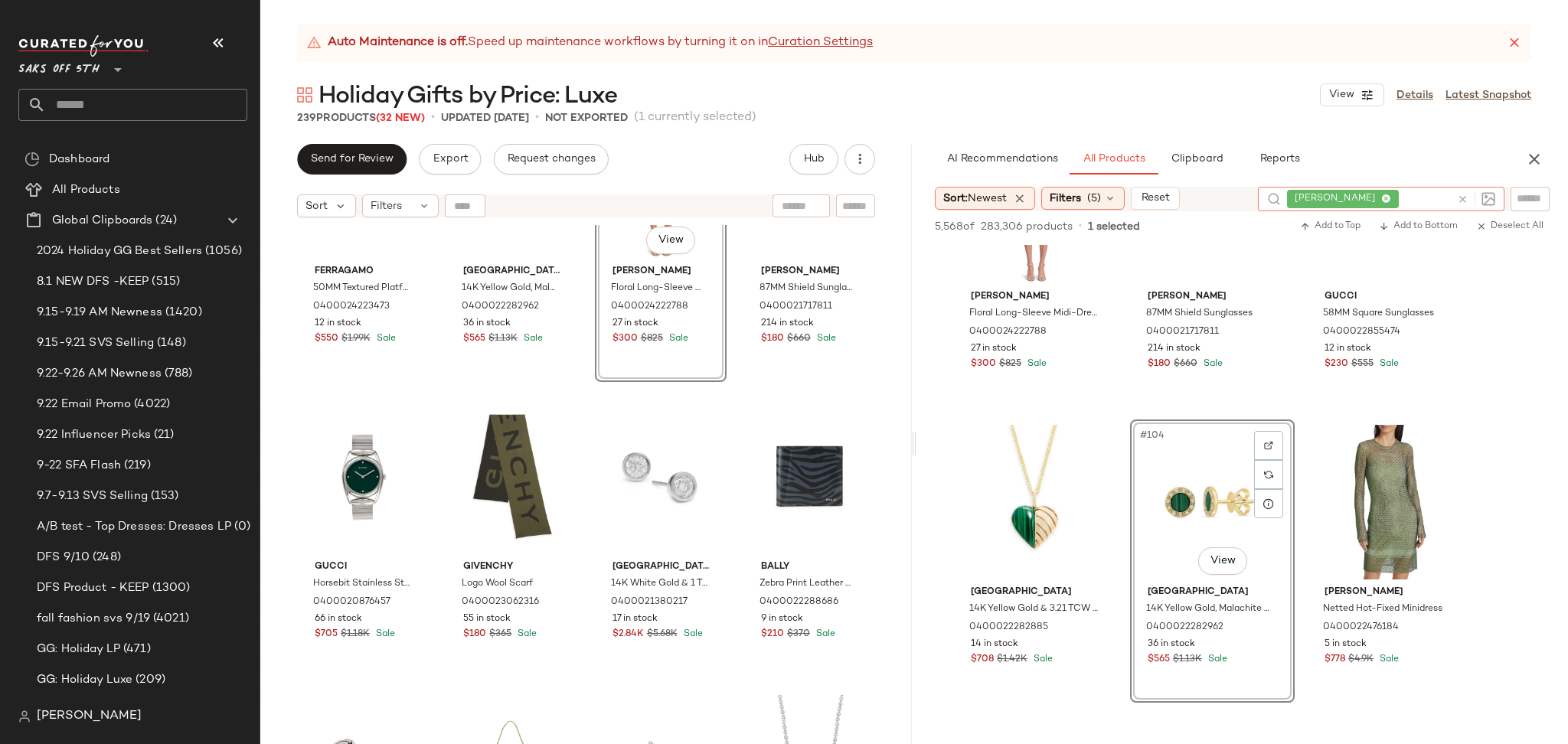
click at [1458, 199] on icon at bounding box center [1462, 199] width 11 height 11
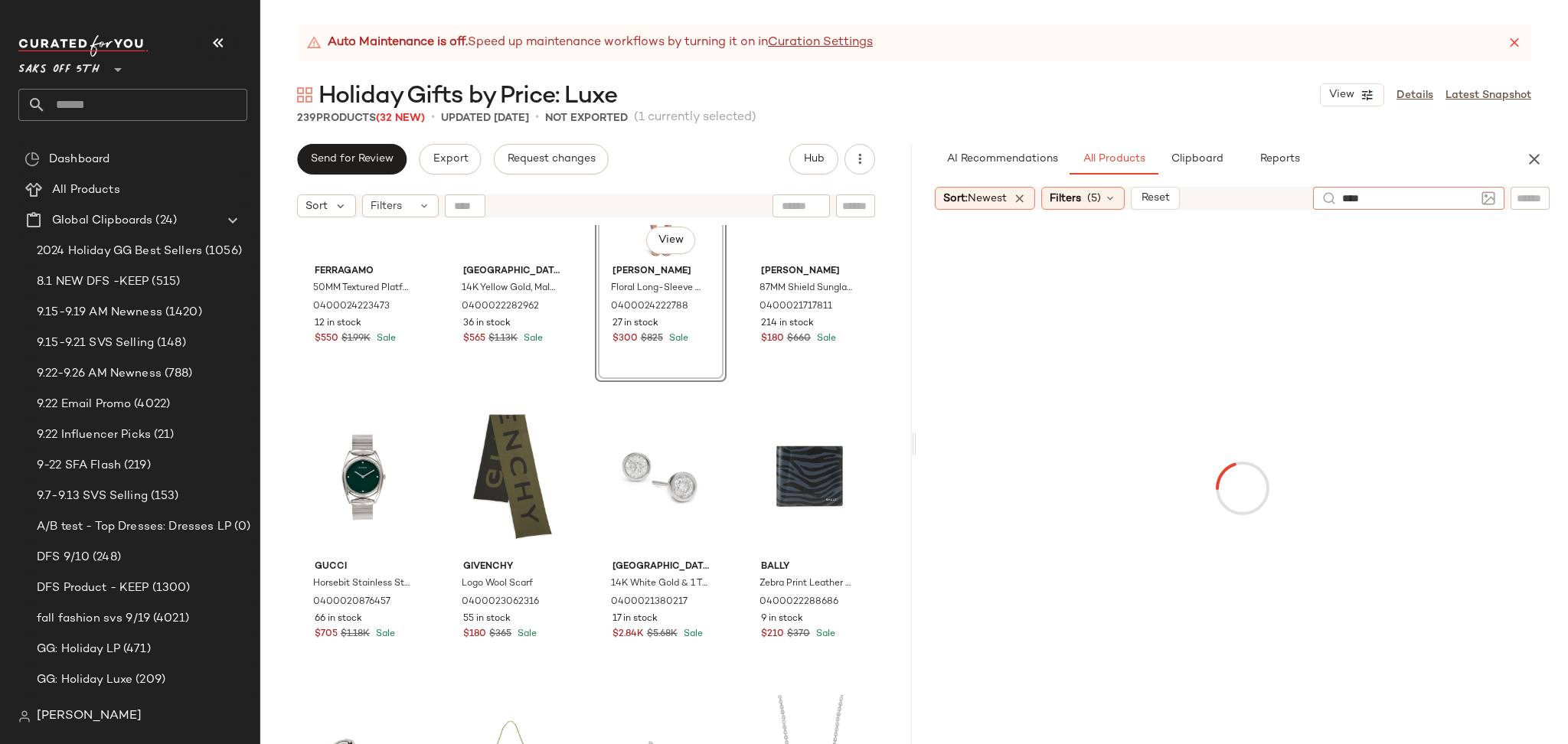
type input "*****"
type input "****"
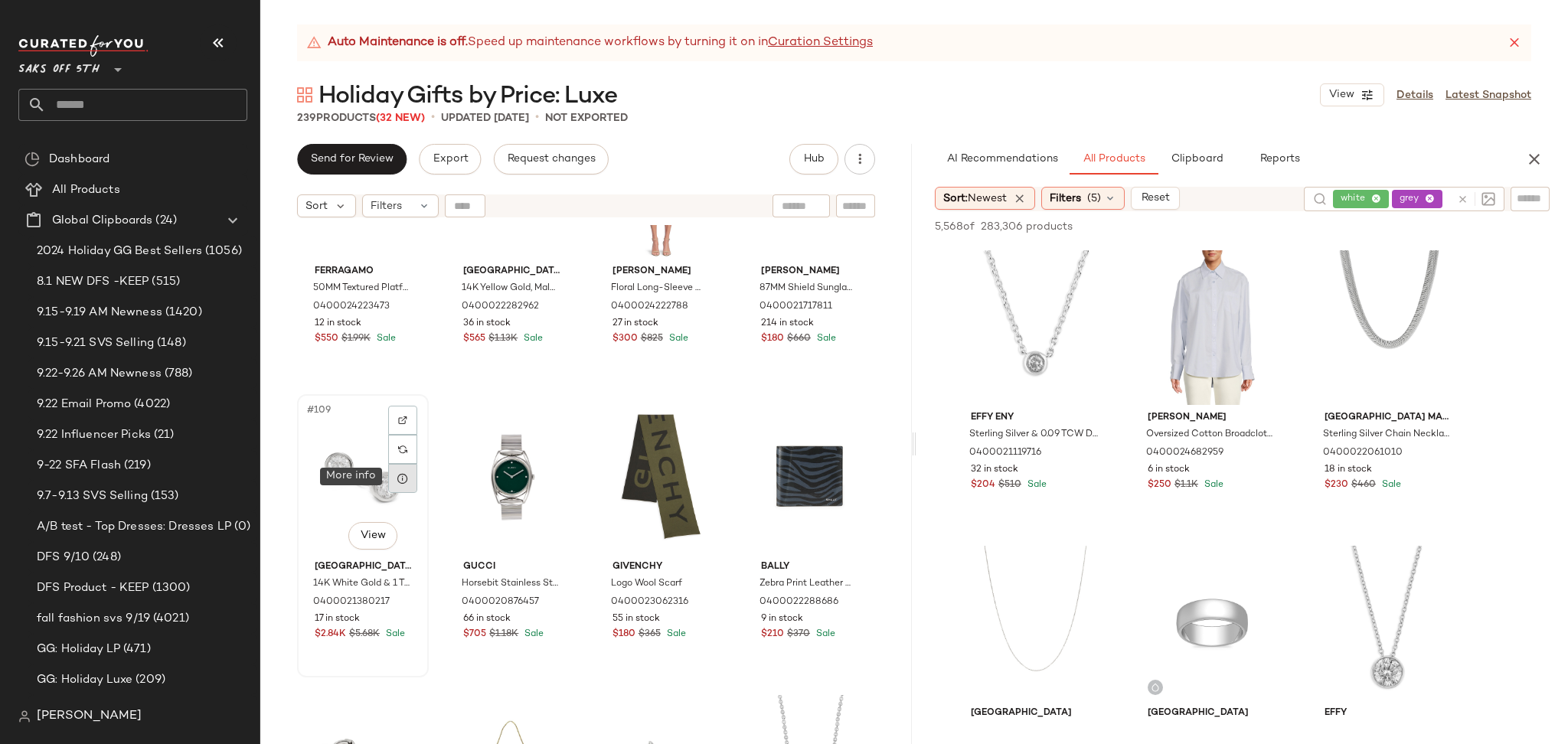
click at [406, 482] on icon at bounding box center [402, 478] width 12 height 12
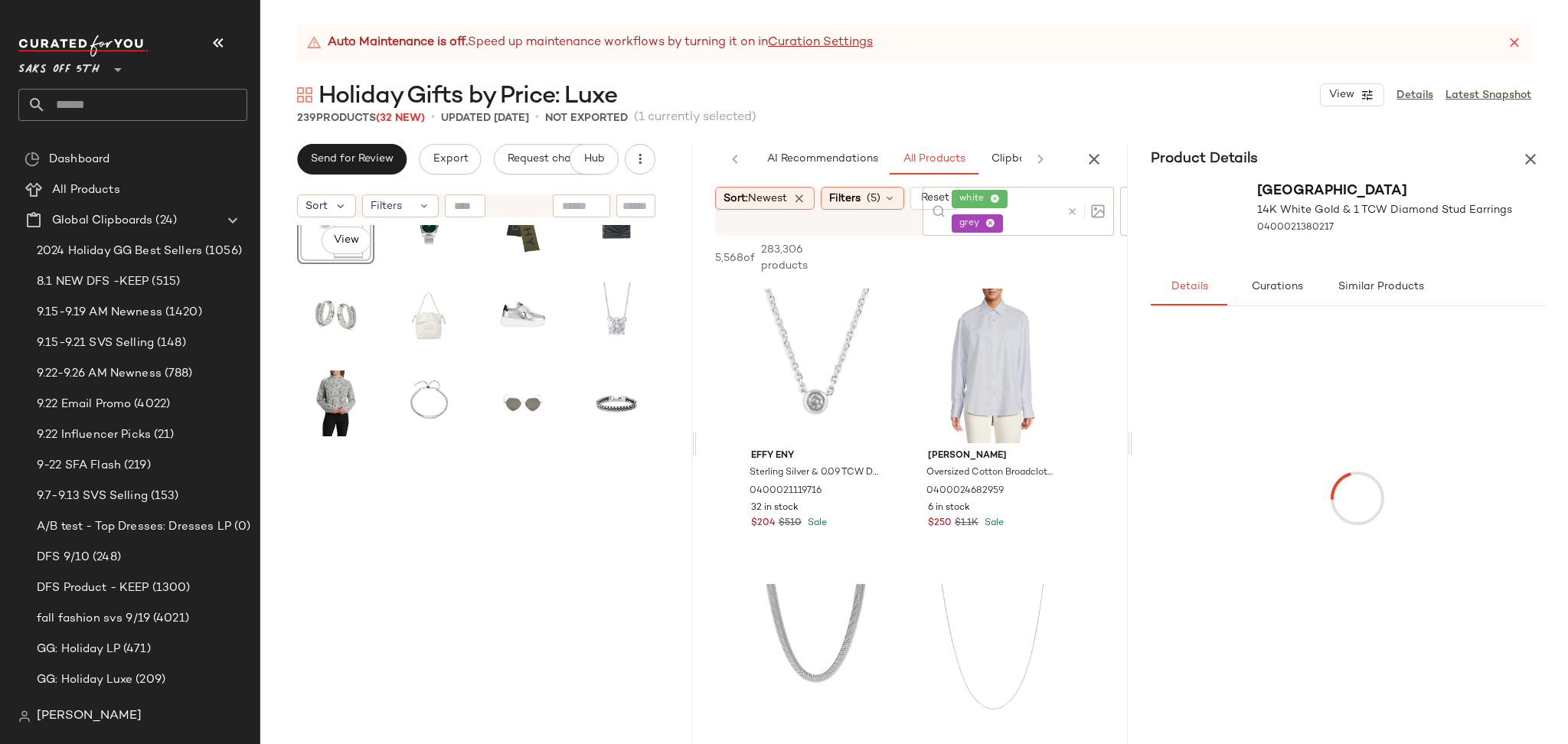
scroll to position [2308, 0]
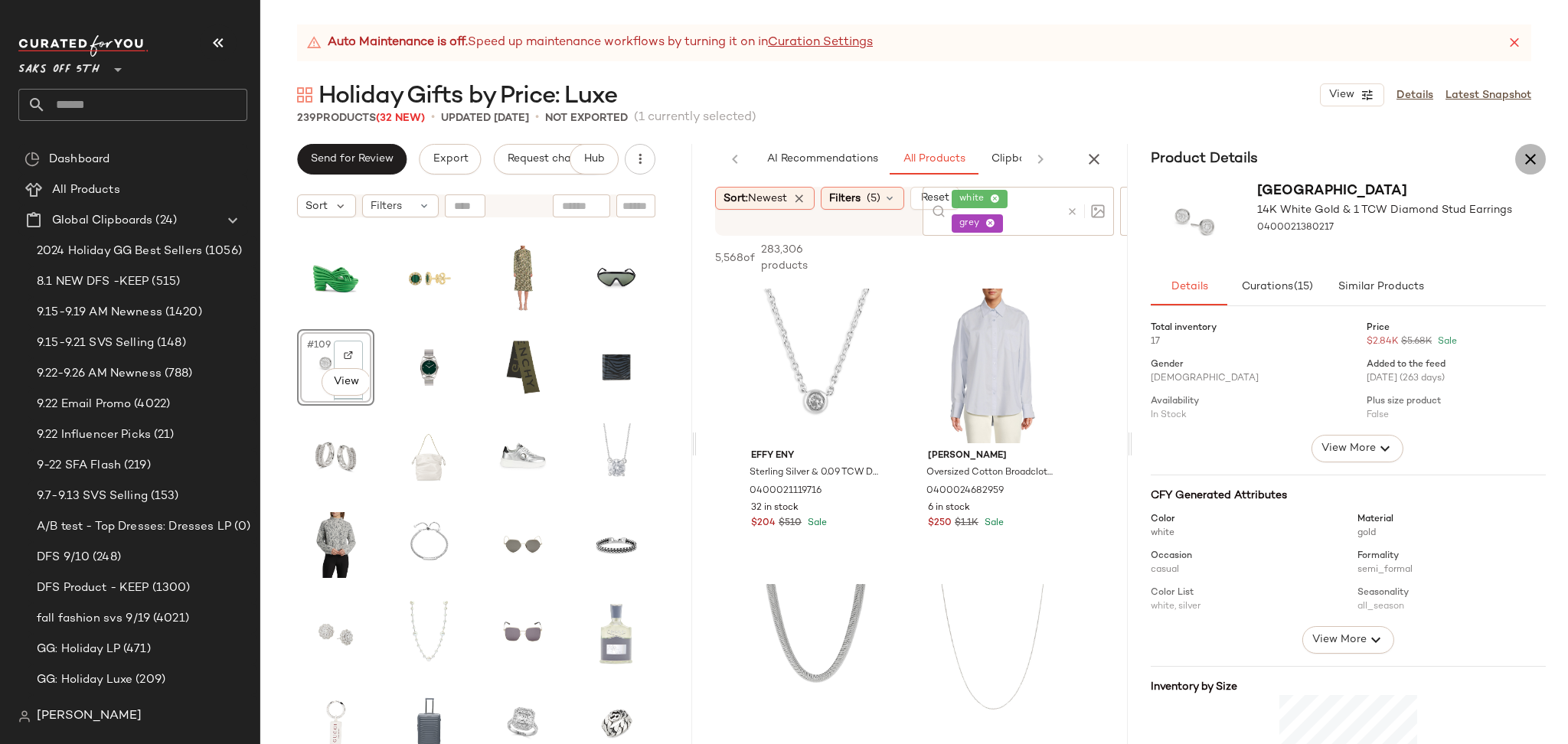
click at [1527, 159] on icon "button" at bounding box center [1530, 159] width 18 height 18
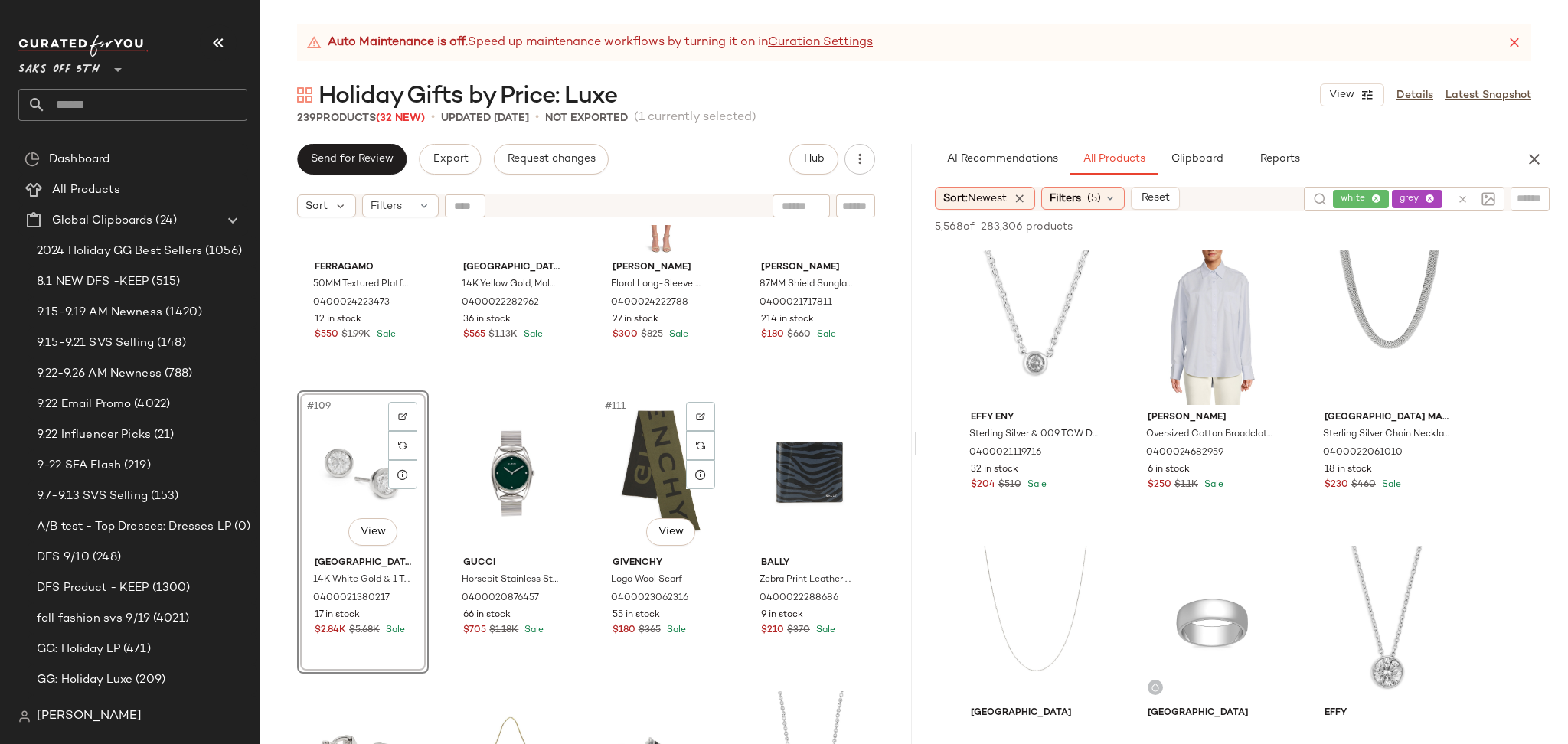
scroll to position [7832, 0]
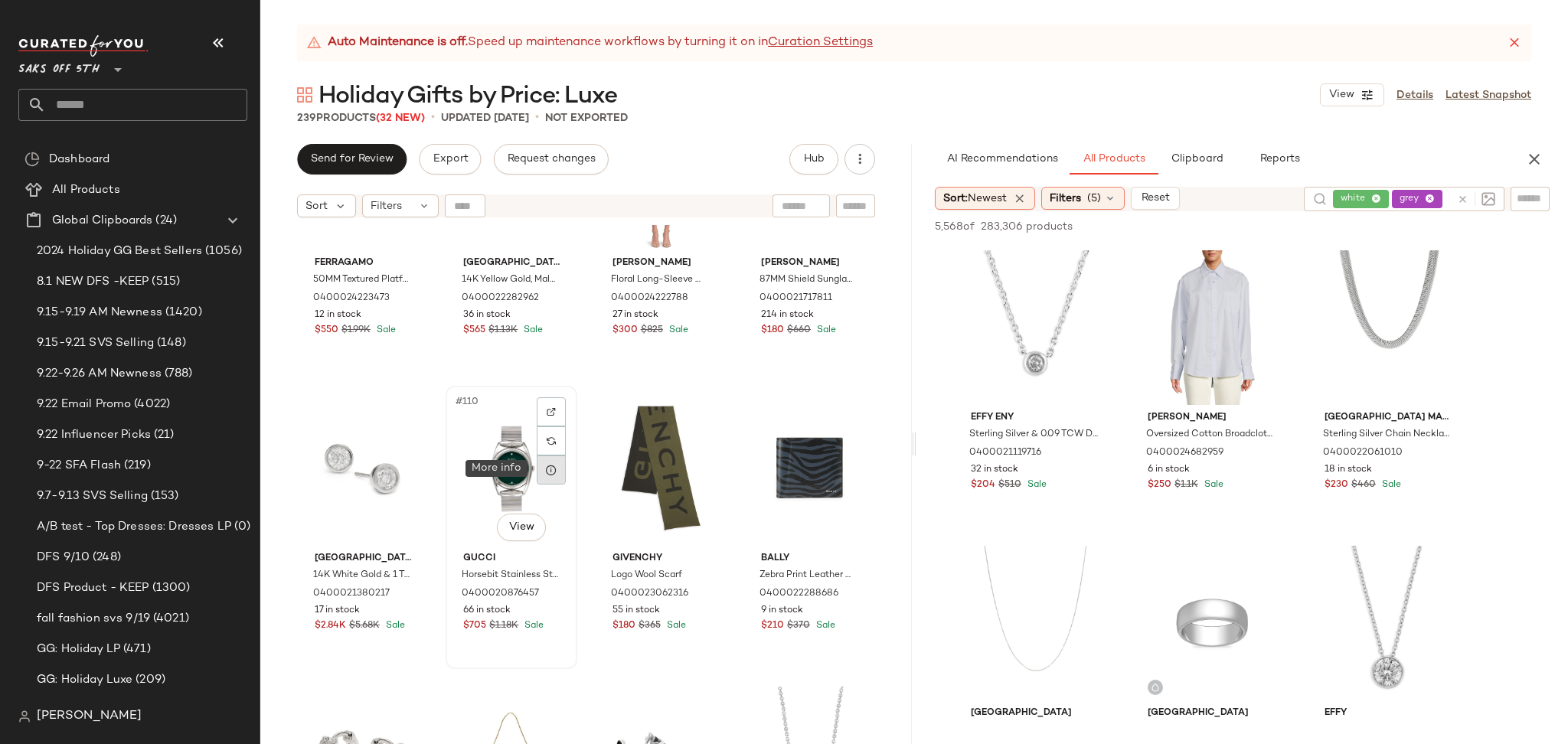
click at [551, 466] on icon at bounding box center [550, 469] width 12 height 12
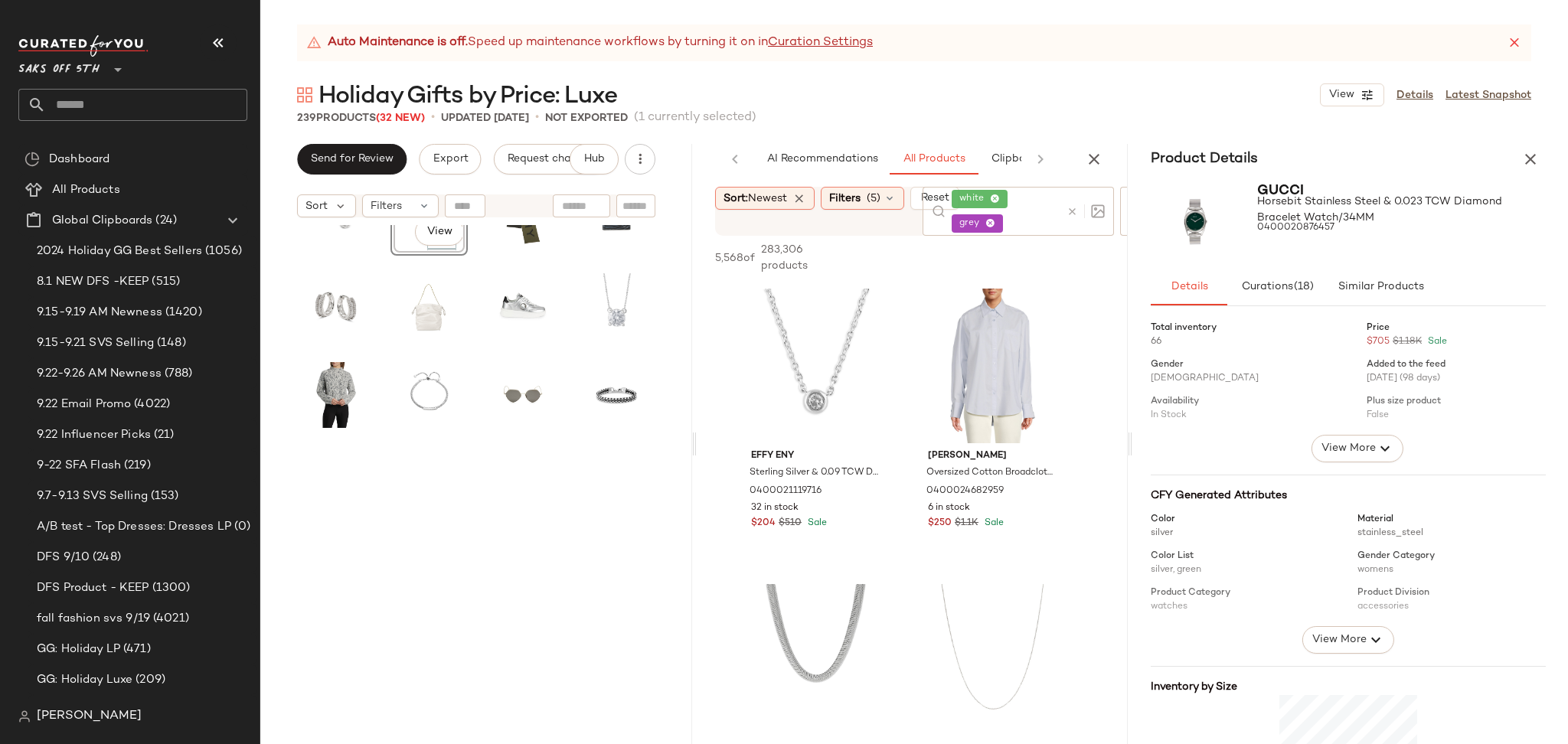
scroll to position [2308, 0]
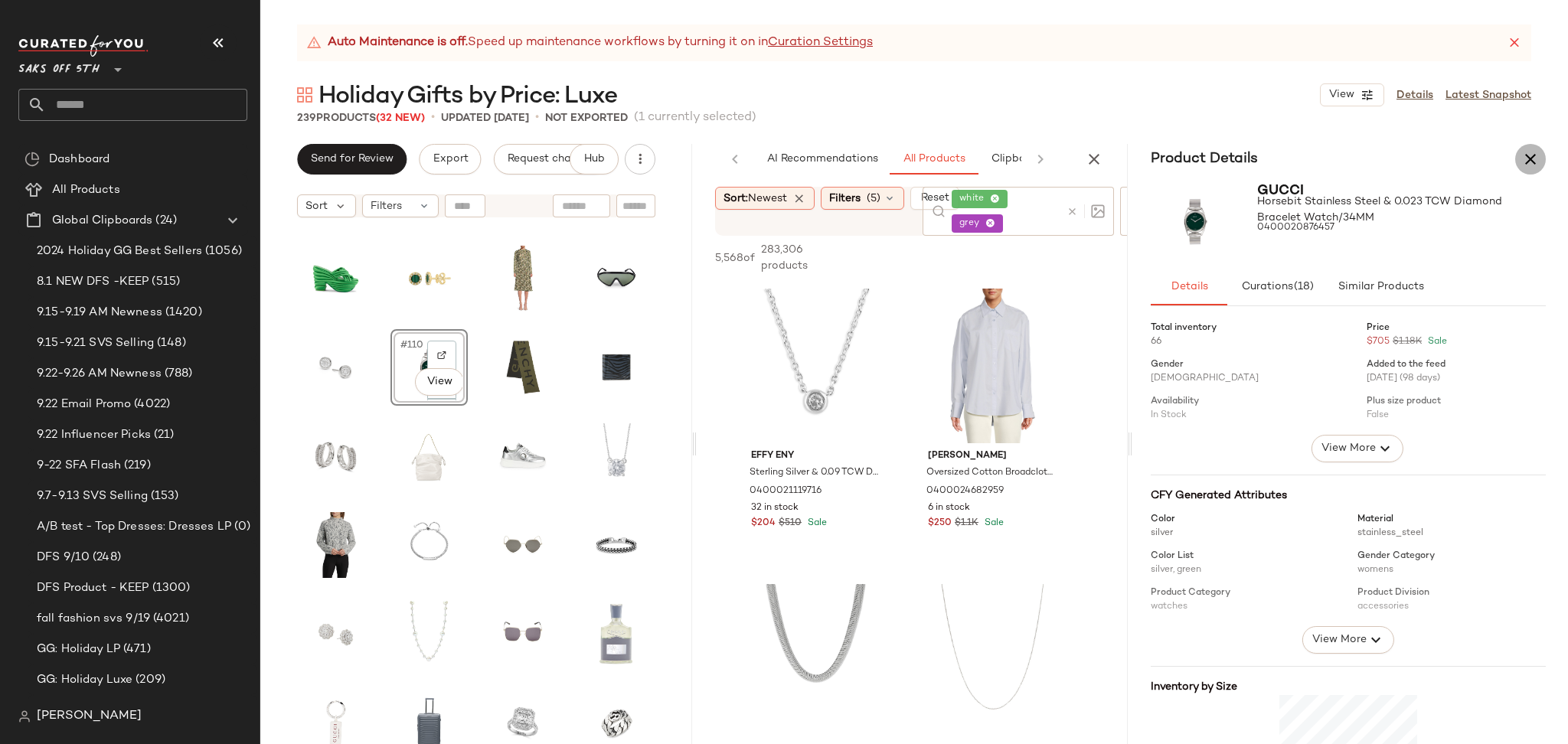
click at [1536, 163] on icon "button" at bounding box center [1530, 159] width 18 height 18
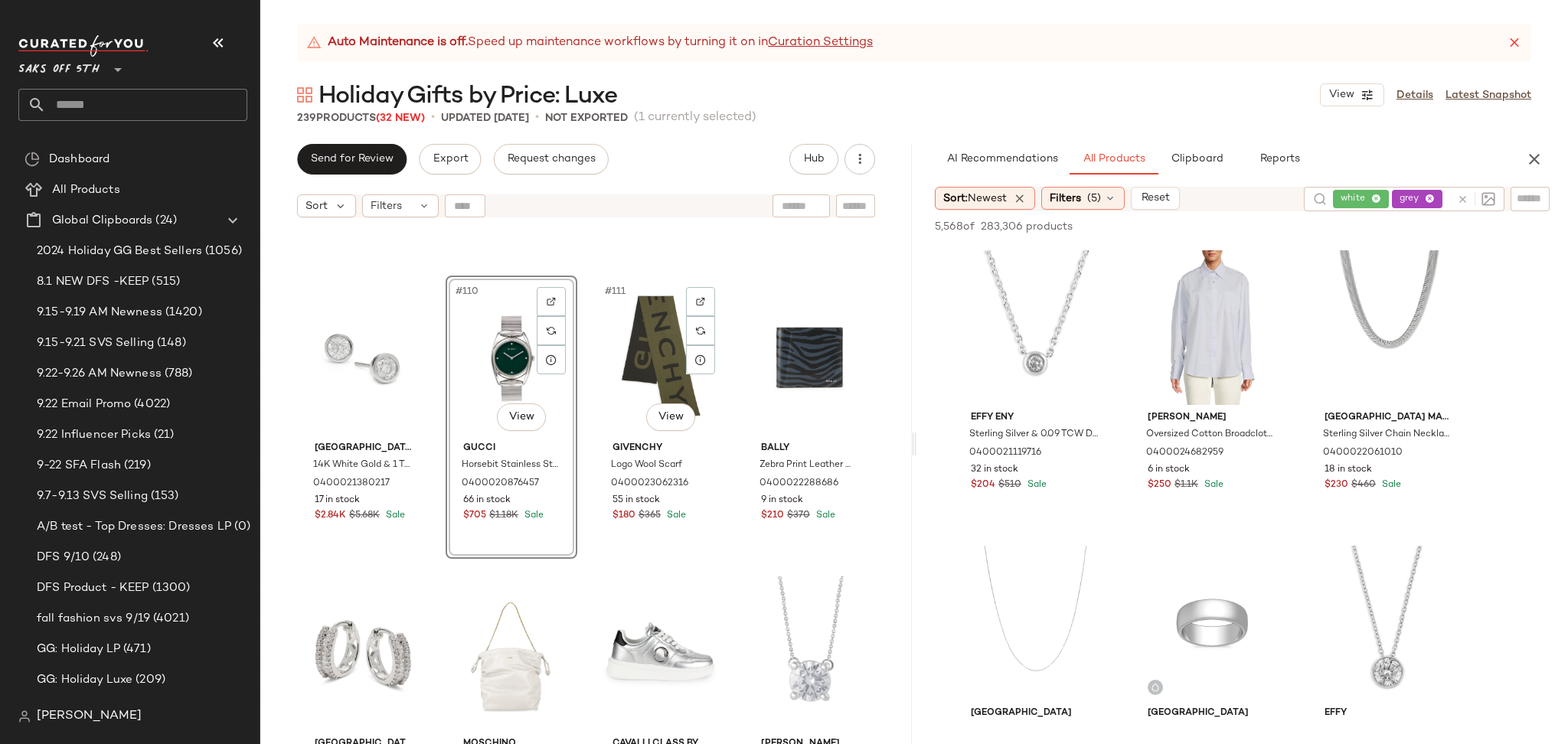
scroll to position [7952, 0]
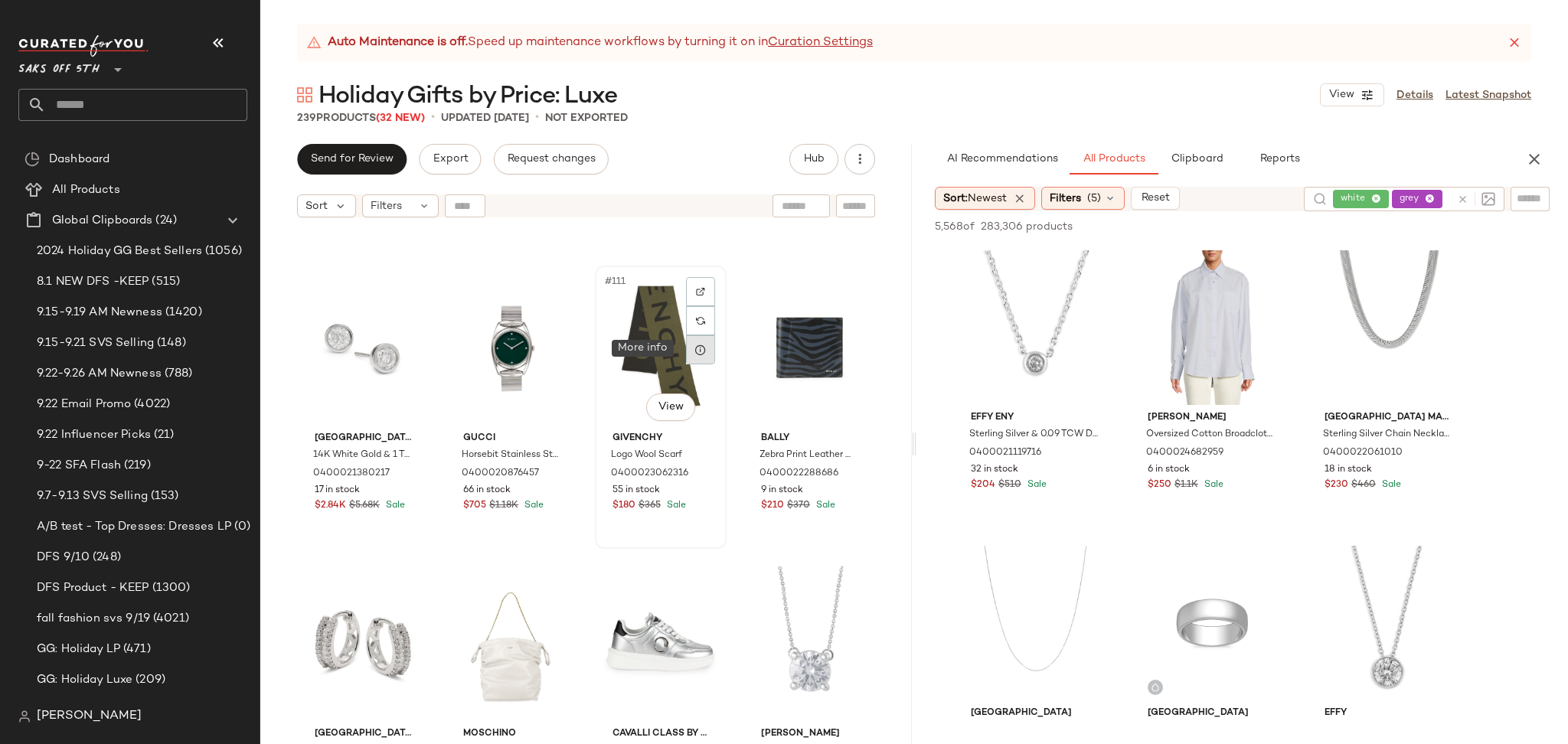
click at [698, 347] on icon at bounding box center [700, 349] width 12 height 12
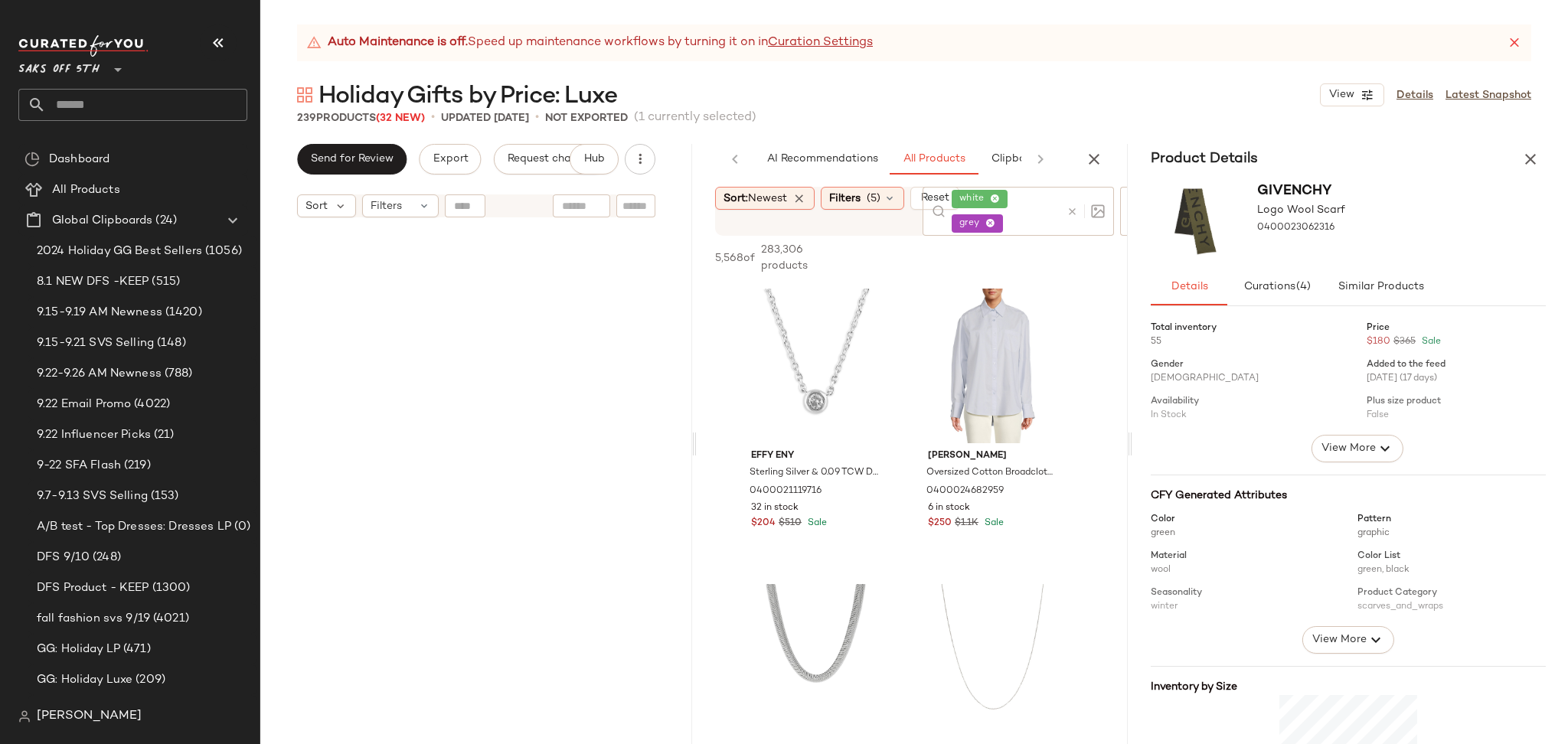
scroll to position [2308, 0]
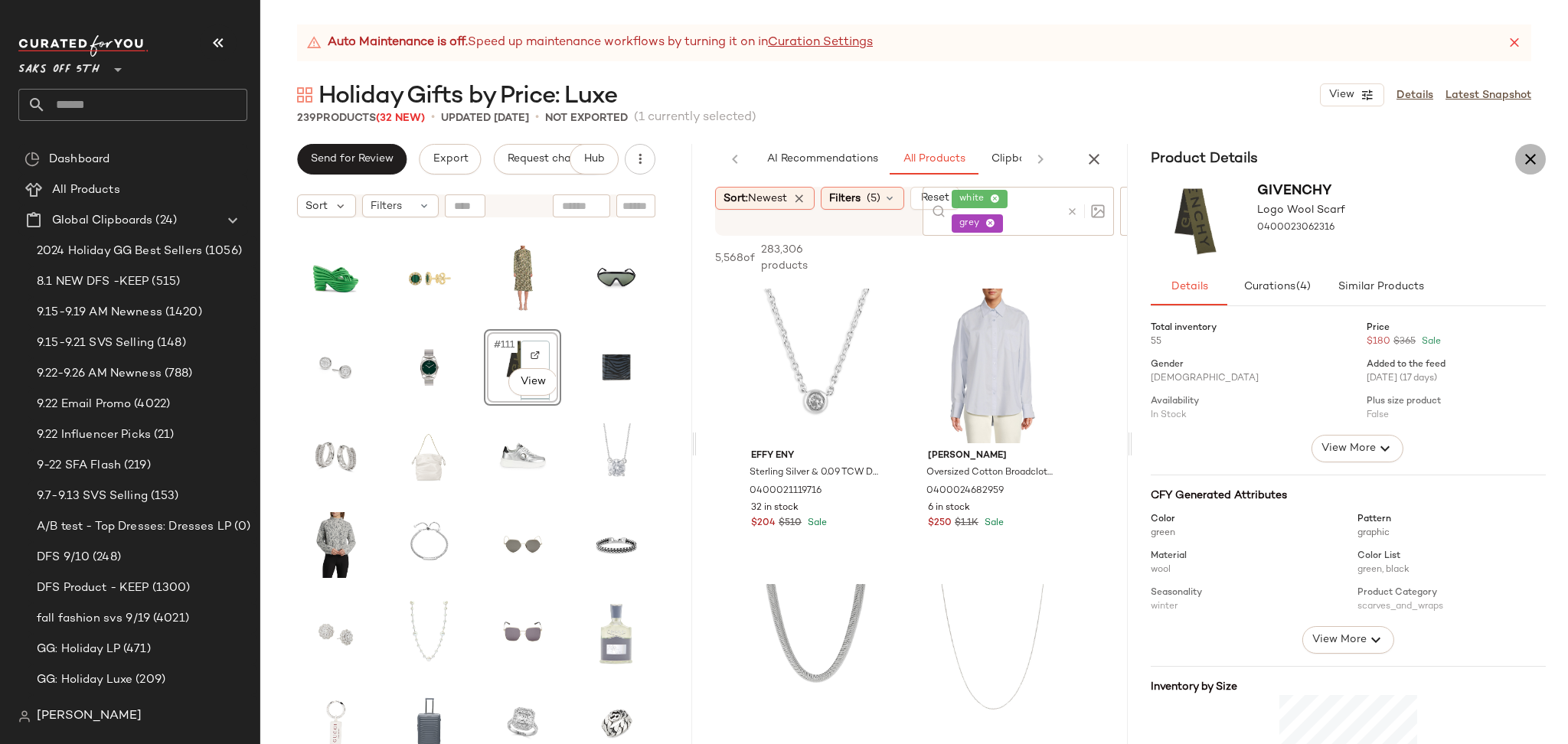
click at [1529, 163] on icon "button" at bounding box center [1530, 159] width 18 height 18
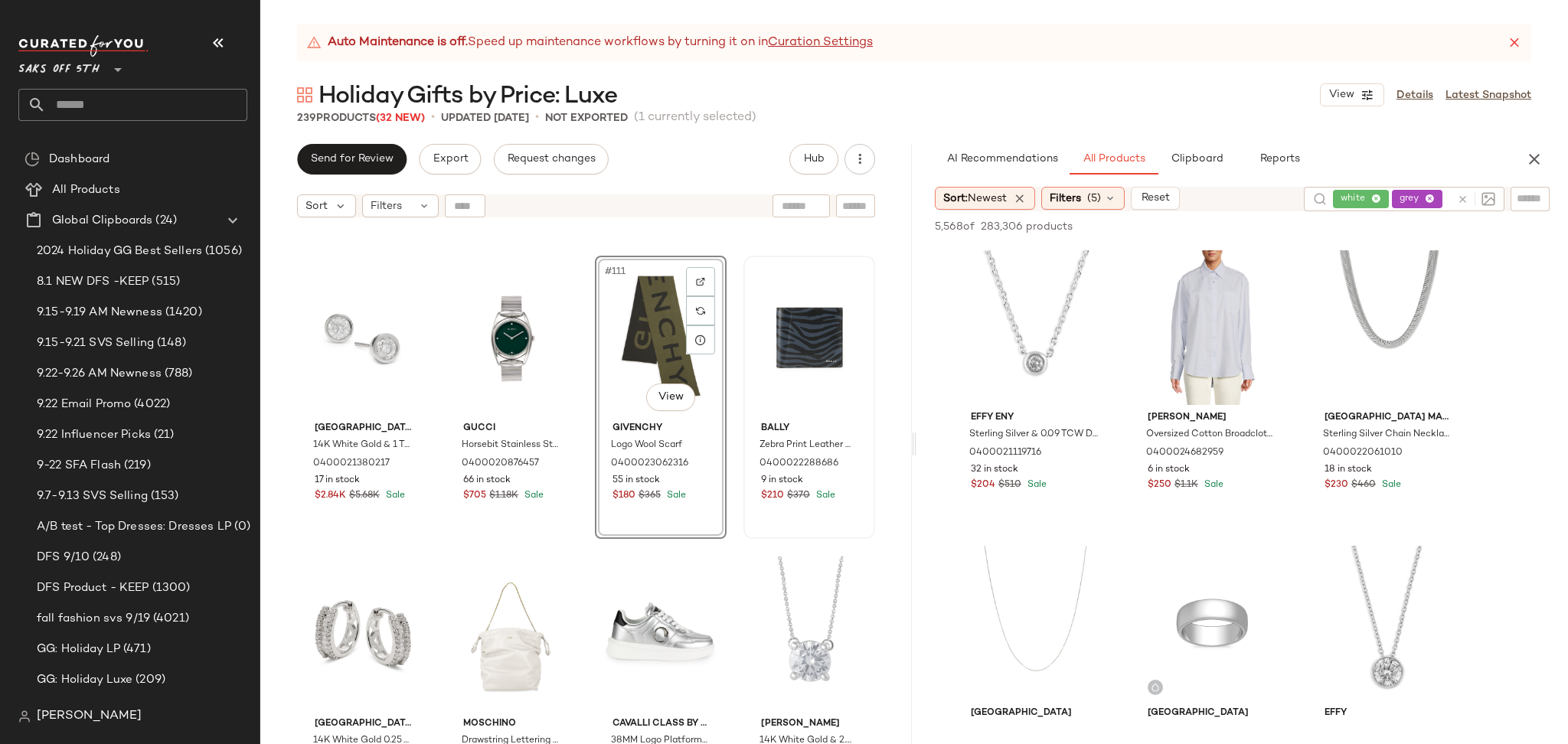
scroll to position [7965, 0]
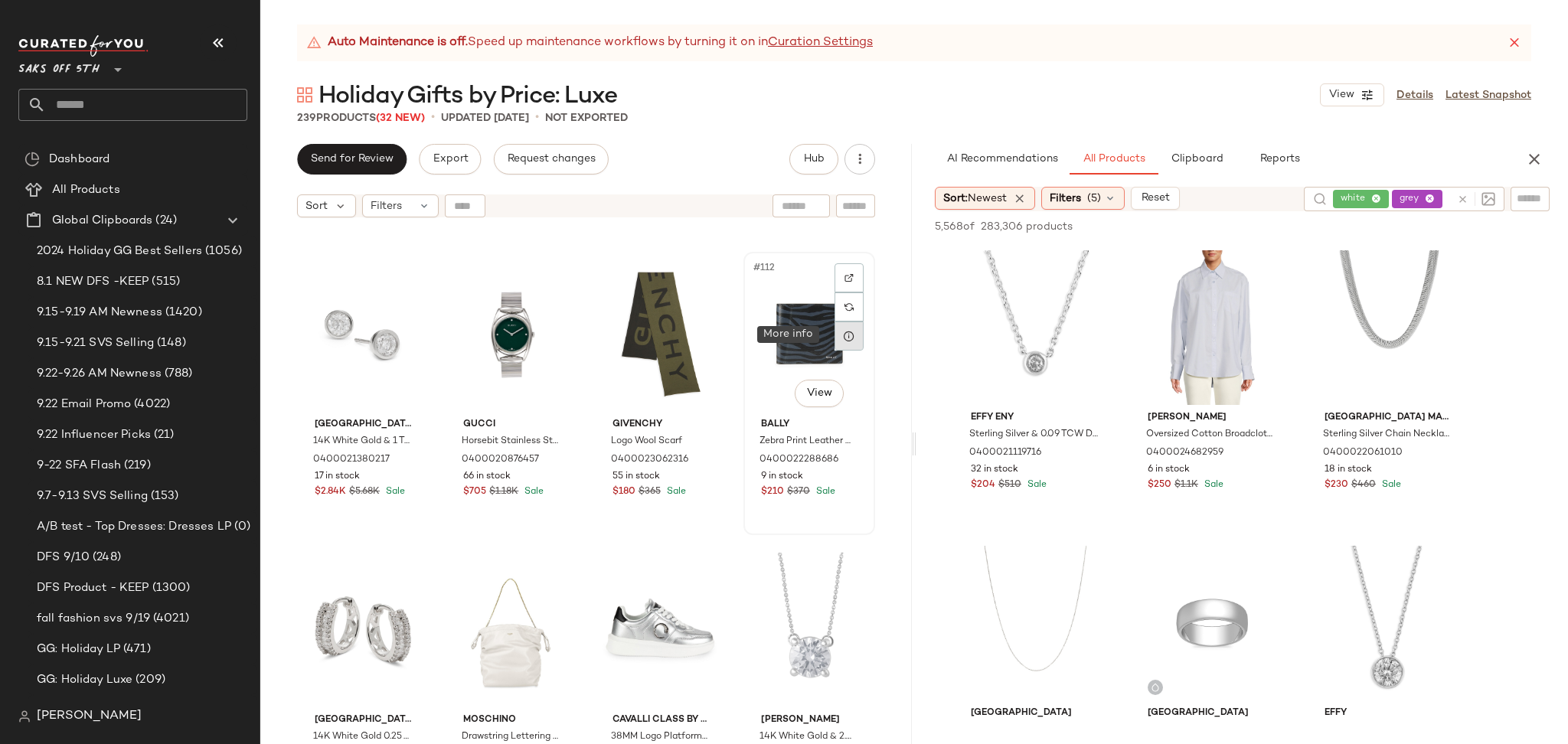
click at [842, 335] on icon at bounding box center [848, 335] width 12 height 12
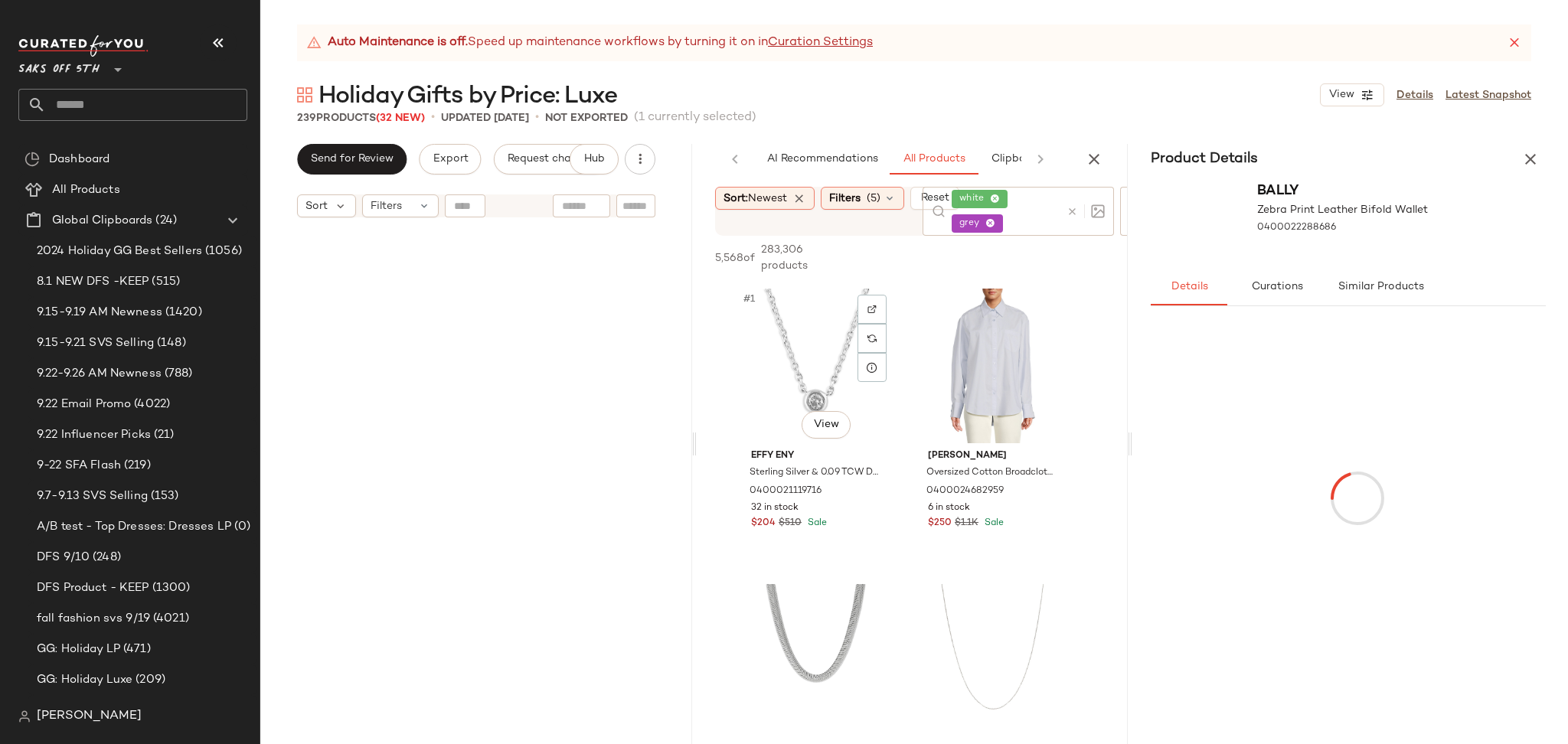
scroll to position [2308, 0]
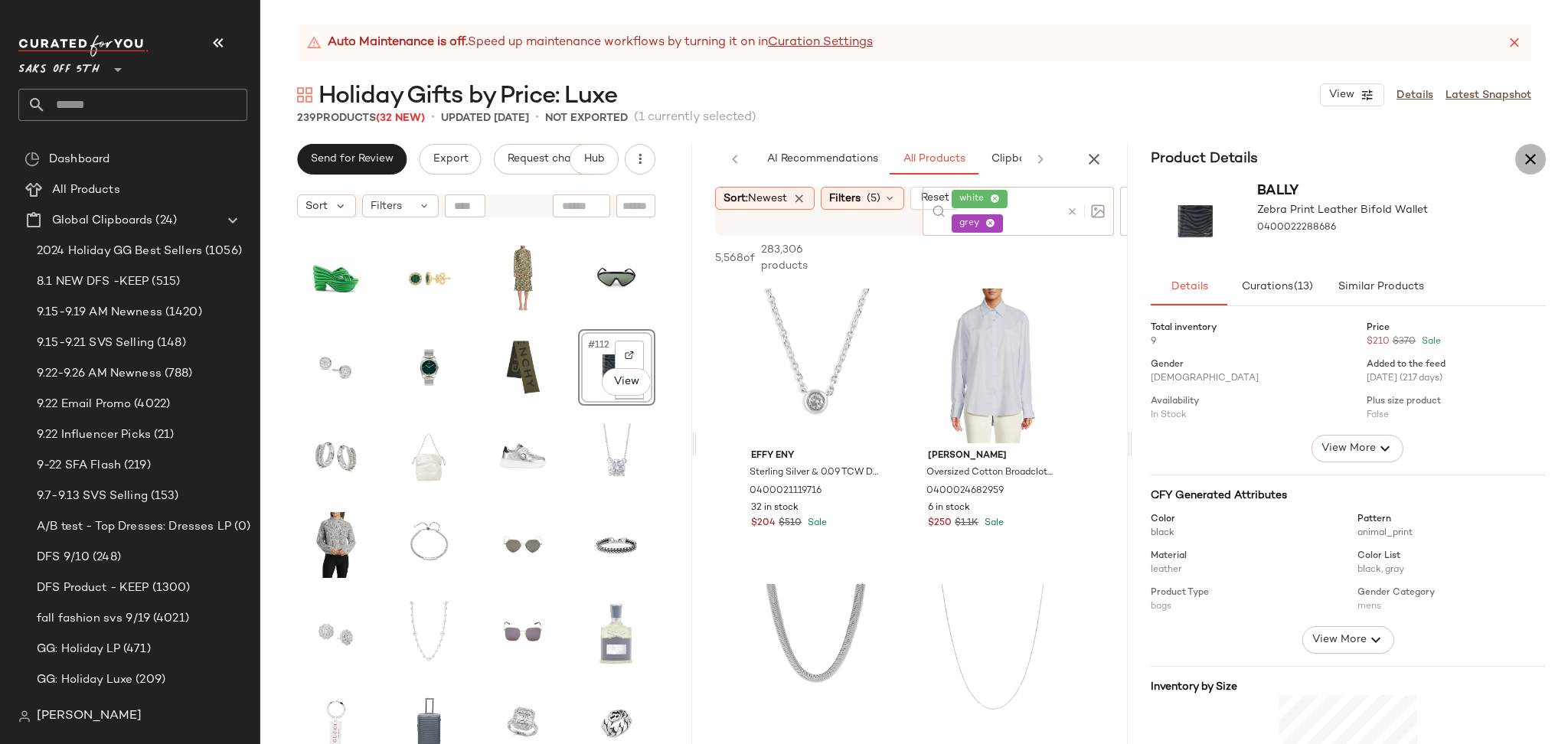
click at [1524, 156] on icon "button" at bounding box center [1530, 159] width 18 height 18
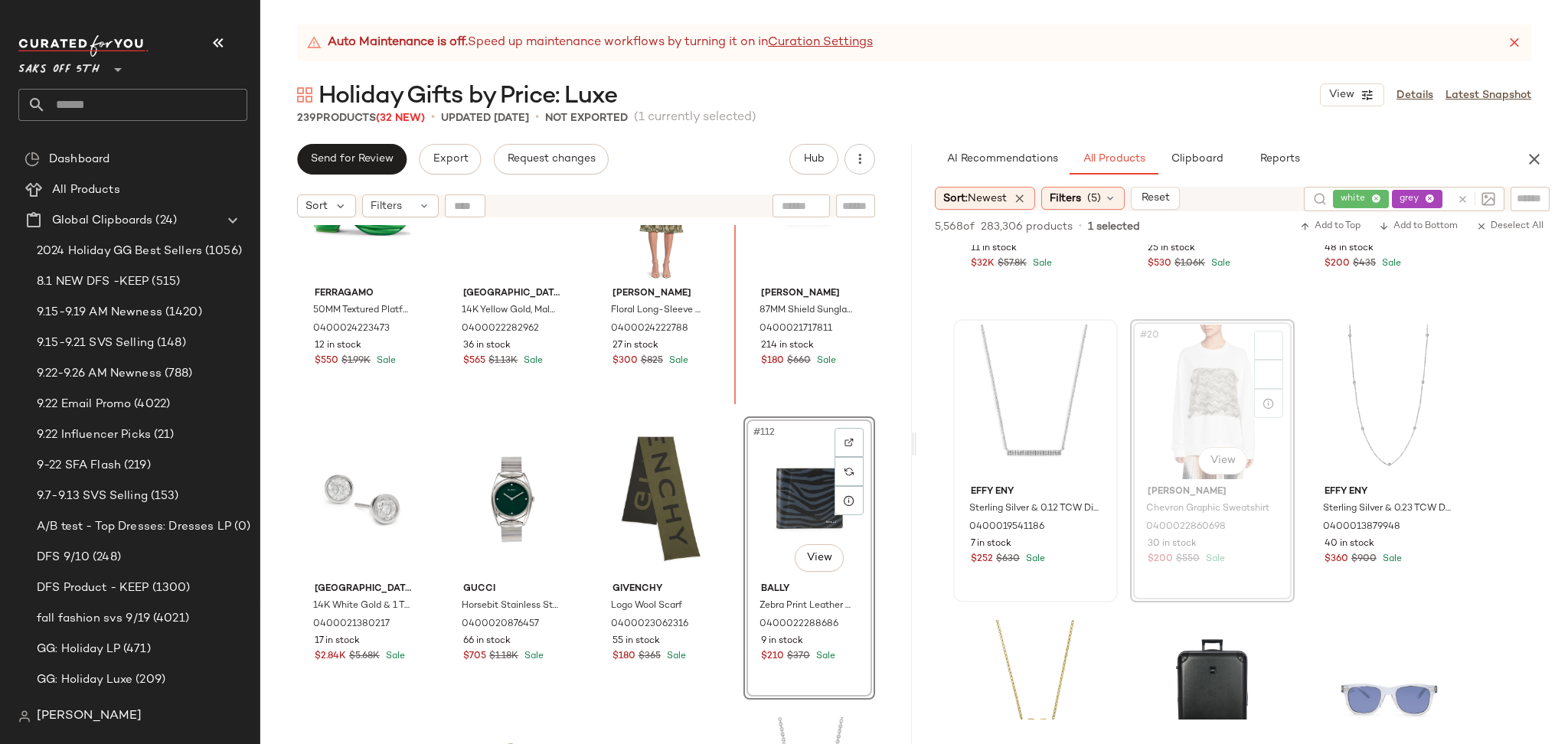
scroll to position [7798, 0]
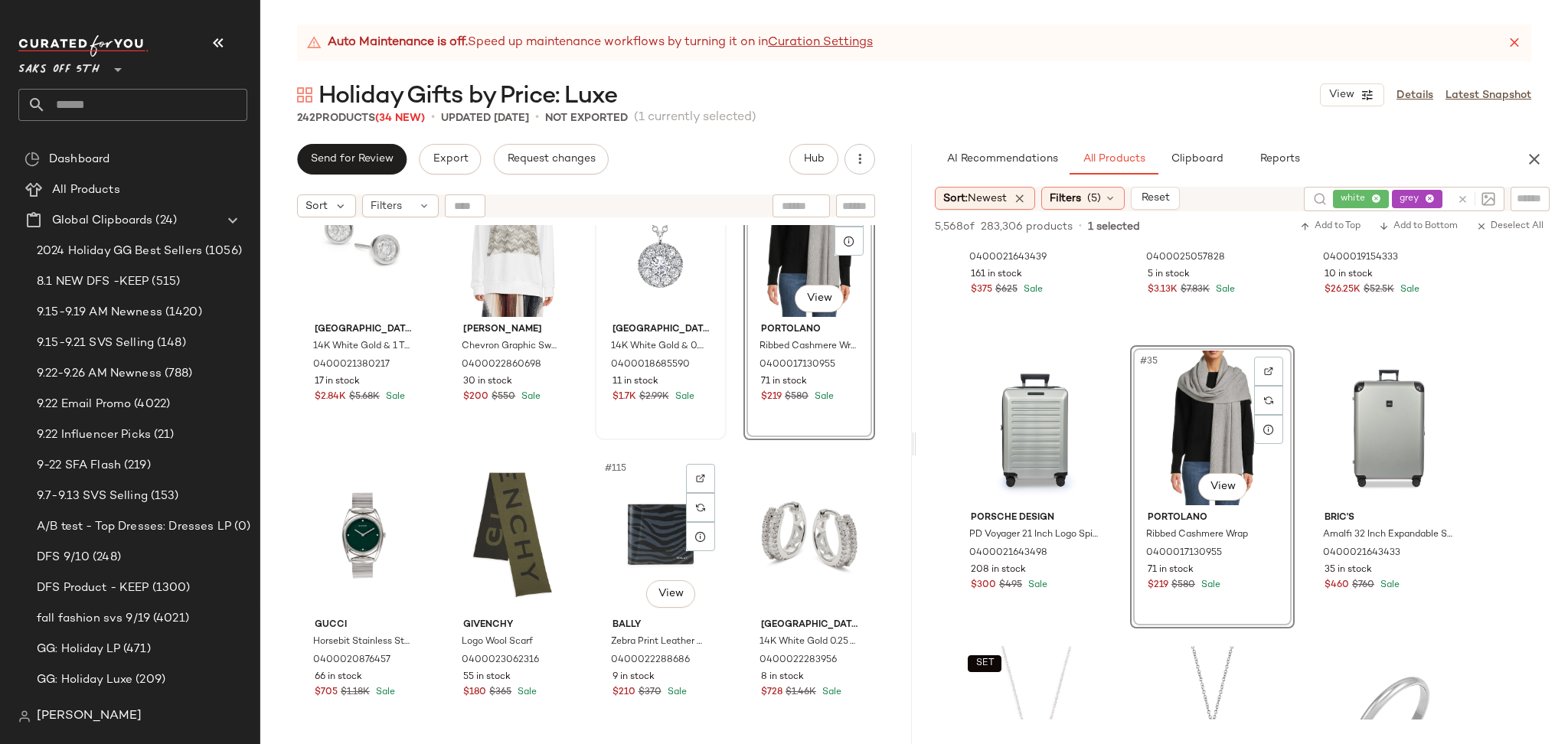
scroll to position [8062, 0]
click at [1096, 199] on span "(5)" at bounding box center [1093, 197] width 14 height 16
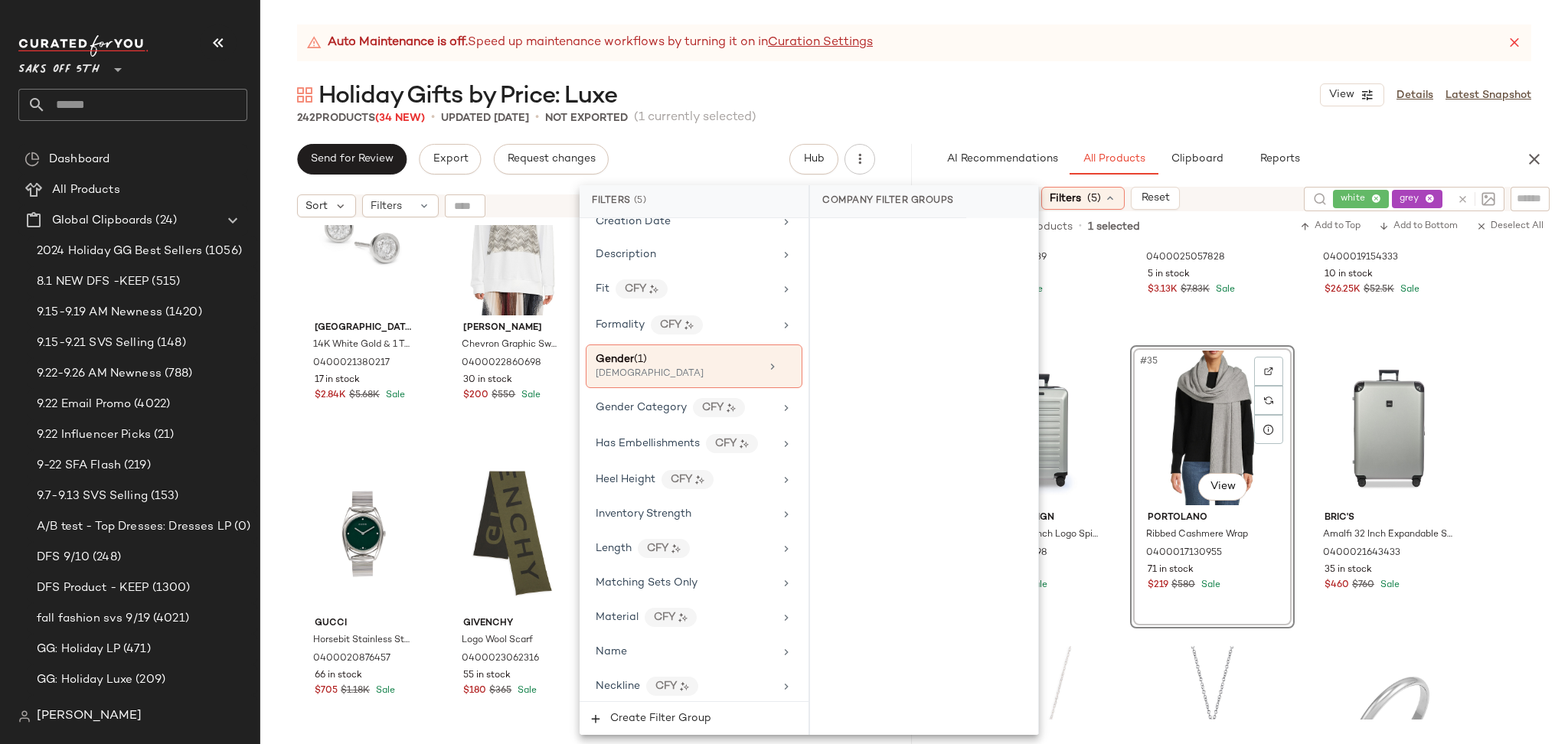
scroll to position [444, 0]
click at [677, 378] on div "[DEMOGRAPHIC_DATA]" at bounding box center [671, 373] width 153 height 14
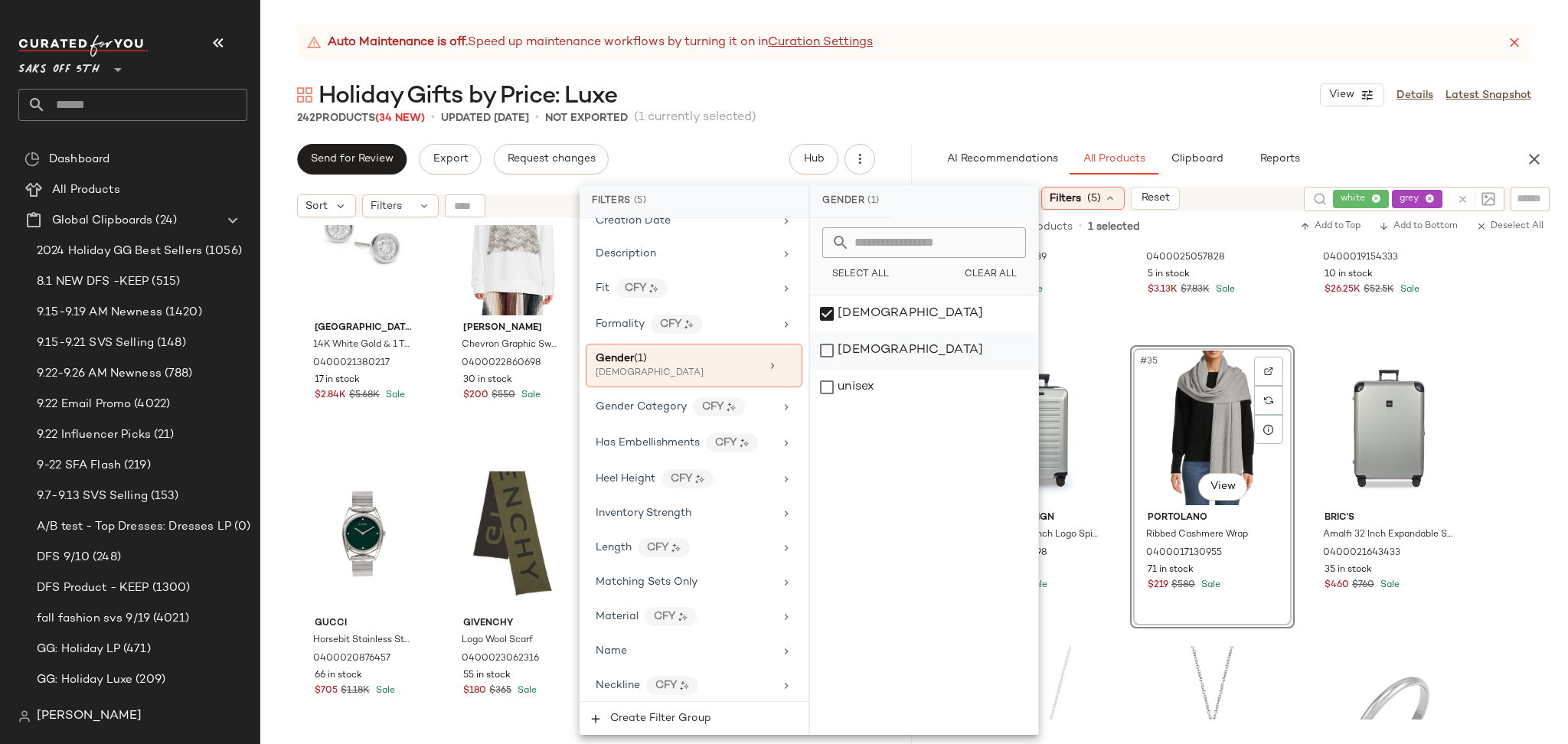
click at [830, 344] on div "[DEMOGRAPHIC_DATA]" at bounding box center [924, 351] width 228 height 37
click at [829, 321] on div "[DEMOGRAPHIC_DATA]" at bounding box center [924, 314] width 228 height 37
click at [1008, 103] on div "Holiday Gifts by Price: Luxe View Details Latest Snapshot" at bounding box center [913, 95] width 1307 height 30
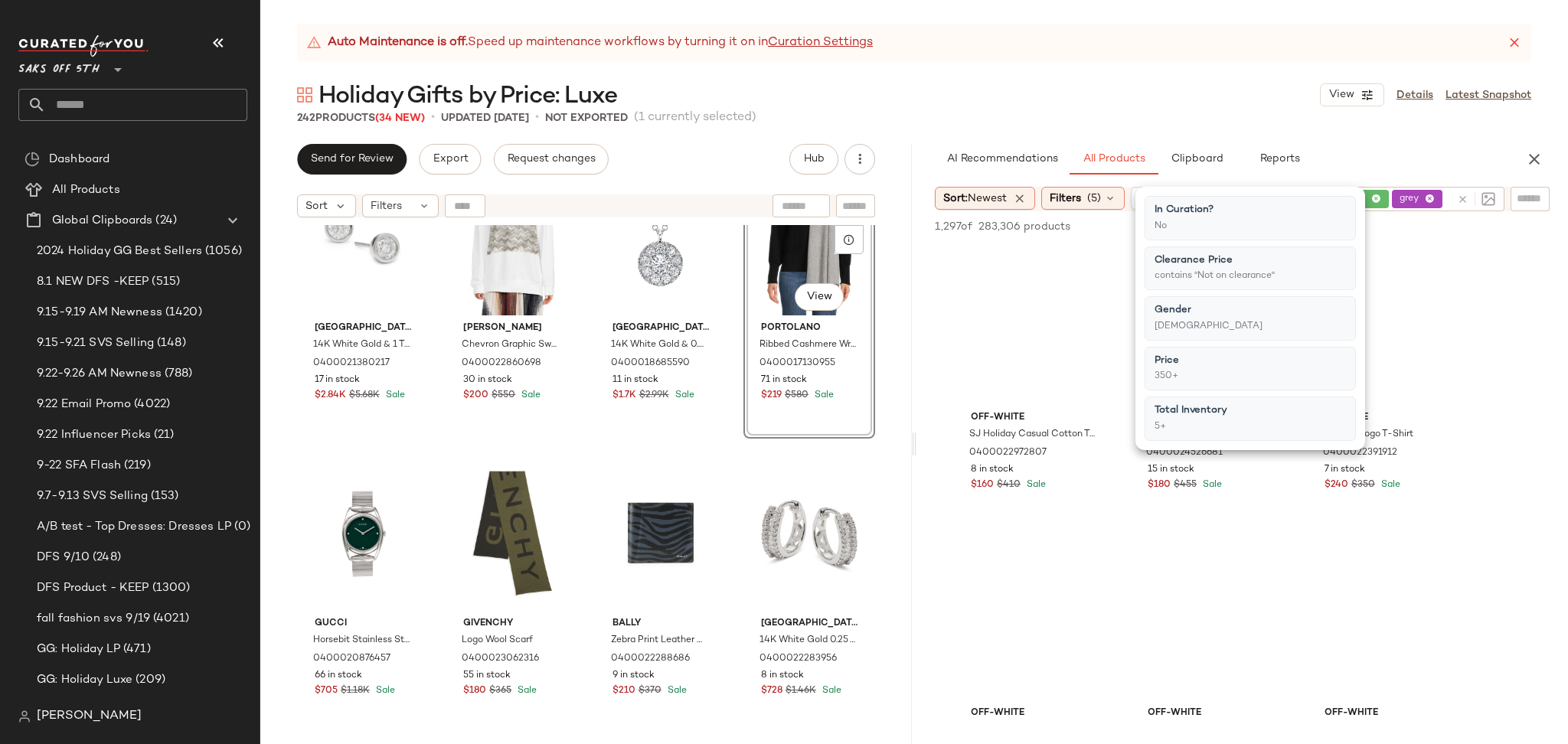
click at [1008, 103] on div "Holiday Gifts by Price: Luxe View Details Latest Snapshot" at bounding box center [913, 95] width 1307 height 30
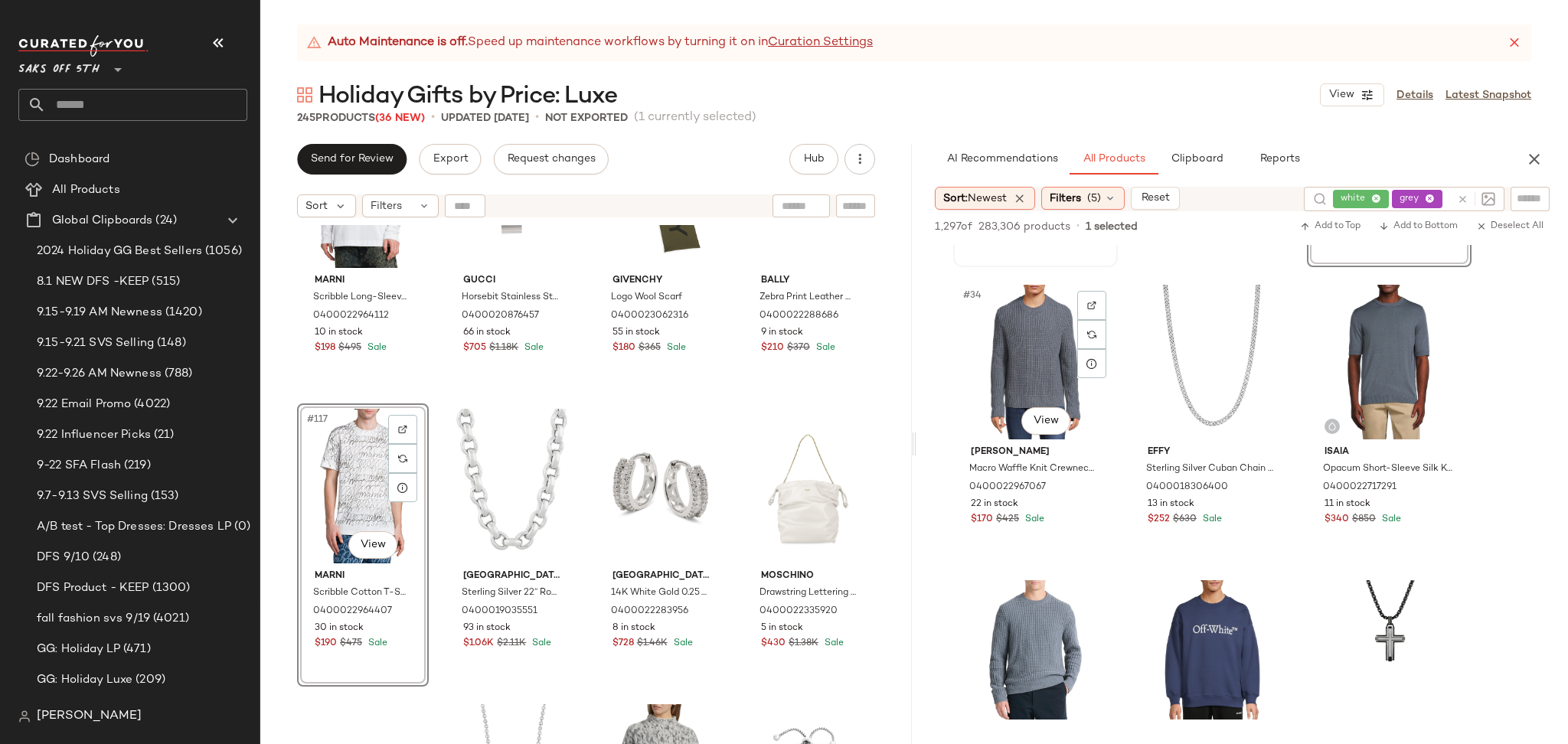
scroll to position [3217, 0]
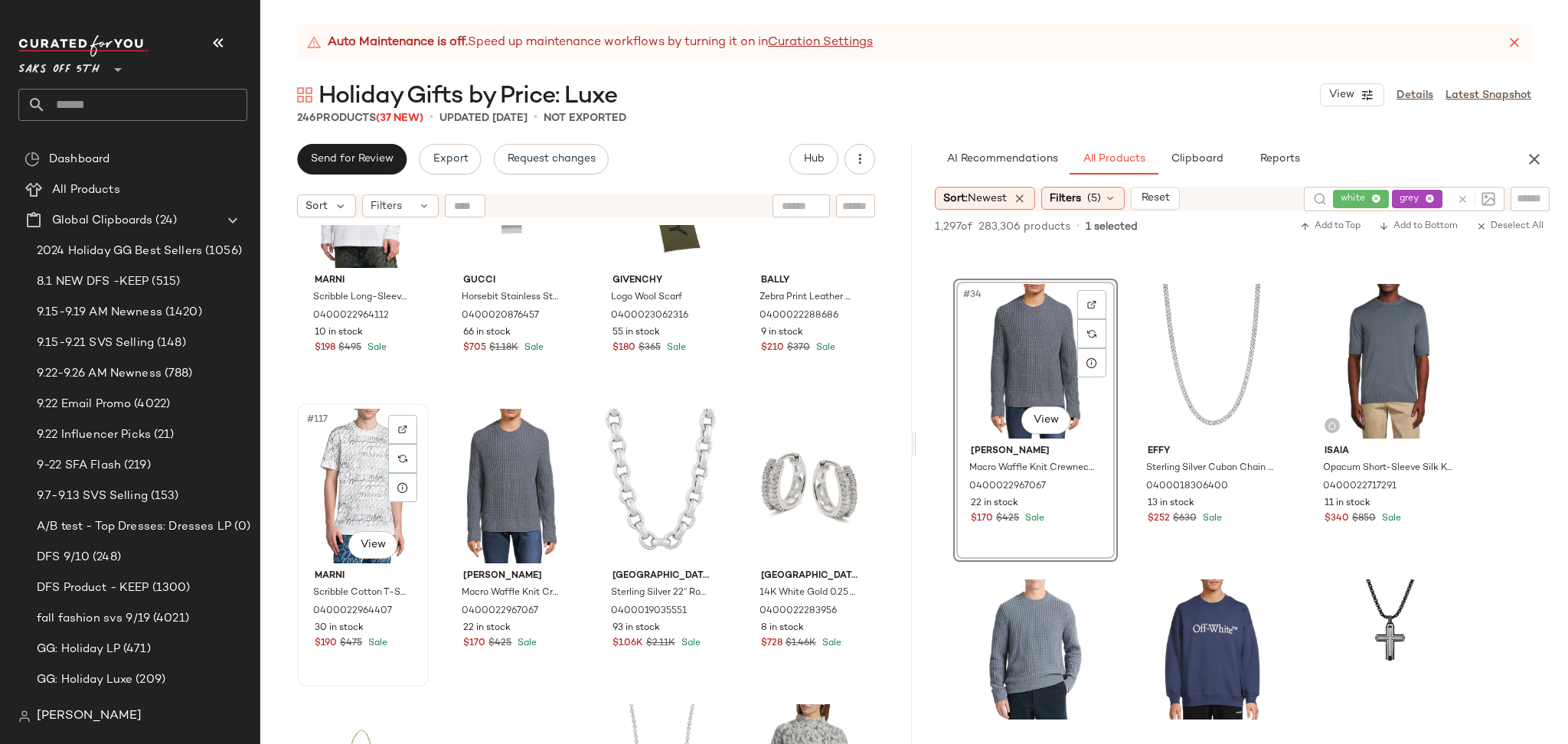
click at [351, 471] on div "#117 View" at bounding box center [363, 486] width 121 height 154
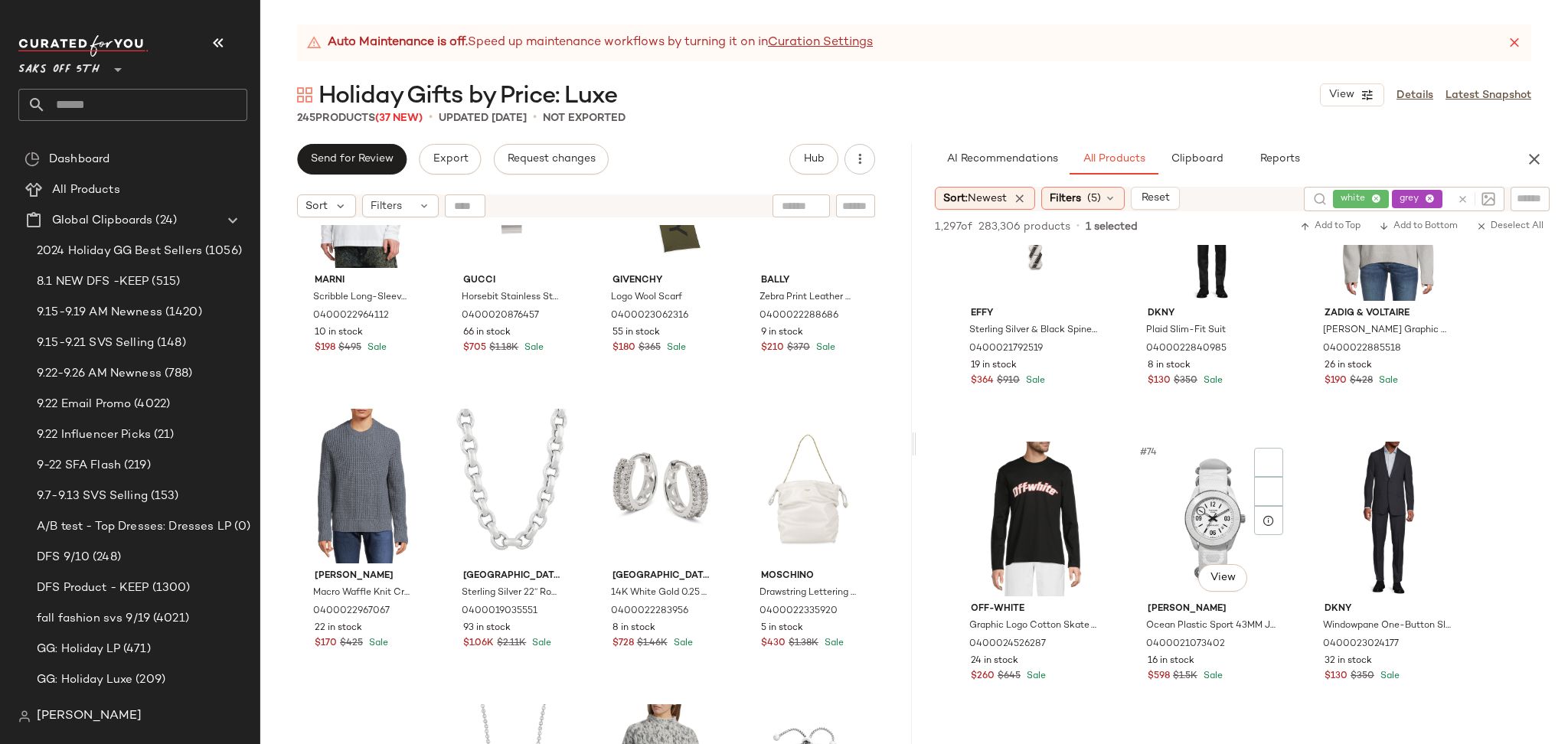
scroll to position [6952, 0]
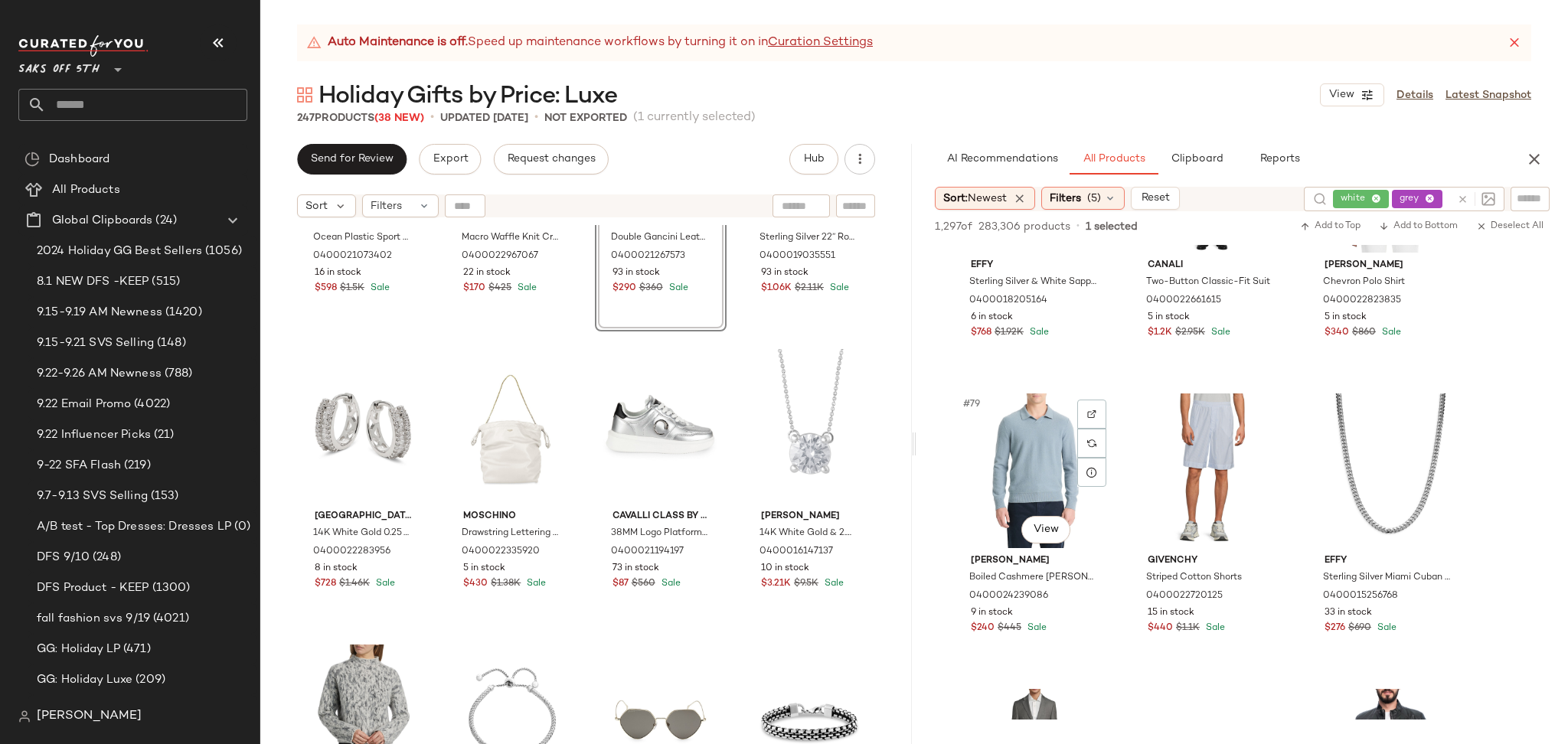
scroll to position [7536, 0]
click at [1049, 446] on div "#79 View" at bounding box center [1034, 473] width 153 height 154
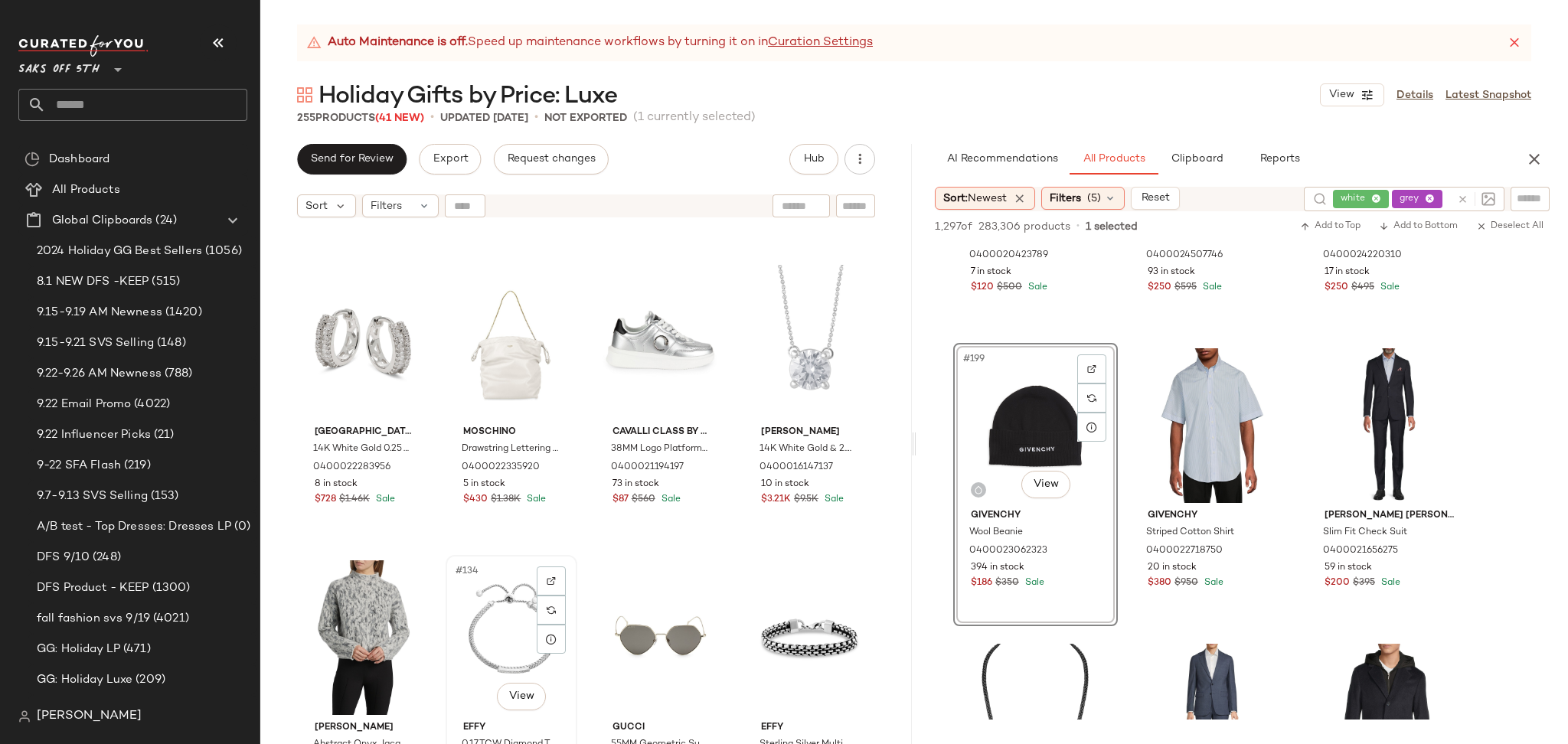
scroll to position [9434, 0]
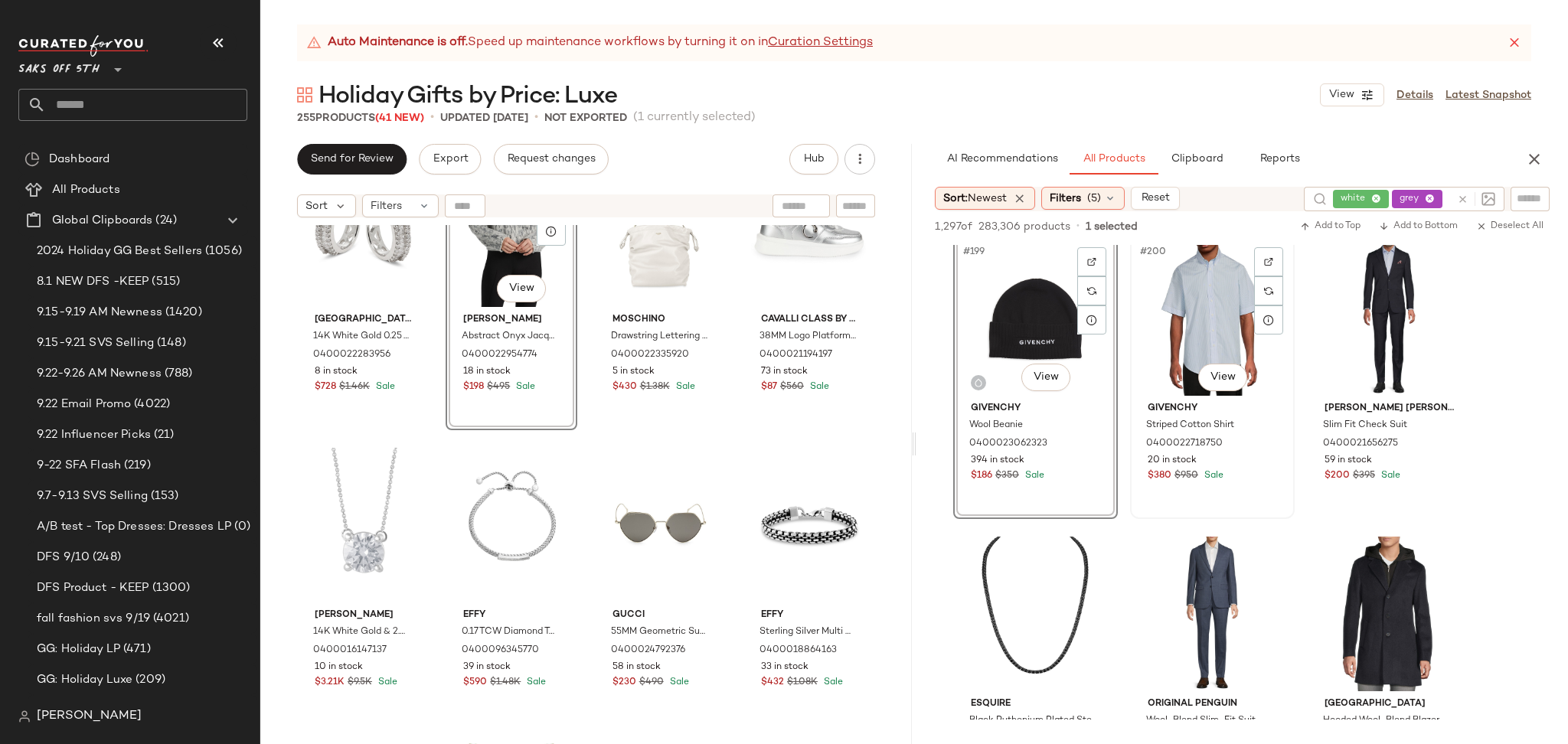
scroll to position [19514, 0]
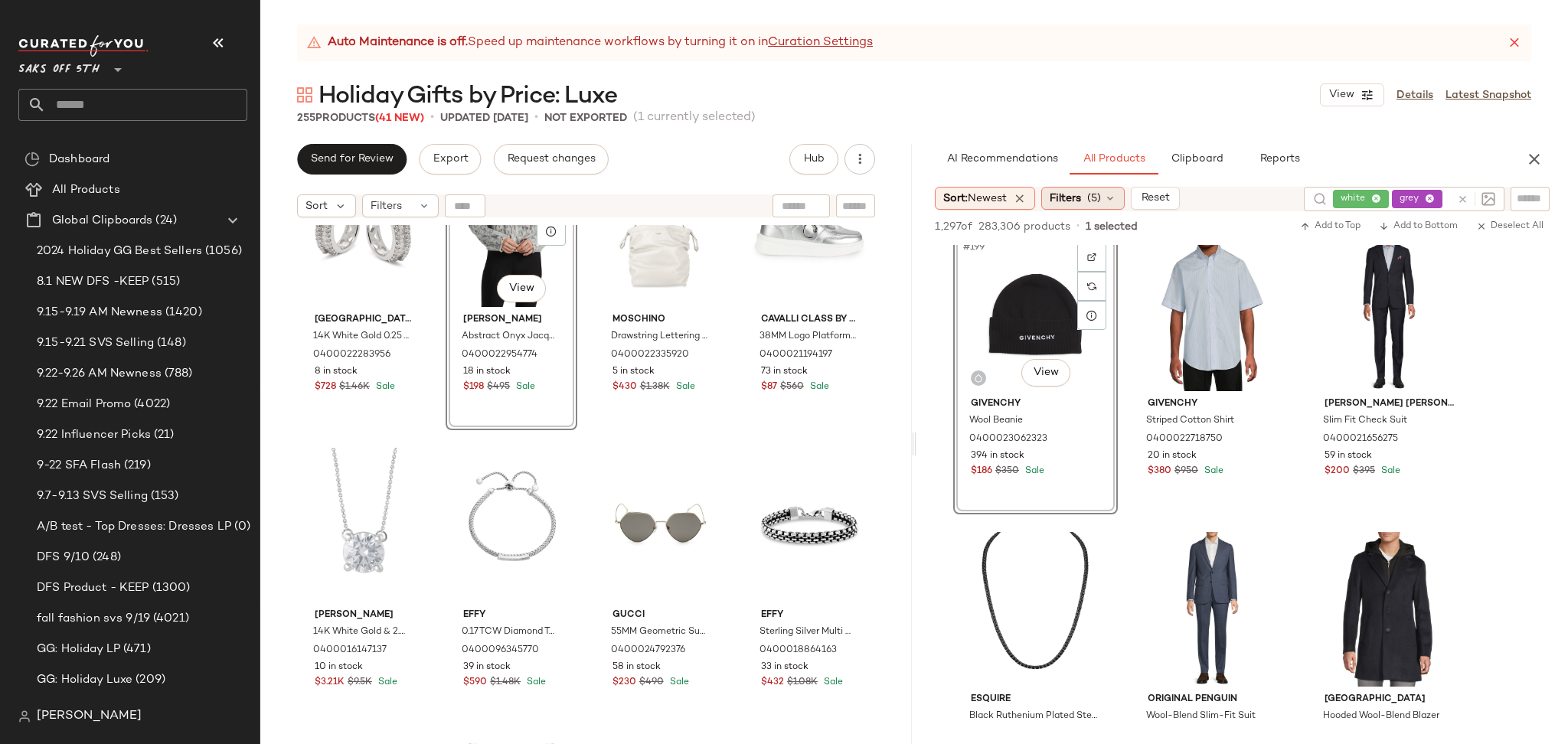
click at [1087, 198] on div "Filters (5)" at bounding box center [1082, 197] width 84 height 23
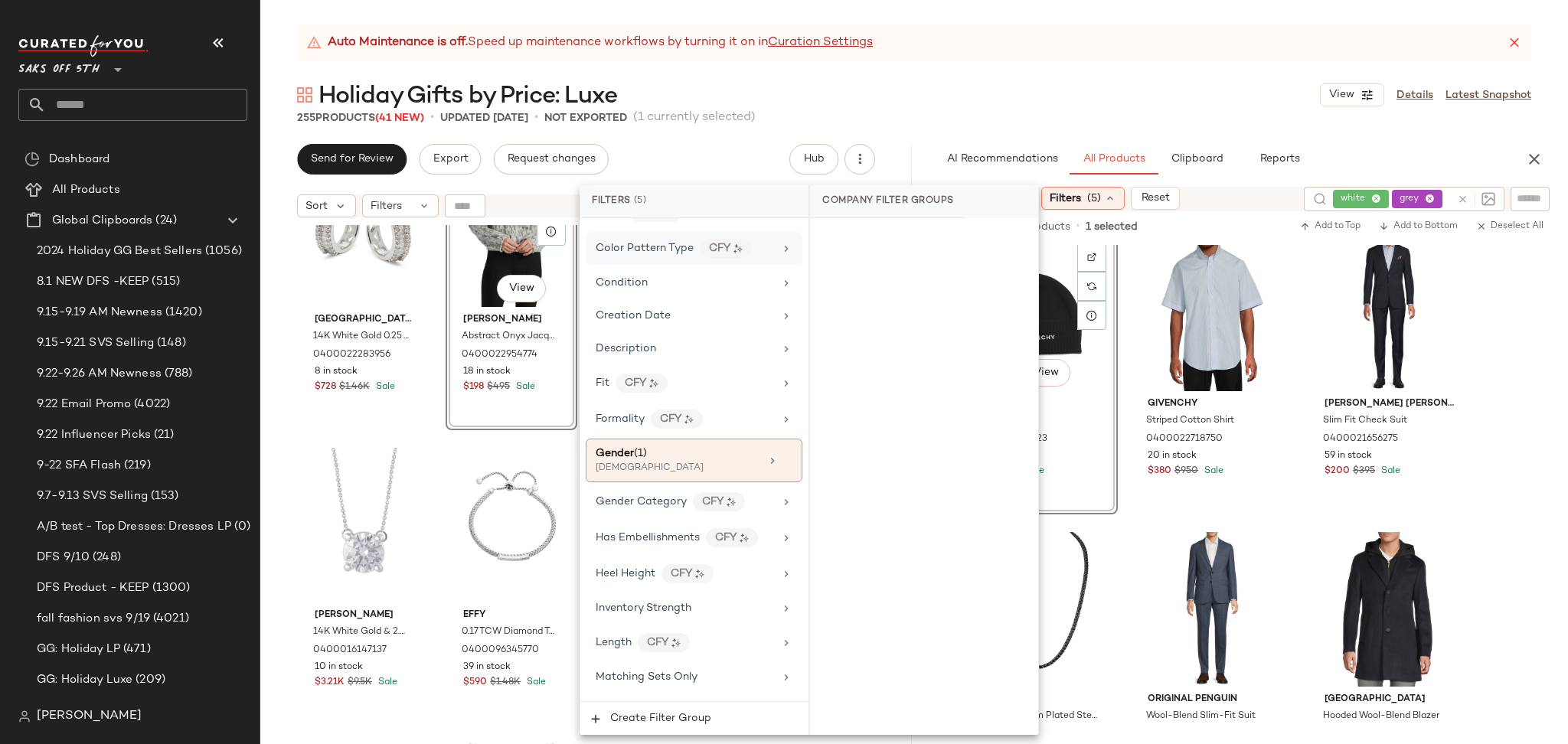
scroll to position [350, 0]
click at [691, 447] on div "Gender (1)" at bounding box center [677, 452] width 164 height 16
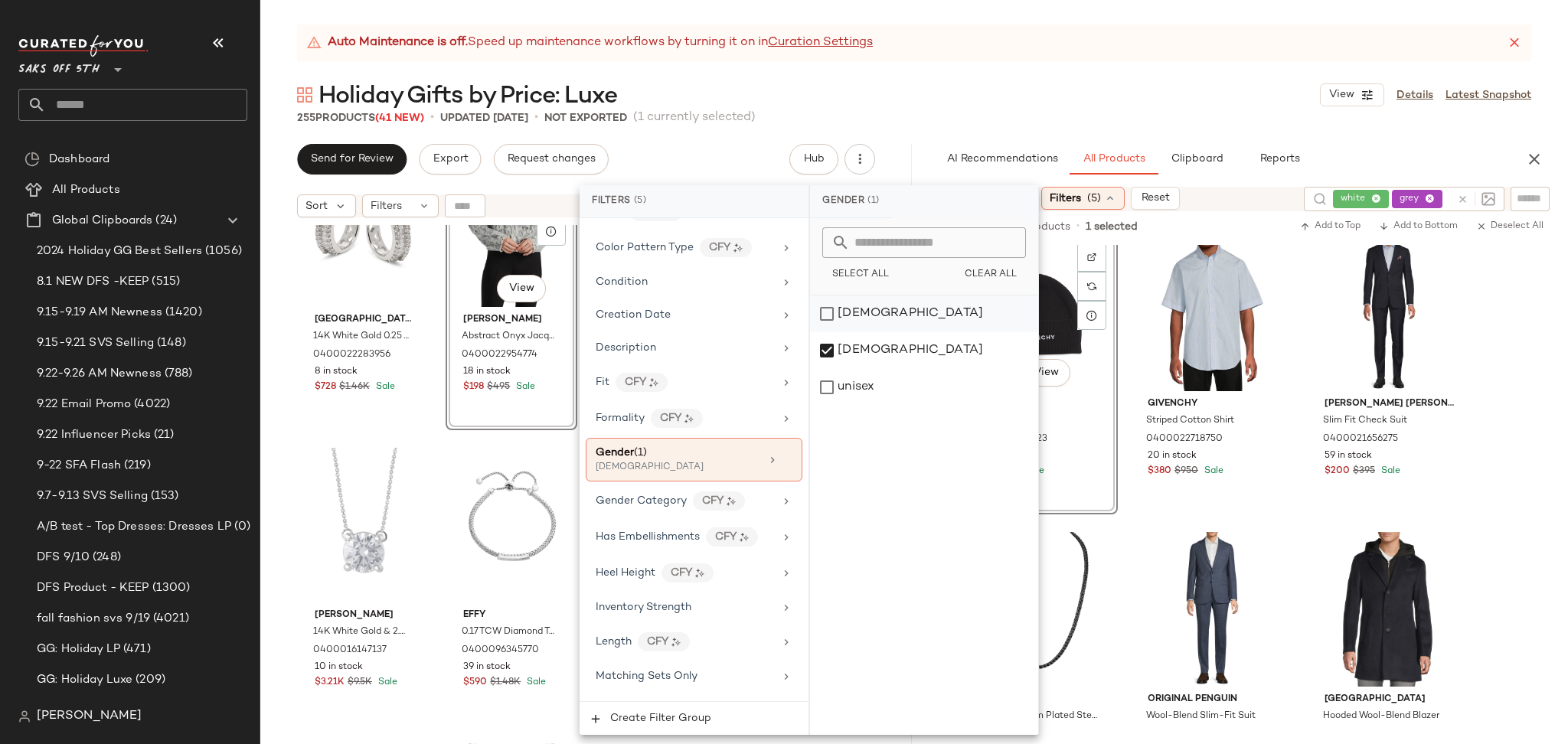
click at [830, 322] on div "[DEMOGRAPHIC_DATA]" at bounding box center [924, 314] width 228 height 37
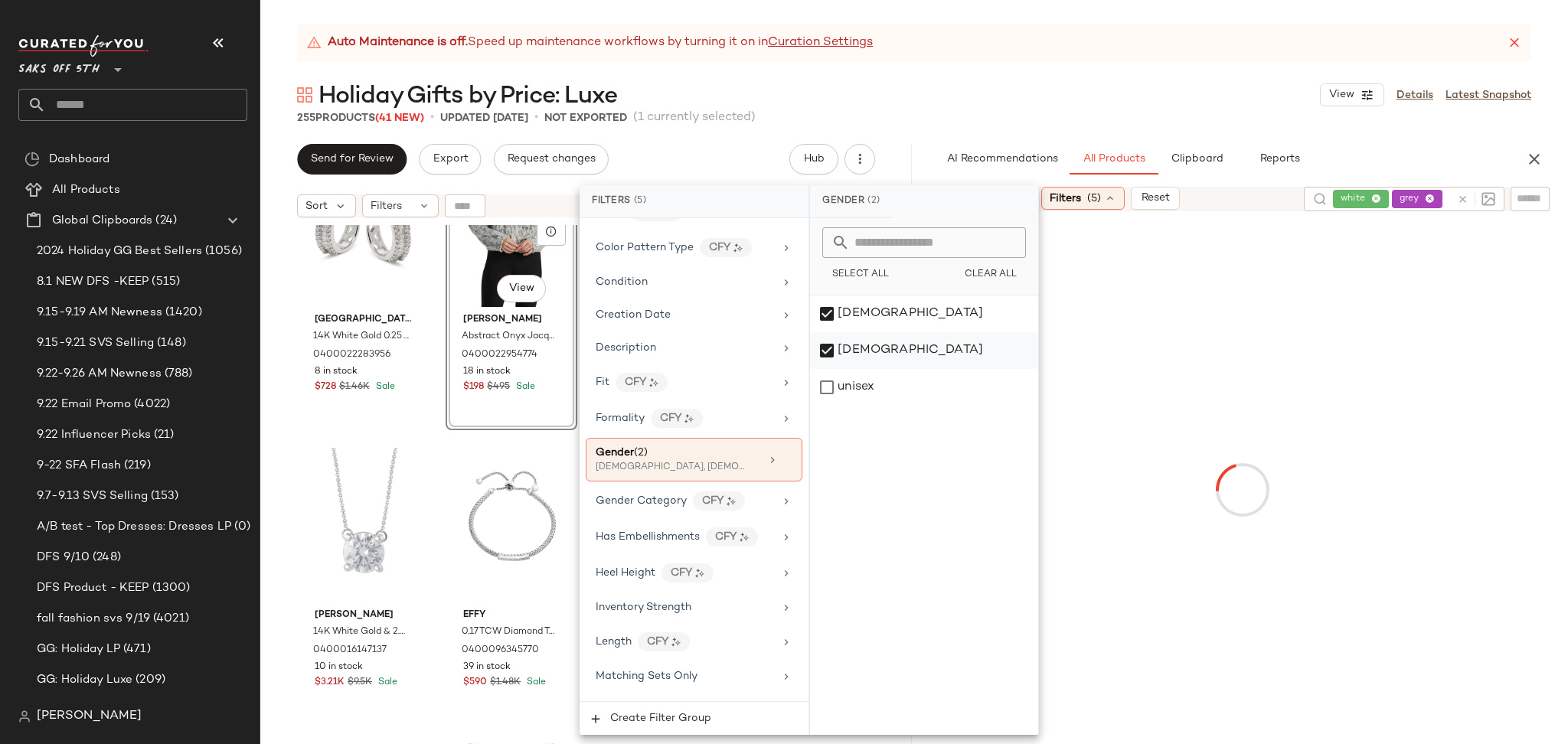
click at [825, 353] on div "[DEMOGRAPHIC_DATA]" at bounding box center [924, 351] width 228 height 37
click at [992, 121] on div "255 Products (41 New) • updated Sep 23rd • Not Exported (1 currently selected)" at bounding box center [913, 118] width 1307 height 16
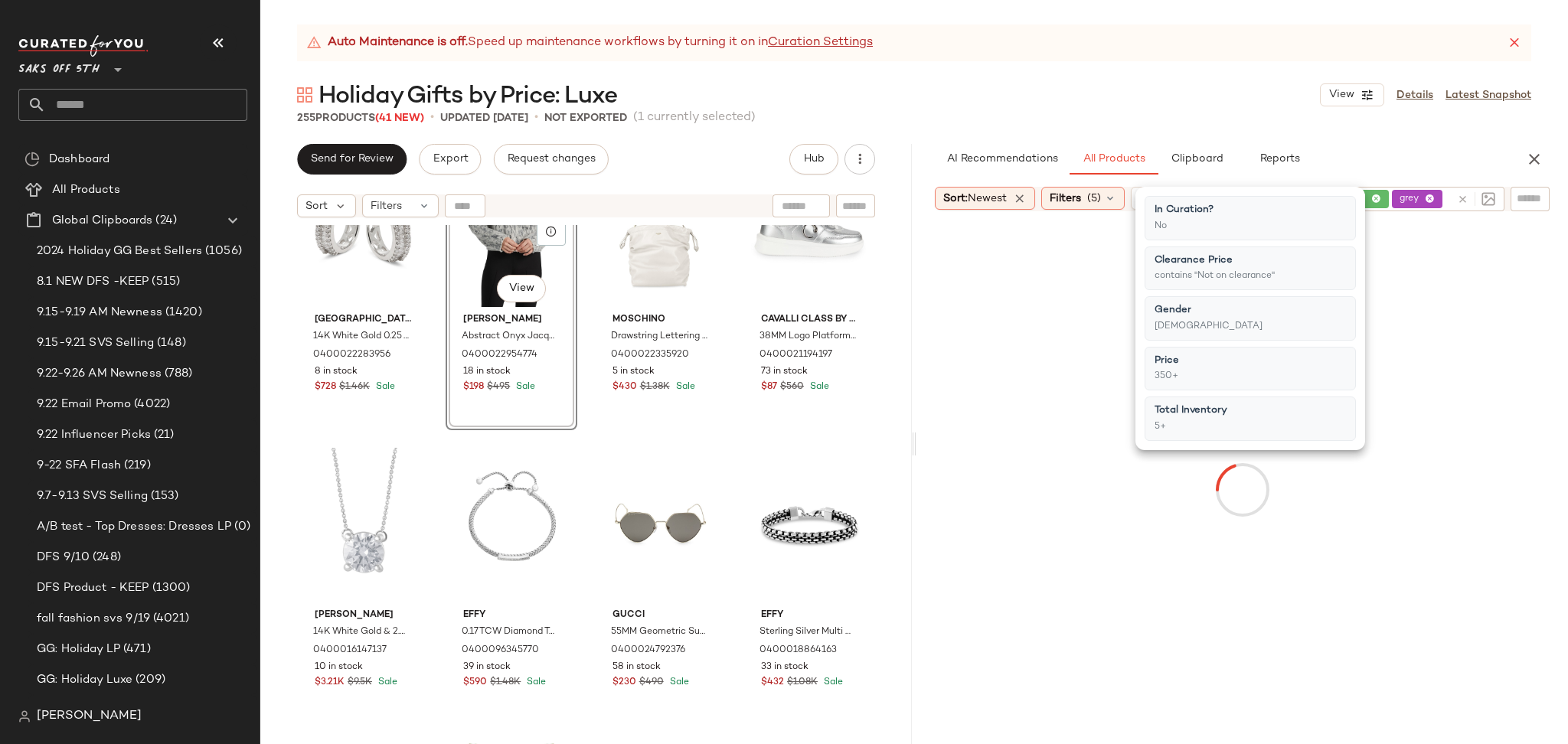
click at [992, 121] on div "255 Products (41 New) • updated Sep 23rd • Not Exported (1 currently selected)" at bounding box center [913, 118] width 1307 height 16
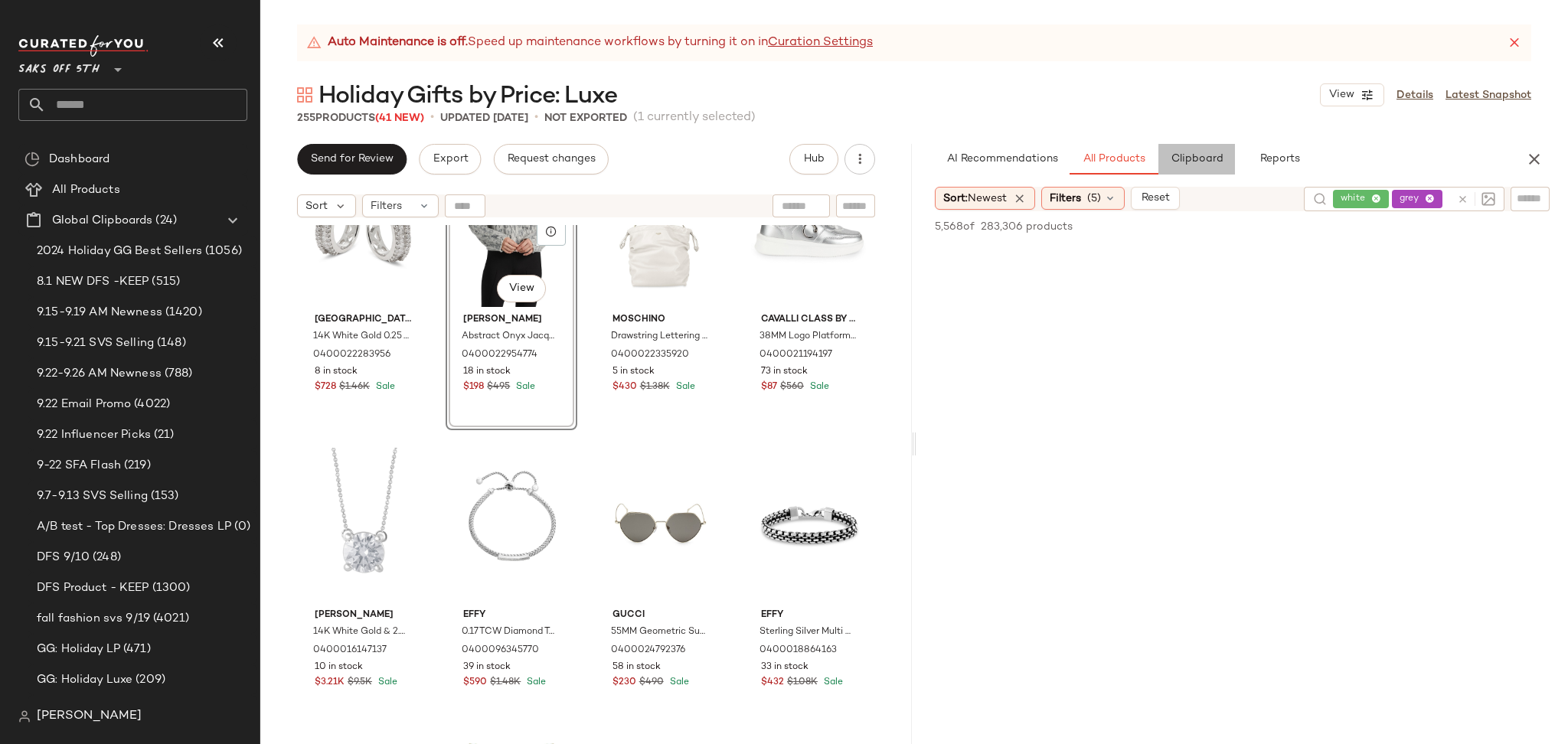
click at [1169, 163] on button "Clipboard" at bounding box center [1196, 159] width 76 height 30
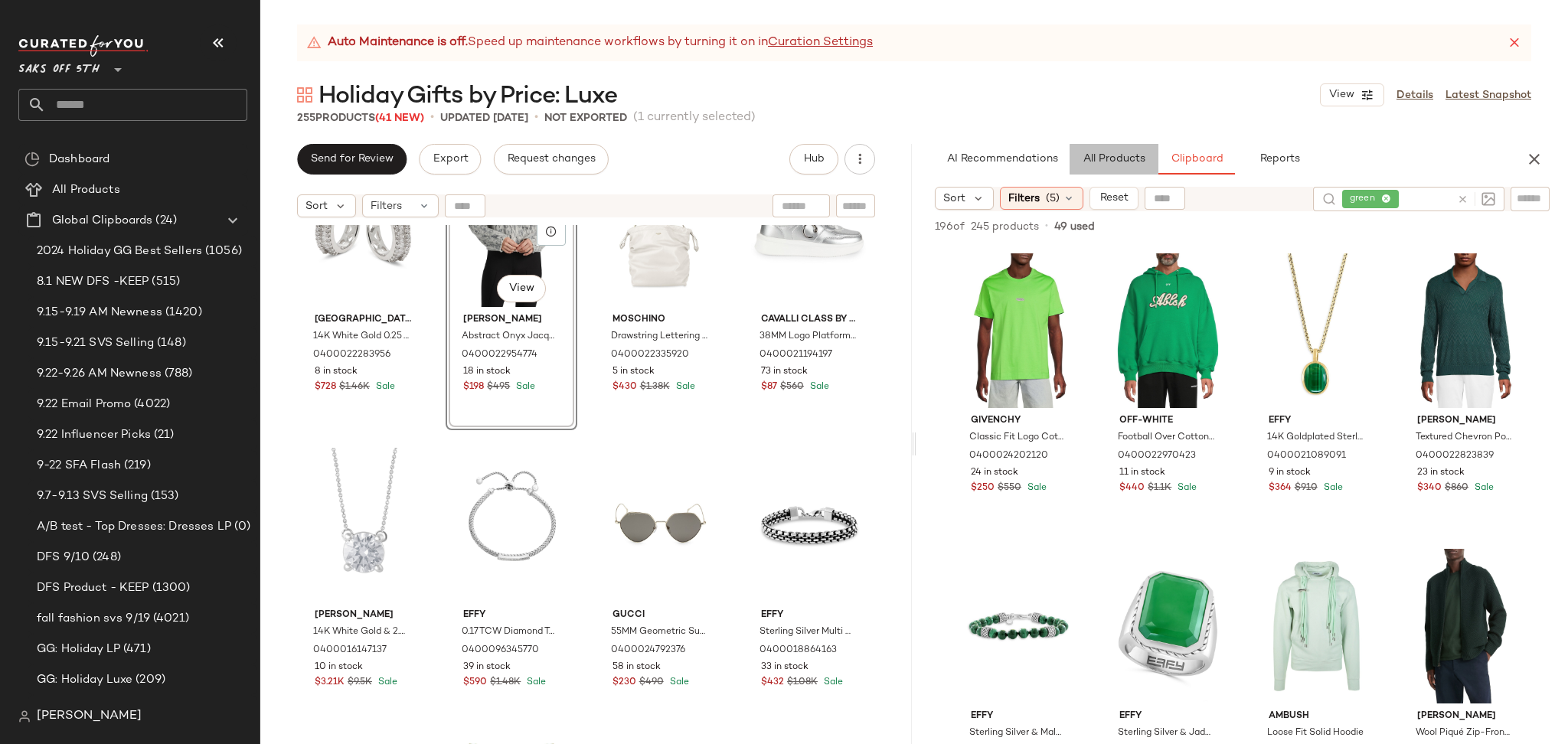
click at [1108, 158] on span "All Products" at bounding box center [1113, 159] width 62 height 12
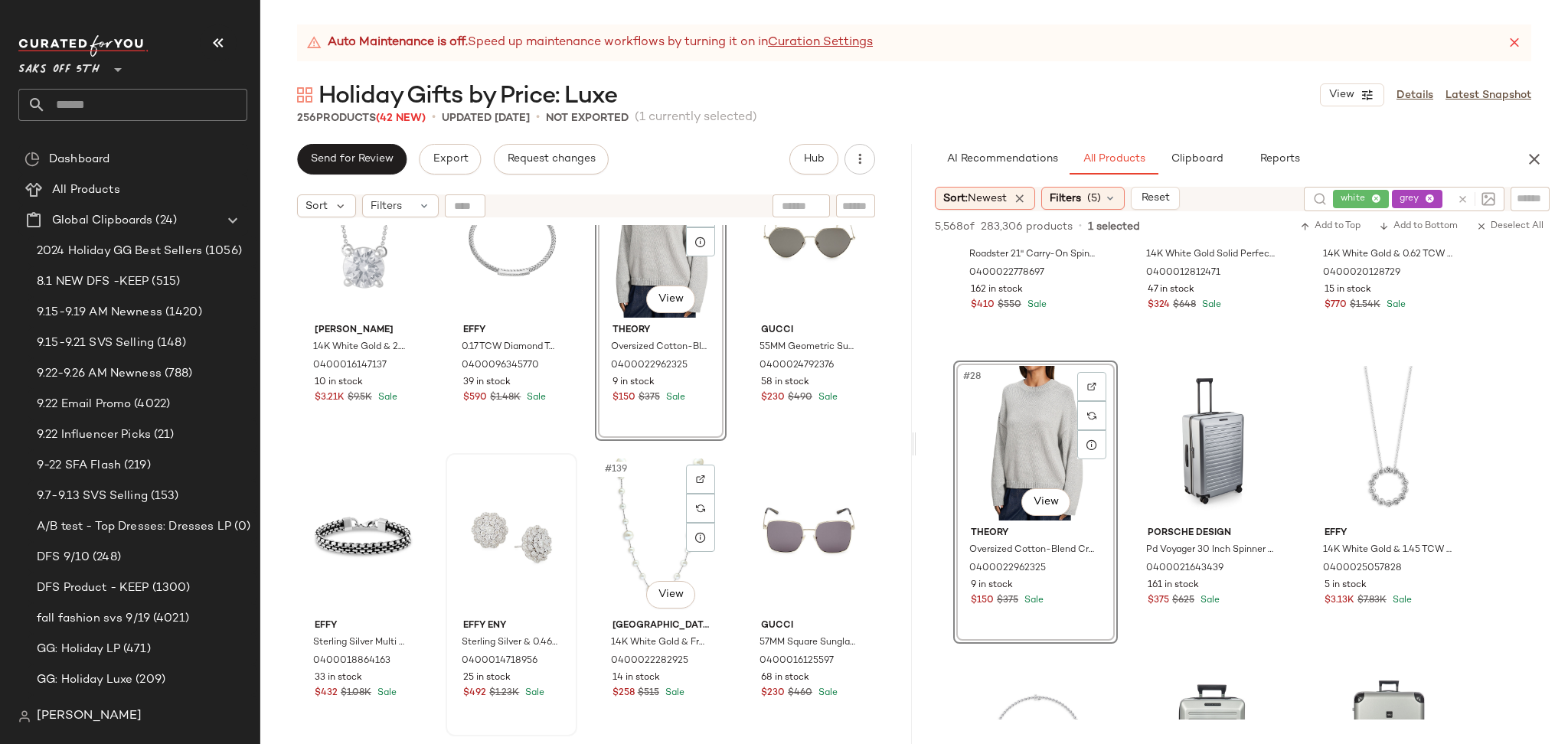
scroll to position [9835, 0]
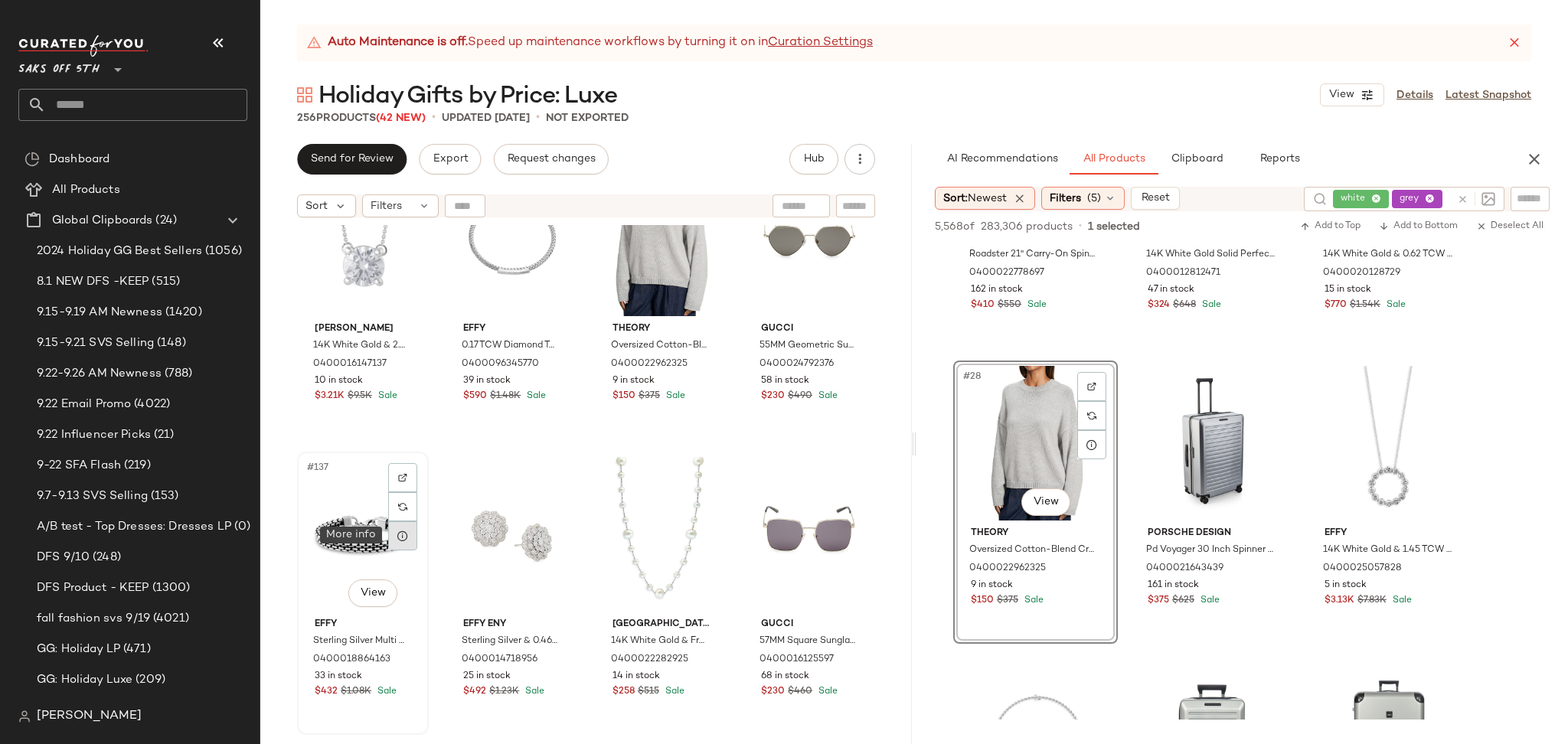
click at [401, 548] on div at bounding box center [402, 535] width 29 height 29
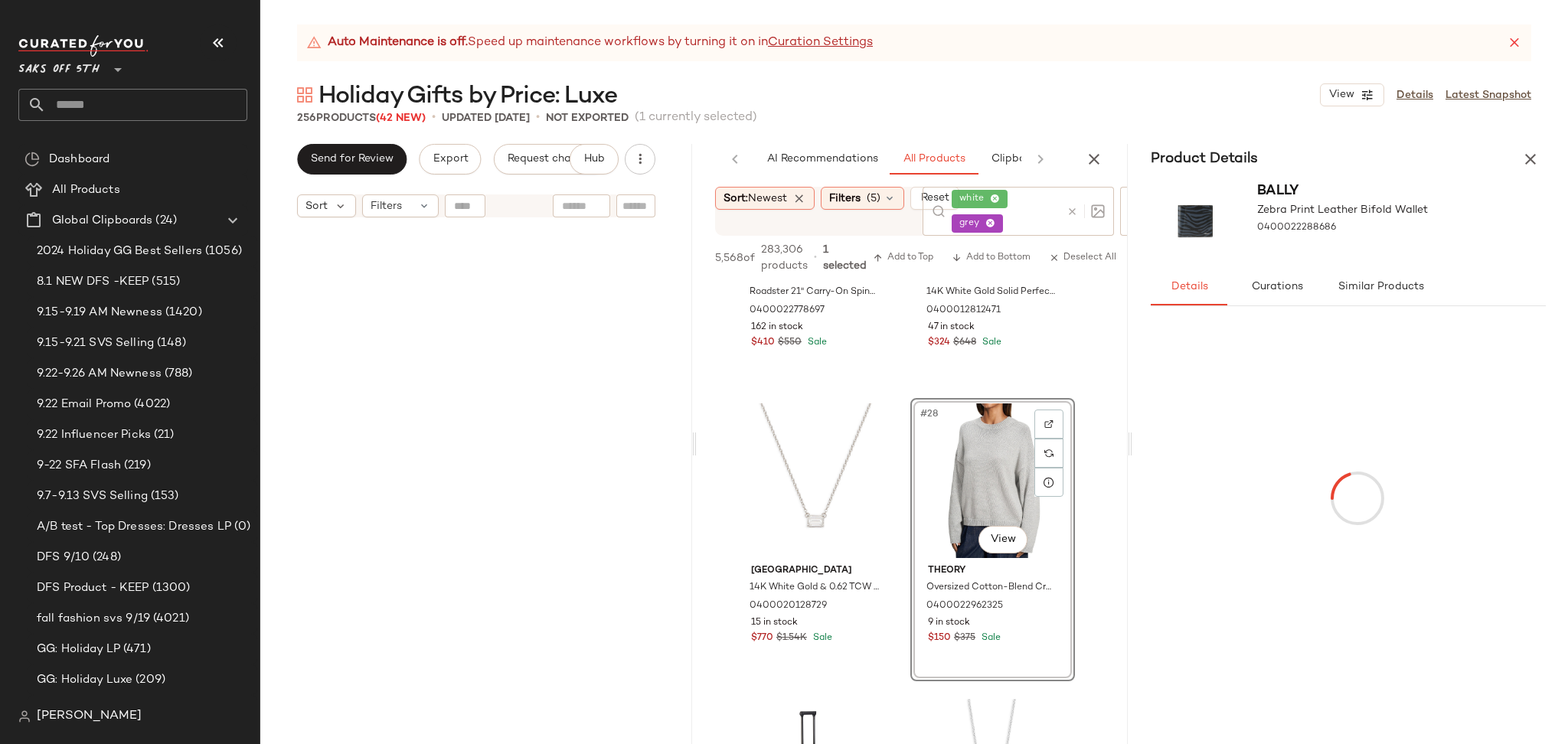
scroll to position [2930, 0]
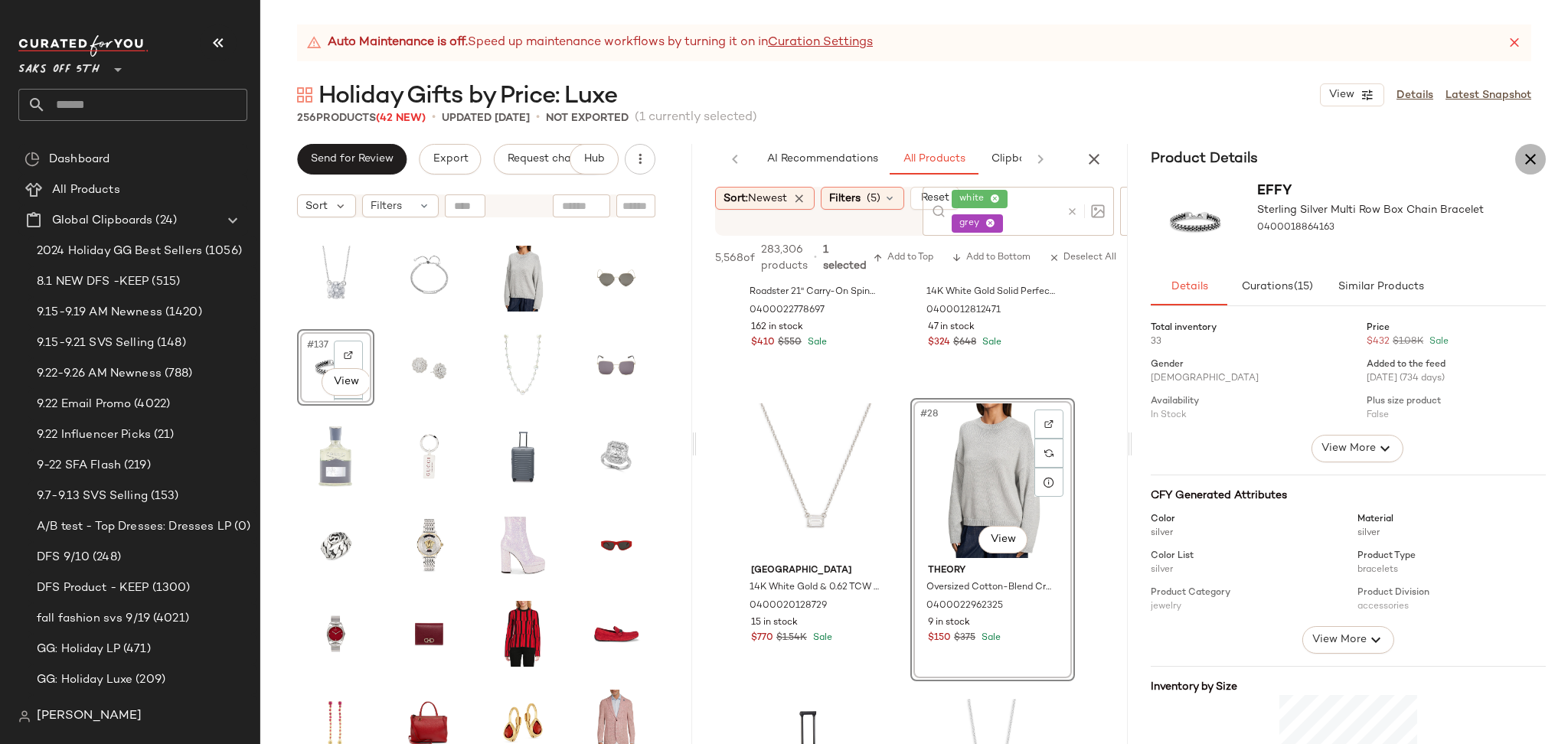
click at [1531, 154] on icon "button" at bounding box center [1530, 159] width 18 height 18
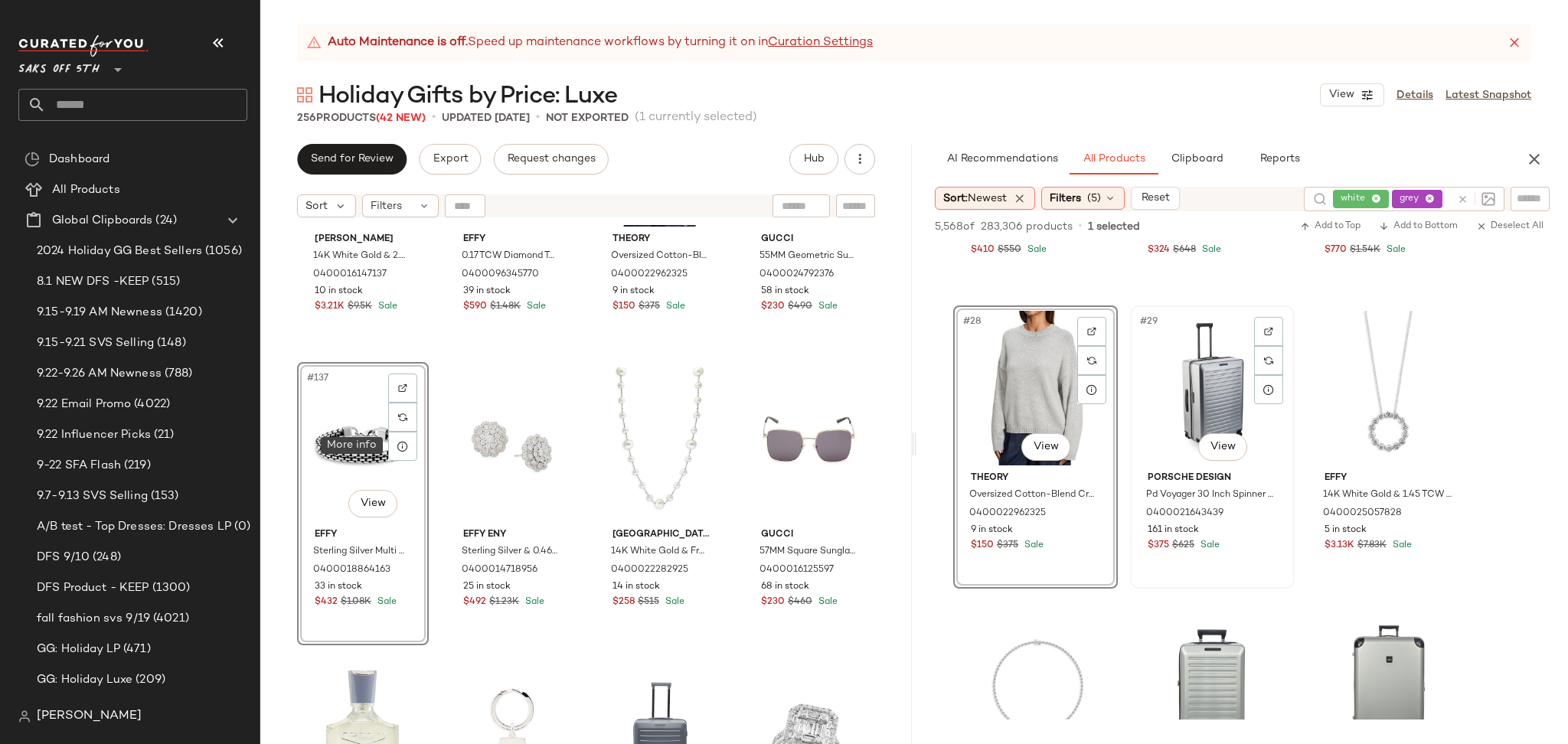
scroll to position [2605, 0]
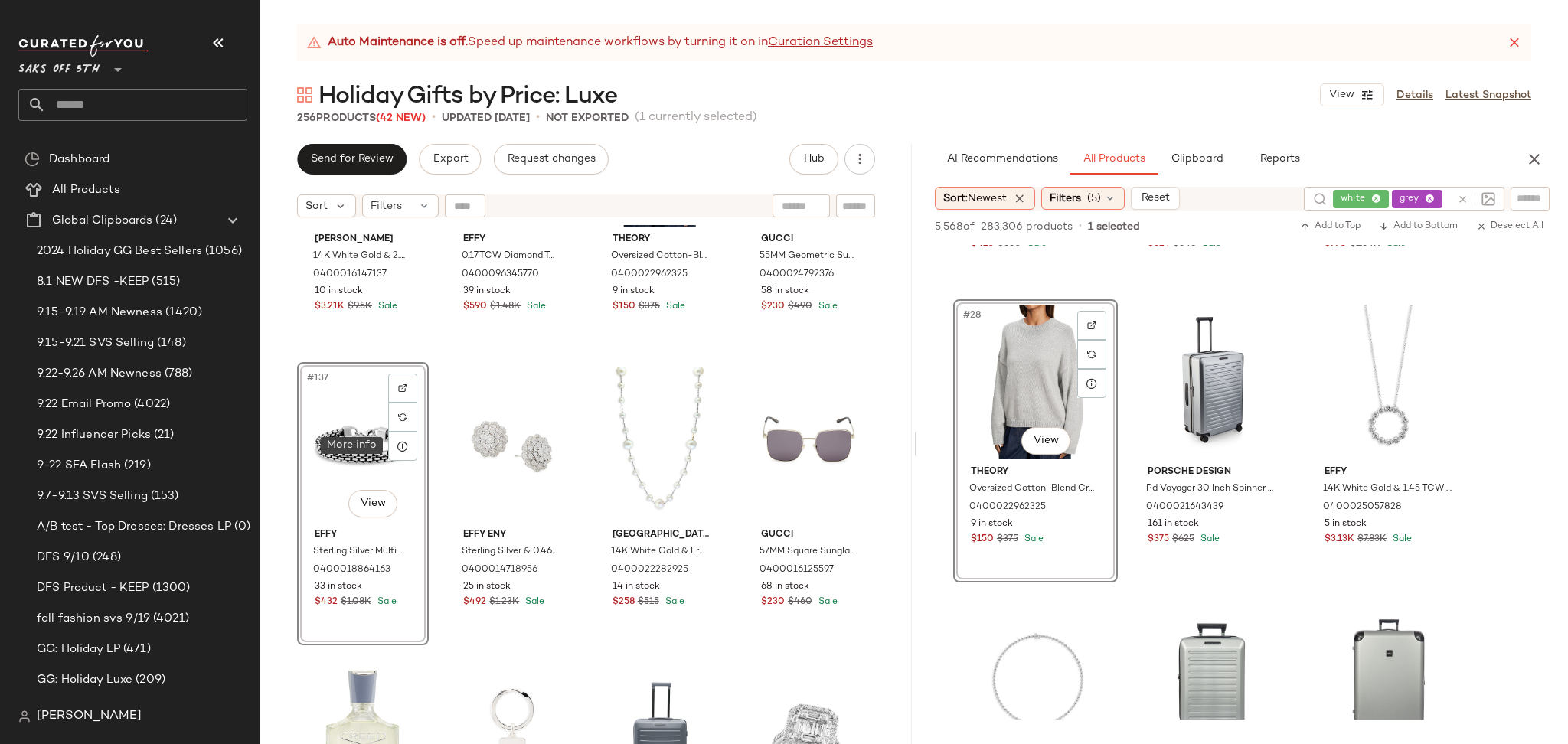
click at [337, 434] on div "#137 View" at bounding box center [363, 445] width 121 height 154
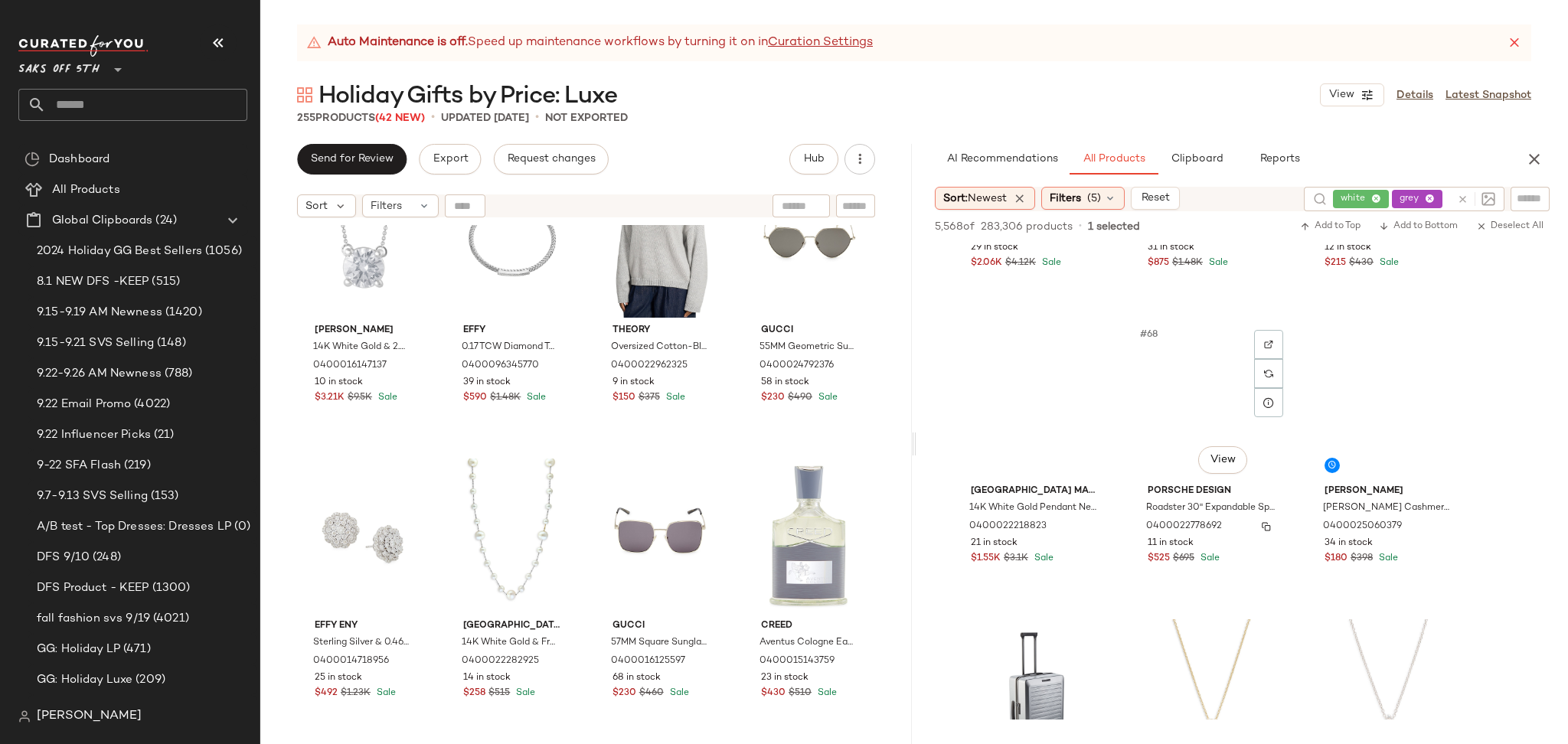
scroll to position [5836, 0]
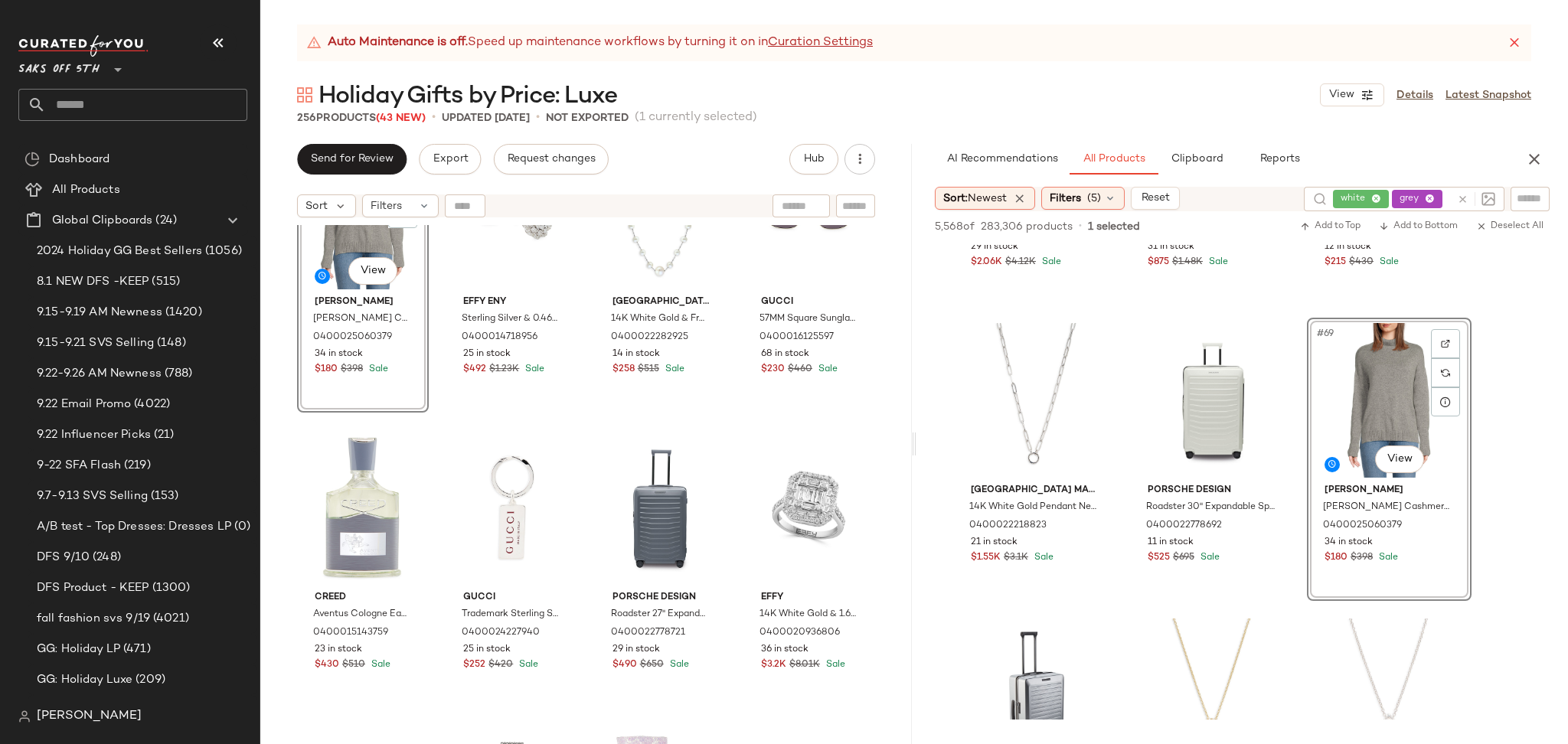
scroll to position [10161, 0]
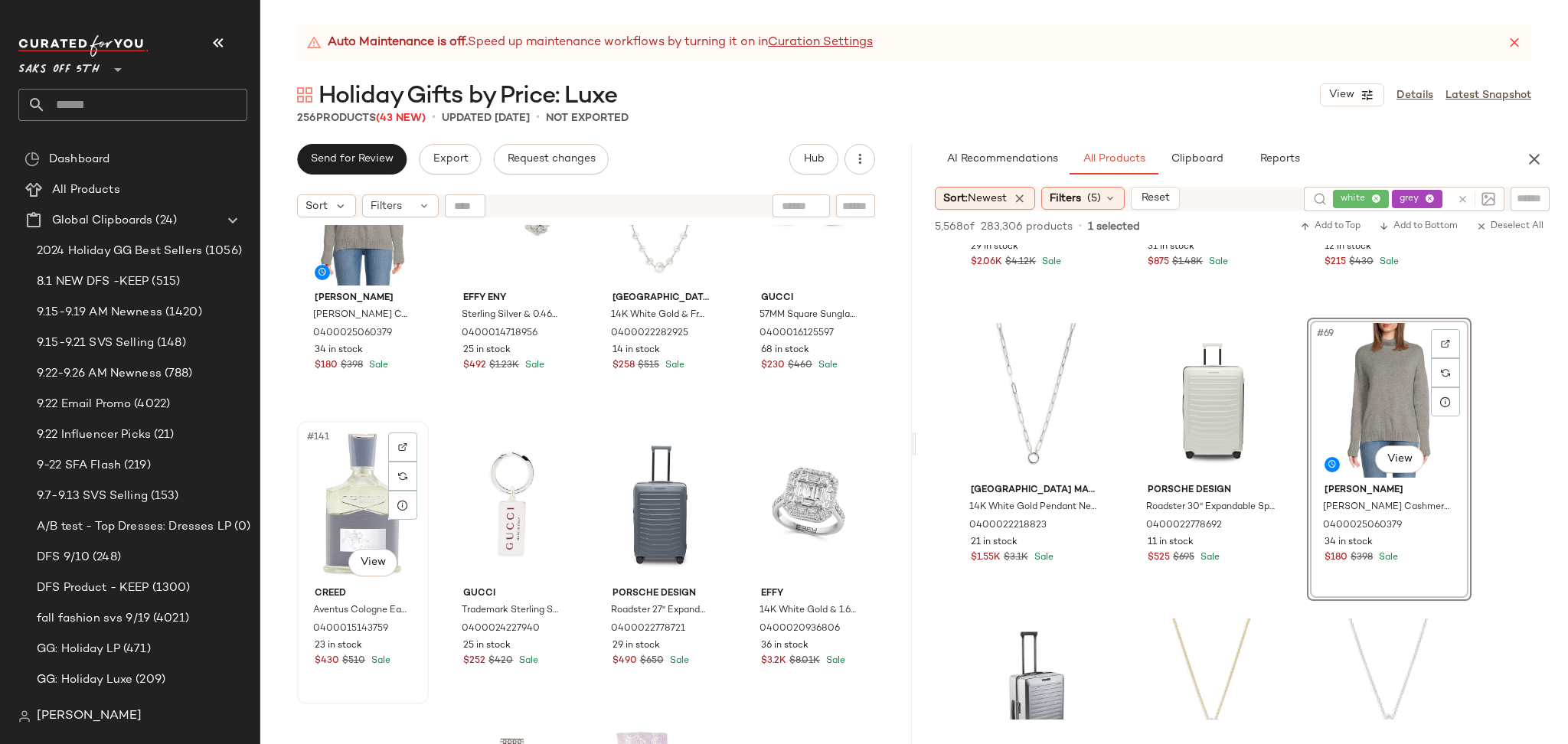
click at [324, 487] on div "#141 View" at bounding box center [363, 503] width 121 height 154
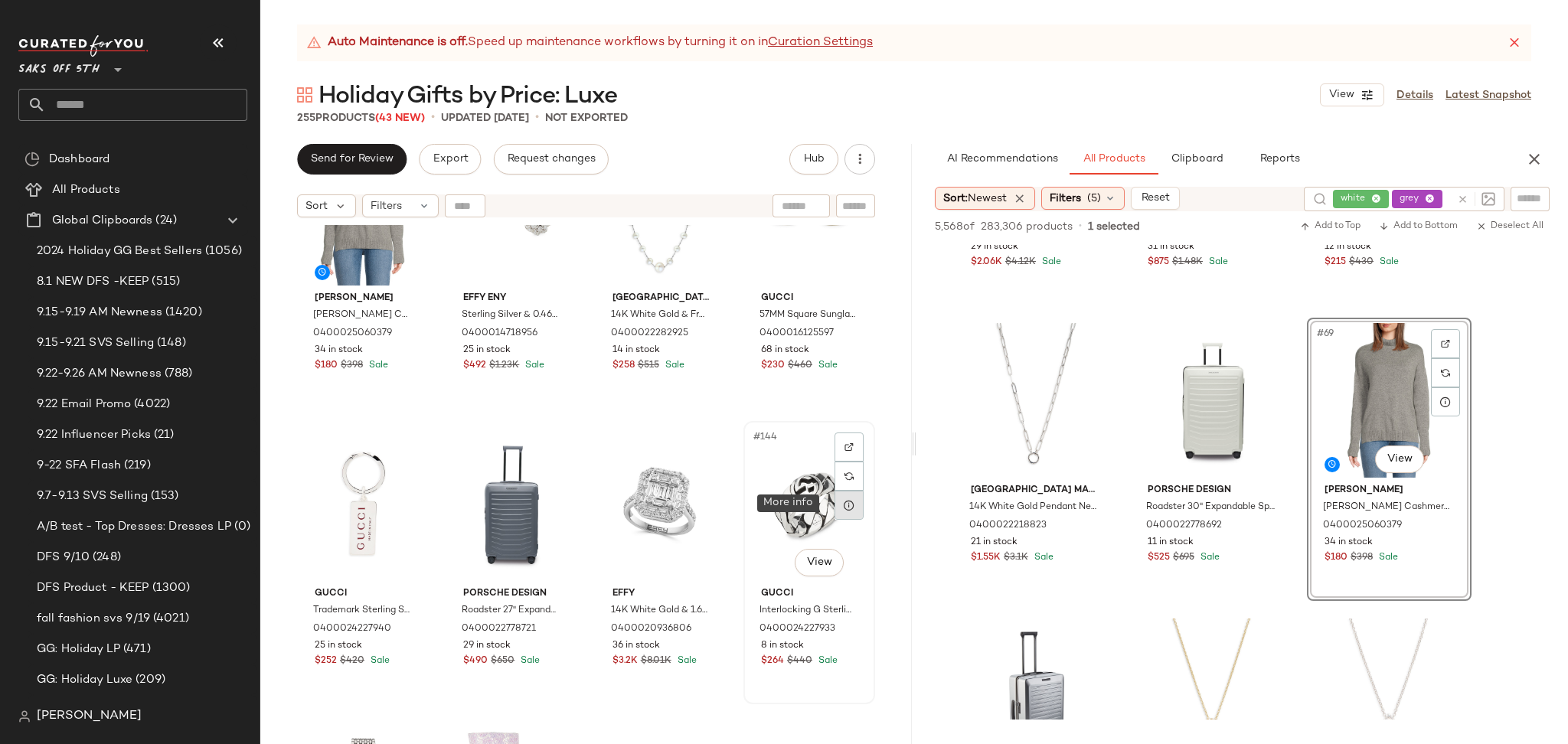
click at [834, 507] on div at bounding box center [849, 505] width 29 height 29
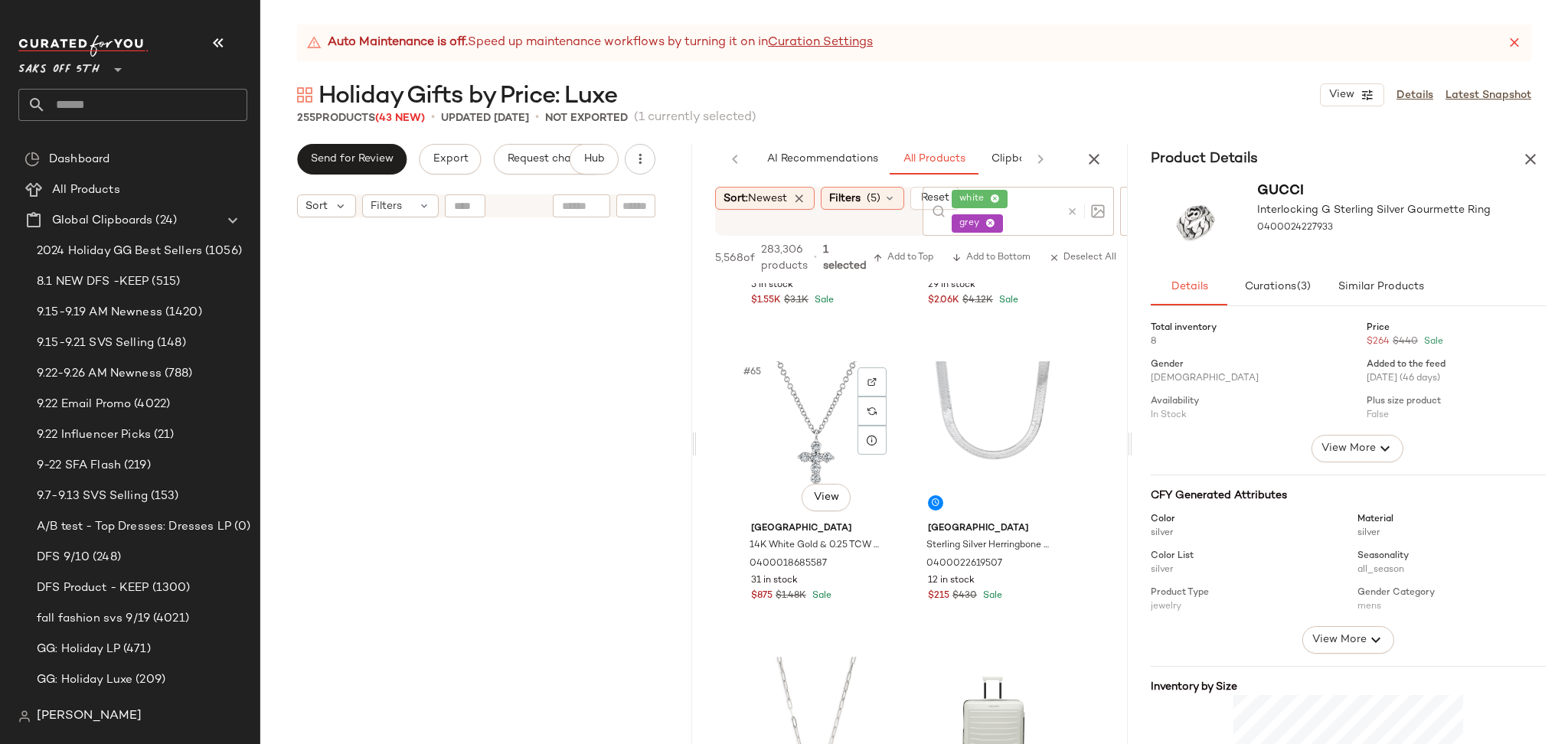
scroll to position [3019, 0]
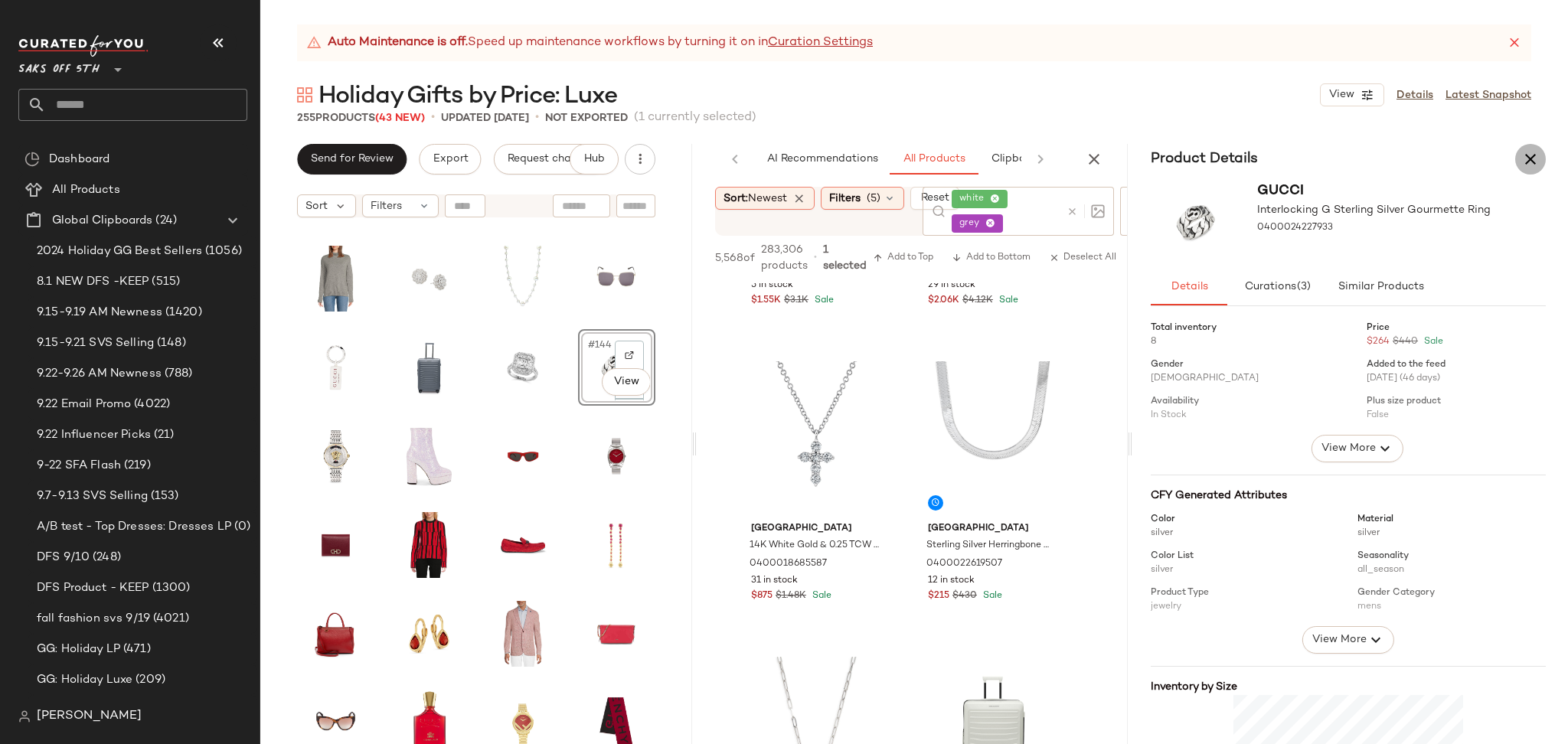
click at [1536, 162] on icon "button" at bounding box center [1530, 159] width 18 height 18
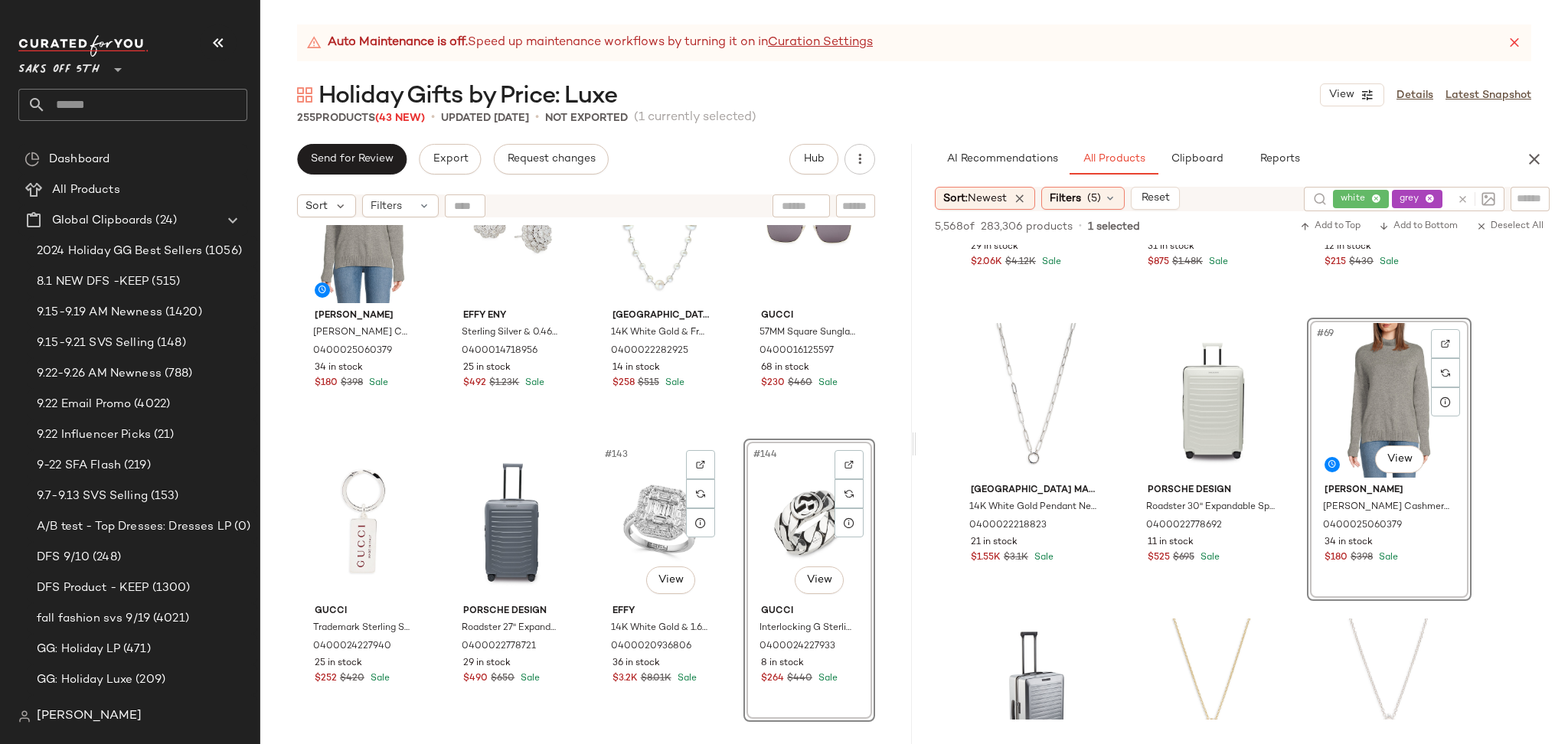
scroll to position [10147, 0]
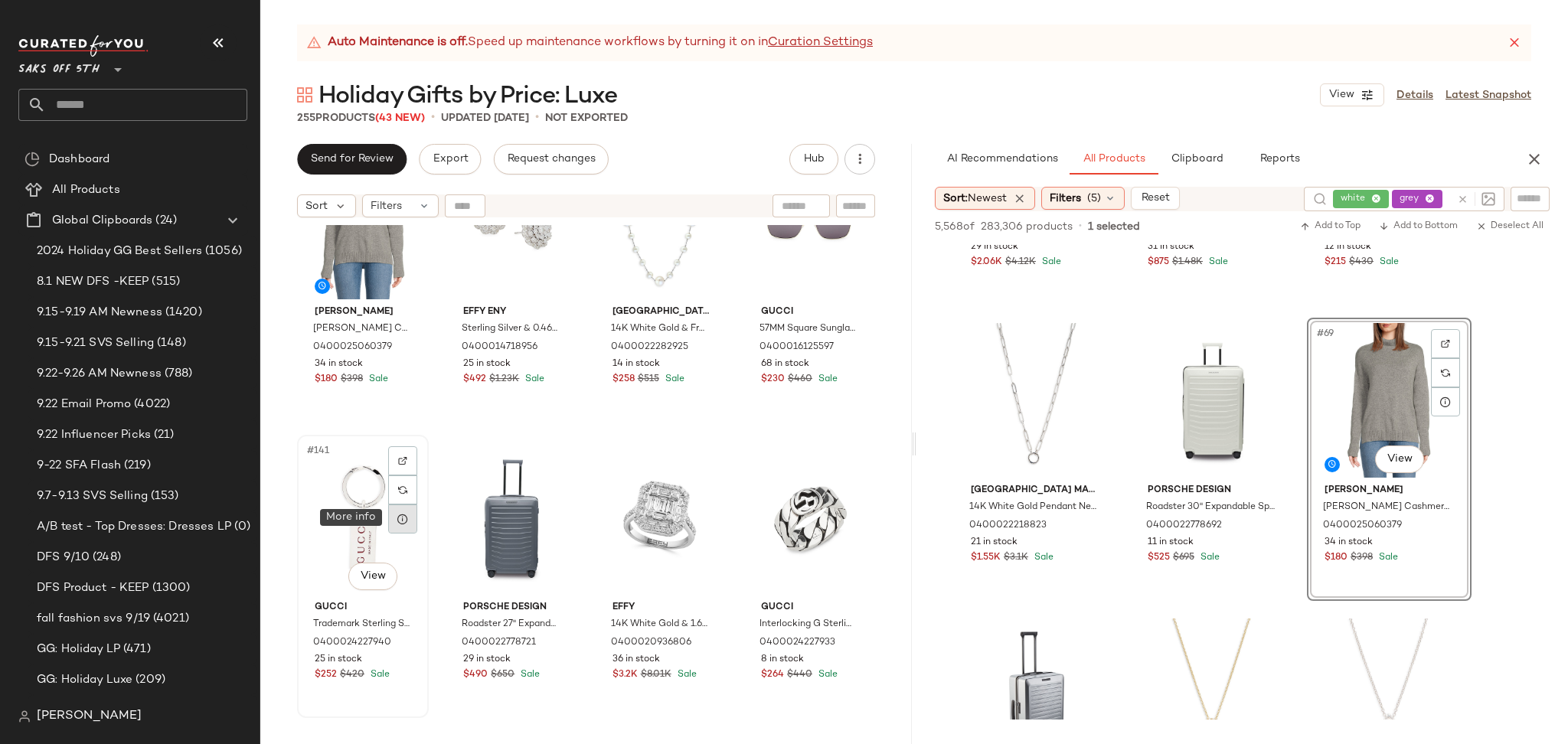
click at [401, 524] on div at bounding box center [402, 519] width 29 height 29
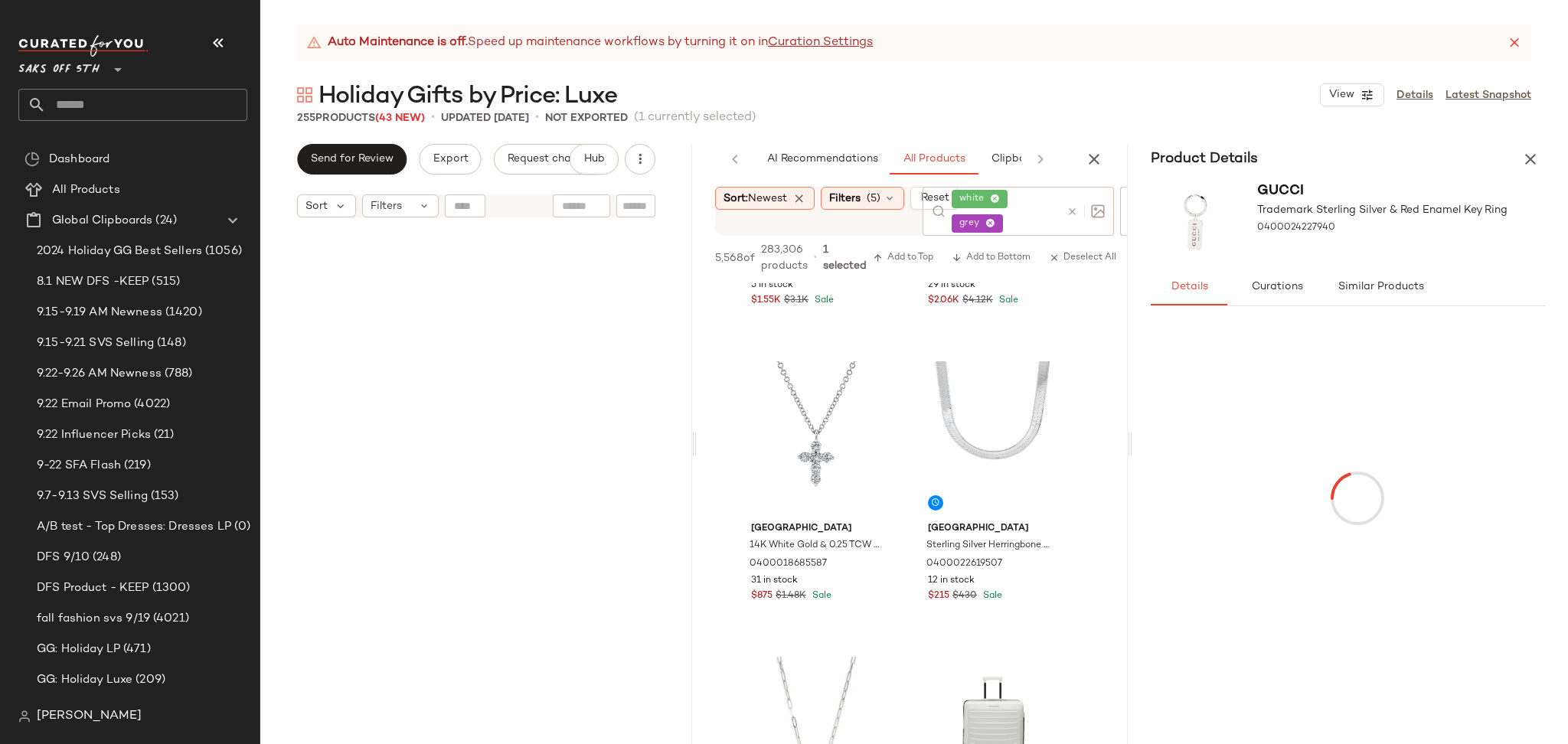
scroll to position [3019, 0]
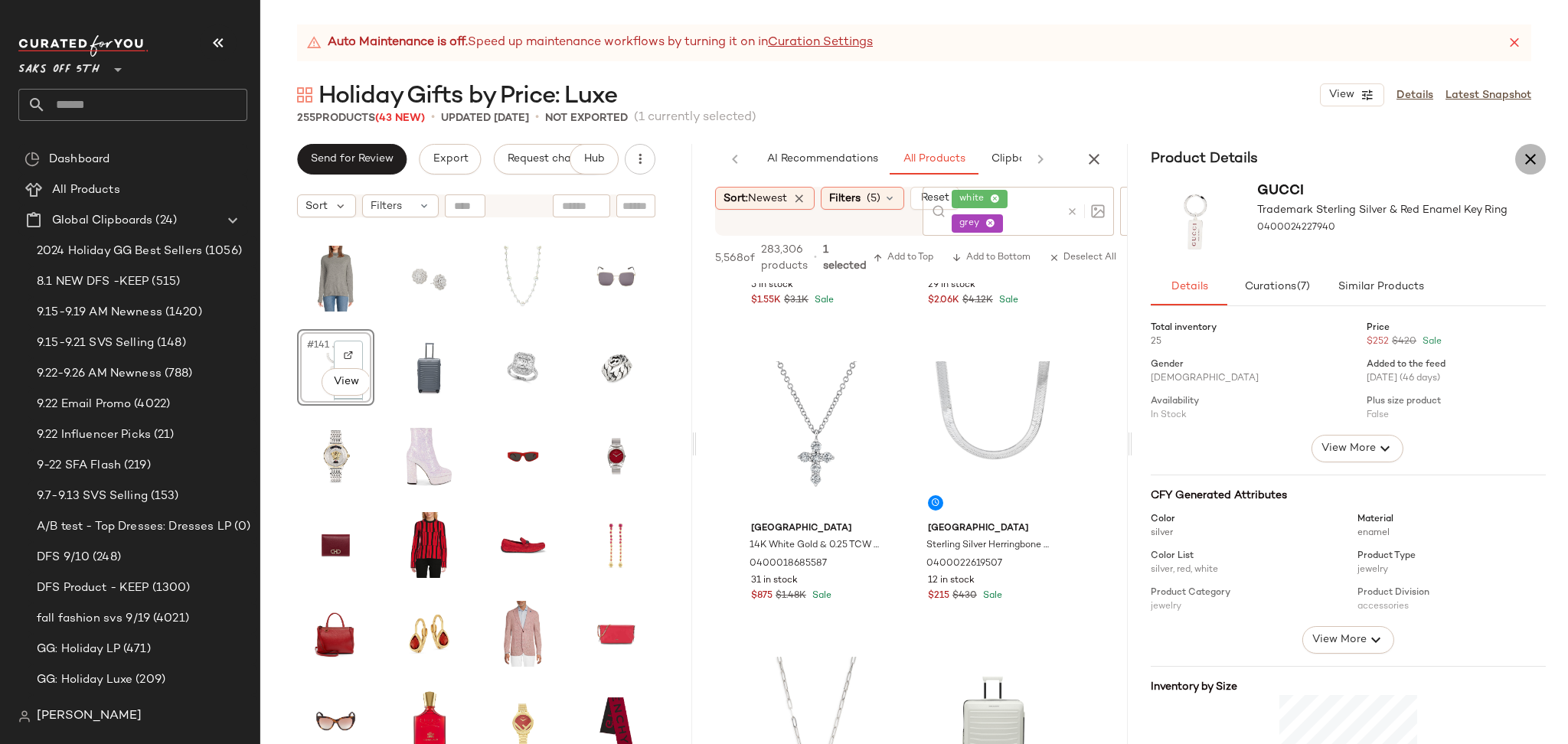
click at [1527, 162] on icon "button" at bounding box center [1530, 159] width 18 height 18
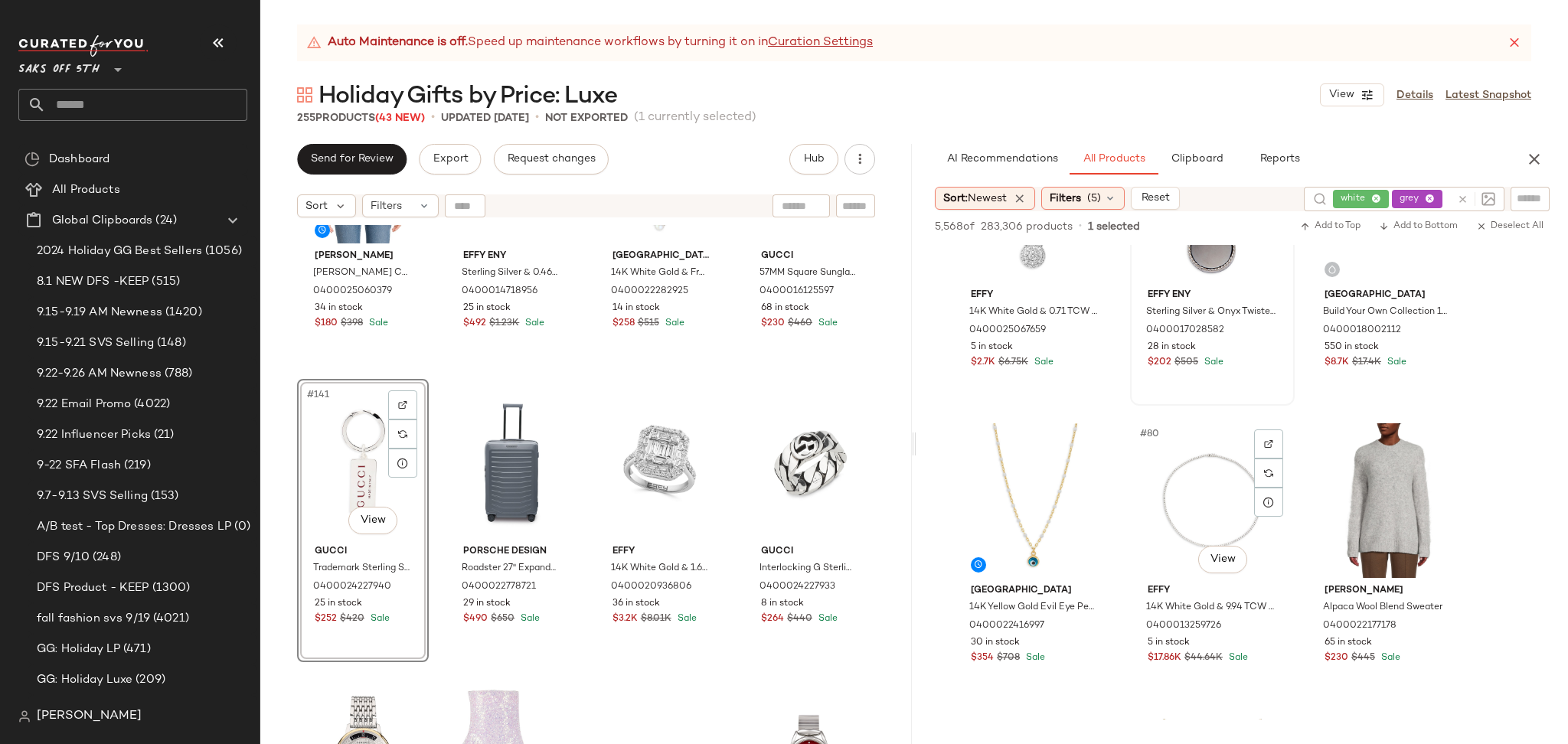
scroll to position [6938, 0]
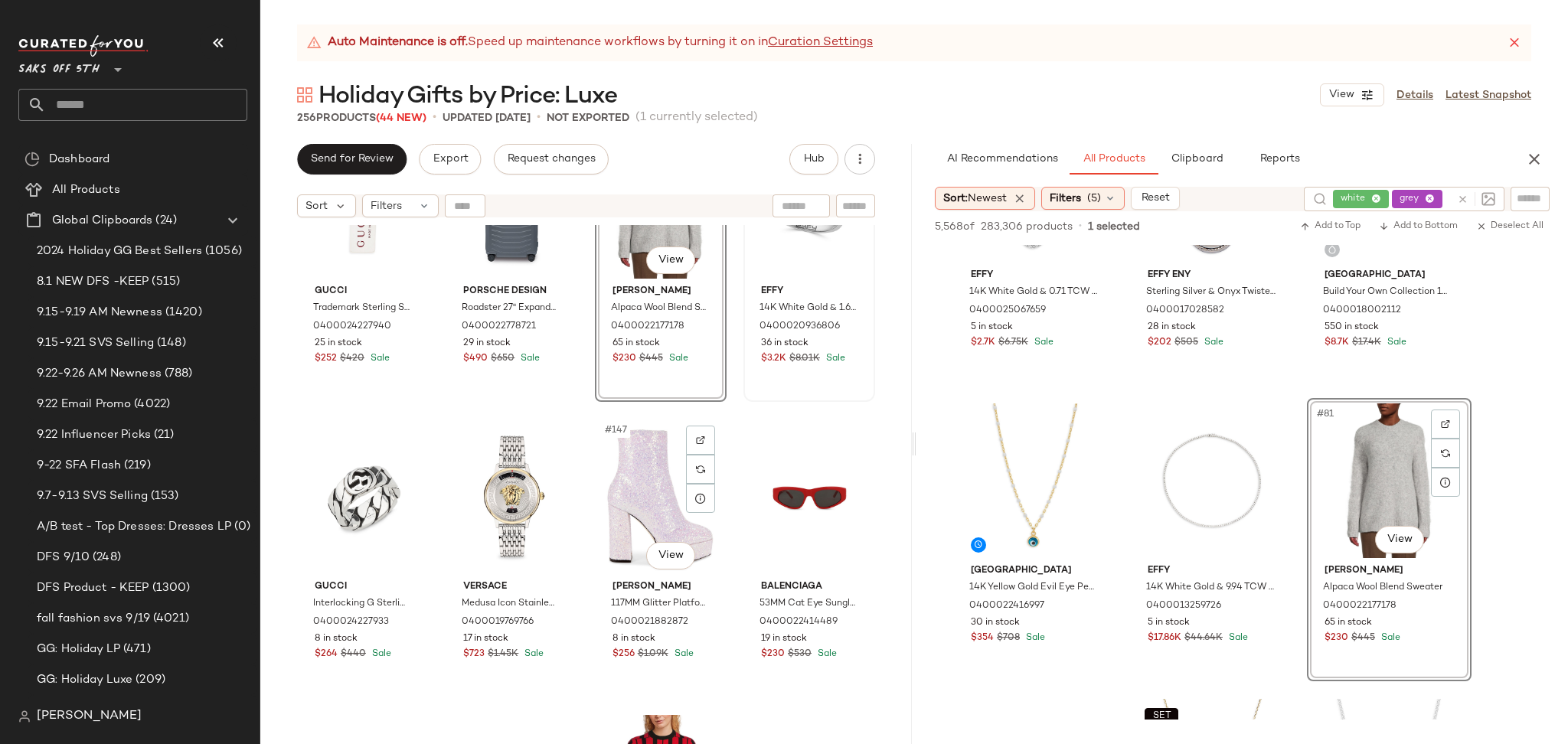
scroll to position [10471, 0]
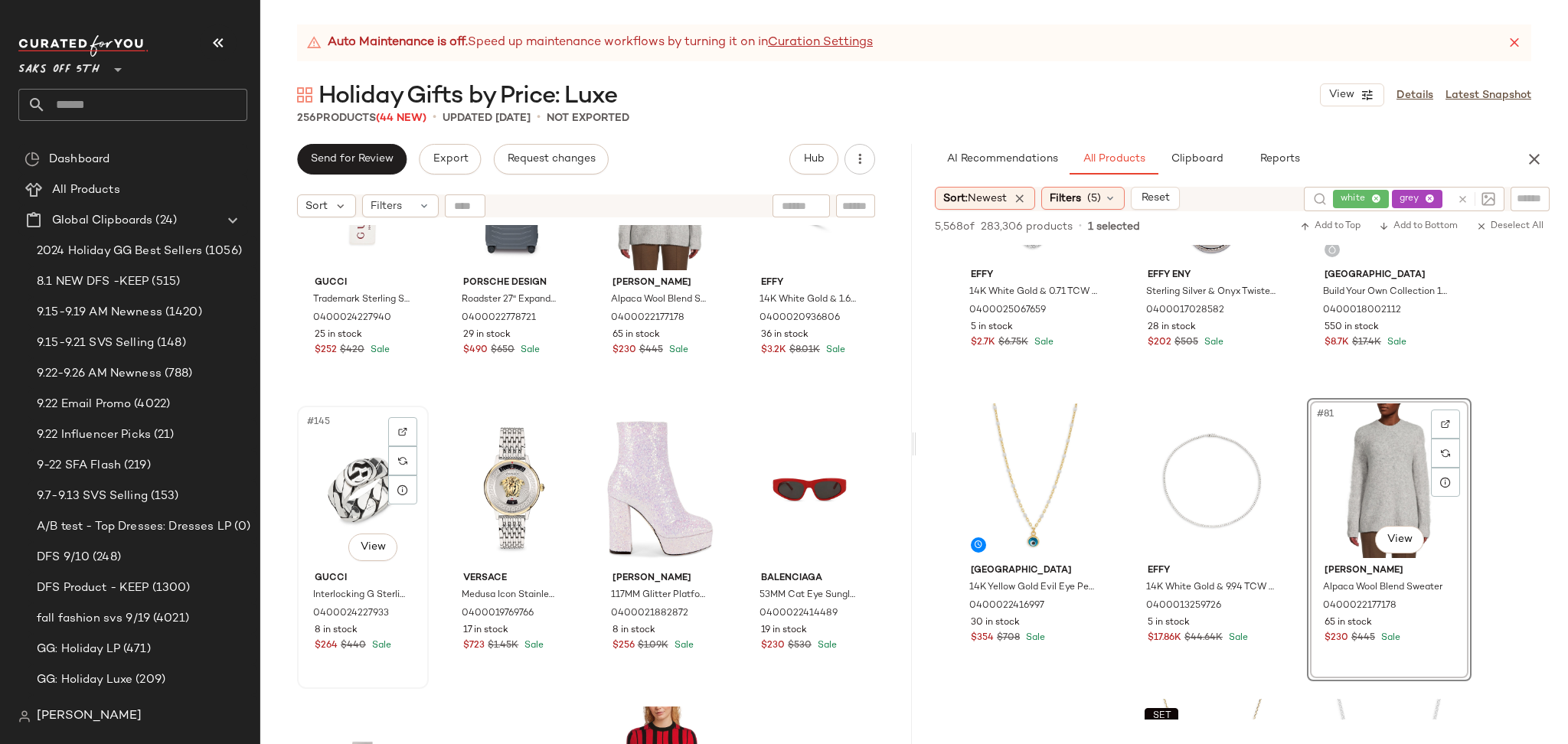
click at [343, 509] on div "#145 View" at bounding box center [363, 488] width 121 height 154
click at [620, 505] on div "#147 View" at bounding box center [660, 488] width 121 height 154
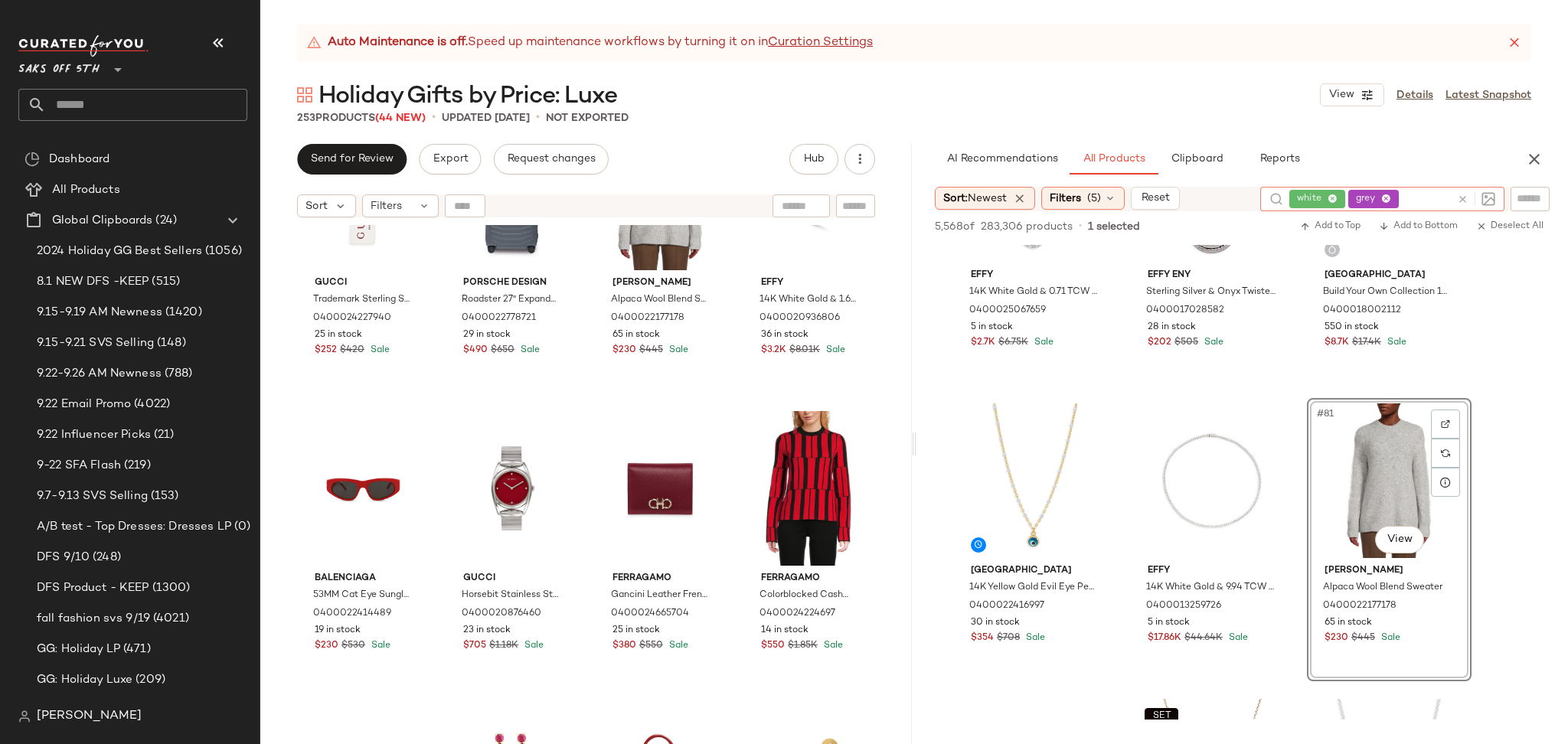
click at [1461, 195] on icon at bounding box center [1462, 199] width 11 height 11
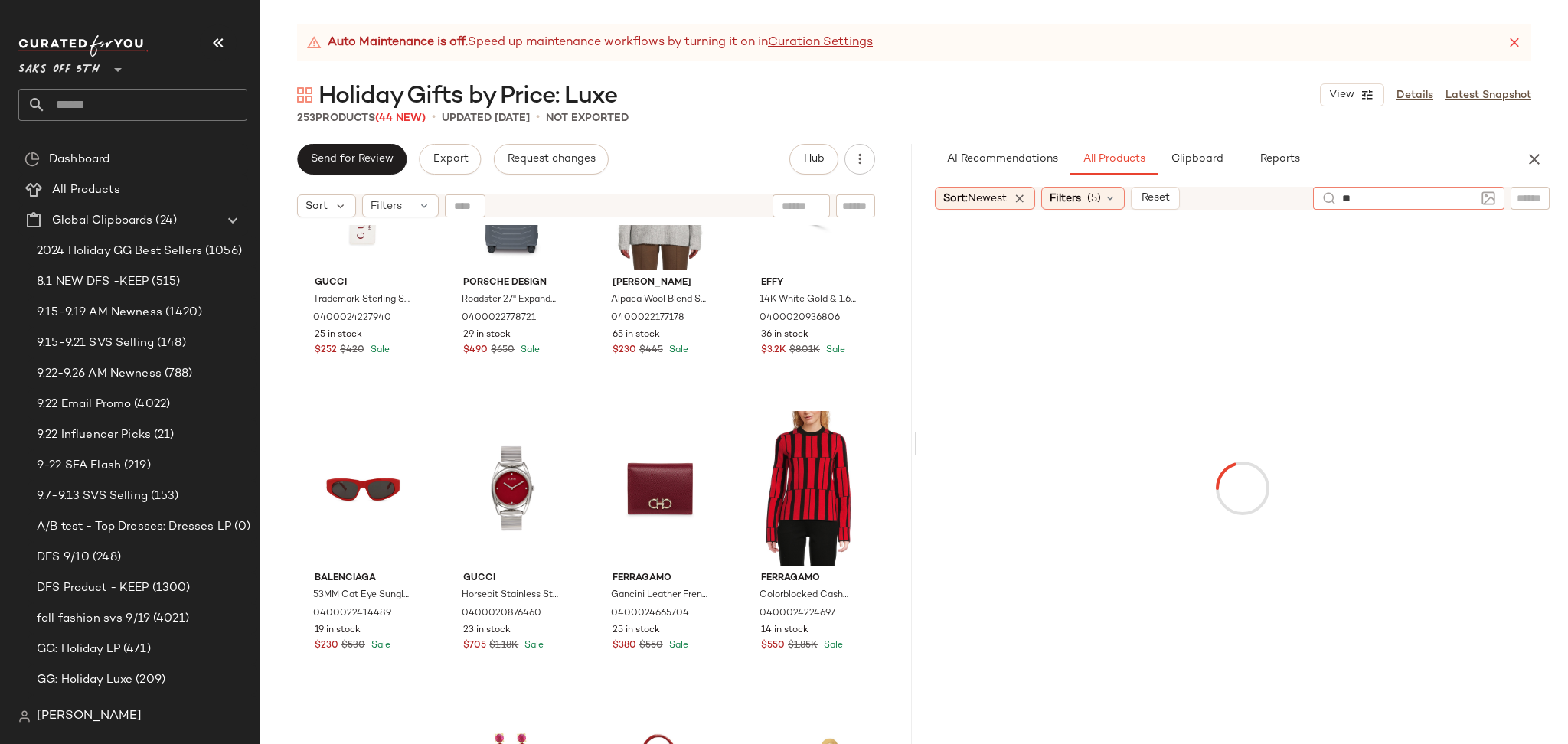
type input "***"
type input "*****"
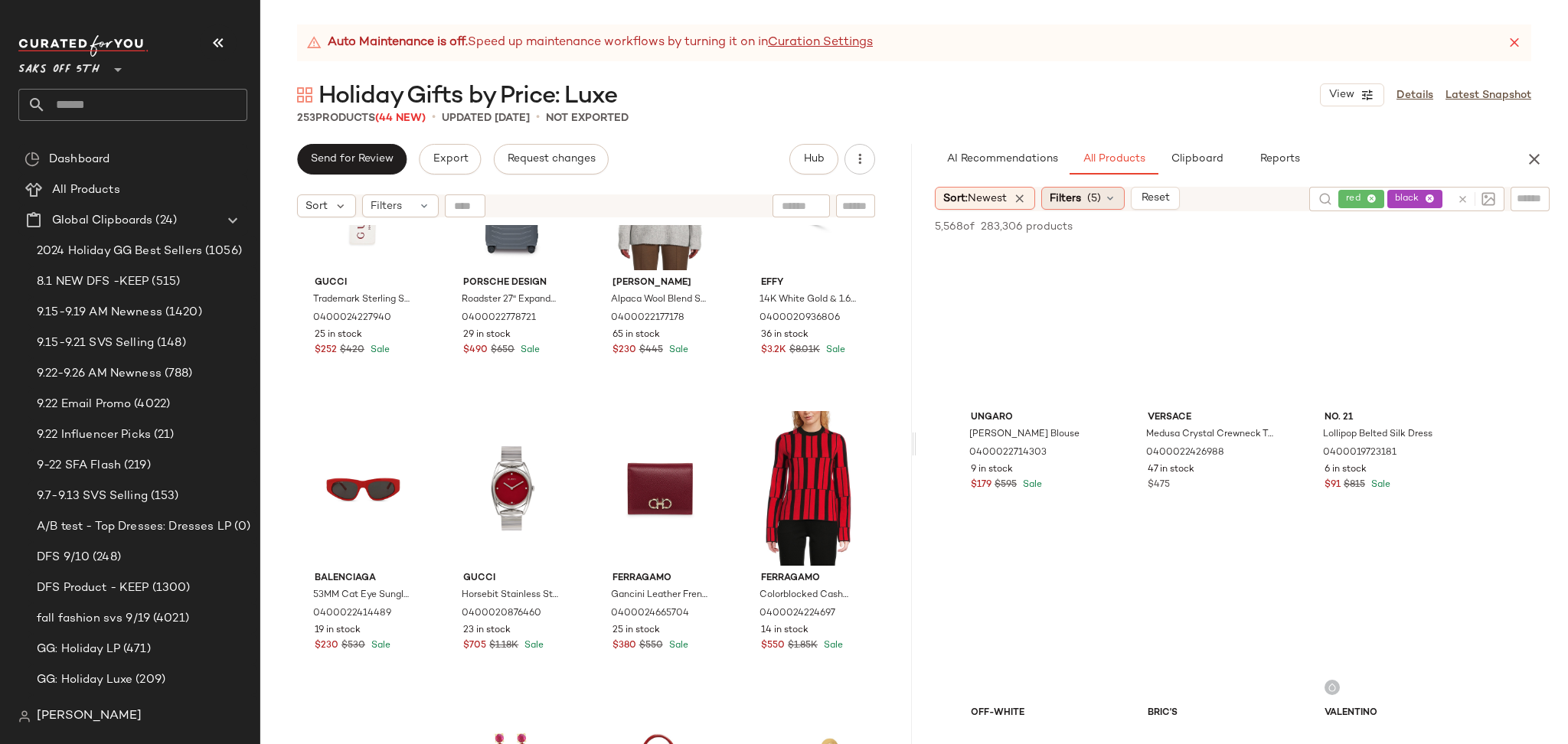
click at [1098, 204] on span "(5)" at bounding box center [1093, 197] width 14 height 16
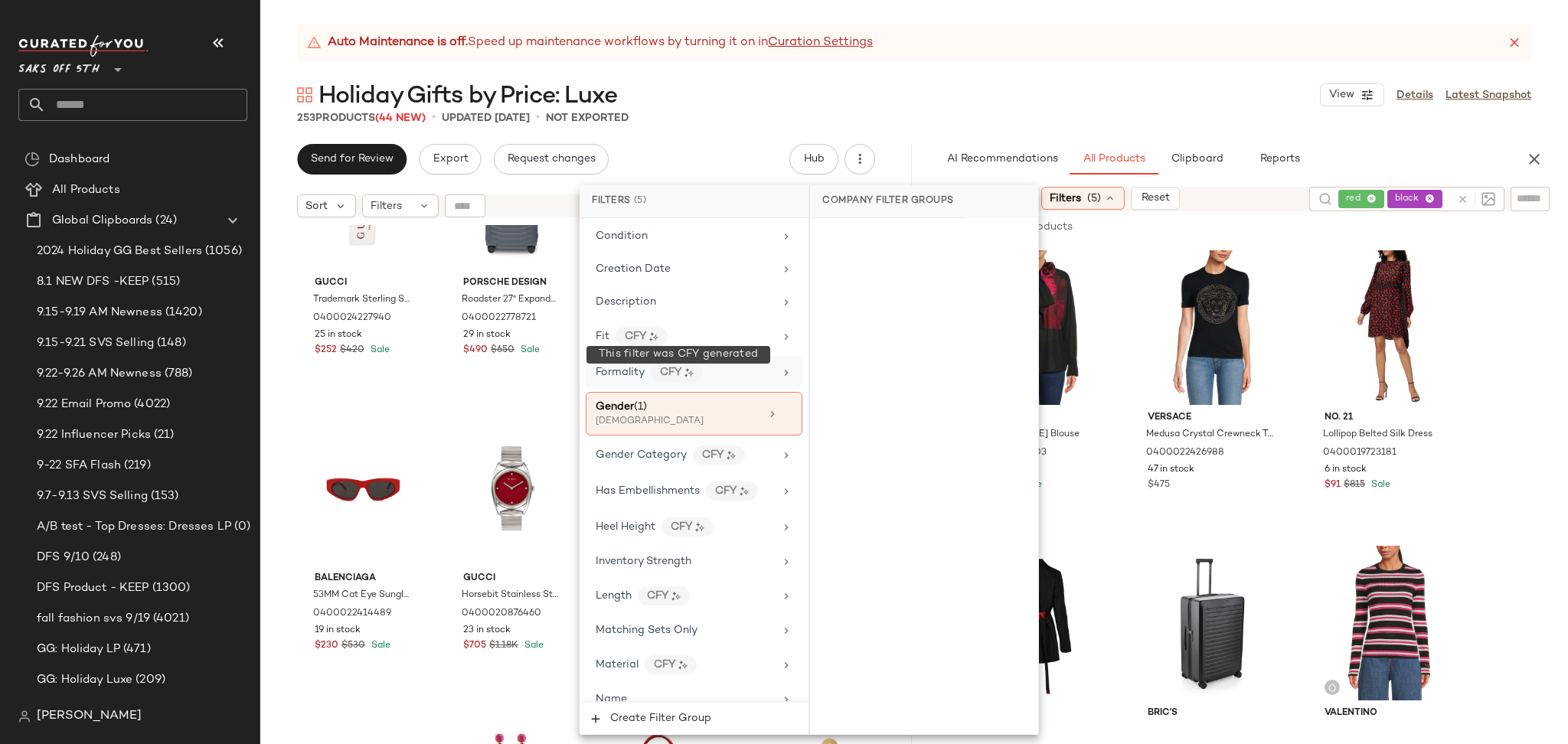
scroll to position [361, 0]
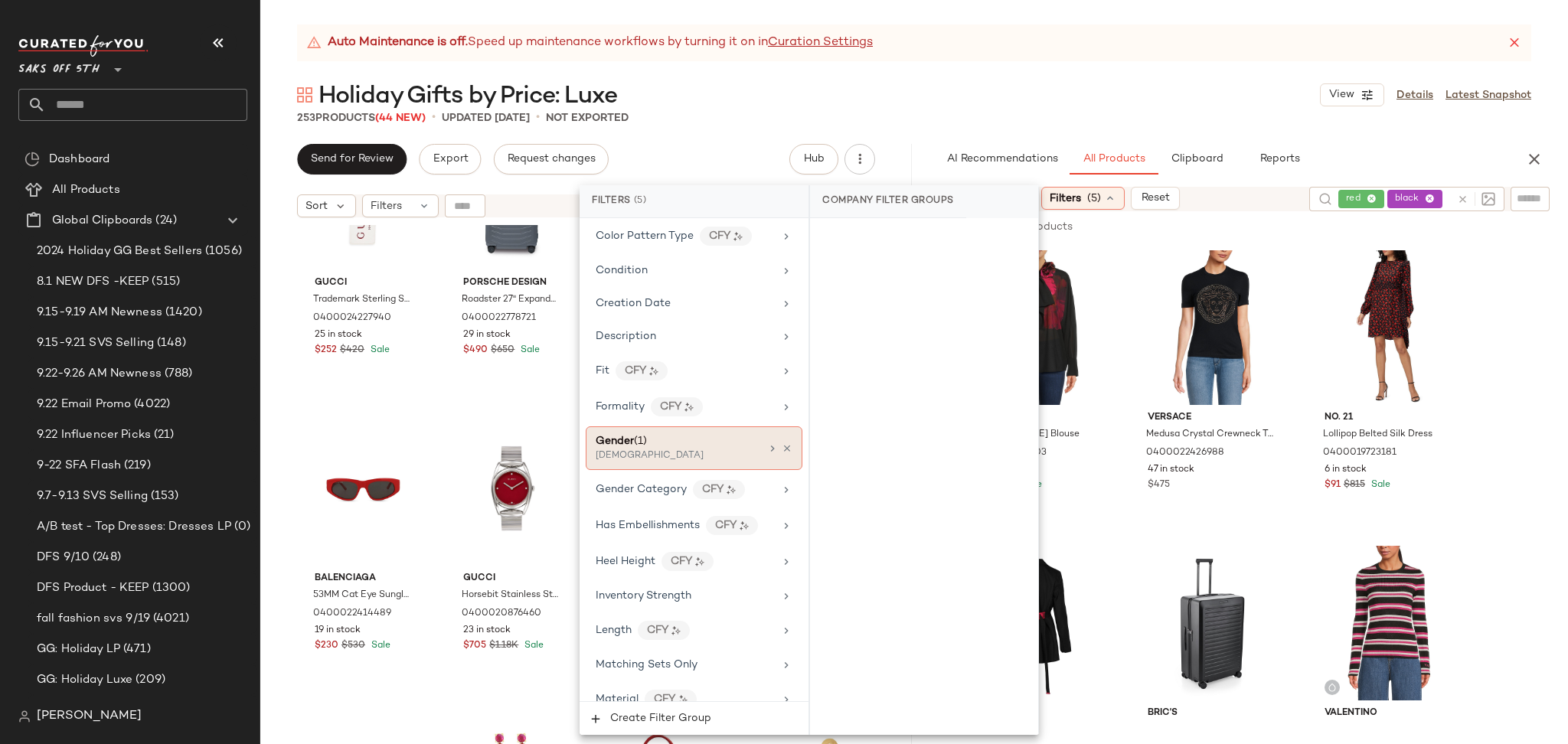
click at [663, 455] on div "[DEMOGRAPHIC_DATA]" at bounding box center [671, 456] width 153 height 14
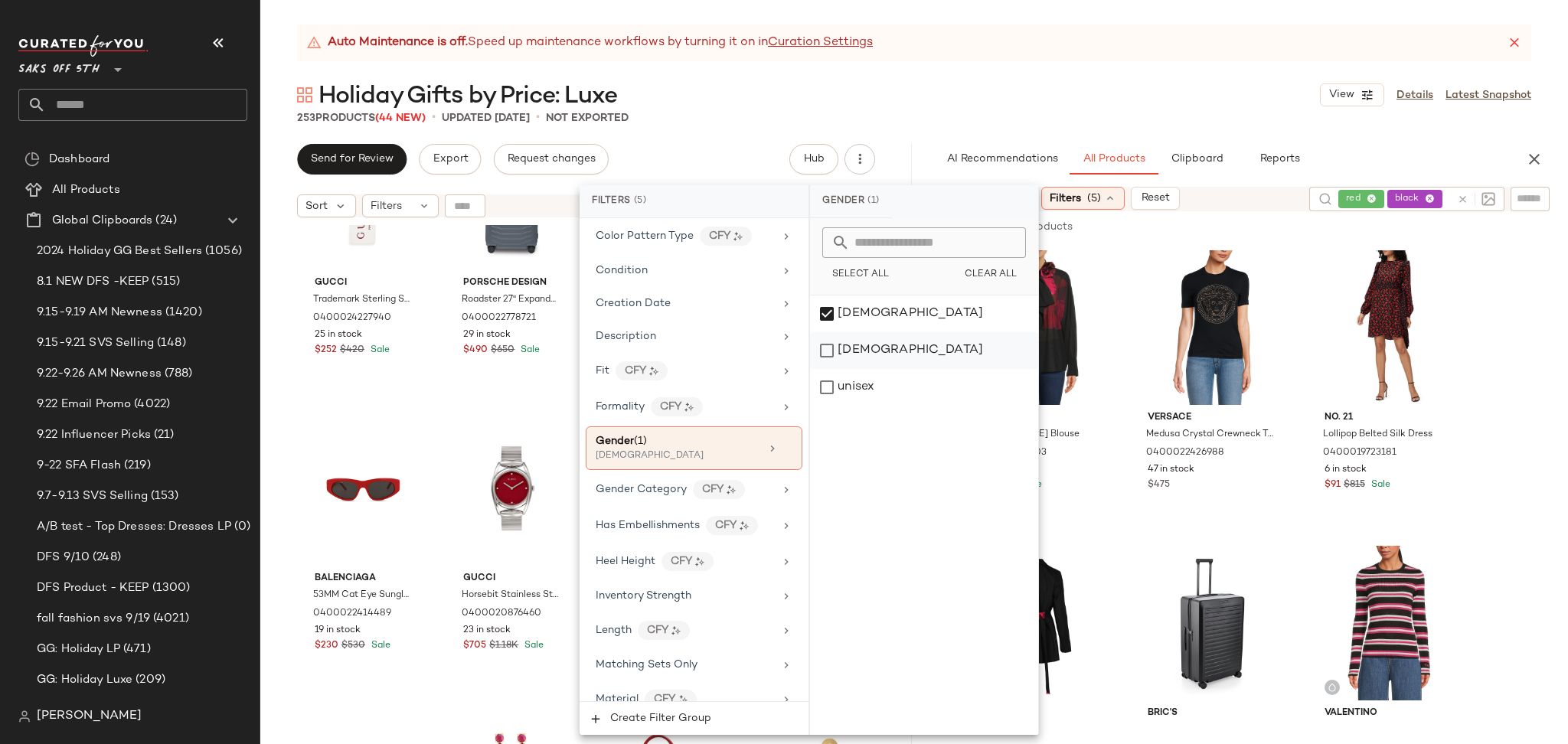
click at [834, 352] on div "[DEMOGRAPHIC_DATA]" at bounding box center [924, 351] width 228 height 37
click at [831, 310] on div "[DEMOGRAPHIC_DATA]" at bounding box center [924, 314] width 228 height 37
click at [972, 113] on div "253 Products (44 New) • updated Sep 23rd • Not Exported" at bounding box center [913, 118] width 1307 height 16
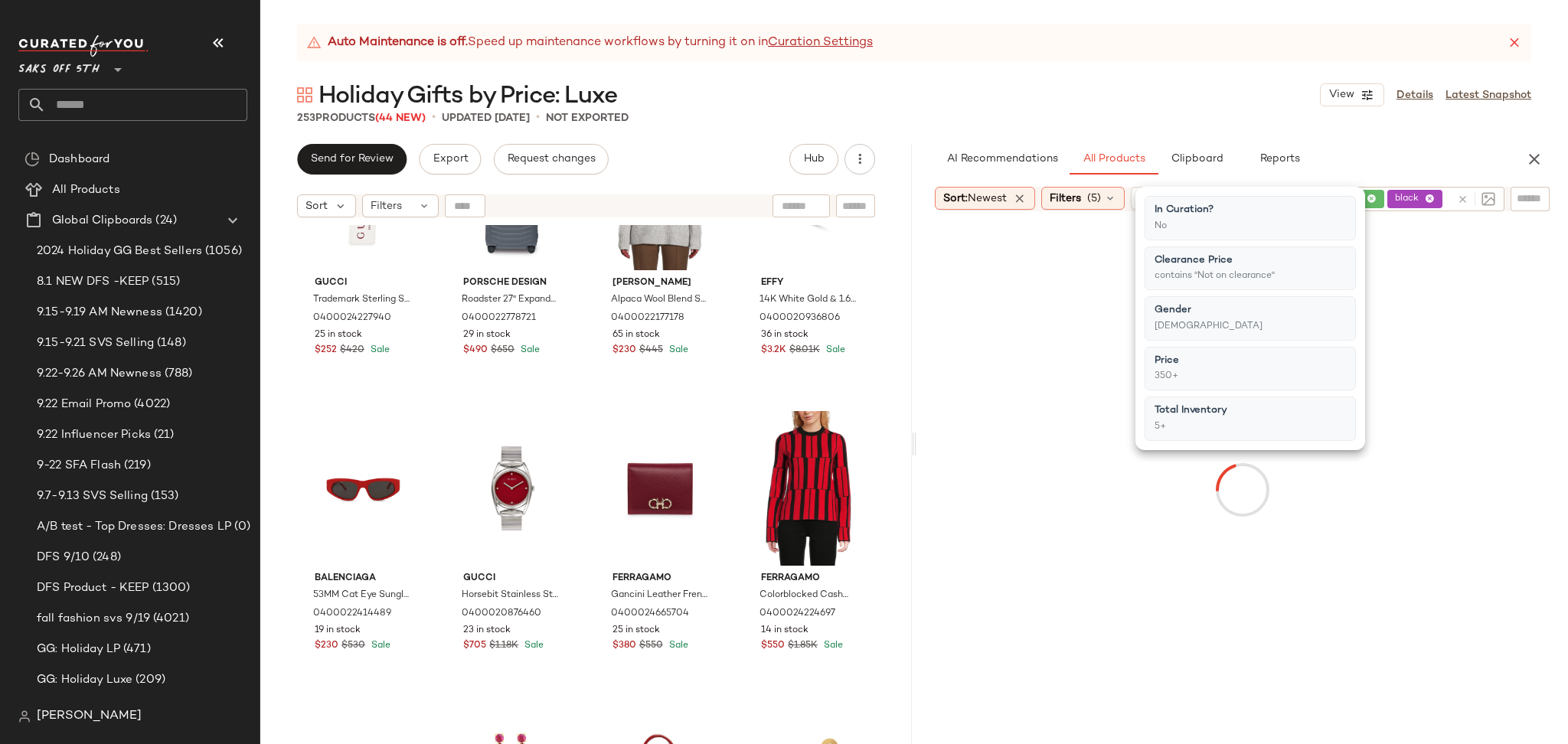
click at [972, 113] on div "253 Products (44 New) • updated Sep 23rd • Not Exported" at bounding box center [913, 118] width 1307 height 16
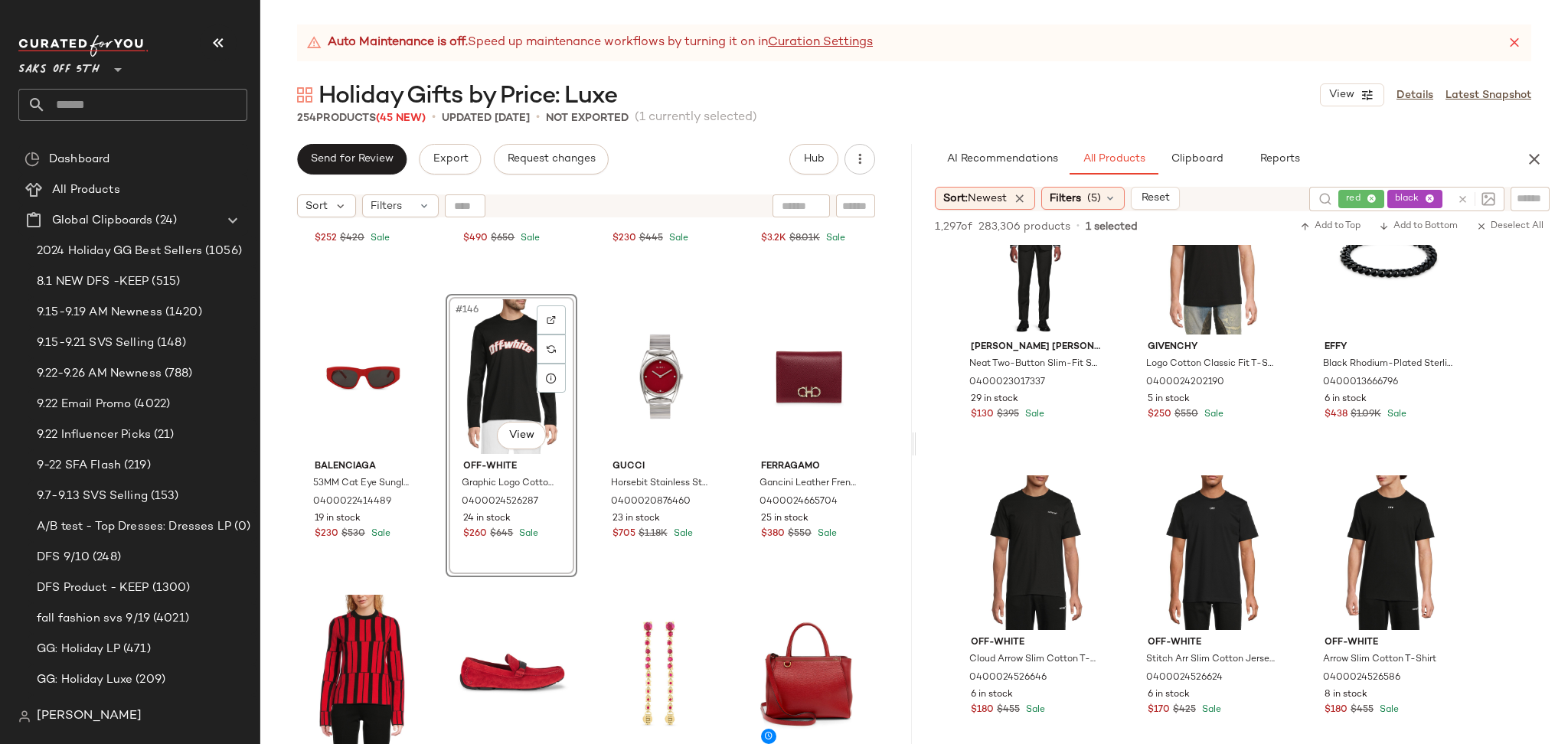
scroll to position [1245, 0]
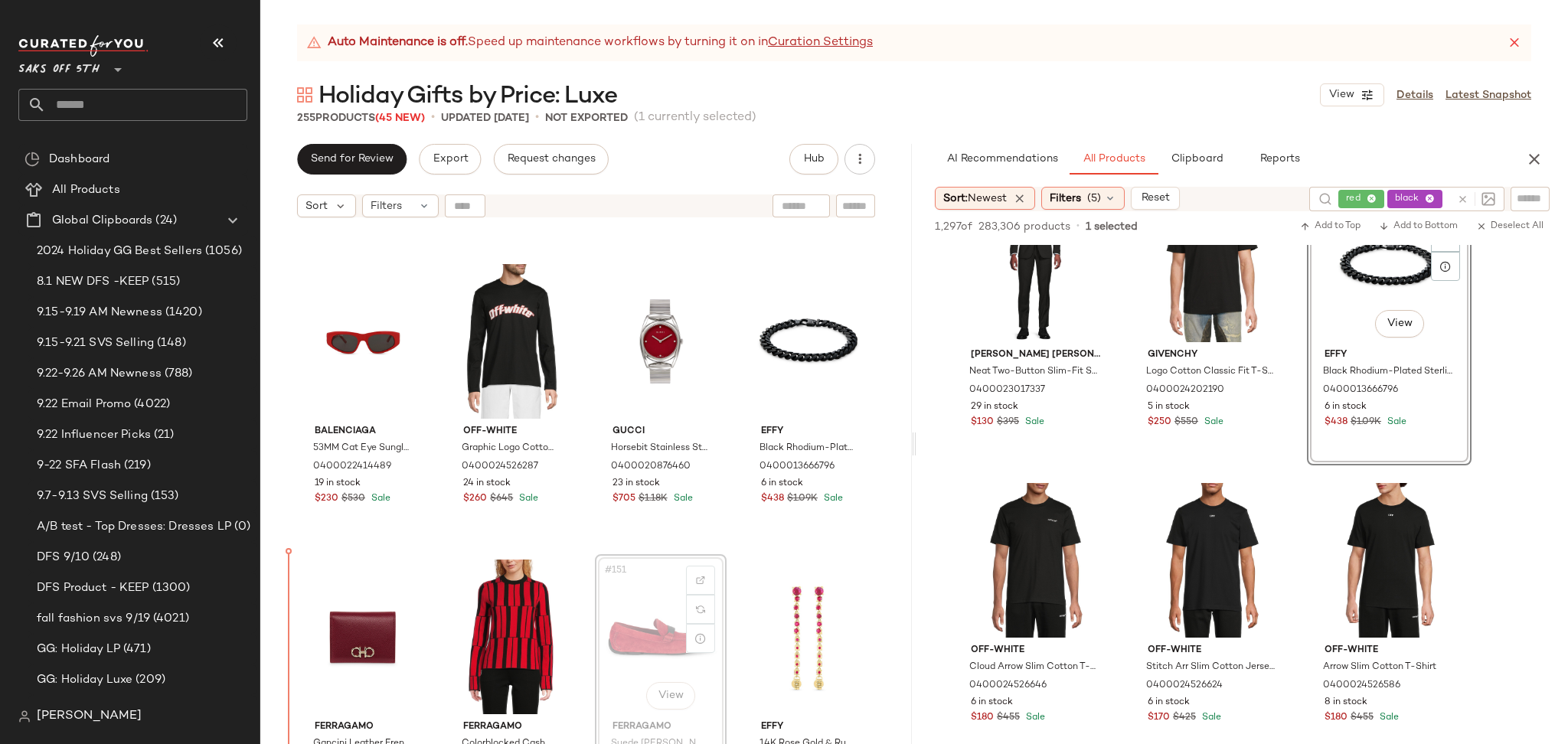
scroll to position [10628, 0]
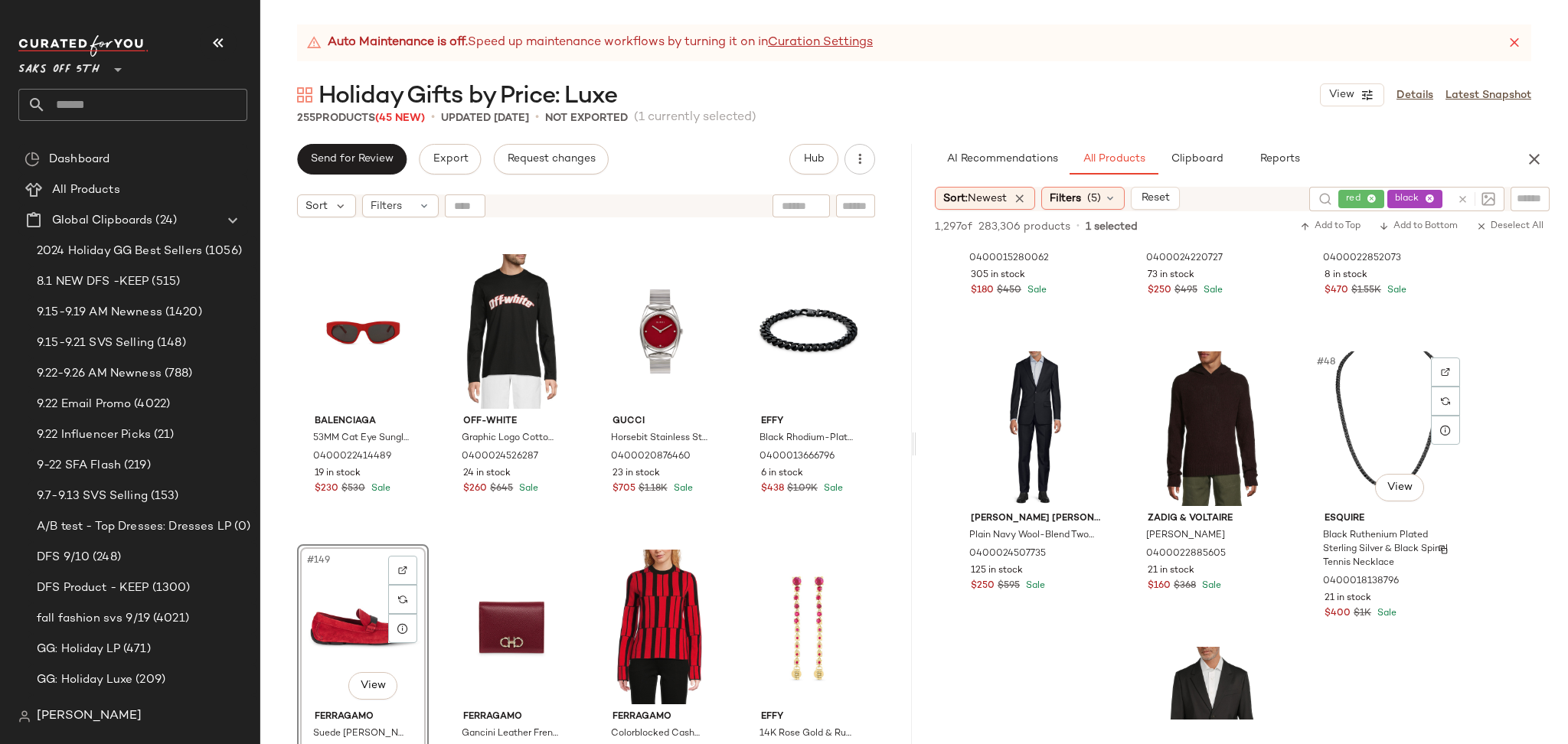
scroll to position [4333, 0]
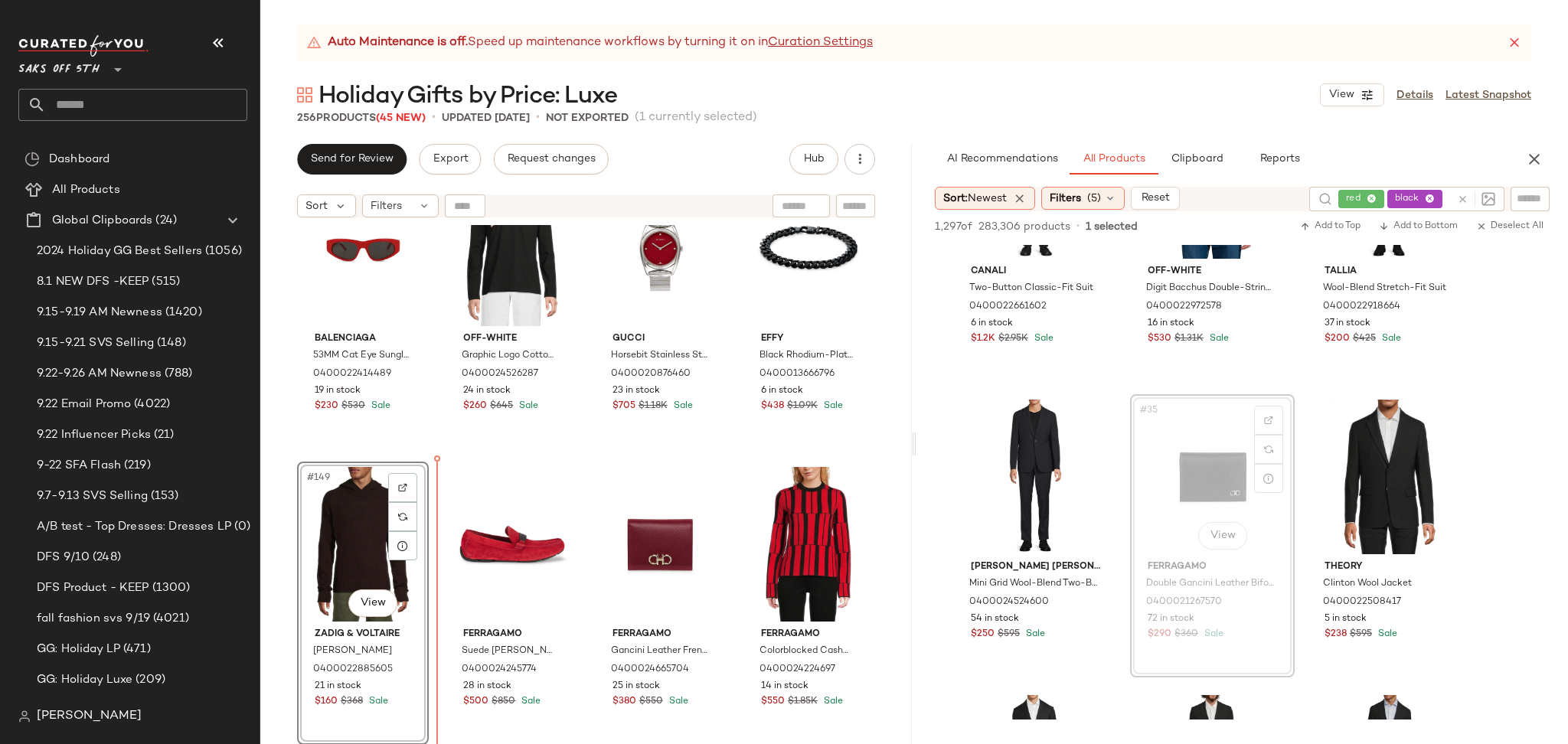
scroll to position [10726, 0]
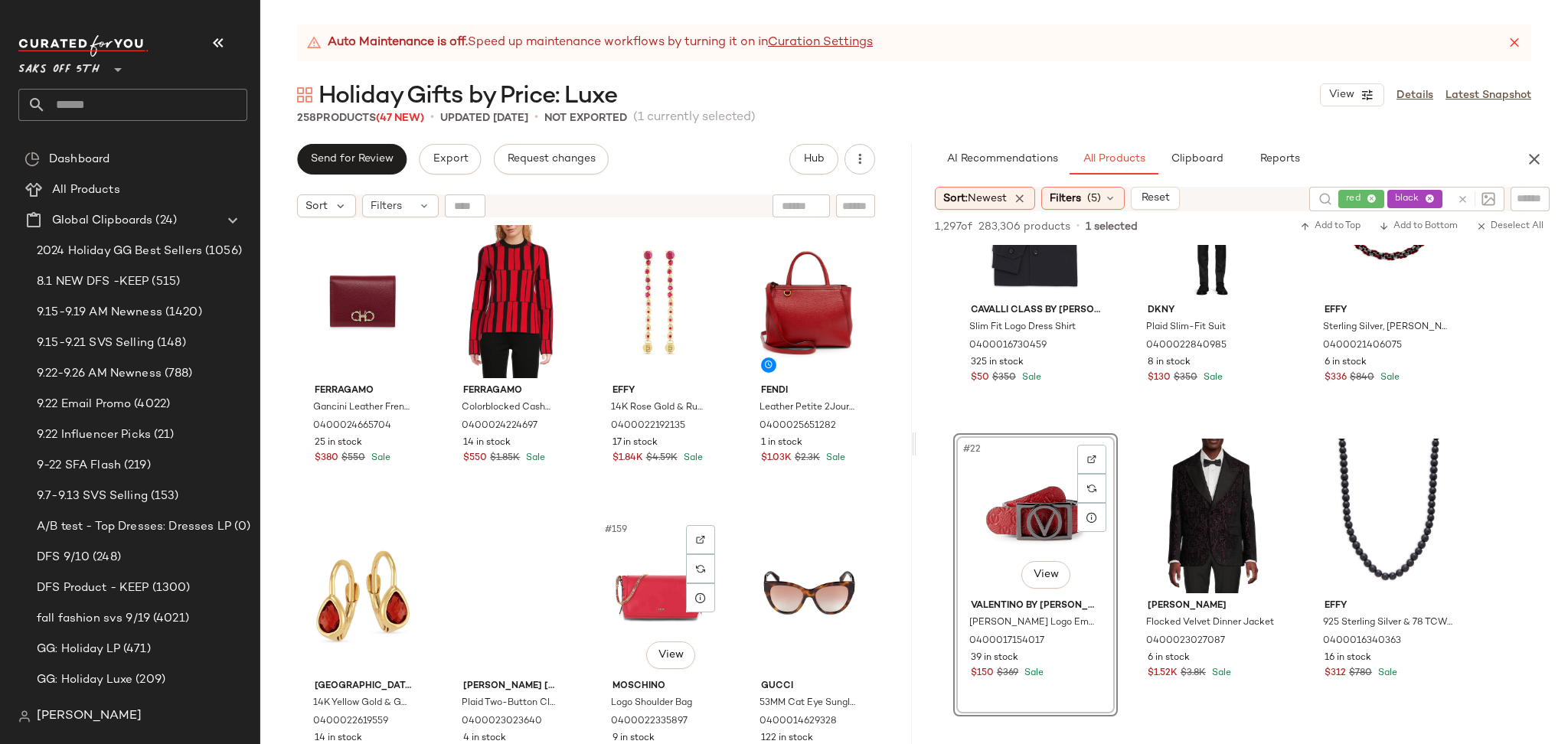
scroll to position [11254, 0]
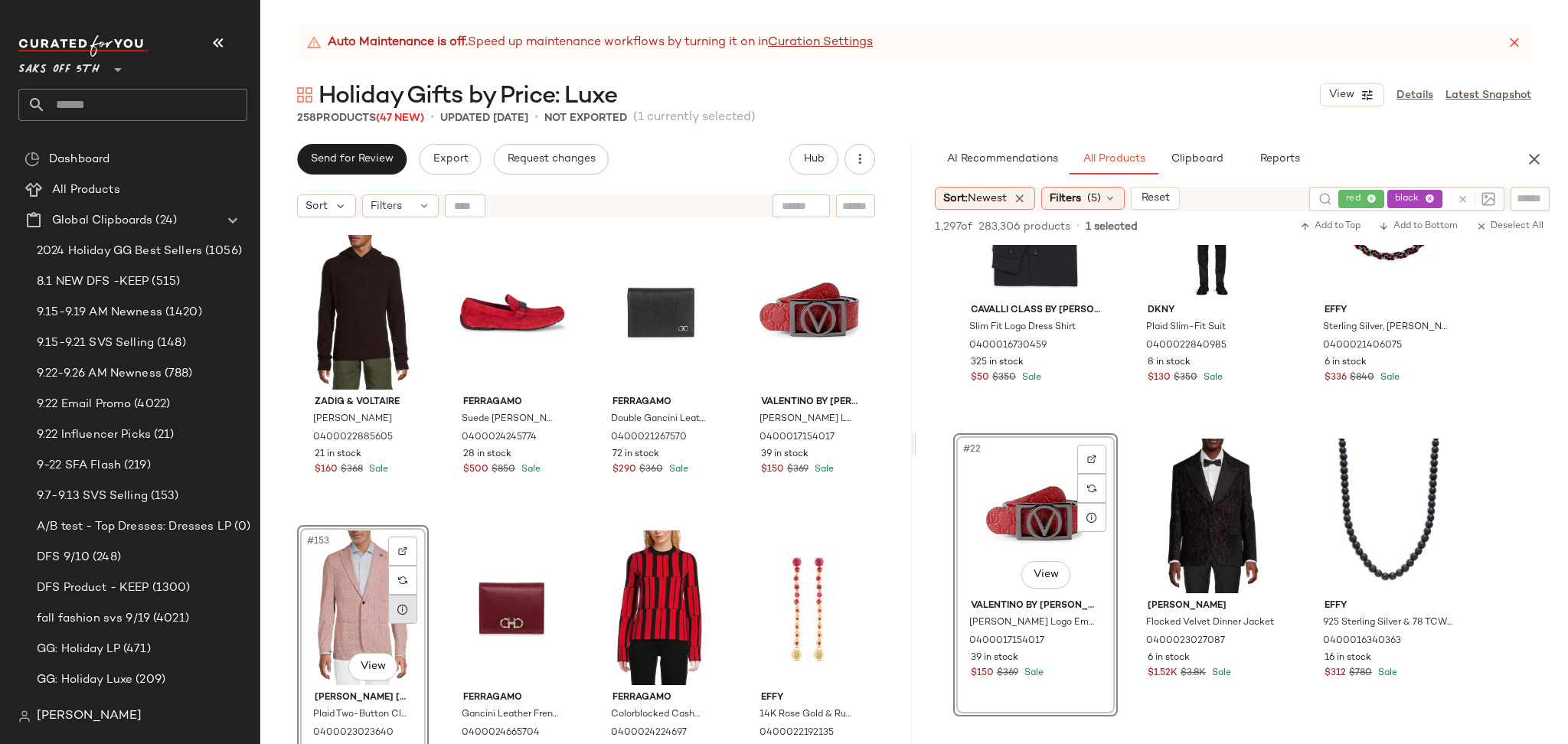
scroll to position [10941, 0]
click at [684, 548] on div "Zadig & Voltaire Jordin Merino Wool Hoodie 0400022885605 21 in stock $160 $368 …" at bounding box center [585, 503] width 651 height 558
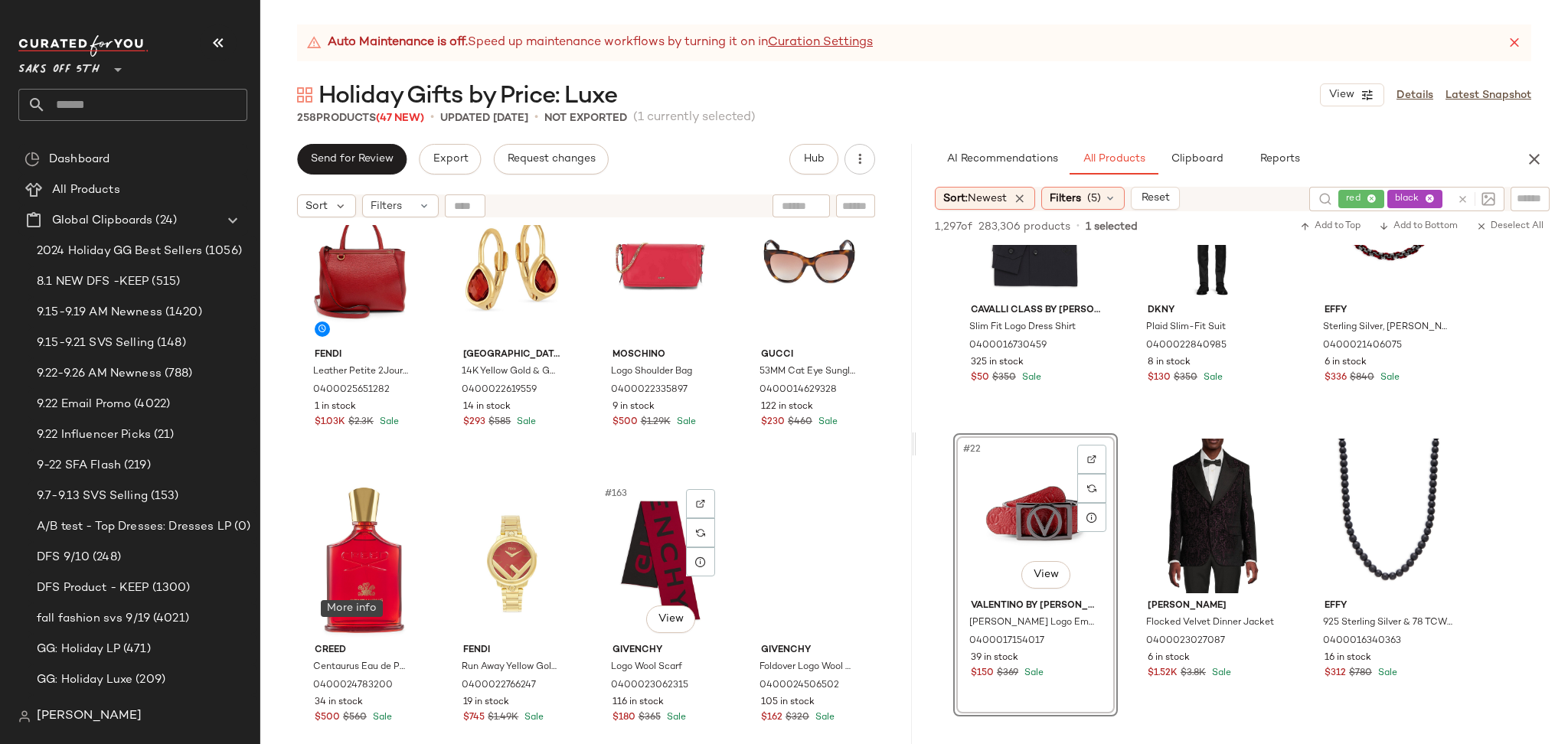
scroll to position [11583, 0]
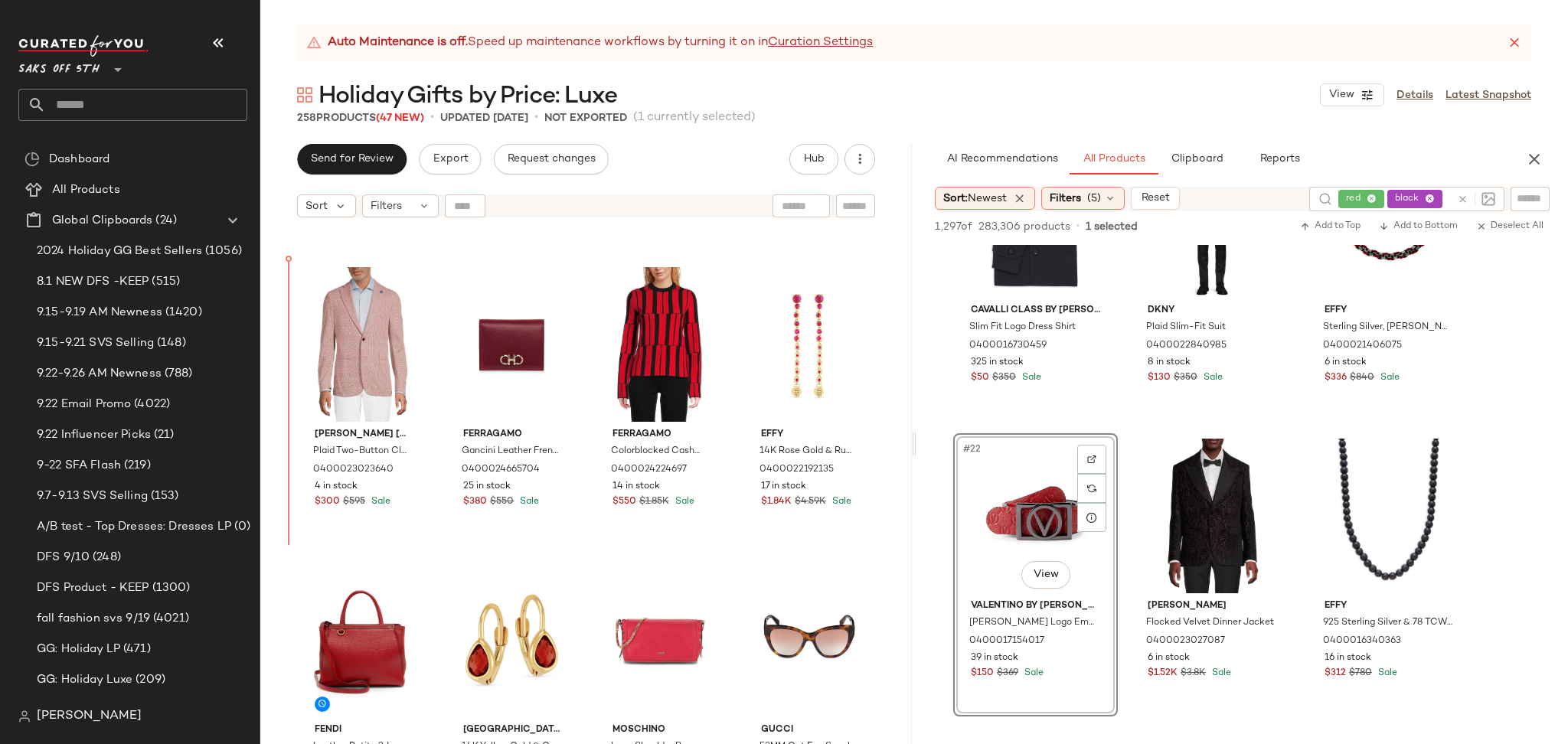
scroll to position [11181, 0]
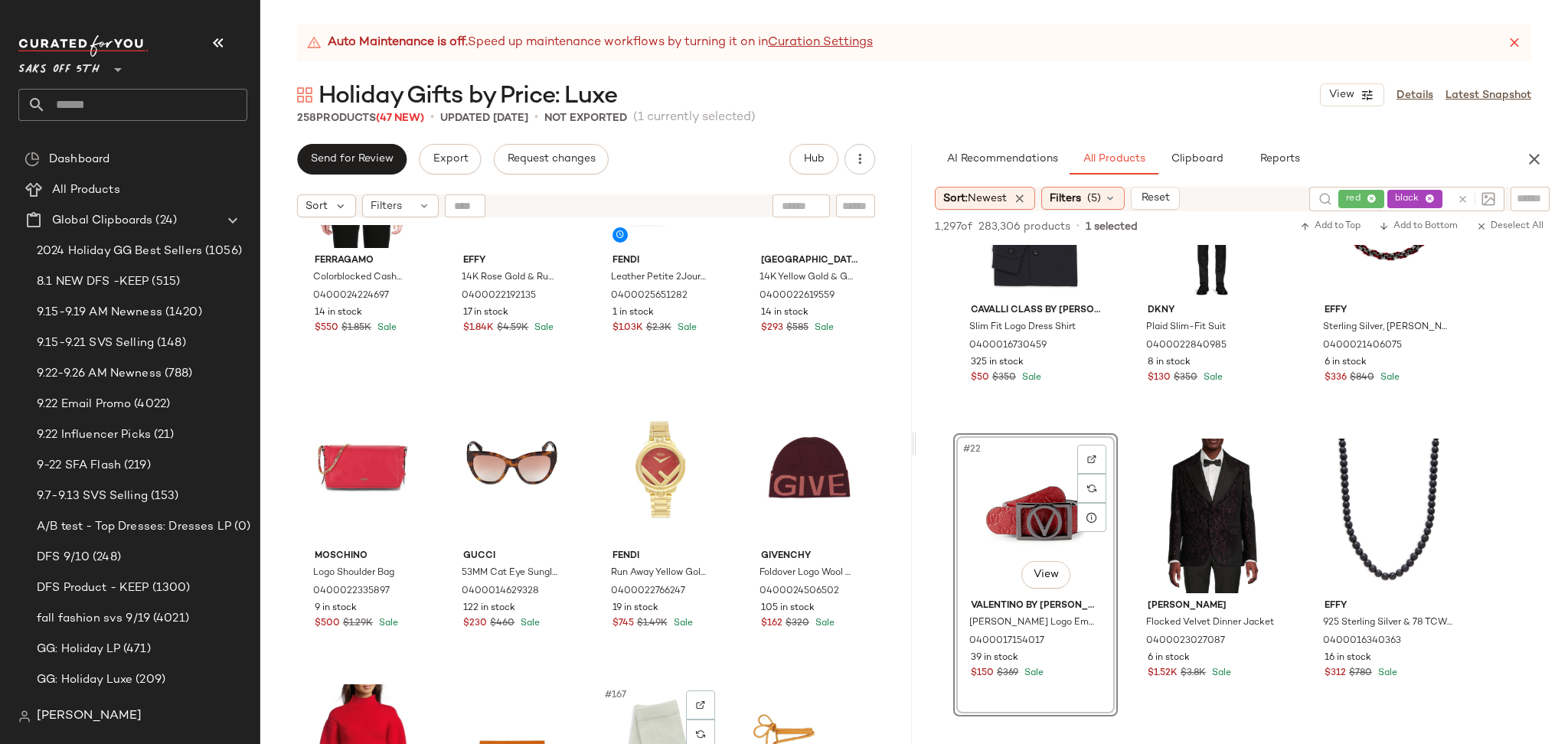
scroll to position [11654, 0]
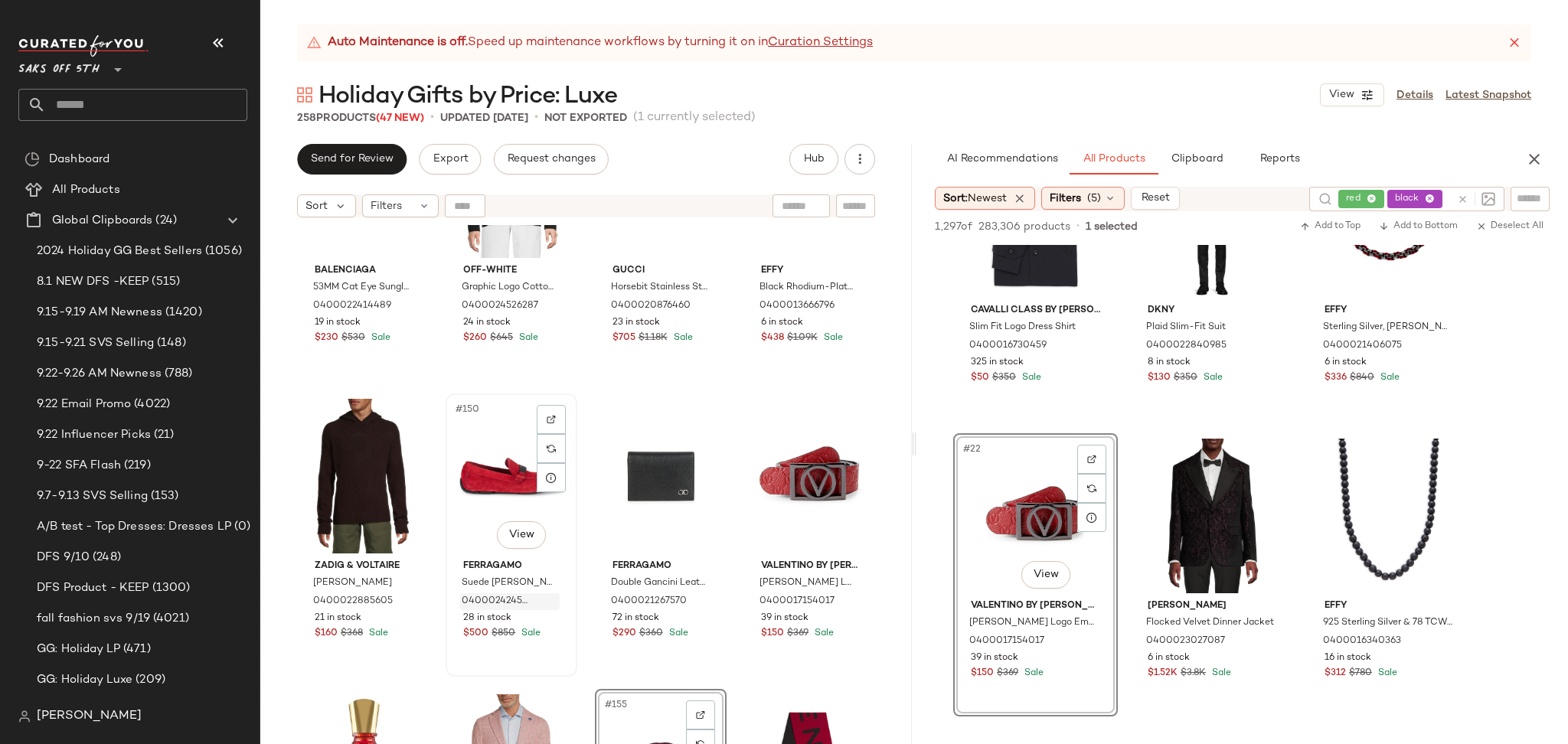
scroll to position [10781, 0]
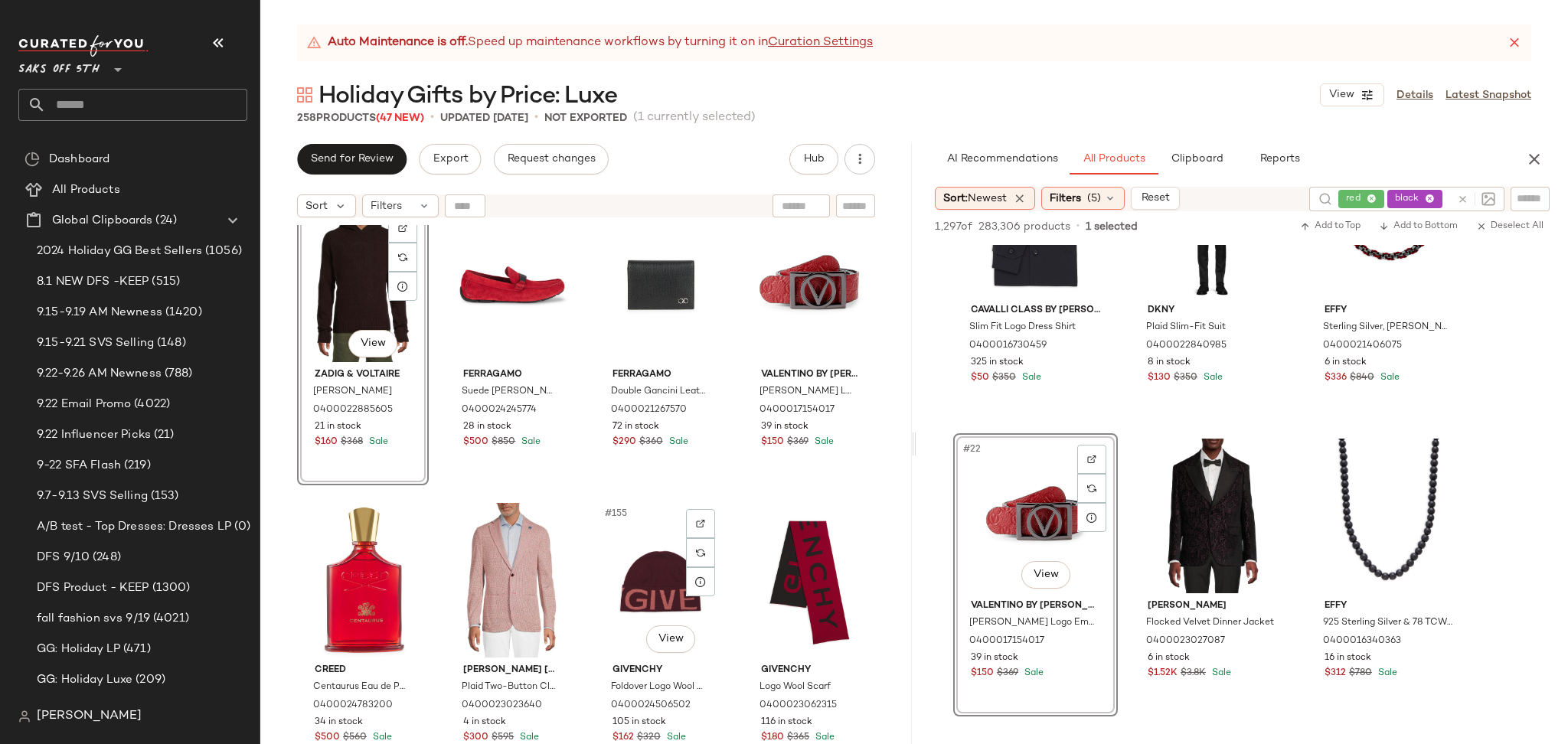
scroll to position [10977, 0]
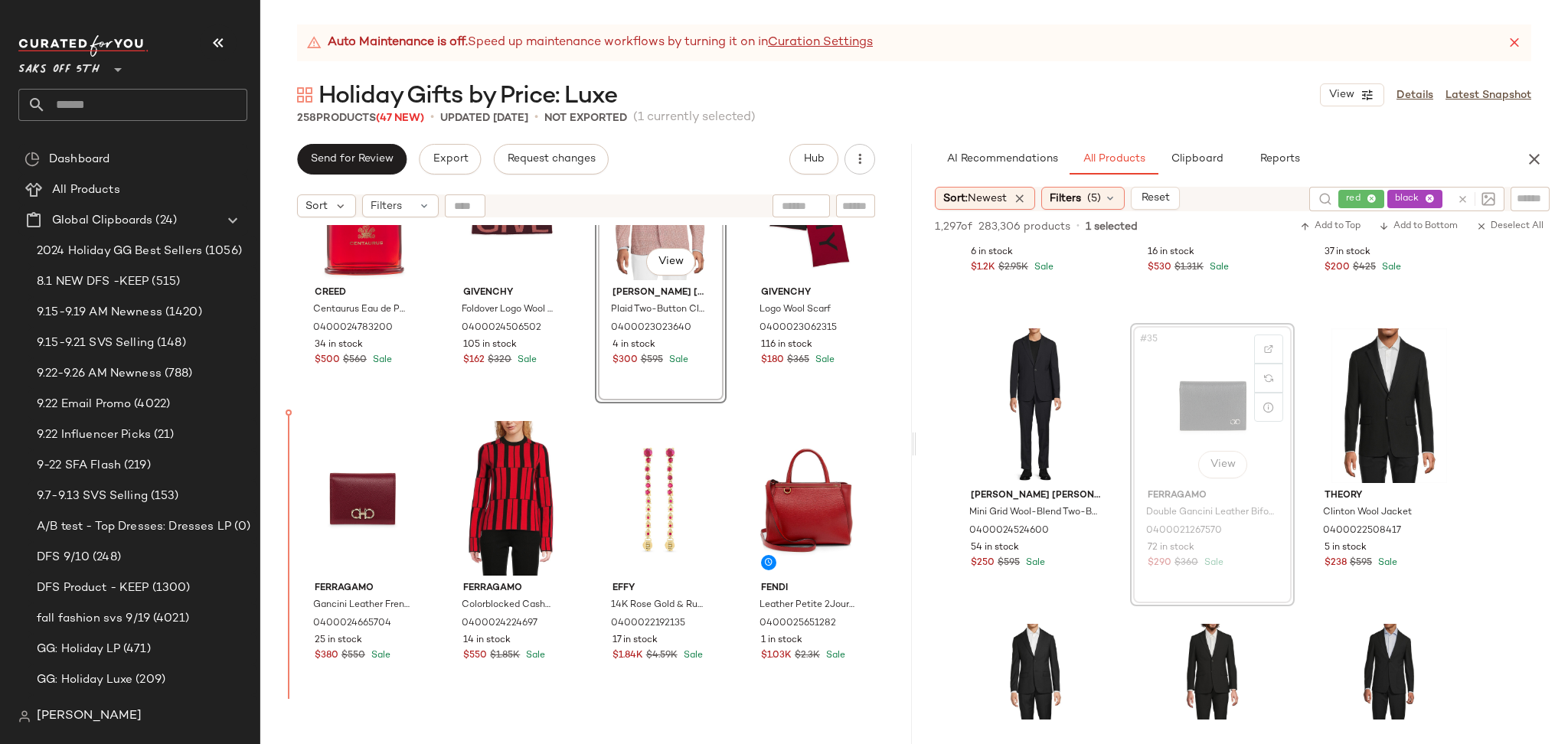
scroll to position [11353, 0]
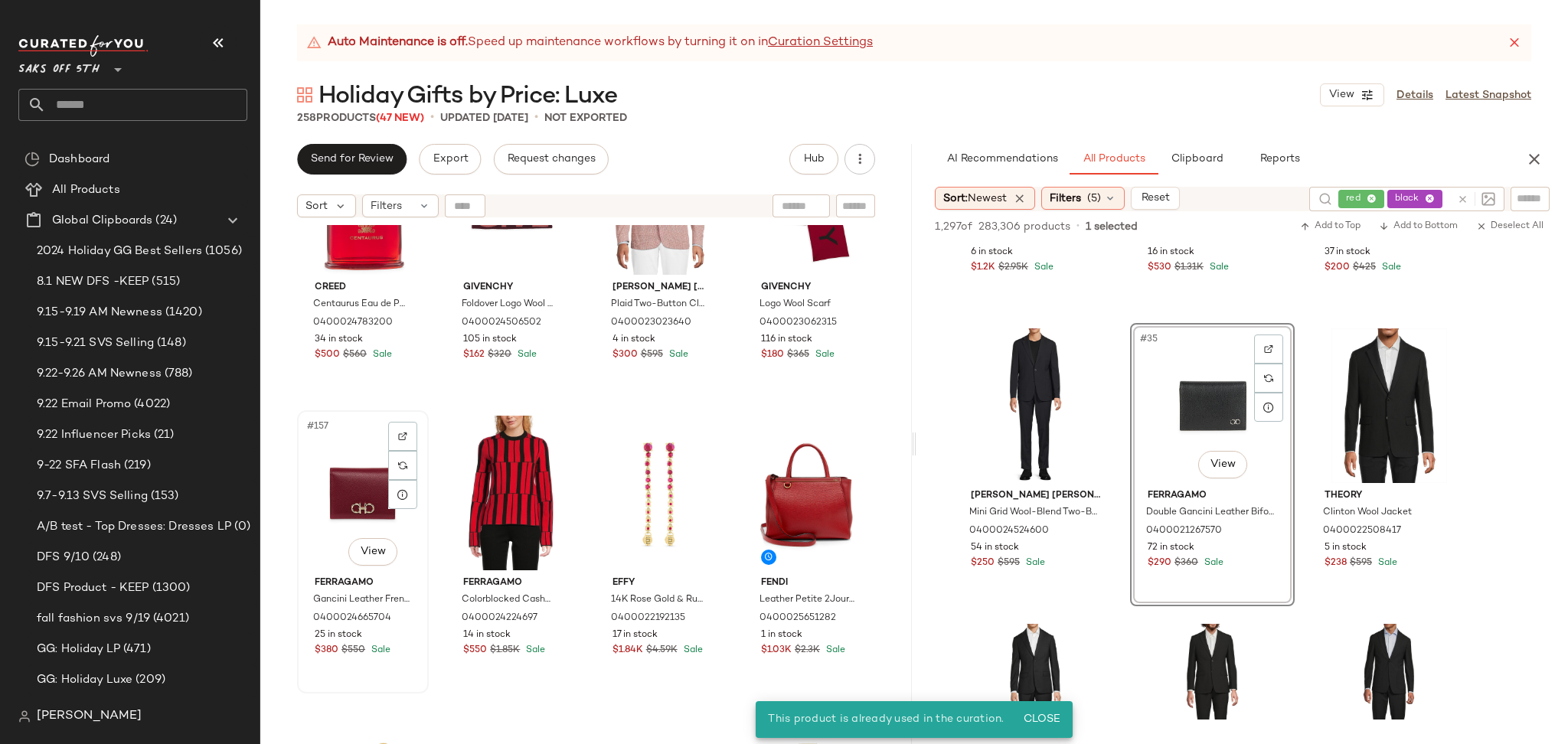
click at [387, 493] on div "#157 View" at bounding box center [363, 492] width 121 height 154
click at [396, 493] on div at bounding box center [402, 494] width 29 height 29
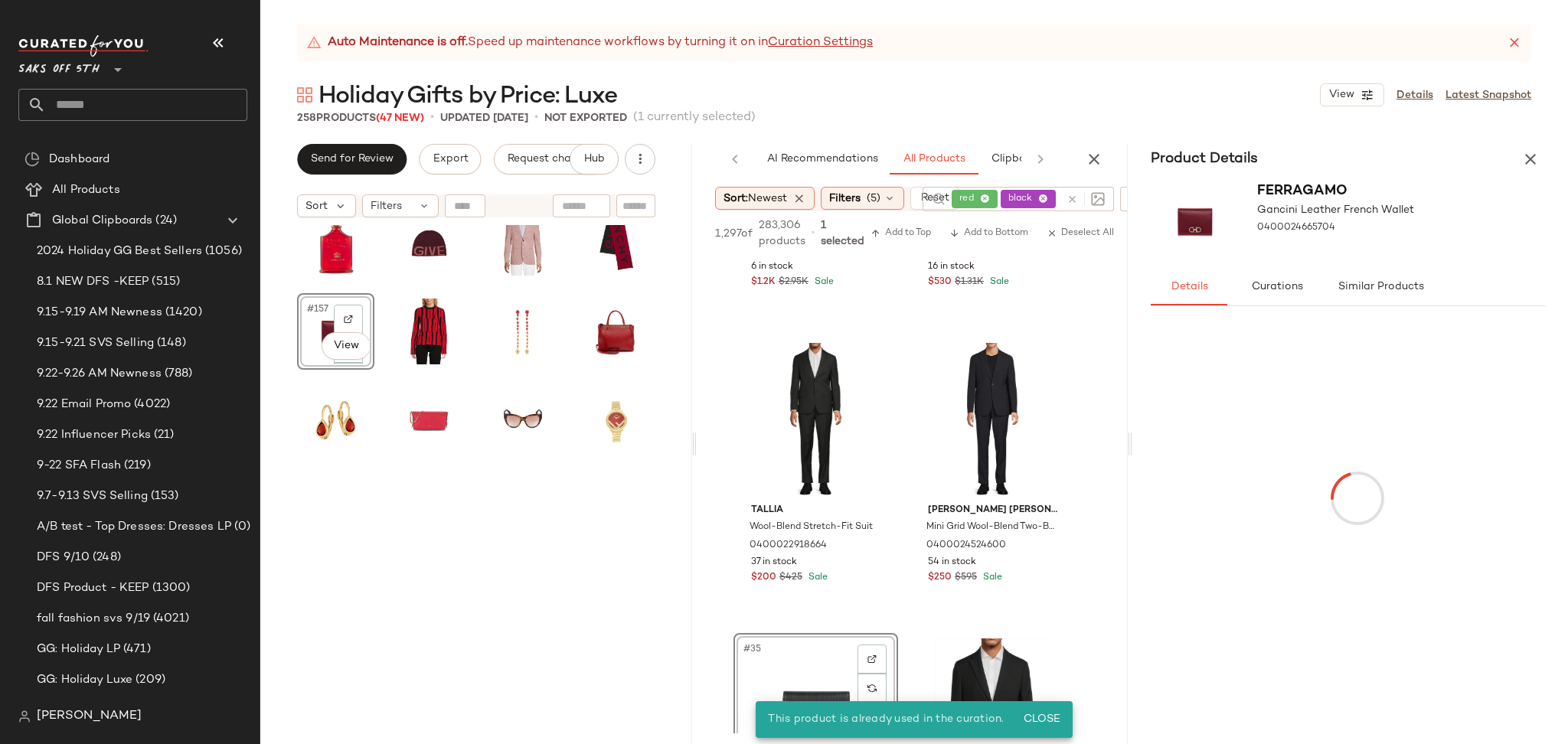
scroll to position [3374, 0]
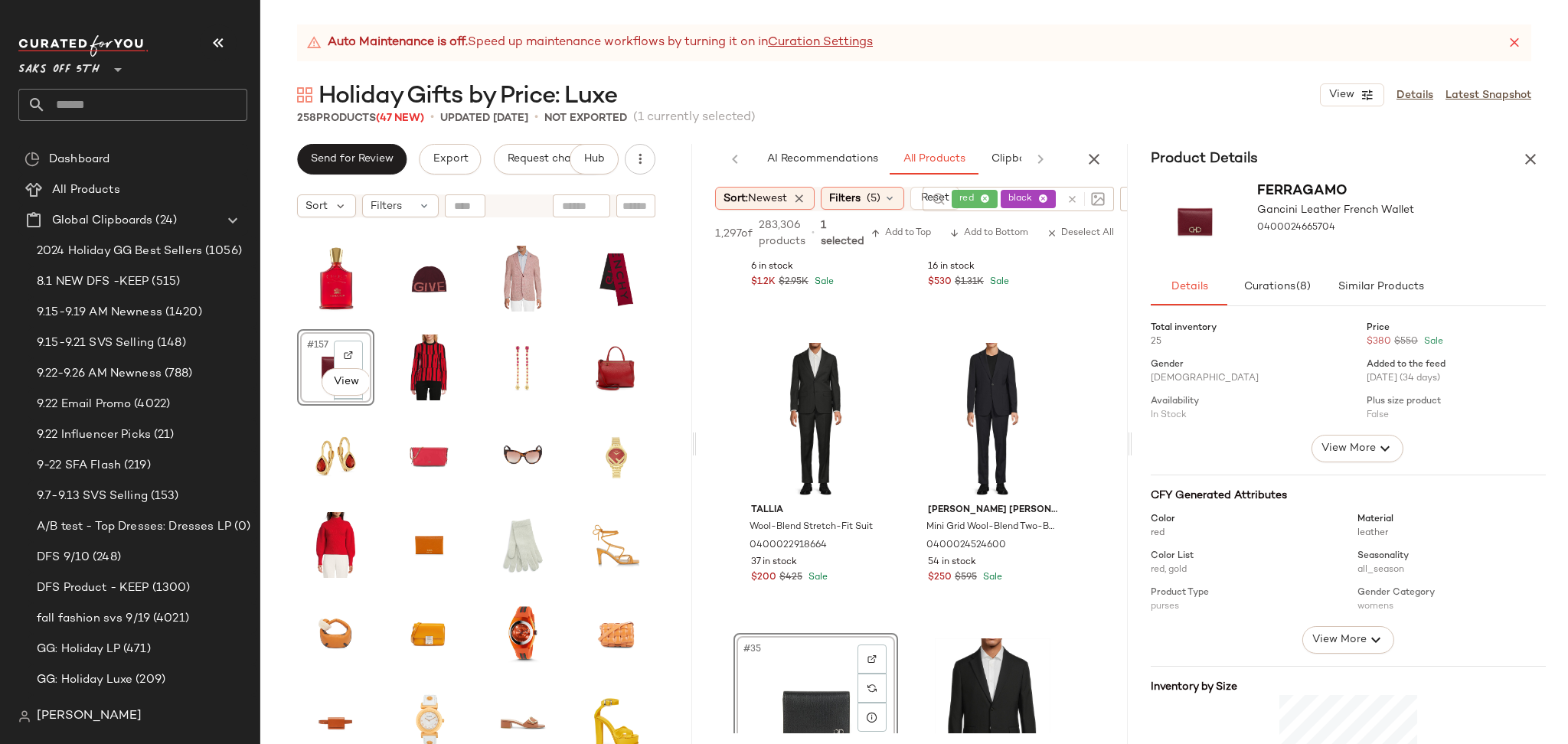
click at [1545, 153] on div "Product Details" at bounding box center [1348, 159] width 432 height 30
click at [1529, 158] on icon "button" at bounding box center [1530, 159] width 18 height 18
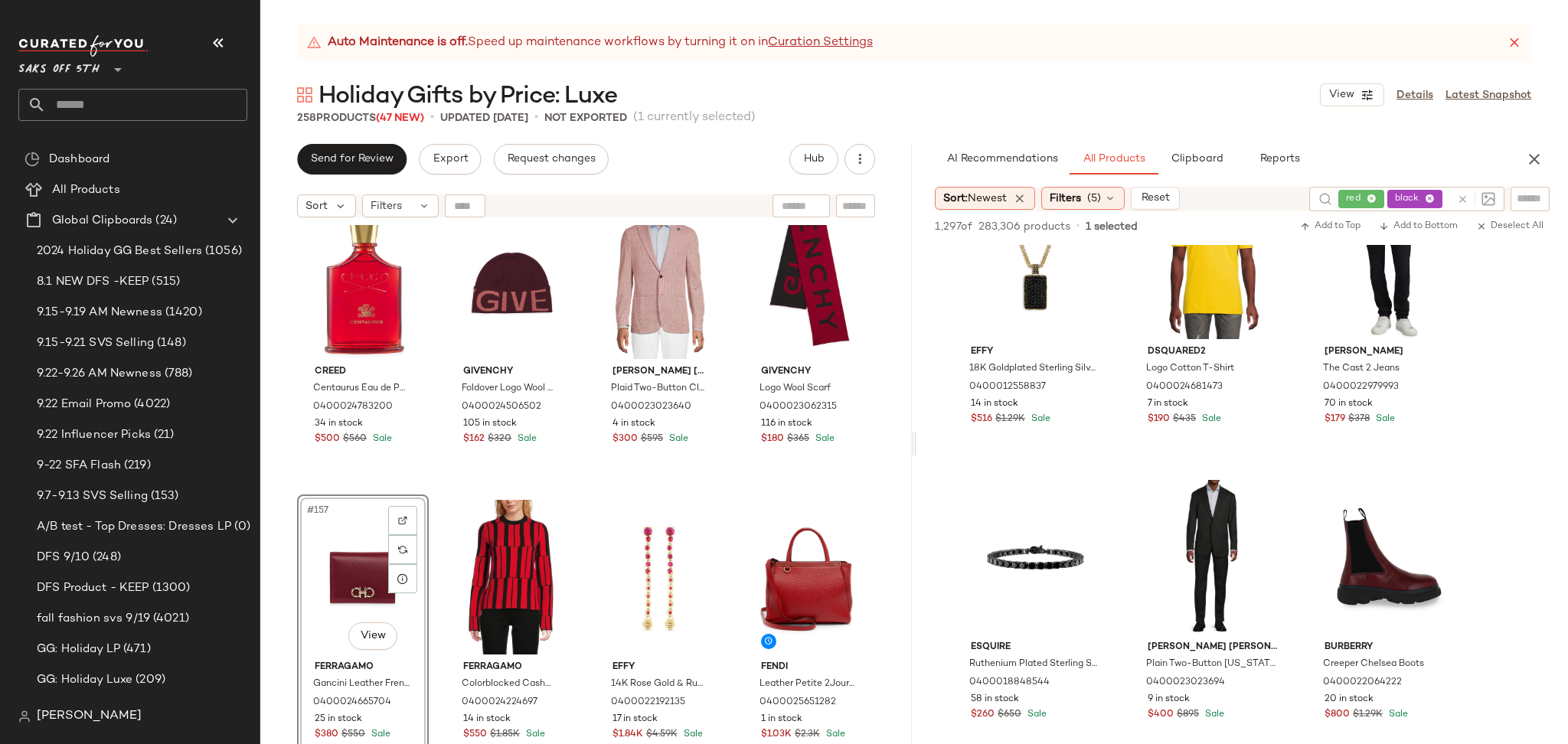
scroll to position [11261, 0]
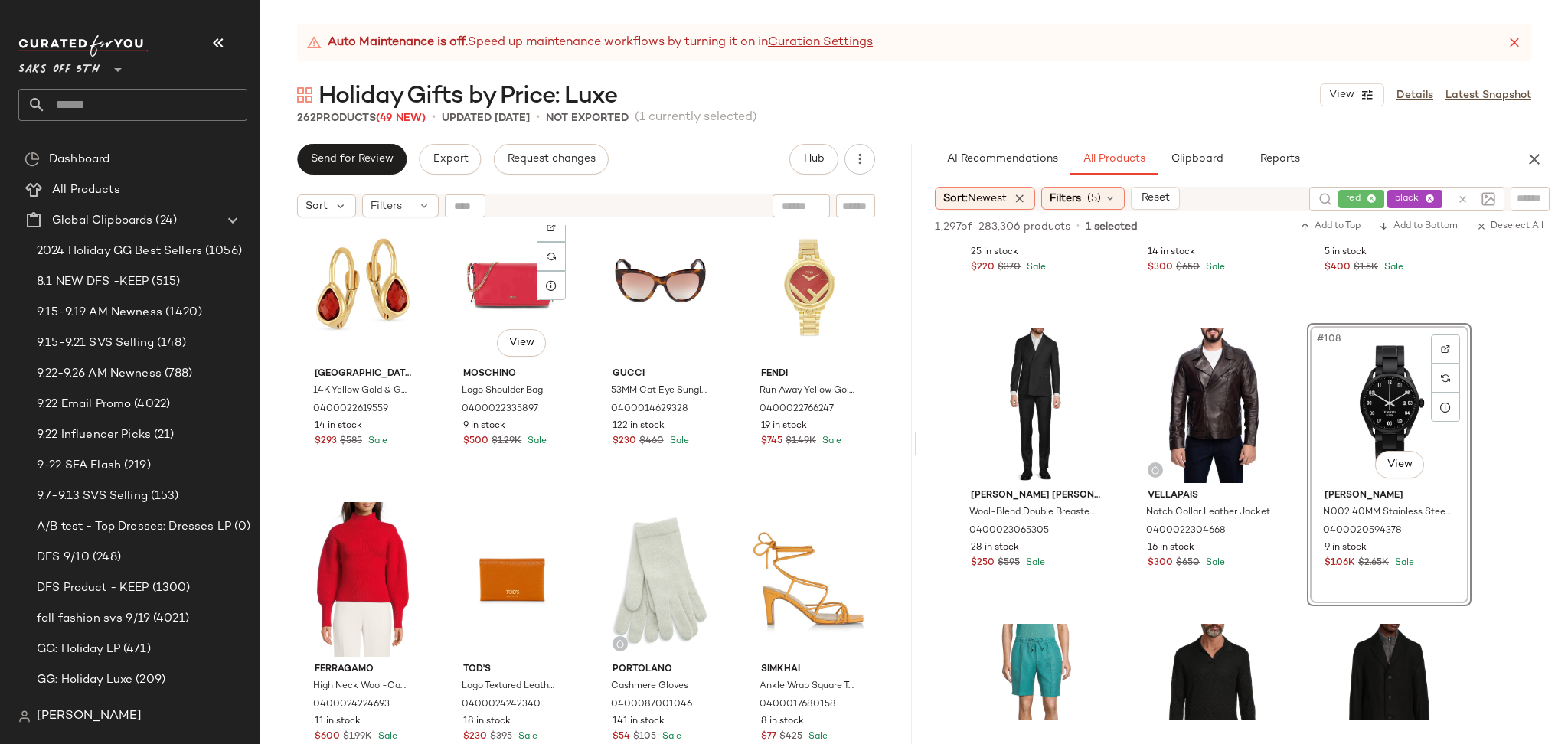
scroll to position [12154, 0]
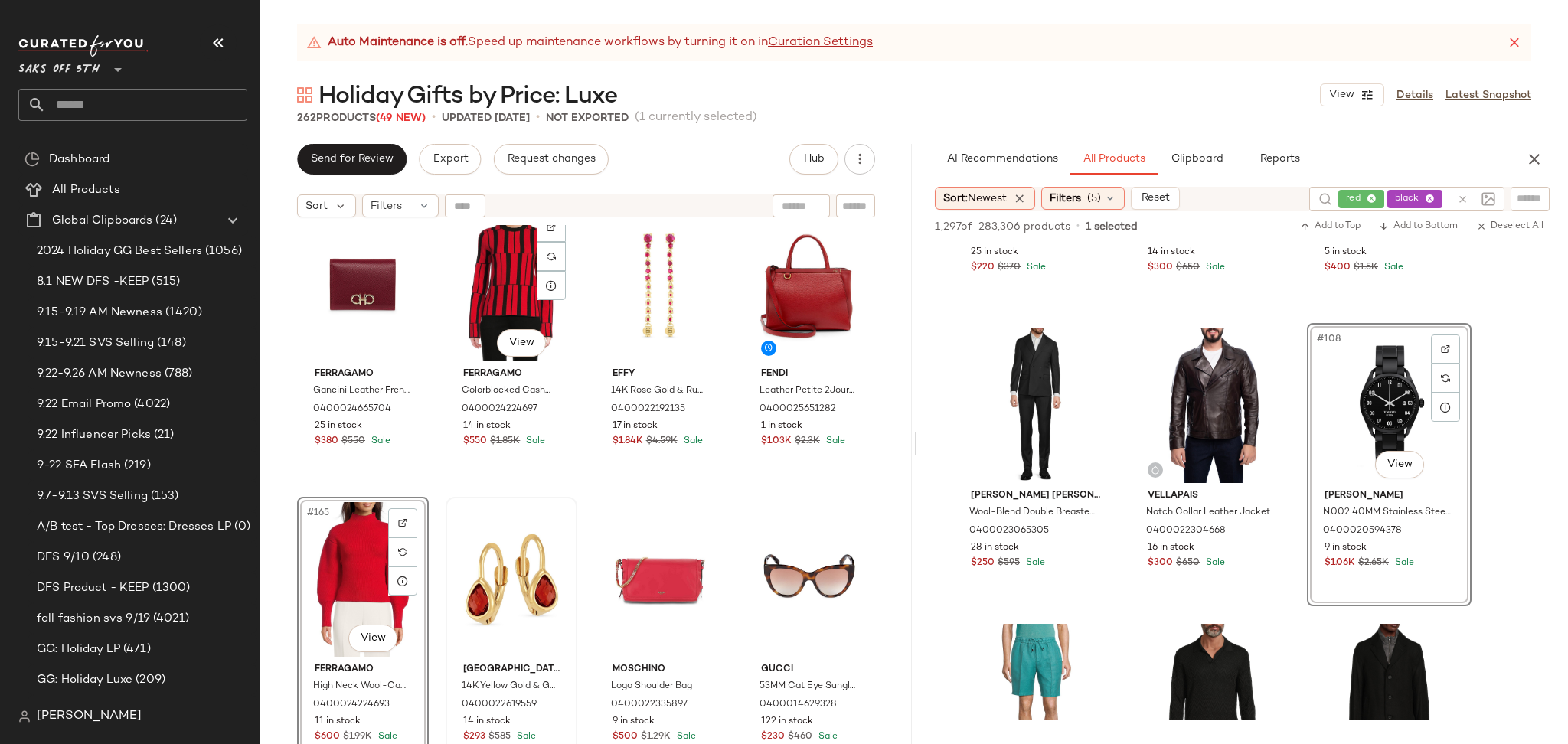
scroll to position [11869, 0]
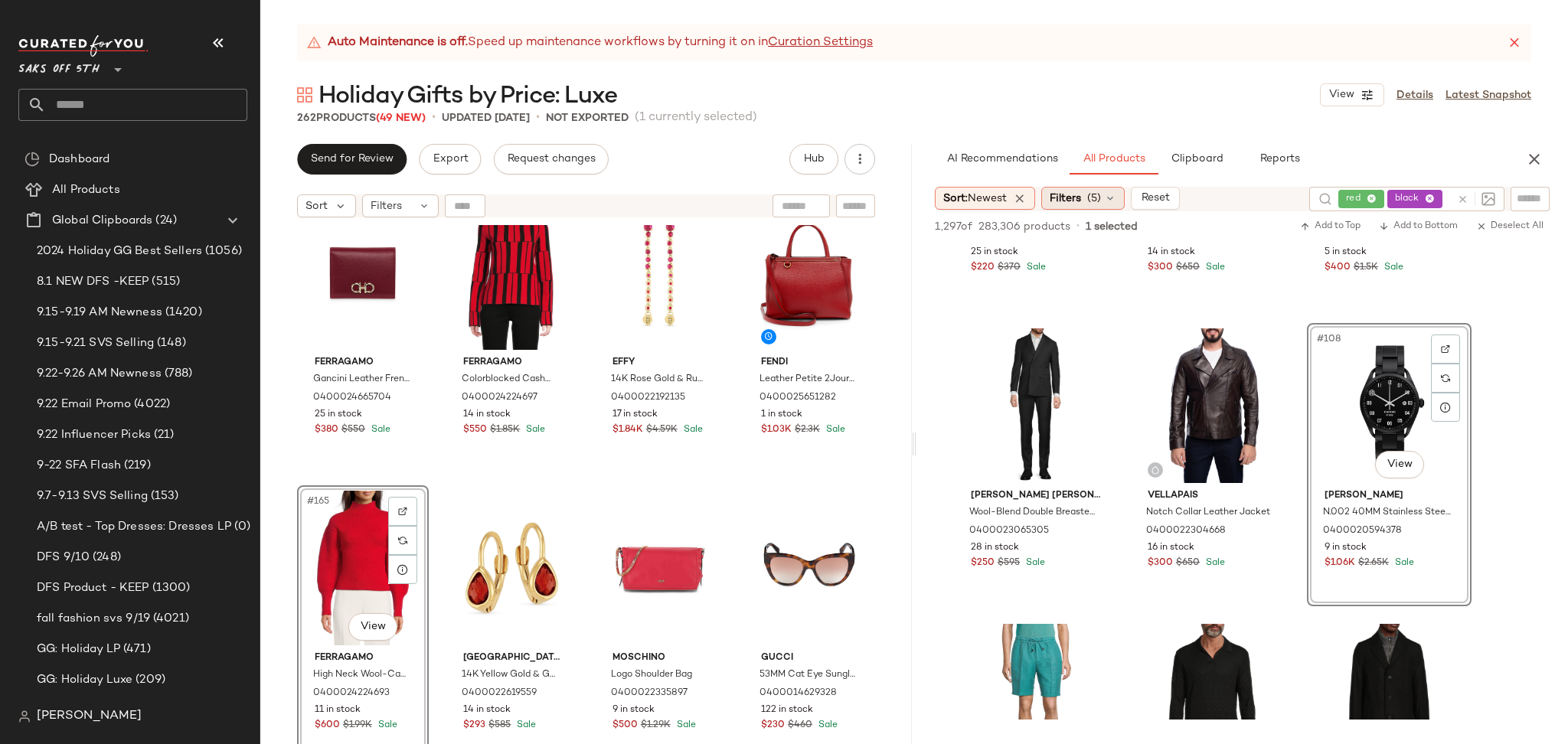
click at [1099, 199] on span "(5)" at bounding box center [1093, 197] width 14 height 16
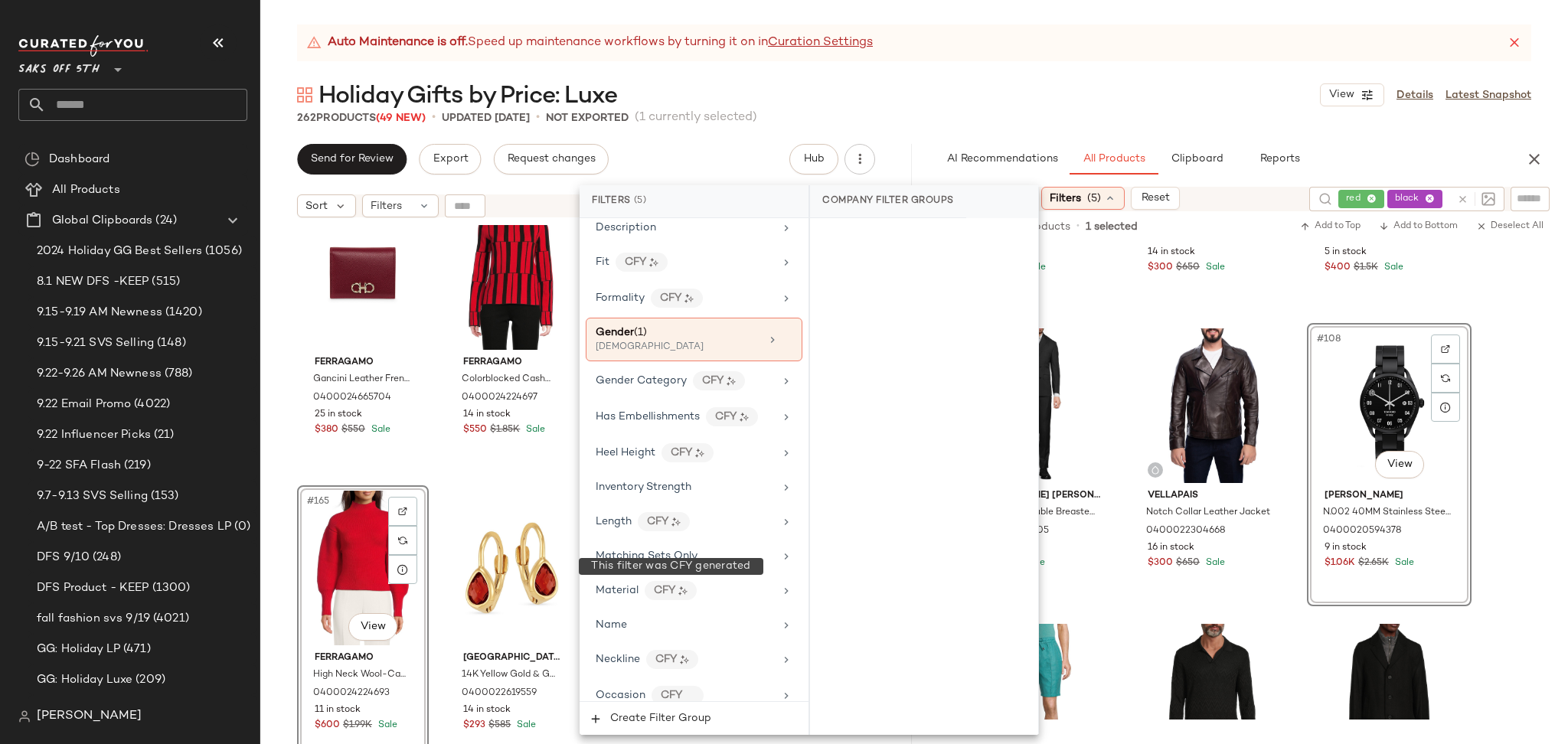
scroll to position [559, 0]
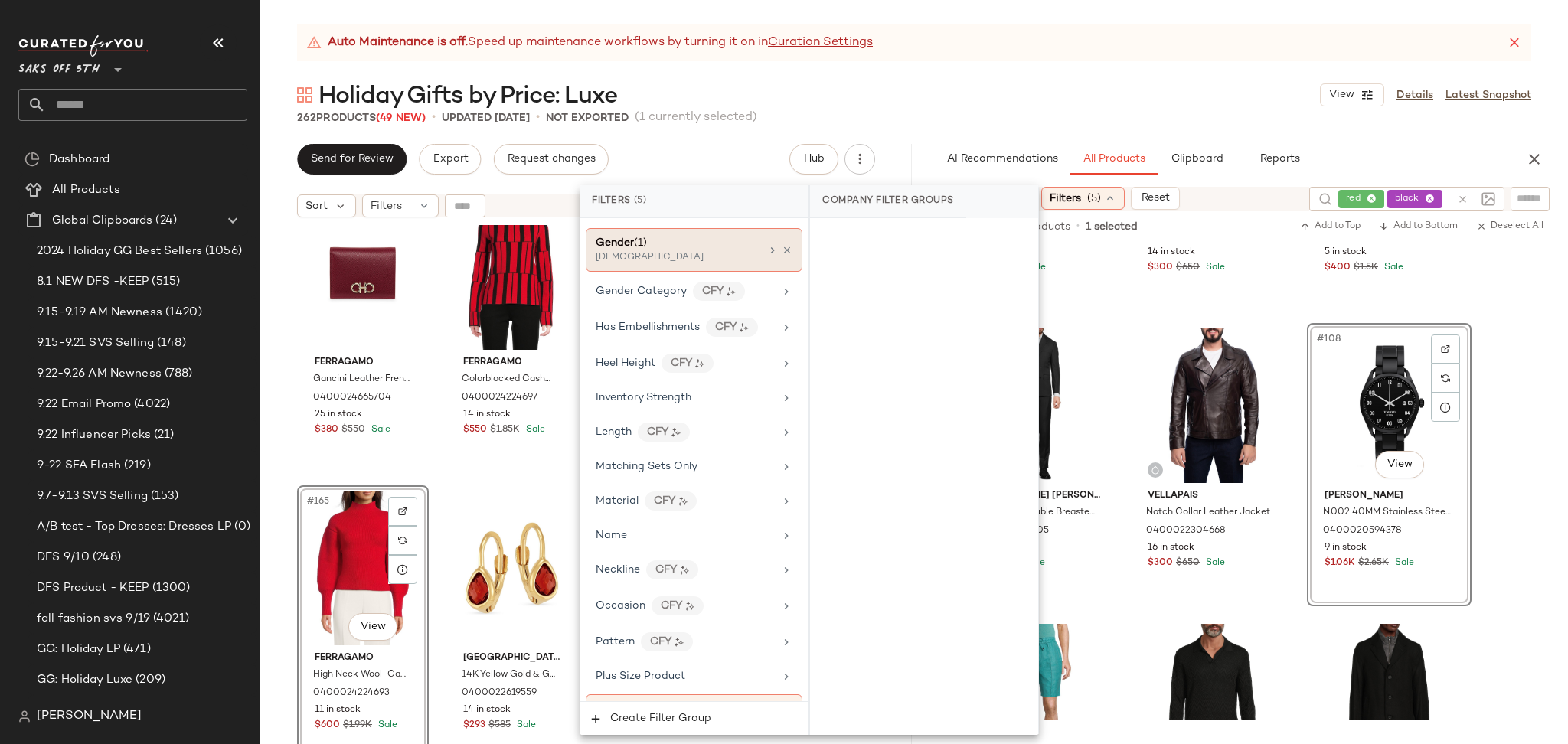
click at [694, 242] on div "Gender (1)" at bounding box center [677, 242] width 164 height 16
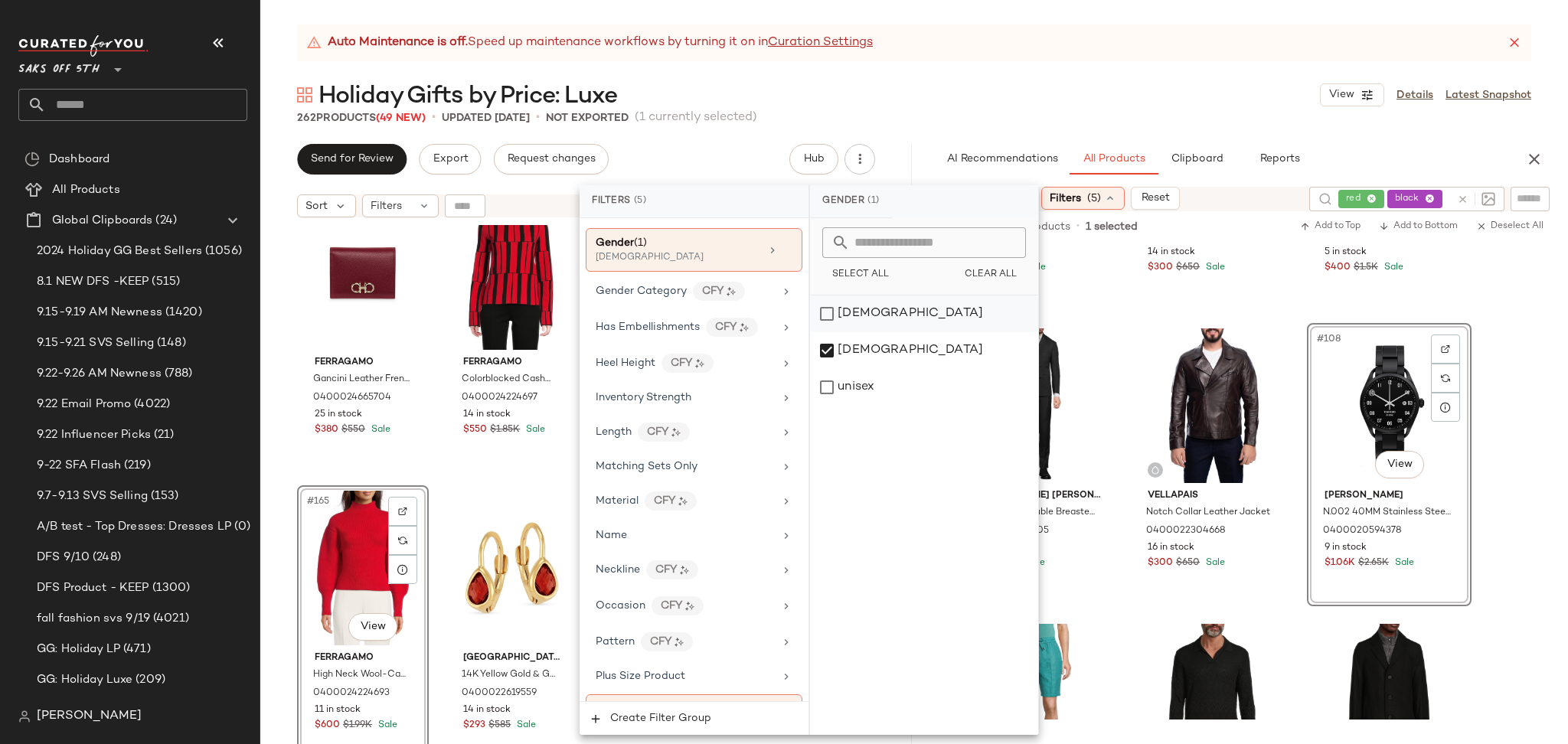
click at [827, 318] on div "[DEMOGRAPHIC_DATA]" at bounding box center [924, 314] width 228 height 37
click at [825, 348] on div "[DEMOGRAPHIC_DATA]" at bounding box center [924, 351] width 228 height 37
click at [946, 115] on div "262 Products (49 New) • updated Sep 23rd • Not Exported (1 currently selected)" at bounding box center [913, 118] width 1307 height 16
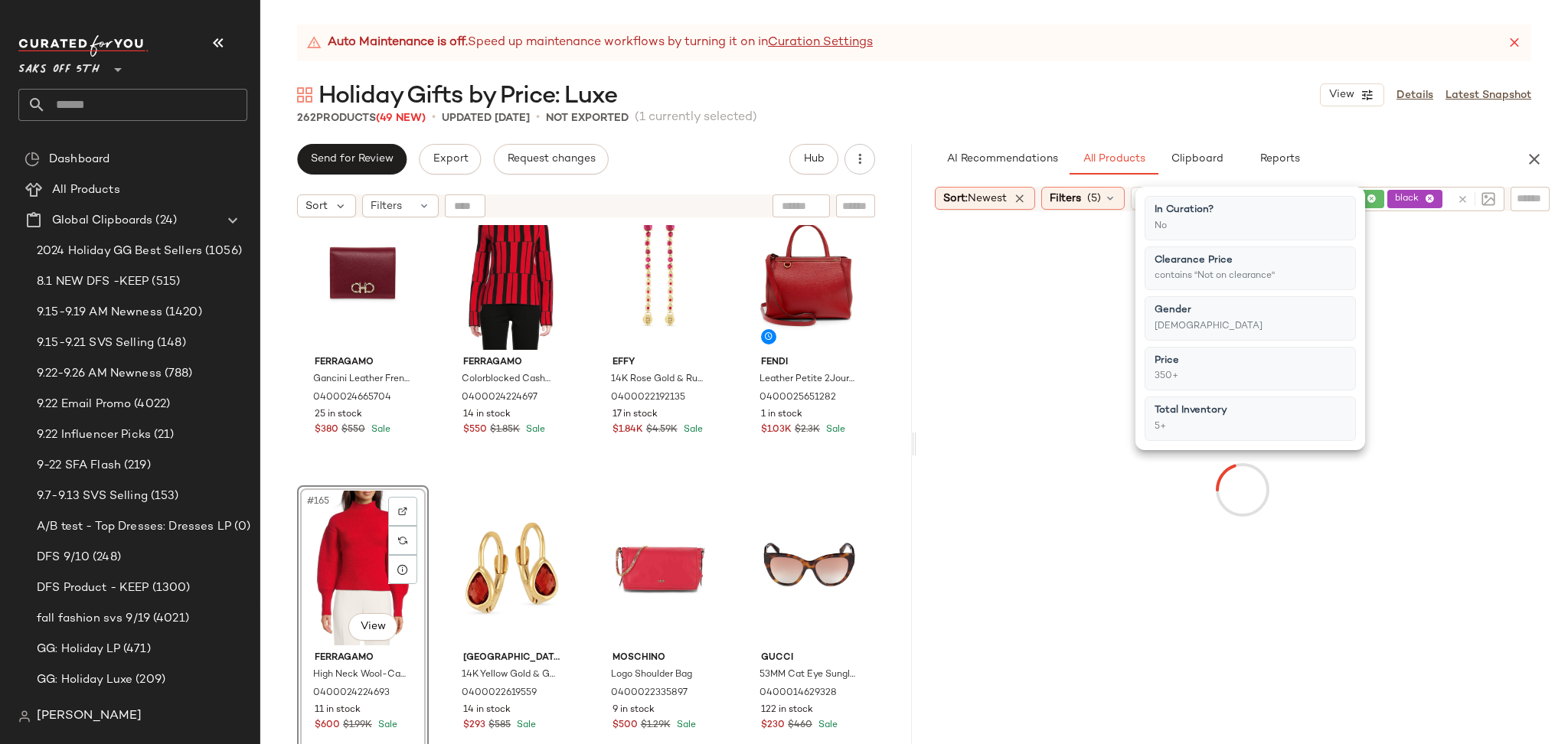
click at [946, 115] on div "262 Products (49 New) • updated Sep 23rd • Not Exported (1 currently selected)" at bounding box center [913, 118] width 1307 height 16
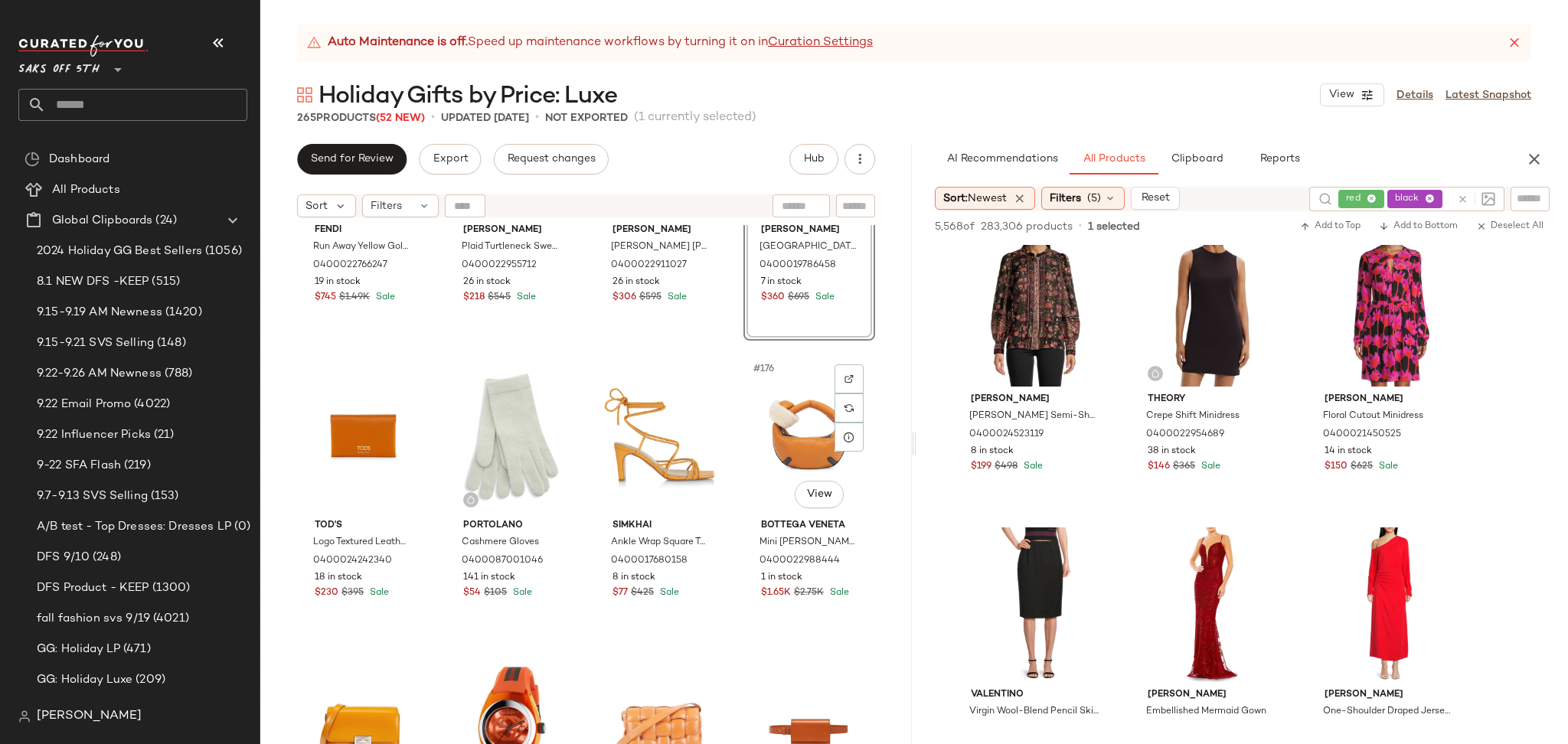
scroll to position [12604, 0]
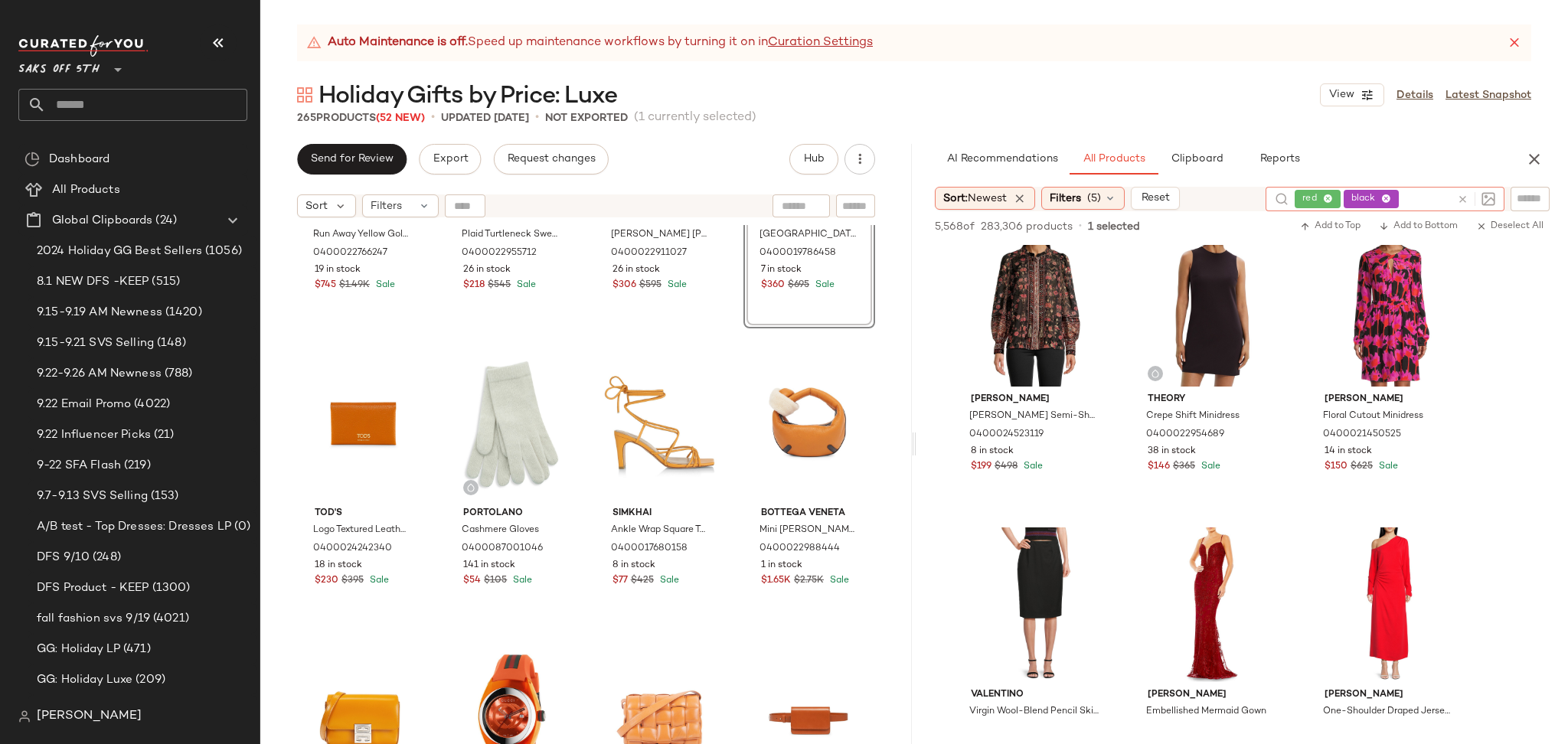
click at [1458, 201] on icon at bounding box center [1462, 199] width 11 height 11
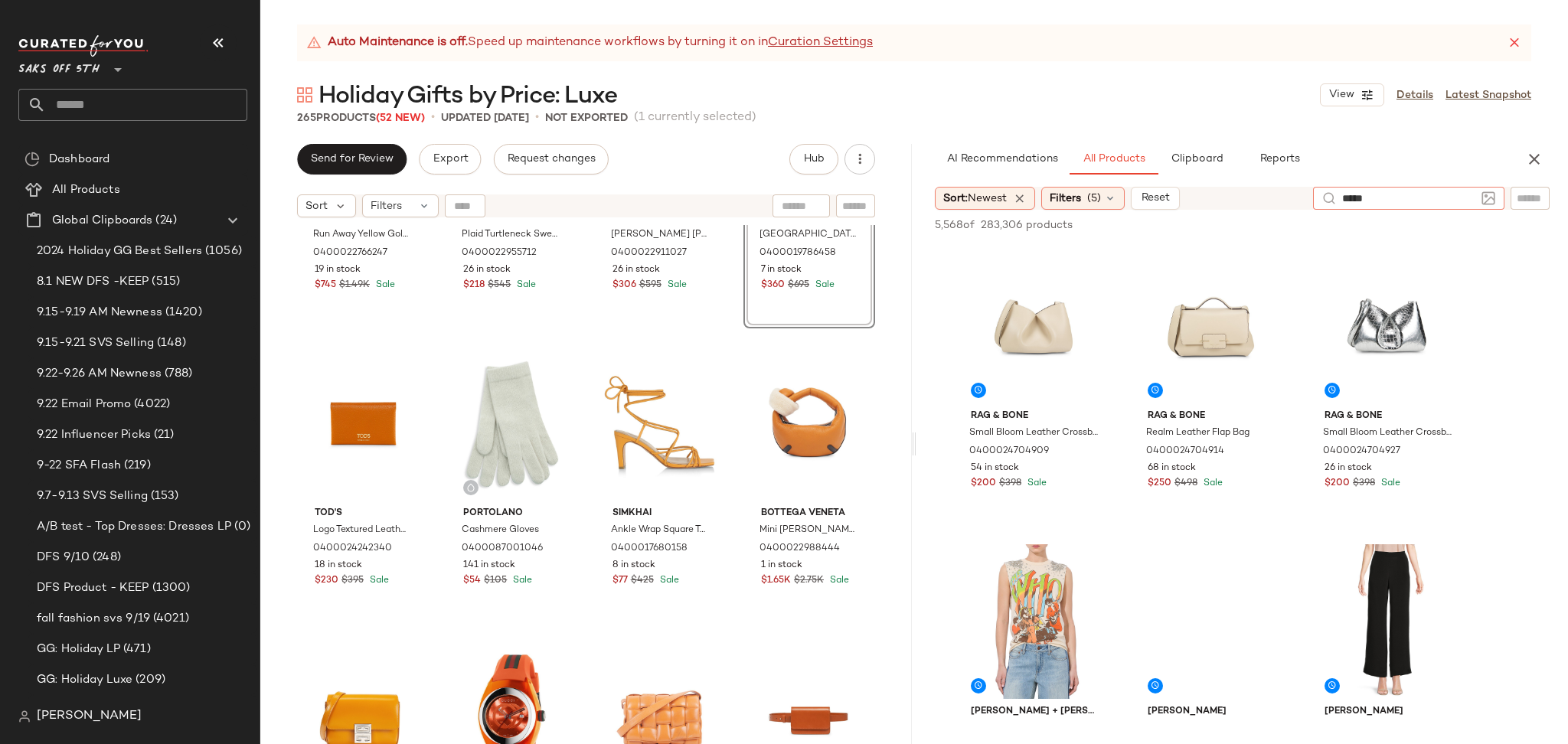
type input "******"
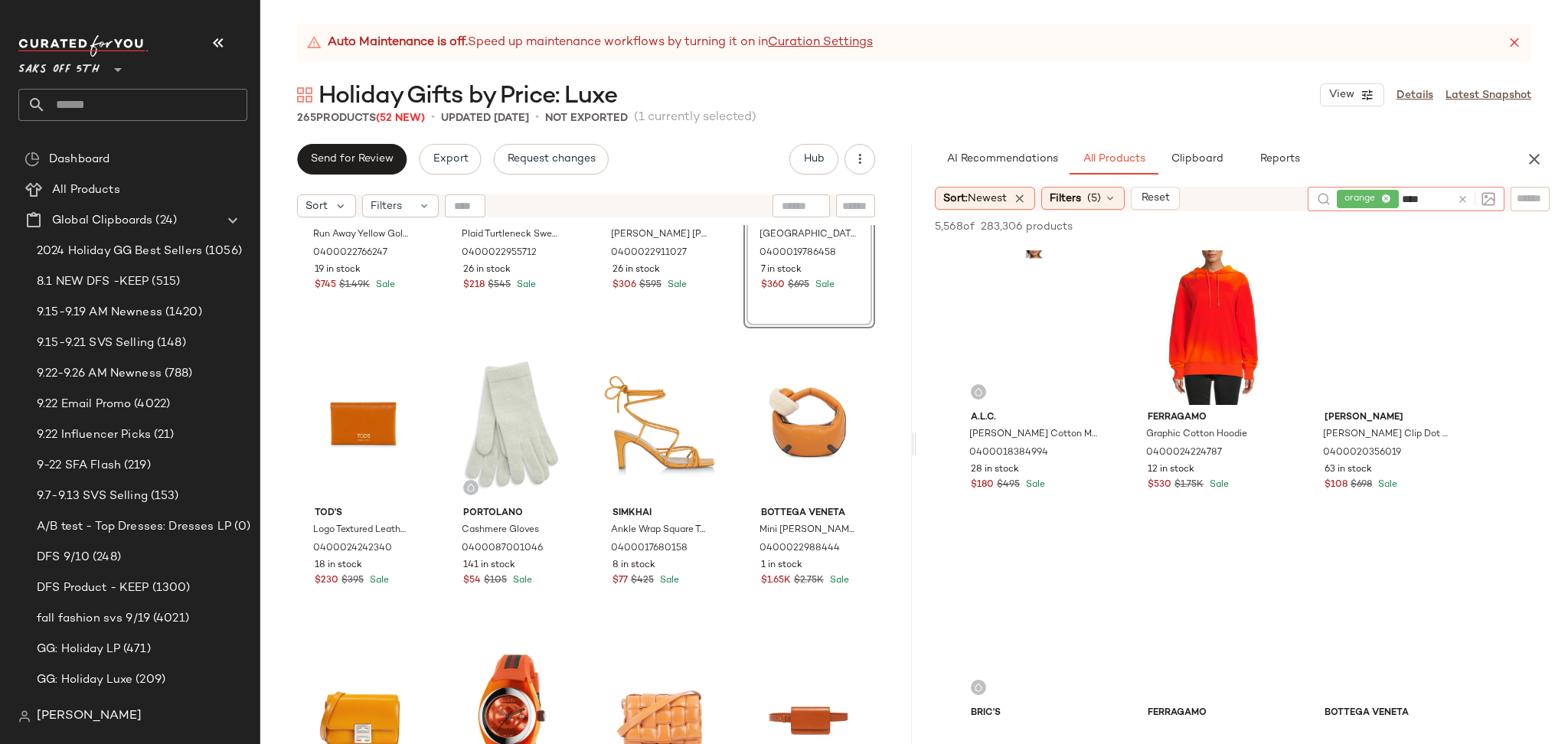
type input "*****"
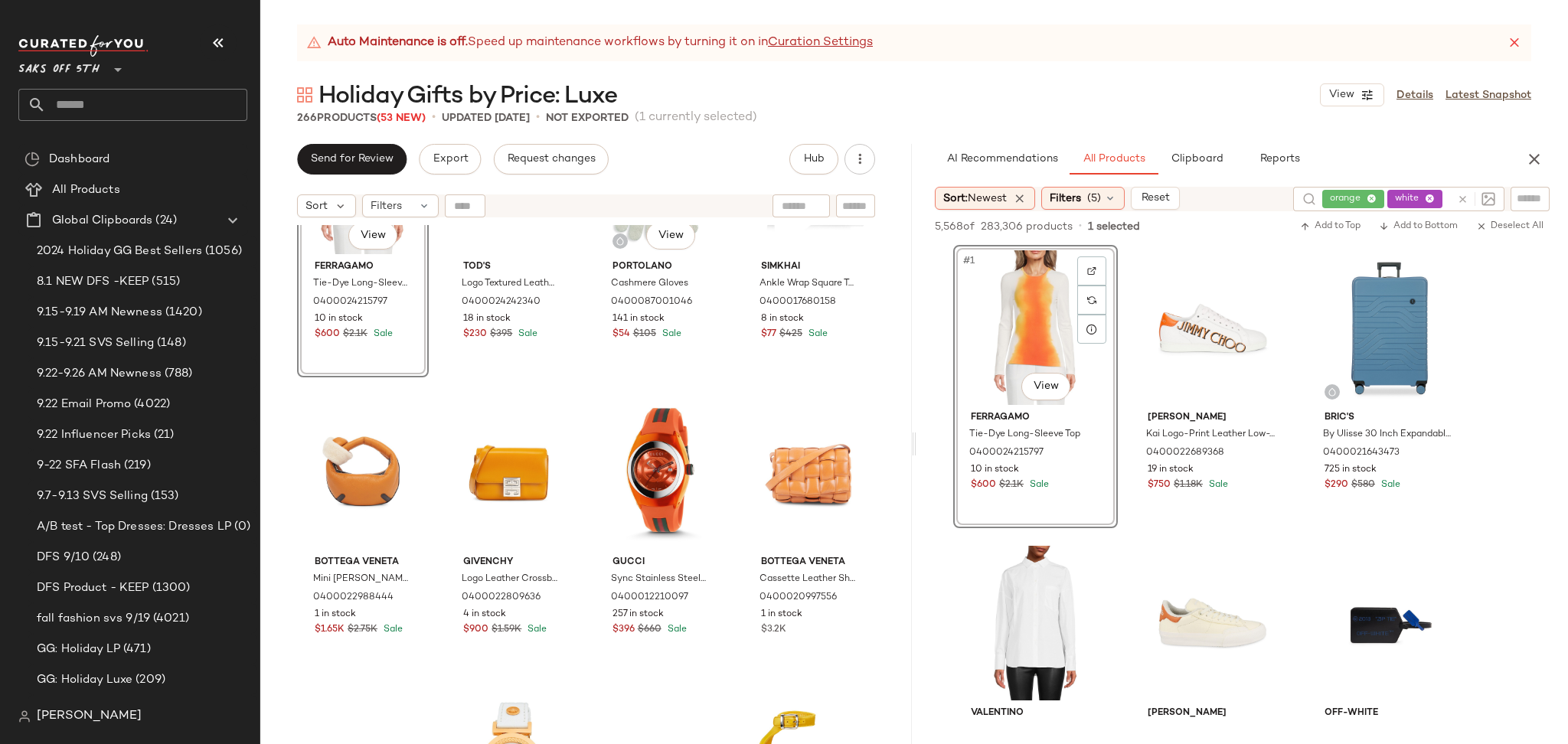
scroll to position [12863, 0]
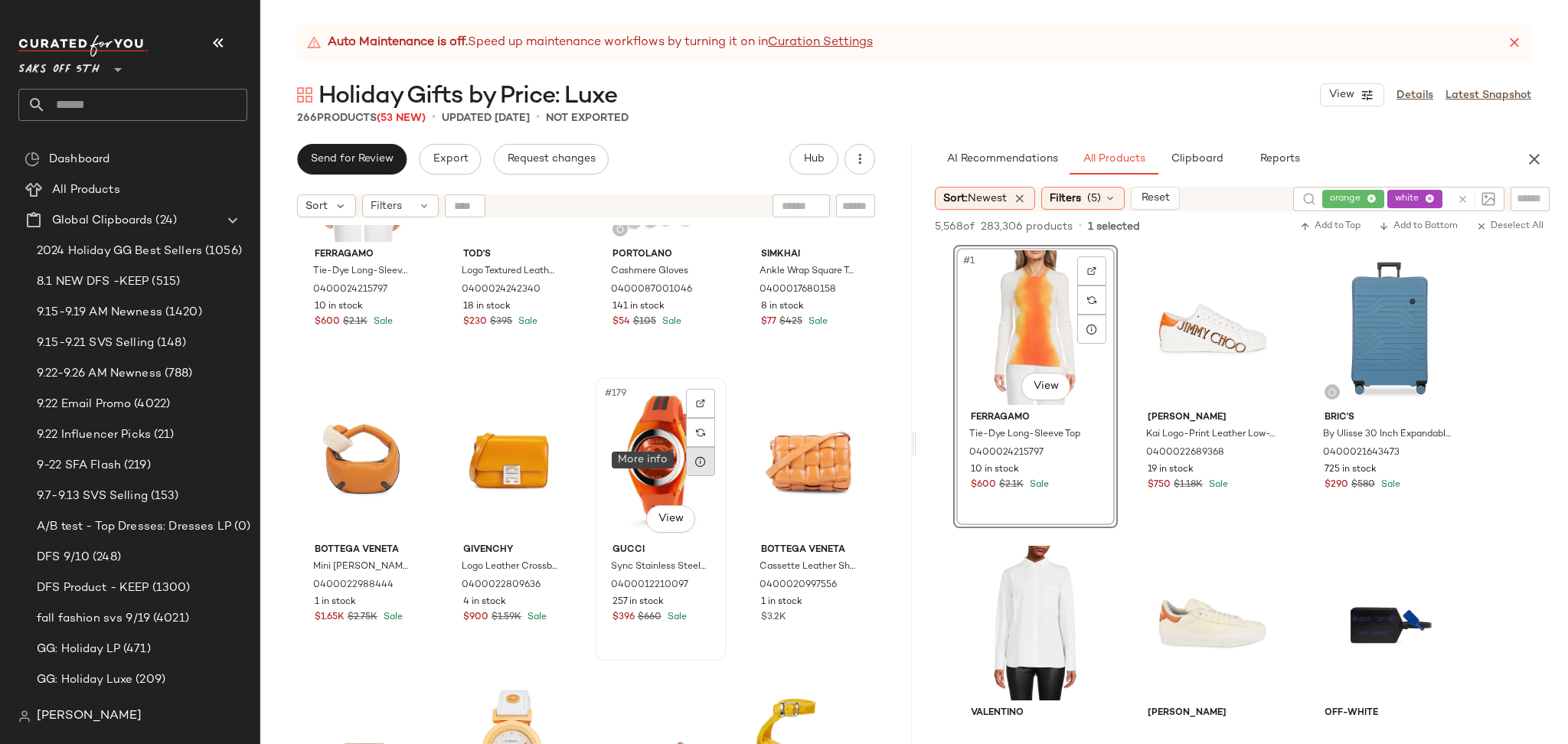
click at [695, 463] on icon at bounding box center [700, 461] width 12 height 12
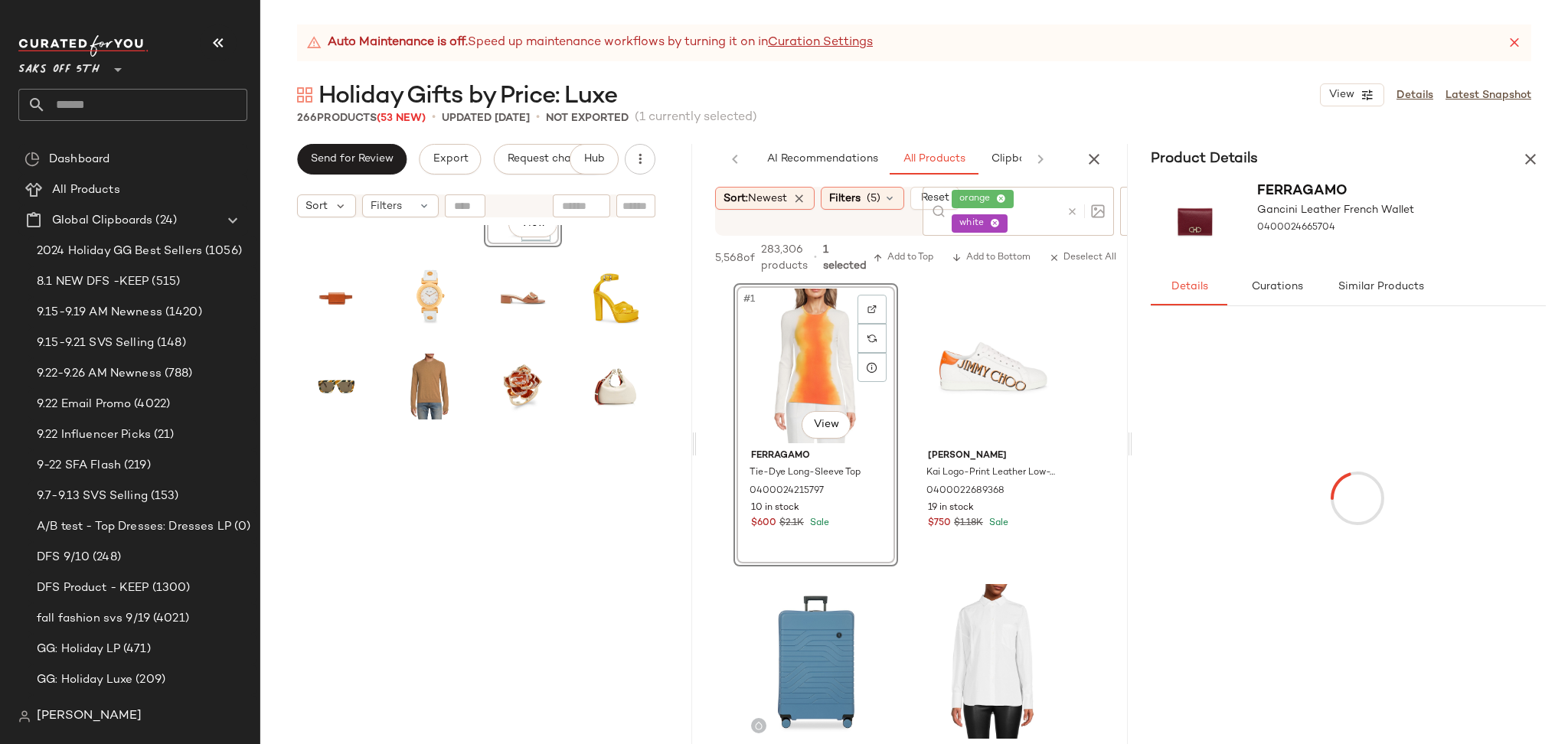
scroll to position [3817, 0]
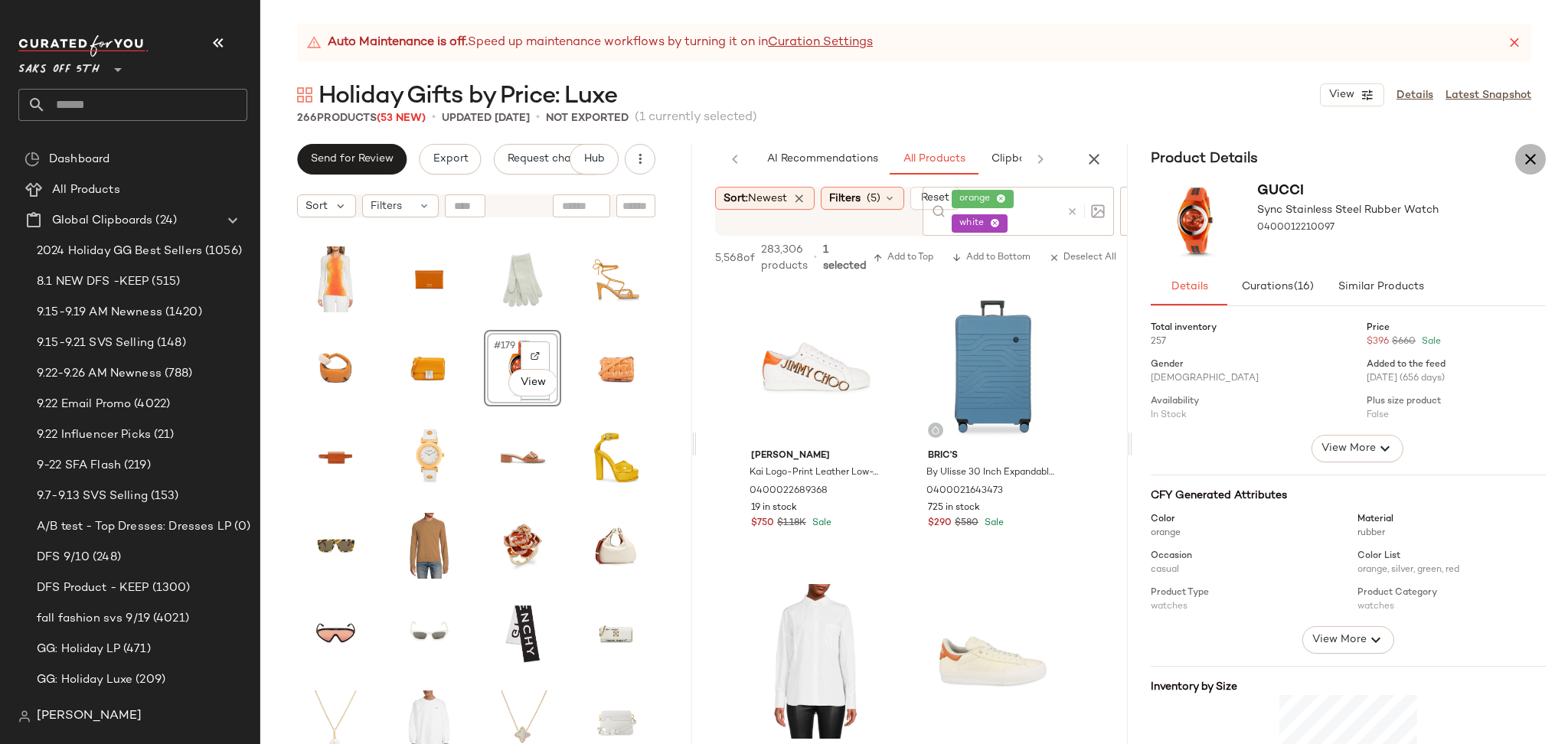
click at [1536, 157] on icon "button" at bounding box center [1530, 159] width 18 height 18
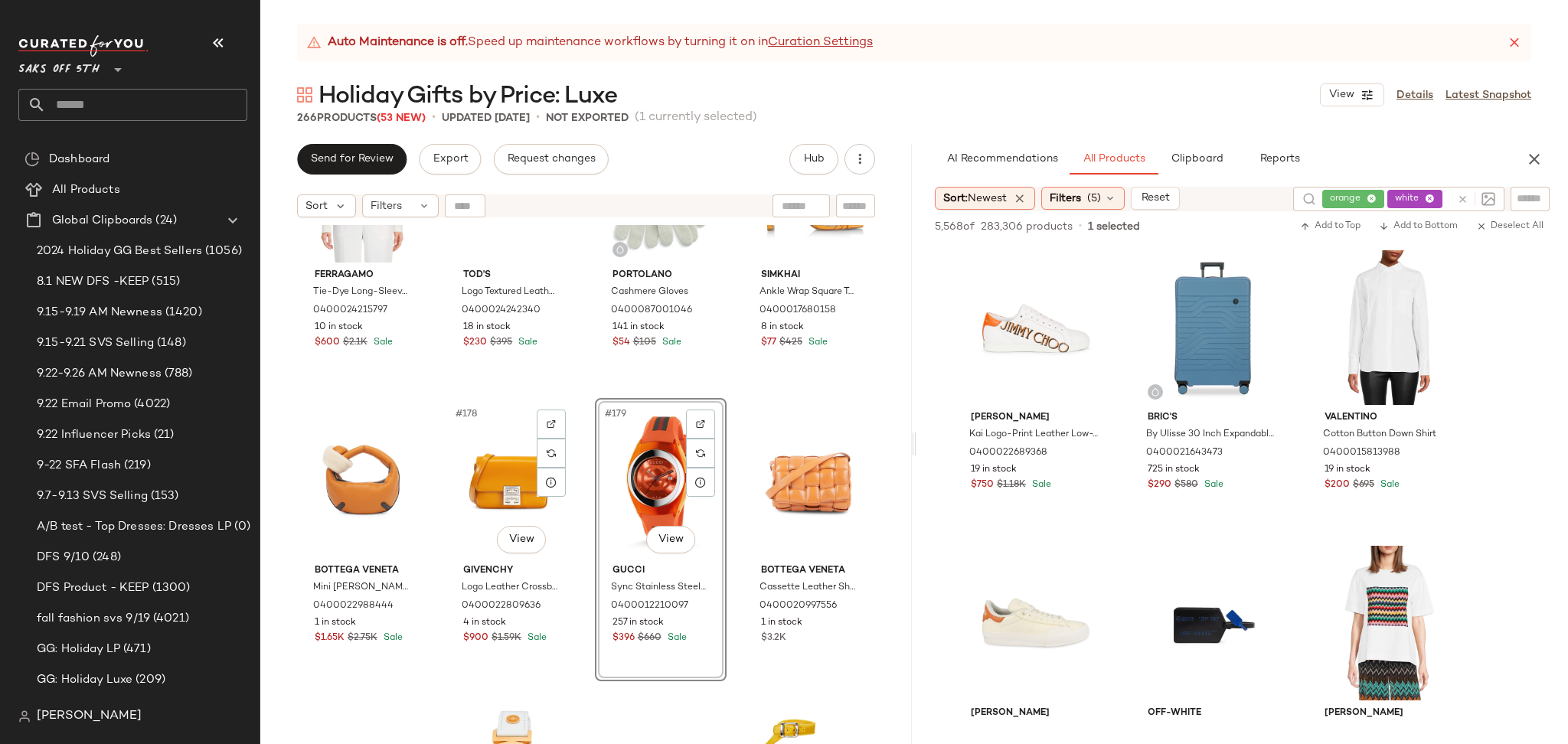
scroll to position [12841, 0]
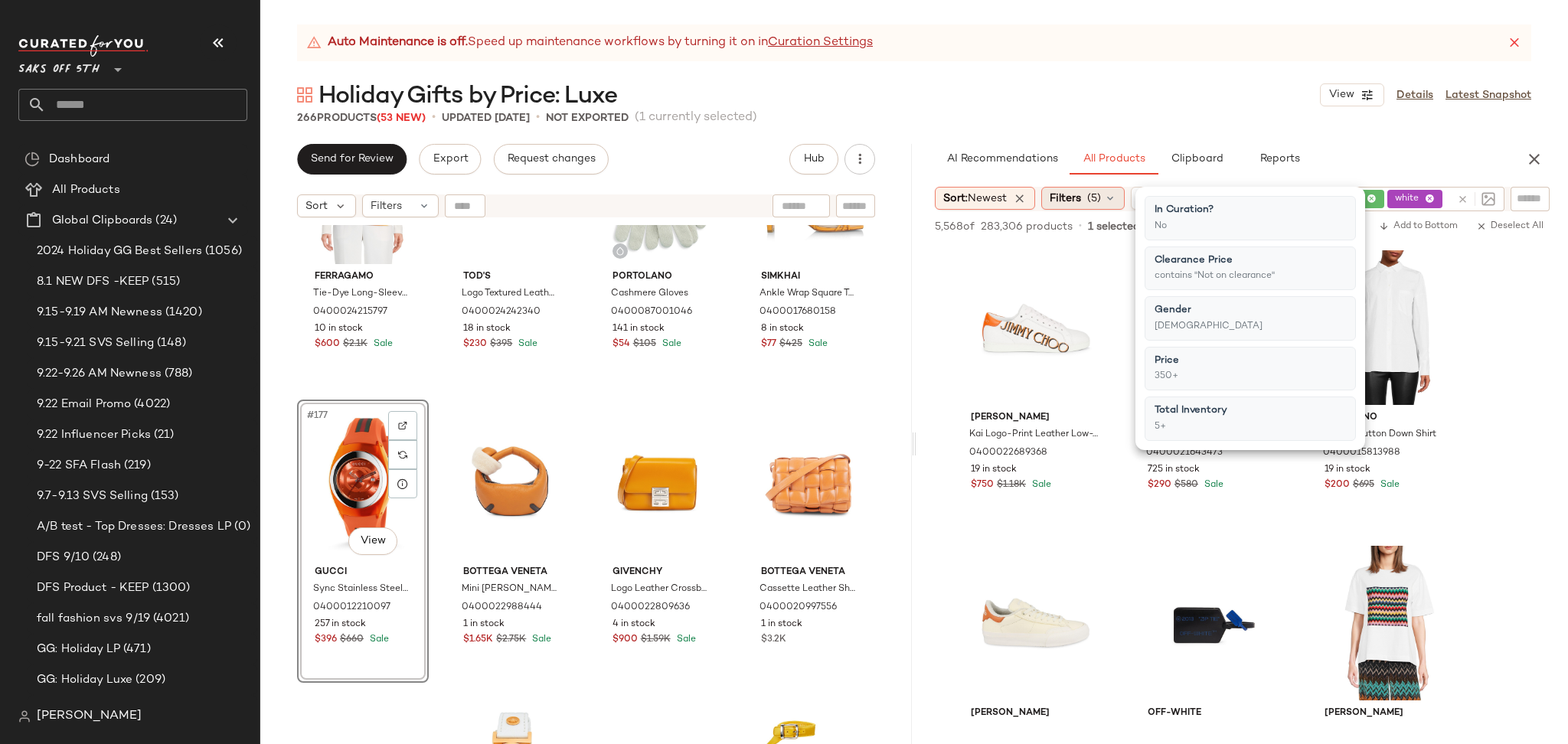
click at [1075, 199] on span "Filters" at bounding box center [1065, 197] width 31 height 16
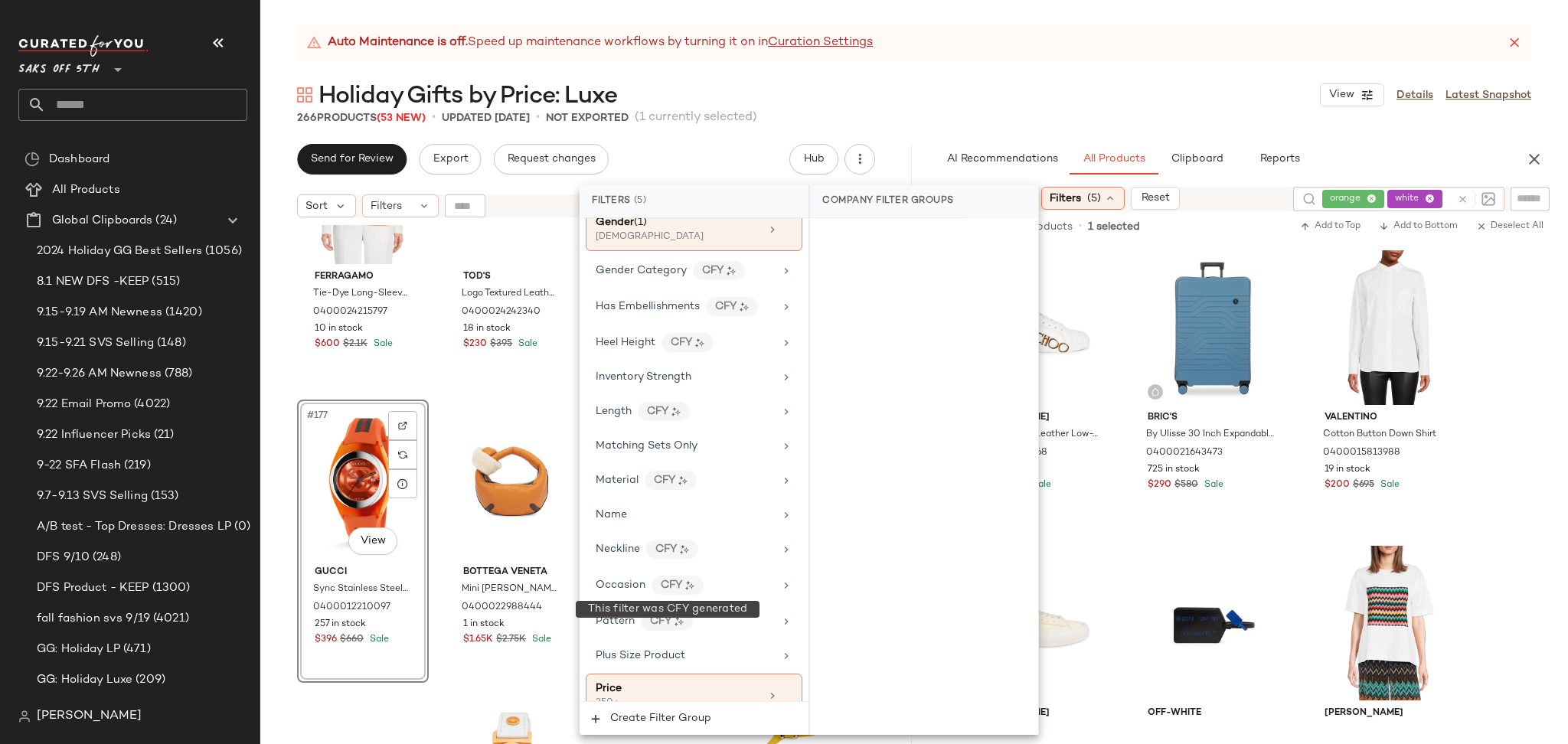
scroll to position [621, 0]
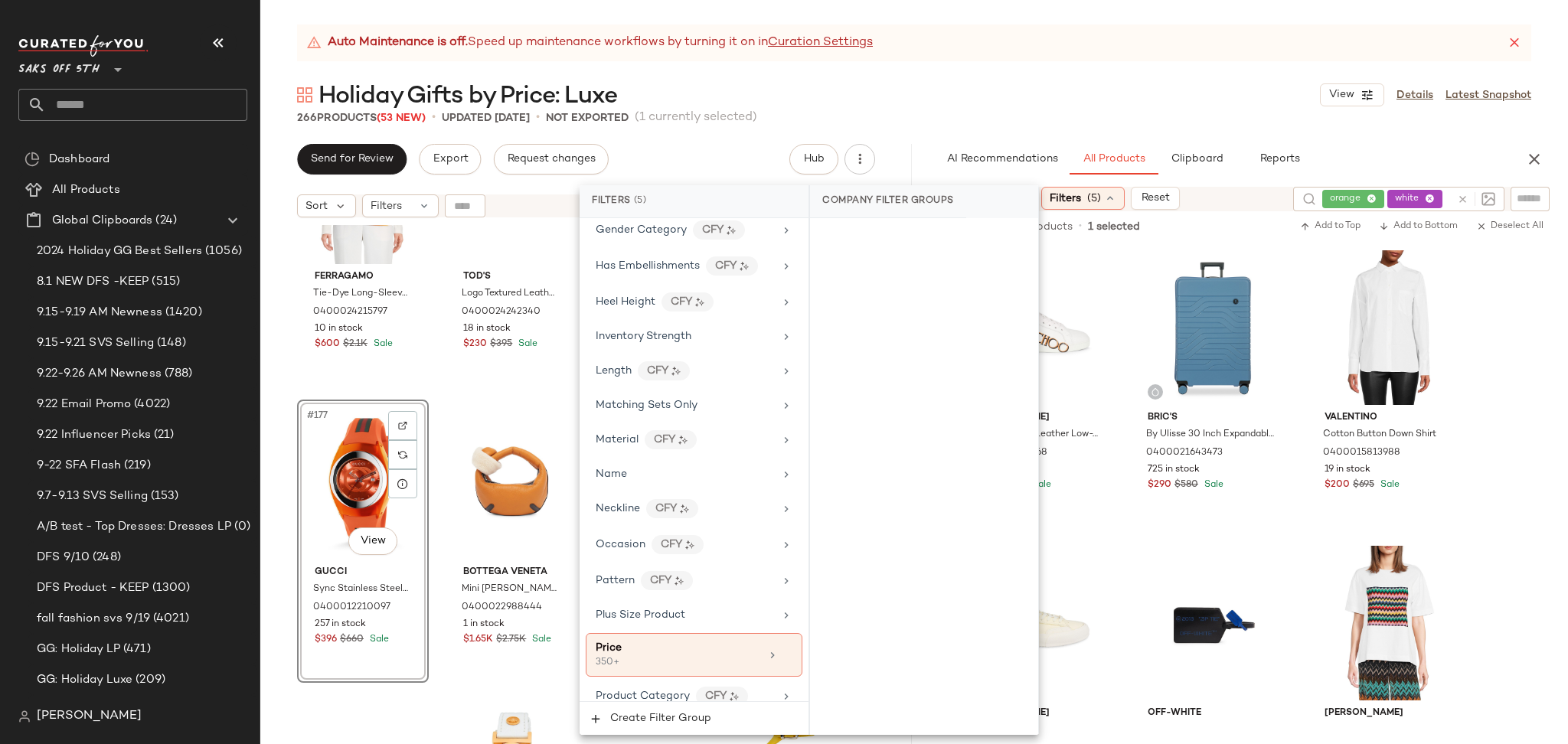
click at [965, 127] on div "Auto Maintenance is off. Speed up maintenance workflows by turning it on in Cur…" at bounding box center [913, 384] width 1307 height 719
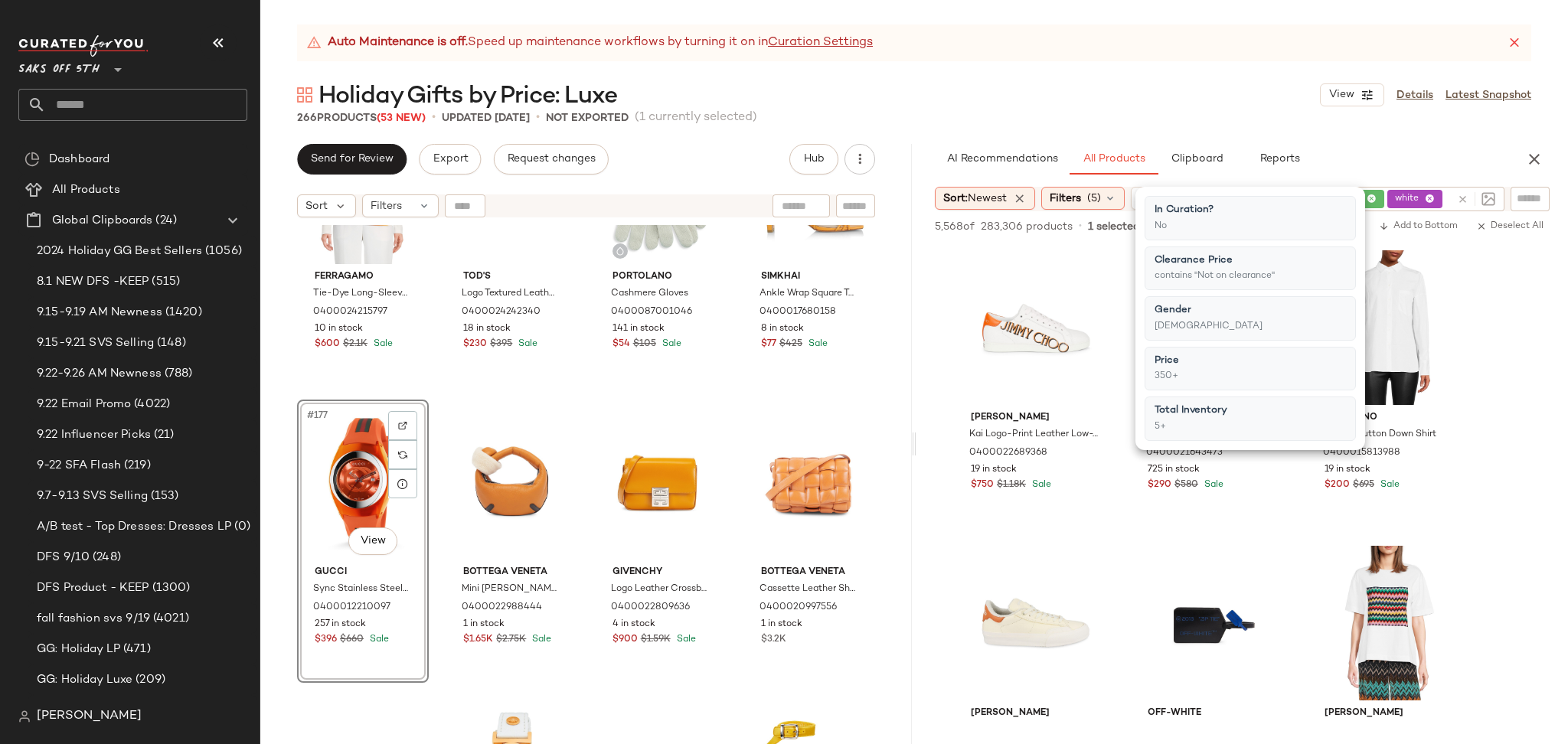
click at [965, 127] on div "Auto Maintenance is off. Speed up maintenance workflows by turning it on in Cur…" at bounding box center [913, 384] width 1307 height 719
click at [1074, 207] on div "Filters (5)" at bounding box center [1082, 197] width 84 height 23
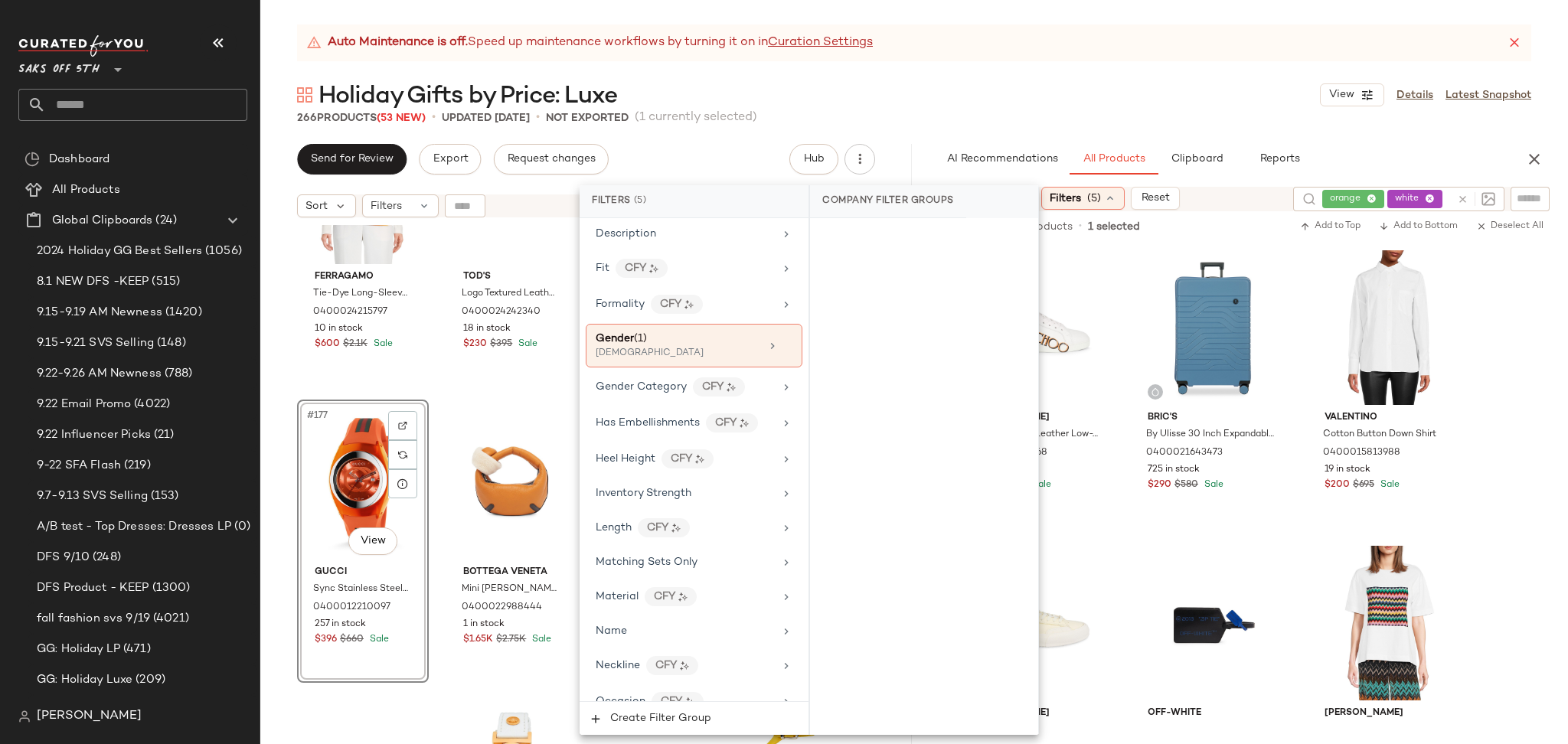
scroll to position [473, 0]
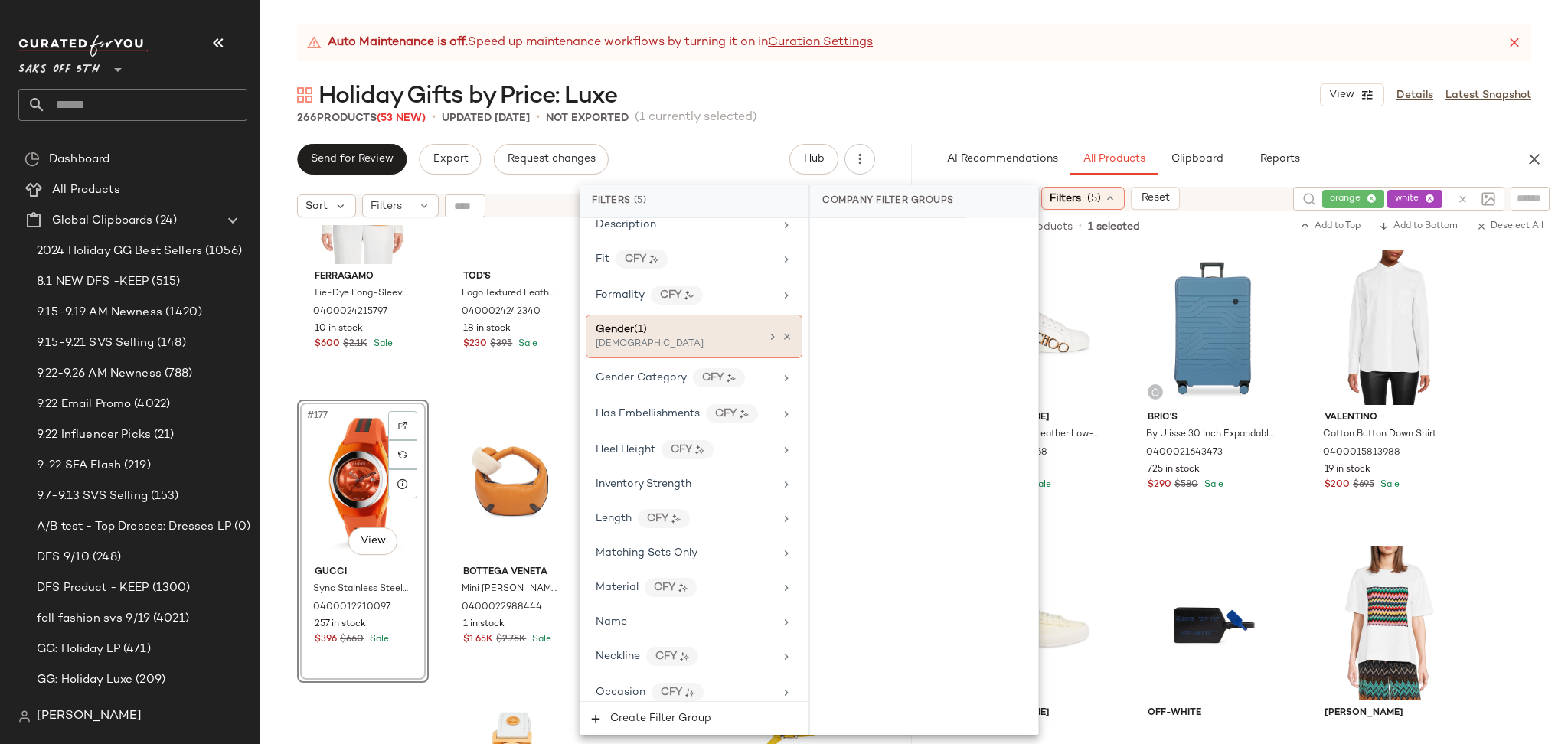
click at [693, 344] on div "[DEMOGRAPHIC_DATA]" at bounding box center [671, 344] width 153 height 14
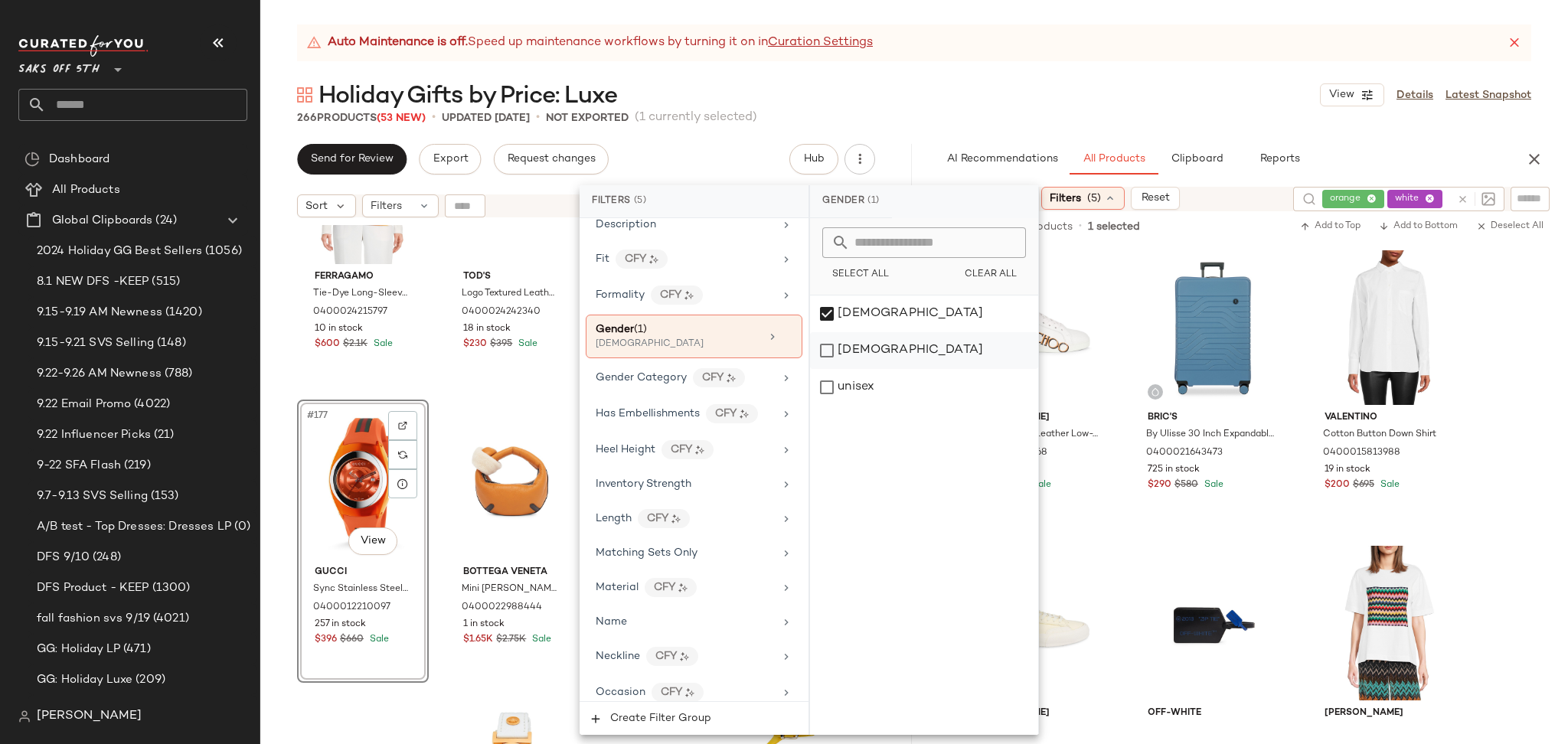
click at [825, 348] on div "[DEMOGRAPHIC_DATA]" at bounding box center [924, 351] width 228 height 37
click at [835, 310] on div "[DEMOGRAPHIC_DATA]" at bounding box center [924, 314] width 228 height 37
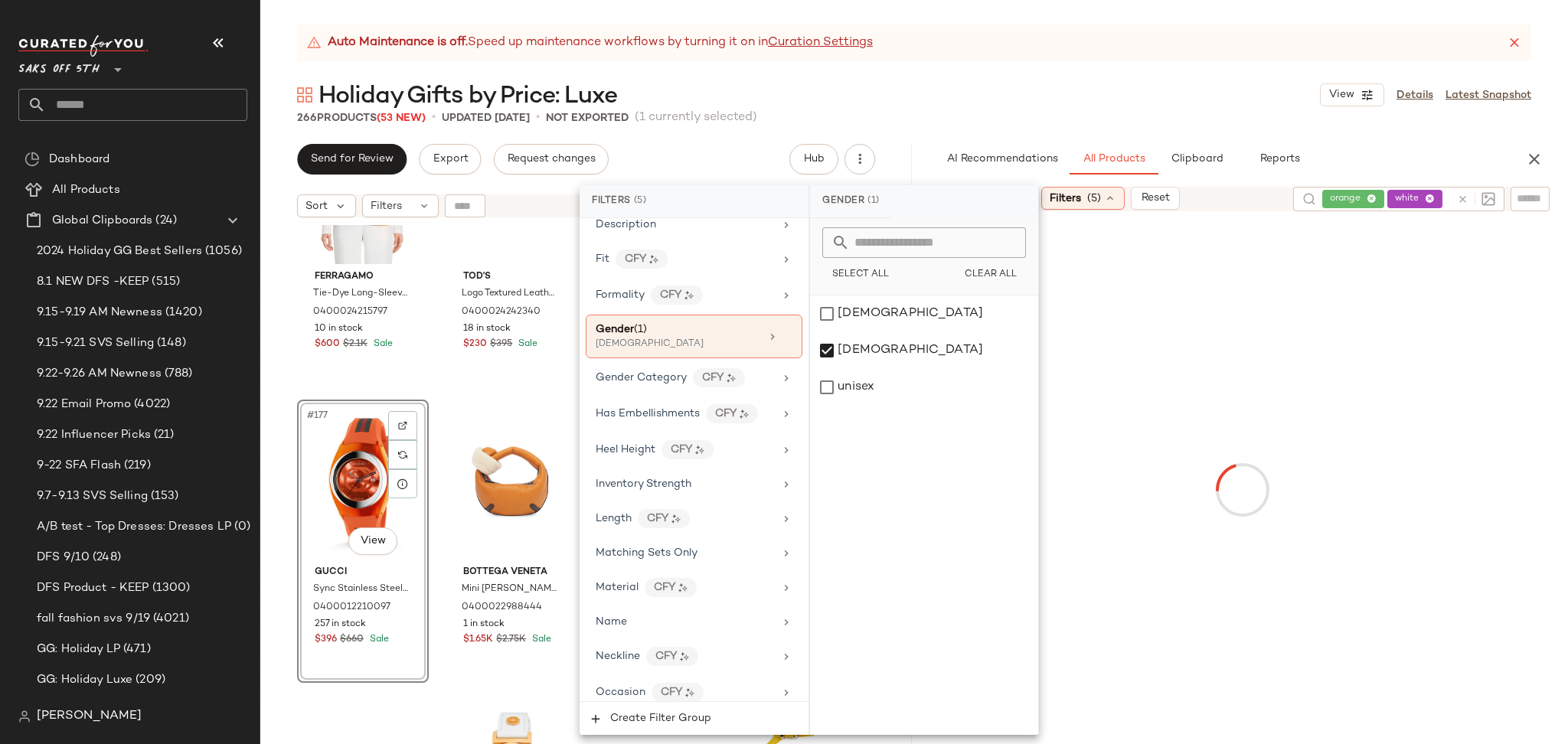
click at [1040, 122] on div "266 Products (53 New) • updated Sep 23rd • Not Exported (1 currently selected)" at bounding box center [913, 118] width 1307 height 16
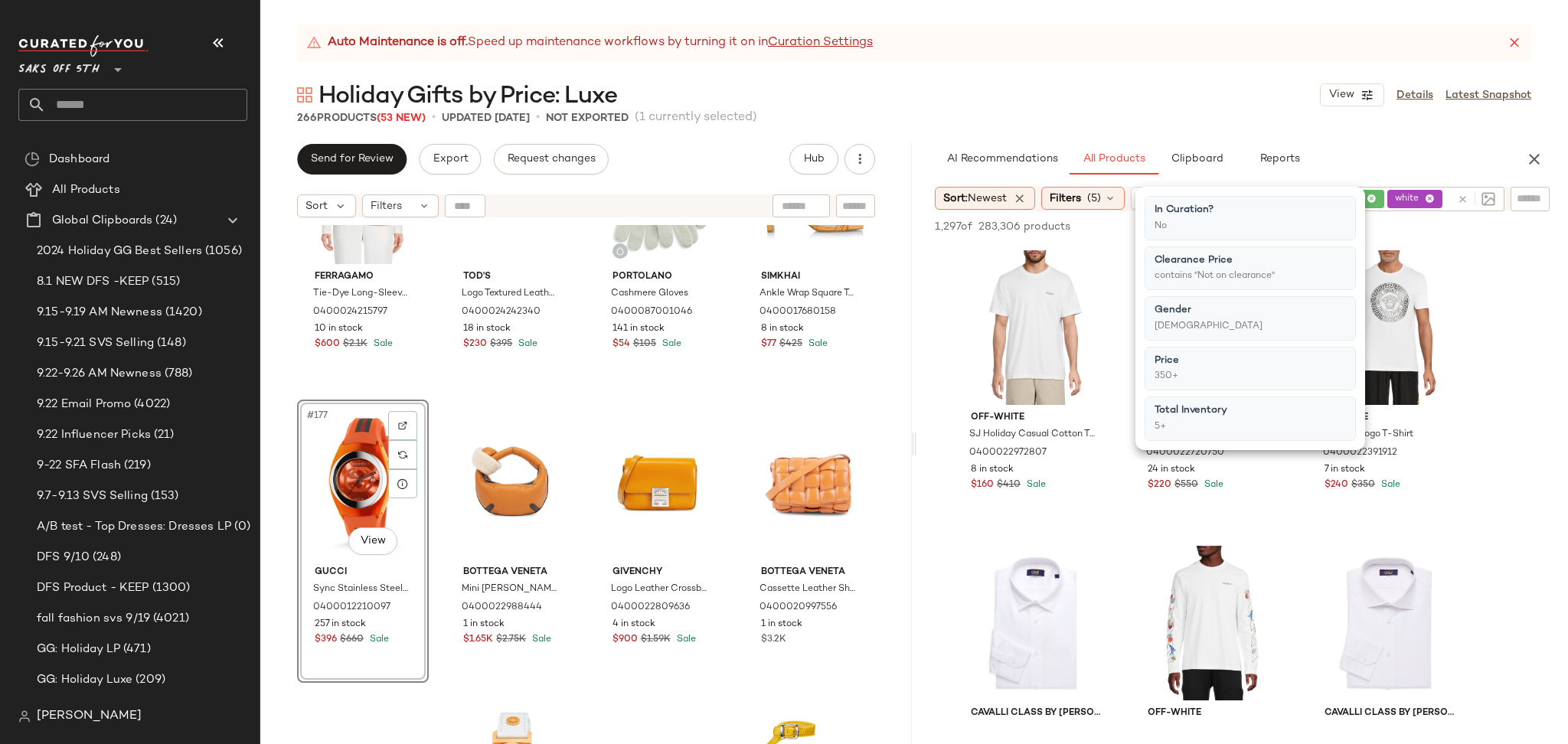
click at [1040, 122] on div "266 Products (53 New) • updated Sep 23rd • Not Exported (1 currently selected)" at bounding box center [913, 118] width 1307 height 16
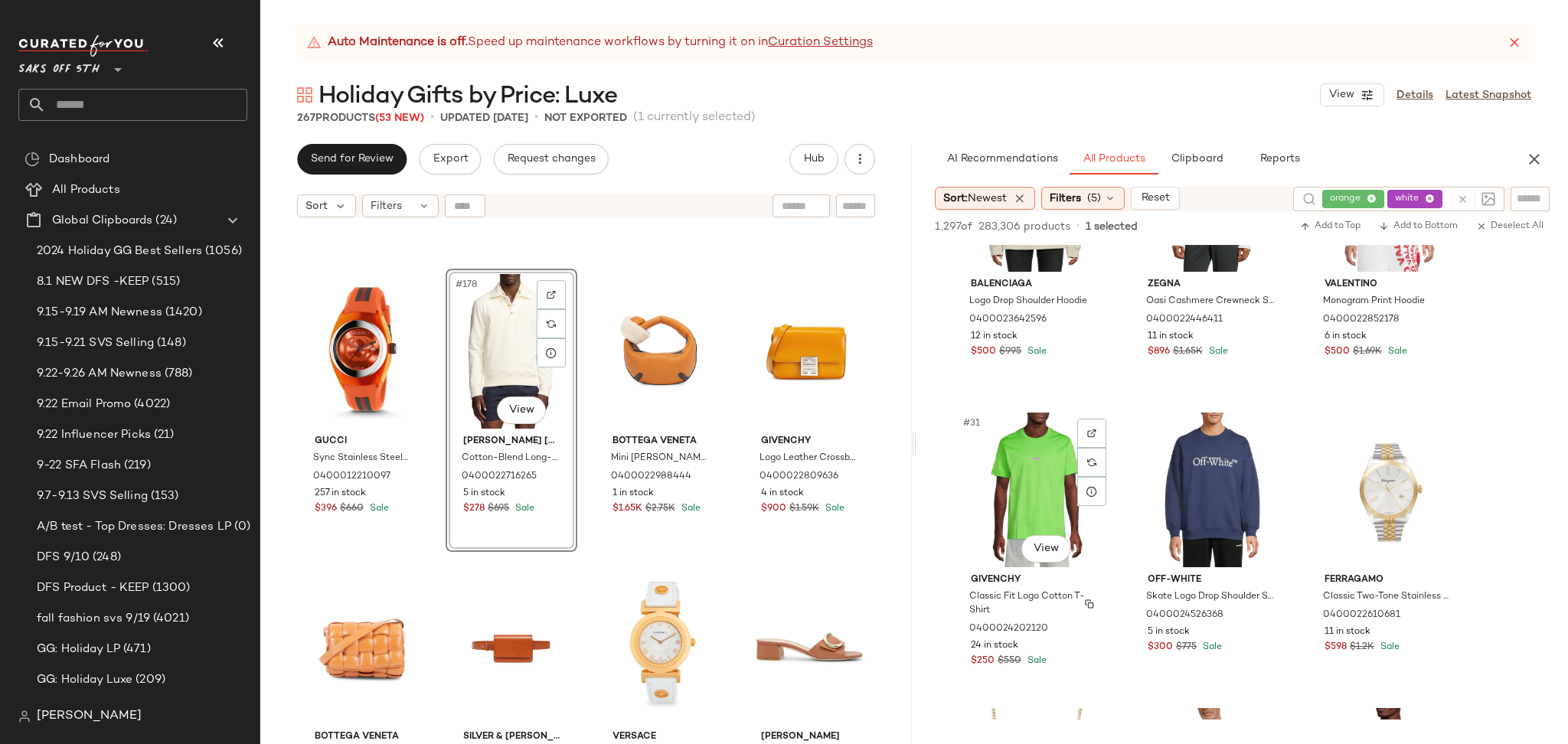
scroll to position [2880, 0]
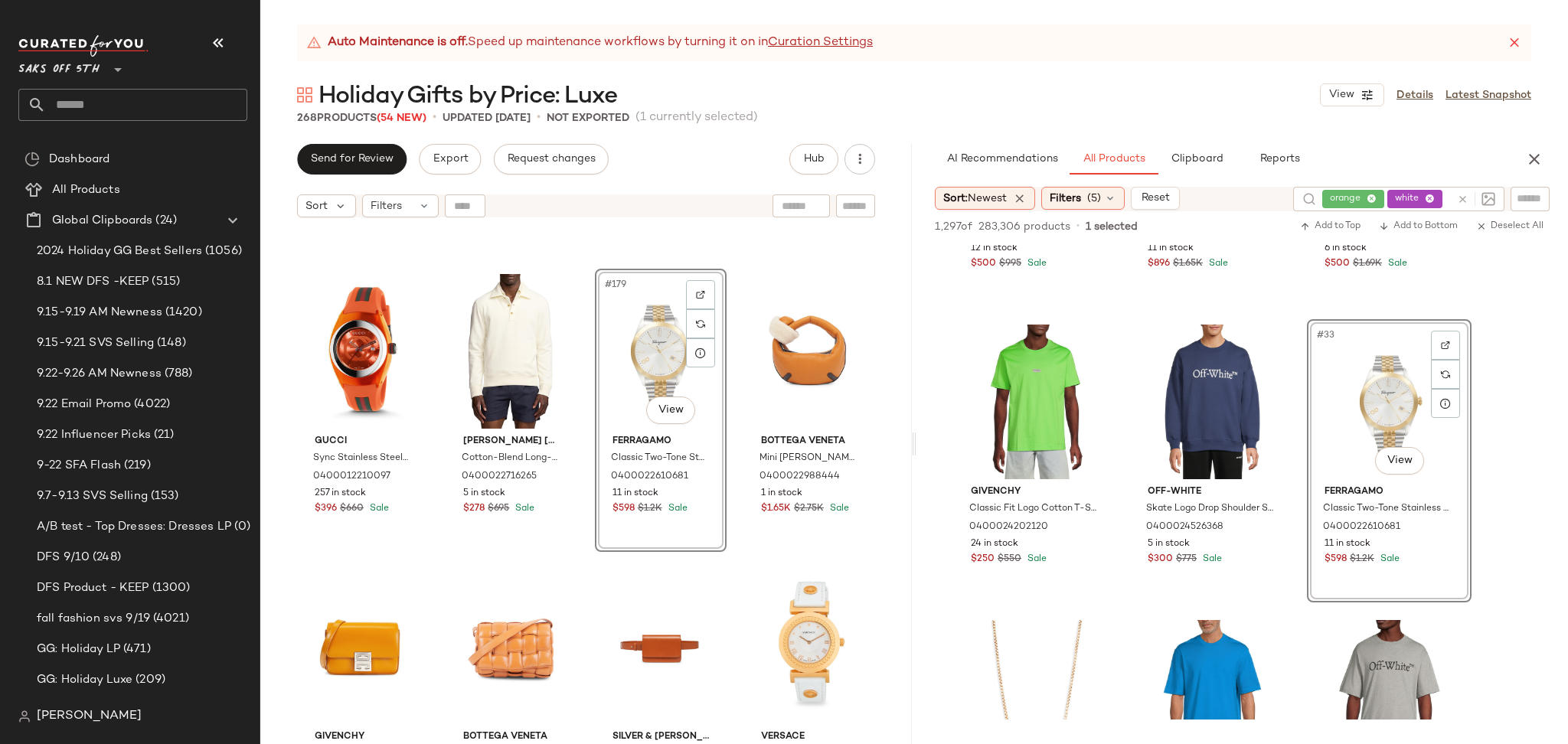
click at [659, 363] on div "#179 View" at bounding box center [660, 351] width 121 height 154
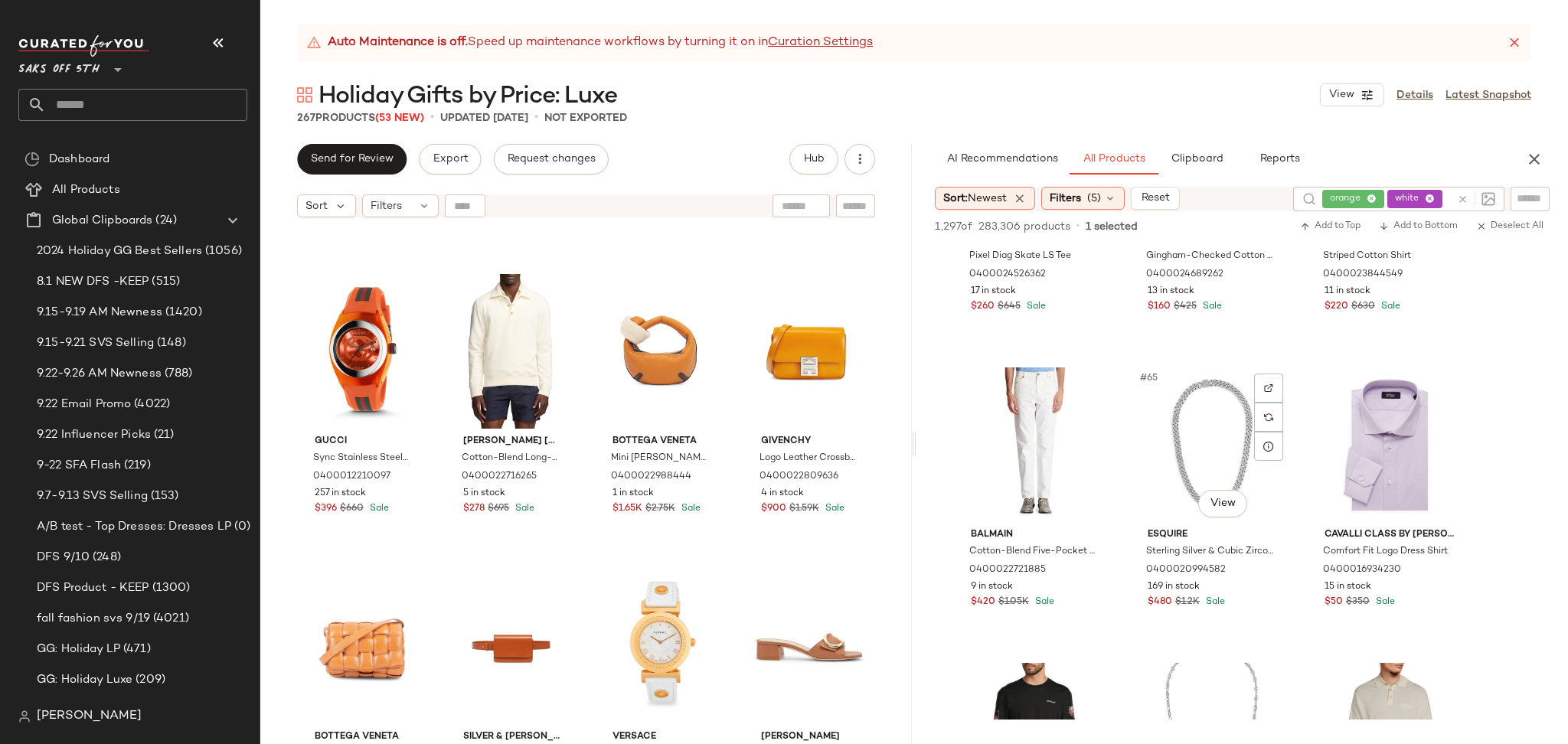
scroll to position [6094, 0]
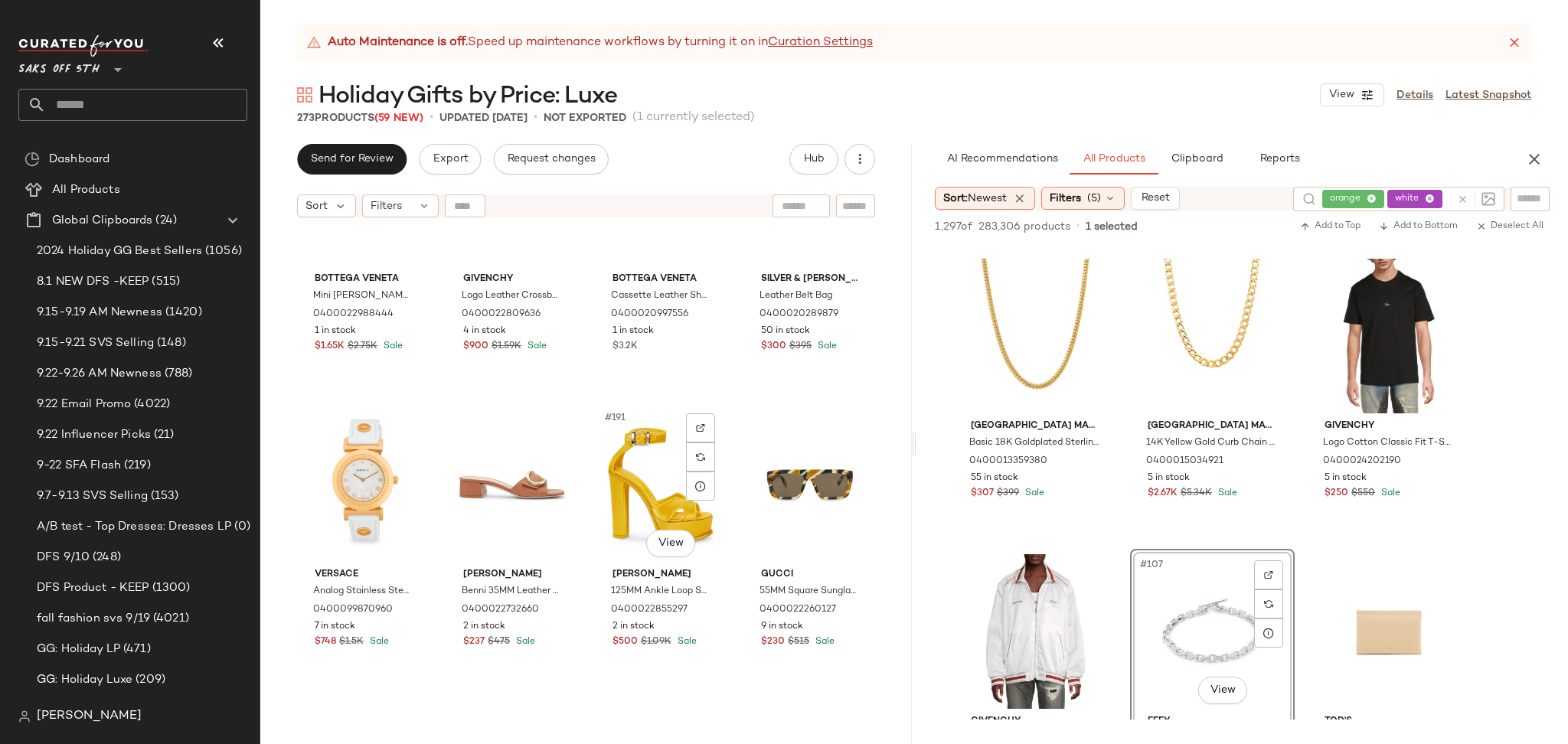
scroll to position [13734, 0]
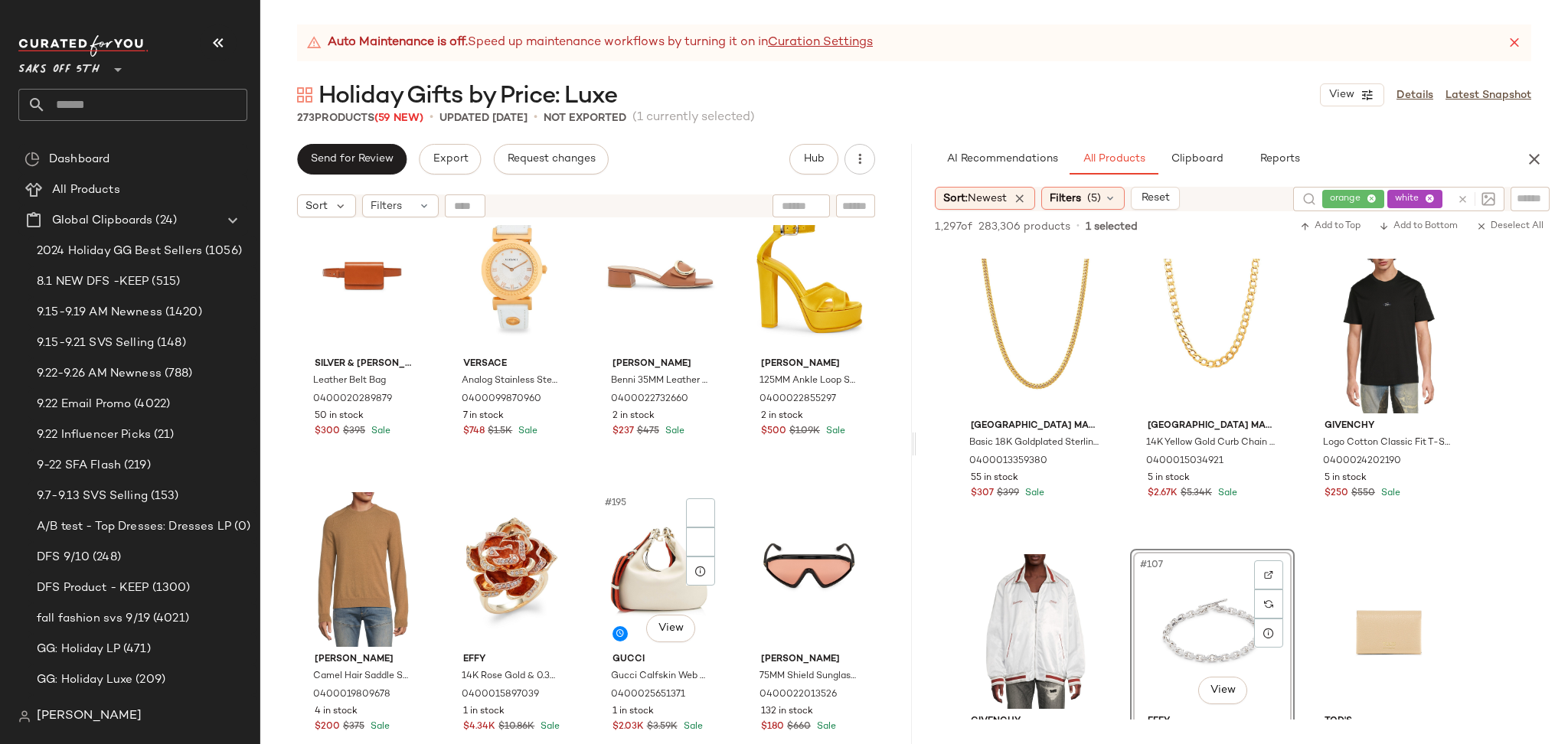
scroll to position [14013, 0]
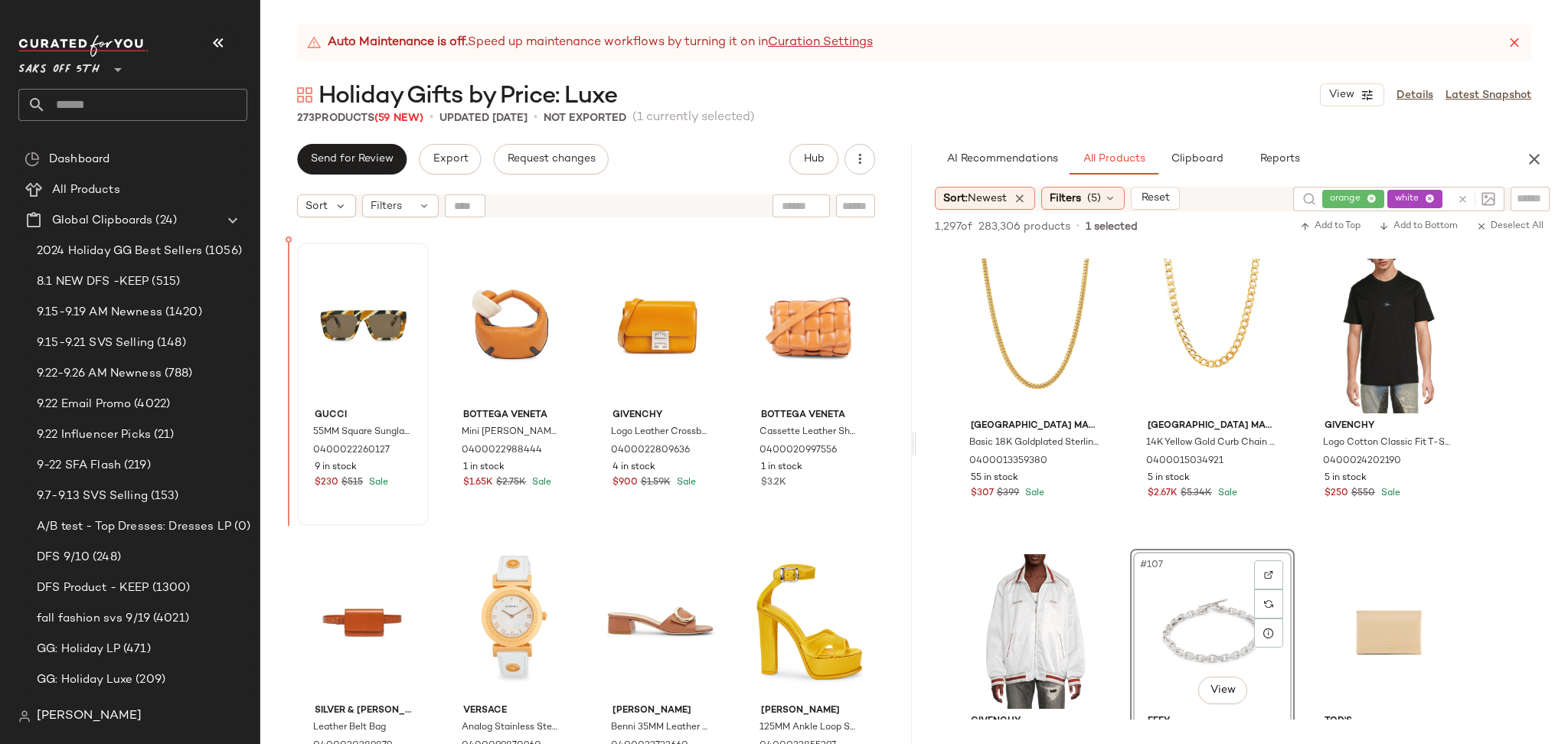
scroll to position [13572, 0]
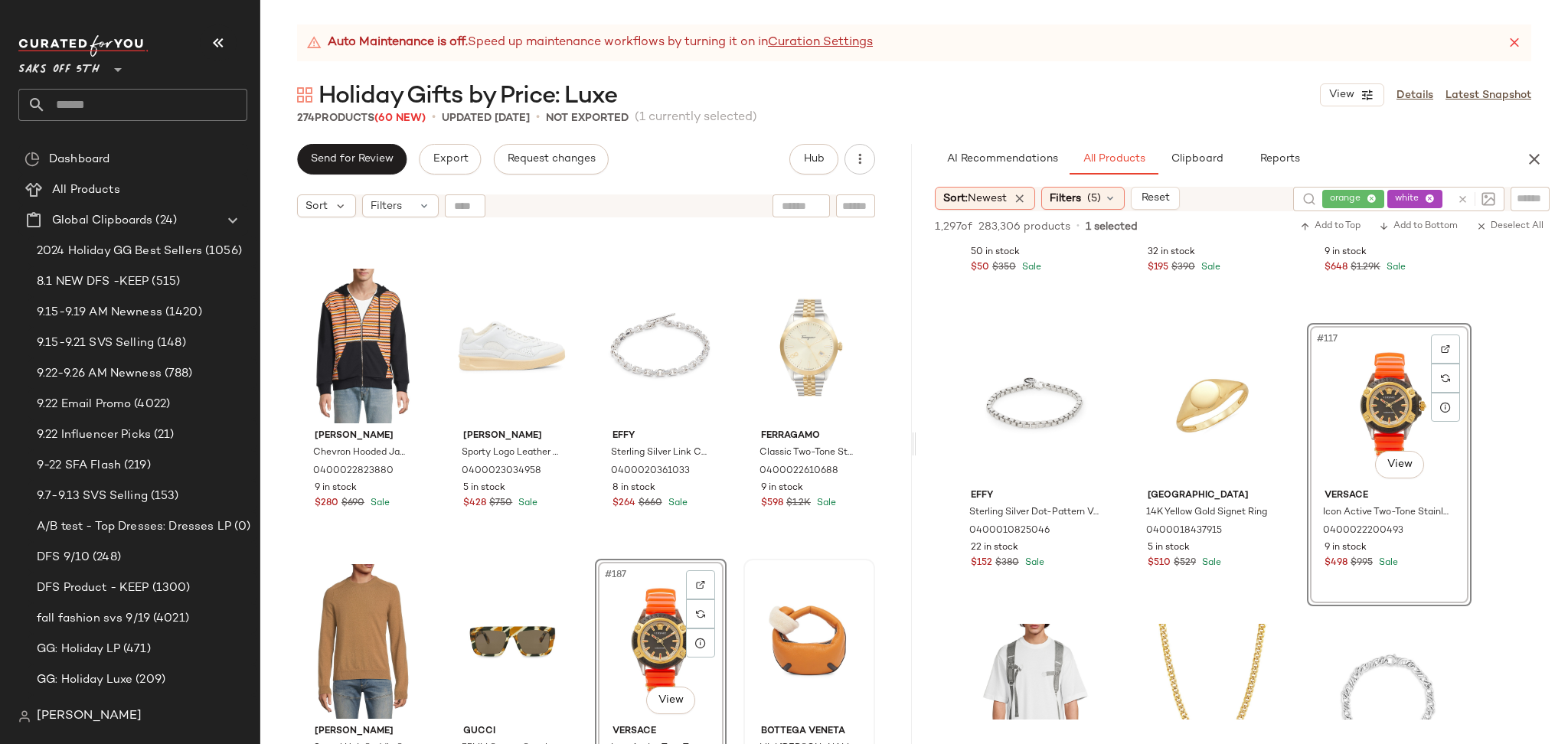
scroll to position [13271, 0]
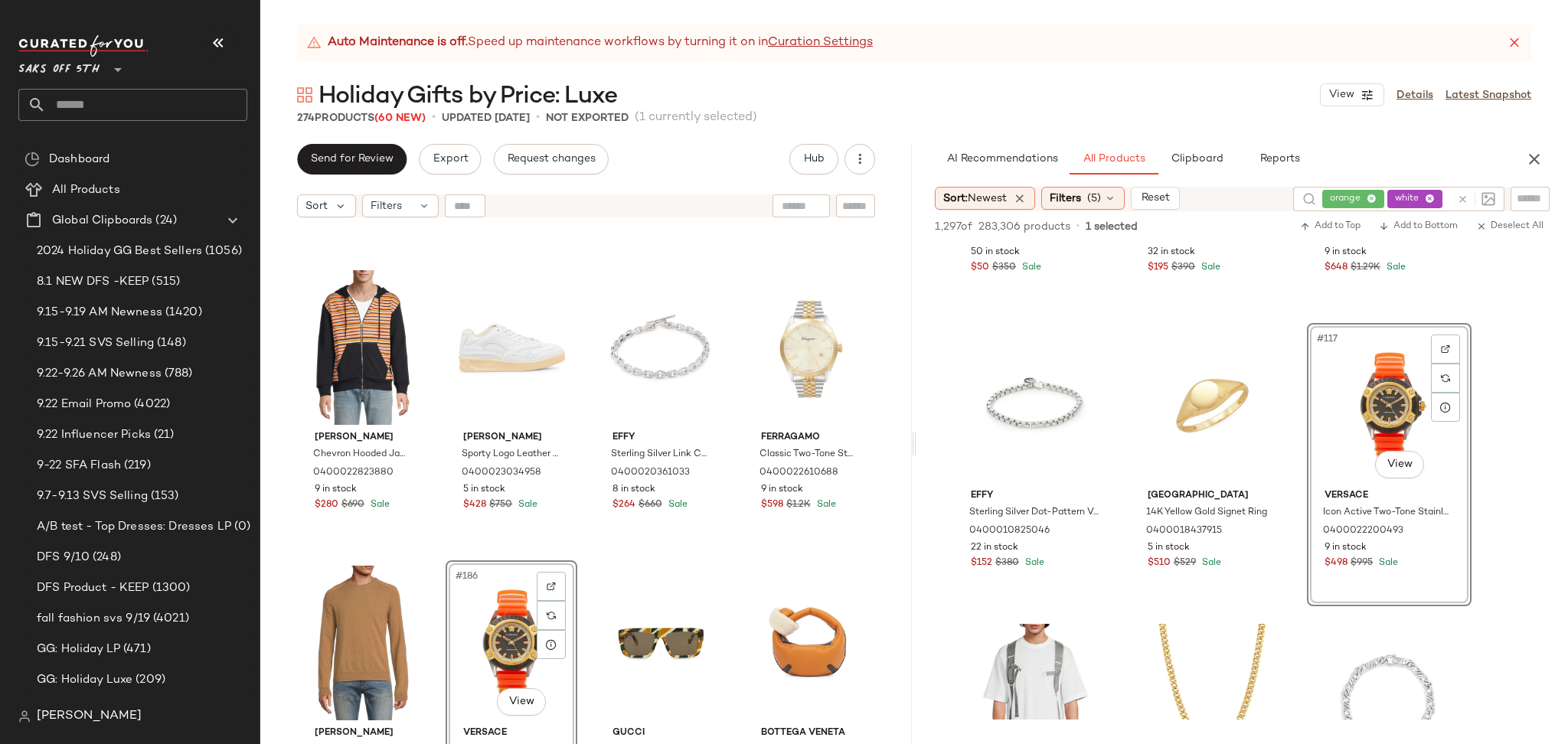
click at [498, 628] on div "#186 View" at bounding box center [512, 643] width 121 height 154
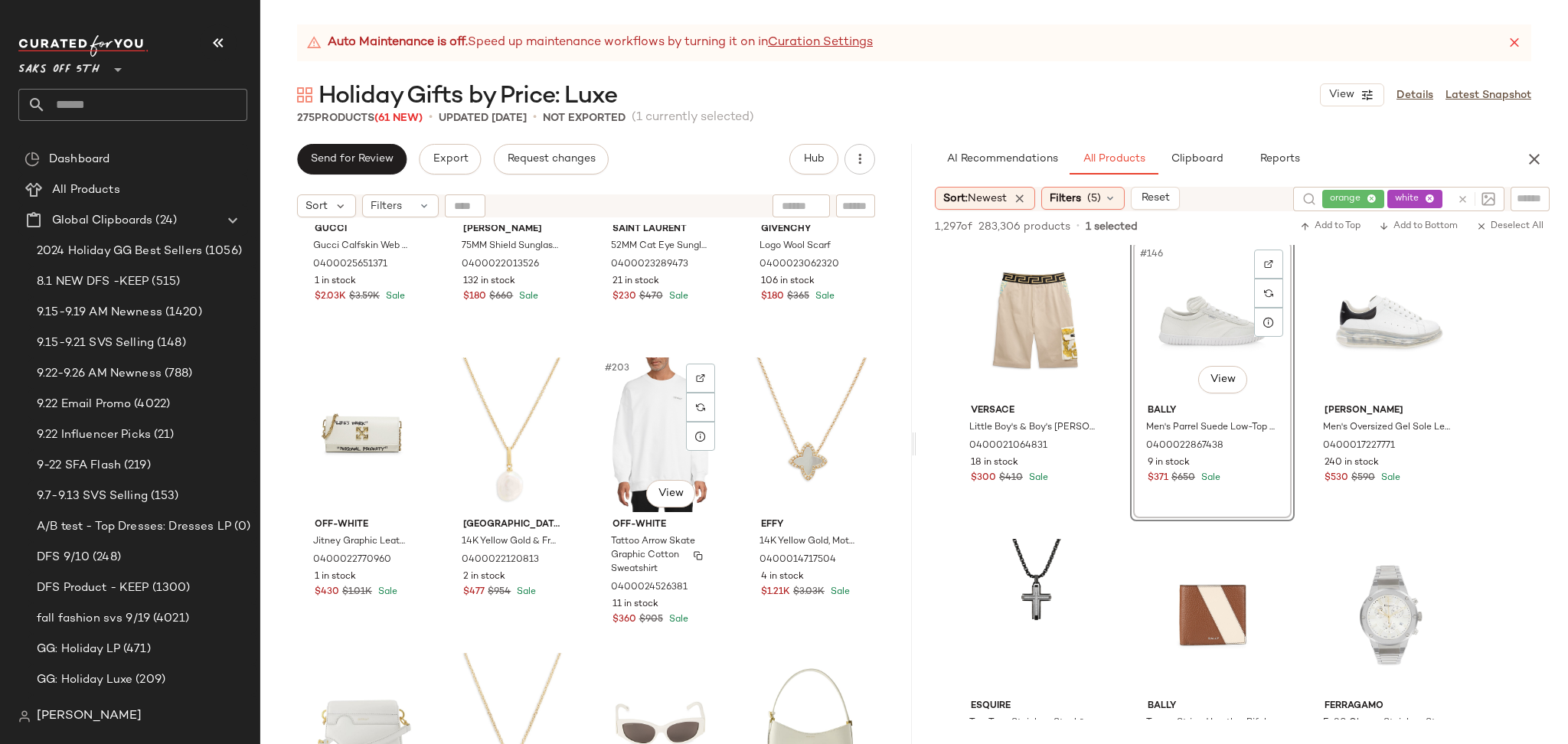
scroll to position [14667, 0]
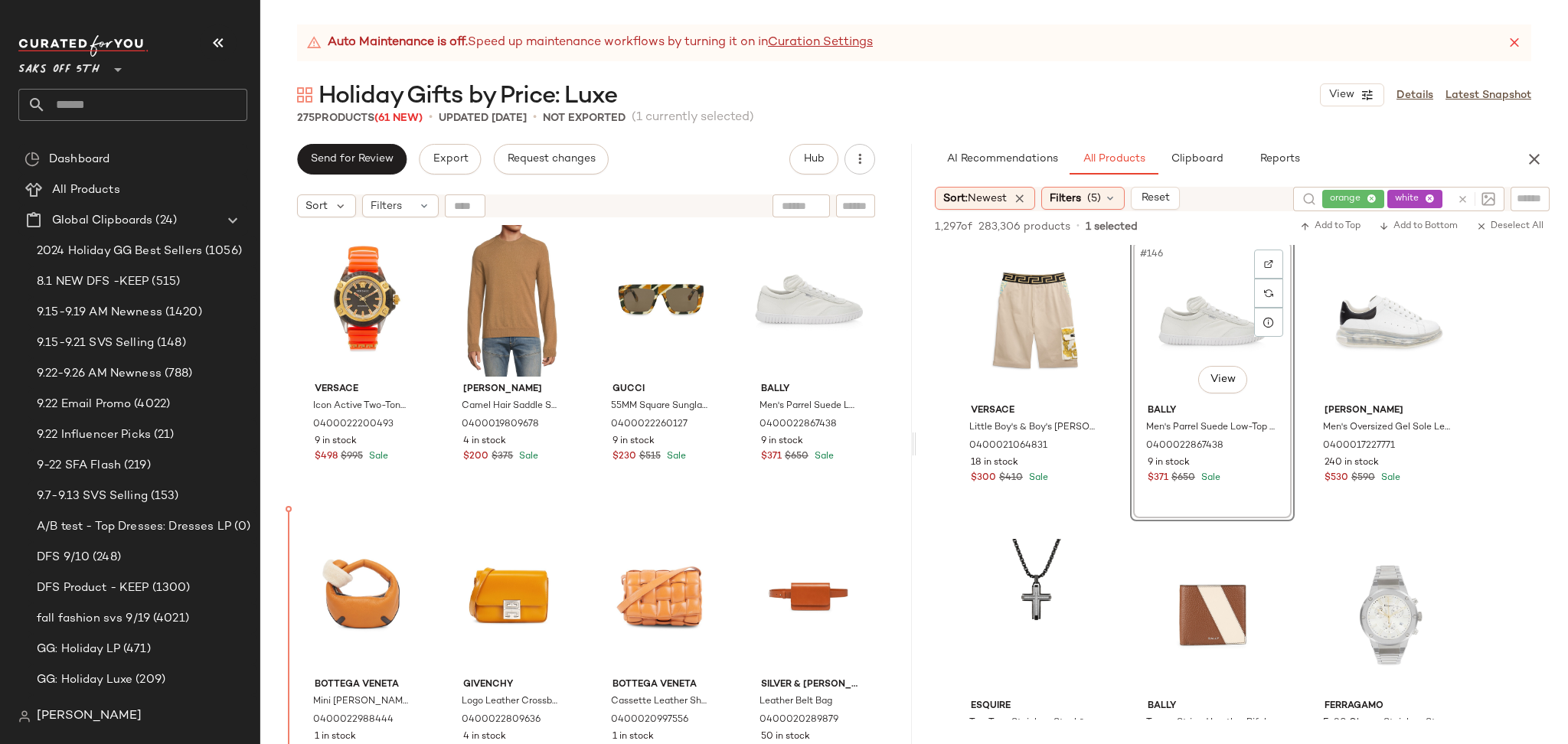
scroll to position [13641, 0]
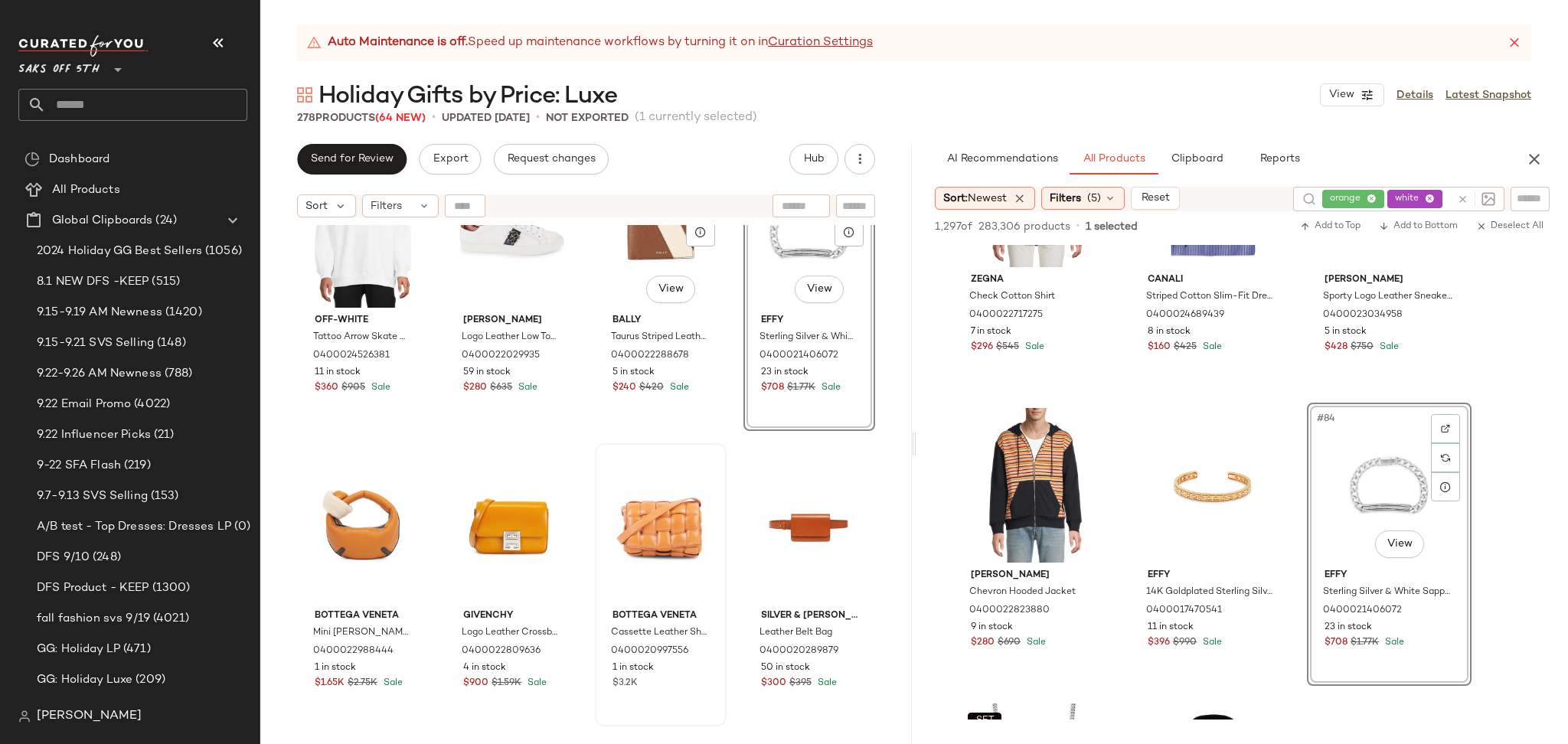
scroll to position [13984, 0]
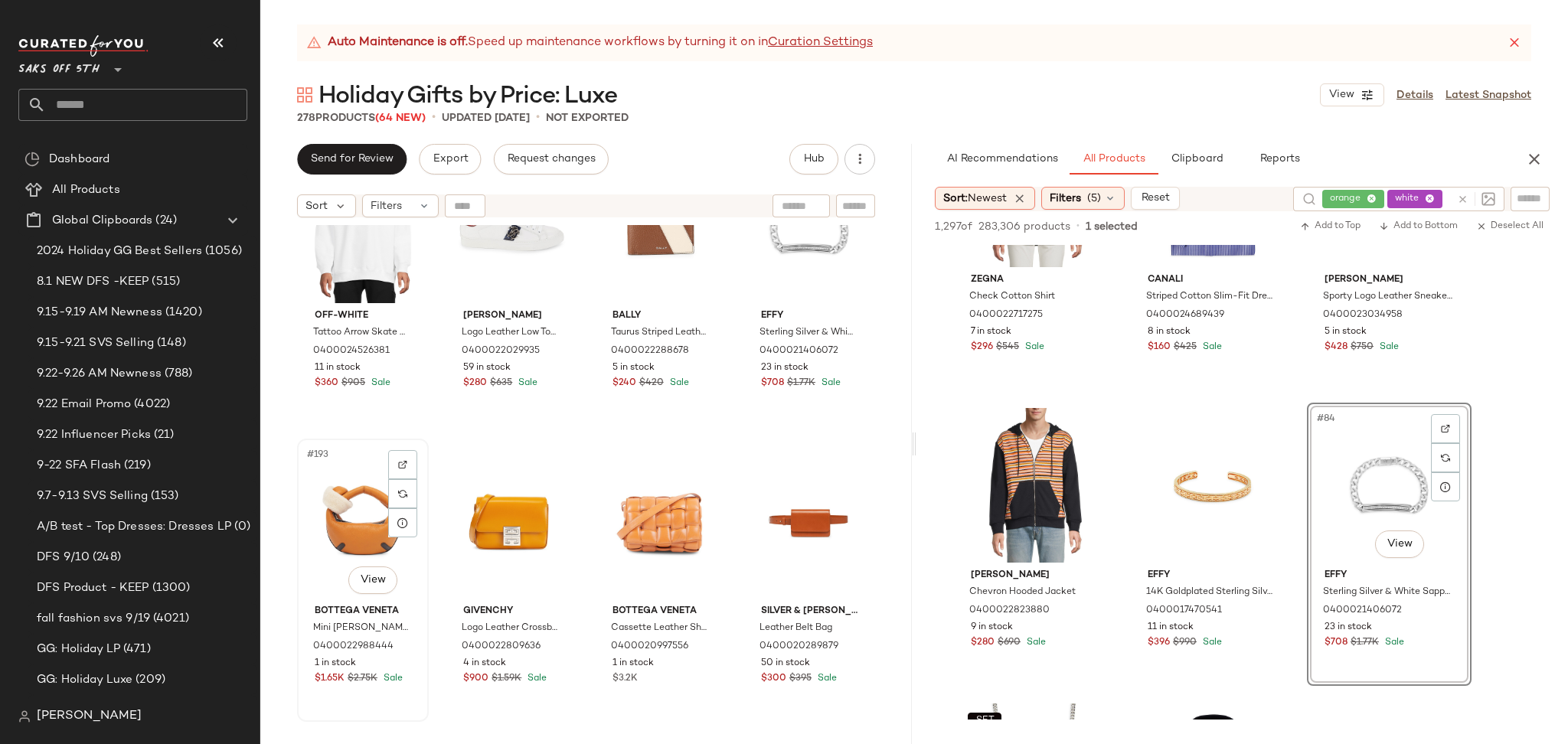
click at [354, 509] on div "#193 View" at bounding box center [363, 521] width 121 height 154
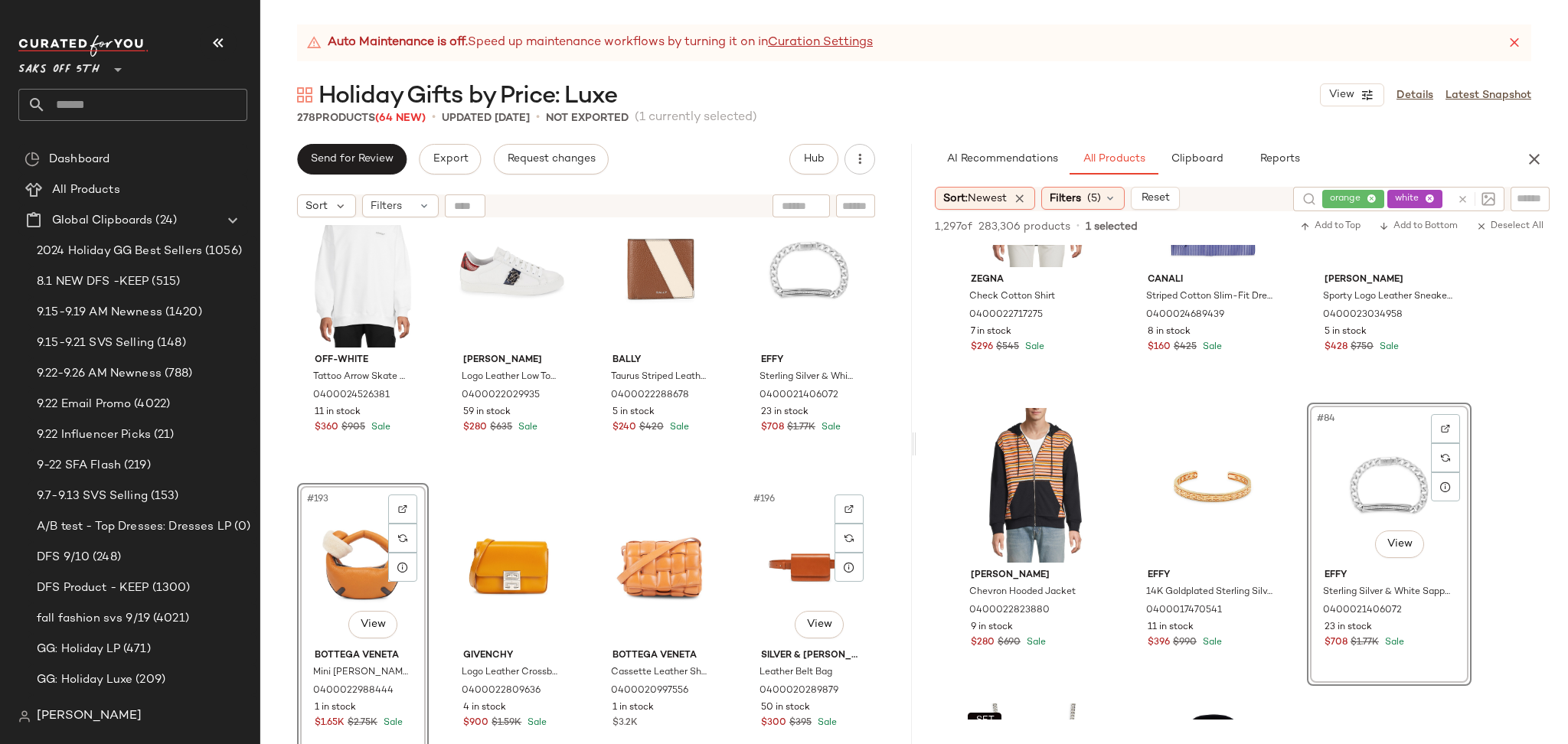
scroll to position [13905, 0]
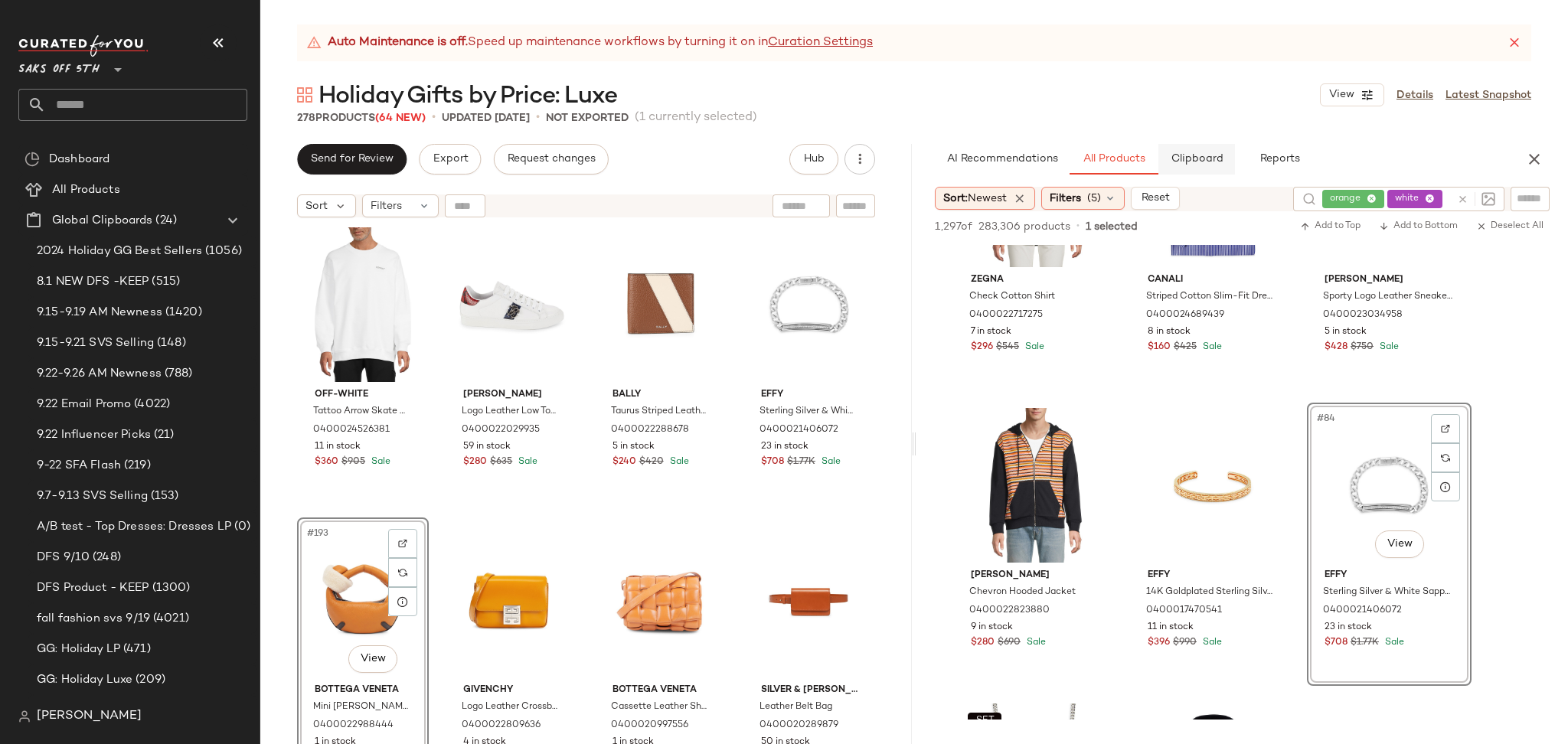
click at [1182, 156] on span "Clipboard" at bounding box center [1195, 159] width 52 height 12
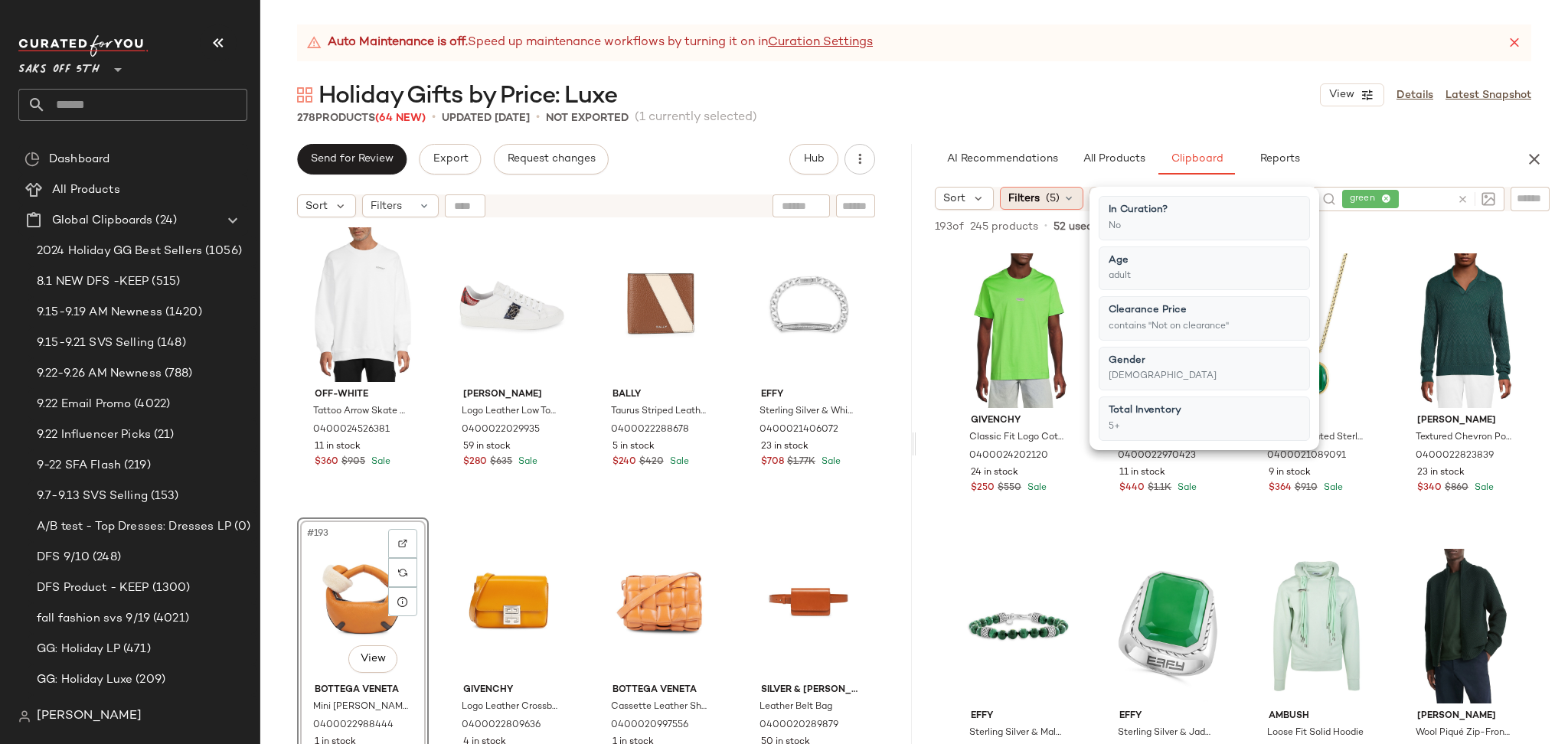
click at [1041, 197] on div "Filters (5)" at bounding box center [1041, 197] width 84 height 23
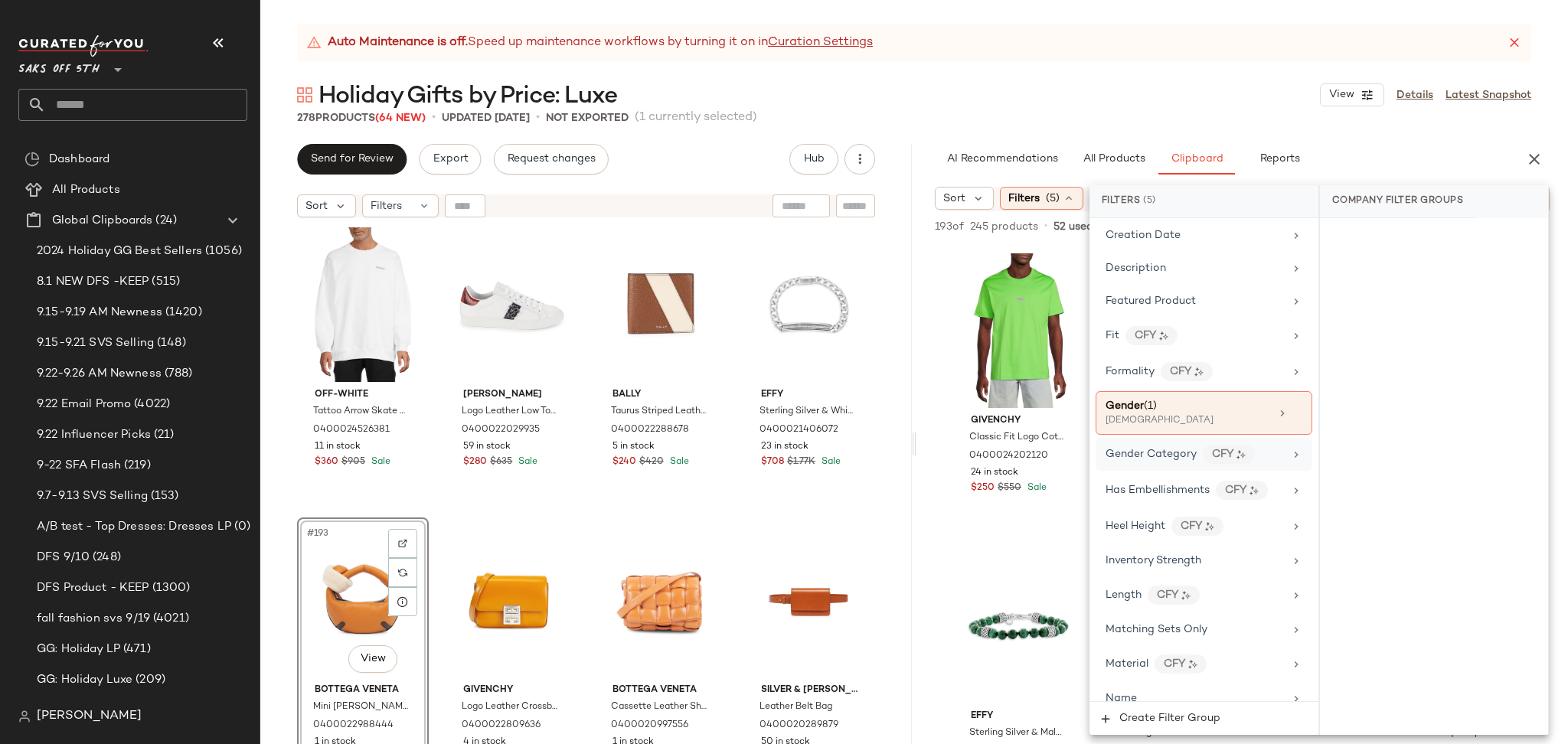
scroll to position [442, 0]
click at [1204, 432] on div "Gender (1) male" at bounding box center [1203, 413] width 217 height 43
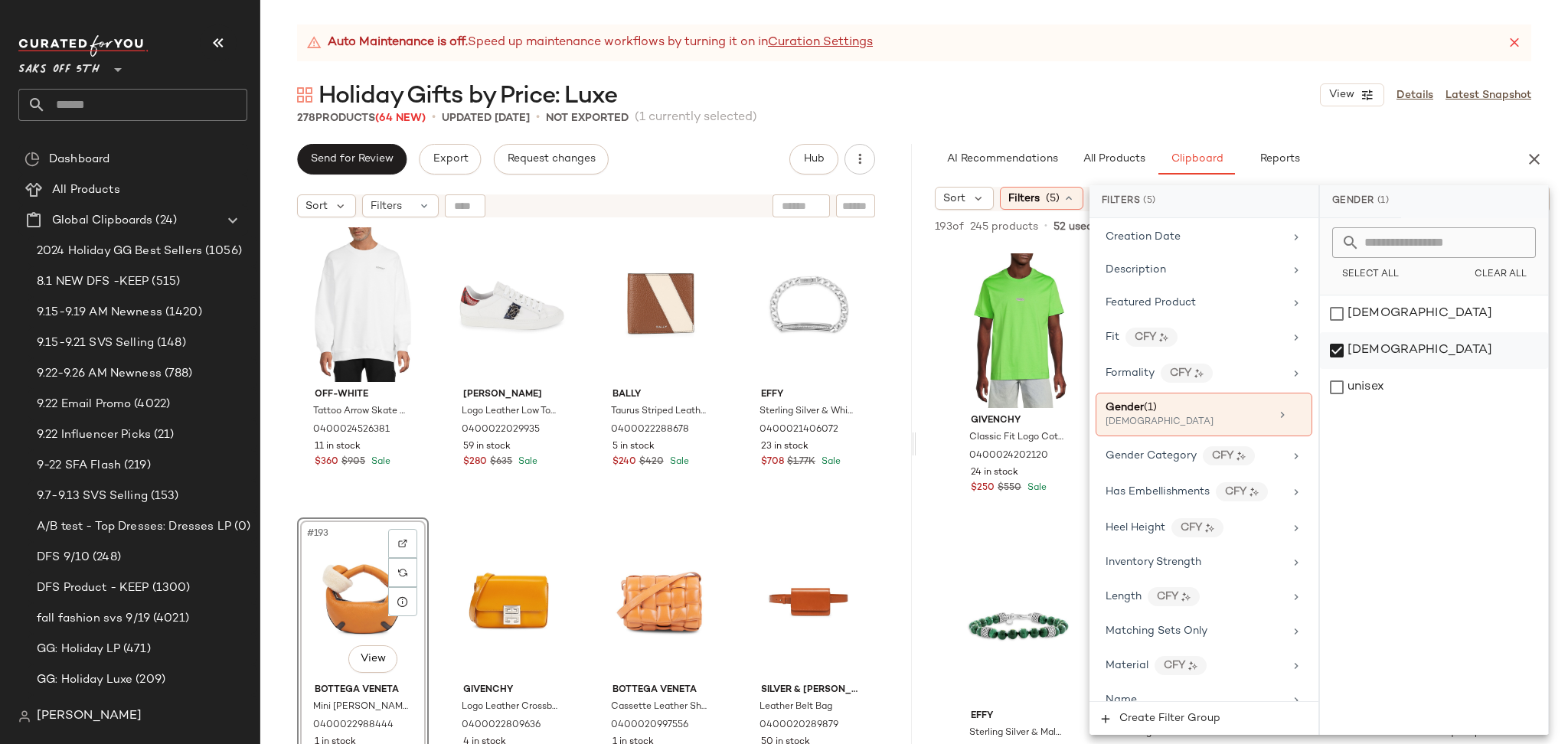
click at [1334, 343] on div "[DEMOGRAPHIC_DATA]" at bounding box center [1434, 351] width 228 height 37
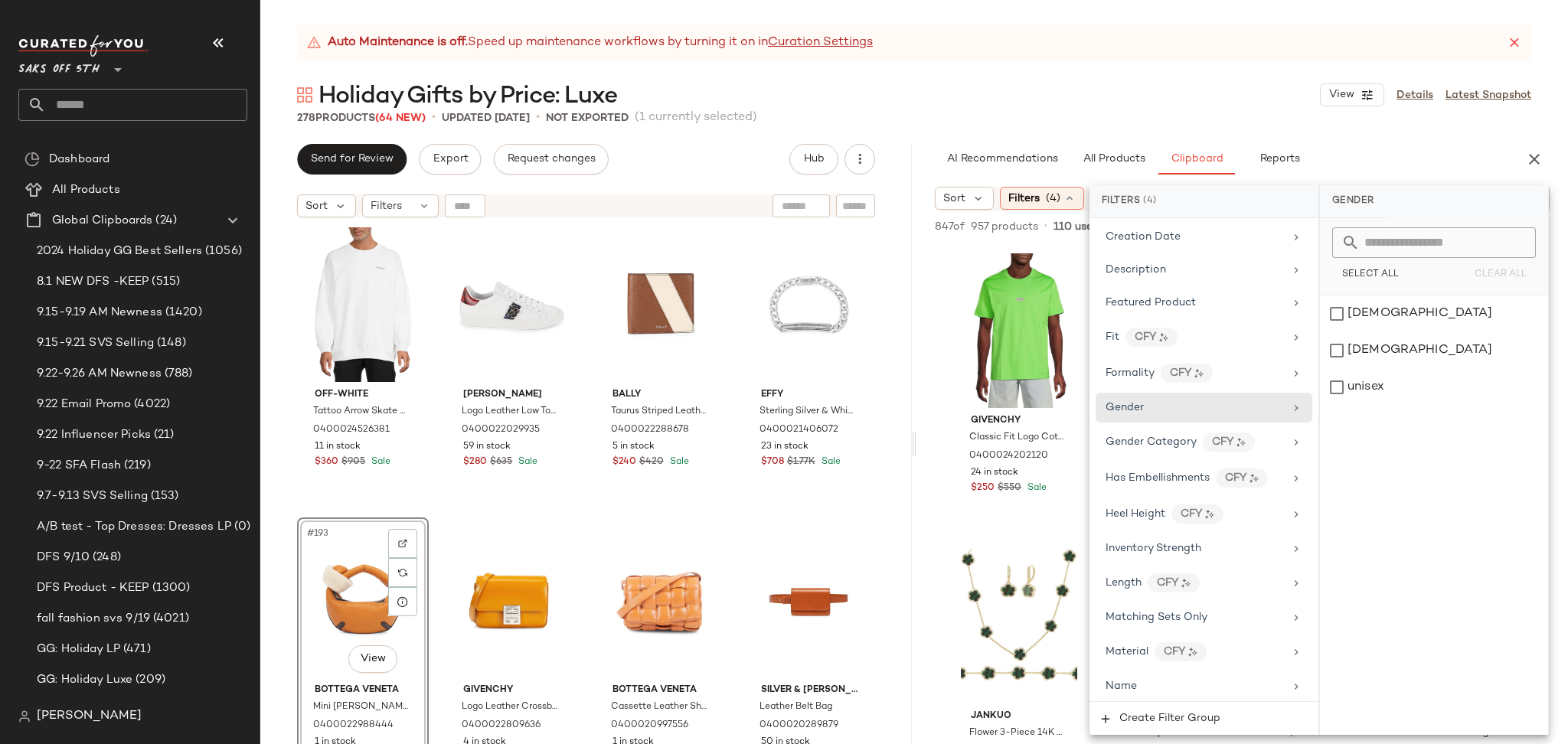
click at [1154, 120] on div "278 Products (64 New) • updated Sep 23rd • Not Exported (1 currently selected)" at bounding box center [913, 118] width 1307 height 16
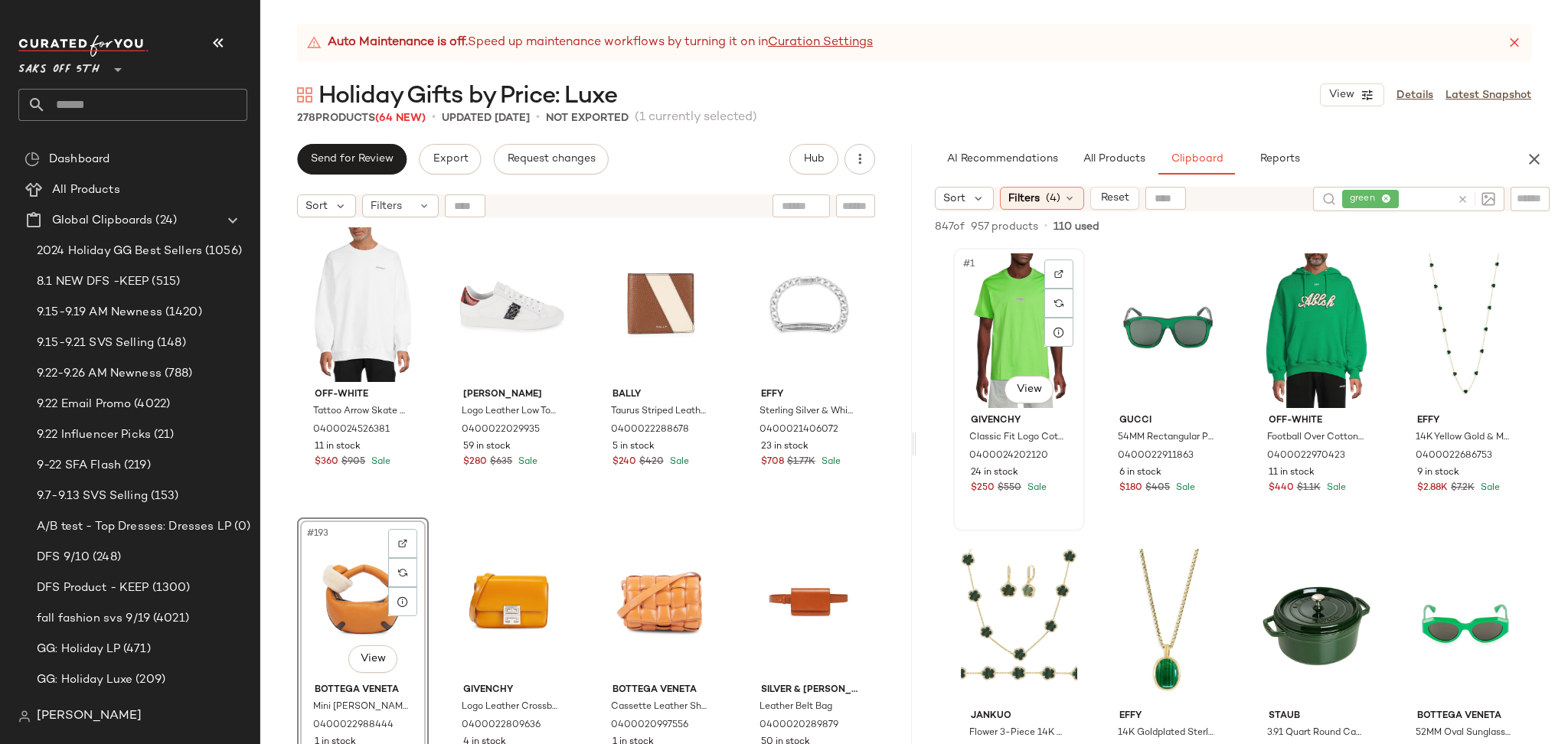
click at [1026, 305] on div "#1 View" at bounding box center [1019, 331] width 121 height 154
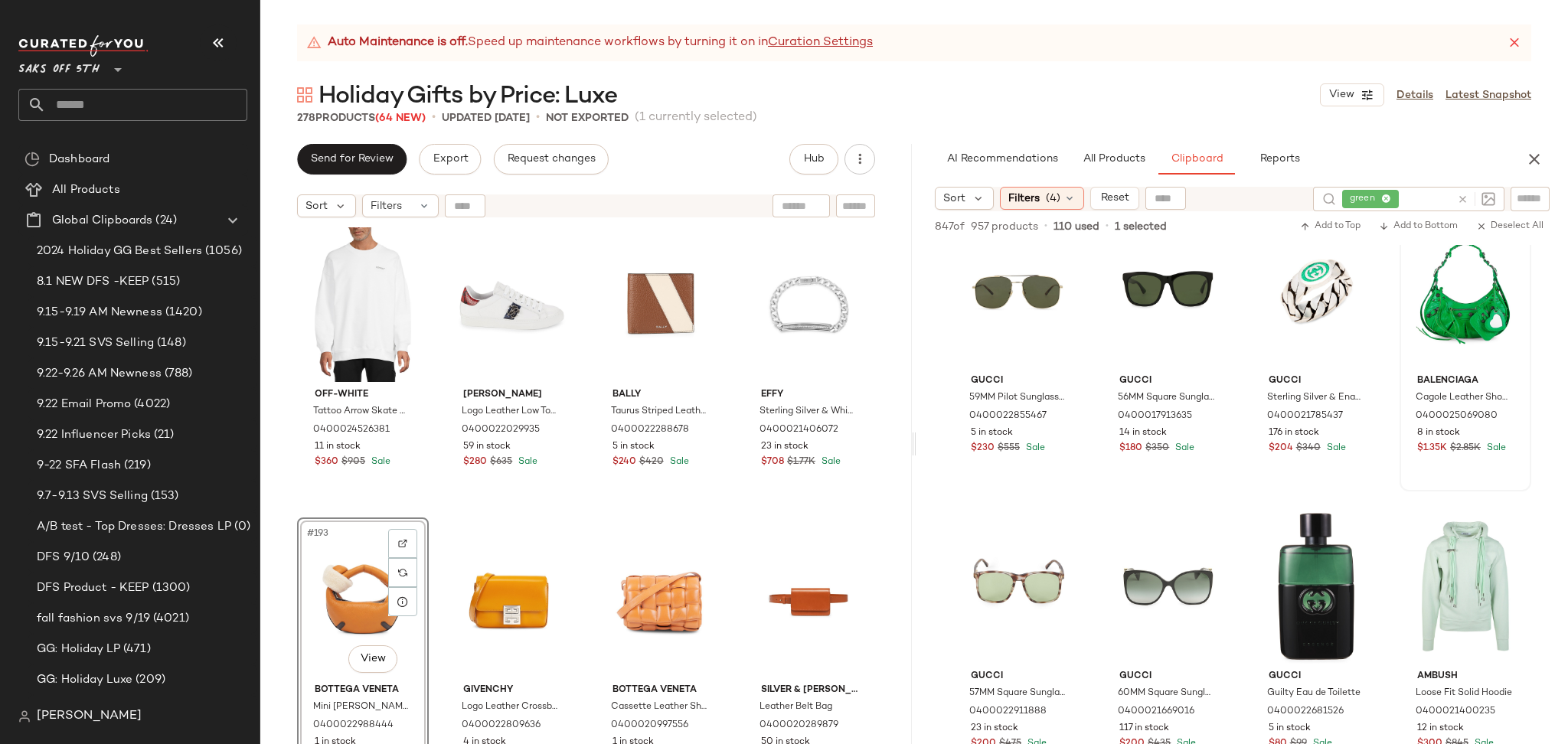
scroll to position [1832, 0]
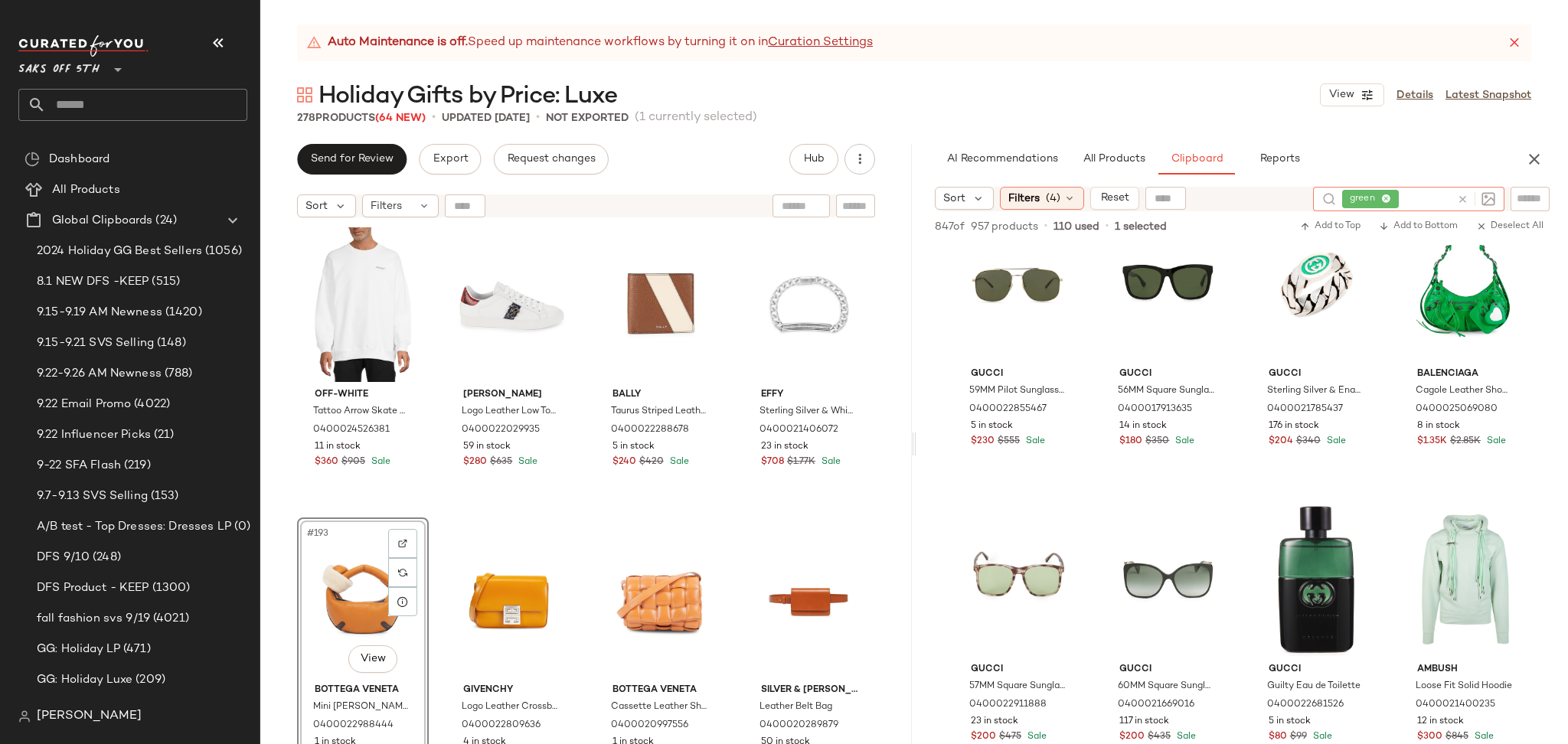
click at [1462, 197] on icon at bounding box center [1462, 199] width 11 height 11
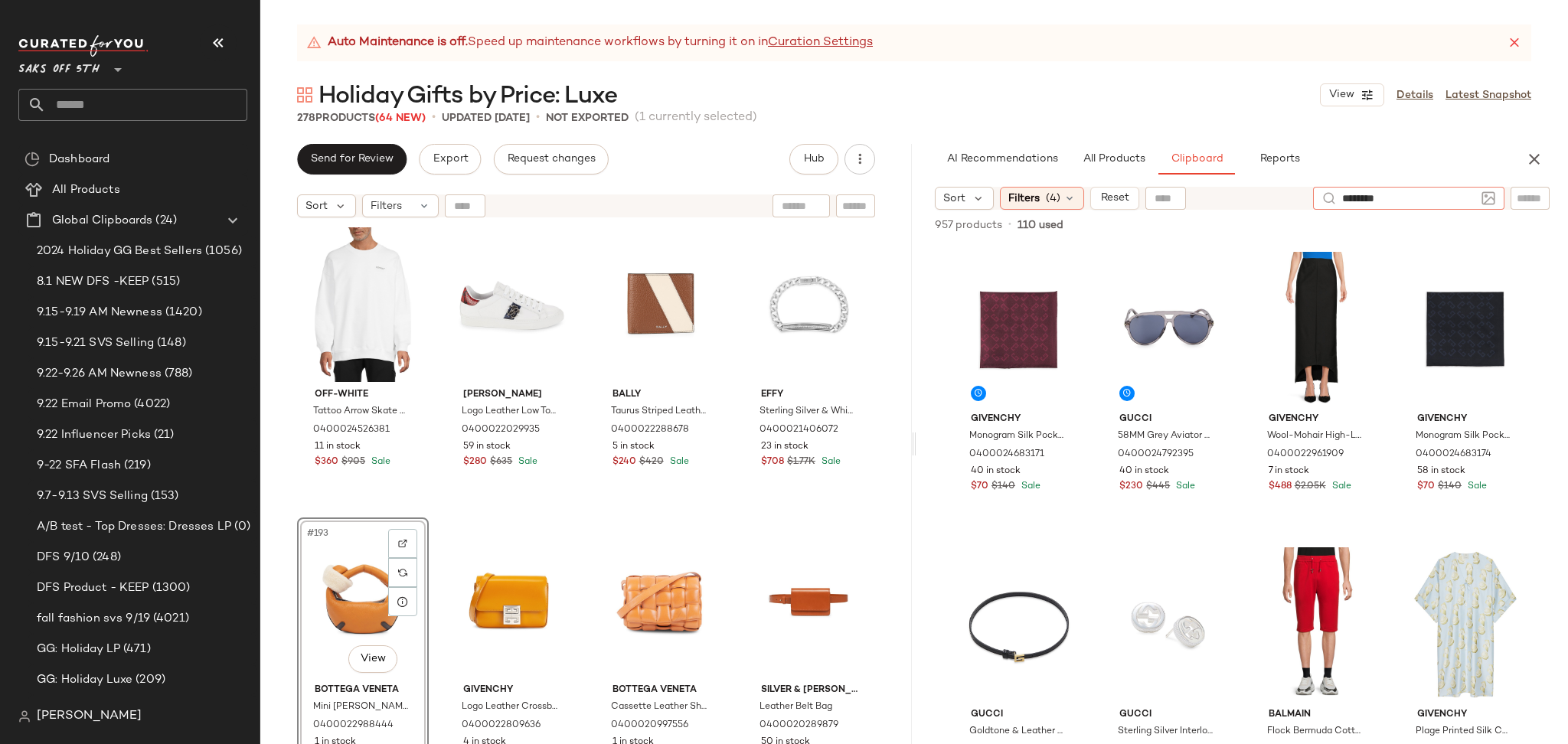
type input "*********"
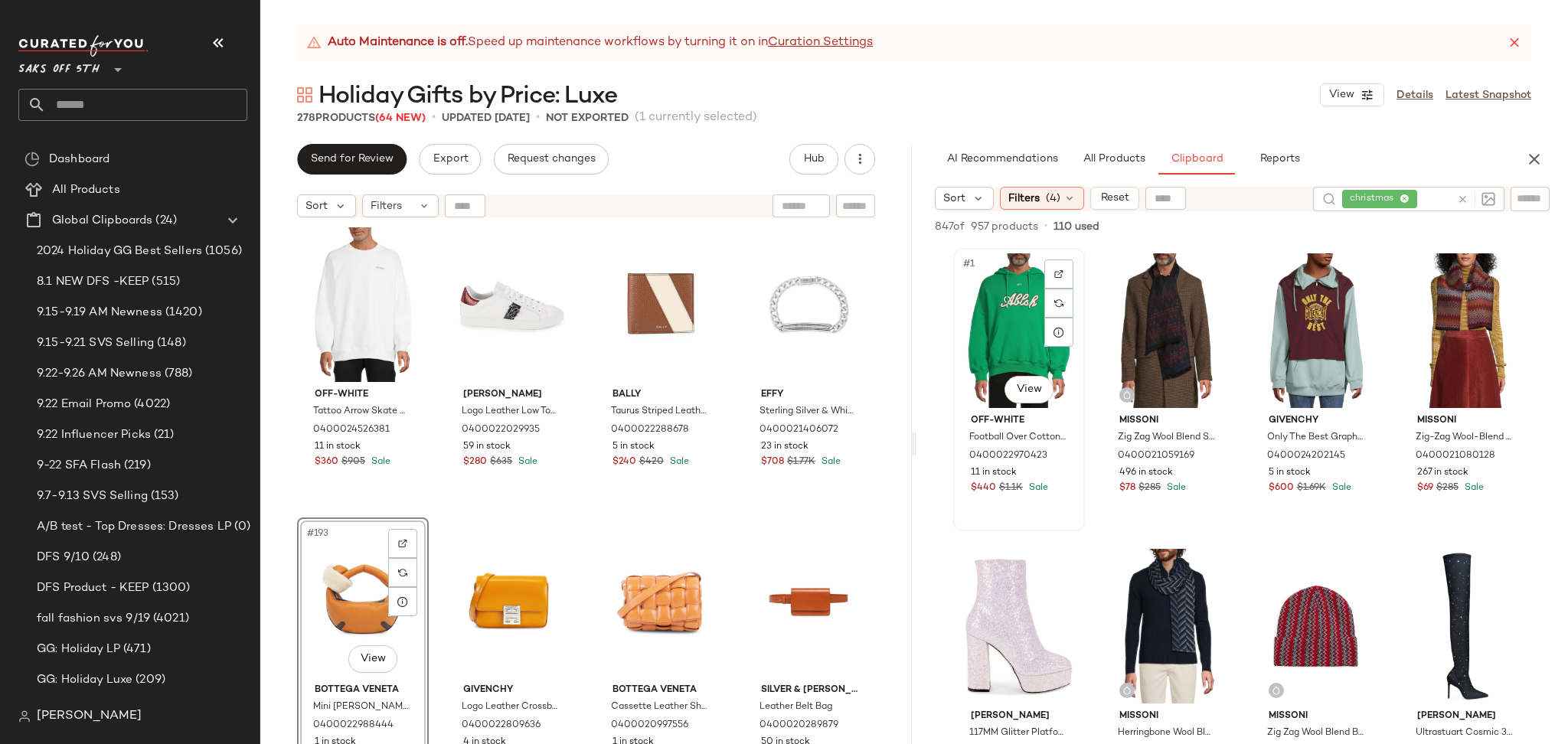
click at [1017, 309] on div "#1 View" at bounding box center [1019, 331] width 121 height 154
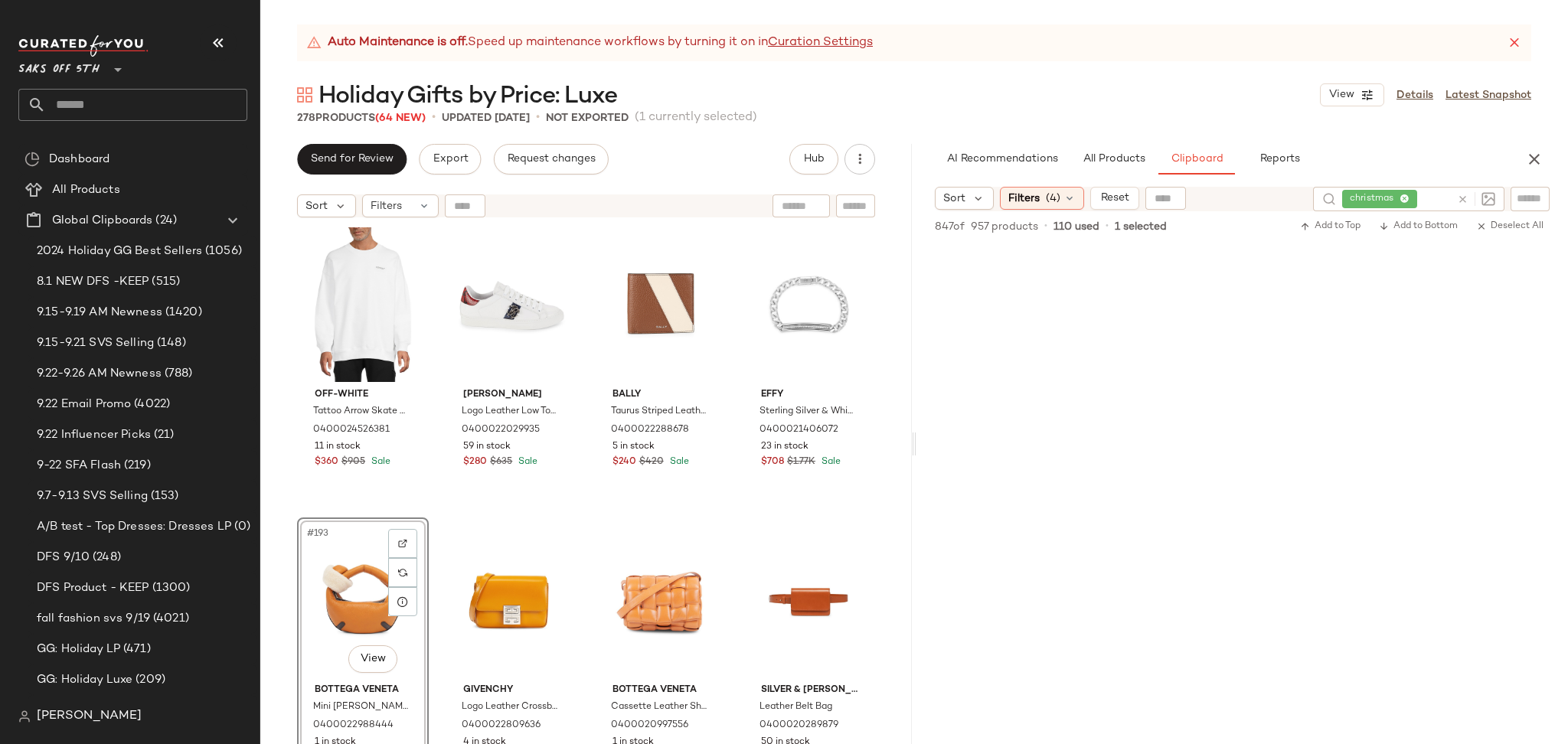
scroll to position [62139, 0]
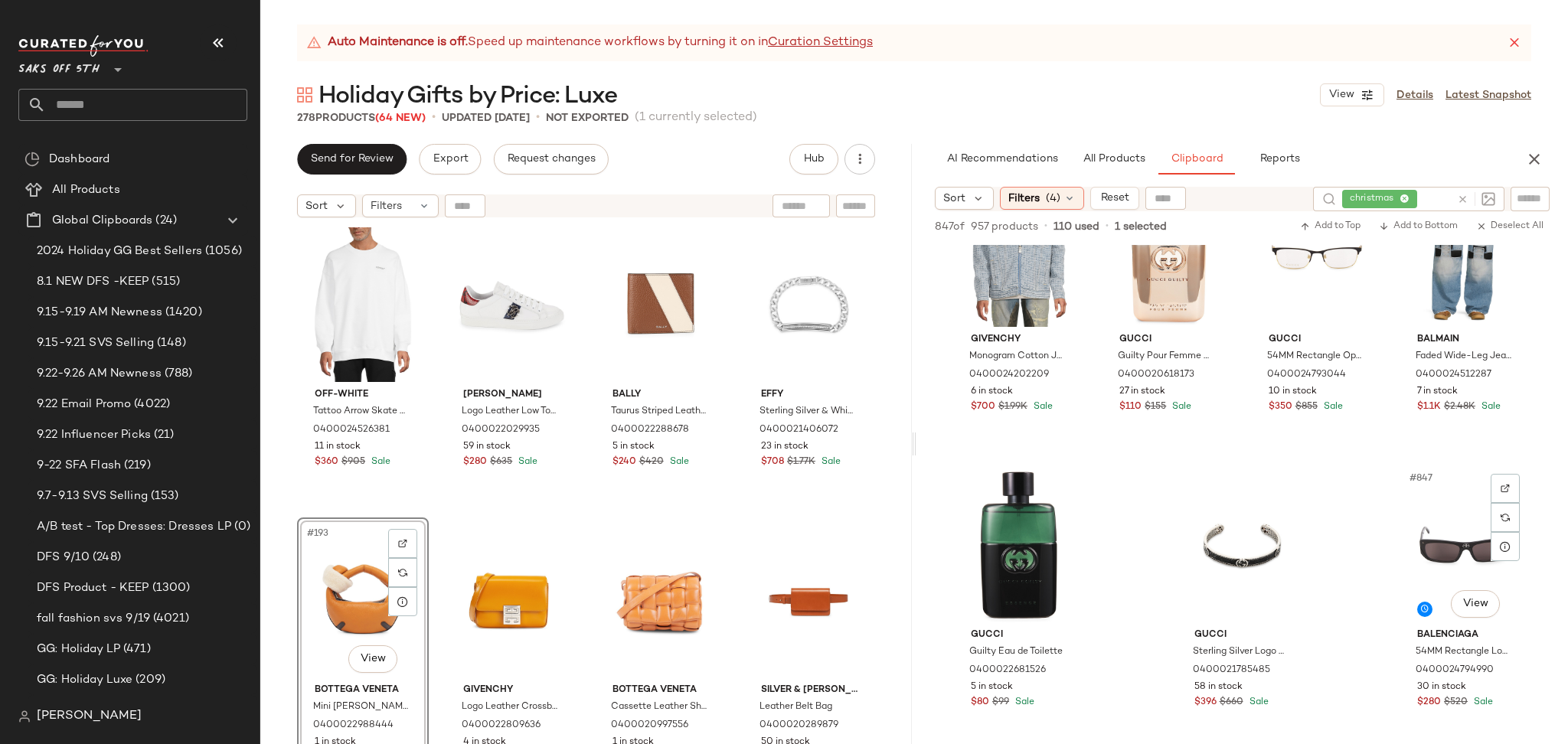
click at [1431, 539] on div "#847 View" at bounding box center [1465, 545] width 121 height 154
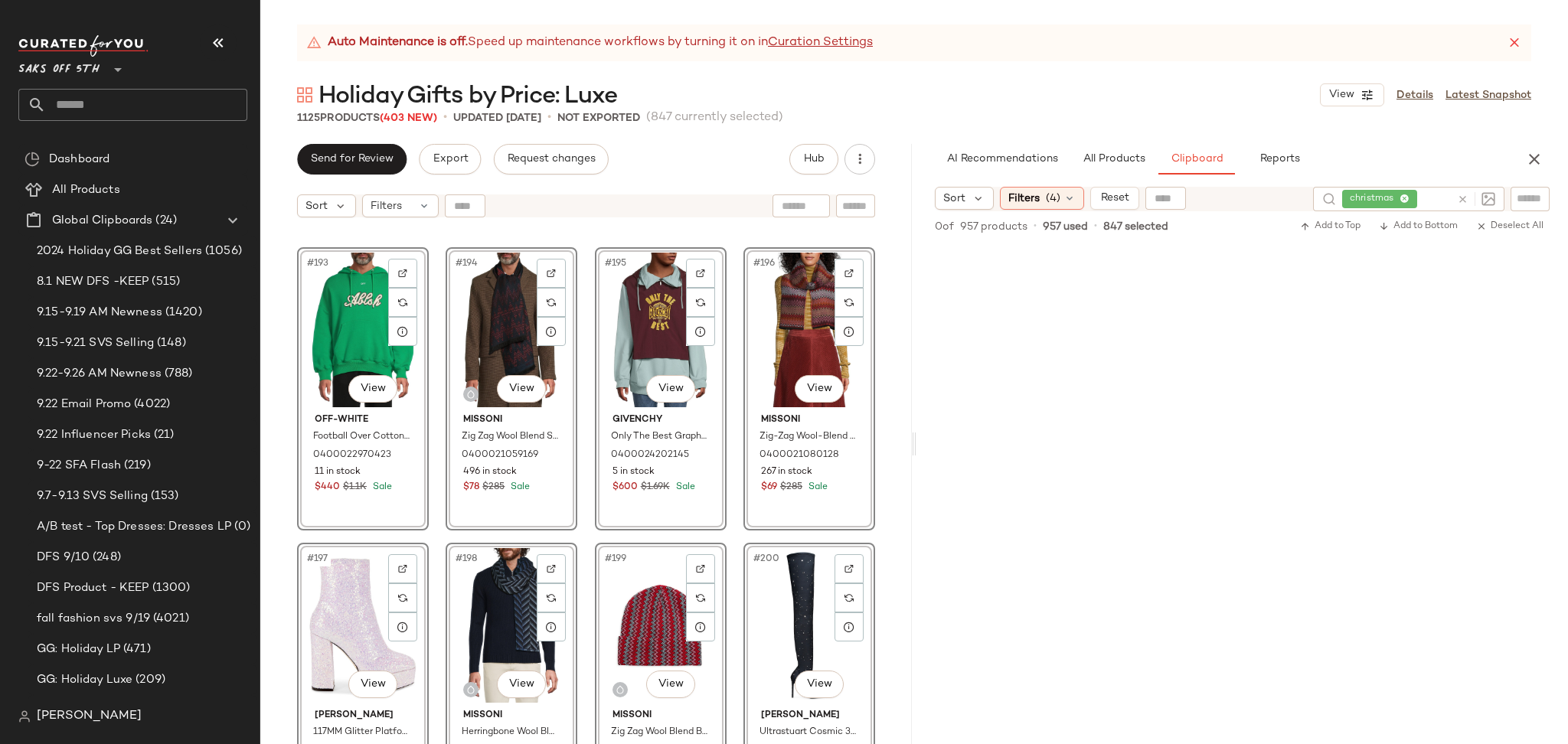
scroll to position [14212, 0]
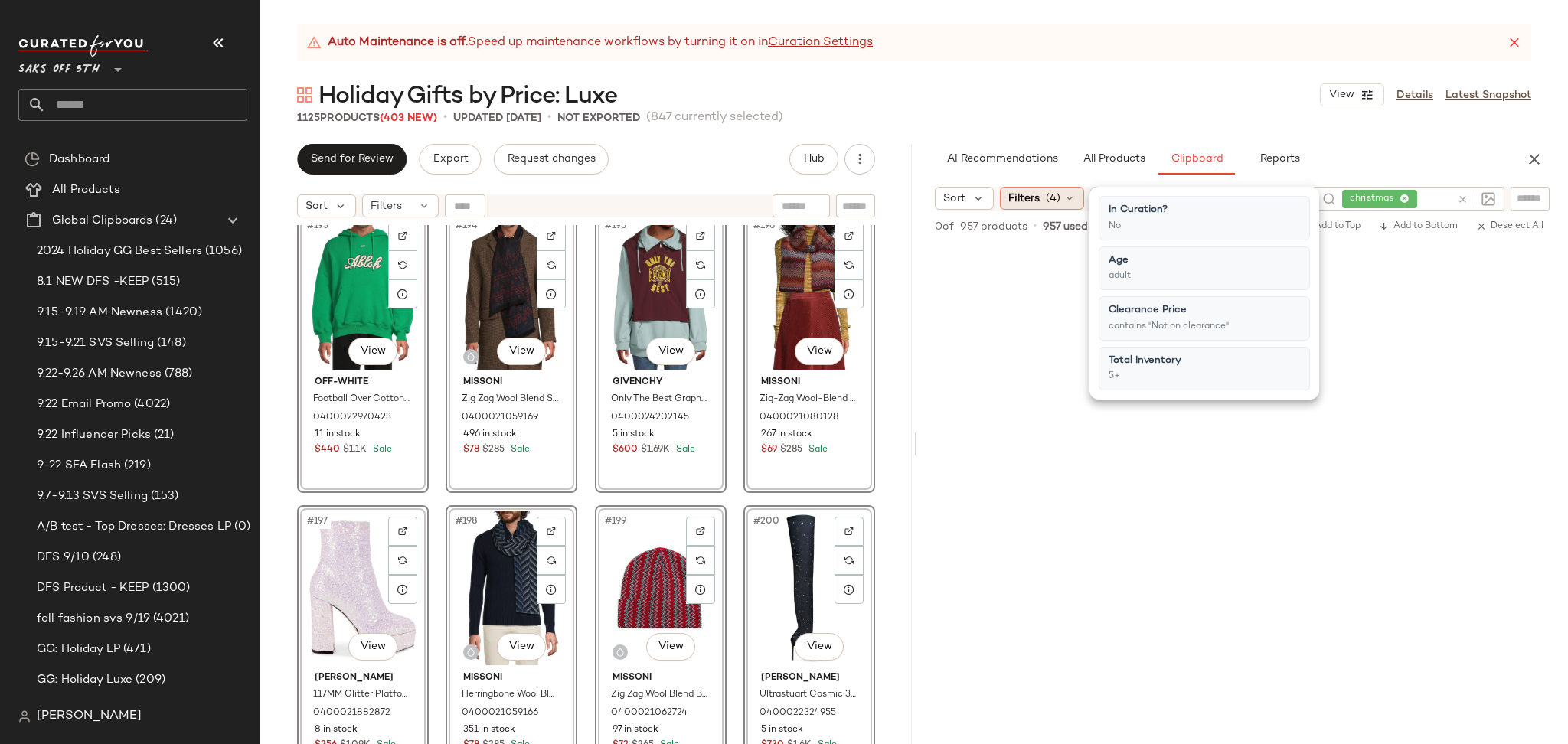
click at [1044, 186] on div "Filters (4)" at bounding box center [1042, 197] width 85 height 23
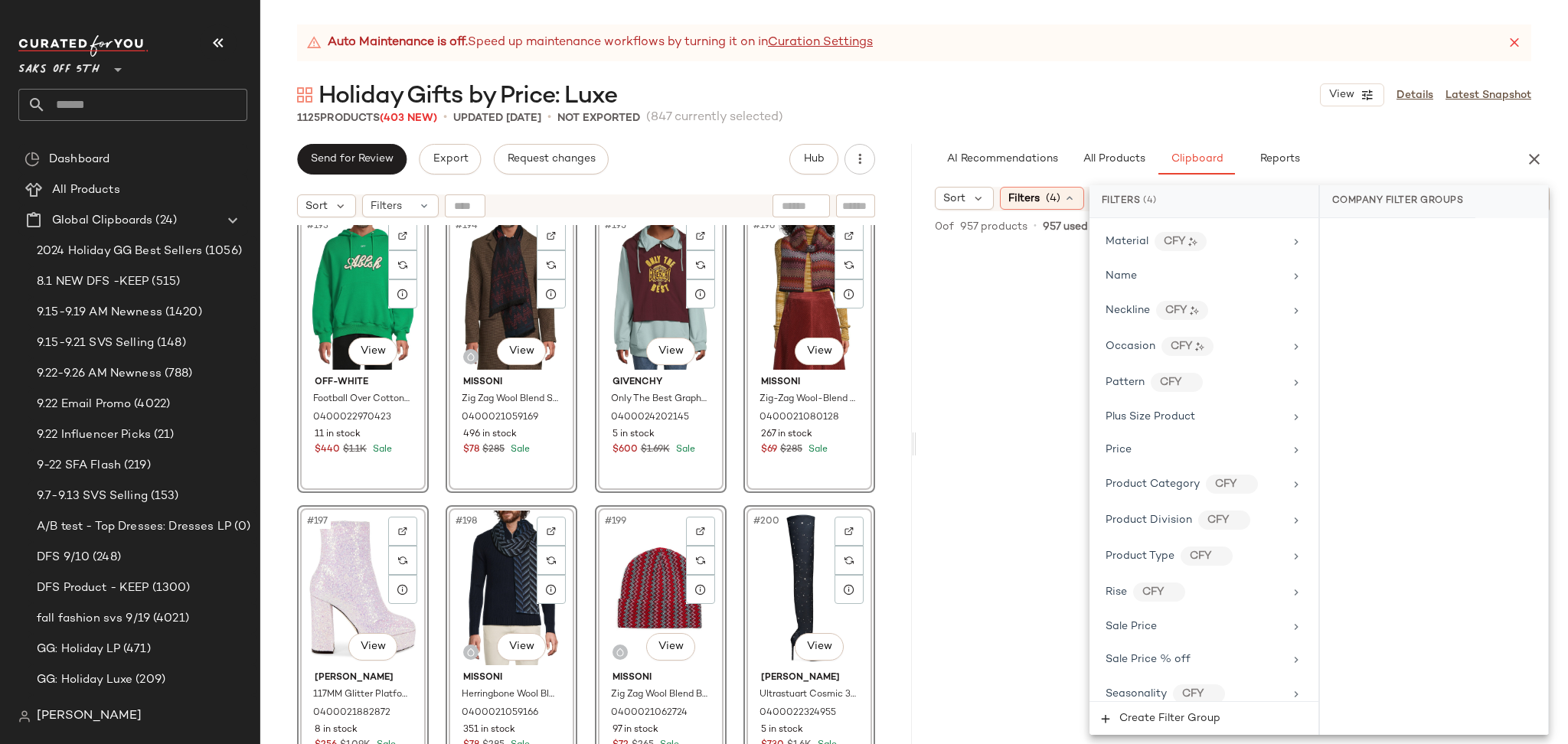
scroll to position [986, 0]
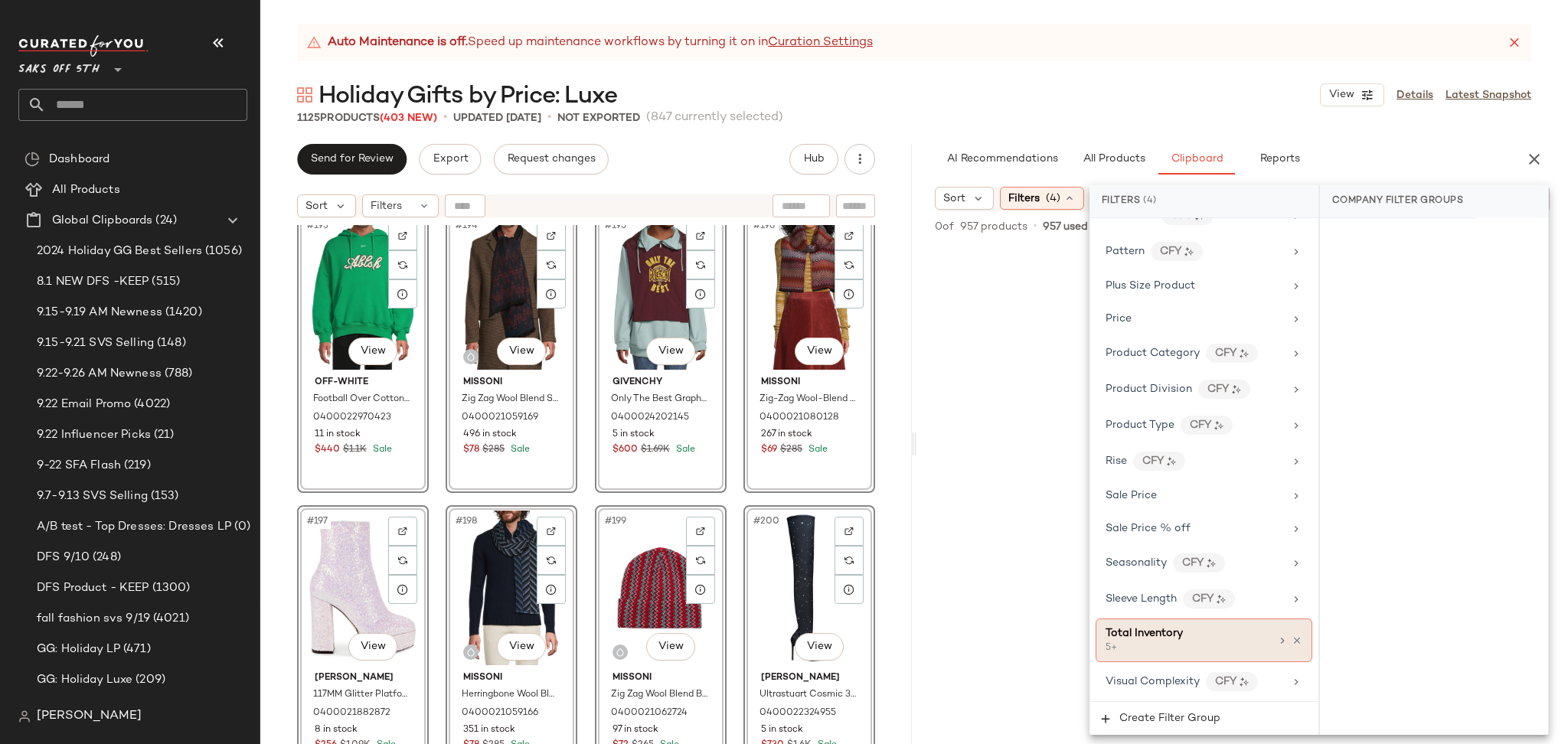
click at [1140, 659] on div "Total Inventory 5+" at bounding box center [1203, 639] width 217 height 43
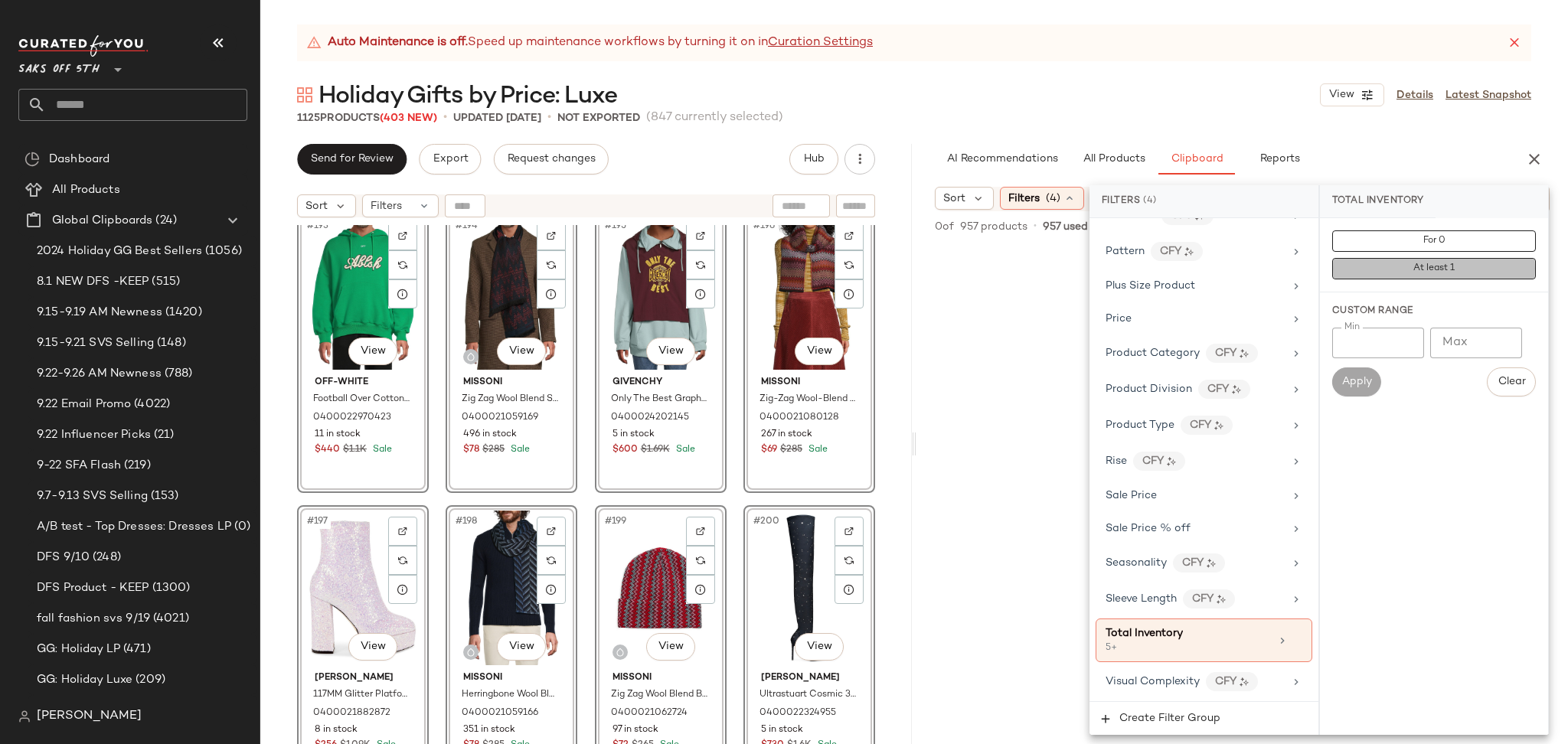
click at [1373, 270] on button "At least 1" at bounding box center [1434, 268] width 204 height 21
click at [1162, 121] on div "1125 Products (403 New) • updated Sep 23rd • Not Exported (847 currently select…" at bounding box center [913, 118] width 1307 height 16
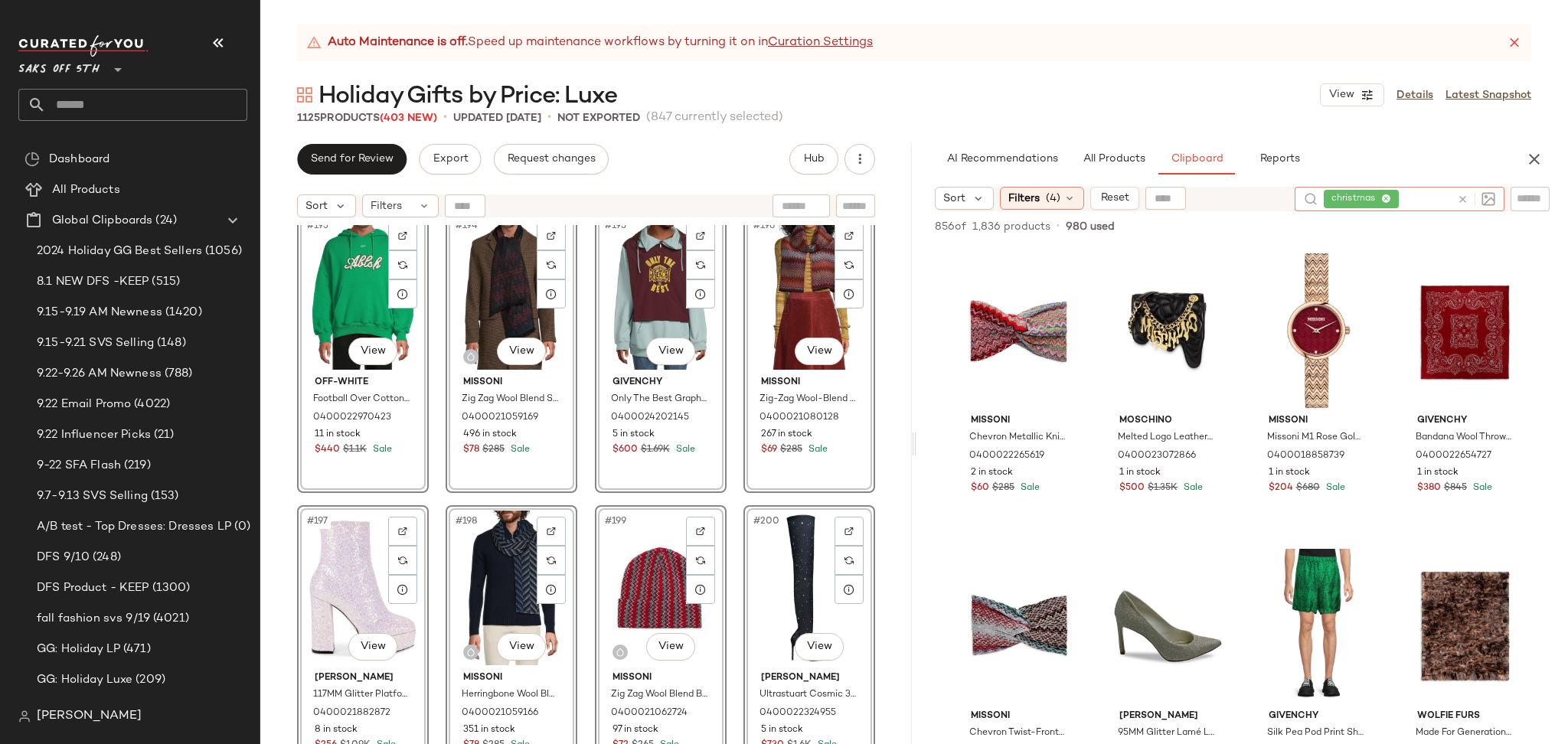
click at [1458, 198] on icon at bounding box center [1462, 199] width 11 height 11
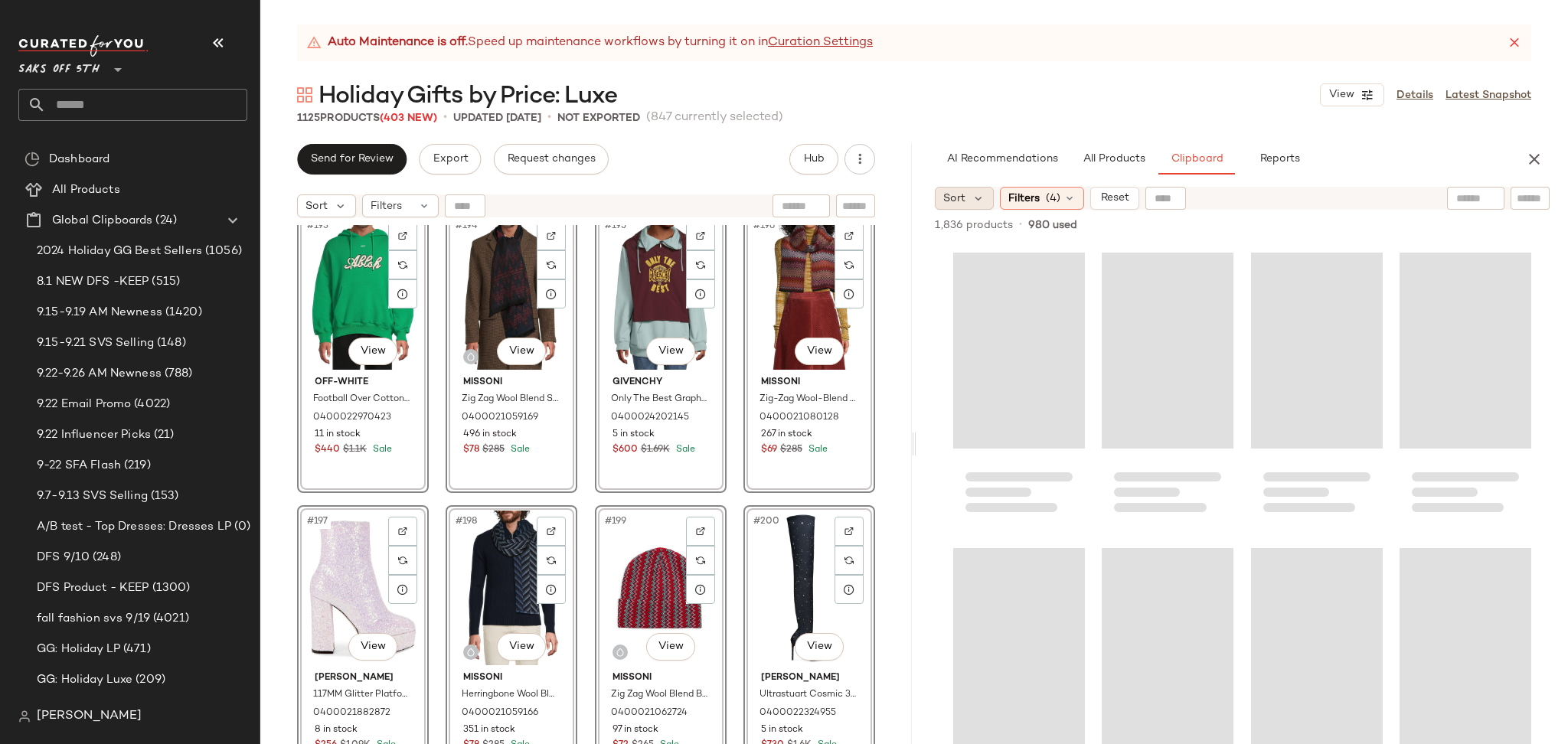
click at [953, 207] on div "Sort" at bounding box center [964, 197] width 59 height 23
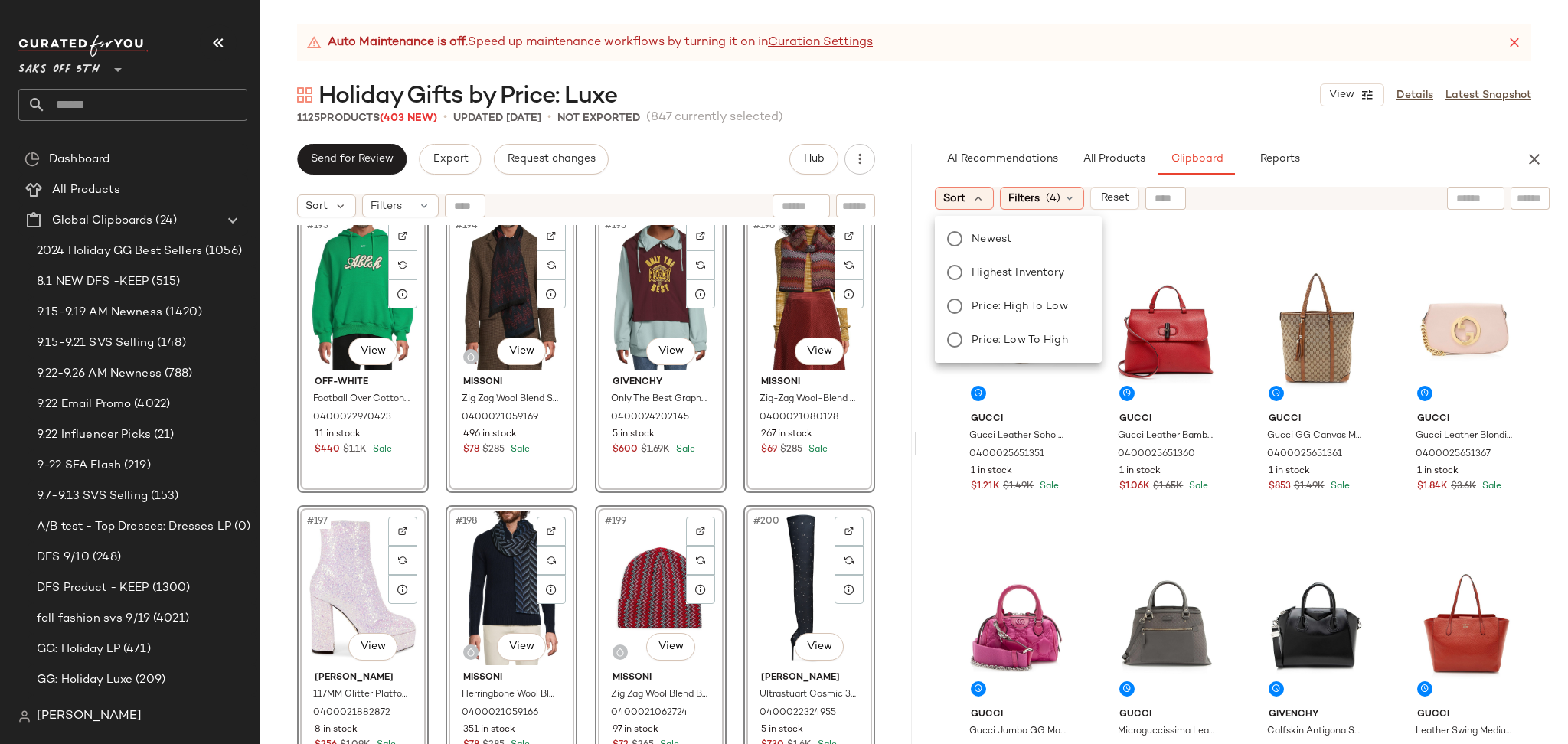
click at [1164, 103] on div "Holiday Gifts by Price: Luxe View Details Latest Snapshot" at bounding box center [913, 95] width 1307 height 30
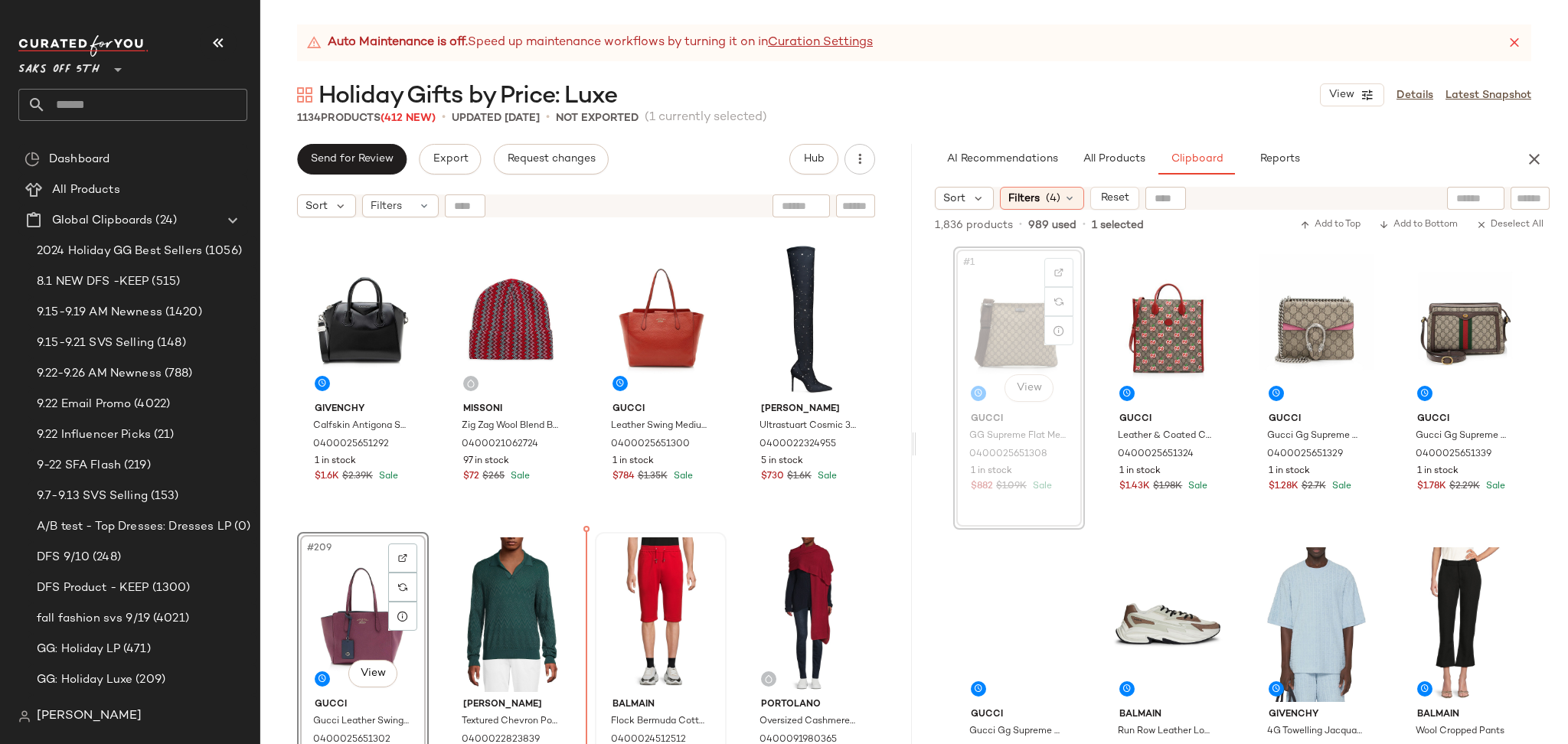
scroll to position [15085, 0]
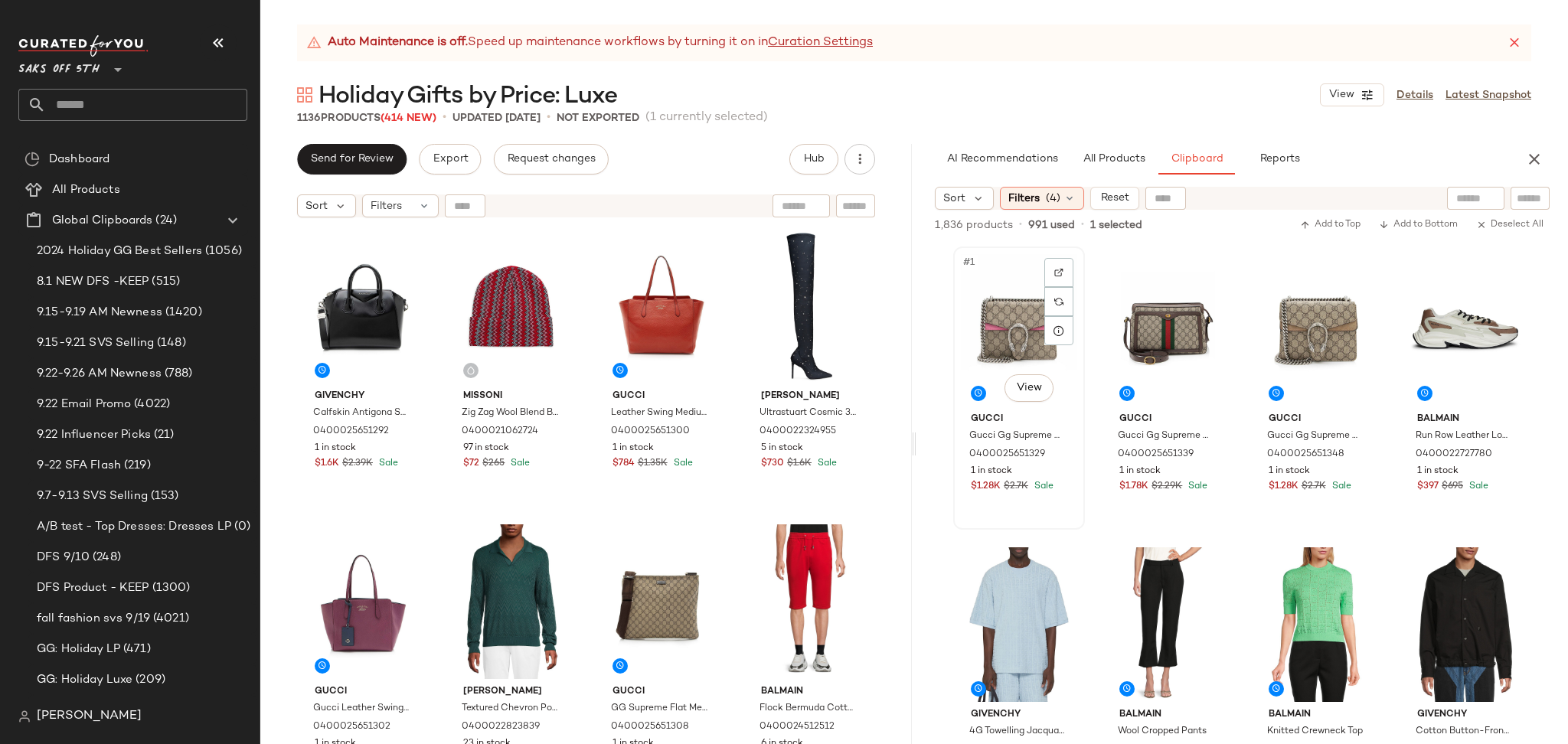
click at [992, 332] on div "#1 View" at bounding box center [1019, 329] width 121 height 154
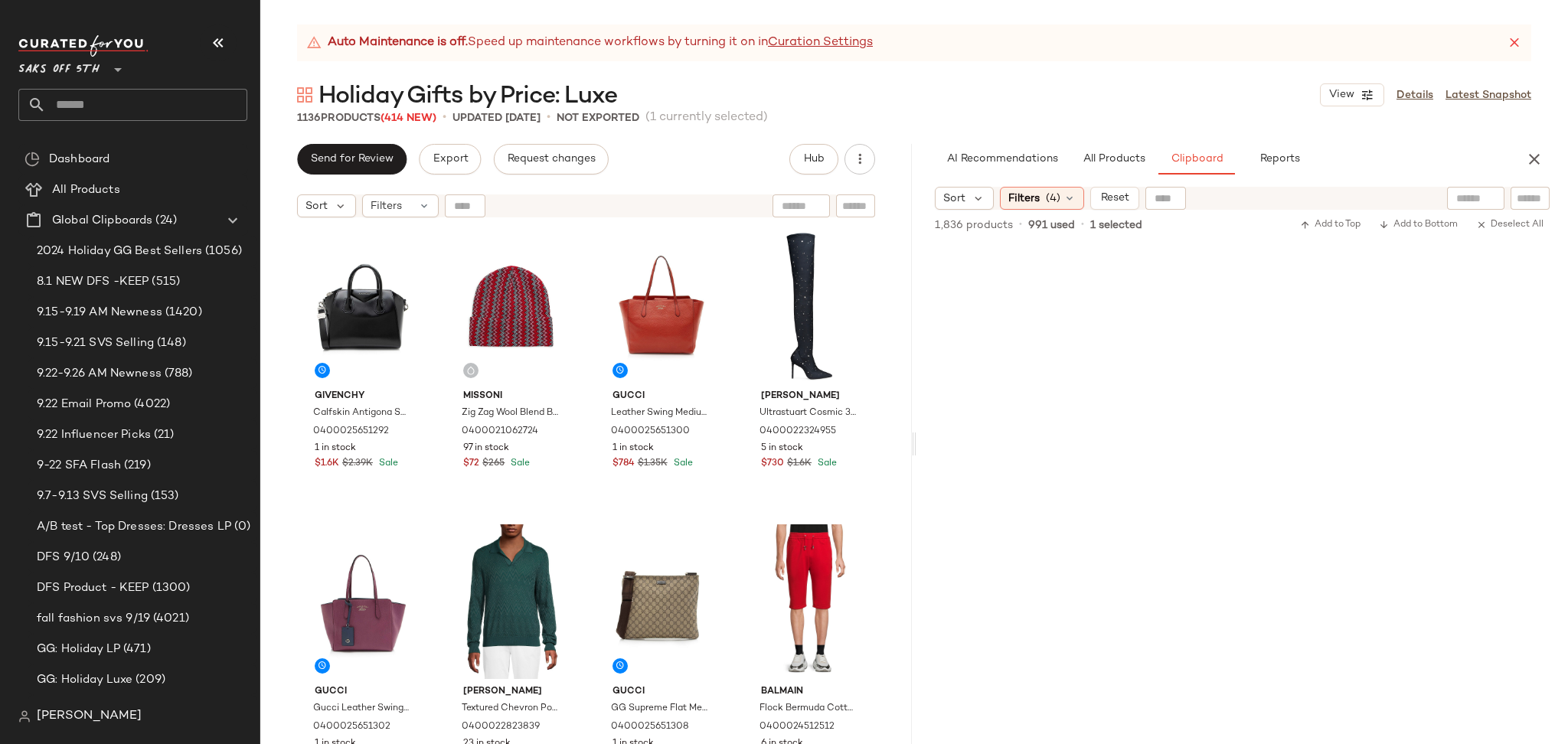
scroll to position [62138, 0]
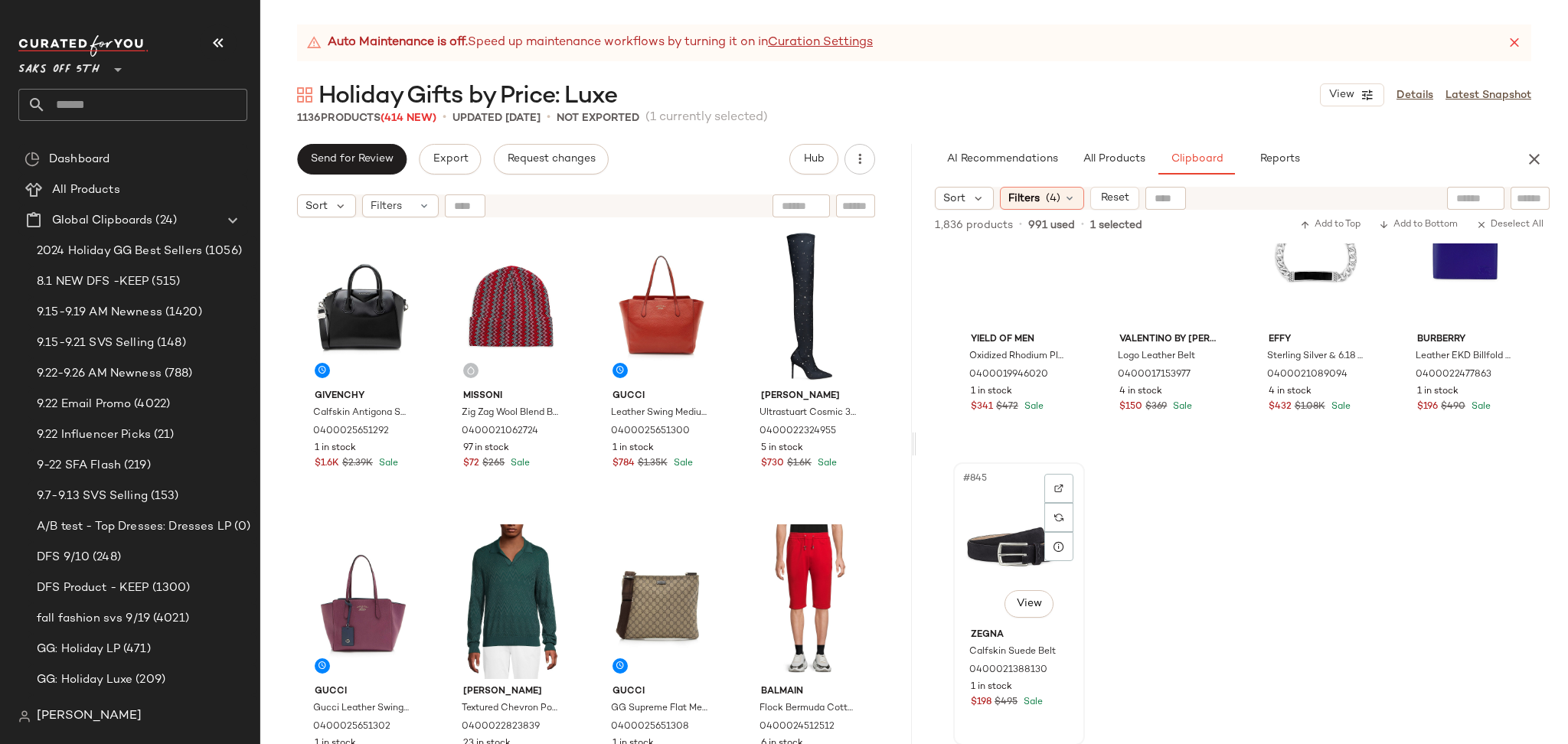
click at [1009, 508] on div "#845 View" at bounding box center [1019, 545] width 121 height 154
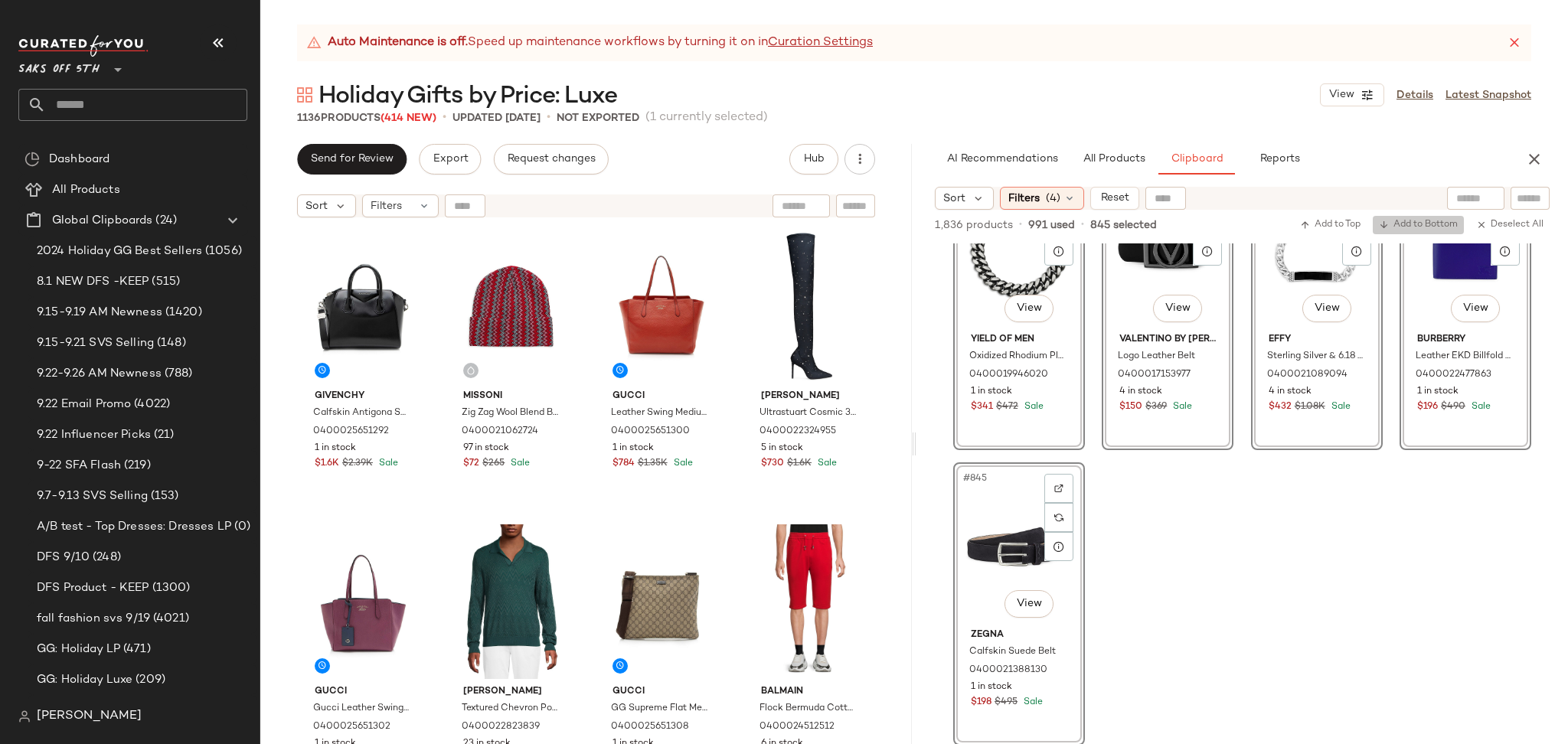
click at [1434, 227] on span "Add to Bottom" at bounding box center [1418, 225] width 79 height 11
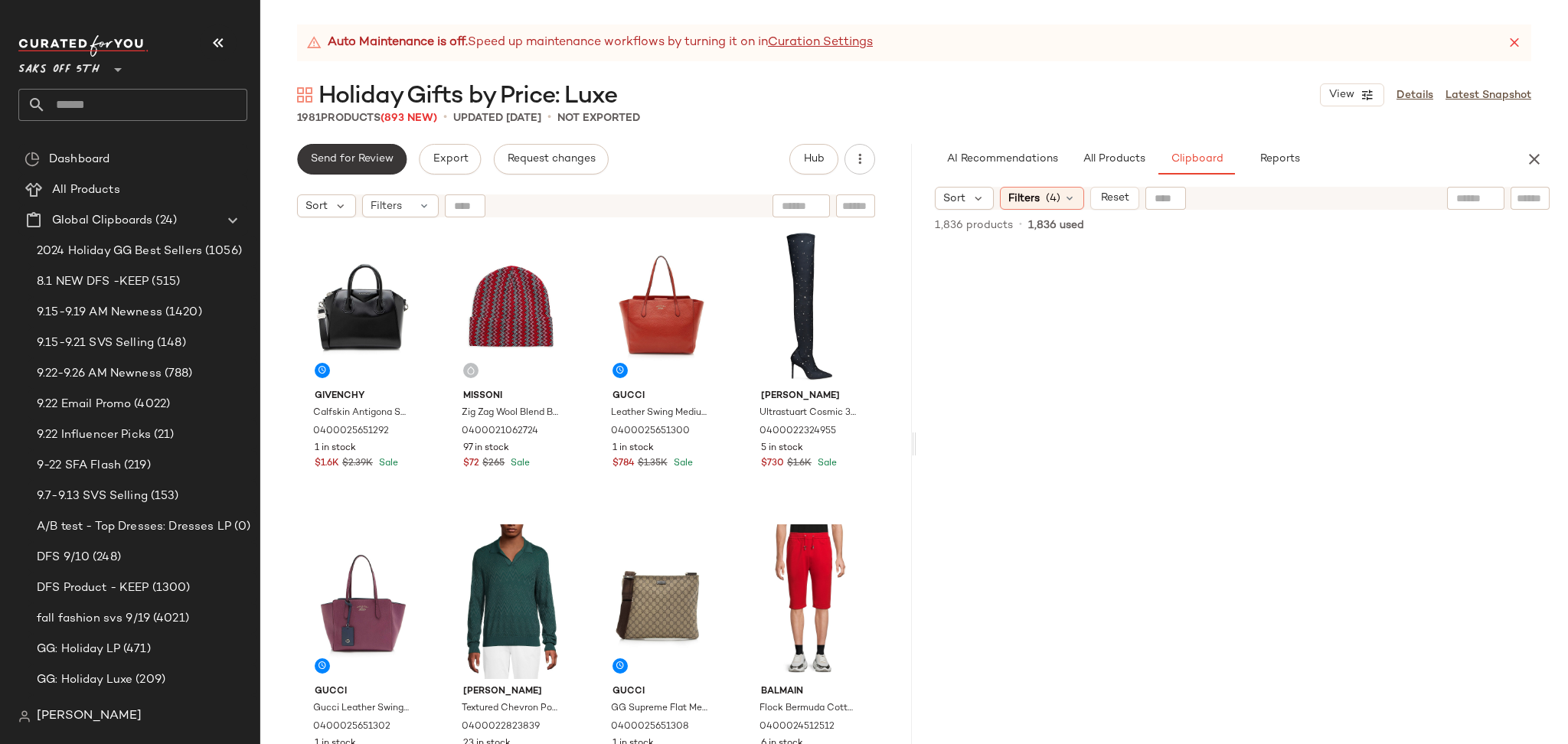
scroll to position [0, 0]
click at [347, 147] on button "Send for Review" at bounding box center [351, 159] width 109 height 30
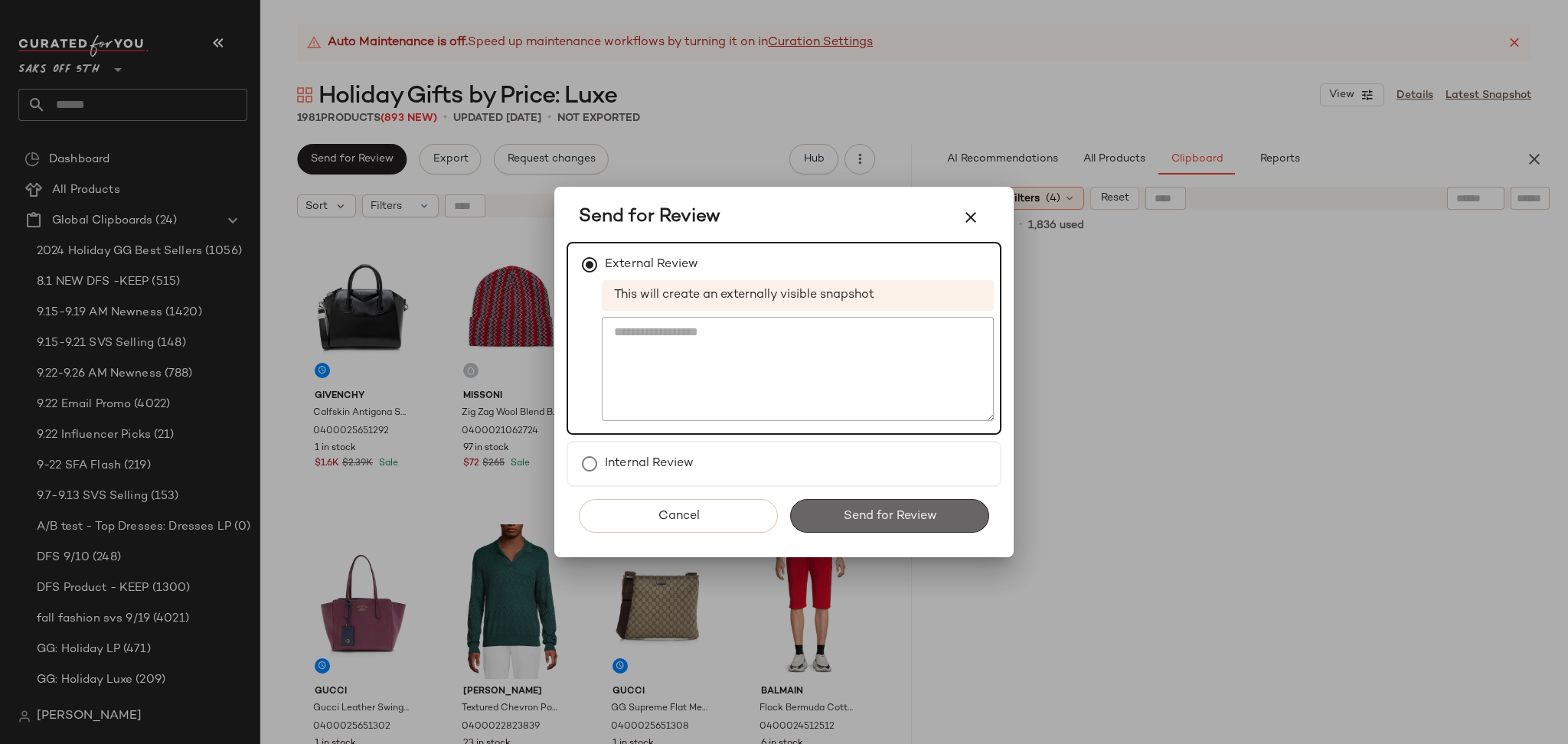
click at [863, 519] on span "Send for Review" at bounding box center [889, 516] width 94 height 15
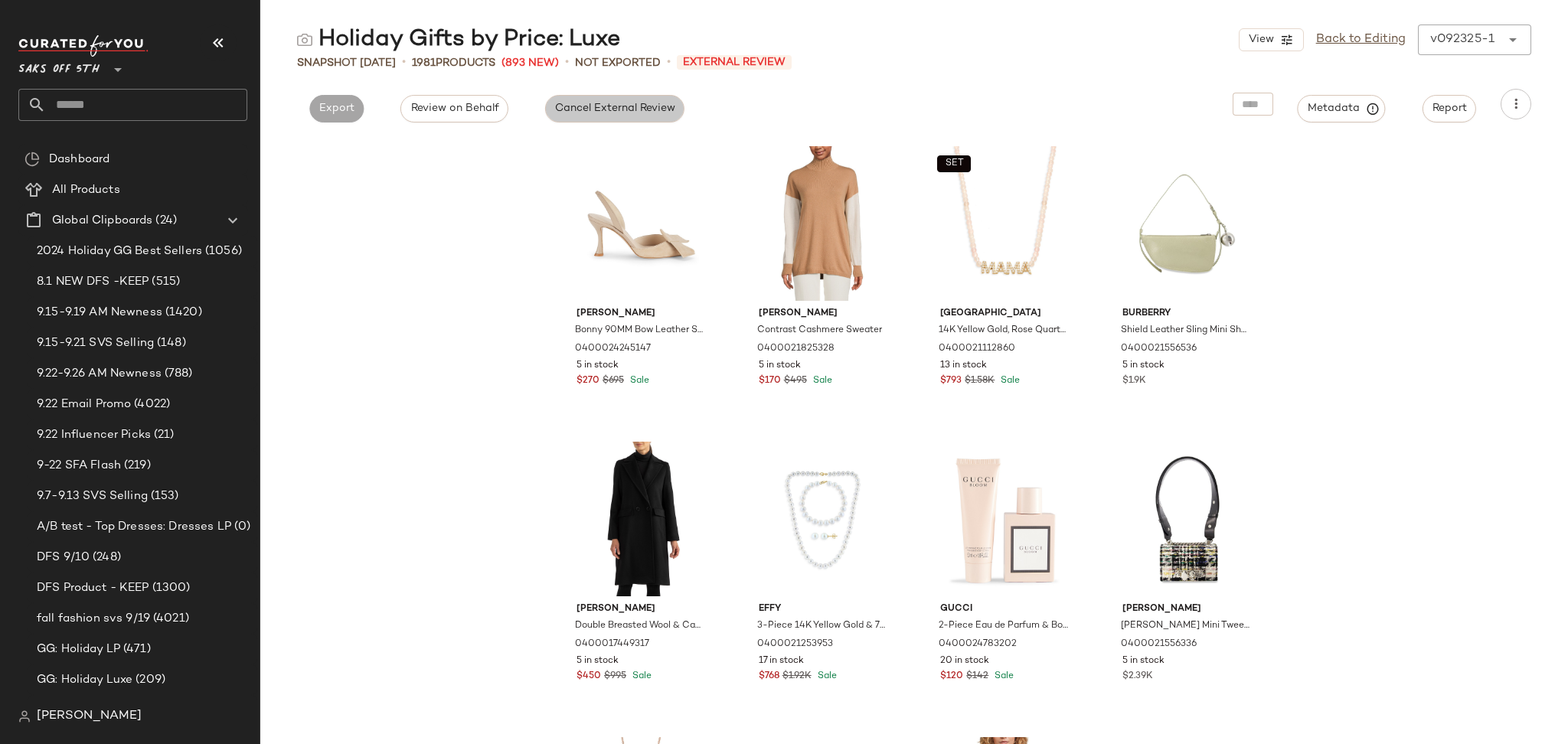
click at [594, 107] on span "Cancel External Review" at bounding box center [615, 108] width 121 height 12
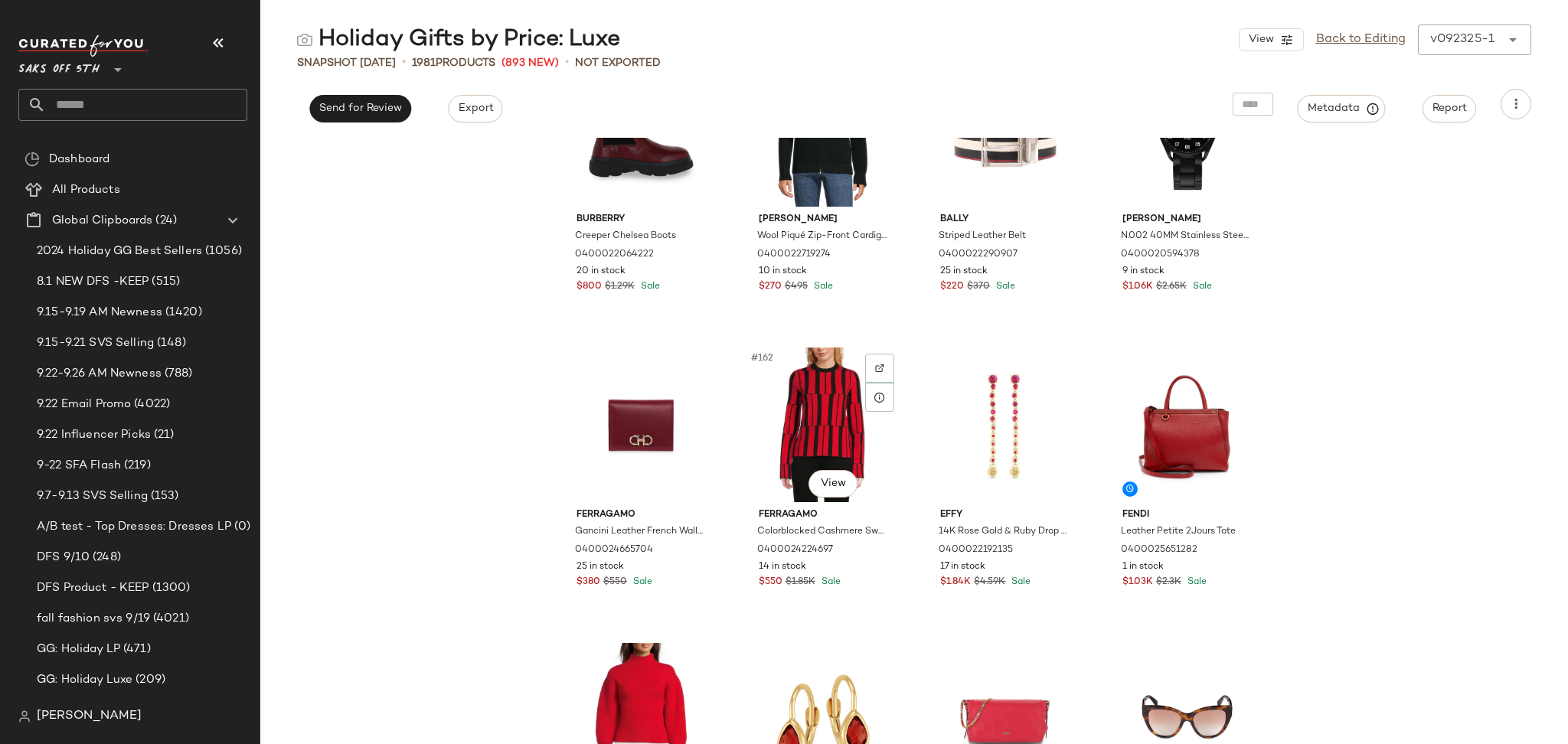
scroll to position [11630, 0]
